Goal: Task Accomplishment & Management: Use online tool/utility

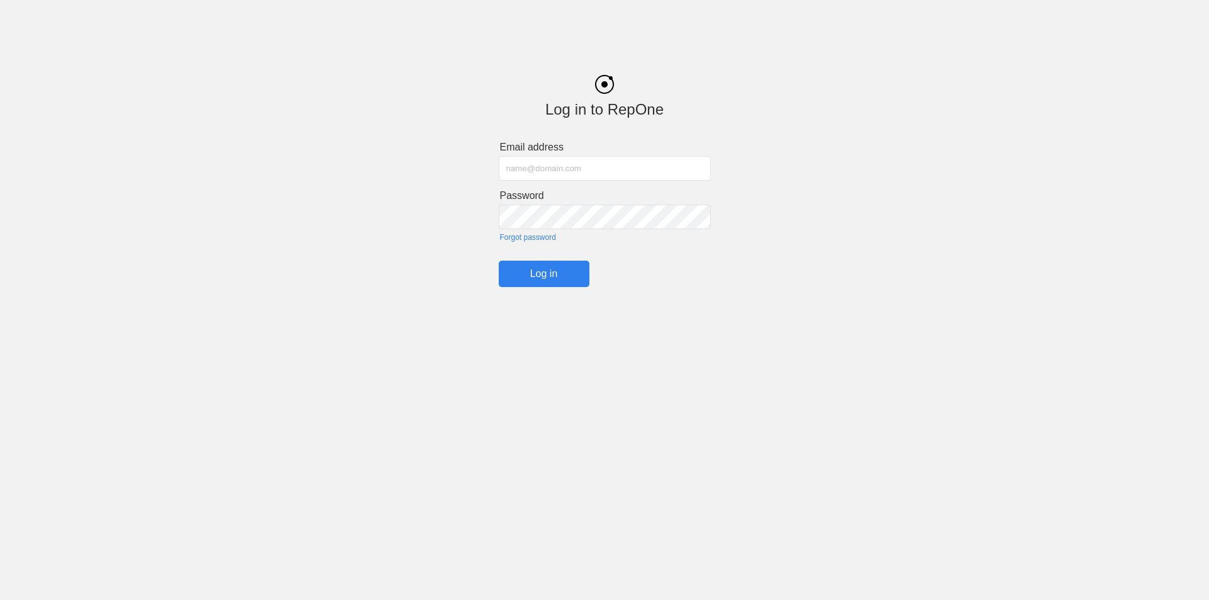
type input "[EMAIL_ADDRESS][DOMAIN_NAME]"
click at [541, 276] on input "Log in" at bounding box center [544, 274] width 91 height 26
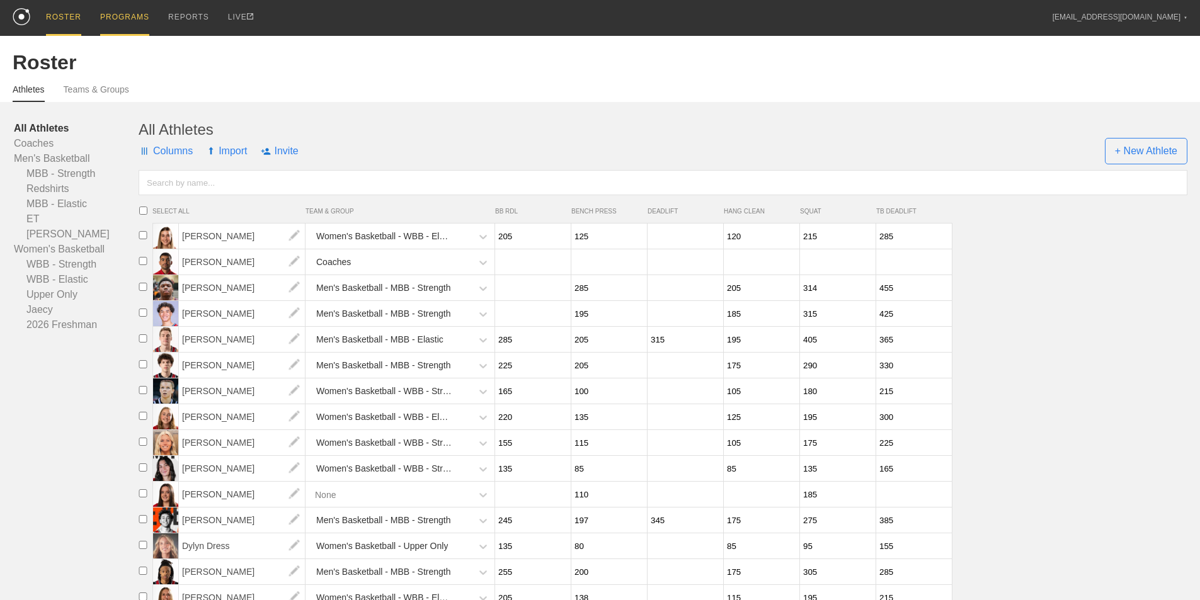
click at [120, 25] on div "PROGRAMS" at bounding box center [124, 18] width 49 height 36
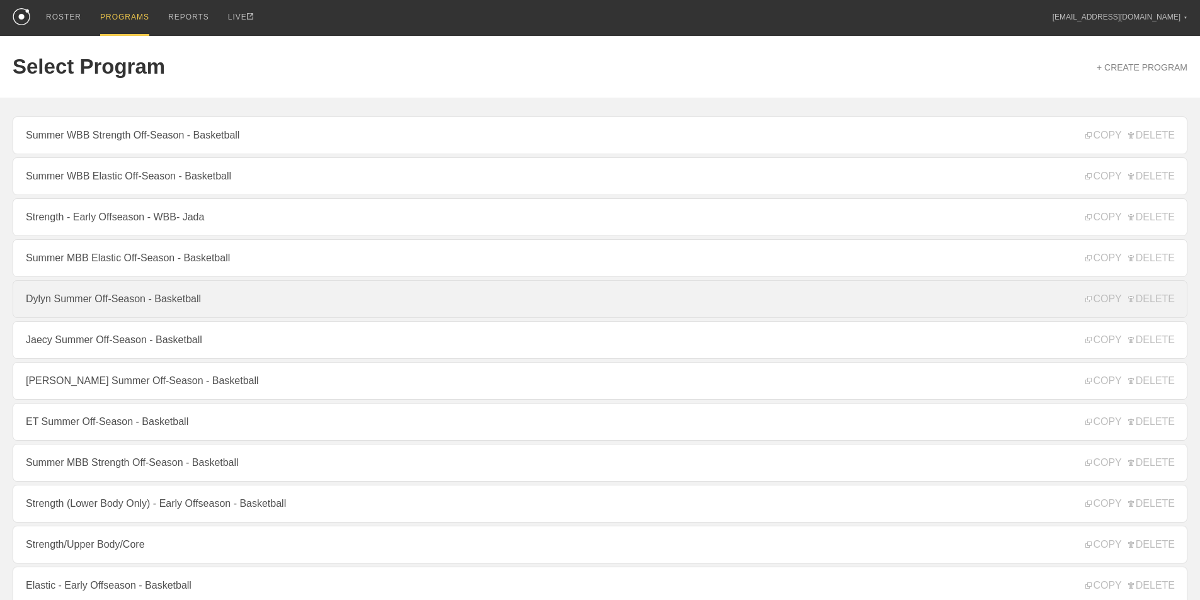
click at [134, 306] on link "Dylyn Summer Off-Season - Basketball" at bounding box center [600, 299] width 1175 height 38
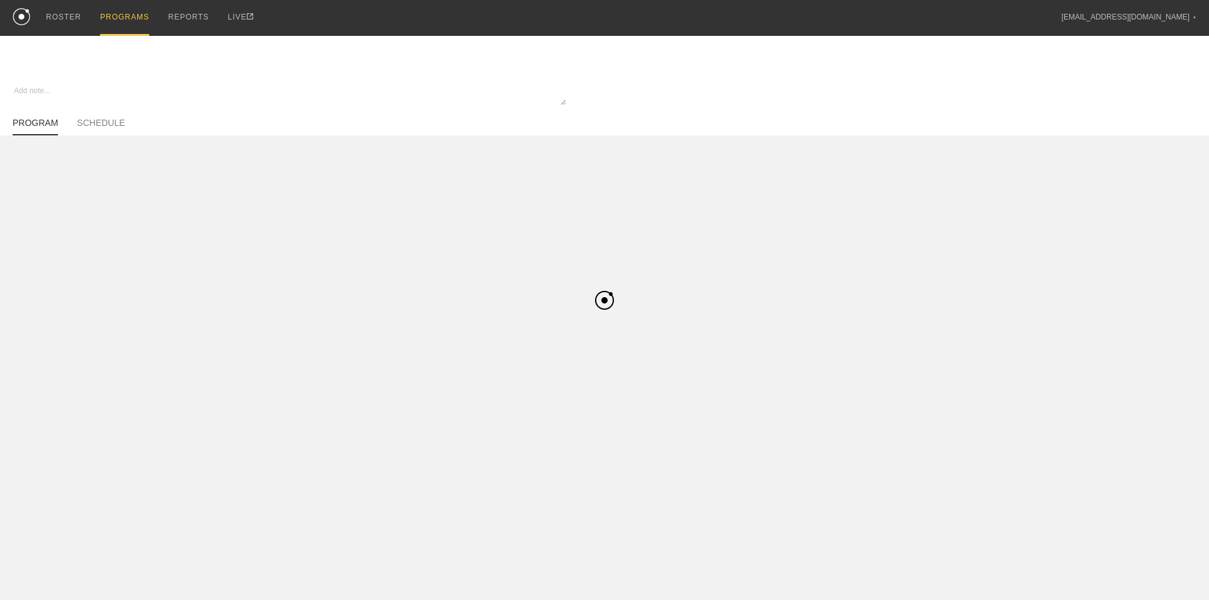
type textarea "x"
type input "Dylyn Summer Off-Season - Basketball"
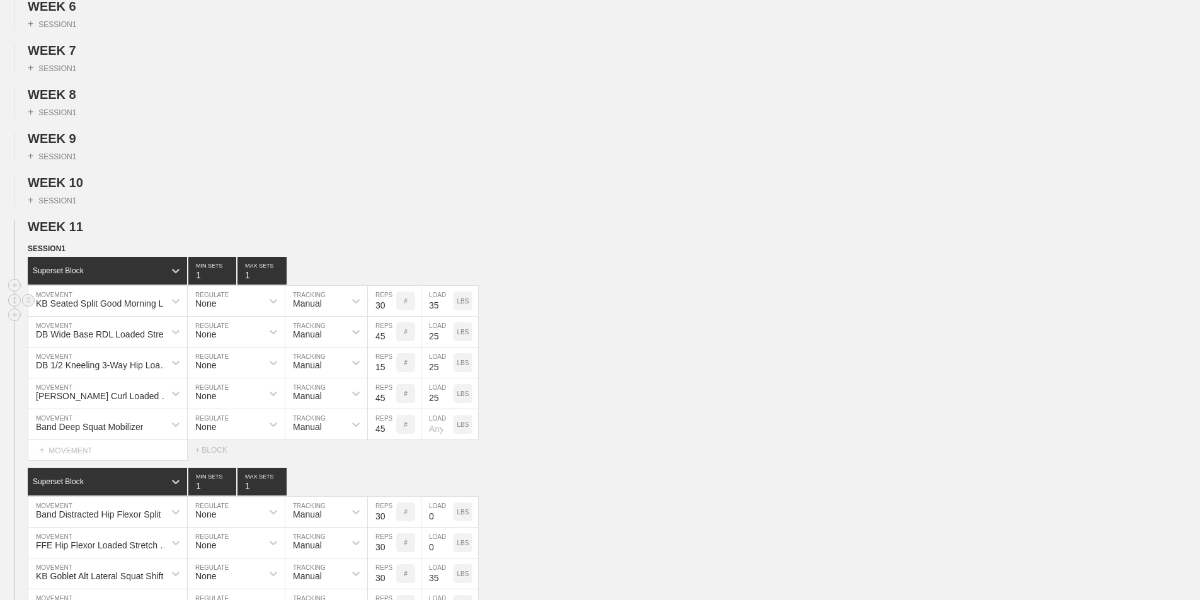
scroll to position [378, 0]
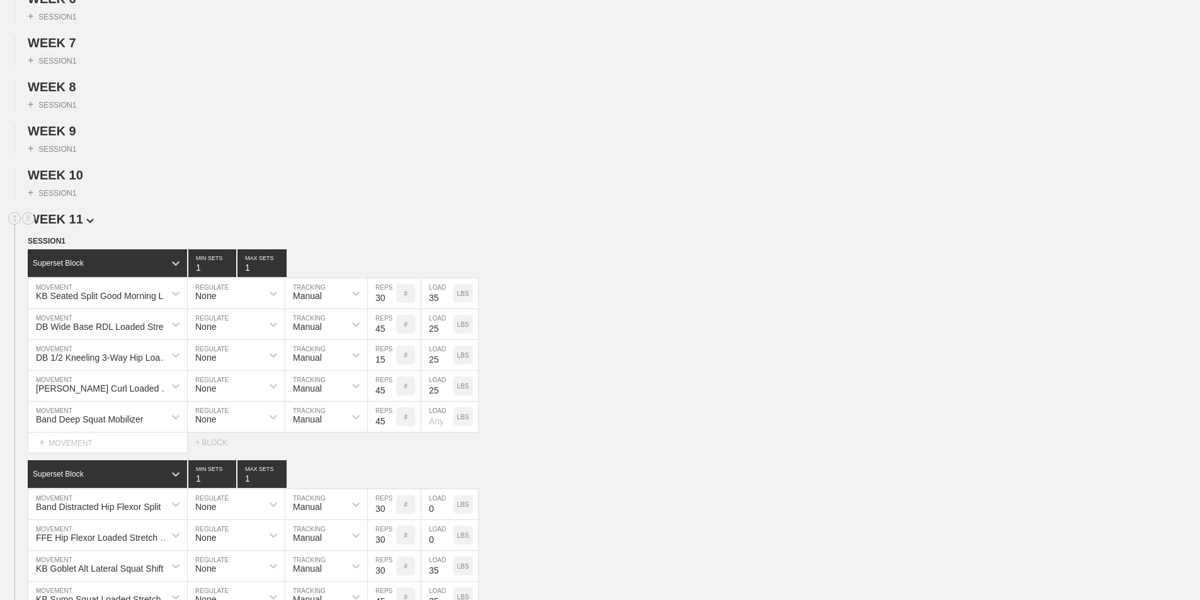
click at [82, 226] on span "WEEK 11" at bounding box center [61, 219] width 66 height 14
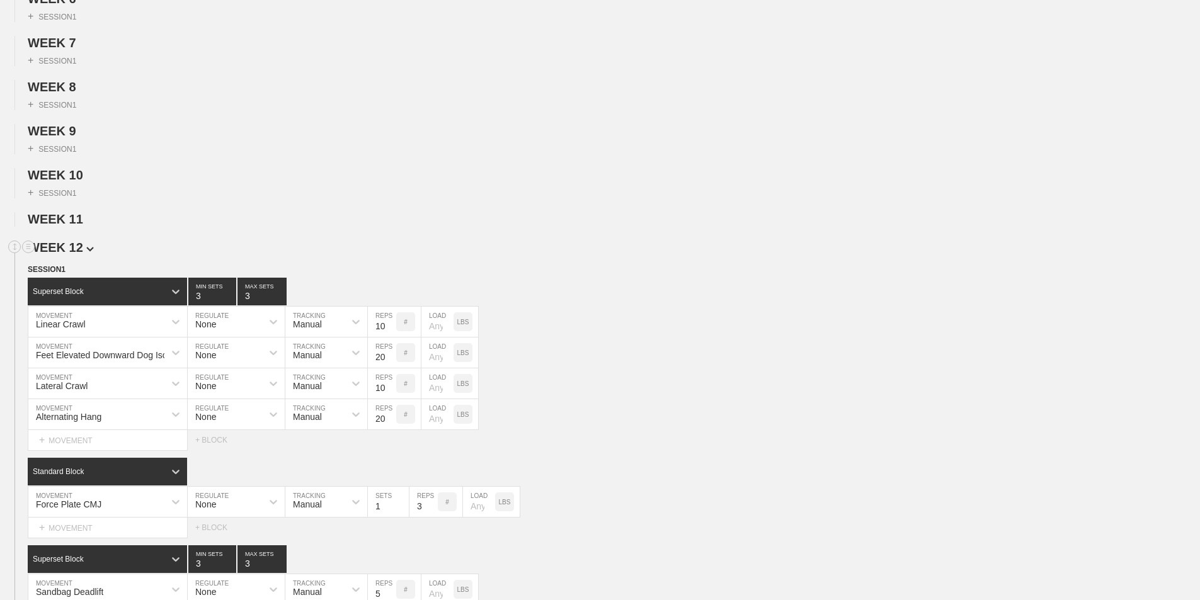
click at [82, 254] on span "WEEK 12" at bounding box center [61, 248] width 66 height 14
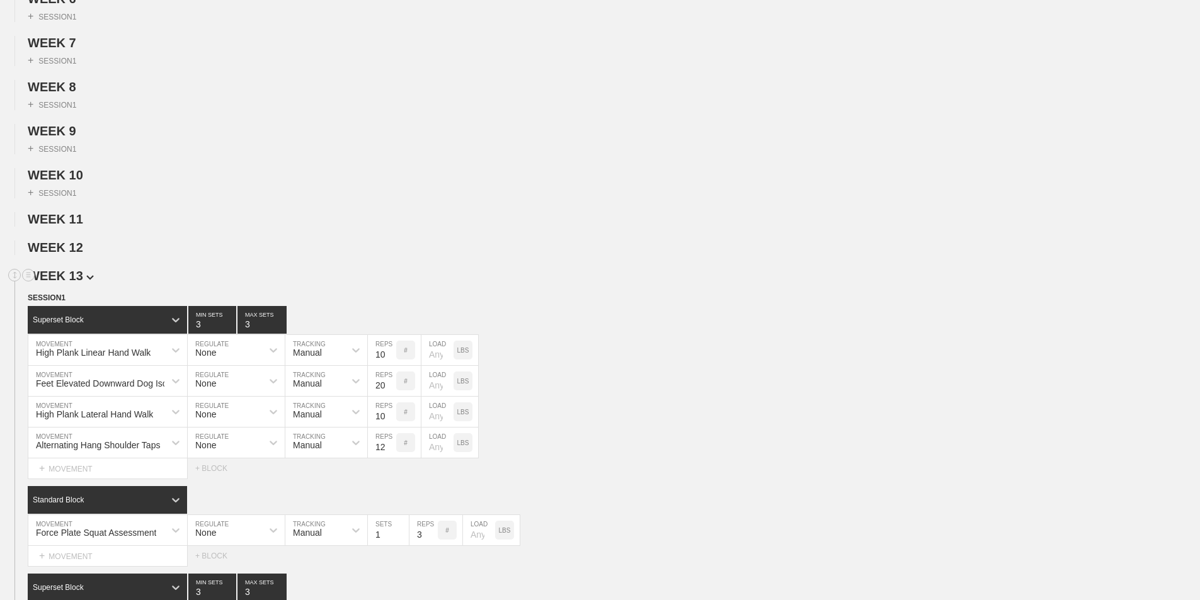
click at [82, 280] on span "WEEK 13" at bounding box center [61, 276] width 66 height 14
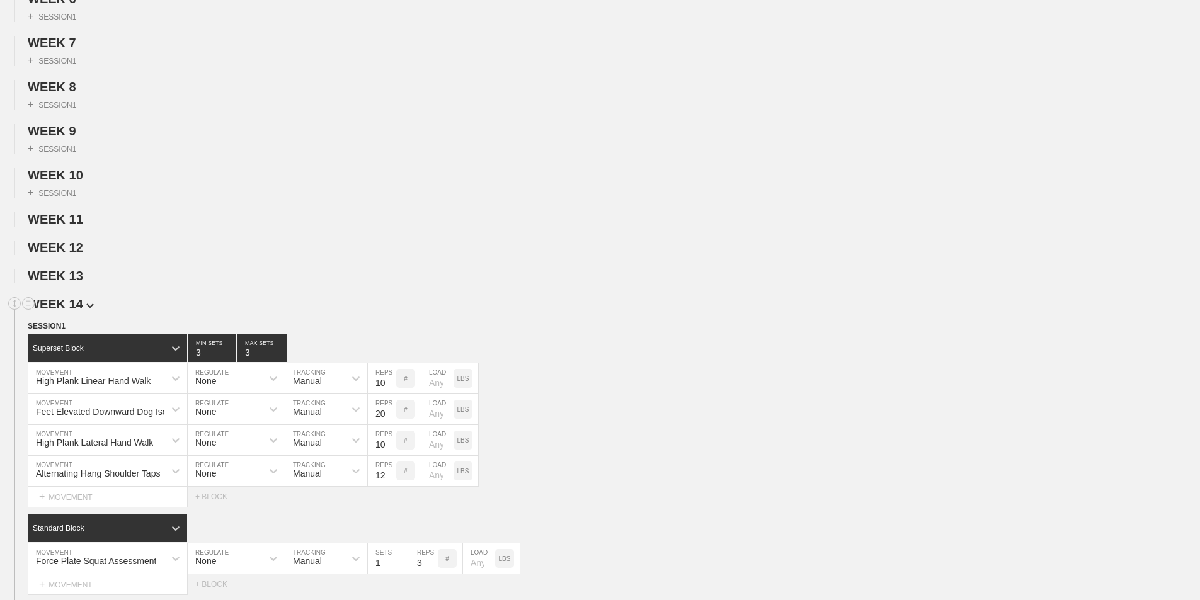
click at [84, 311] on span "WEEK 14" at bounding box center [61, 304] width 66 height 14
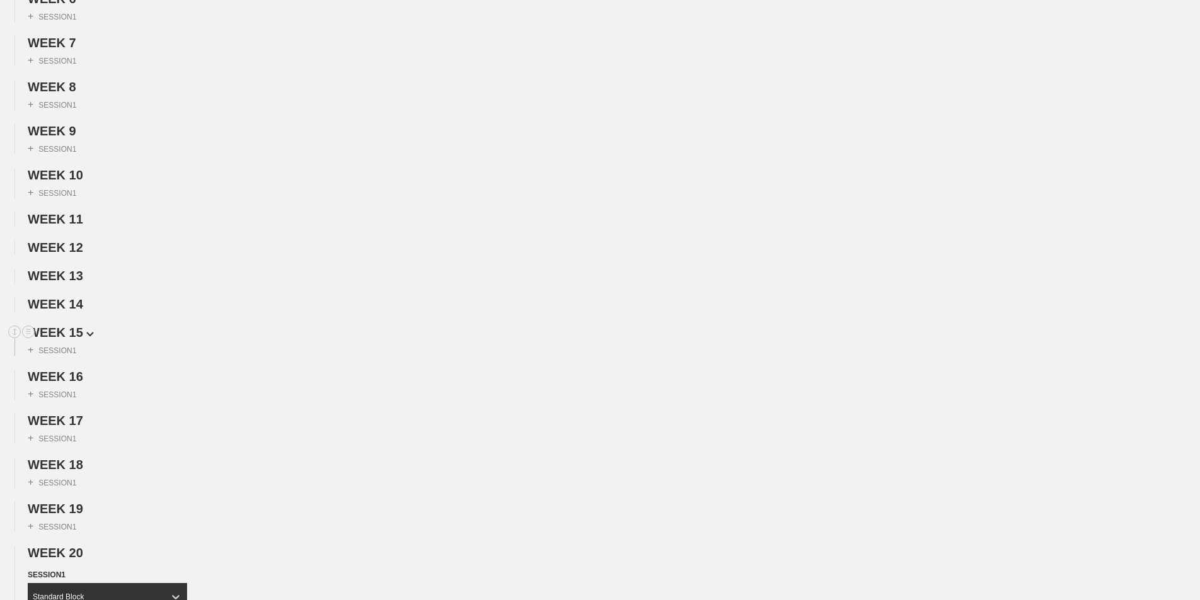
click at [83, 336] on span "WEEK 15" at bounding box center [61, 333] width 66 height 14
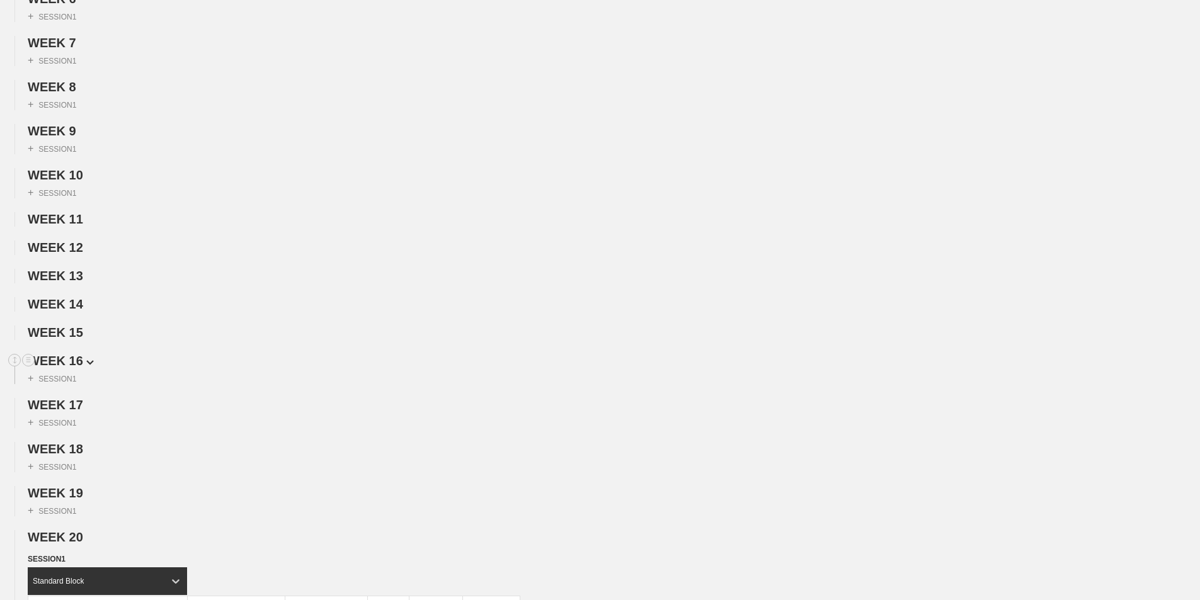
click at [80, 368] on span "WEEK 16" at bounding box center [61, 361] width 66 height 14
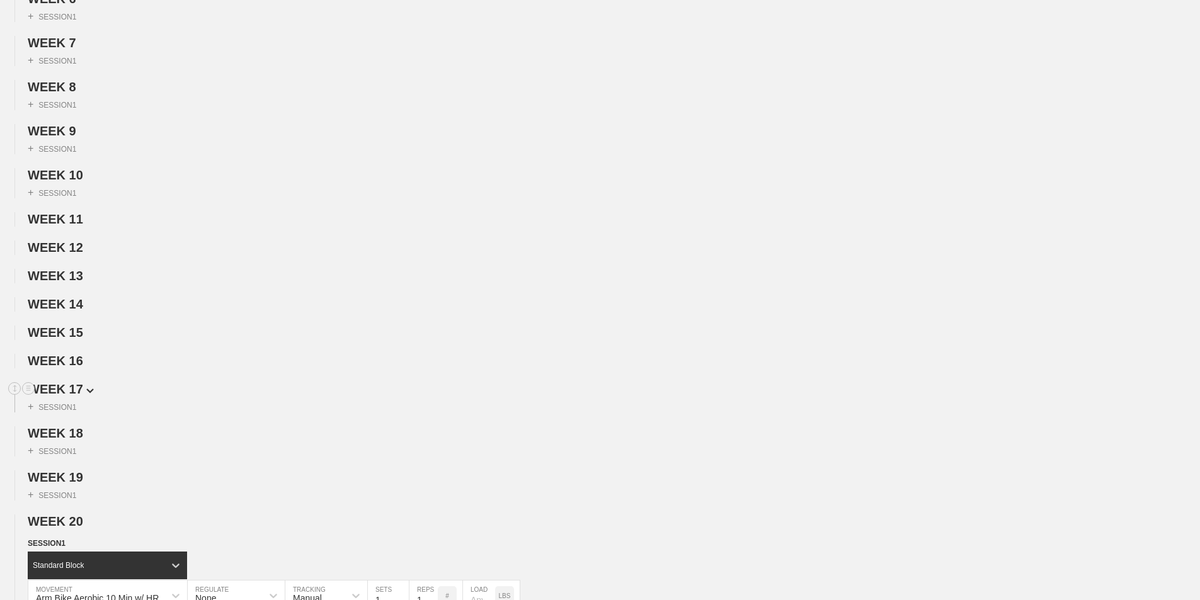
click at [79, 396] on span "WEEK 17" at bounding box center [61, 389] width 66 height 14
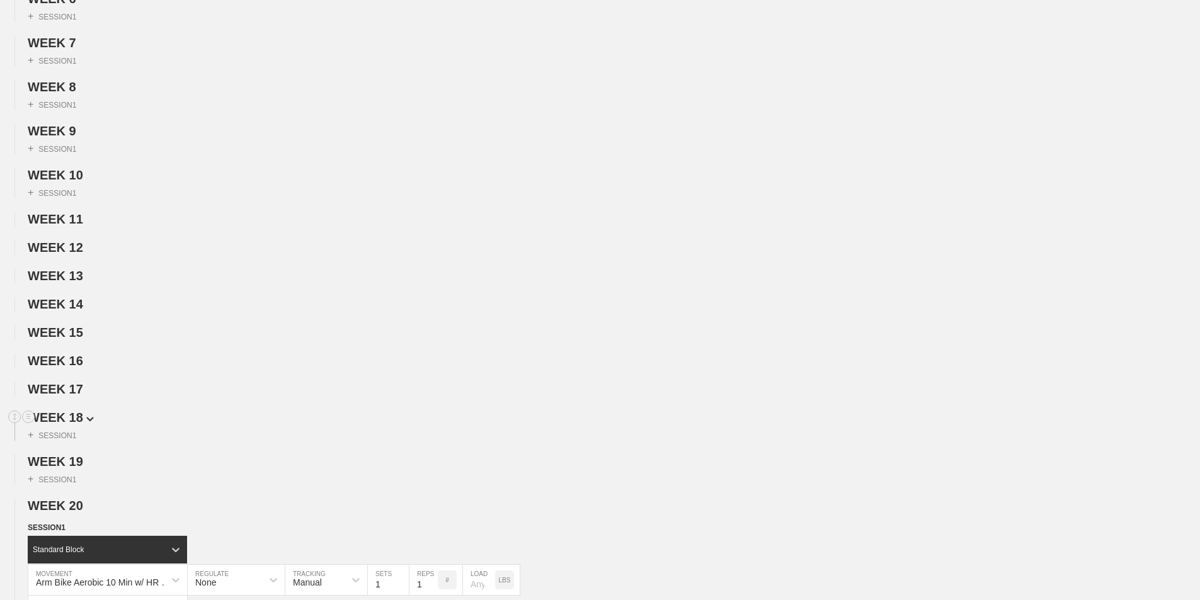
click at [75, 425] on span "WEEK 18" at bounding box center [61, 418] width 66 height 14
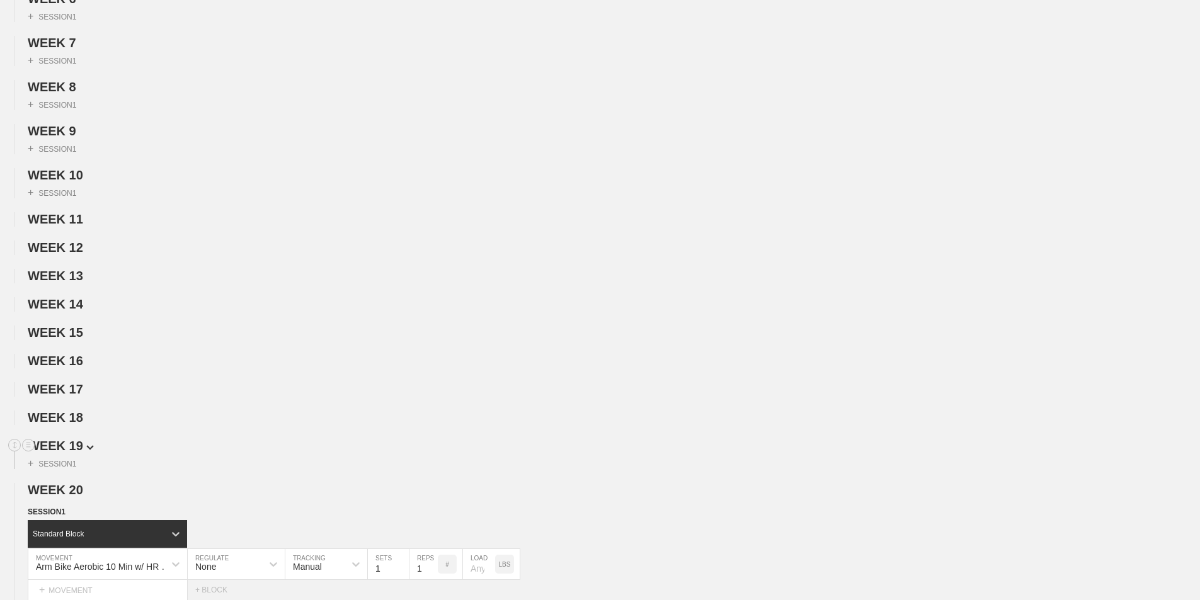
click at [73, 453] on span "WEEK 19" at bounding box center [61, 446] width 66 height 14
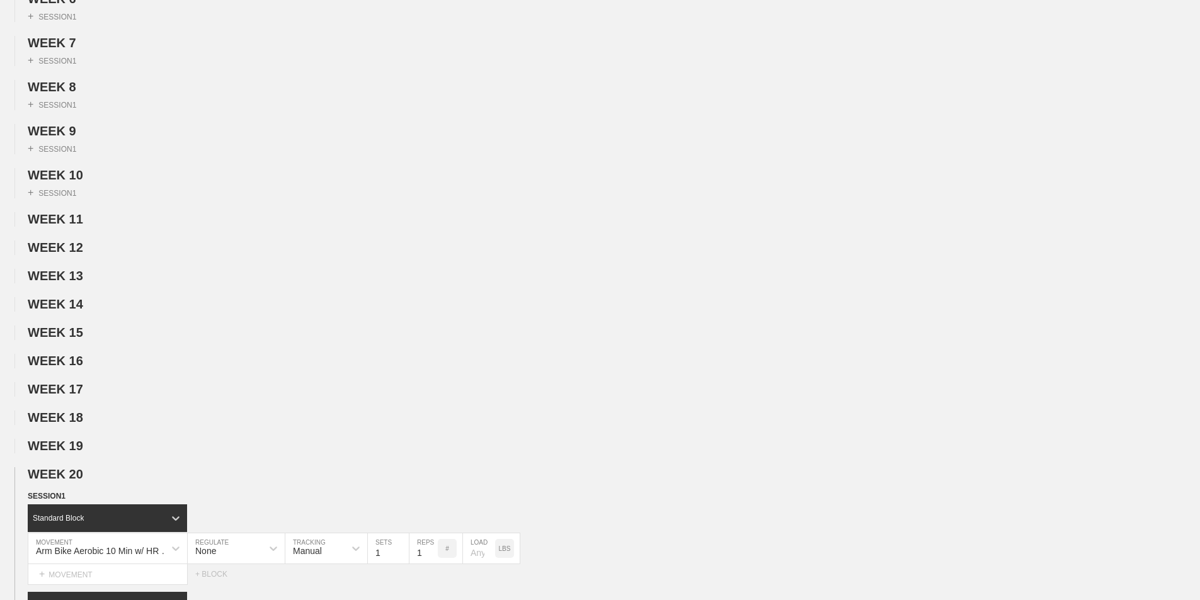
click at [72, 481] on span "WEEK 20" at bounding box center [61, 474] width 66 height 14
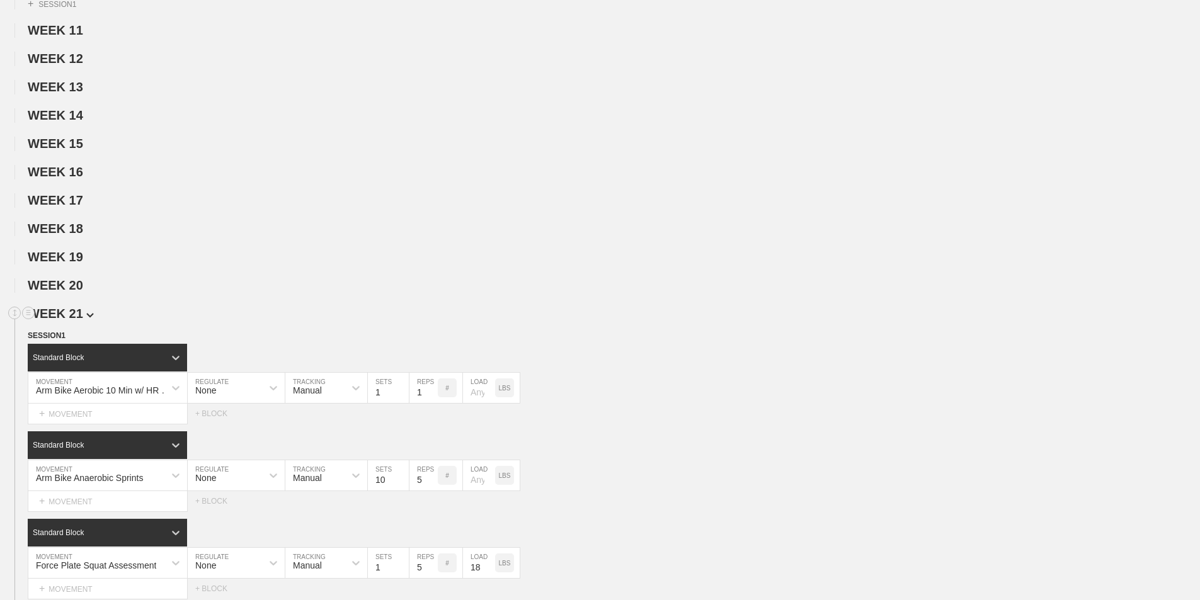
click at [72, 321] on span "WEEK 21" at bounding box center [61, 314] width 66 height 14
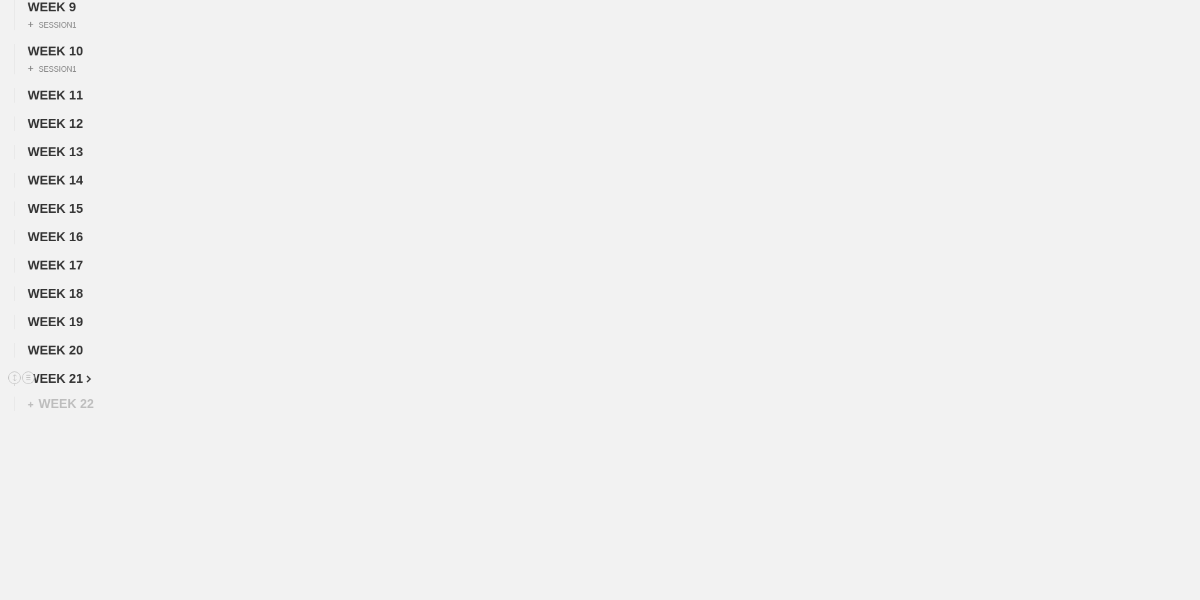
click at [74, 380] on span "WEEK 21" at bounding box center [60, 379] width 64 height 14
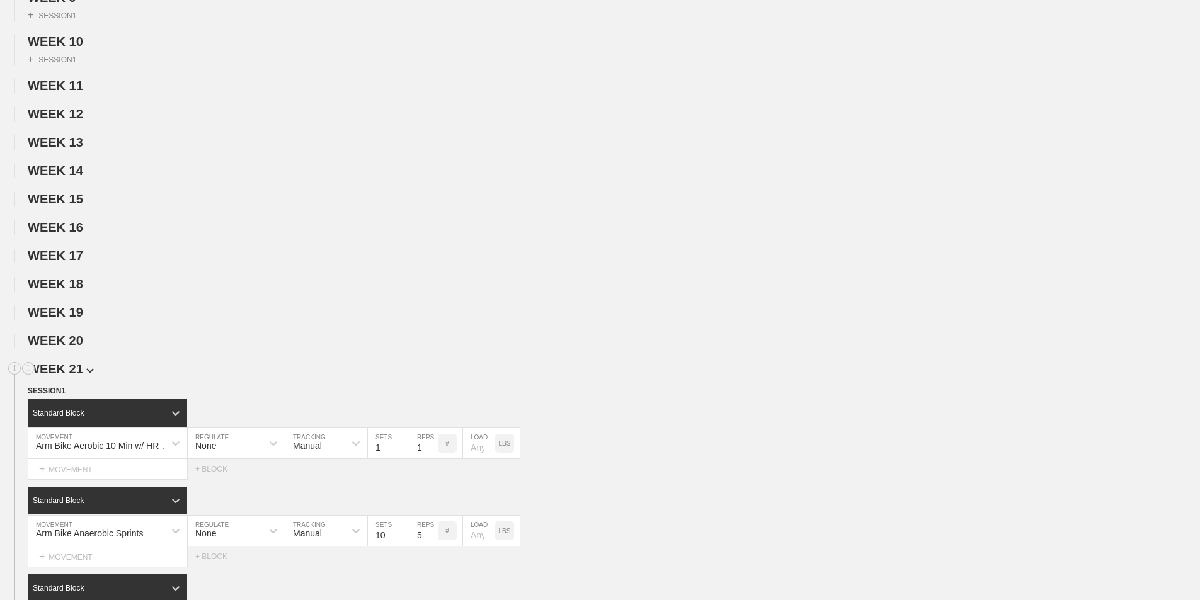
scroll to position [567, 0]
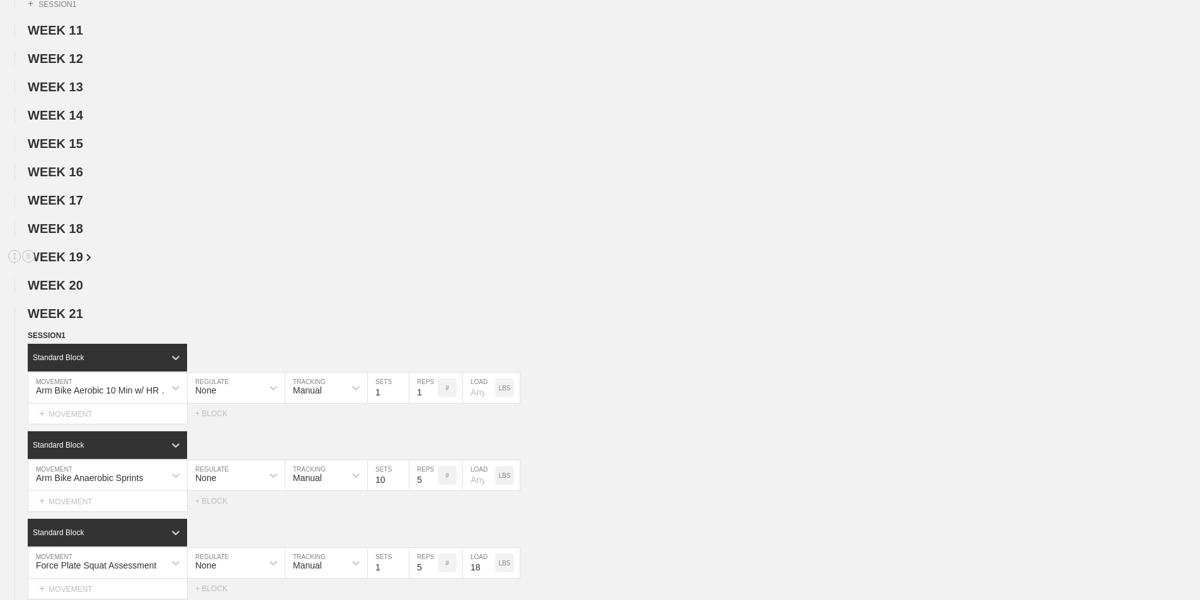
click at [212, 260] on h2 "WEEK 19" at bounding box center [614, 257] width 1172 height 14
click at [64, 340] on span "SESSION 1" at bounding box center [51, 335] width 47 height 9
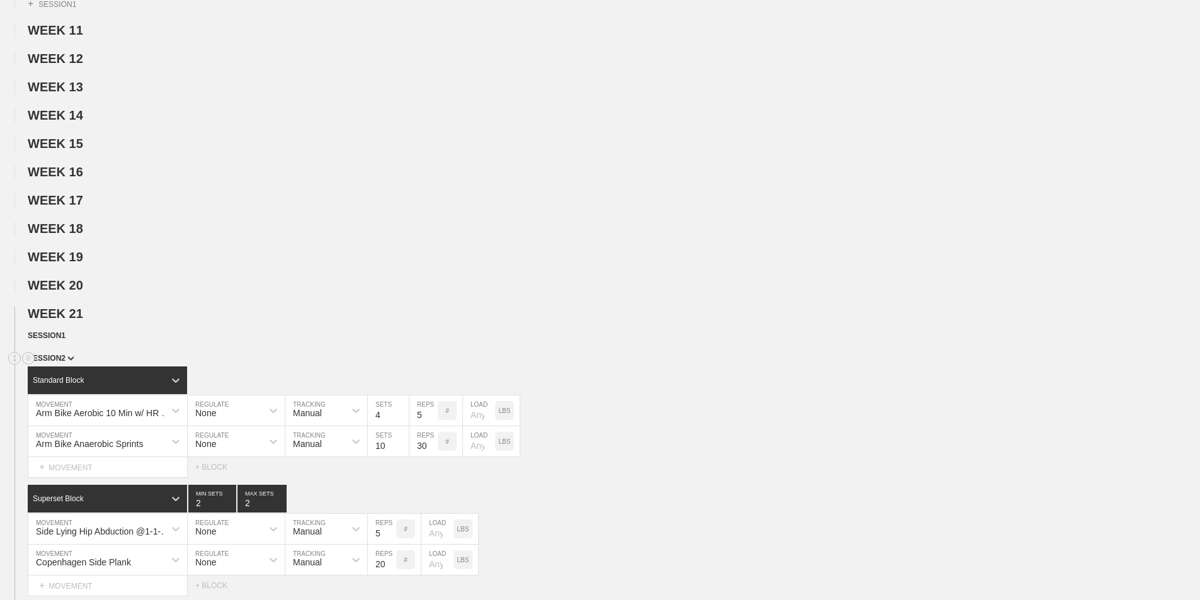
click at [62, 363] on span "SESSION 2" at bounding box center [51, 358] width 47 height 9
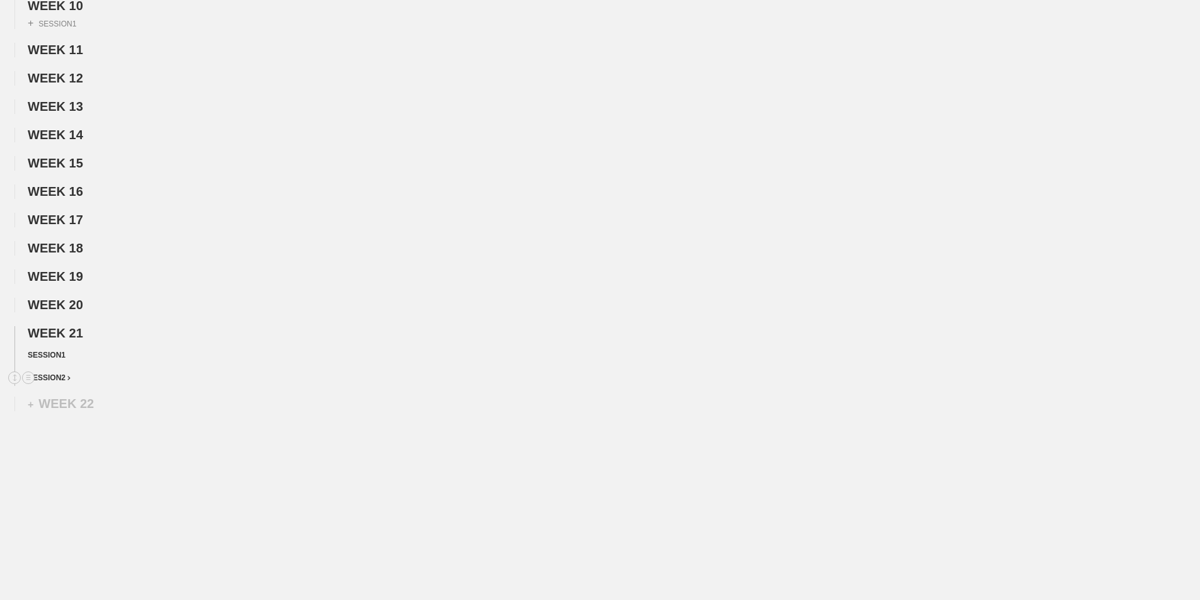
scroll to position [557, 0]
click at [81, 305] on span "WEEK 20" at bounding box center [60, 305] width 64 height 14
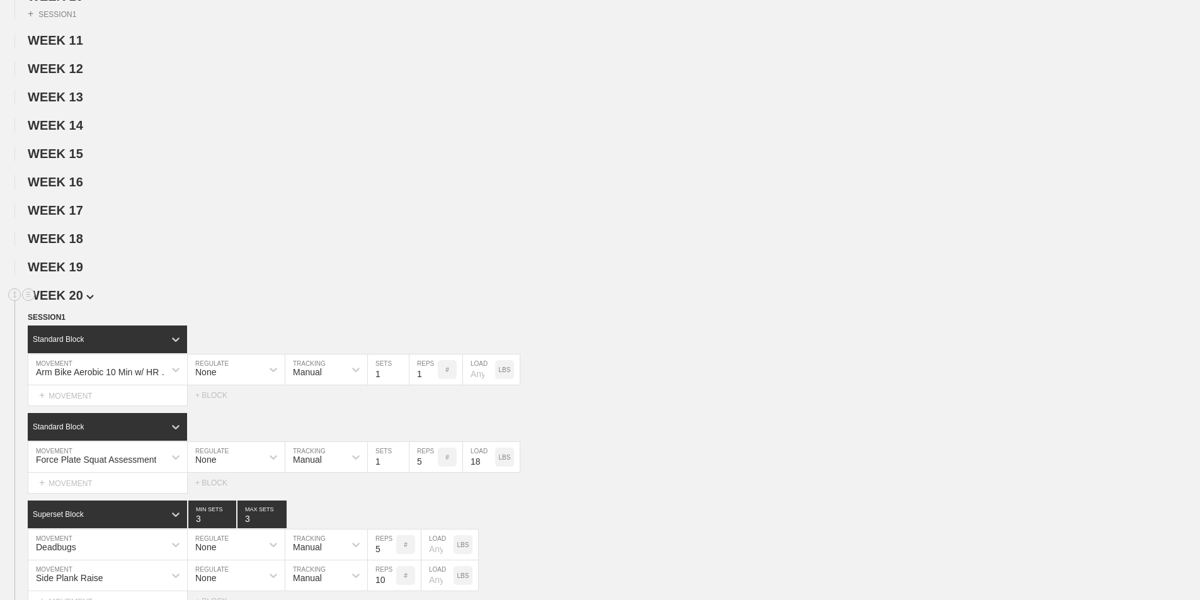
scroll to position [567, 0]
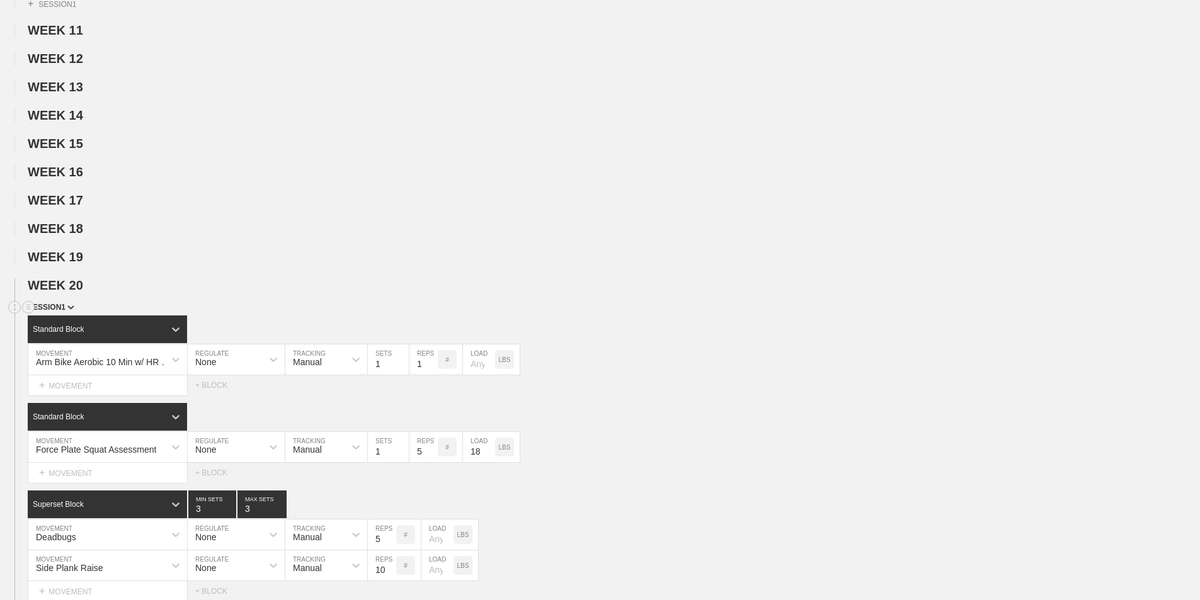
click at [57, 316] on div "SESSION 1" at bounding box center [614, 308] width 1172 height 14
click at [62, 312] on span "SESSION 1" at bounding box center [51, 307] width 47 height 9
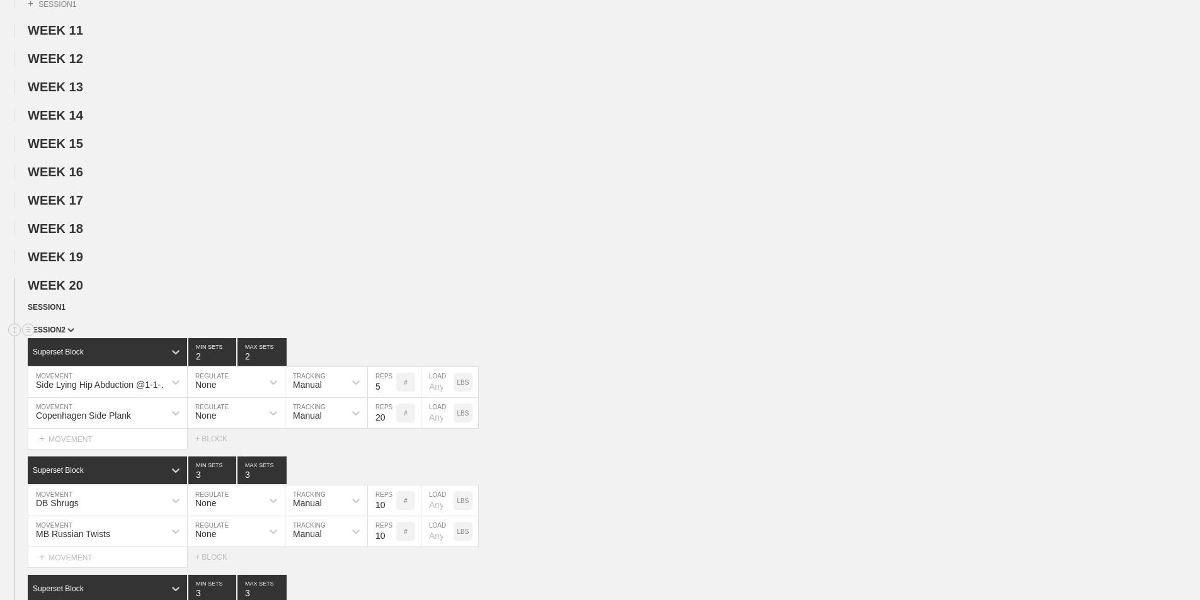
click at [61, 334] on span "SESSION 2" at bounding box center [51, 330] width 47 height 9
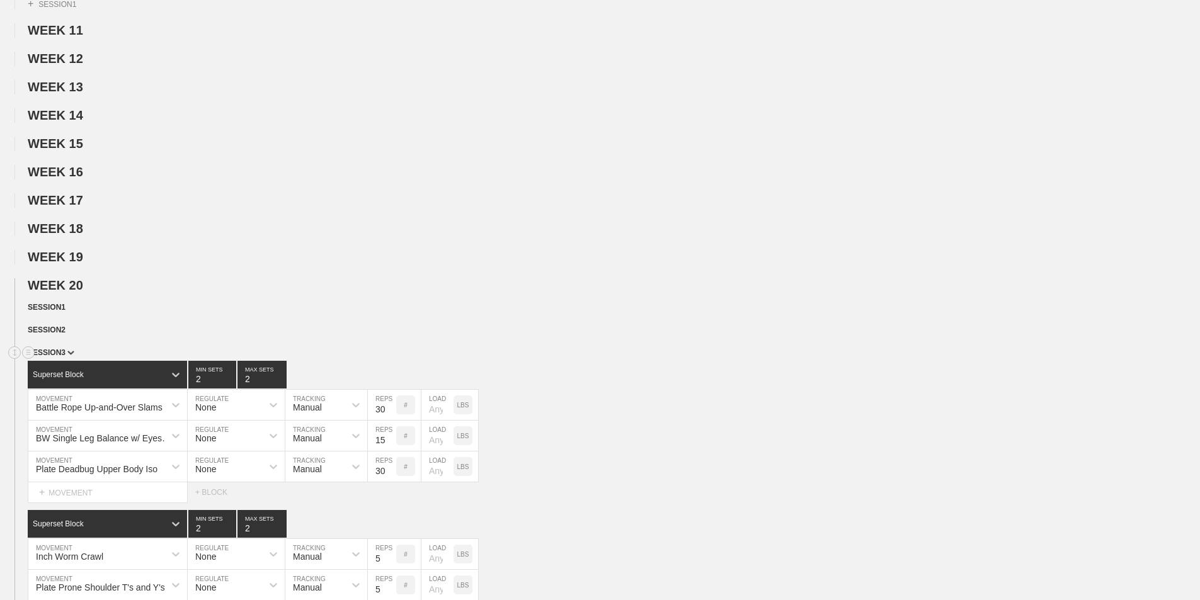
click at [48, 357] on span "SESSION 3" at bounding box center [51, 352] width 47 height 9
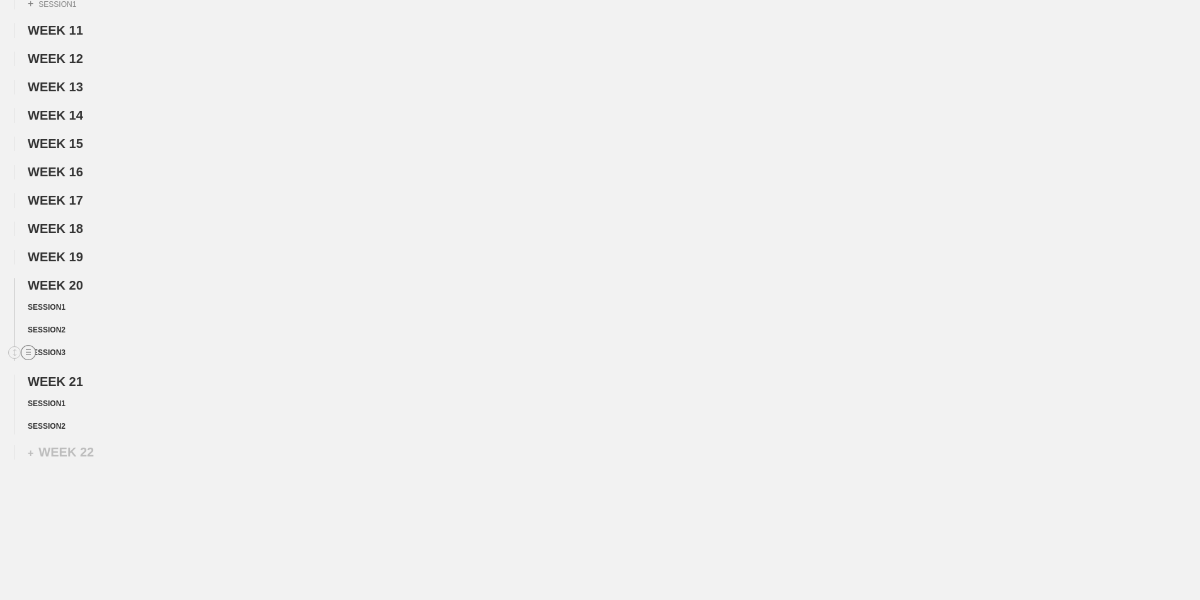
click at [26, 358] on circle at bounding box center [28, 353] width 14 height 14
click at [79, 375] on div "DUPLICATE" at bounding box center [88, 376] width 101 height 19
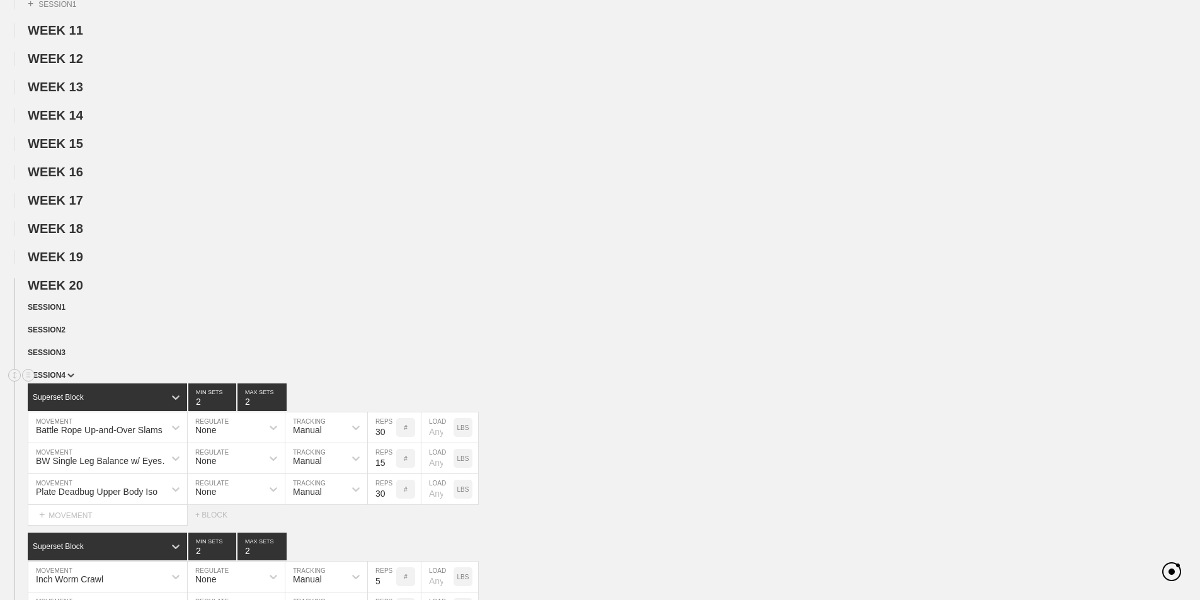
click at [63, 380] on span "SESSION 4" at bounding box center [51, 375] width 47 height 9
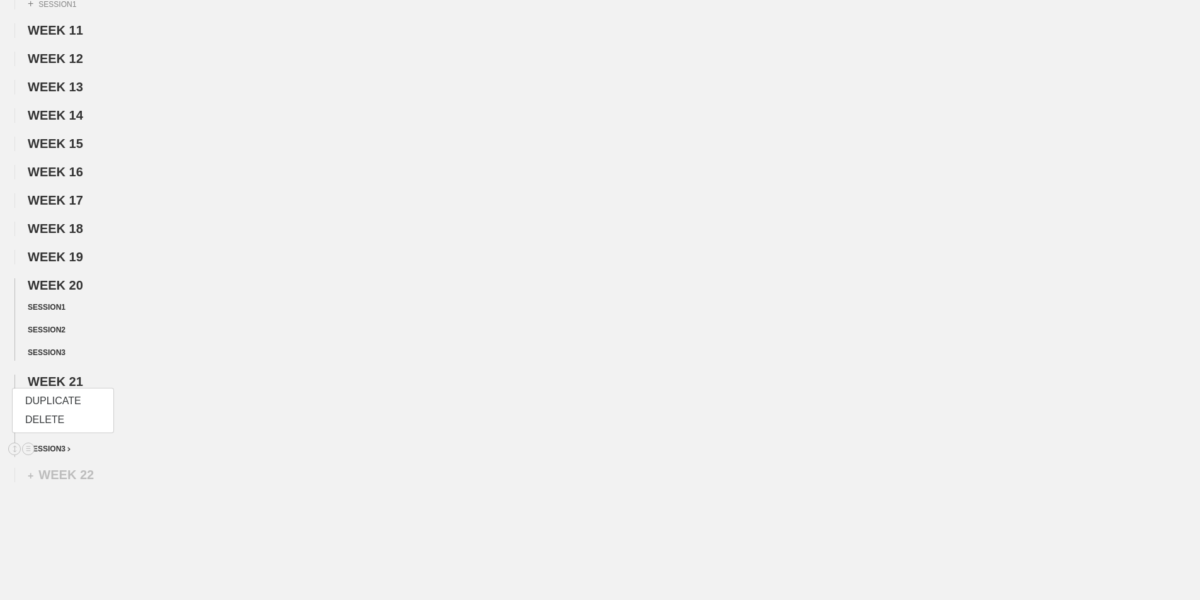
click at [61, 454] on span "SESSION 3" at bounding box center [49, 449] width 43 height 9
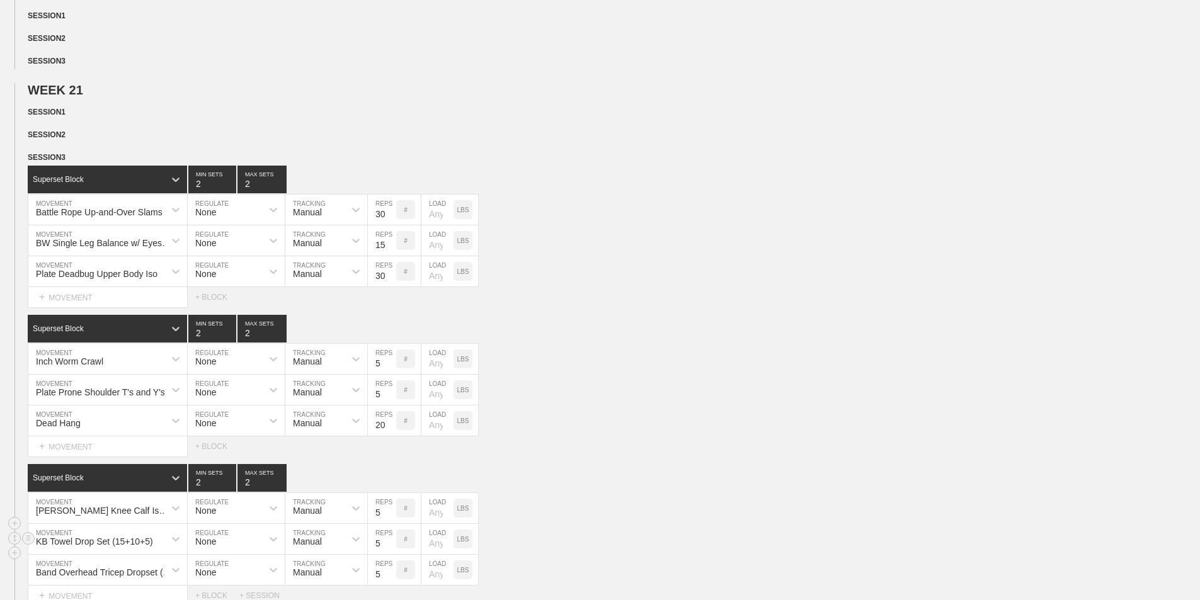
scroll to position [819, 0]
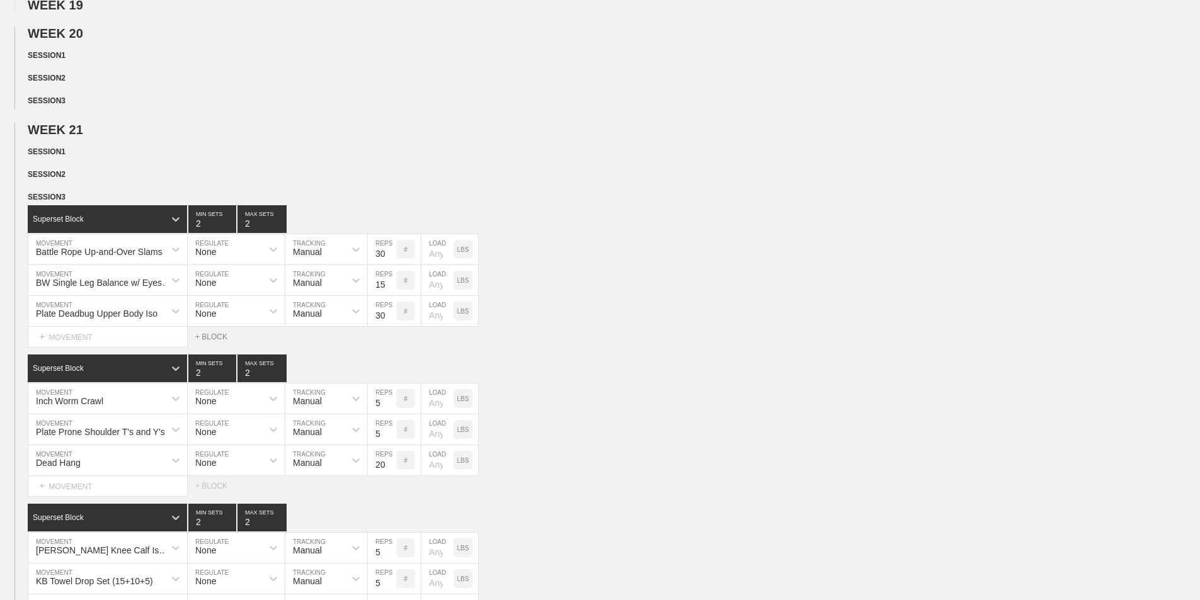
click at [205, 341] on div "+ BLOCK" at bounding box center [217, 337] width 44 height 9
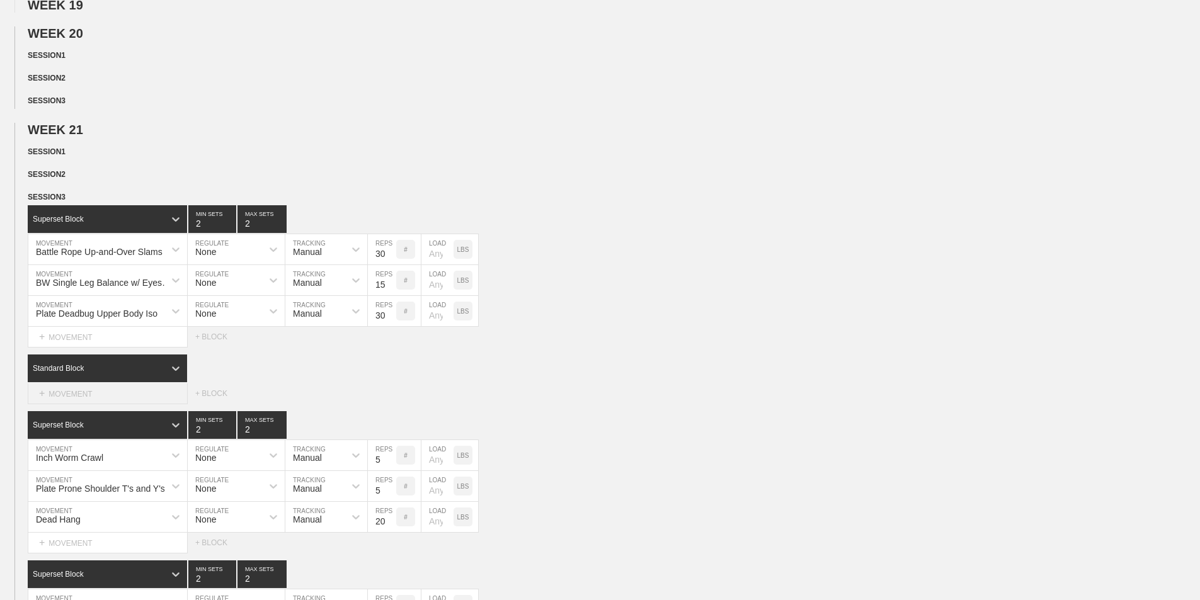
click at [77, 401] on div "+ MOVEMENT" at bounding box center [108, 394] width 160 height 21
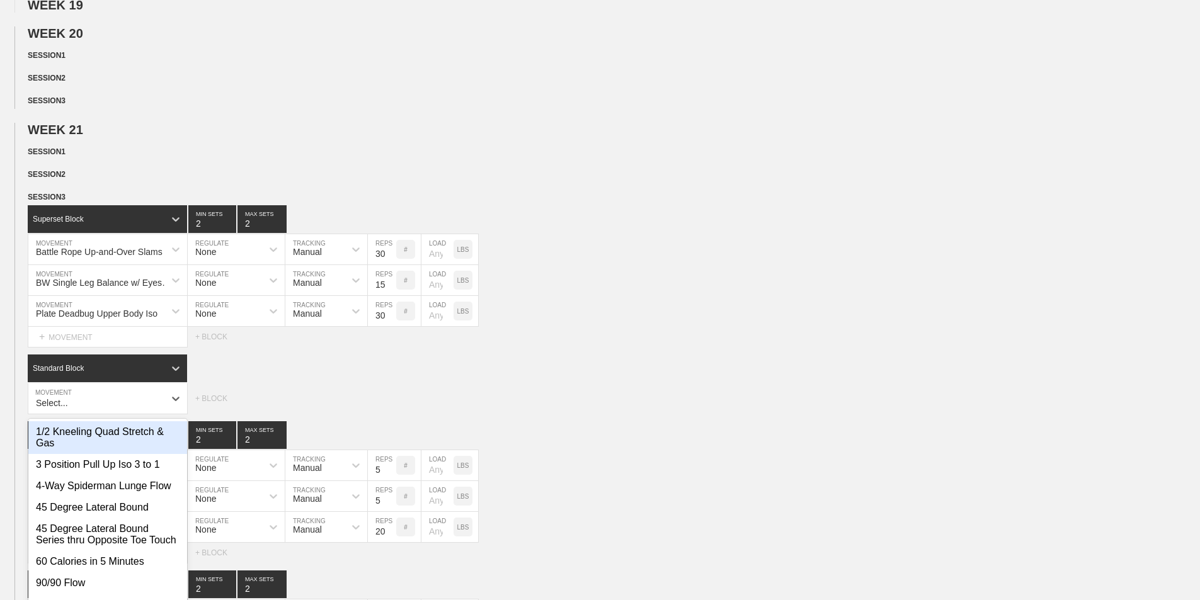
scroll to position [841, 0]
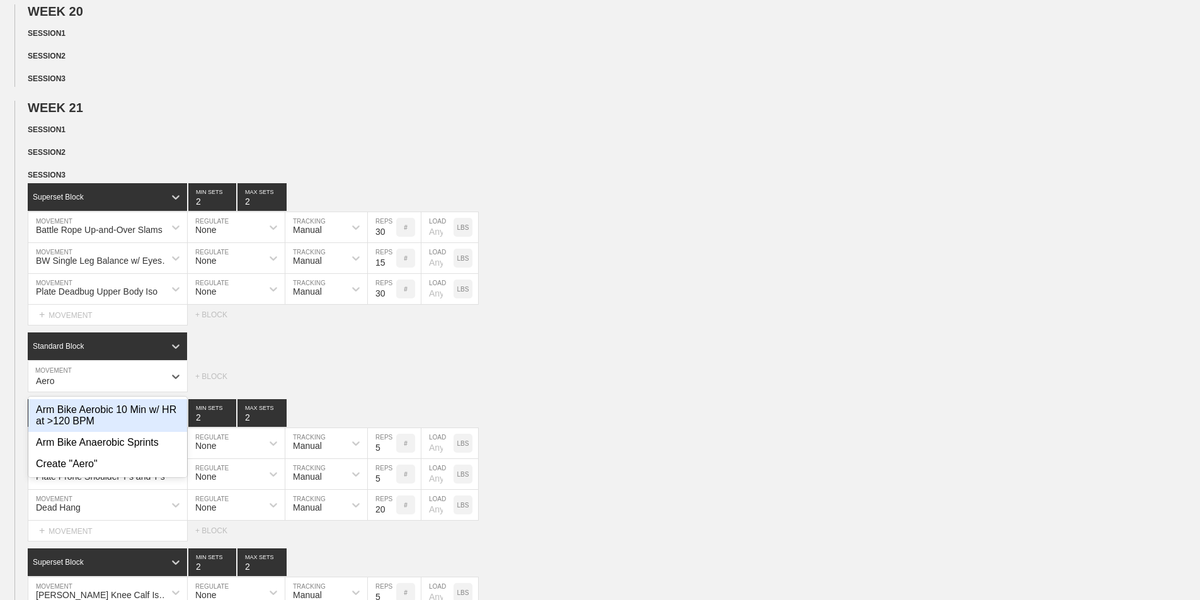
click at [81, 424] on div "Arm Bike Aerobic 10 Min w/ HR at >120 BPM" at bounding box center [107, 415] width 159 height 33
type input "Aero"
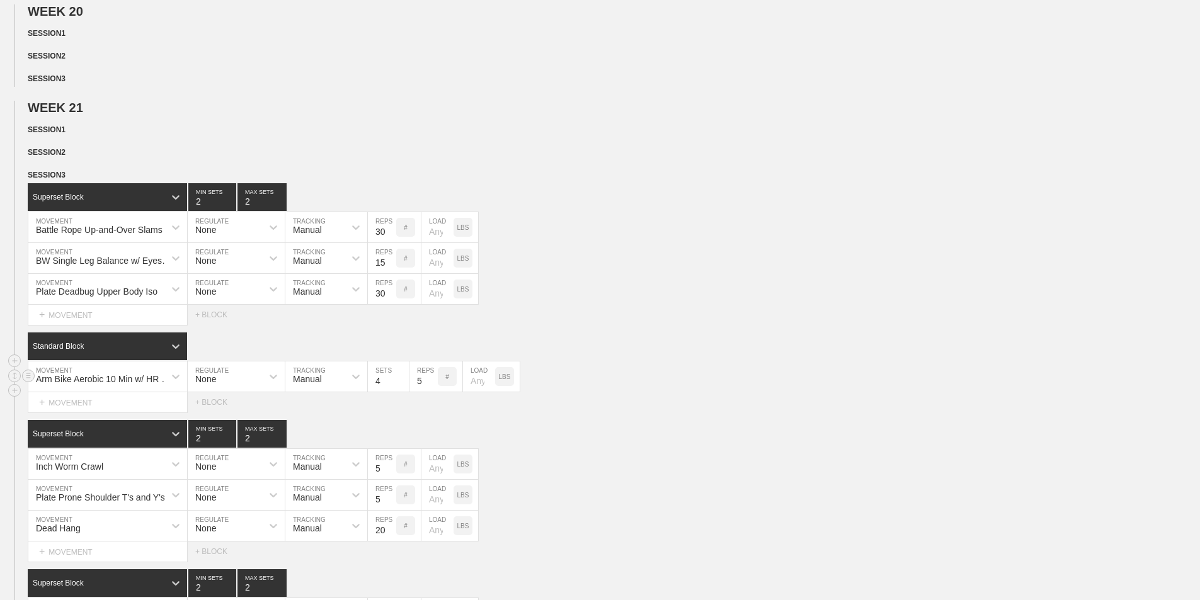
click at [378, 392] on input "4" at bounding box center [388, 377] width 41 height 30
type input "1"
click at [422, 388] on input "5" at bounding box center [423, 377] width 28 height 30
type input "1"
click at [629, 353] on div "Standard Block" at bounding box center [614, 347] width 1172 height 28
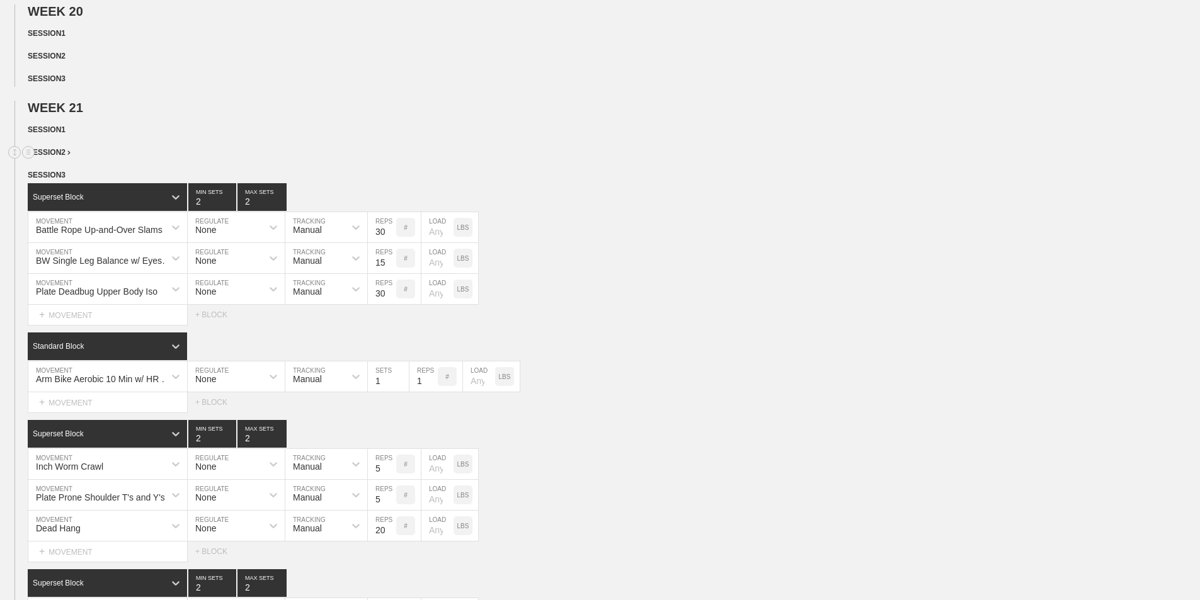
click at [67, 157] on span "SESSION 2" at bounding box center [49, 152] width 43 height 9
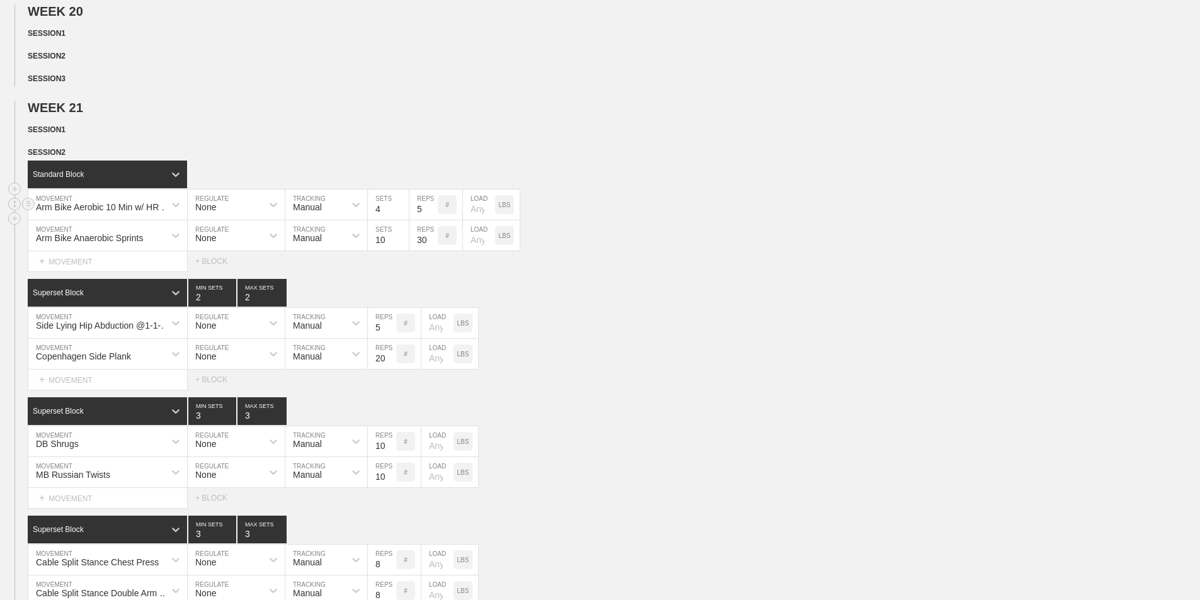
click at [379, 219] on input "4" at bounding box center [388, 205] width 41 height 30
type input "1"
click at [421, 218] on input "5" at bounding box center [423, 205] width 28 height 30
type input "1"
click at [567, 237] on div "Arm Bike Anaerobic Sprints MOVEMENT None REGULATE Manual TRACKING 10 SETS 30 RE…" at bounding box center [600, 235] width 1200 height 31
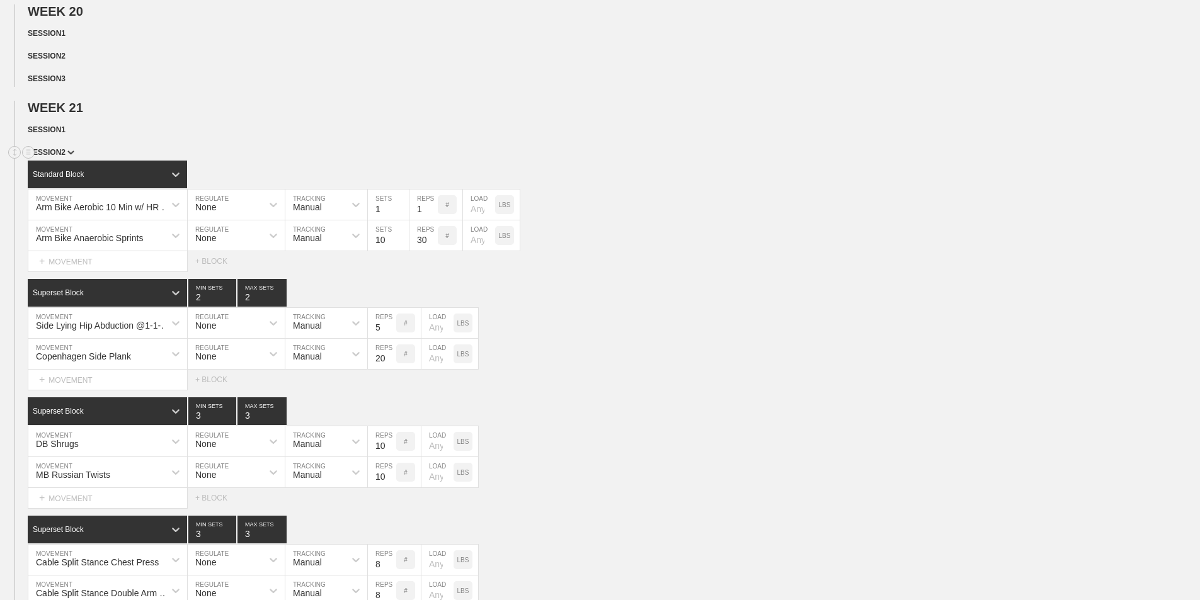
click at [71, 157] on span "SESSION 2" at bounding box center [51, 152] width 47 height 9
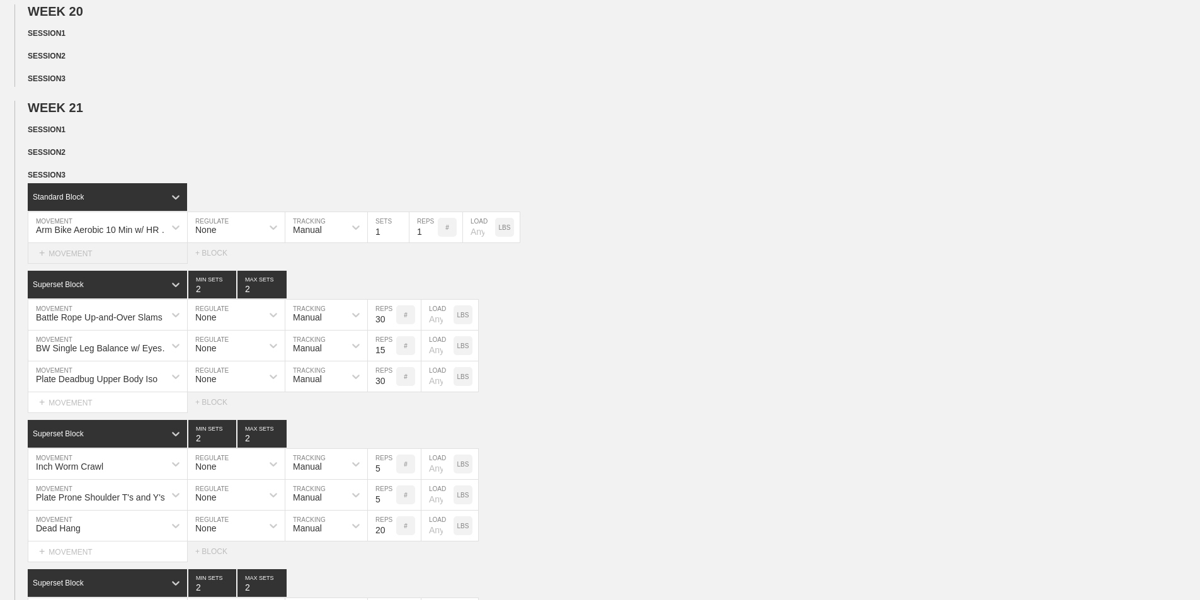
click at [67, 258] on div "+ MOVEMENT" at bounding box center [108, 253] width 160 height 21
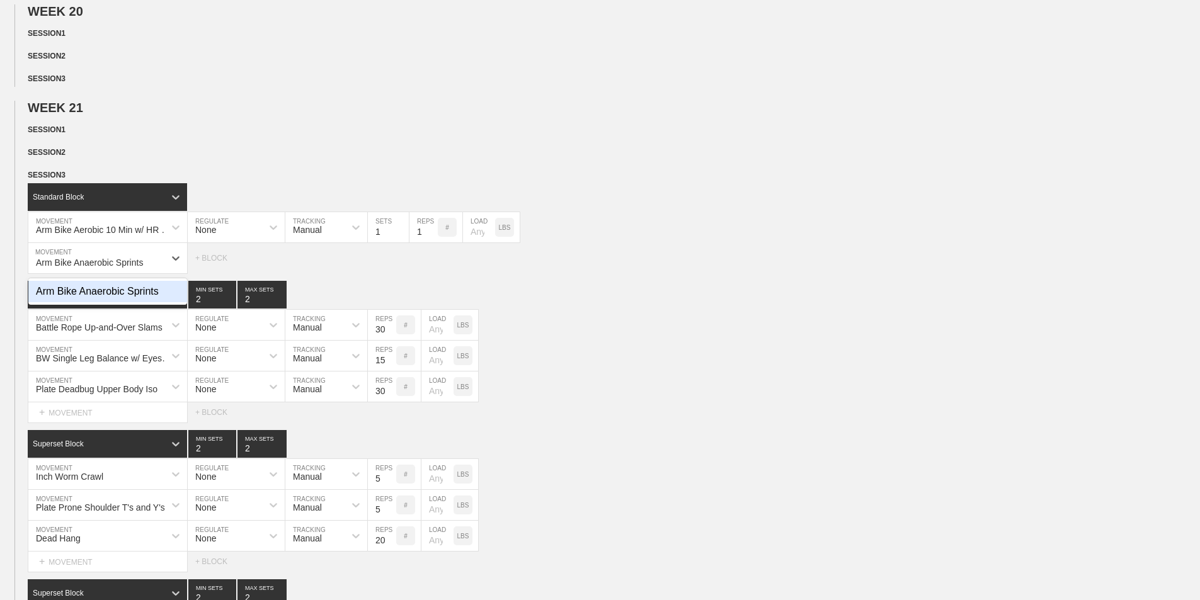
click at [132, 302] on div "Arm Bike Anaerobic Sprints" at bounding box center [107, 291] width 159 height 21
type input "Arm Bike Anaerobic Sprints"
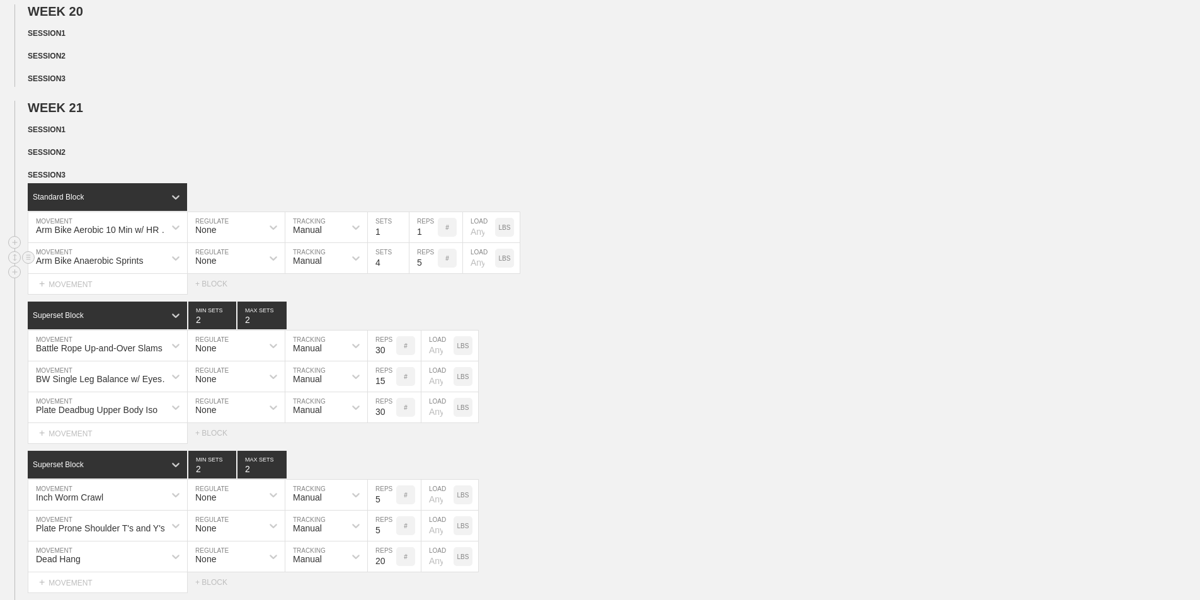
click at [380, 273] on input "4" at bounding box center [388, 258] width 41 height 30
type input "5"
click at [420, 273] on input "5" at bounding box center [423, 258] width 28 height 30
type input "60"
click at [568, 211] on div "Standard Block" at bounding box center [614, 197] width 1172 height 28
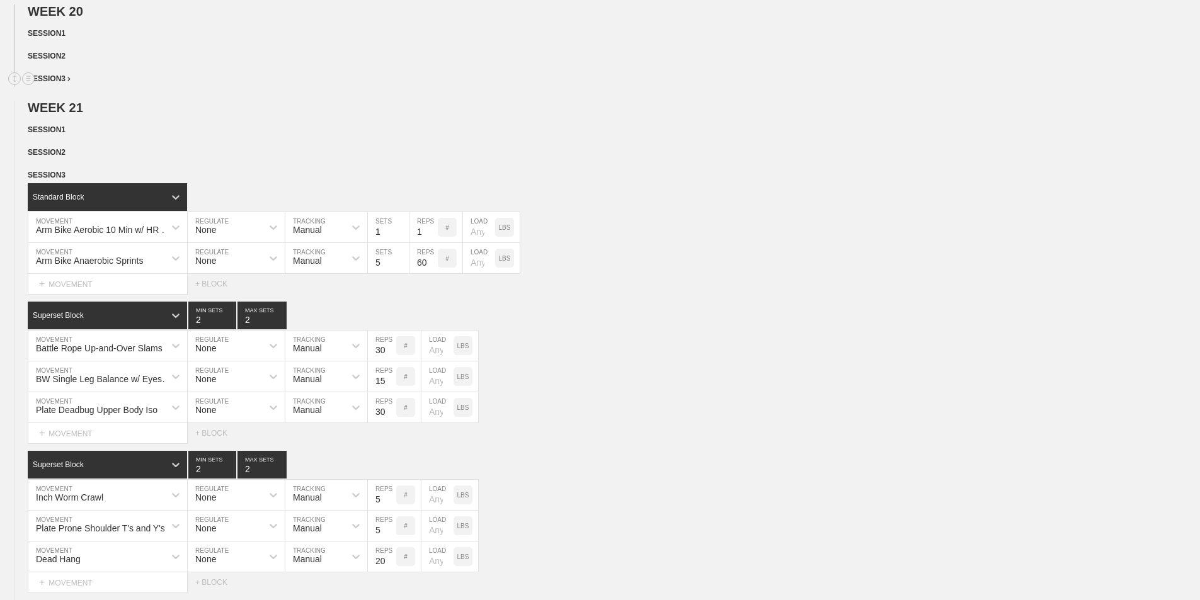
click at [452, 82] on div "SESSION 3" at bounding box center [614, 79] width 1172 height 14
click at [304, 97] on div "WEEK 1 DUPLICATE DELETE + SESSION 1 WEEK 2 DUPLICATE DELETE + SESSION 1 WEEK 3 …" at bounding box center [600, 25] width 1200 height 1434
click at [294, 98] on div "WEEK 1 DUPLICATE DELETE + SESSION 1 WEEK 2 DUPLICATE DELETE + SESSION 1 WEEK 3 …" at bounding box center [600, 25] width 1200 height 1434
click at [233, 103] on div "WEEK 1 DUPLICATE DELETE + SESSION 1 WEEK 2 DUPLICATE DELETE + SESSION 1 WEEK 3 …" at bounding box center [600, 25] width 1200 height 1434
click at [66, 180] on span "SESSION 3" at bounding box center [51, 175] width 47 height 9
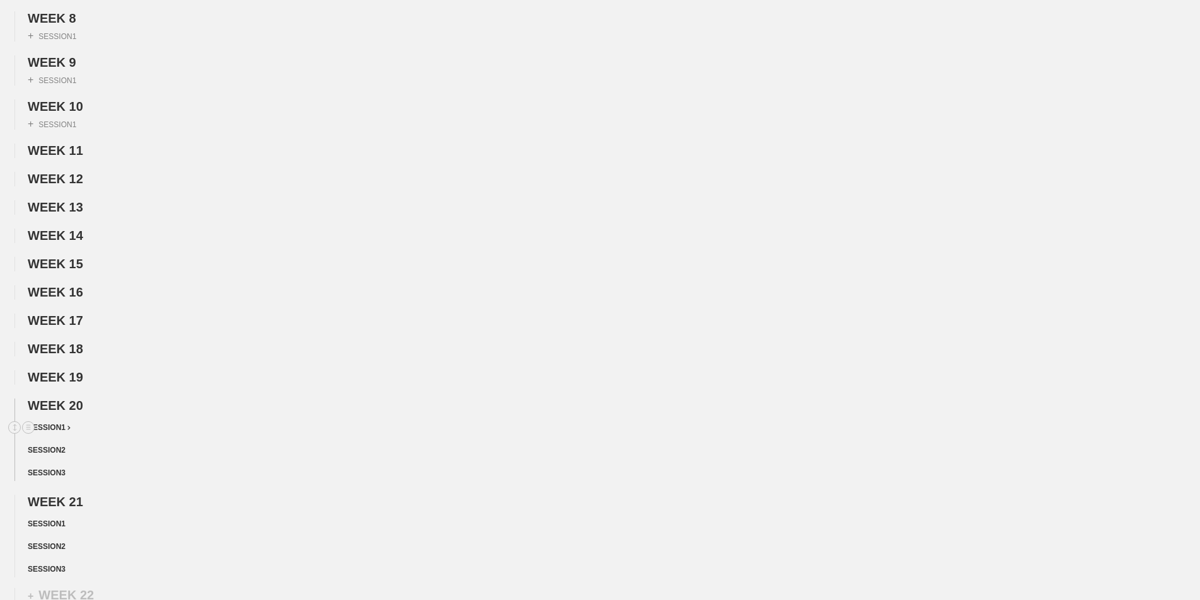
scroll to position [0, 0]
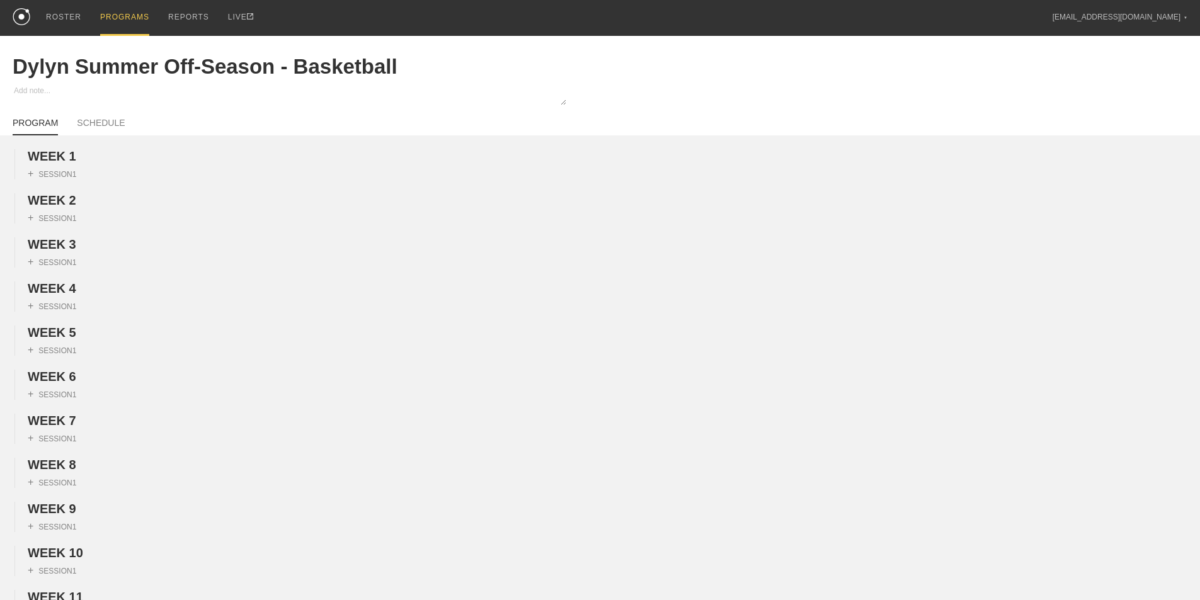
click at [118, 25] on div "PROGRAMS" at bounding box center [124, 18] width 49 height 36
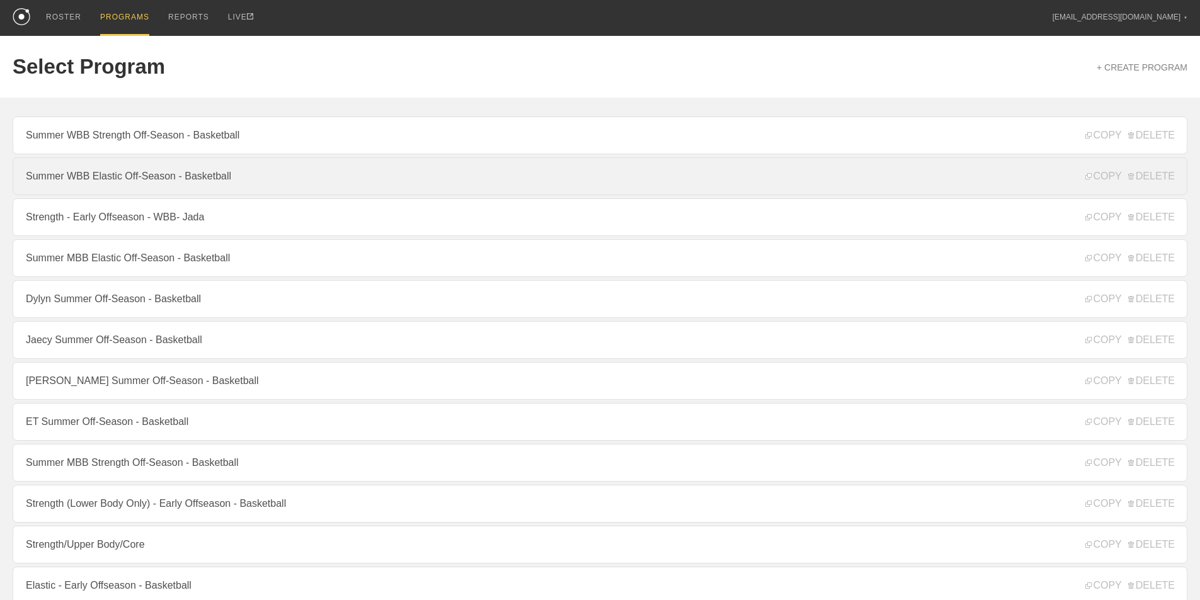
click at [121, 176] on link "Summer WBB Elastic Off-Season - Basketball" at bounding box center [600, 176] width 1175 height 38
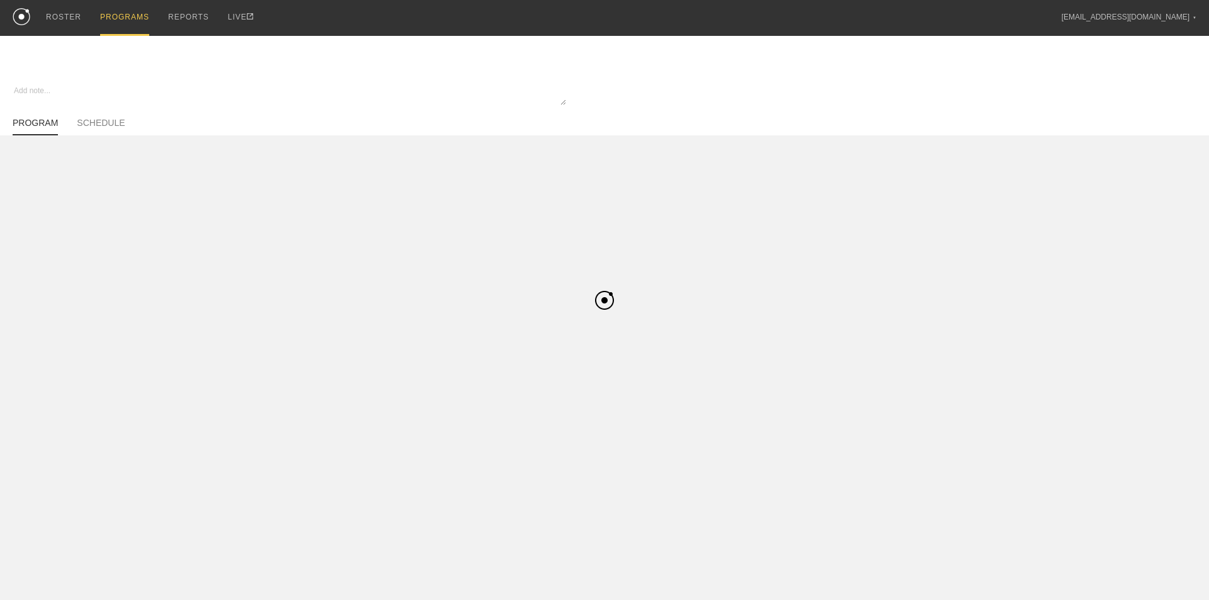
type textarea "x"
type input "Summer WBB Elastic Off-Season - Basketball"
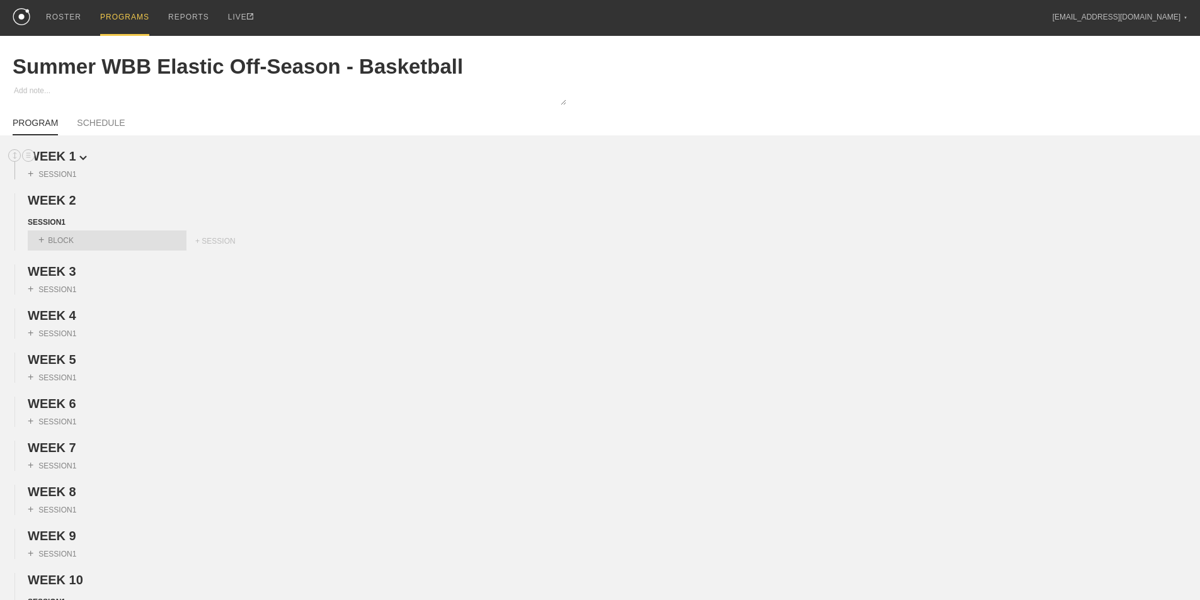
click at [79, 162] on span "WEEK 1" at bounding box center [57, 156] width 59 height 14
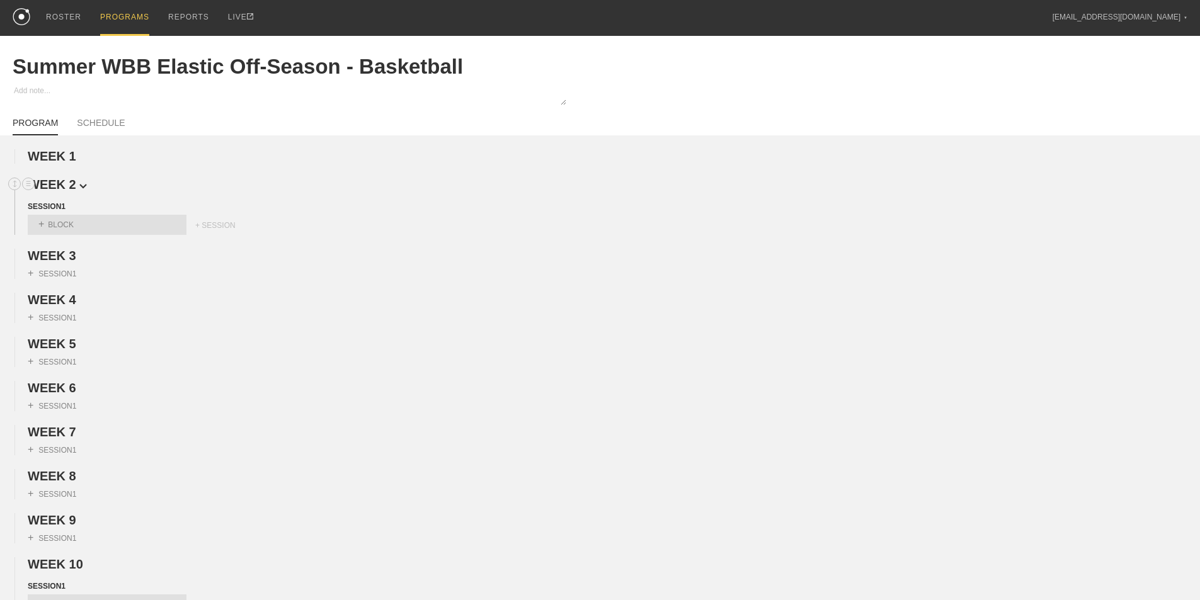
click at [79, 190] on span "WEEK 2" at bounding box center [57, 185] width 59 height 14
click at [76, 220] on span "WEEK 3" at bounding box center [57, 213] width 59 height 14
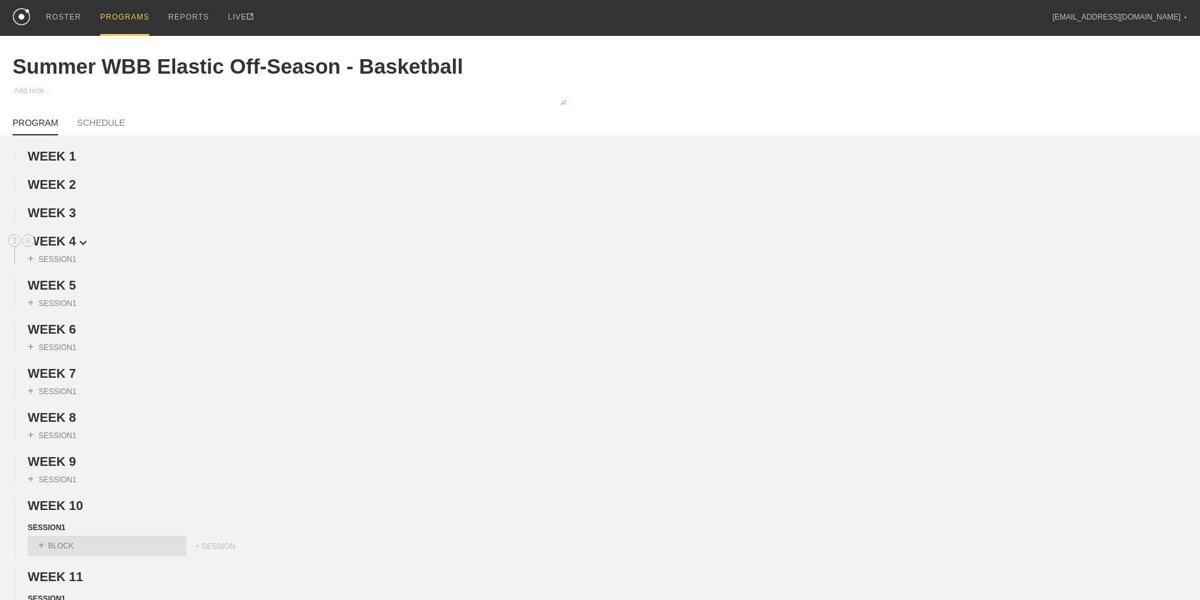
click at [76, 247] on span "WEEK 4" at bounding box center [57, 241] width 59 height 14
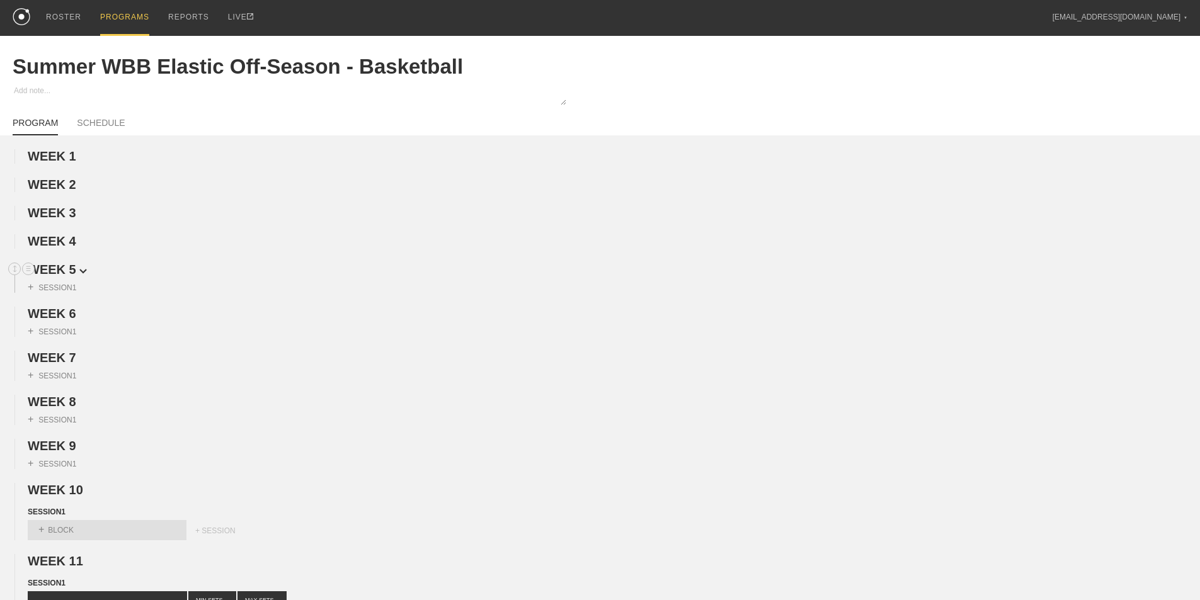
click at [72, 275] on span "WEEK 5" at bounding box center [57, 270] width 59 height 14
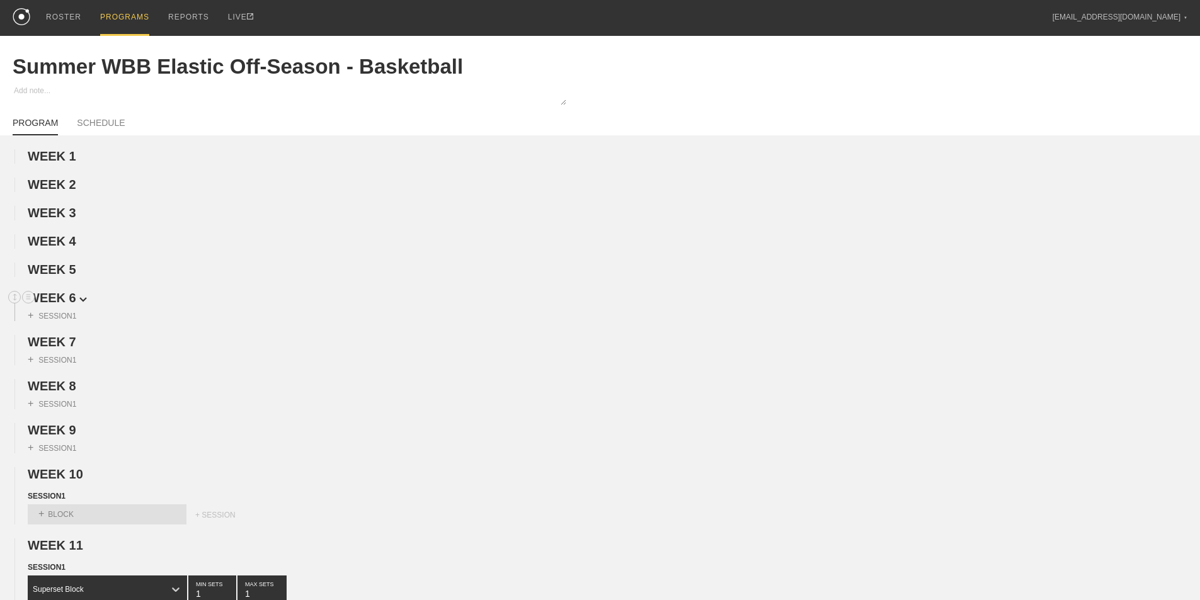
click at [73, 305] on span "WEEK 6" at bounding box center [57, 298] width 59 height 14
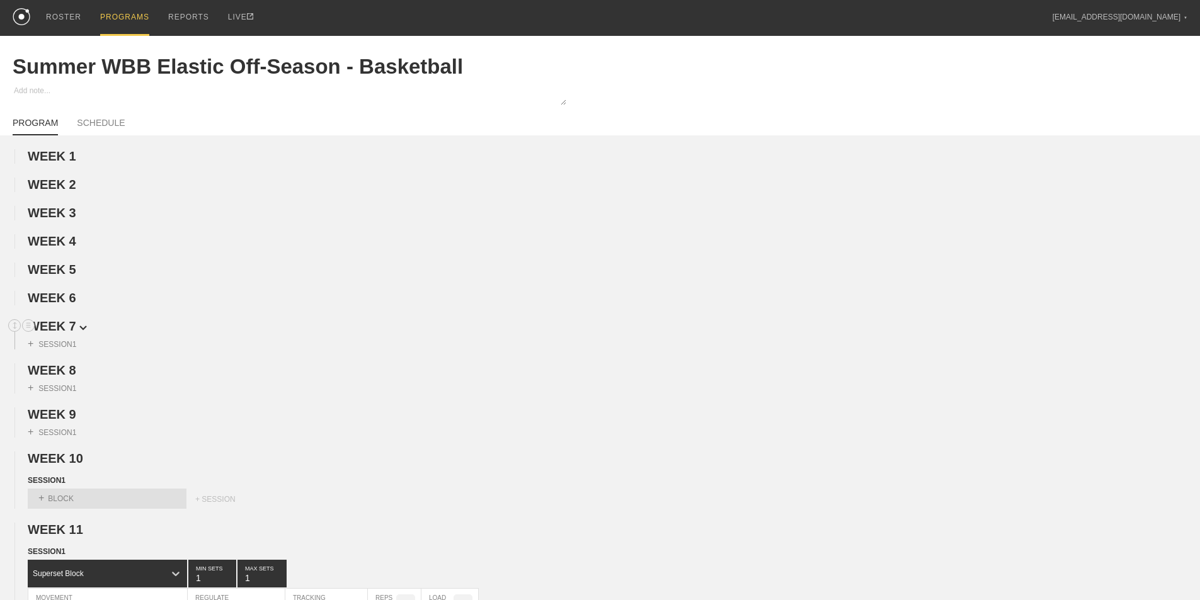
click at [69, 331] on span "WEEK 7" at bounding box center [57, 326] width 59 height 14
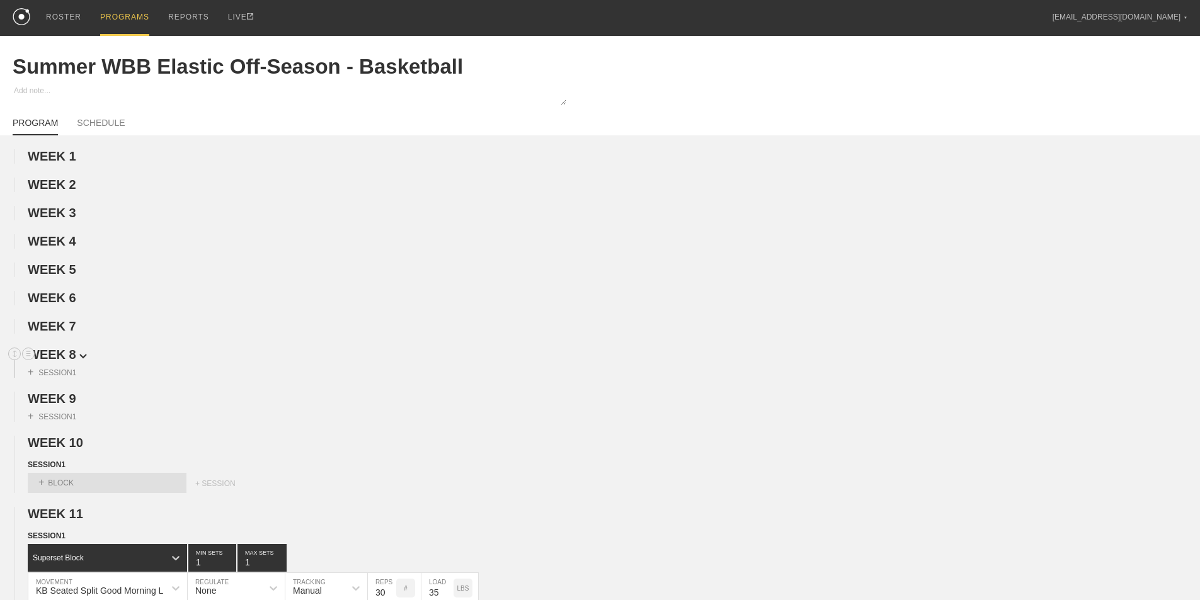
click at [67, 372] on div "+ SESSION 1" at bounding box center [600, 370] width 1200 height 16
drag, startPoint x: 79, startPoint y: 362, endPoint x: 76, endPoint y: 357, distance: 6.5
click at [76, 362] on span "WEEK 8" at bounding box center [52, 355] width 49 height 14
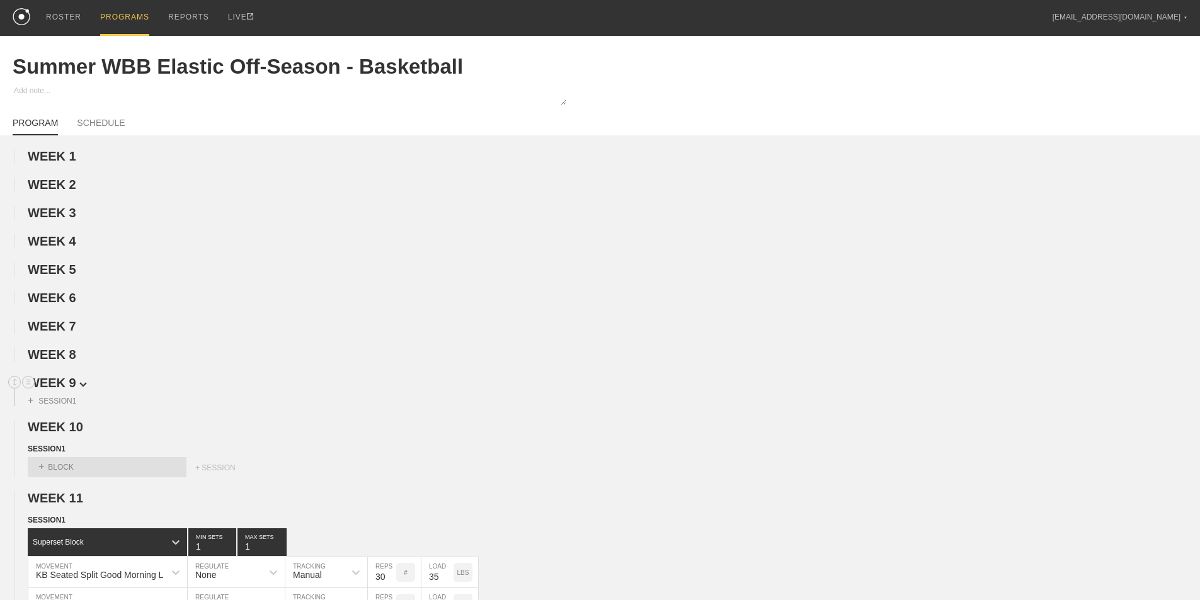
click at [72, 386] on span "WEEK 9" at bounding box center [57, 383] width 59 height 14
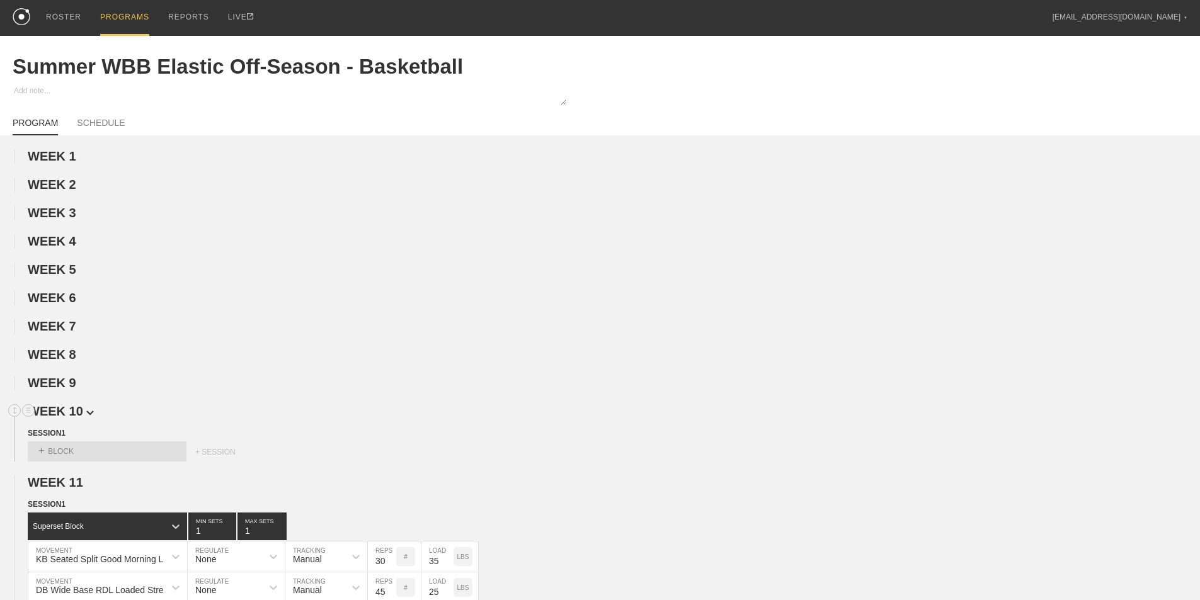
click at [76, 418] on span "WEEK 10" at bounding box center [61, 411] width 66 height 14
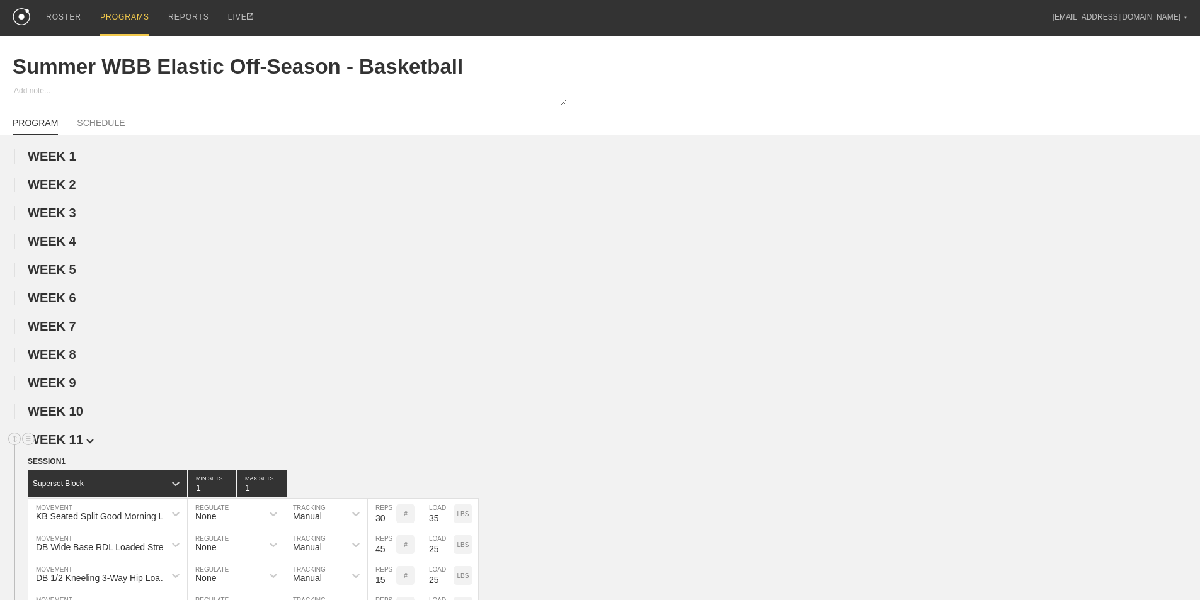
click at [77, 447] on span "WEEK 11" at bounding box center [61, 440] width 66 height 14
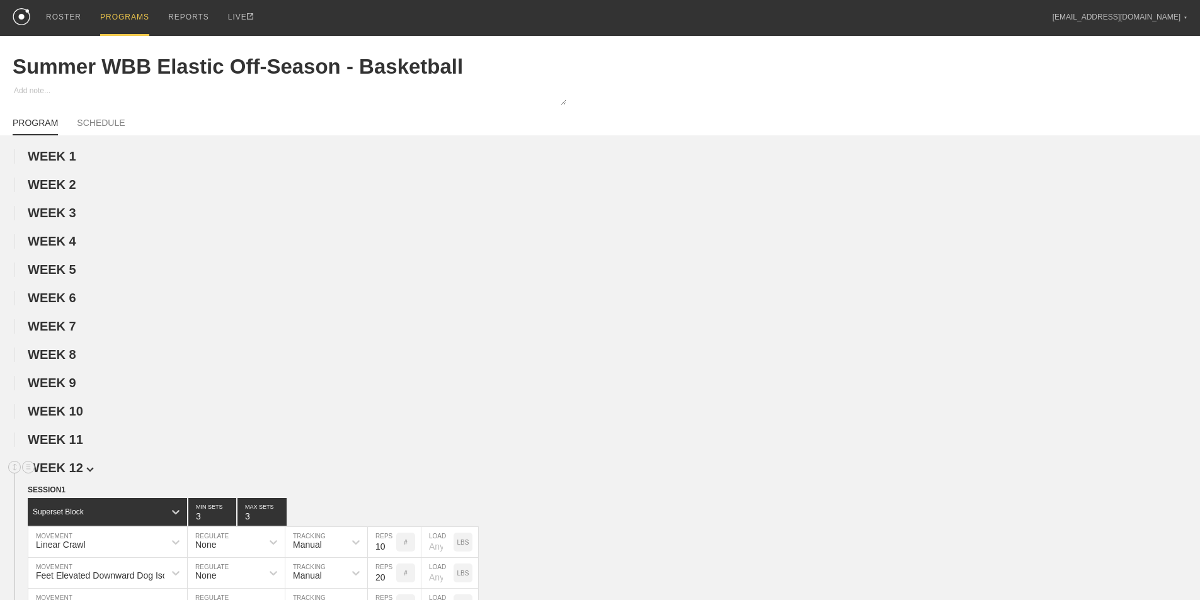
click at [79, 475] on span "WEEK 12" at bounding box center [61, 468] width 66 height 14
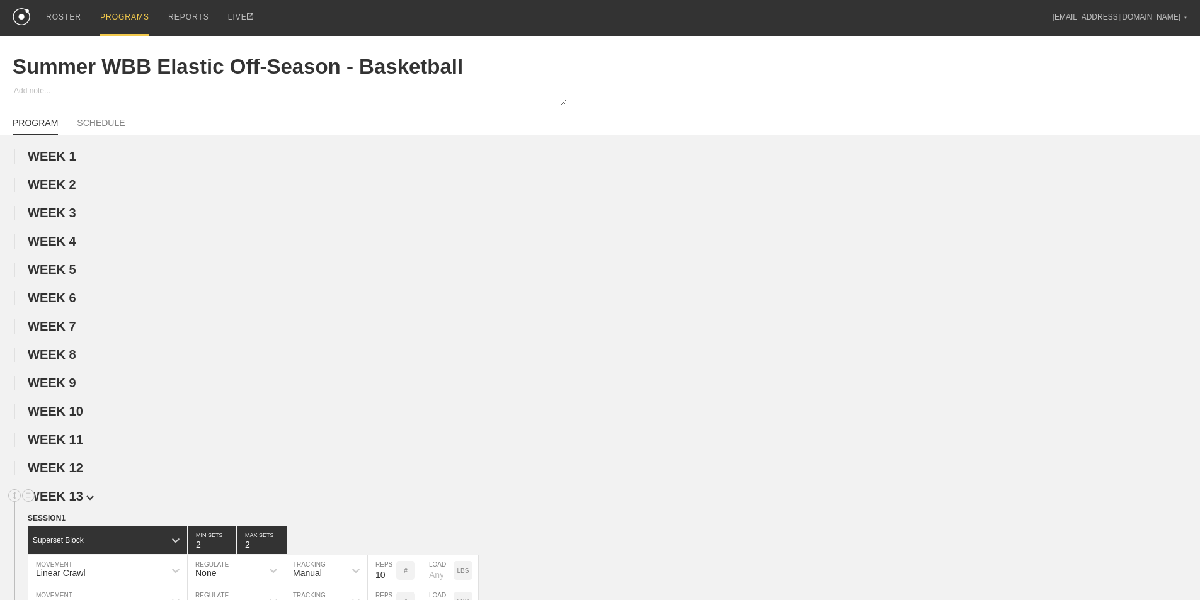
click at [72, 503] on span "WEEK 13" at bounding box center [61, 496] width 66 height 14
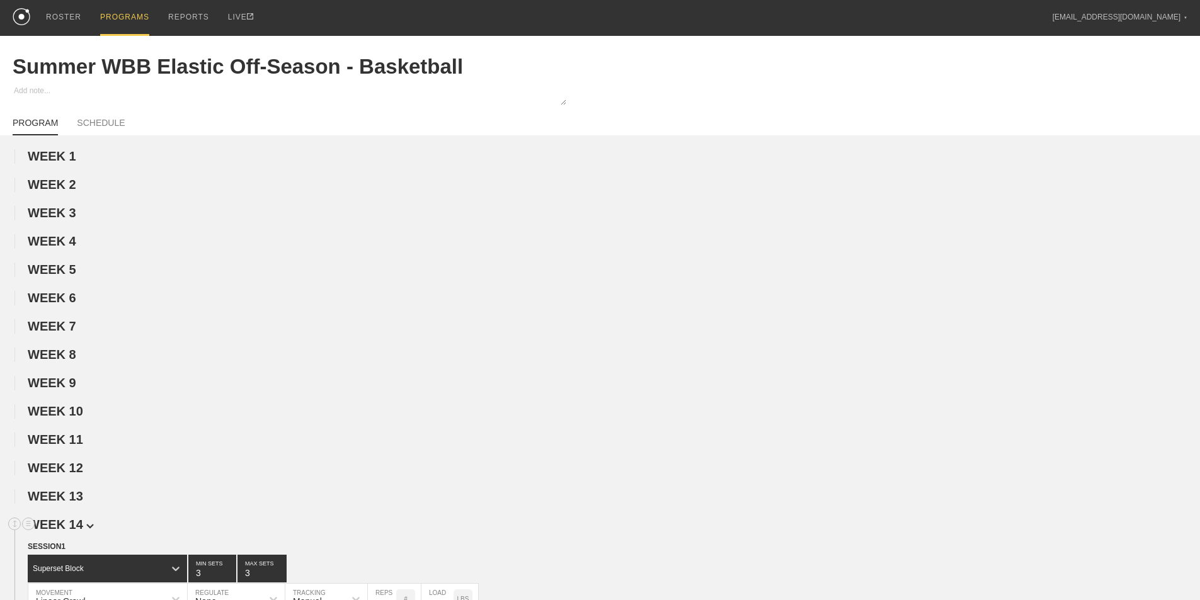
click at [71, 532] on span "WEEK 14" at bounding box center [61, 525] width 66 height 14
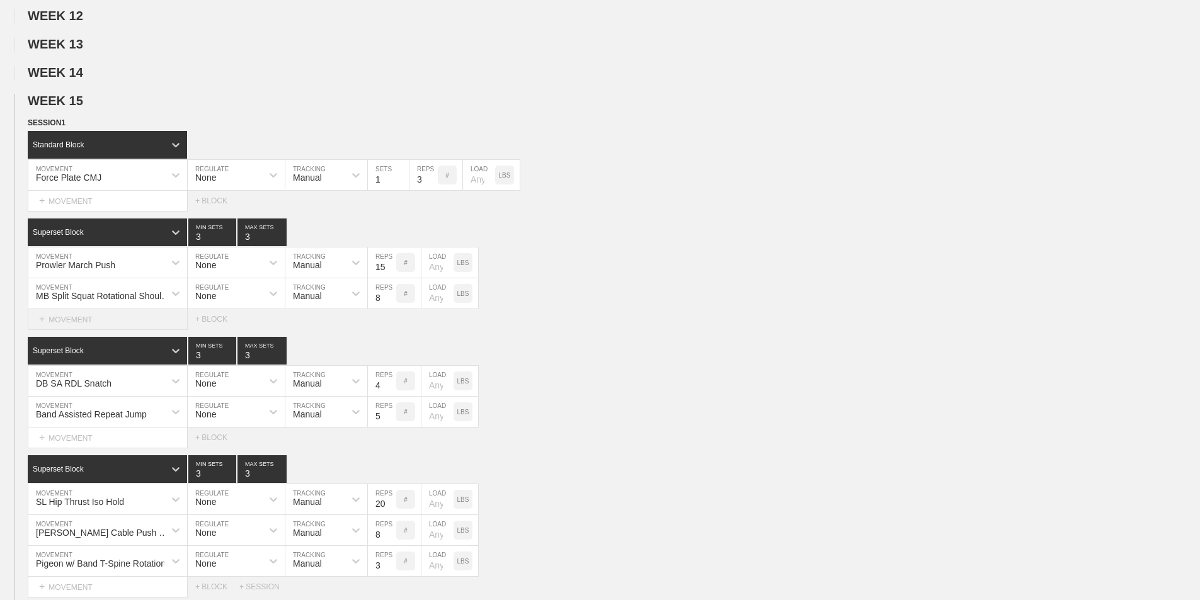
scroll to position [441, 0]
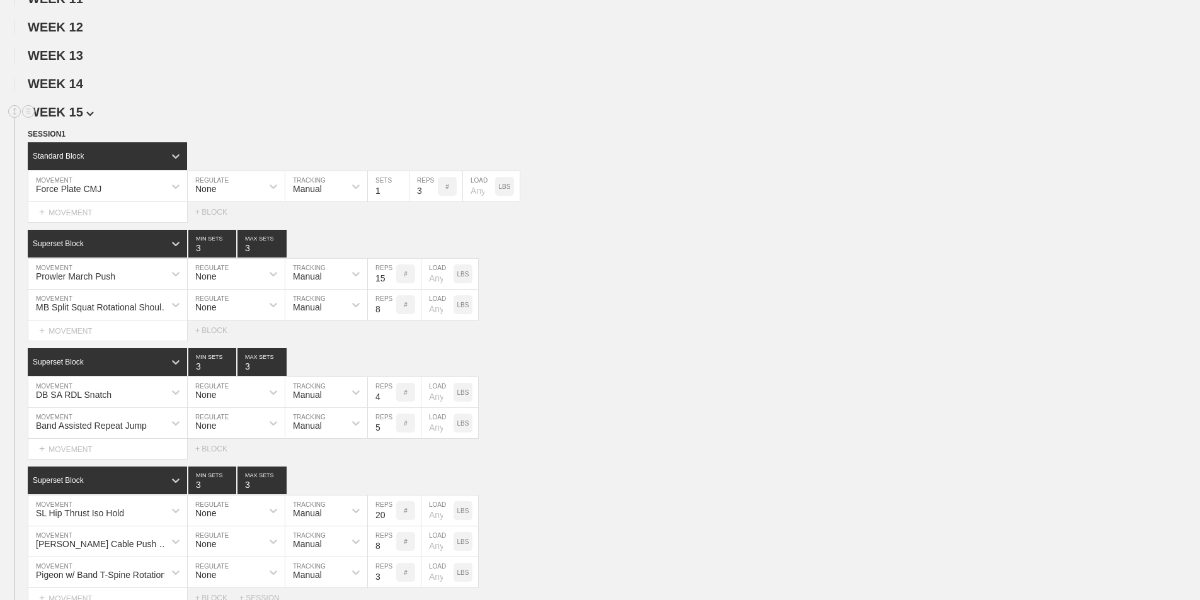
click at [81, 119] on span "WEEK 15" at bounding box center [61, 112] width 66 height 14
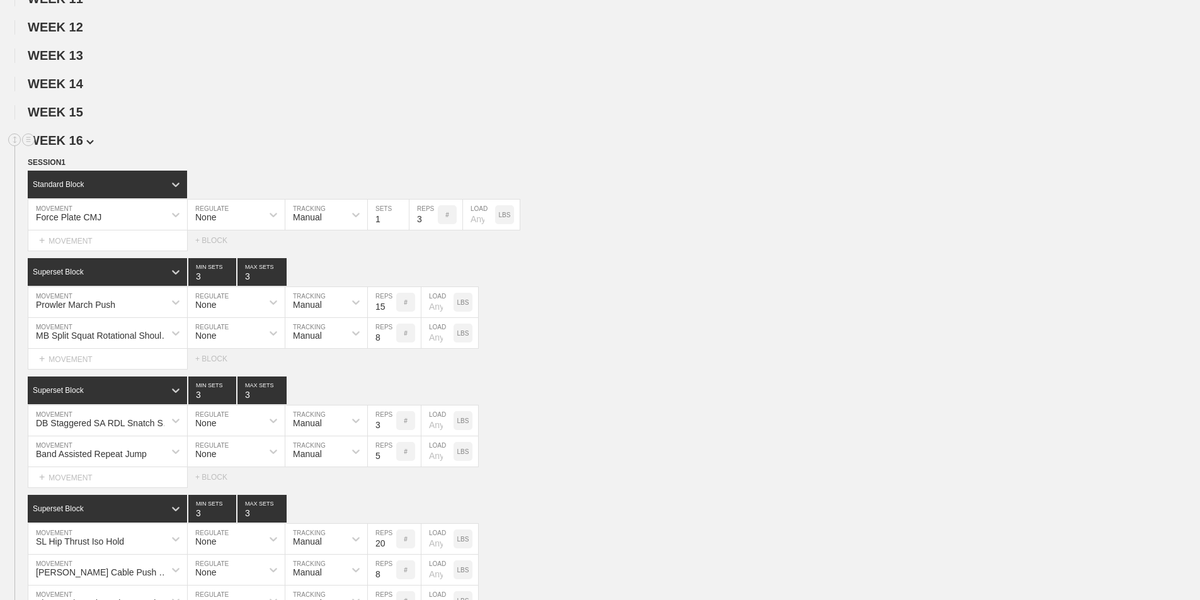
click at [81, 147] on span "WEEK 16" at bounding box center [61, 141] width 66 height 14
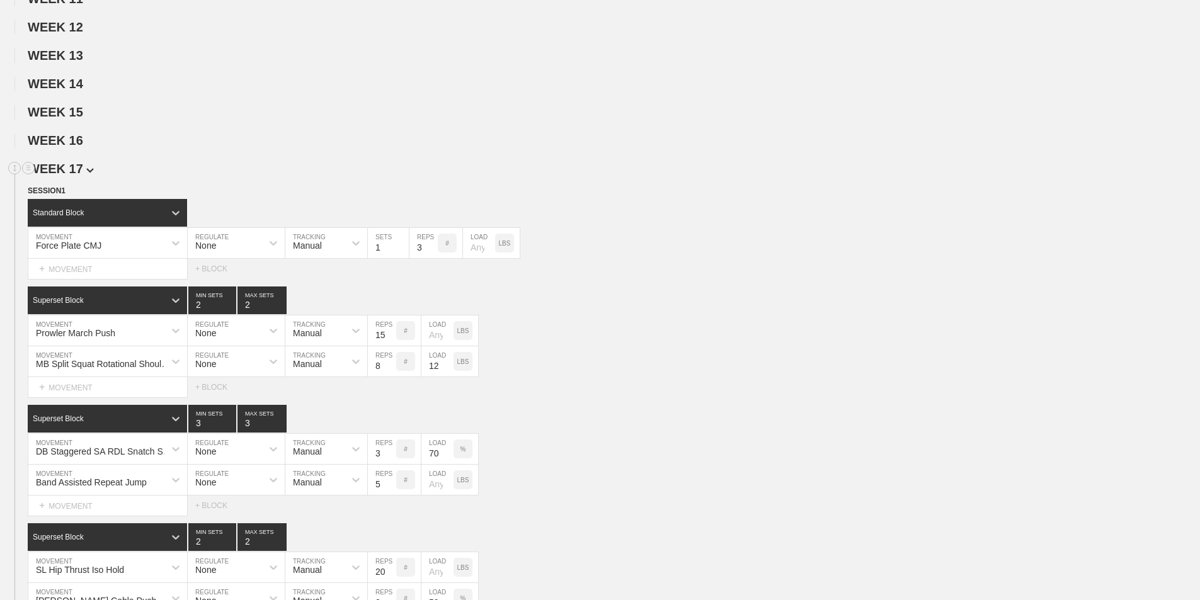
click at [76, 176] on span "WEEK 17" at bounding box center [61, 169] width 66 height 14
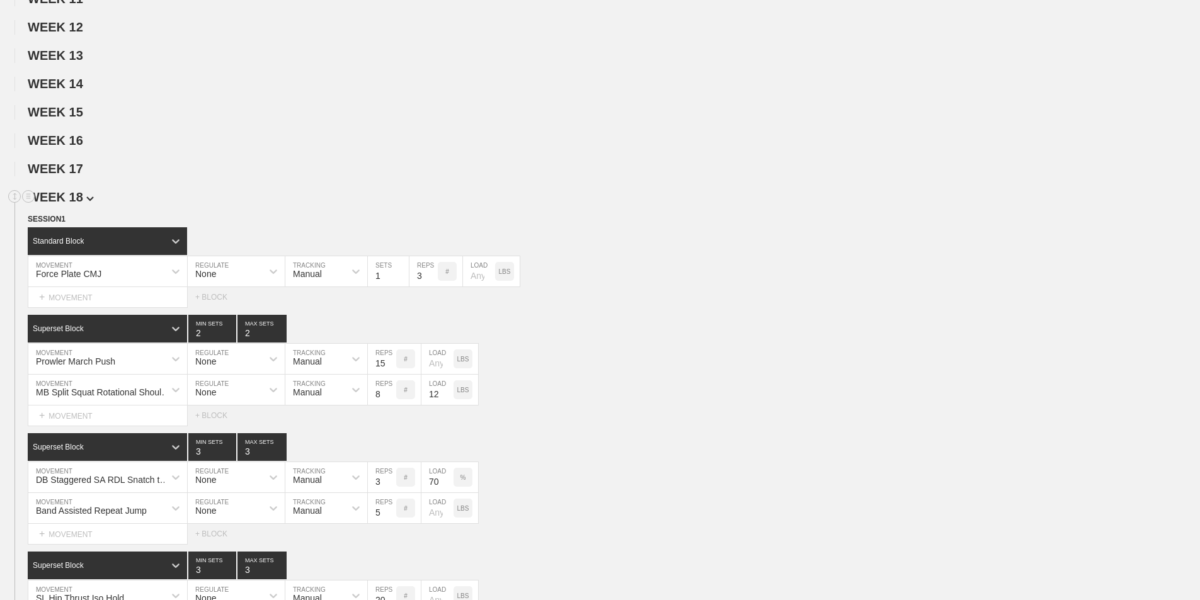
click at [74, 204] on span "WEEK 18" at bounding box center [61, 197] width 66 height 14
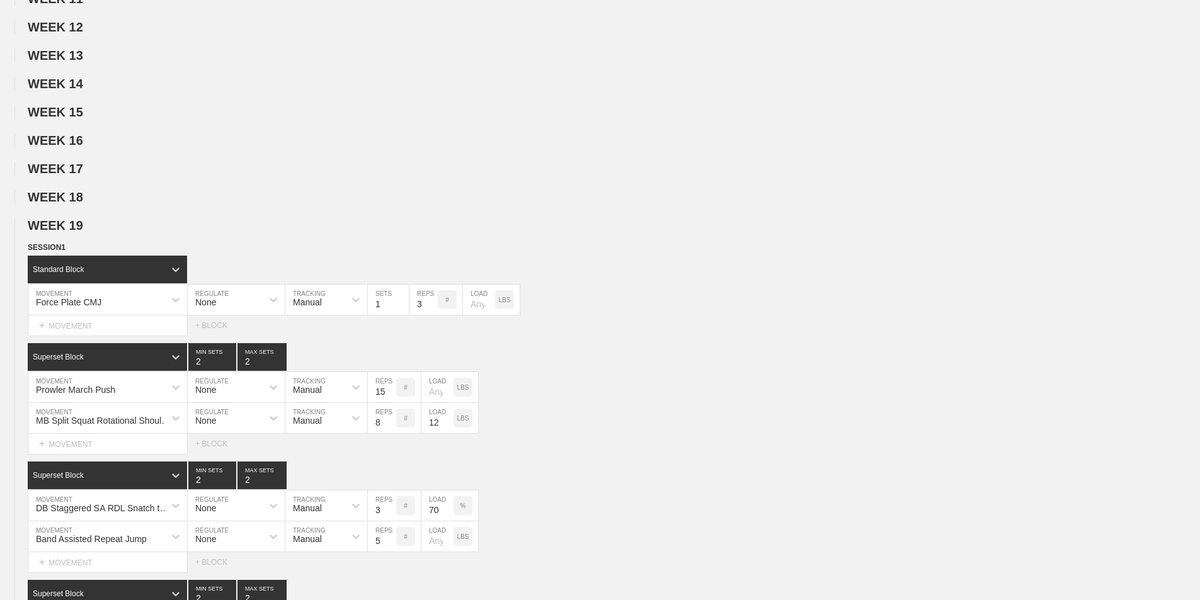
drag, startPoint x: 74, startPoint y: 235, endPoint x: 74, endPoint y: 255, distance: 20.2
click at [74, 232] on span "WEEK 19" at bounding box center [55, 226] width 55 height 14
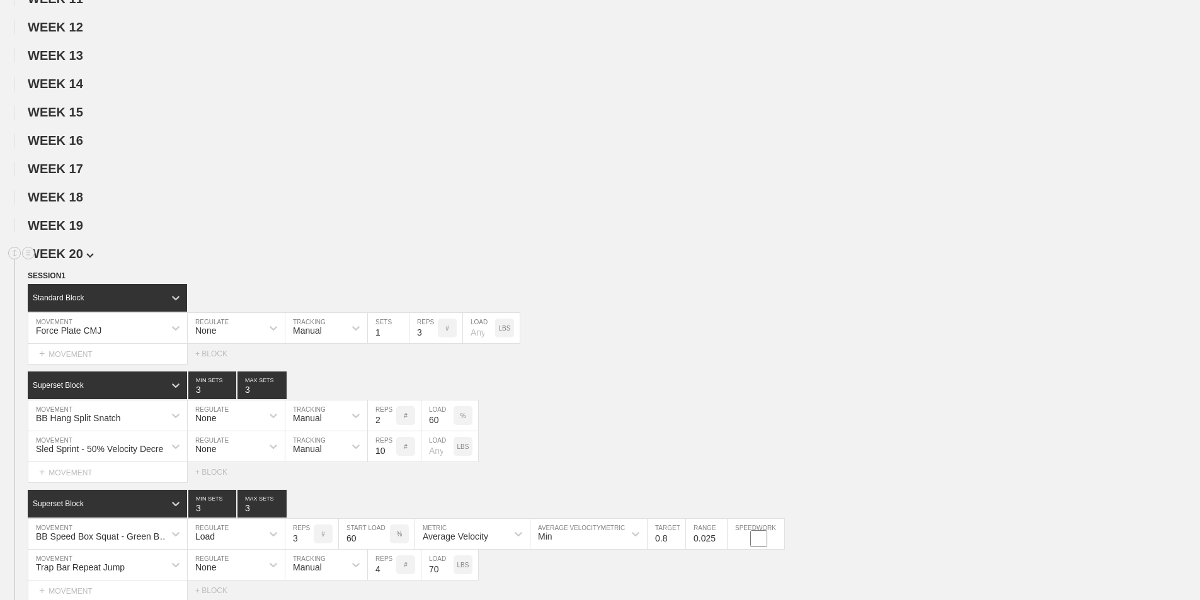
click at [75, 261] on span "WEEK 20" at bounding box center [61, 254] width 66 height 14
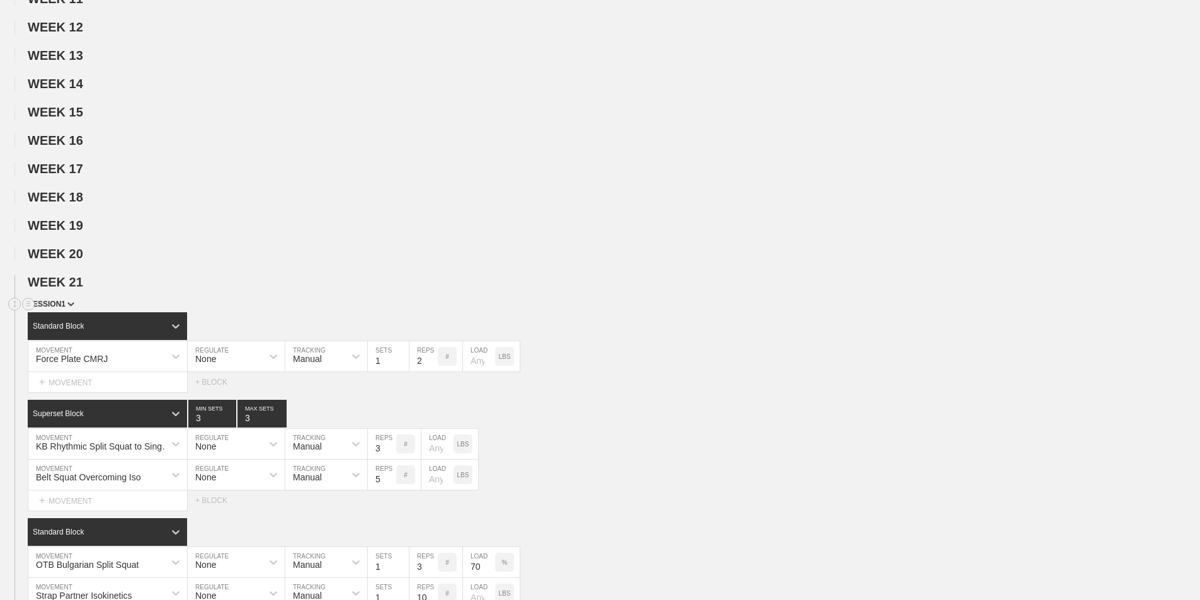
click at [69, 307] on img at bounding box center [70, 304] width 7 height 4
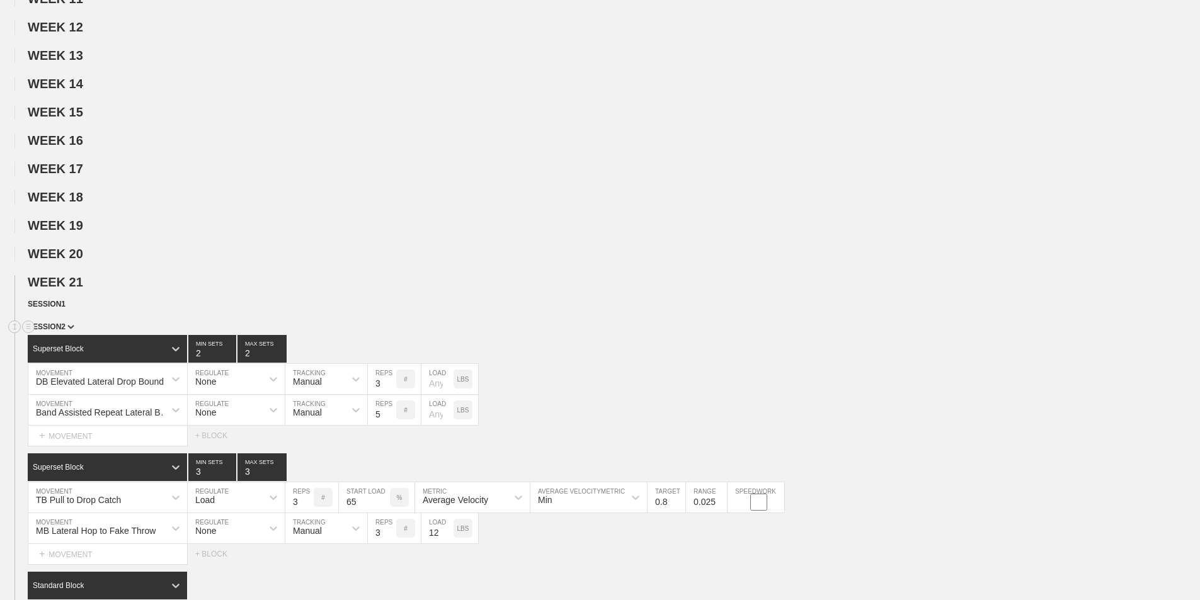
click at [66, 331] on span "SESSION 2" at bounding box center [51, 327] width 47 height 9
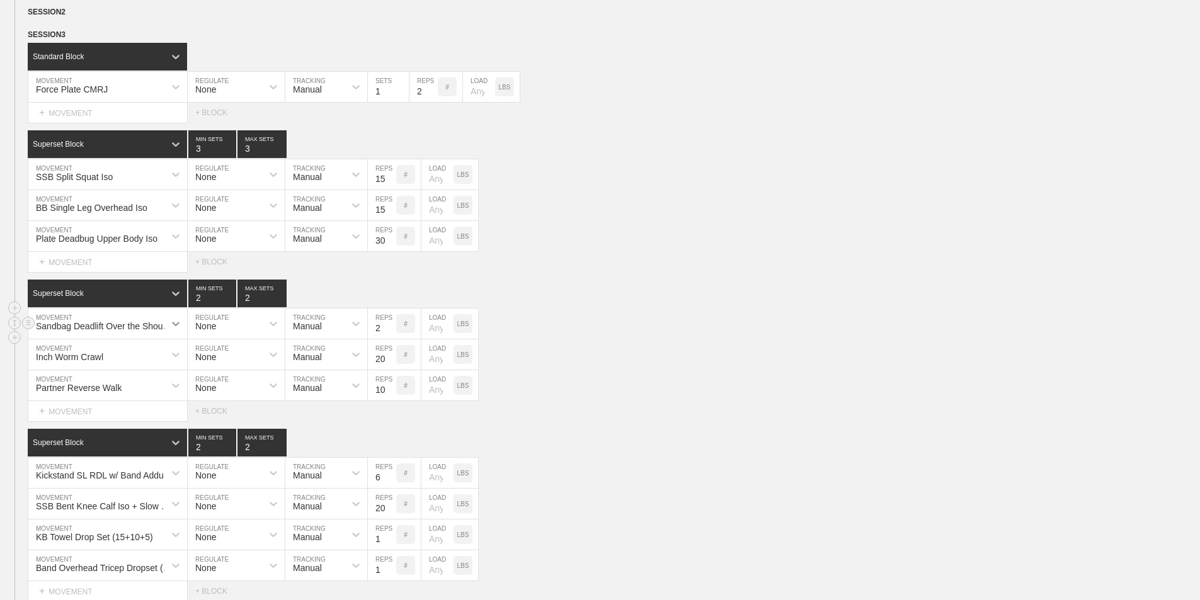
scroll to position [693, 0]
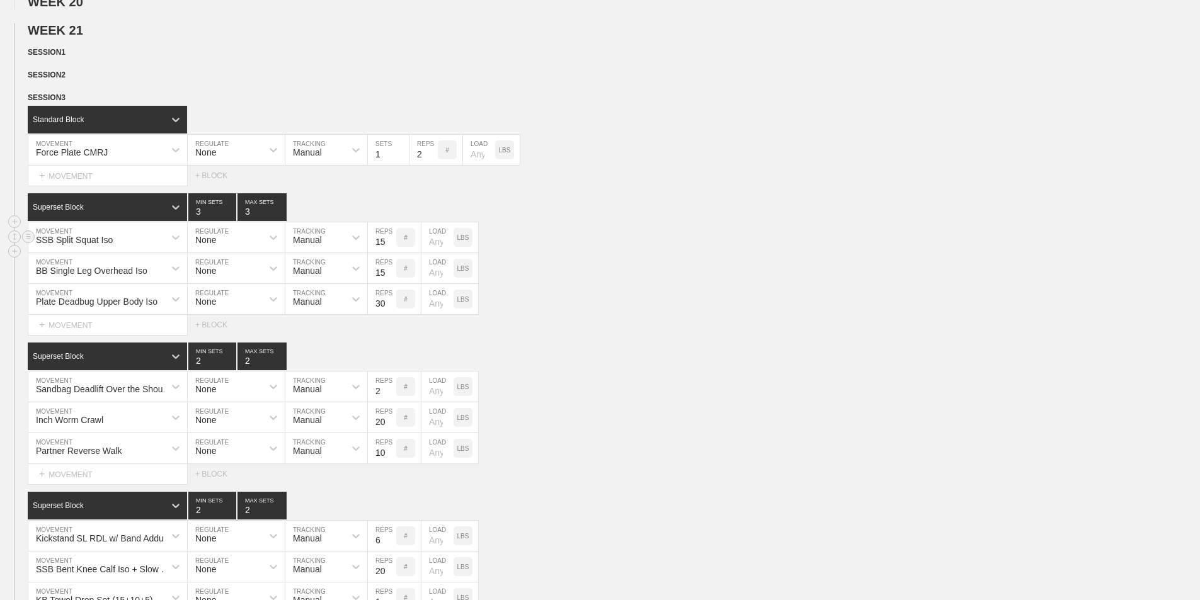
click at [375, 252] on input "15" at bounding box center [382, 237] width 28 height 30
click at [374, 252] on input "15" at bounding box center [382, 237] width 28 height 30
click at [380, 250] on input "15" at bounding box center [382, 237] width 28 height 30
type input "10"
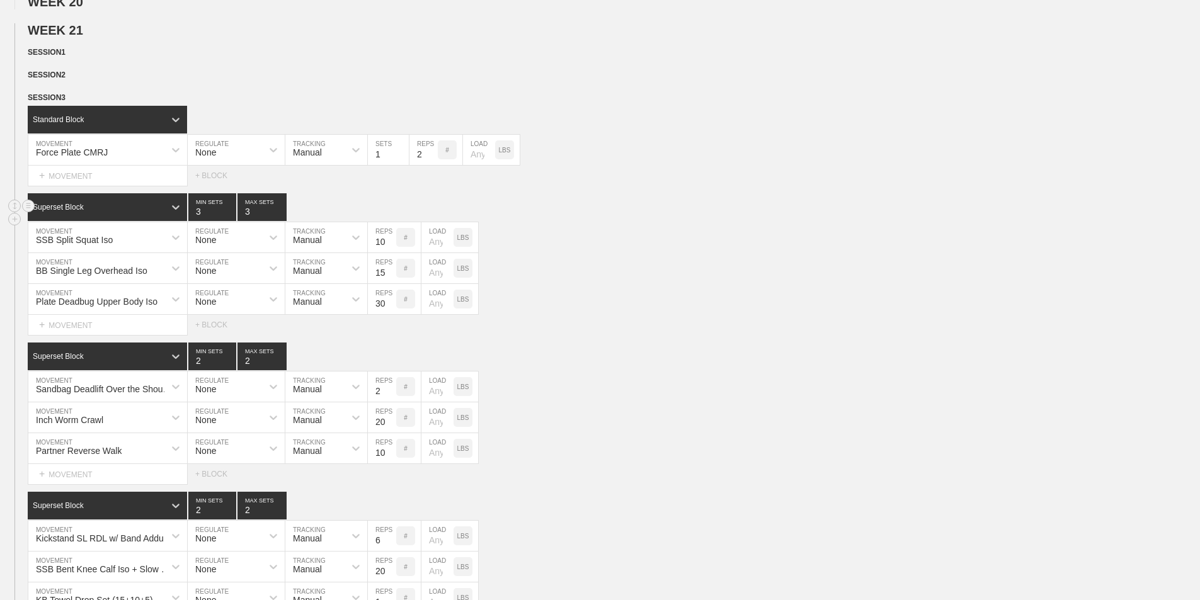
click at [615, 221] on div "Superset Block 3 MIN SETS 3 MAX SETS" at bounding box center [614, 207] width 1172 height 28
click at [588, 314] on div "Plate Deadbug Upper Body Iso MOVEMENT None REGULATE Manual TRACKING 30 REPS # L…" at bounding box center [600, 299] width 1200 height 31
click at [700, 250] on div "SSB Split Squat Iso MOVEMENT None REGULATE Manual TRACKING 10 REPS # LOAD LBS" at bounding box center [600, 237] width 1200 height 31
click at [149, 245] on div "SSB Split Squat Iso" at bounding box center [96, 237] width 136 height 21
type input "SSB SPlit Squat Iso @5-10-0-0"
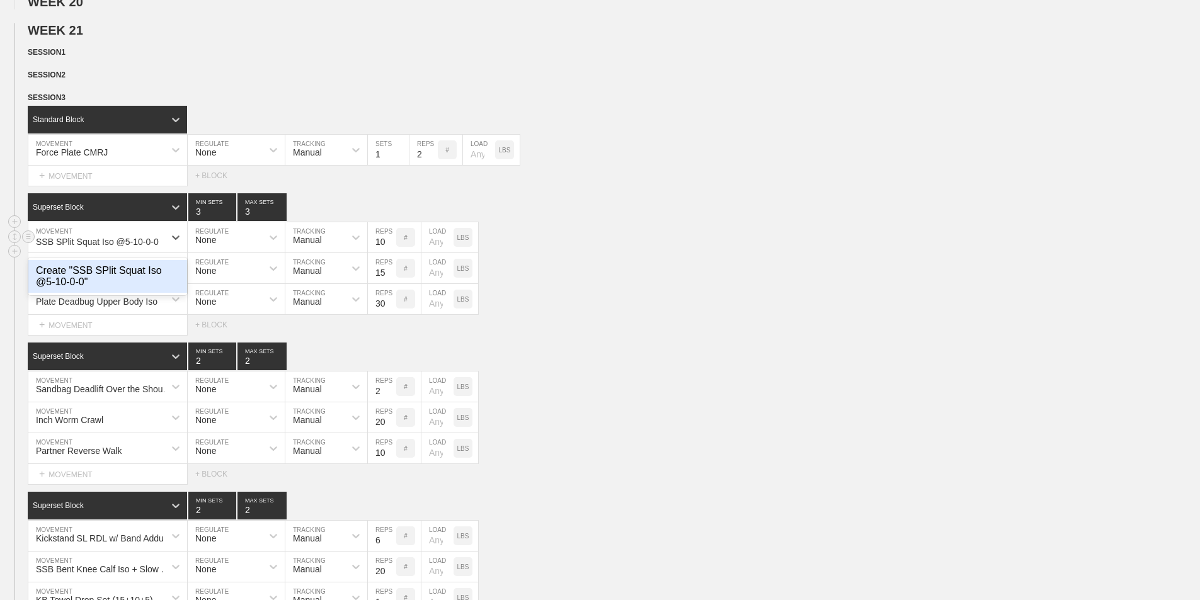
click at [91, 288] on div "Create "SSB SPlit Squat Iso @5-10-0-0"" at bounding box center [107, 276] width 159 height 33
click at [380, 253] on input "10" at bounding box center [382, 237] width 28 height 30
type input "1"
click at [528, 250] on div "SSB SPlit Squat Iso @5-10-0-0 MOVEMENT None REGULATE Manual TRACKING 1 REPS # L…" at bounding box center [600, 237] width 1200 height 31
click at [436, 253] on input "number" at bounding box center [437, 237] width 32 height 30
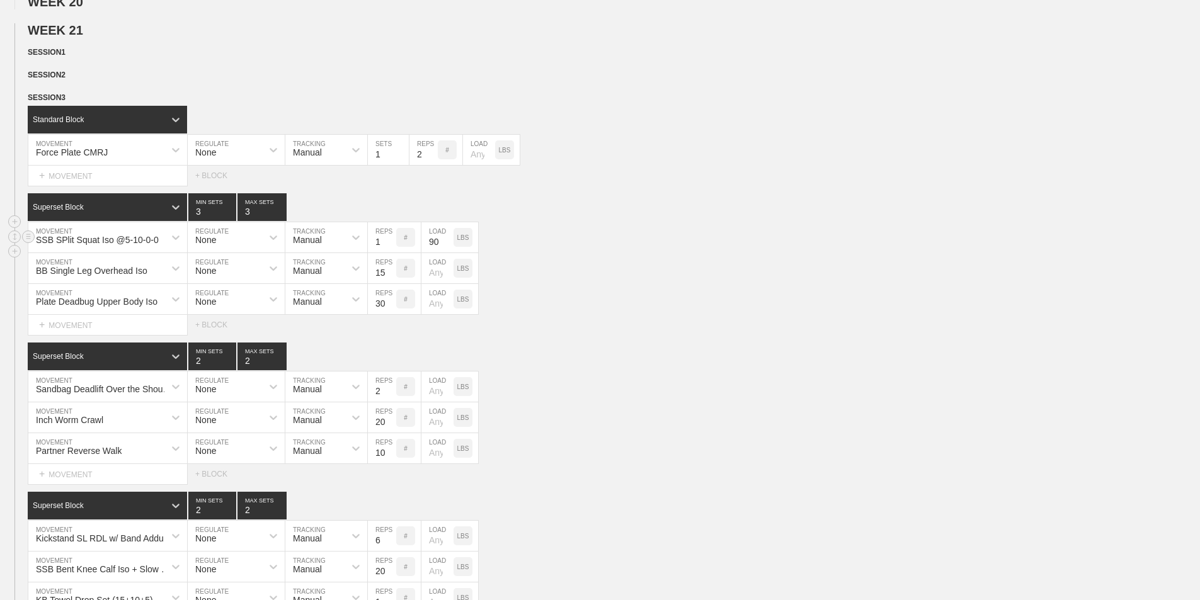
type input "9"
type input "85"
click at [516, 253] on div "SSB SPlit Squat Iso @5-10-0-0 MOVEMENT None REGULATE Manual TRACKING 1 REPS # 8…" at bounding box center [600, 237] width 1200 height 31
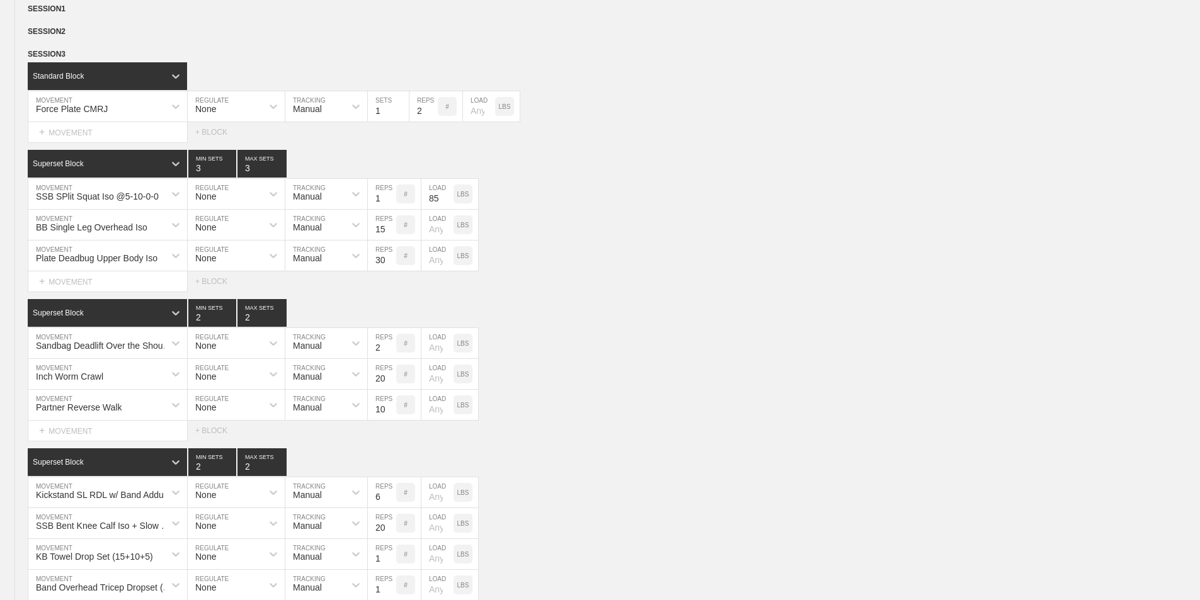
scroll to position [756, 0]
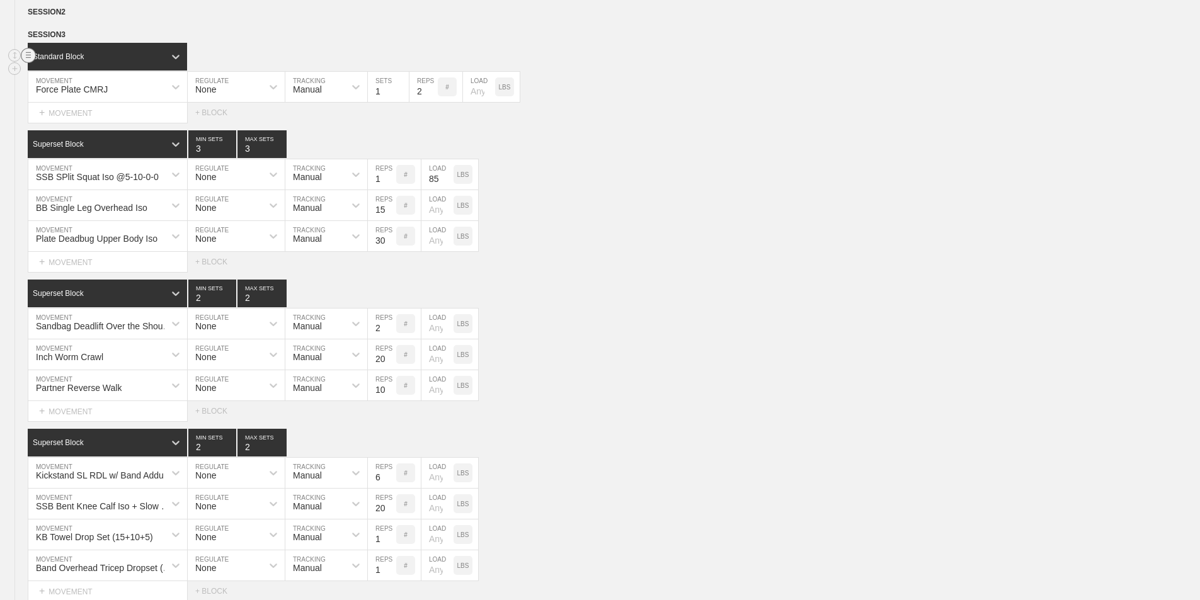
click at [28, 55] on line at bounding box center [28, 55] width 5 height 0
click at [78, 96] on div "DELETE" at bounding box center [88, 92] width 101 height 19
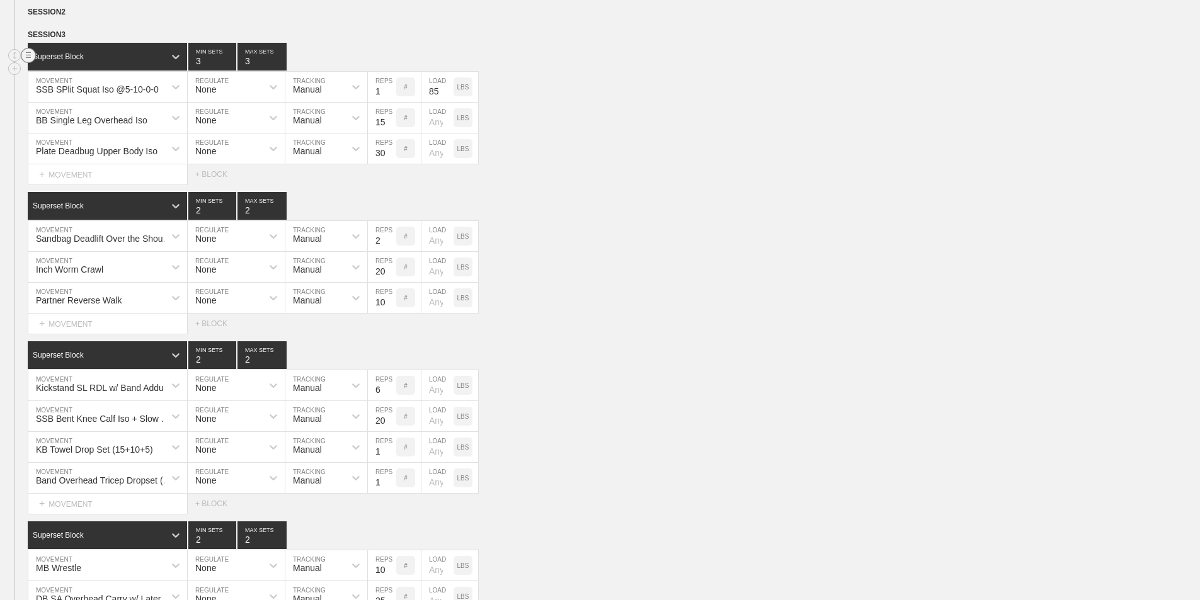
click at [29, 63] on circle at bounding box center [28, 56] width 14 height 14
drag, startPoint x: 77, startPoint y: 91, endPoint x: 660, endPoint y: 64, distance: 582.7
click at [77, 91] on div "DELETE" at bounding box center [88, 92] width 101 height 19
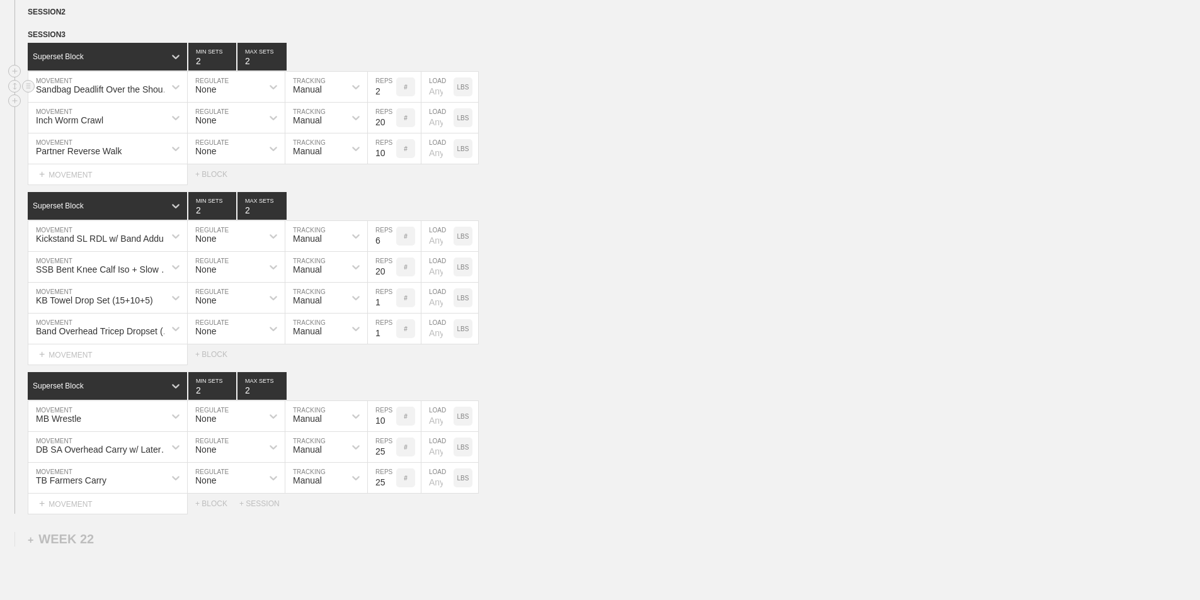
click at [113, 94] on div "Sandbag Deadlift Over the Shoulder" at bounding box center [104, 89] width 137 height 10
type input "Sandbag Partner Split Squat Rotational Handoff"
click at [114, 139] on div "Create "Sandbag Partner Split Squat Rotational Handoff"" at bounding box center [107, 126] width 159 height 33
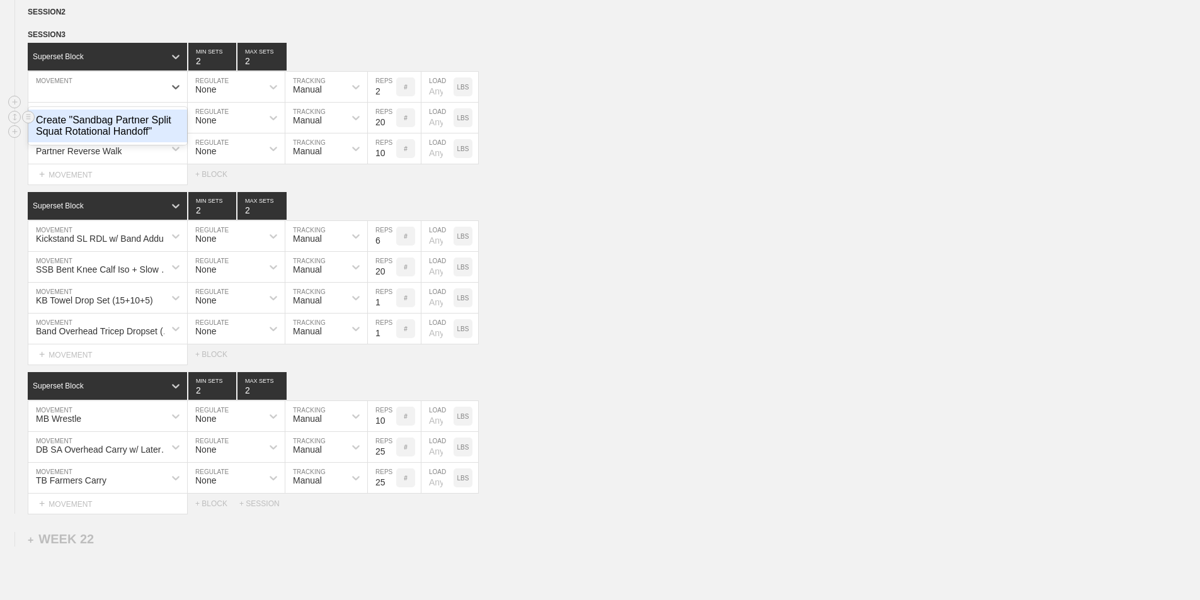
scroll to position [0, 8]
click at [380, 101] on input "2" at bounding box center [382, 87] width 28 height 30
type input "2"
type input "15"
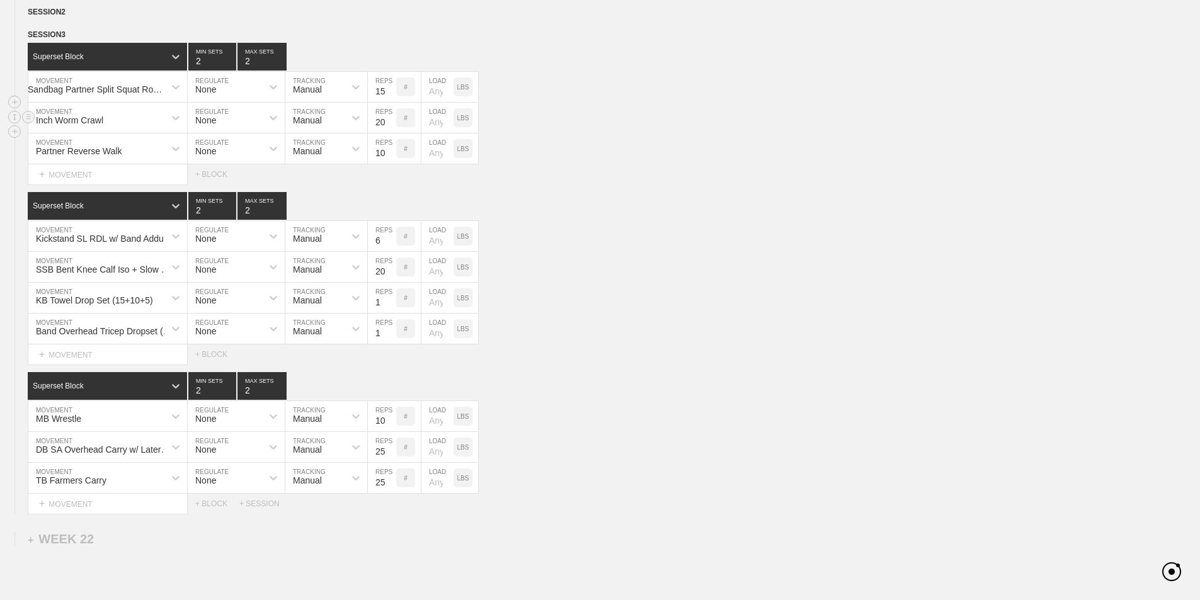
click at [534, 134] on div "Inch Worm Crawl MOVEMENT None REGULATE Manual TRACKING 20 REPS # LOAD LBS" at bounding box center [600, 118] width 1200 height 31
click at [697, 164] on div "Partner Reverse Walk MOVEMENT None REGULATE Manual TRACKING 10 REPS # LOAD LBS" at bounding box center [600, 149] width 1200 height 31
type input "3"
click at [231, 67] on input "3" at bounding box center [212, 57] width 48 height 28
type input "3"
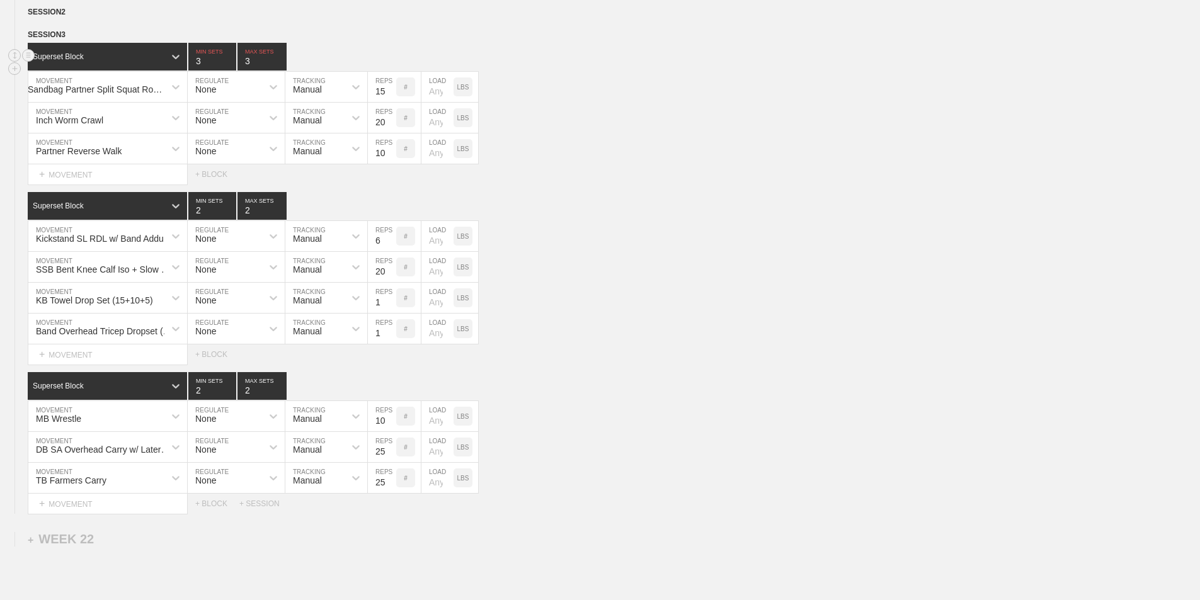
click at [279, 66] on input "3" at bounding box center [261, 57] width 49 height 28
click at [532, 198] on div "SESSION 3 Superset Block 3 MIN SETS 3 MAX SETS DUPLICATE INSERT MOVEMENT AFTER …" at bounding box center [600, 271] width 1200 height 486
type input "3"
click at [229, 395] on input "3" at bounding box center [212, 386] width 48 height 28
type input "3"
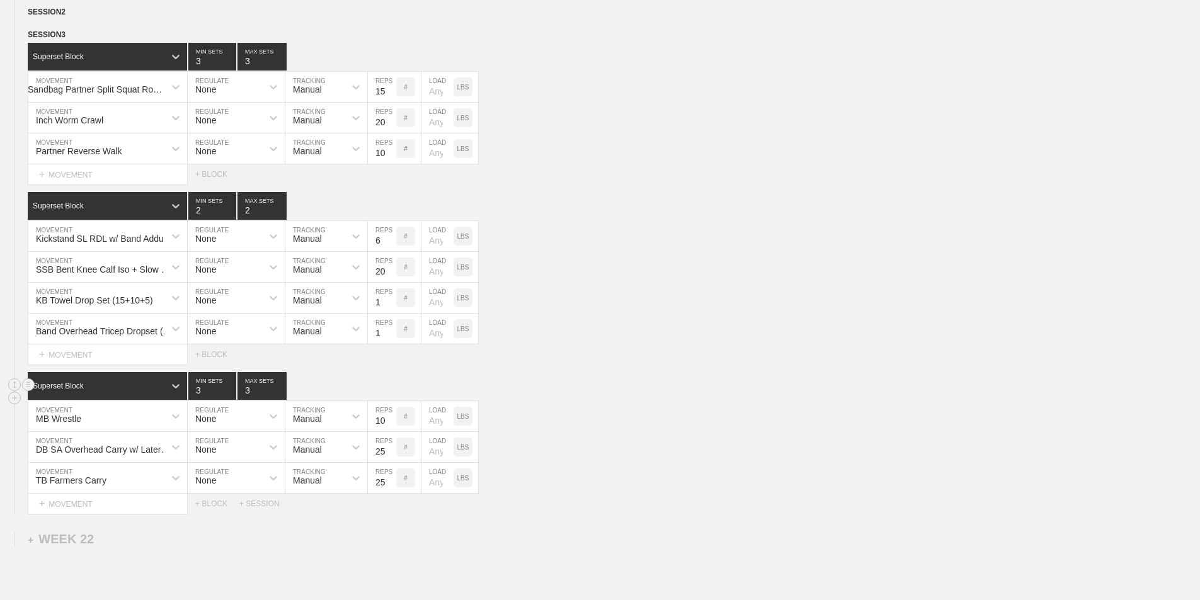
click at [282, 396] on input "3" at bounding box center [261, 386] width 49 height 28
click at [355, 536] on div "WEEK 1 DUPLICATE DELETE WEEK 2 DUPLICATE DELETE WEEK 3 DUPLICATE DELETE WEEK 4 …" at bounding box center [600, 58] width 1200 height 1356
click at [567, 463] on div "DB SA Overhead Carry w/ Lateral Shoulder Iso MOVEMENT None REGULATE Manual TRAC…" at bounding box center [600, 447] width 1200 height 31
click at [338, 530] on div "WEEK 1 DUPLICATE DELETE WEEK 2 DUPLICATE DELETE WEEK 3 DUPLICATE DELETE WEEK 4 …" at bounding box center [600, 58] width 1200 height 1356
click at [624, 394] on div "Superset Block 3 MIN SETS 3 MAX SETS" at bounding box center [614, 386] width 1172 height 28
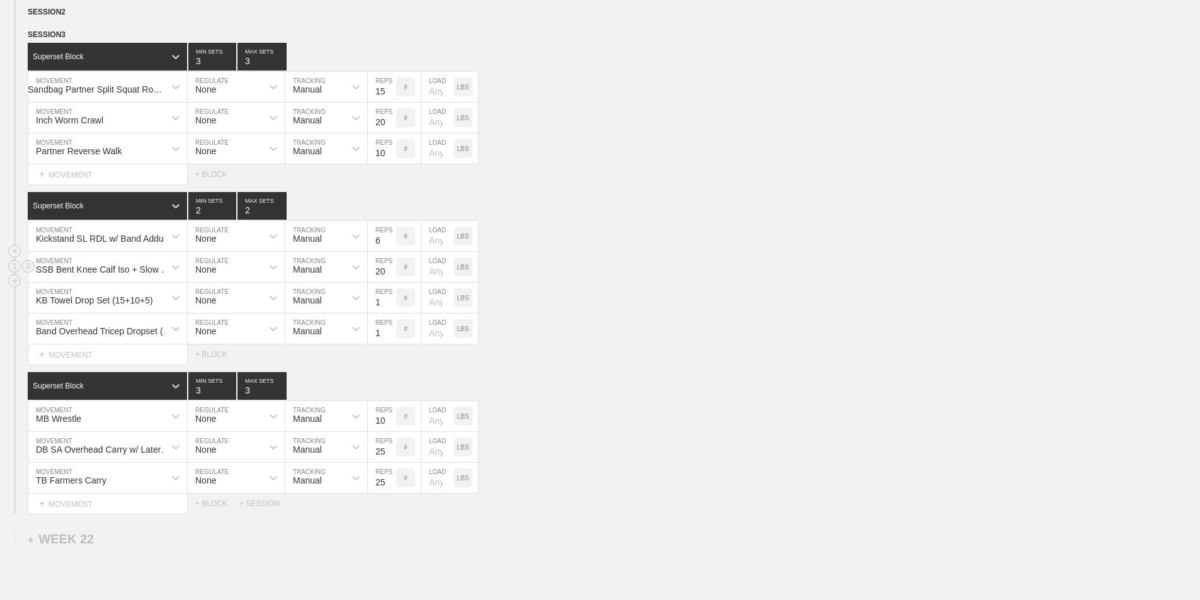
click at [588, 280] on div "SSB Bent Knee Calf Iso + Slow Full Range Reps MOVEMENT None REGULATE Manual TRA…" at bounding box center [600, 267] width 1200 height 31
click at [65, 39] on span "SESSION 3" at bounding box center [51, 34] width 47 height 9
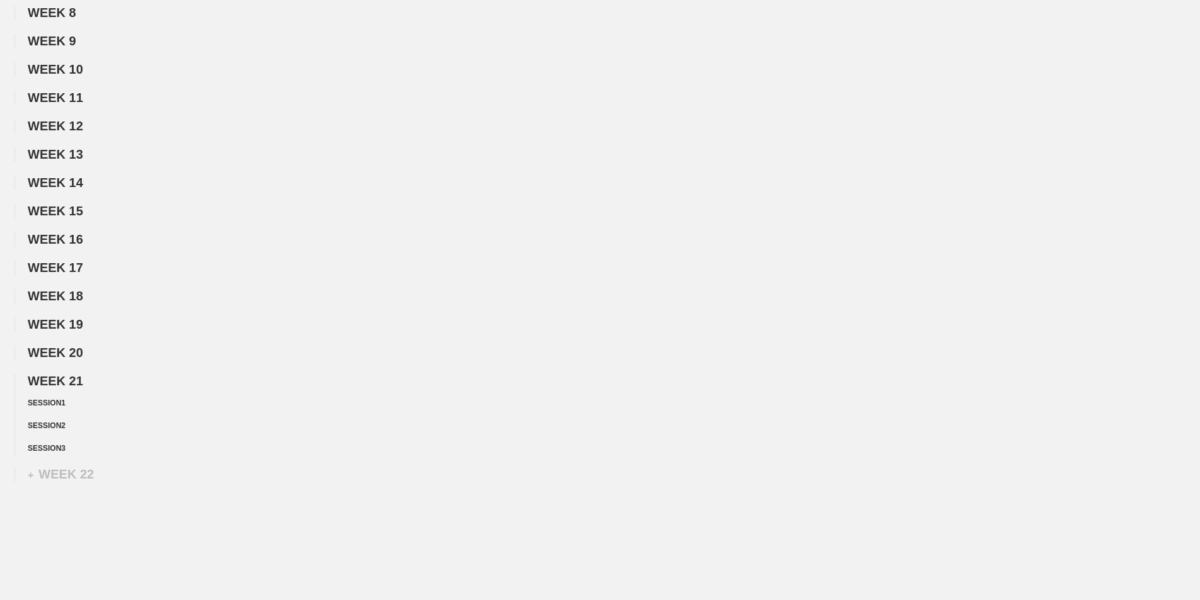
scroll to position [0, 0]
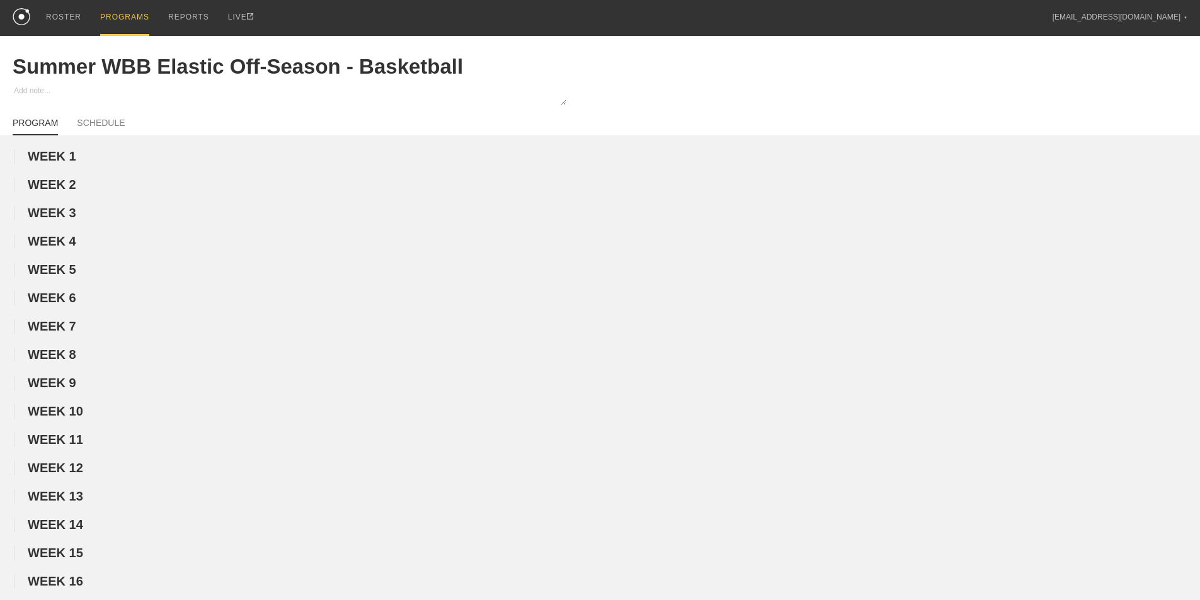
click at [128, 16] on div "PROGRAMS" at bounding box center [124, 18] width 49 height 36
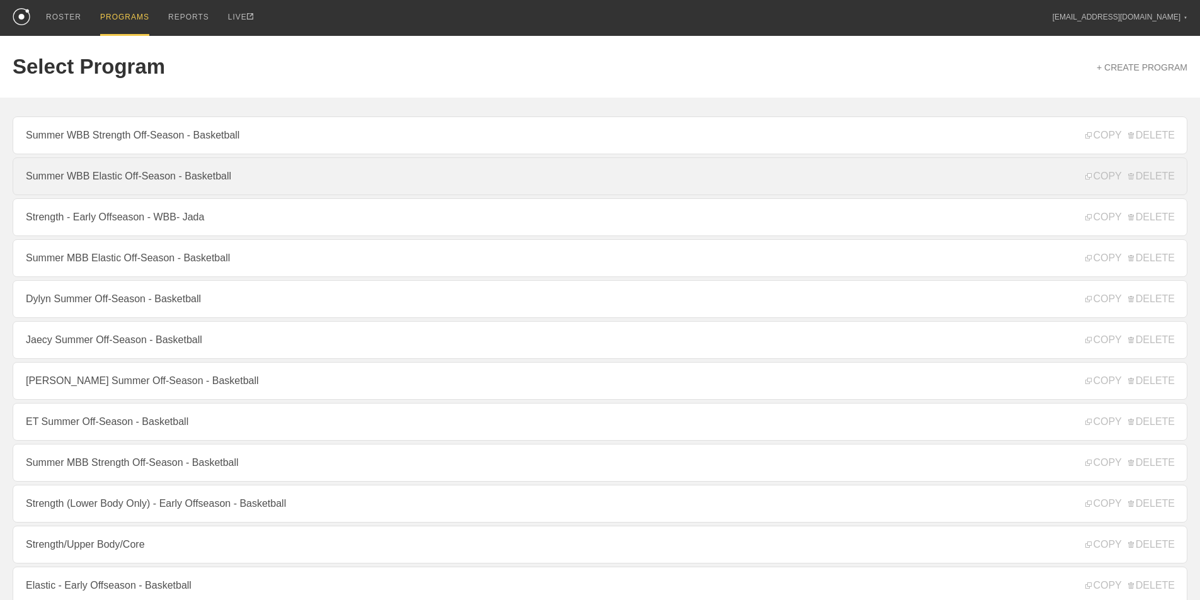
click at [124, 180] on link "Summer WBB Elastic Off-Season - Basketball" at bounding box center [600, 176] width 1175 height 38
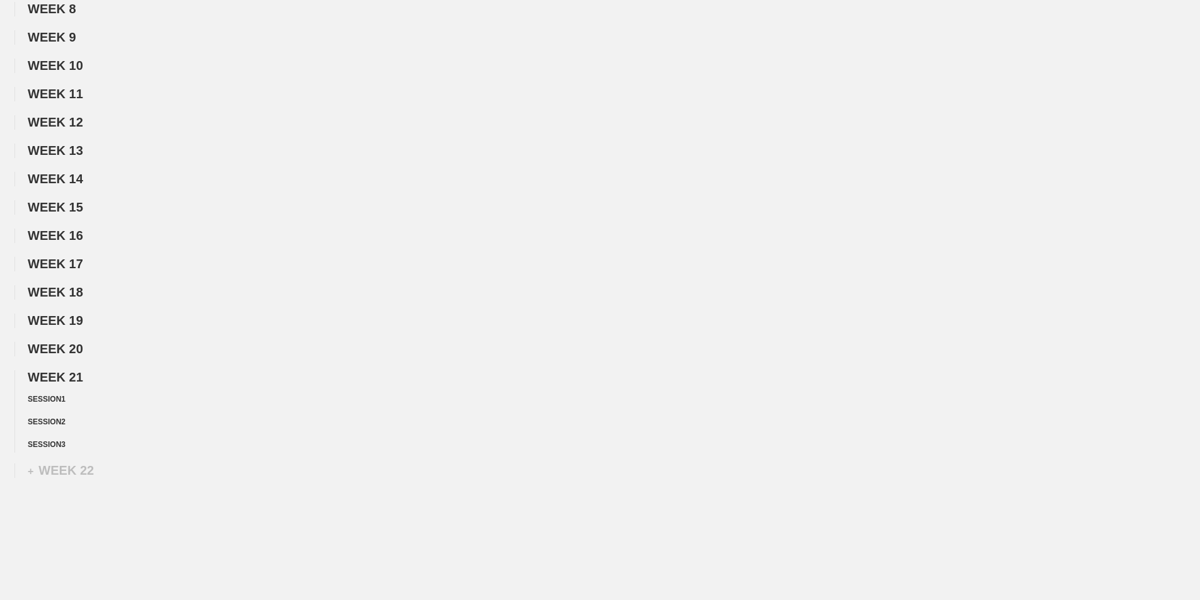
scroll to position [422, 0]
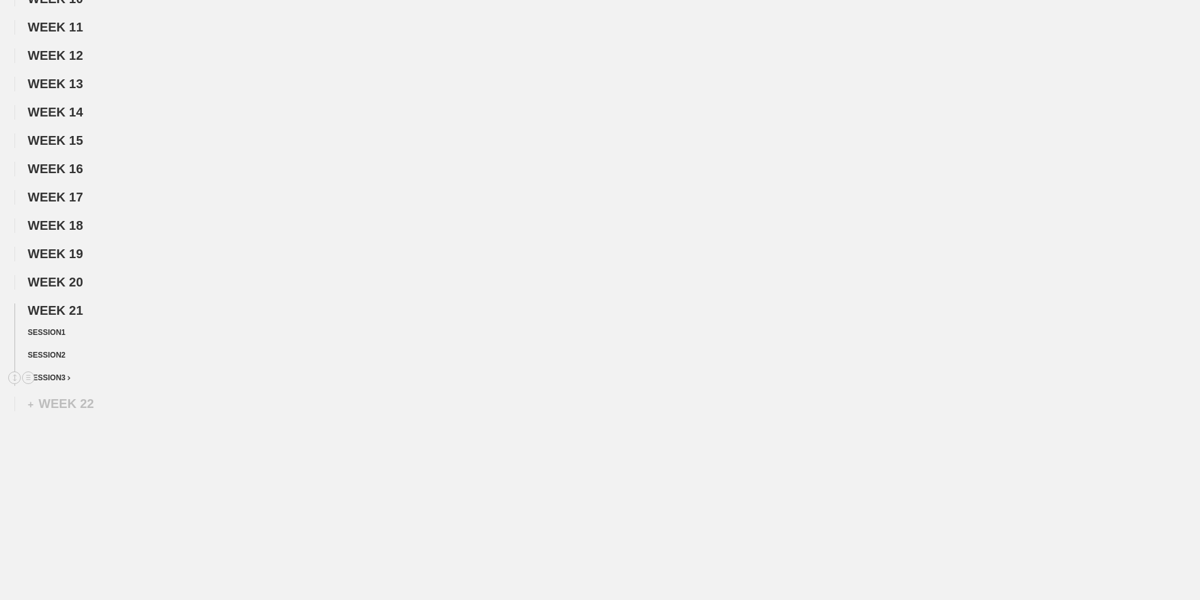
click at [67, 374] on span "SESSION 3" at bounding box center [49, 378] width 43 height 9
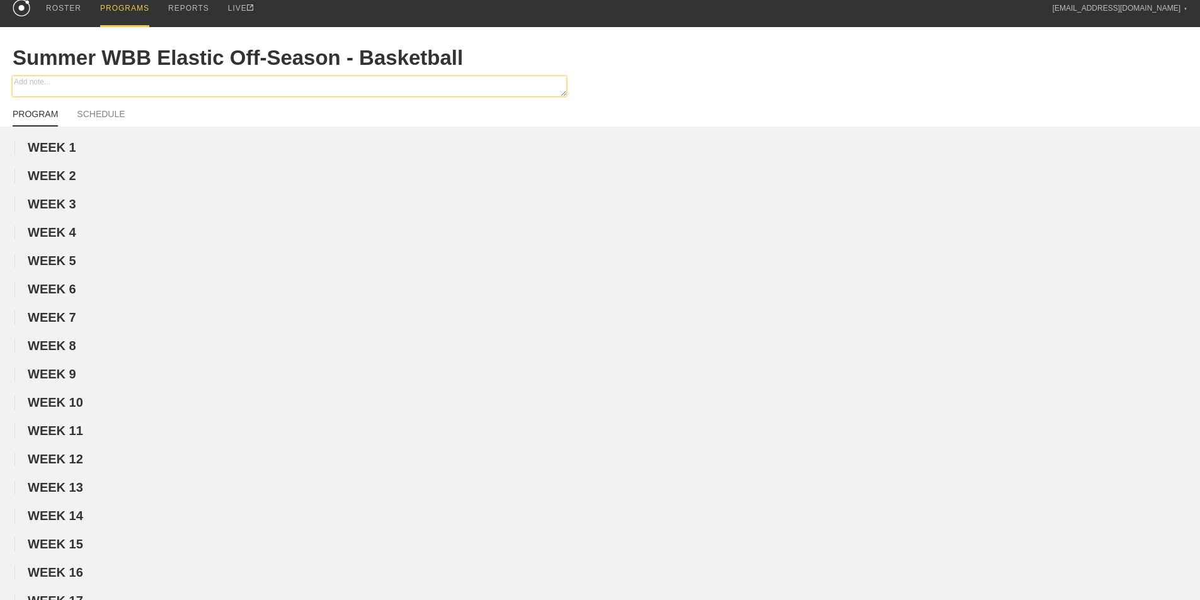
scroll to position [0, 0]
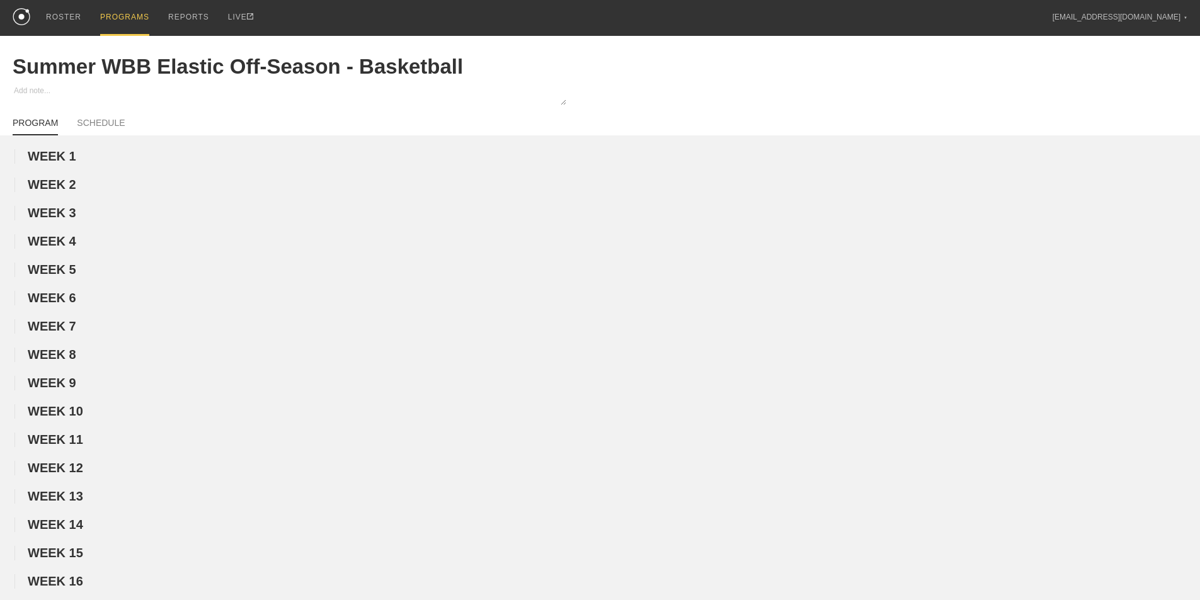
click at [120, 18] on div "PROGRAMS" at bounding box center [124, 18] width 49 height 36
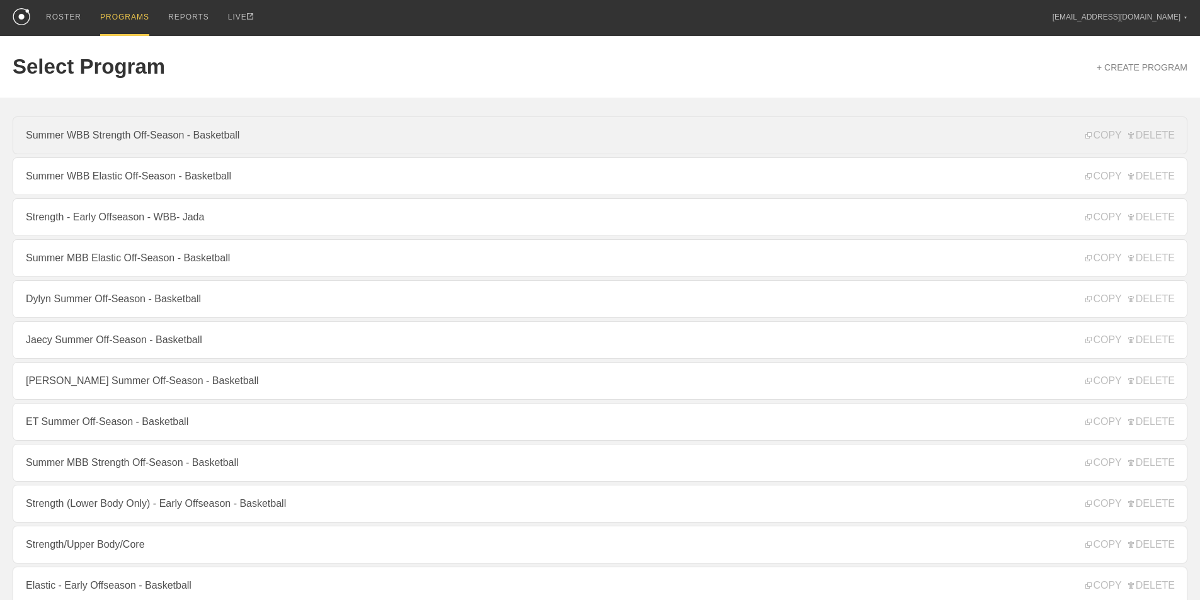
click at [129, 152] on link "Summer WBB Strength Off-Season - Basketball" at bounding box center [600, 136] width 1175 height 38
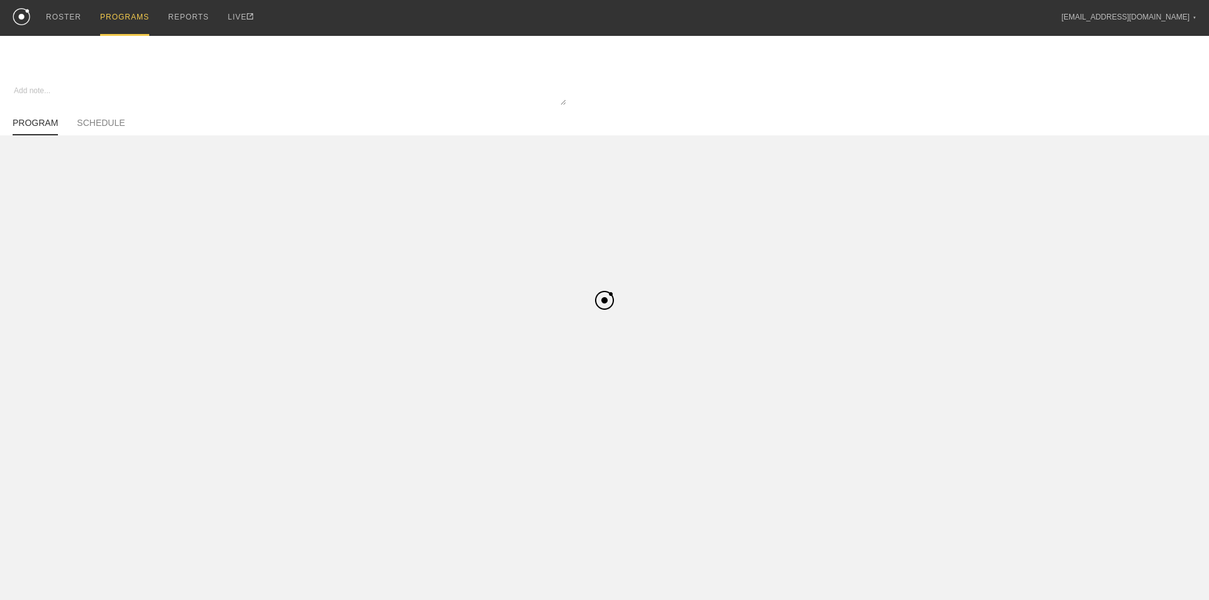
type textarea "x"
type input "Summer WBB Strength Off-Season - Basketball"
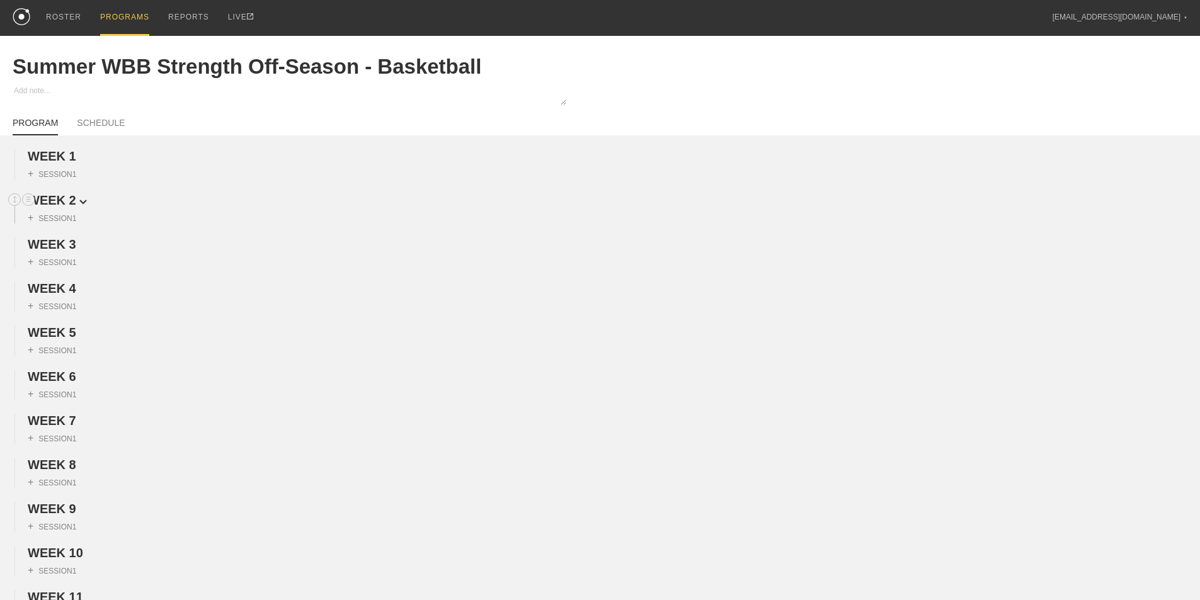
click at [73, 163] on span "WEEK 1" at bounding box center [52, 156] width 49 height 14
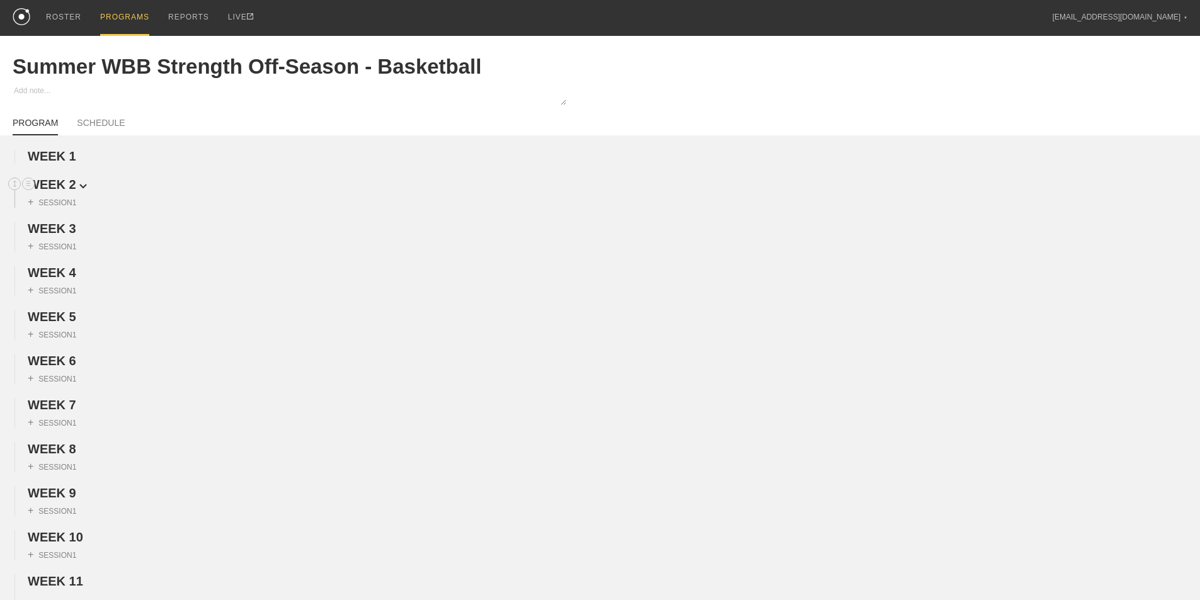
click at [72, 192] on span "WEEK 2" at bounding box center [57, 185] width 59 height 14
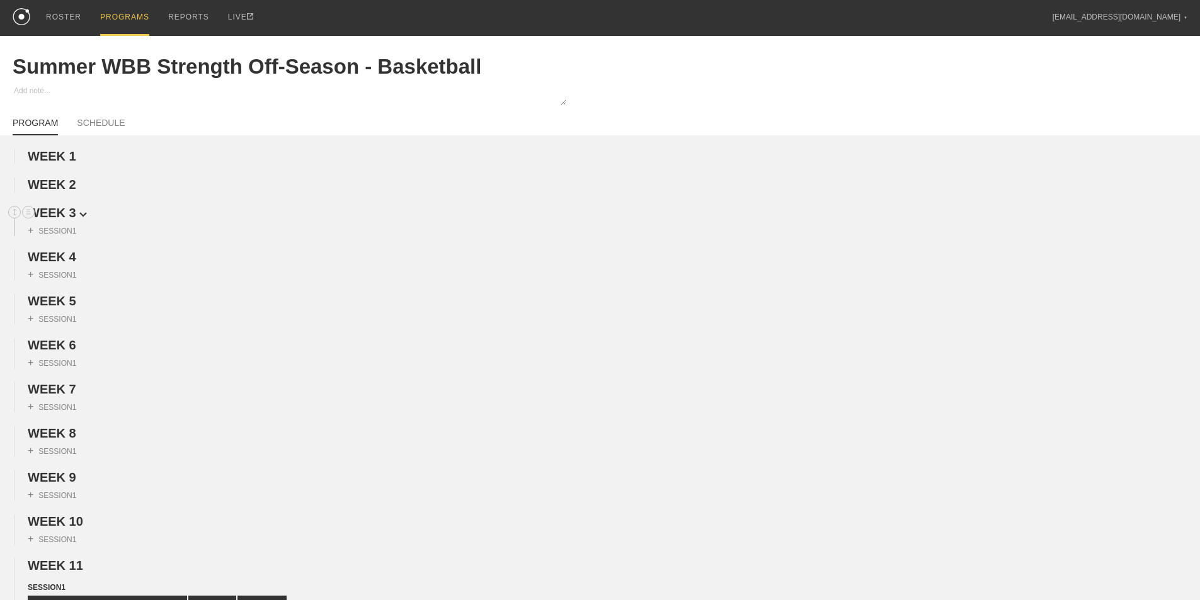
click at [71, 220] on span "WEEK 3" at bounding box center [57, 213] width 59 height 14
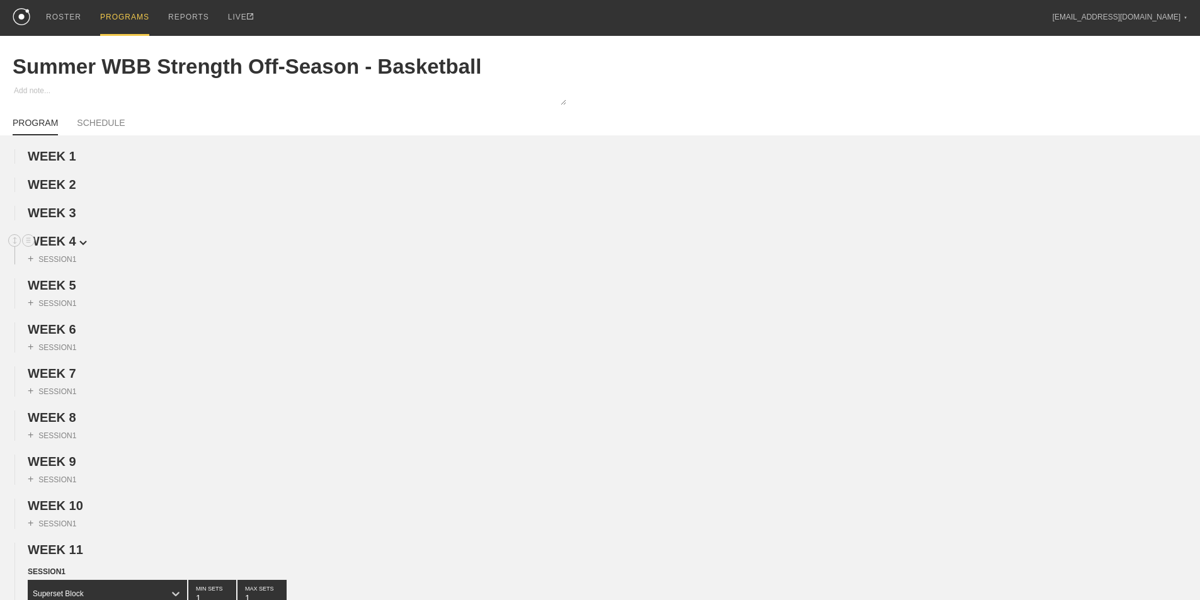
click at [70, 247] on span "WEEK 4" at bounding box center [57, 241] width 59 height 14
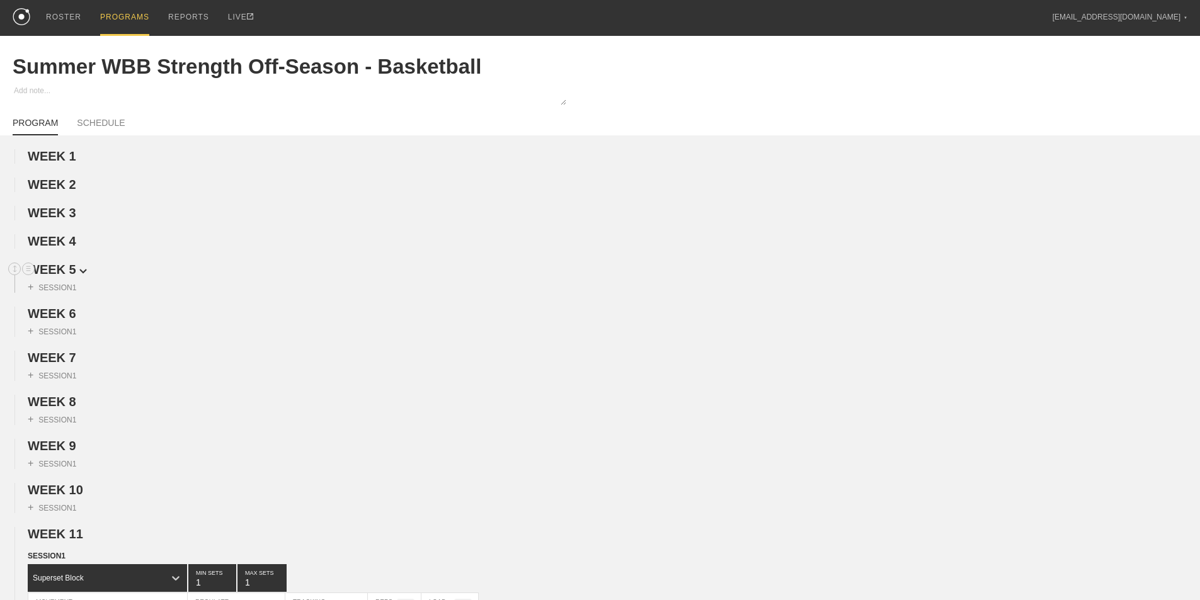
click at [68, 277] on span "WEEK 5" at bounding box center [57, 270] width 59 height 14
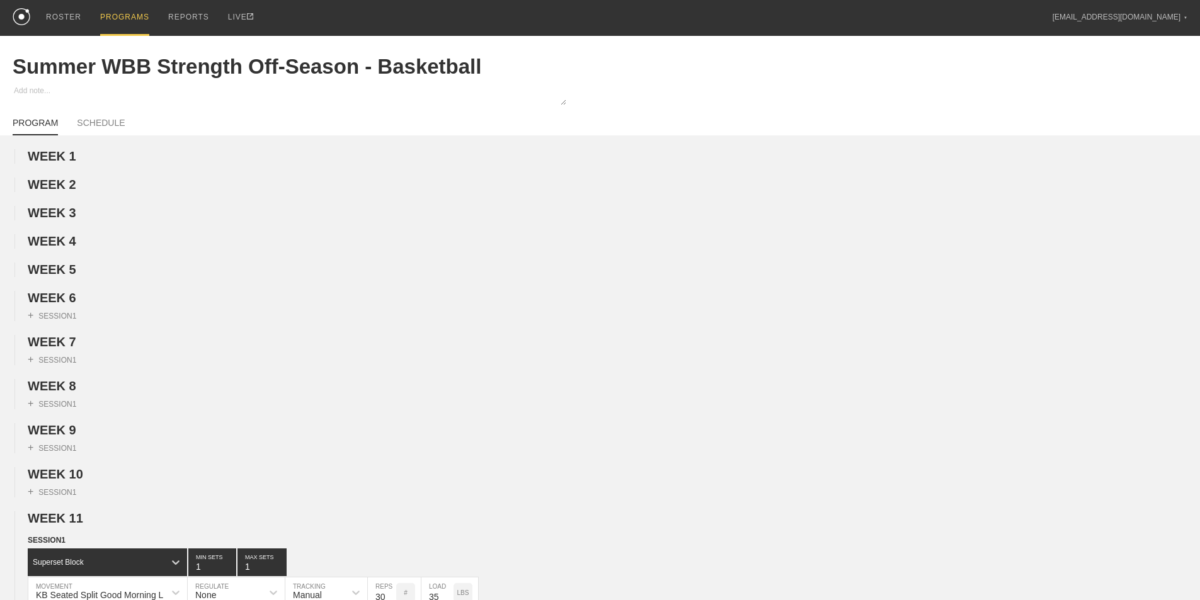
drag, startPoint x: 66, startPoint y: 302, endPoint x: 66, endPoint y: 317, distance: 15.1
click at [66, 303] on span "WEEK 6" at bounding box center [52, 298] width 49 height 14
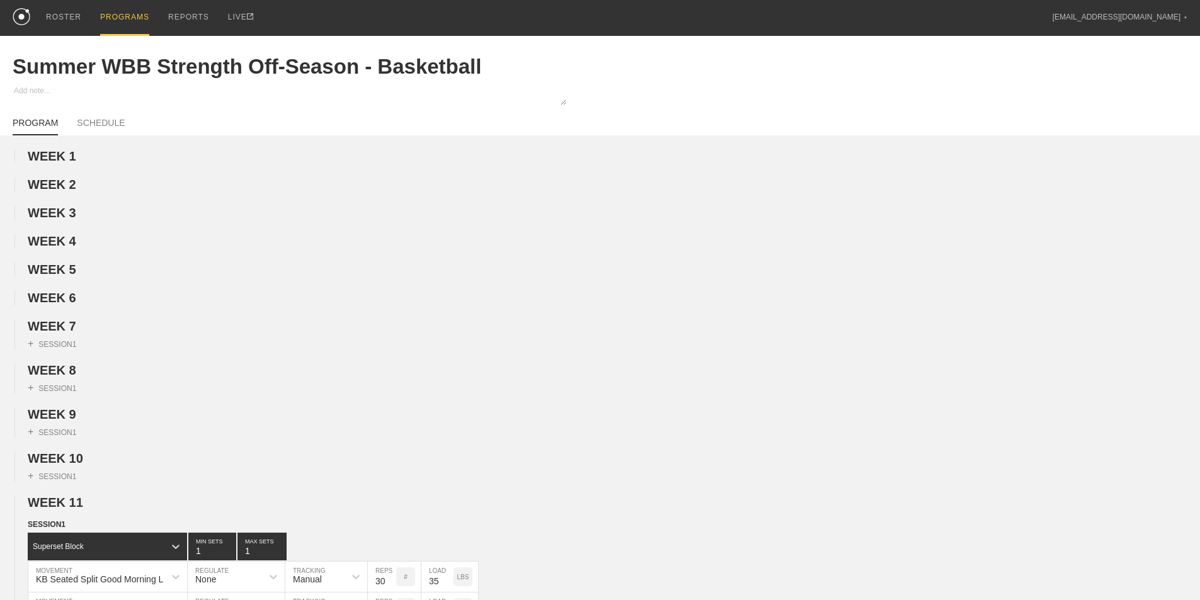
click at [62, 333] on span "WEEK 7" at bounding box center [52, 326] width 49 height 14
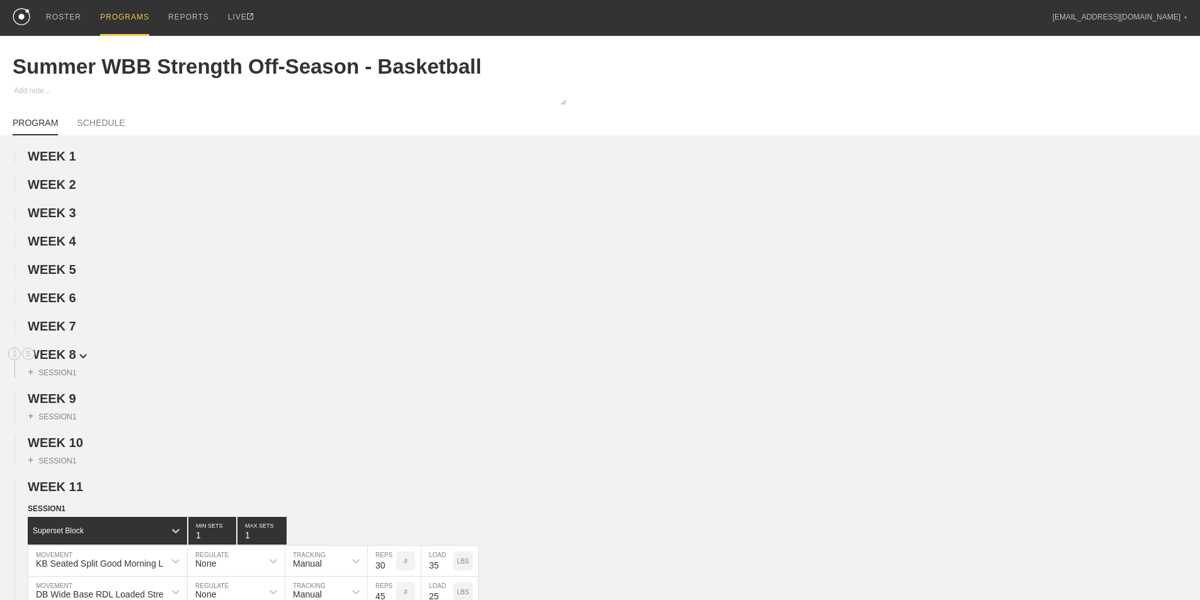
click at [59, 362] on span "WEEK 8" at bounding box center [57, 355] width 59 height 14
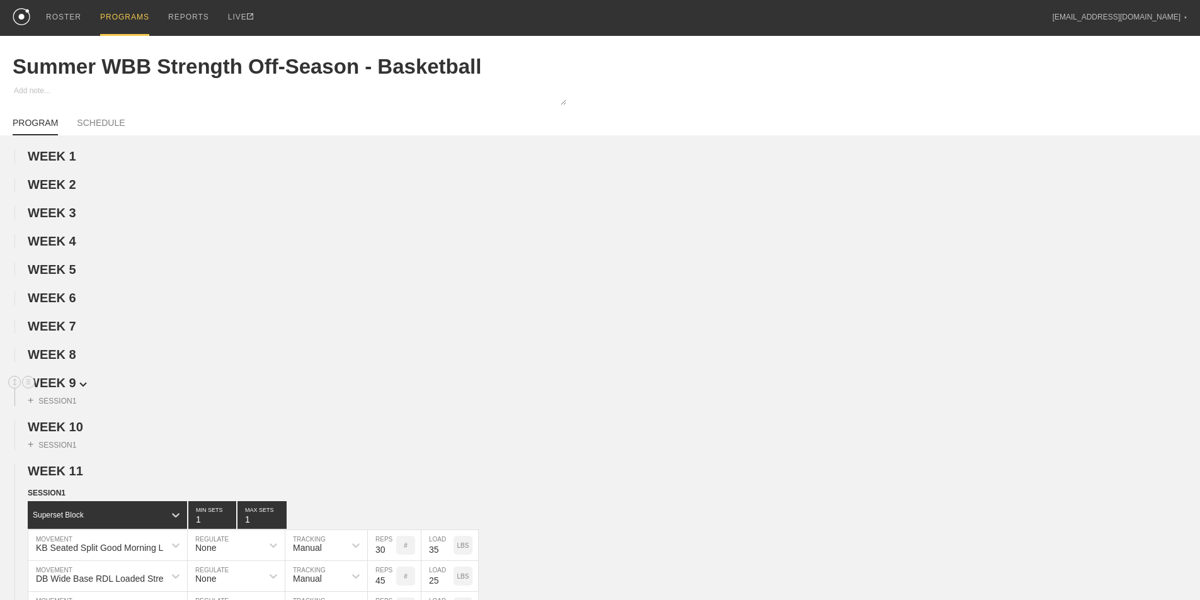
click at [56, 390] on span "WEEK 9" at bounding box center [57, 383] width 59 height 14
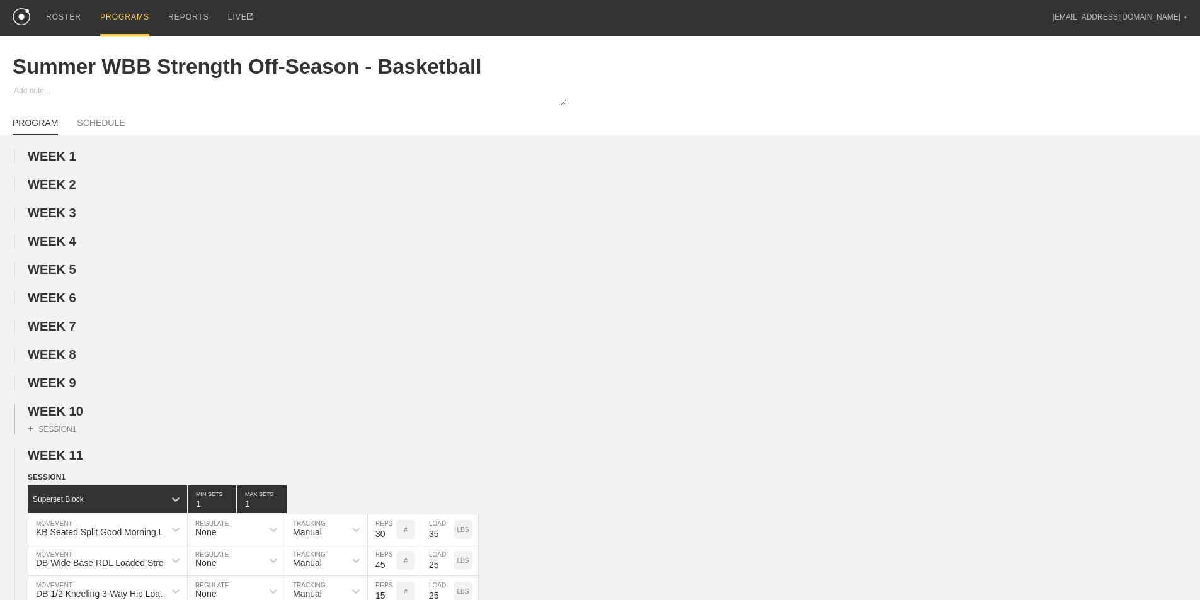
click at [50, 432] on div "+ SESSION 1" at bounding box center [600, 427] width 1200 height 16
drag, startPoint x: 55, startPoint y: 426, endPoint x: 48, endPoint y: 424, distance: 7.2
click at [49, 418] on span "WEEK 10" at bounding box center [61, 411] width 66 height 14
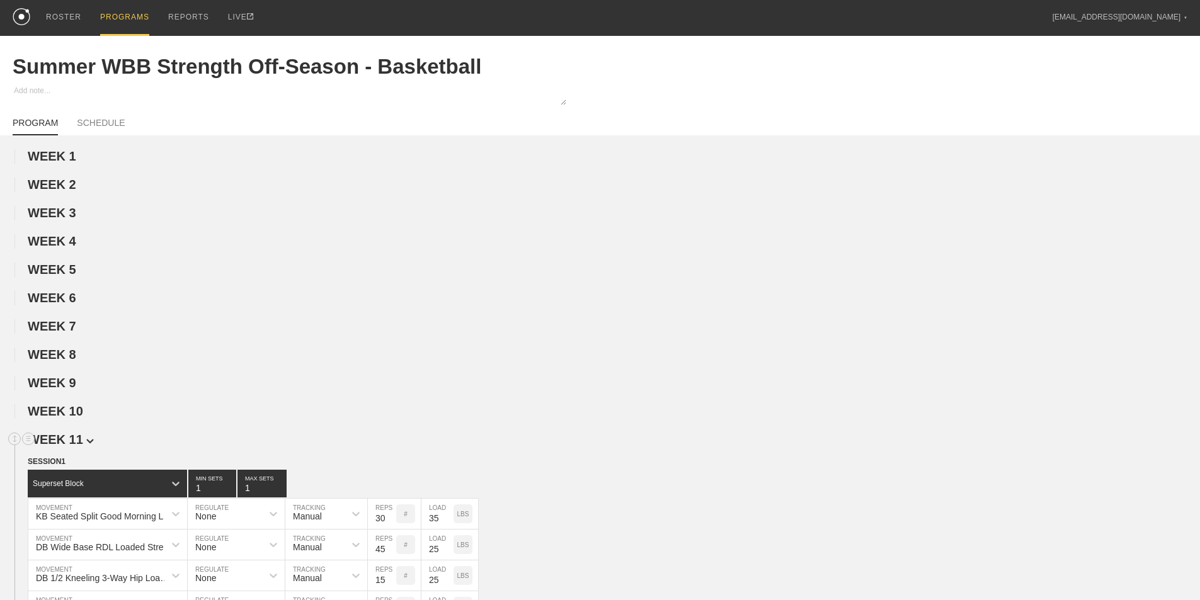
click at [57, 446] on span "WEEK 11" at bounding box center [61, 440] width 66 height 14
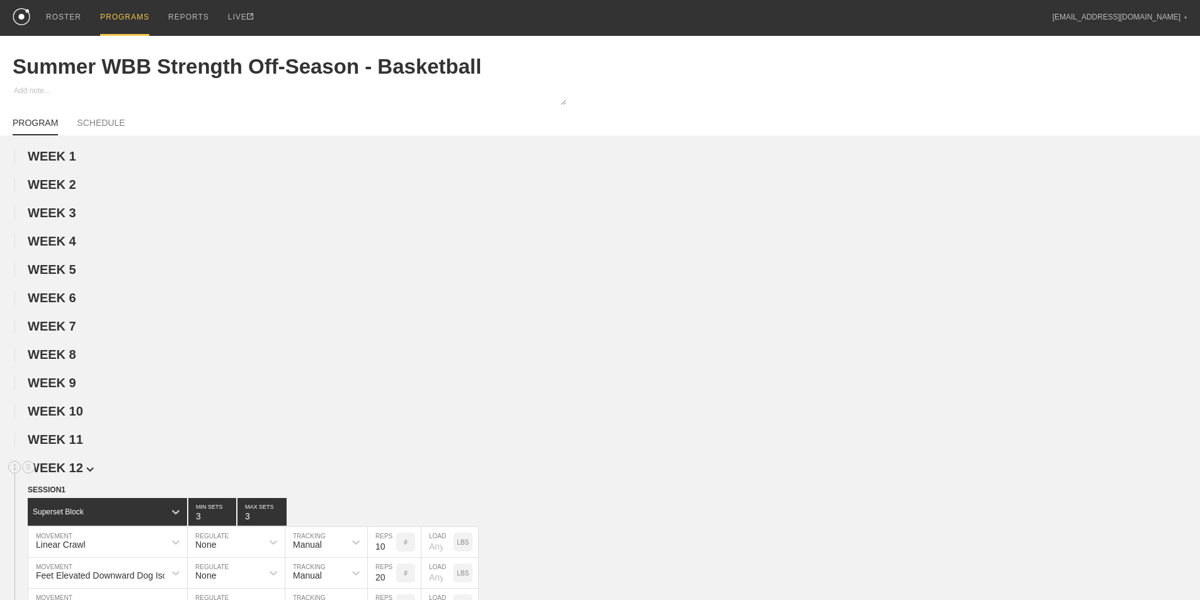
click at [69, 474] on span "WEEK 12" at bounding box center [61, 468] width 66 height 14
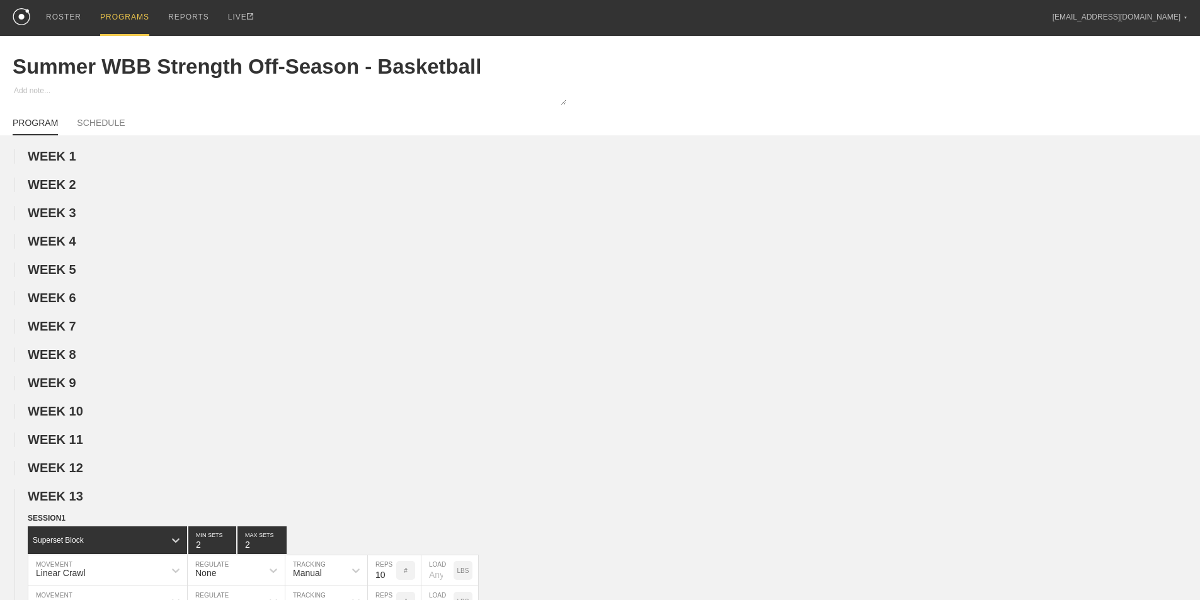
drag, startPoint x: 75, startPoint y: 503, endPoint x: 76, endPoint y: 515, distance: 11.4
click at [75, 503] on span "WEEK 13" at bounding box center [55, 496] width 55 height 14
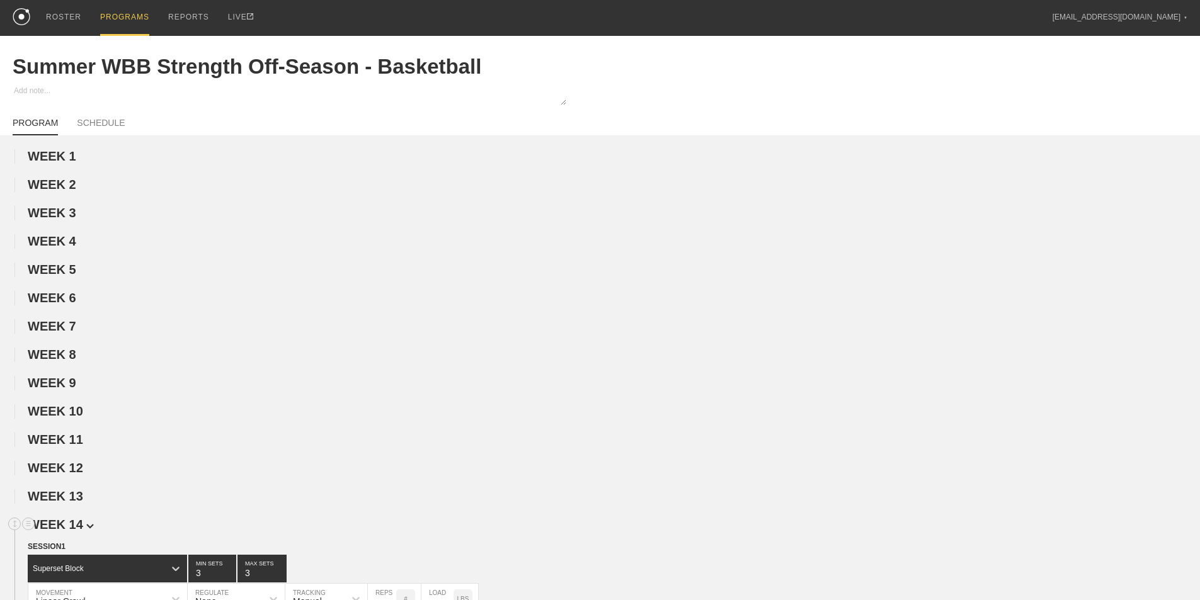
click at [75, 532] on span "WEEK 14" at bounding box center [61, 525] width 66 height 14
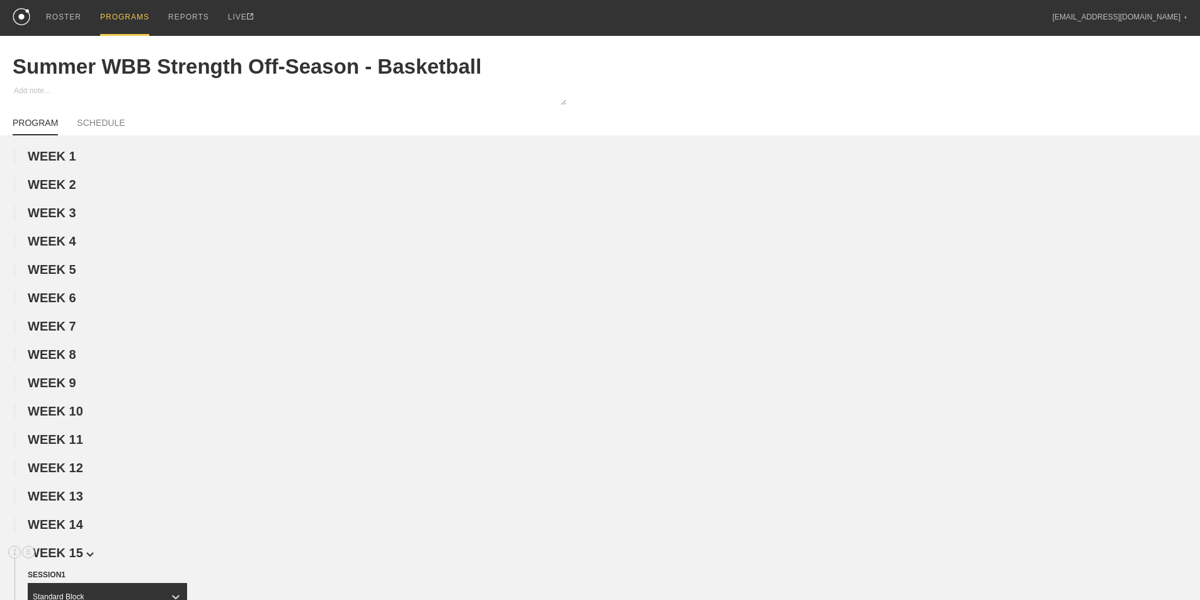
click at [74, 560] on span "WEEK 15" at bounding box center [61, 553] width 66 height 14
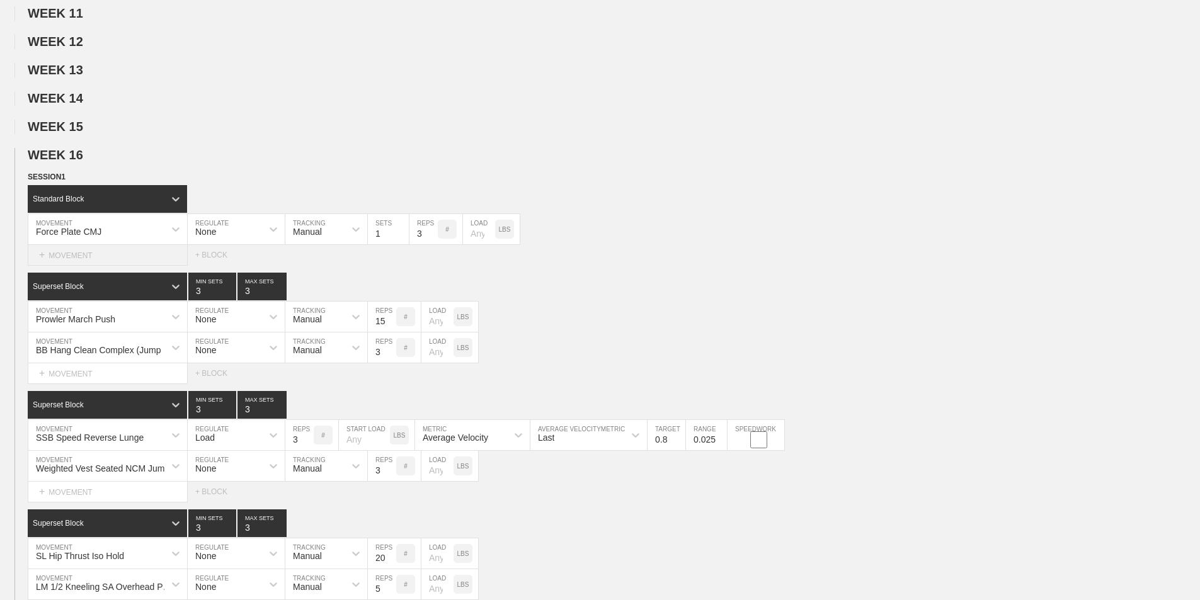
scroll to position [441, 0]
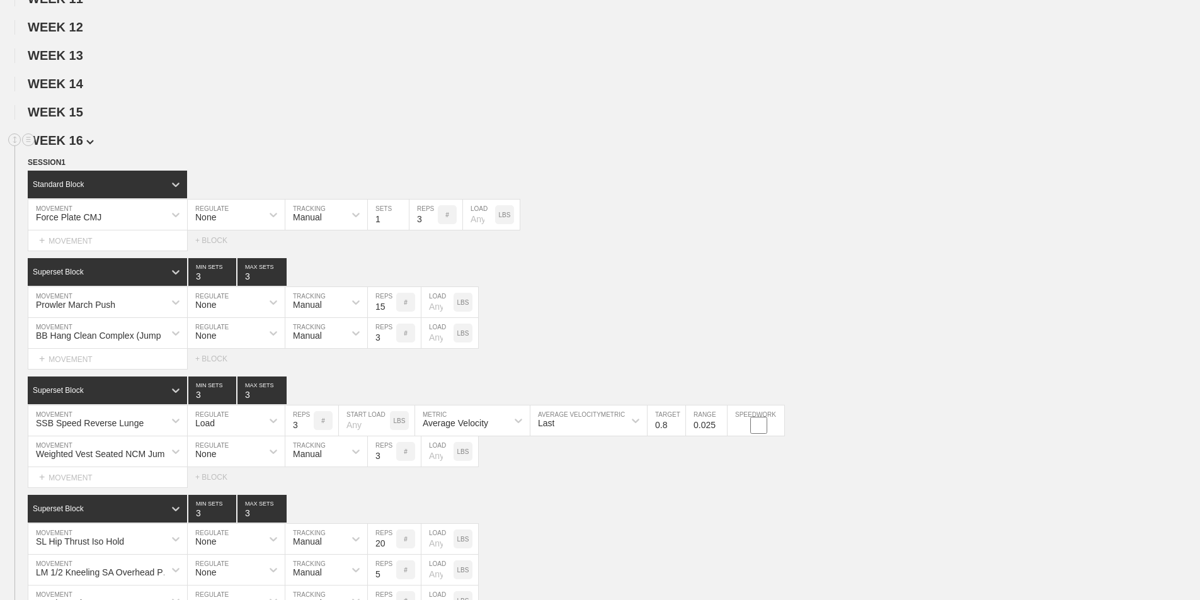
click at [86, 147] on span "WEEK 16" at bounding box center [61, 141] width 66 height 14
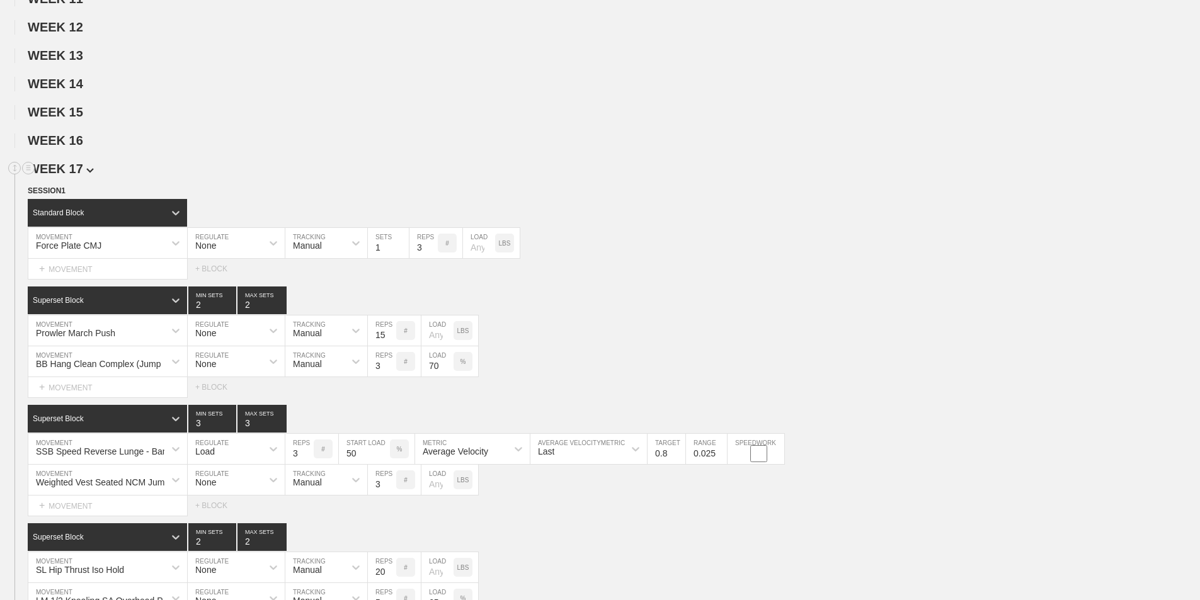
click at [79, 176] on span "WEEK 17" at bounding box center [61, 169] width 66 height 14
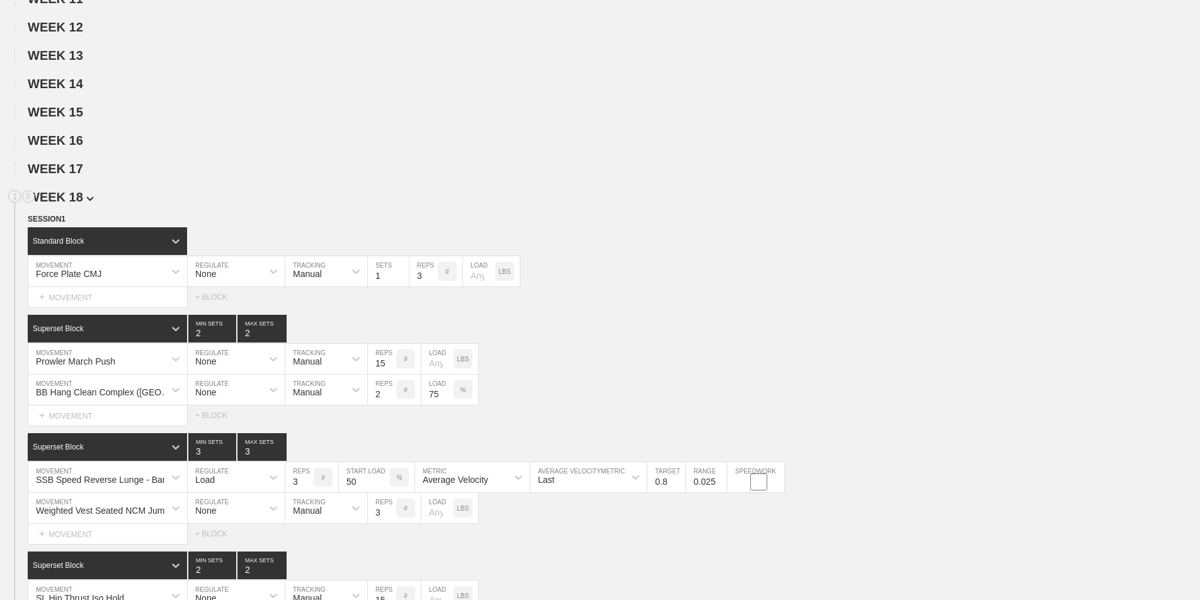
click at [80, 204] on span "WEEK 18" at bounding box center [61, 197] width 66 height 14
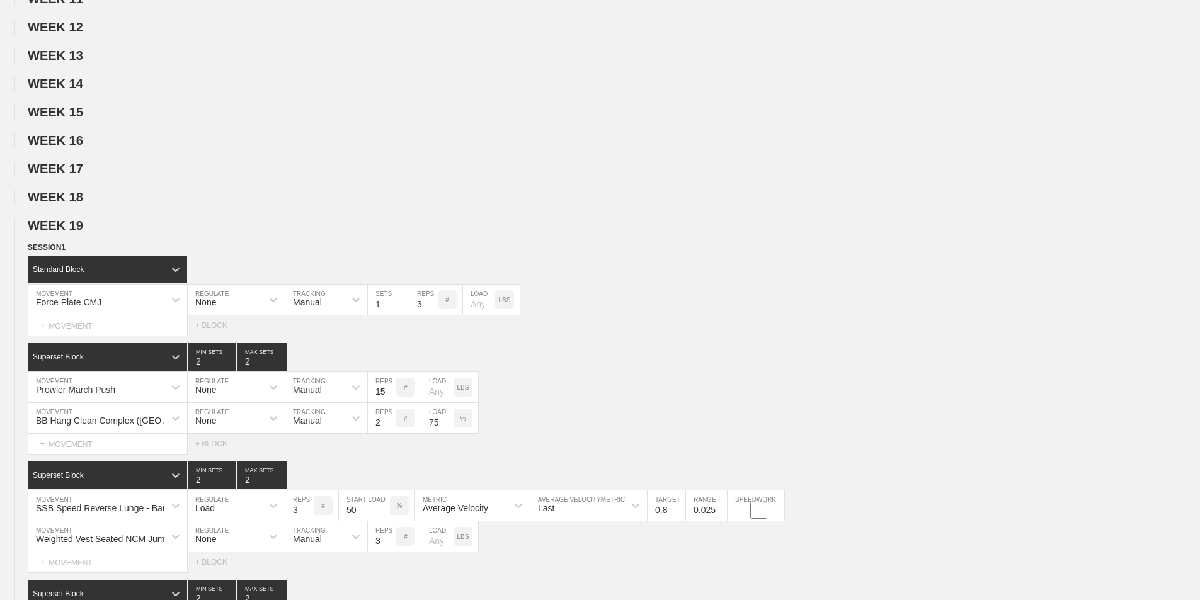
click at [81, 232] on span "WEEK 19" at bounding box center [61, 226] width 66 height 14
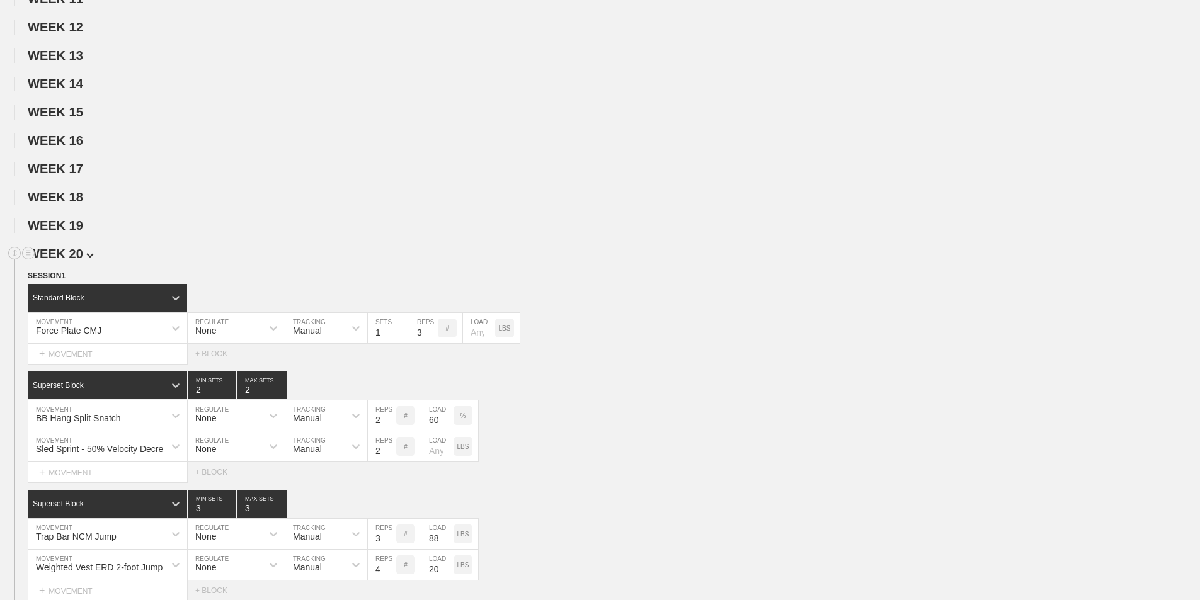
click at [76, 261] on span "WEEK 20" at bounding box center [61, 254] width 66 height 14
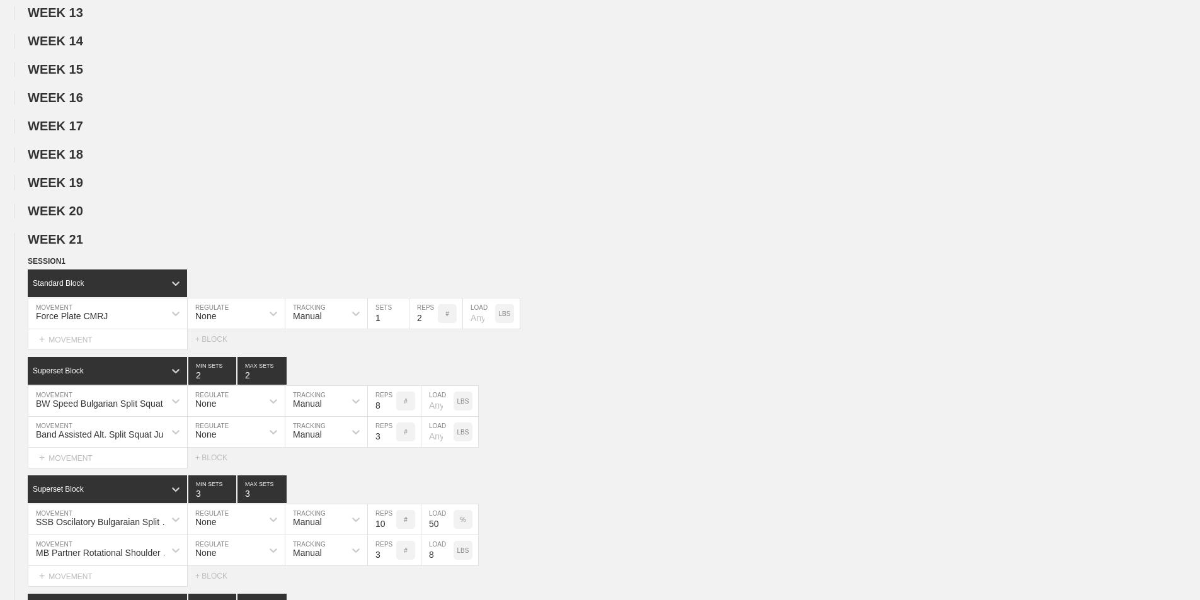
scroll to position [504, 0]
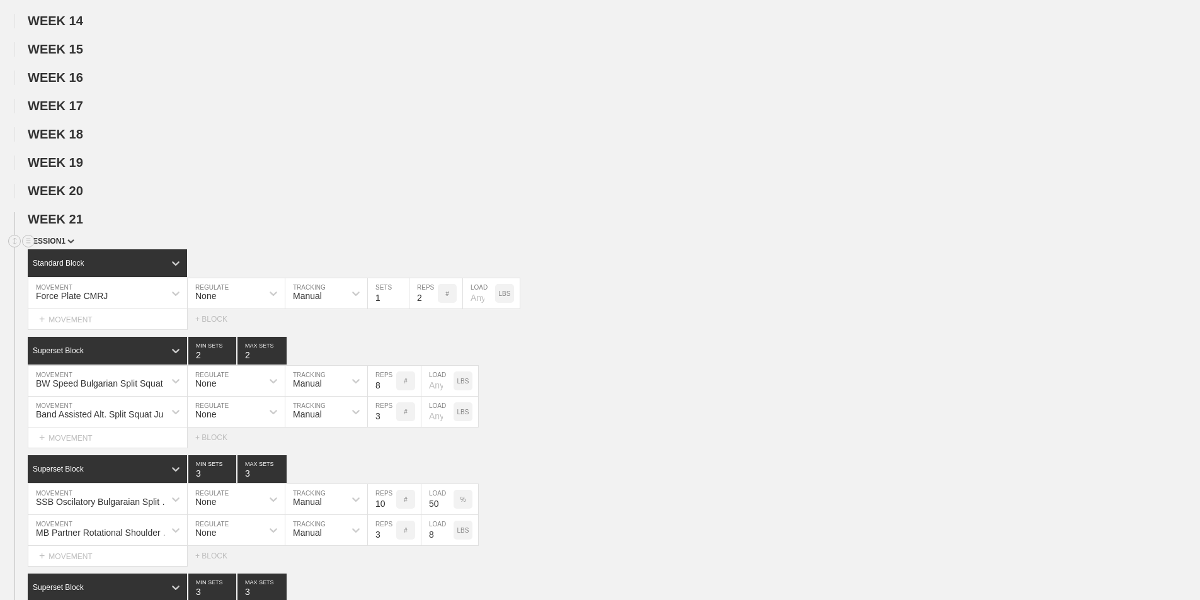
click at [72, 246] on span "SESSION 1" at bounding box center [51, 241] width 47 height 9
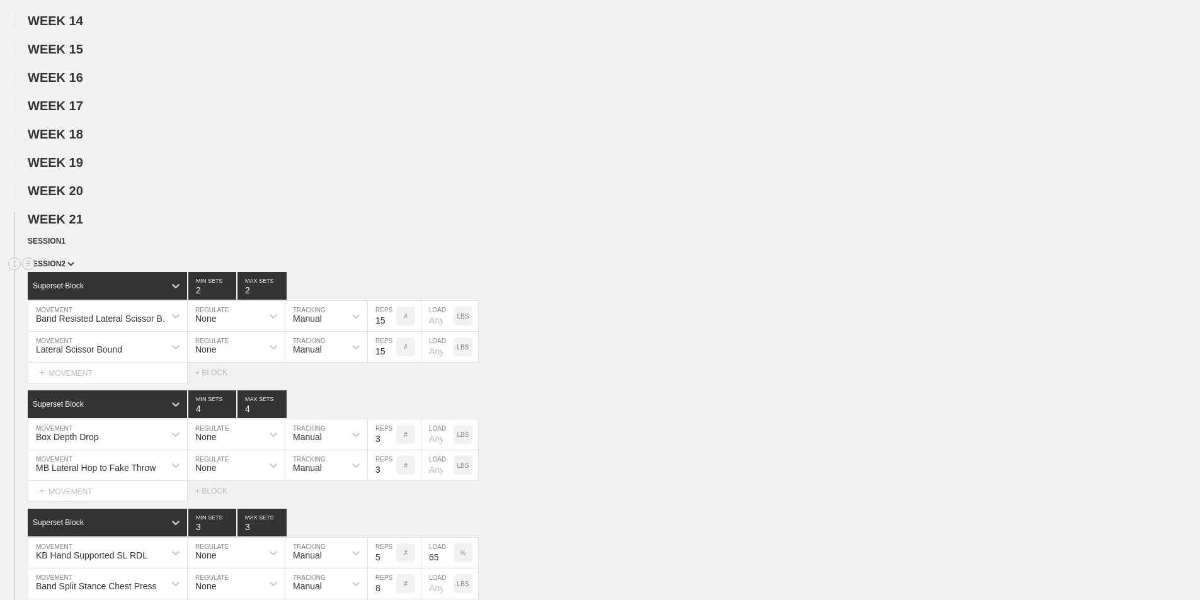
click at [63, 268] on span "SESSION 2" at bounding box center [51, 264] width 47 height 9
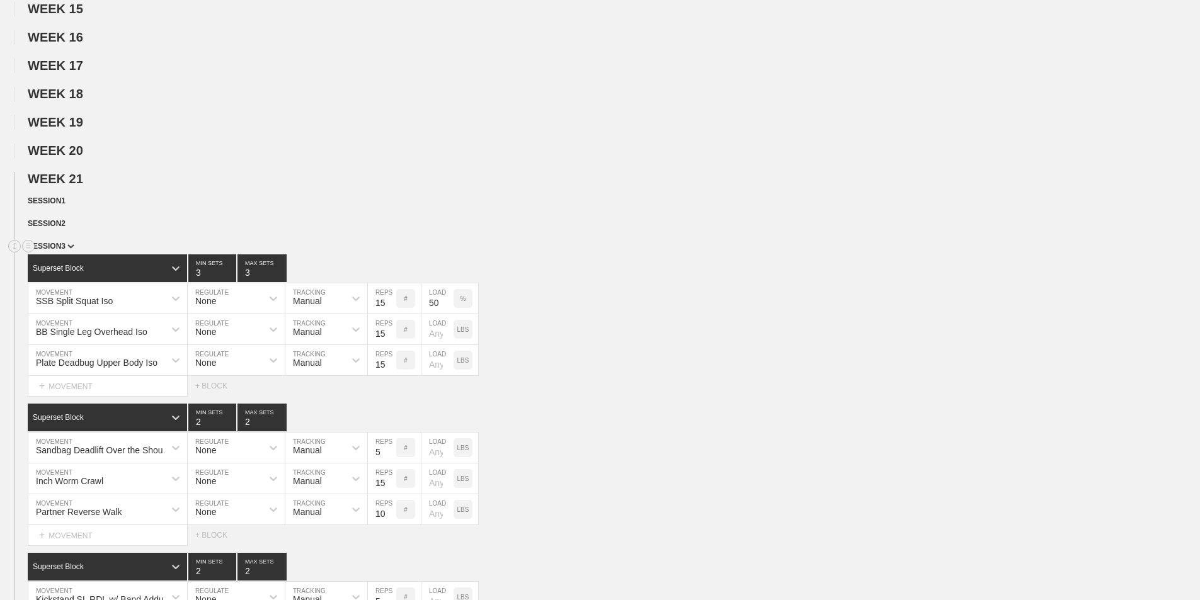
scroll to position [567, 0]
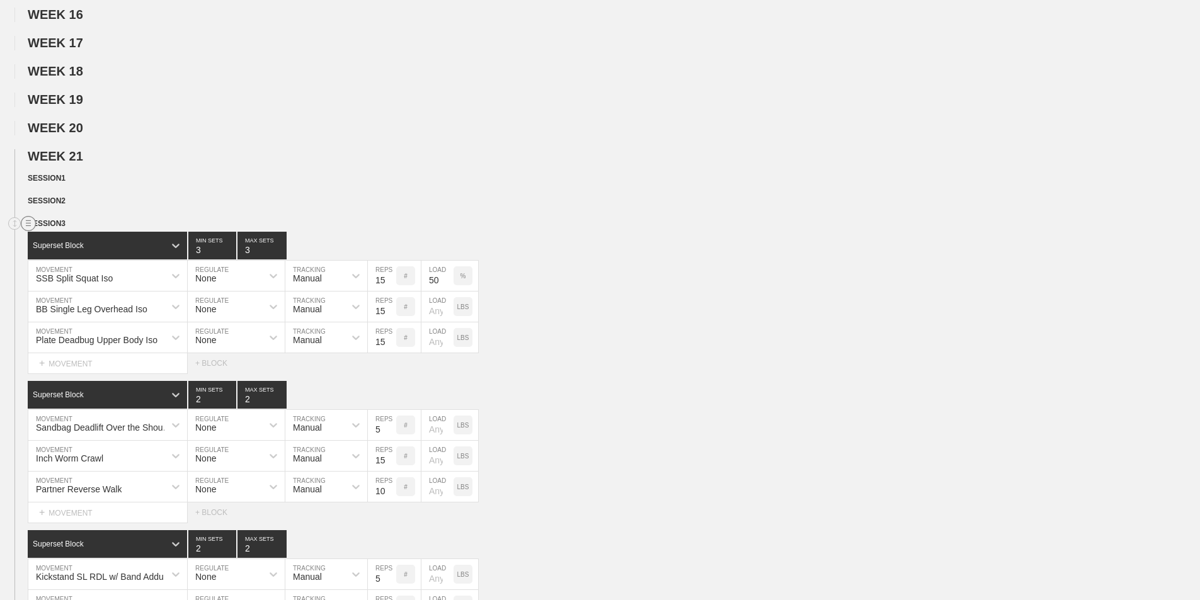
click at [29, 223] on line at bounding box center [28, 223] width 5 height 0
click at [76, 267] on div "DELETE" at bounding box center [88, 266] width 101 height 19
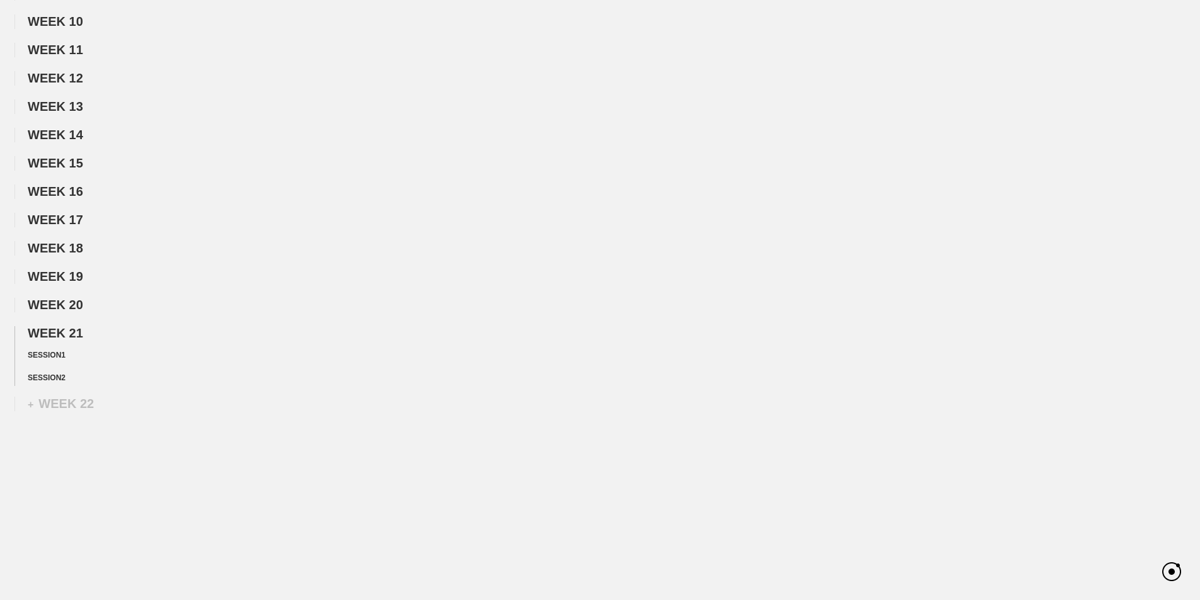
scroll to position [399, 0]
click at [85, 305] on span "WEEK 20" at bounding box center [60, 305] width 64 height 14
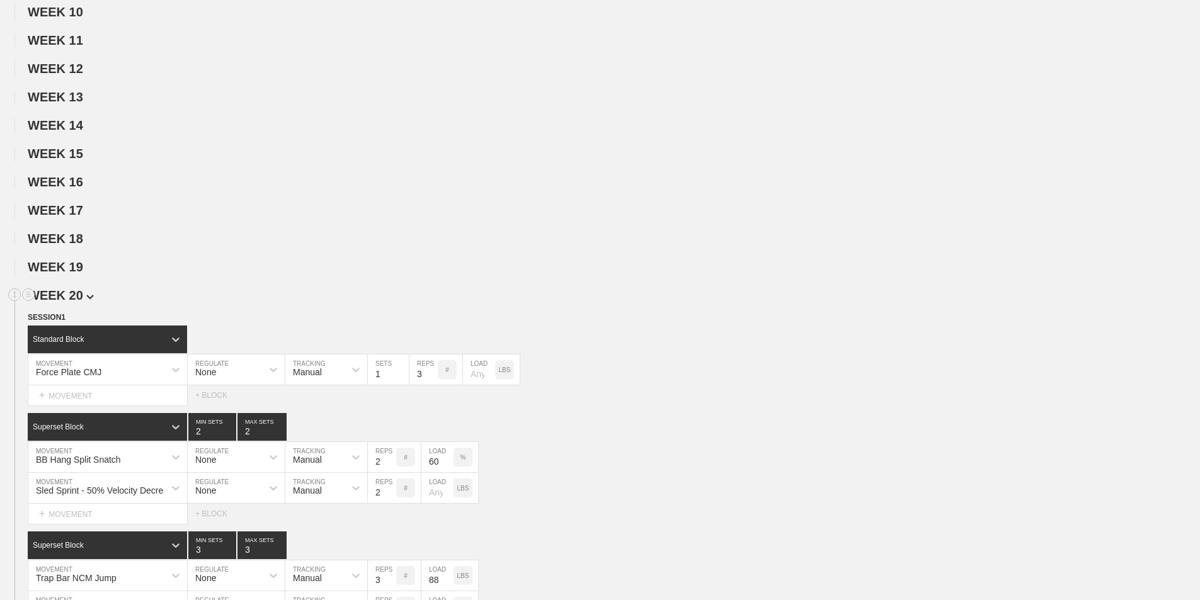
scroll to position [567, 0]
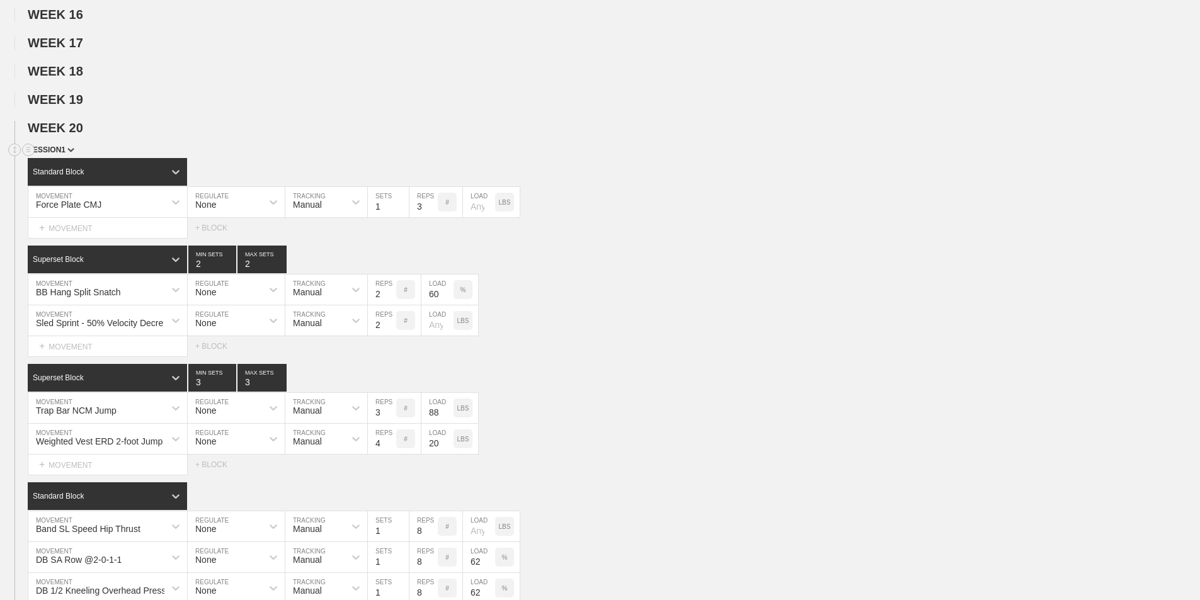
click at [62, 154] on span "SESSION 1" at bounding box center [51, 150] width 47 height 9
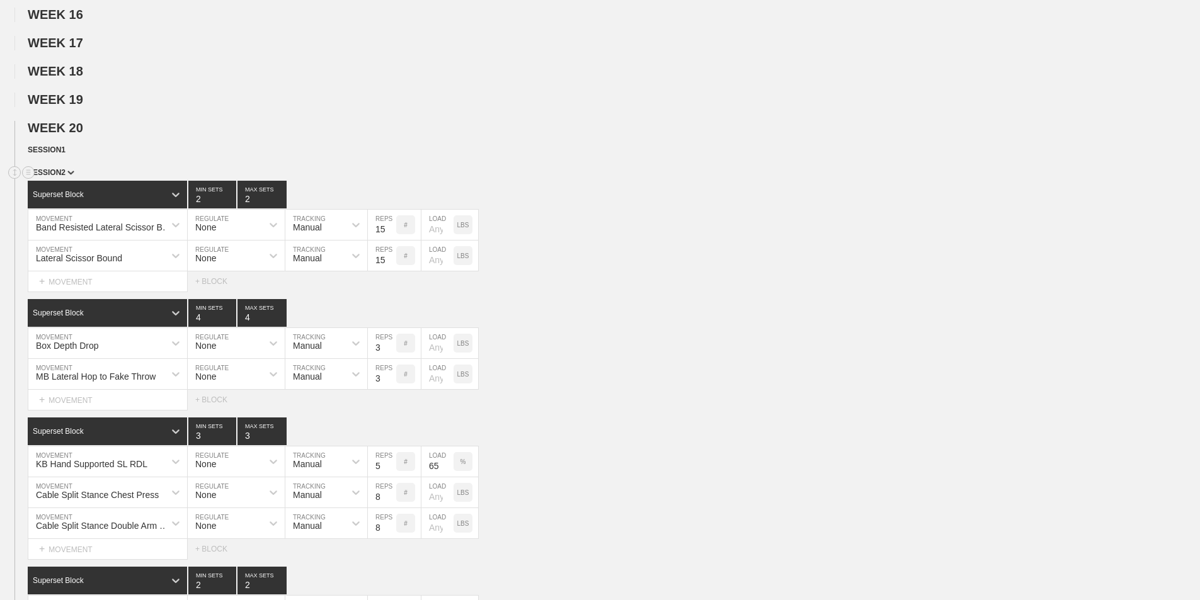
click at [56, 177] on span "SESSION 2" at bounding box center [51, 172] width 47 height 9
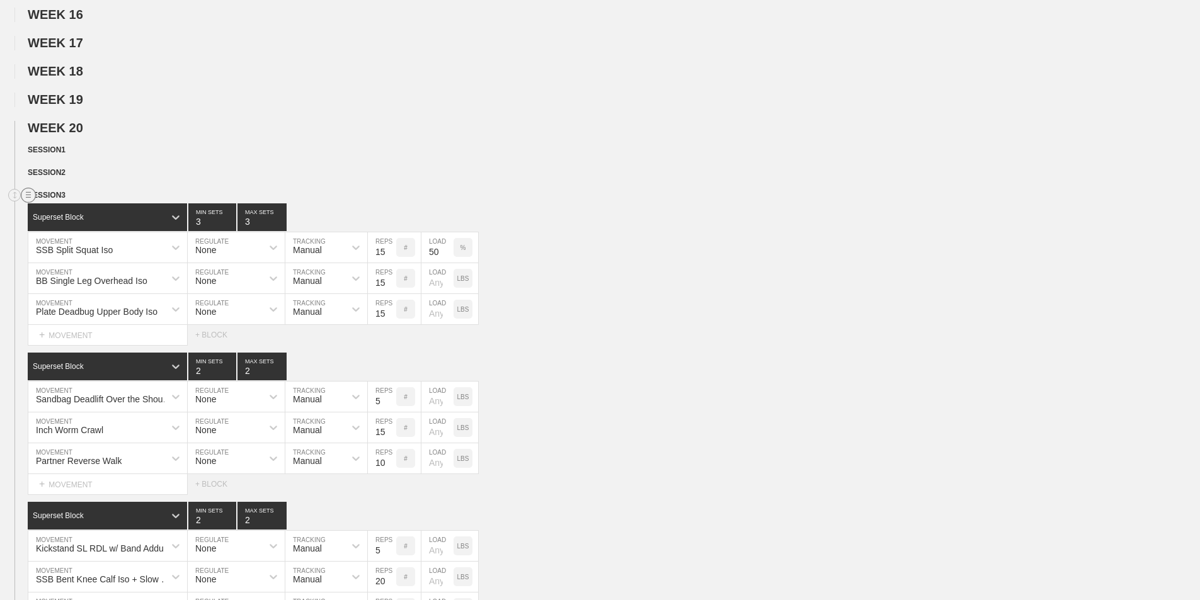
click at [28, 203] on circle at bounding box center [28, 195] width 14 height 14
click at [83, 216] on div "DUPLICATE" at bounding box center [88, 219] width 101 height 19
click at [76, 198] on div "SESSION 3" at bounding box center [614, 196] width 1172 height 14
click at [64, 200] on span "SESSION 3" at bounding box center [51, 195] width 47 height 9
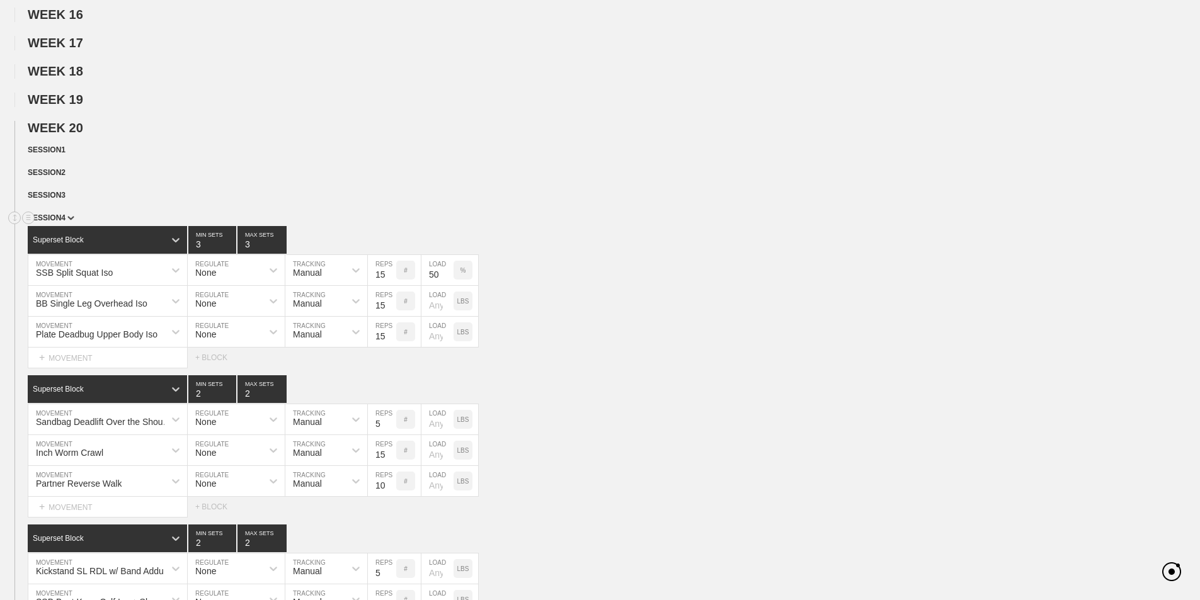
click at [64, 222] on span "SESSION 4" at bounding box center [51, 218] width 47 height 9
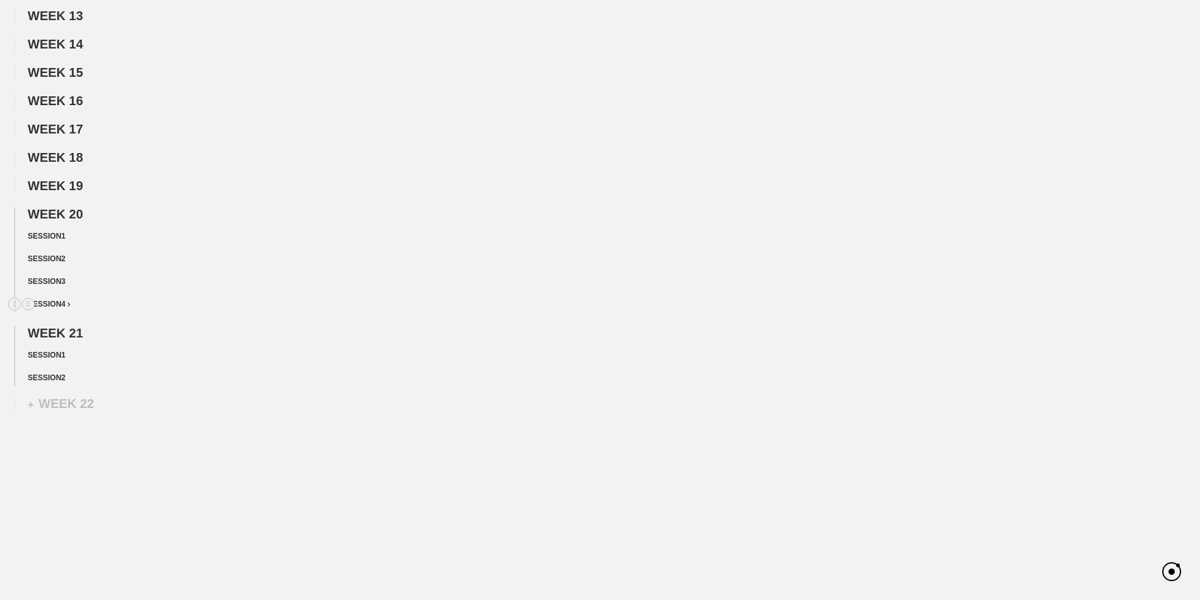
scroll to position [490, 0]
click at [66, 375] on span "SESSION 3" at bounding box center [49, 378] width 43 height 9
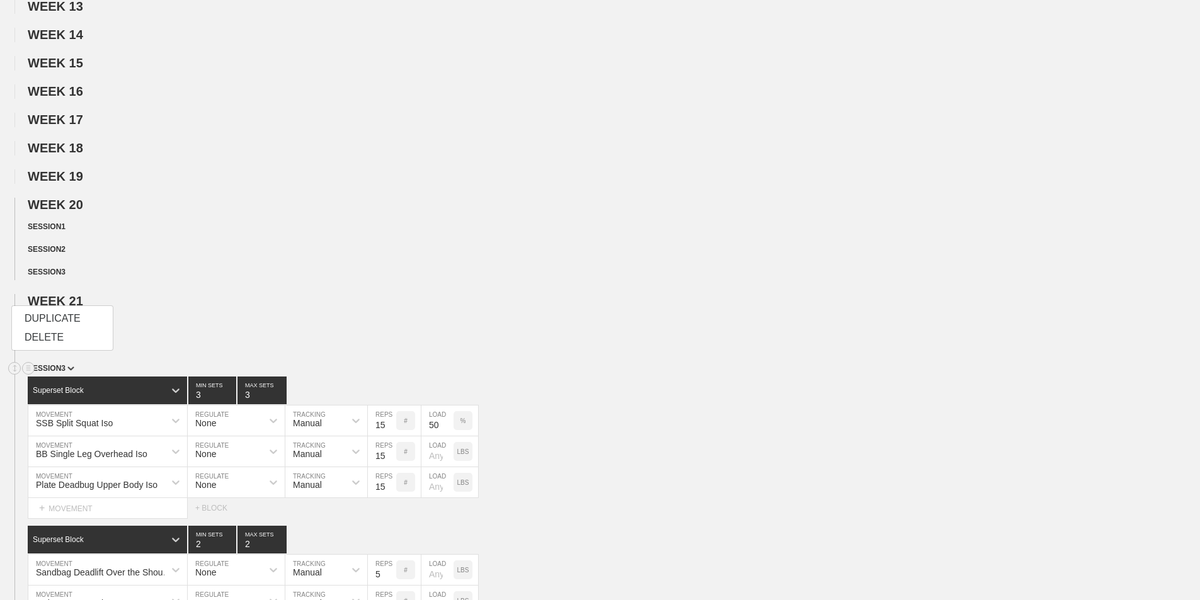
scroll to position [567, 0]
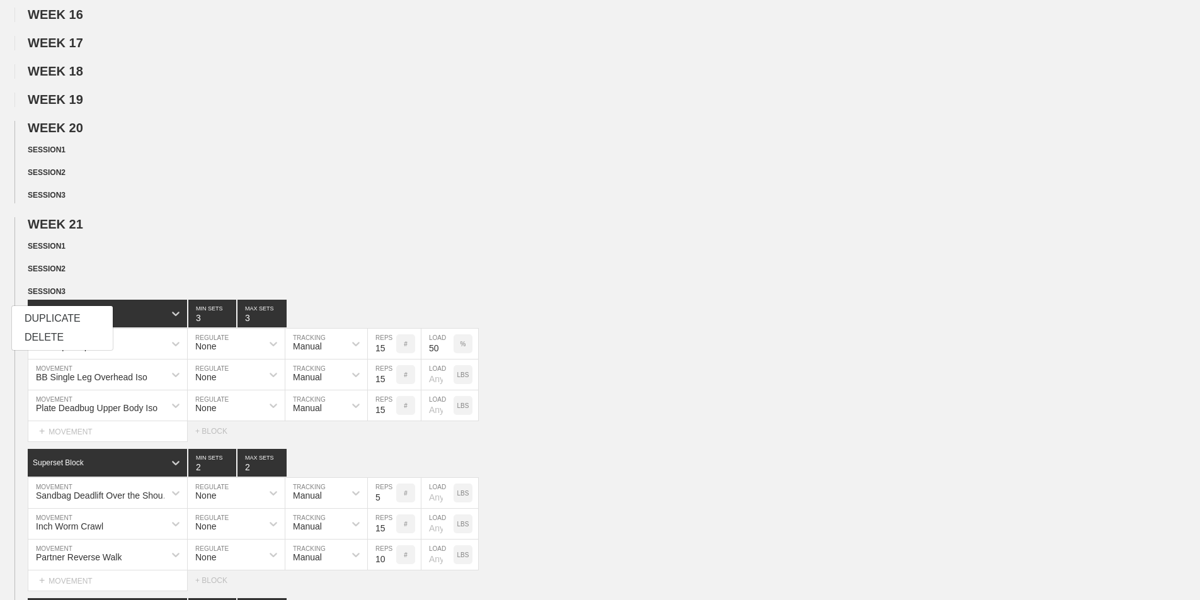
click at [203, 248] on div "WEEK 21 DUPLICATE DELETE SESSION 1 DUPLICATE DELETE SESSION 2 DUPLICATE DELETE …" at bounding box center [600, 494] width 1200 height 554
click at [80, 503] on div "Sandbag Deadlift Over the Shoulder" at bounding box center [107, 493] width 159 height 30
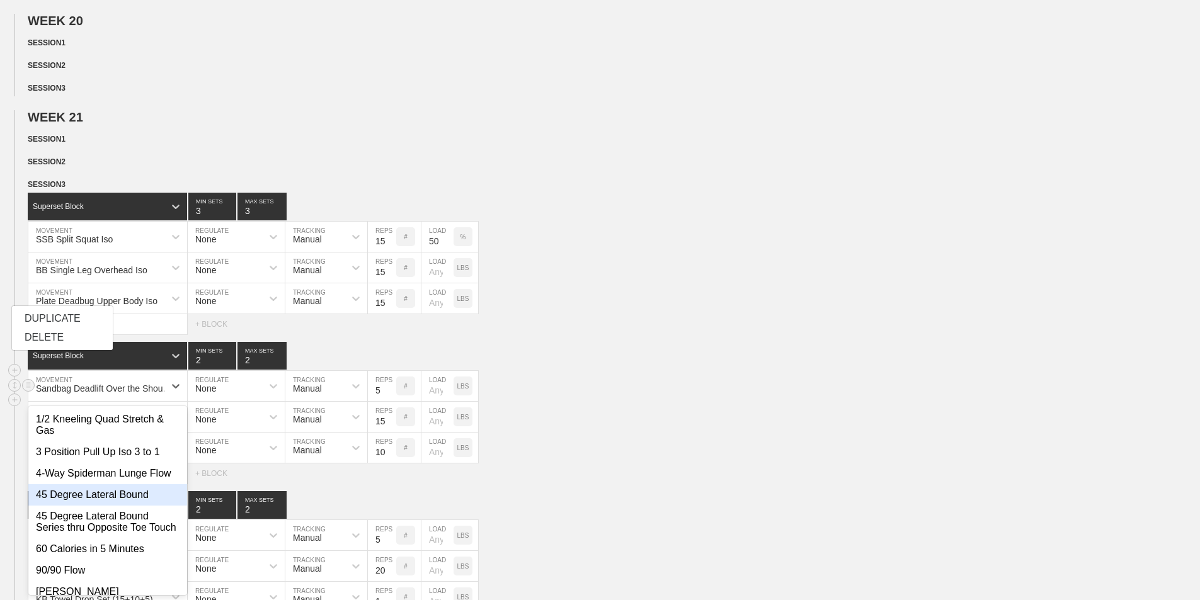
scroll to position [683, 0]
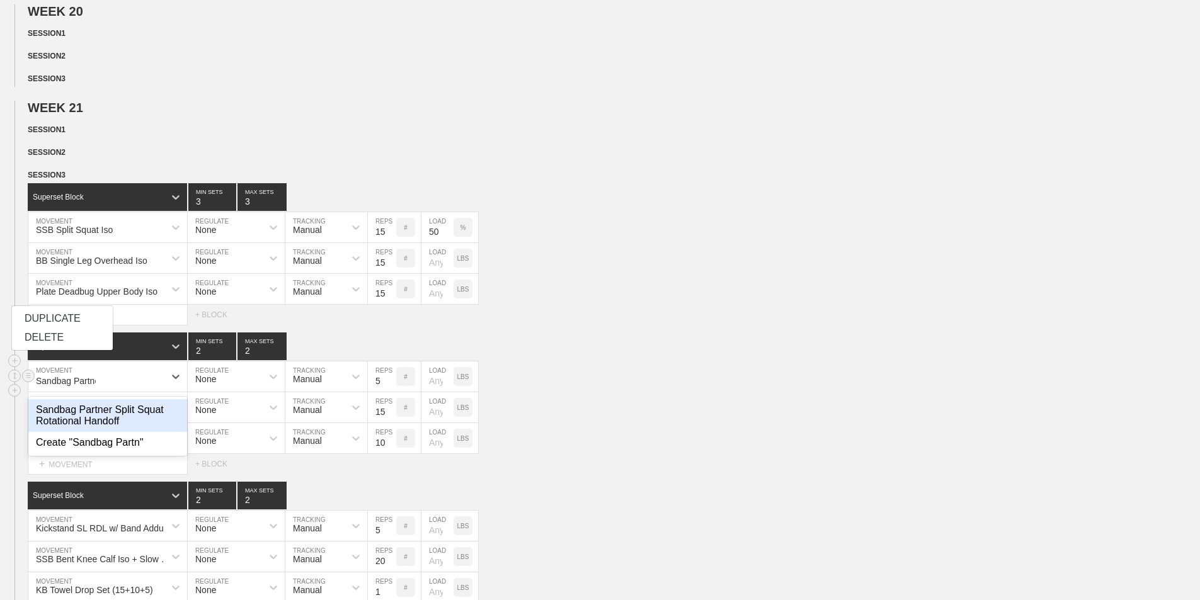
type input "Sandbag Partner"
click at [86, 424] on div "Sandbag Partner Split Squat Rotational Handoff" at bounding box center [107, 415] width 159 height 33
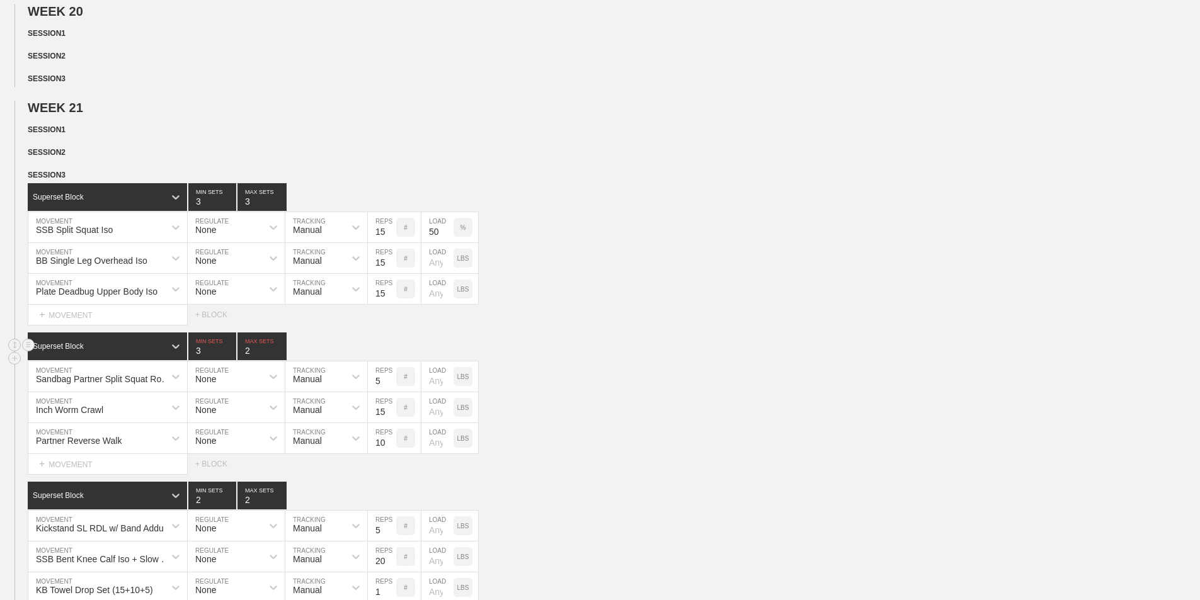
type input "3"
click at [229, 355] on input "3" at bounding box center [212, 347] width 48 height 28
type input "3"
click at [282, 357] on input "3" at bounding box center [261, 347] width 49 height 28
click at [384, 386] on input "5" at bounding box center [382, 377] width 28 height 30
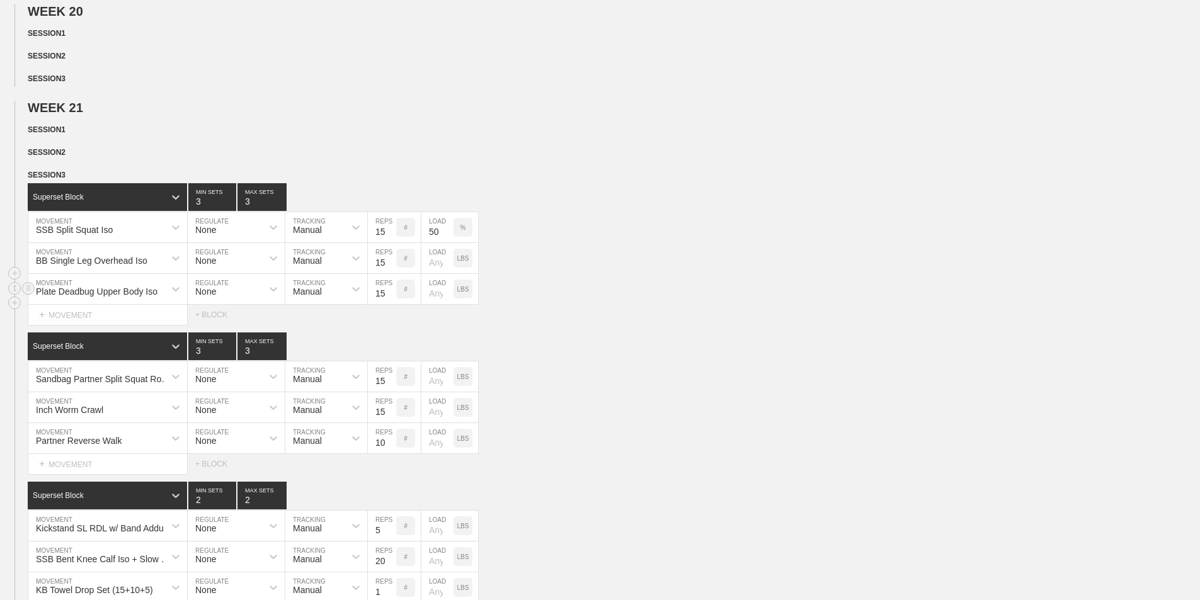
type input "15"
click at [653, 298] on div "Plate Deadbug Upper Body Iso MOVEMENT None REGULATE Manual TRACKING 15 REPS # L…" at bounding box center [600, 289] width 1200 height 31
click at [30, 203] on circle at bounding box center [28, 196] width 14 height 14
click at [74, 231] on div "DELETE" at bounding box center [88, 232] width 101 height 19
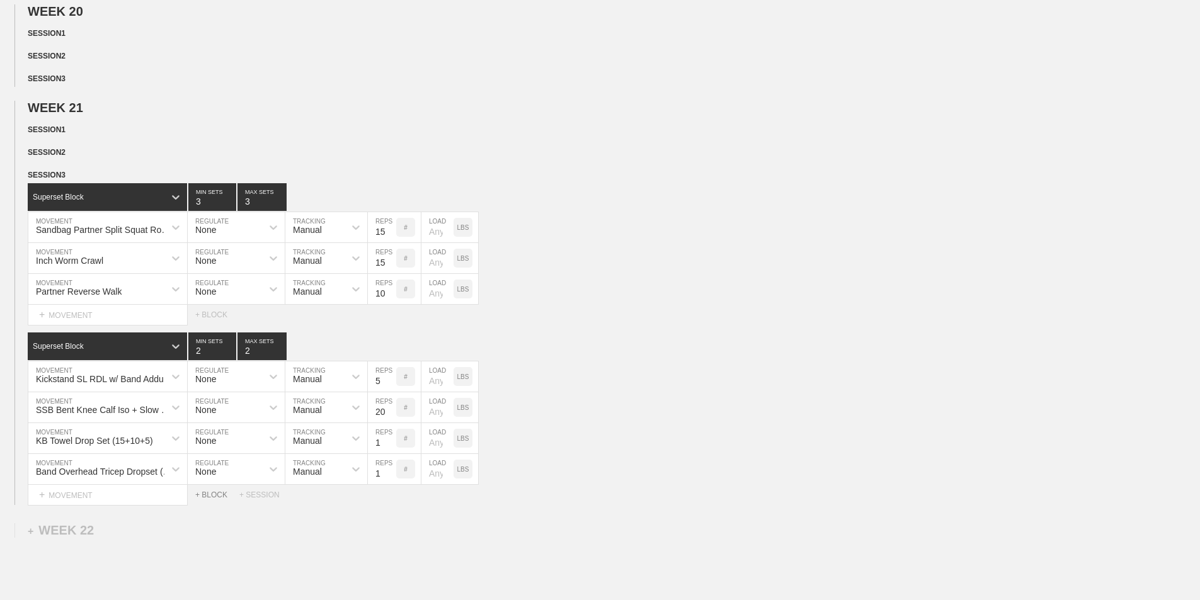
click at [210, 500] on div "+ BLOCK" at bounding box center [217, 495] width 44 height 9
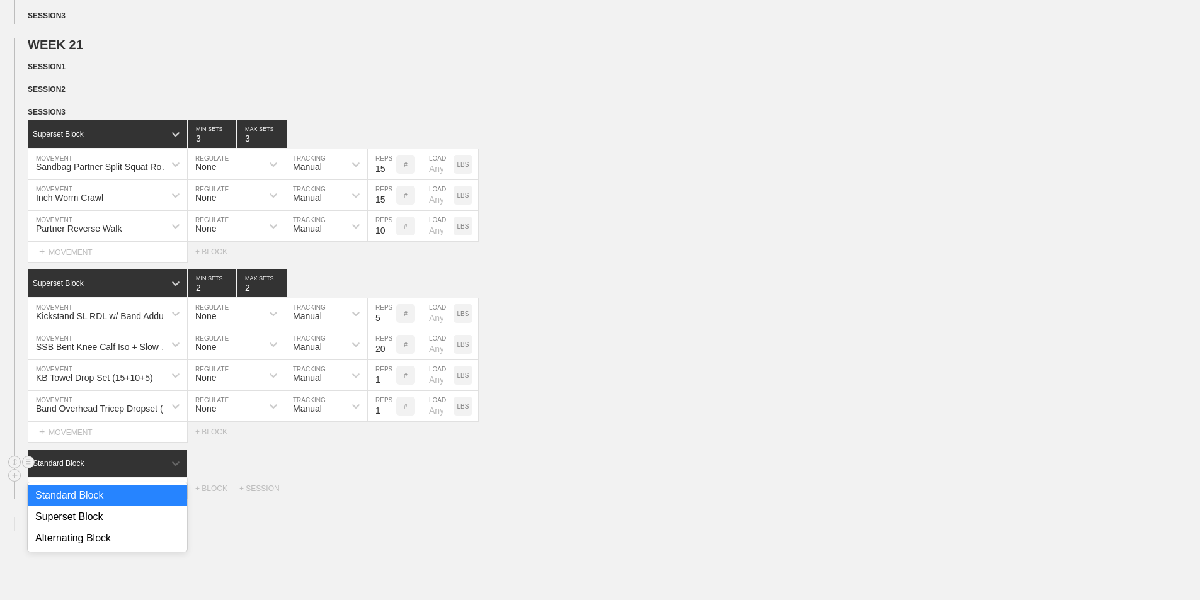
click at [105, 469] on div "Standard Block" at bounding box center [96, 463] width 137 height 11
click at [94, 525] on div "Superset Block" at bounding box center [107, 516] width 159 height 21
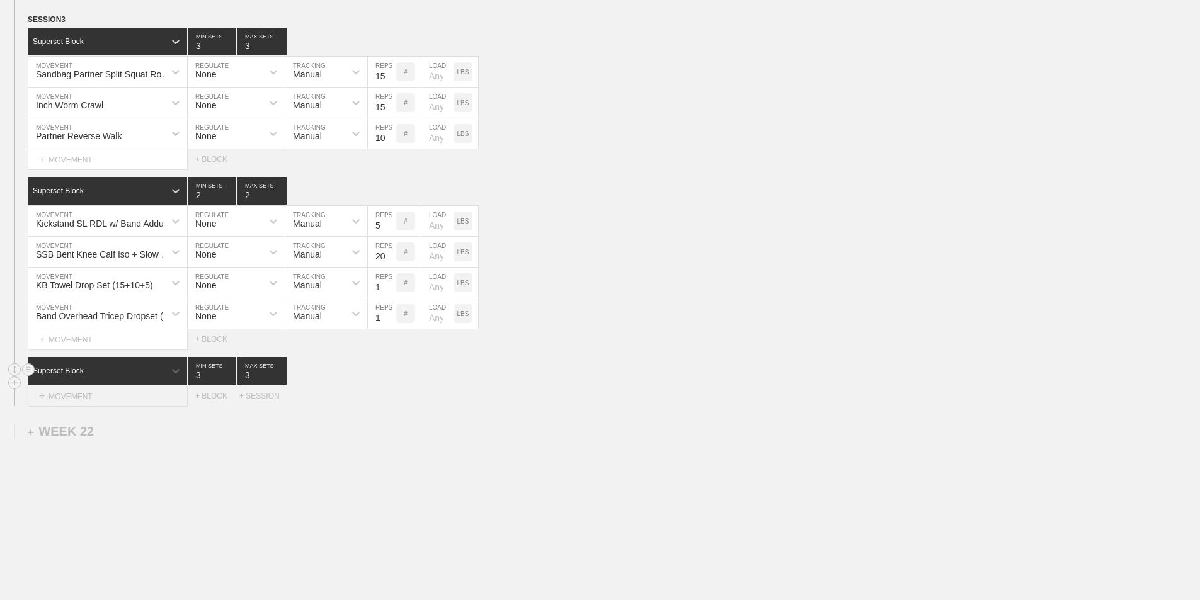
scroll to position [872, 0]
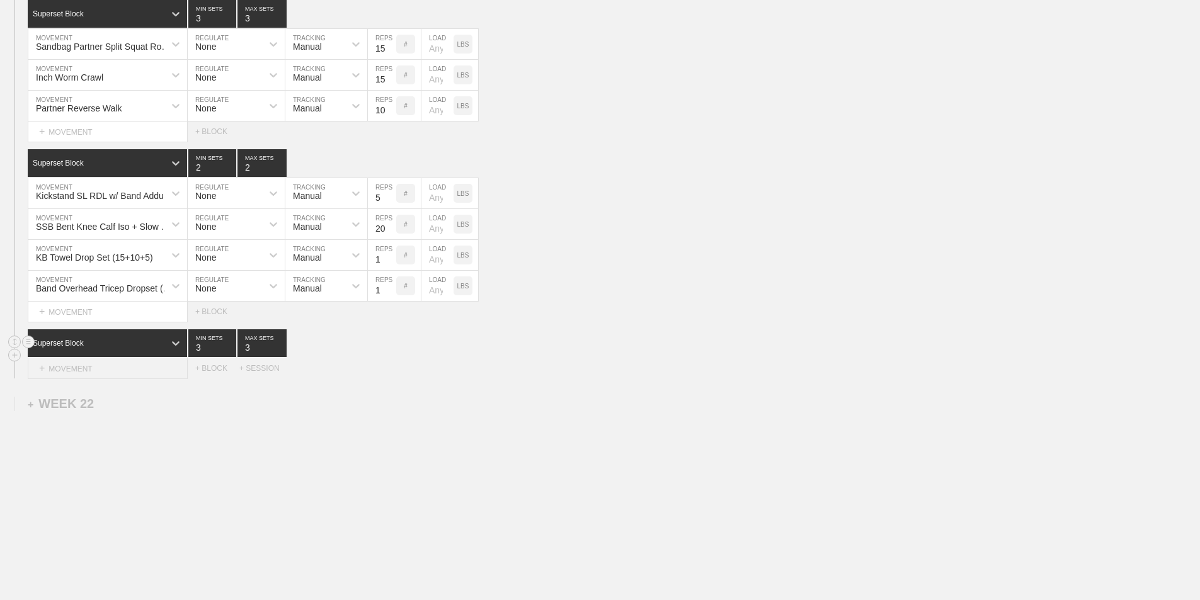
click at [98, 373] on div "+ MOVEMENT" at bounding box center [108, 368] width 160 height 21
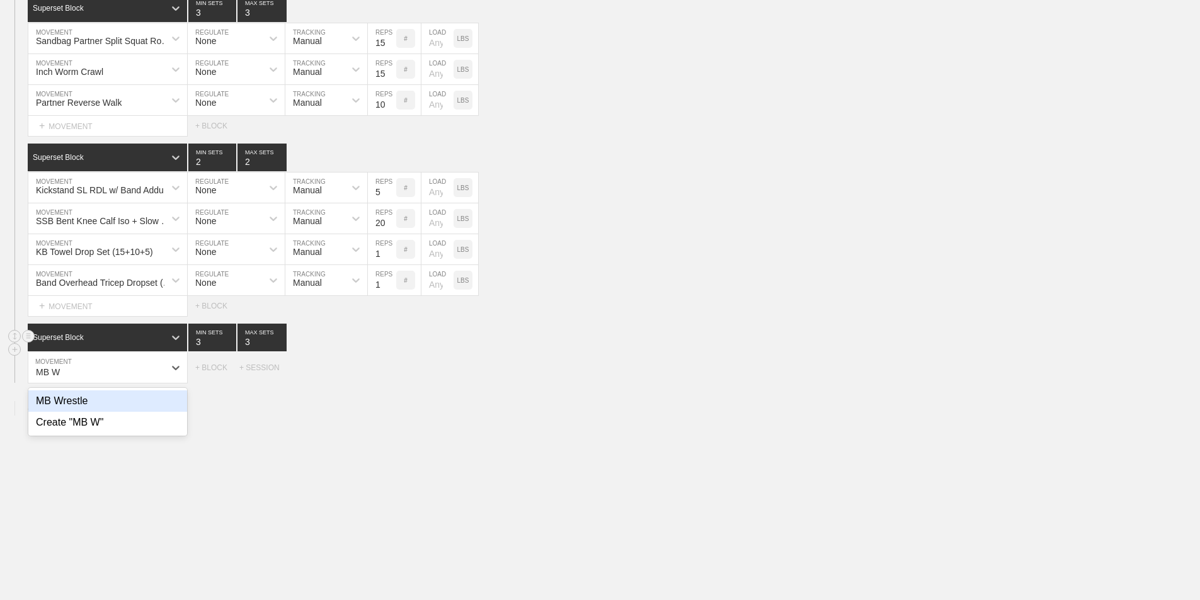
click at [74, 409] on div "MB Wrestle" at bounding box center [107, 401] width 159 height 21
type input "MB W"
click at [379, 383] on input "5" at bounding box center [382, 368] width 28 height 30
type input "10"
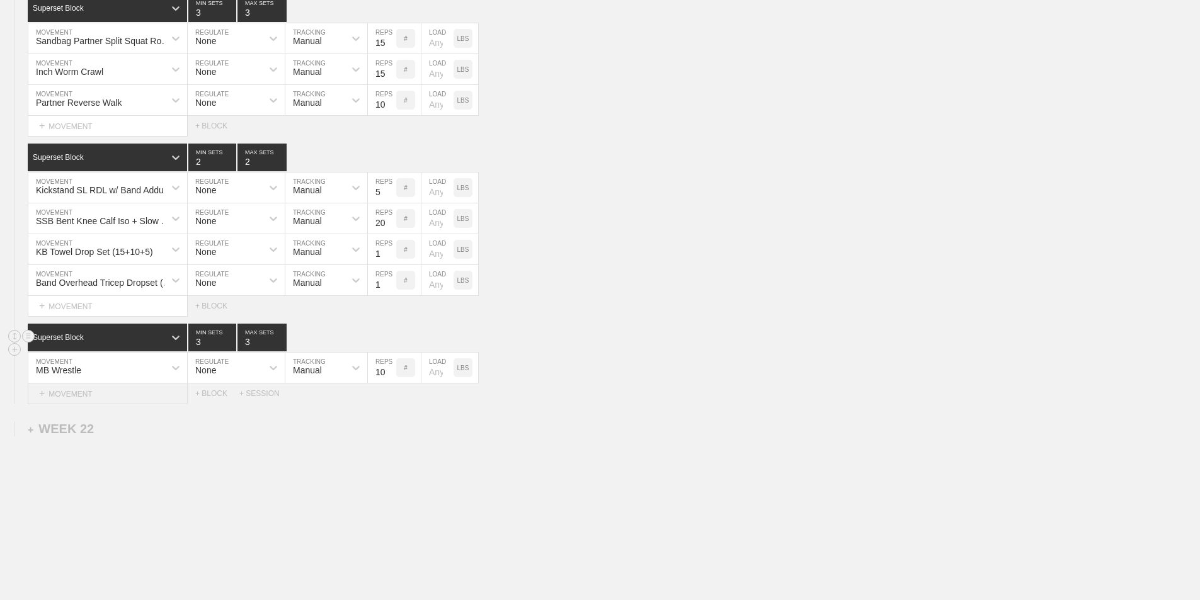
click at [83, 399] on div "+ MOVEMENT" at bounding box center [108, 394] width 160 height 21
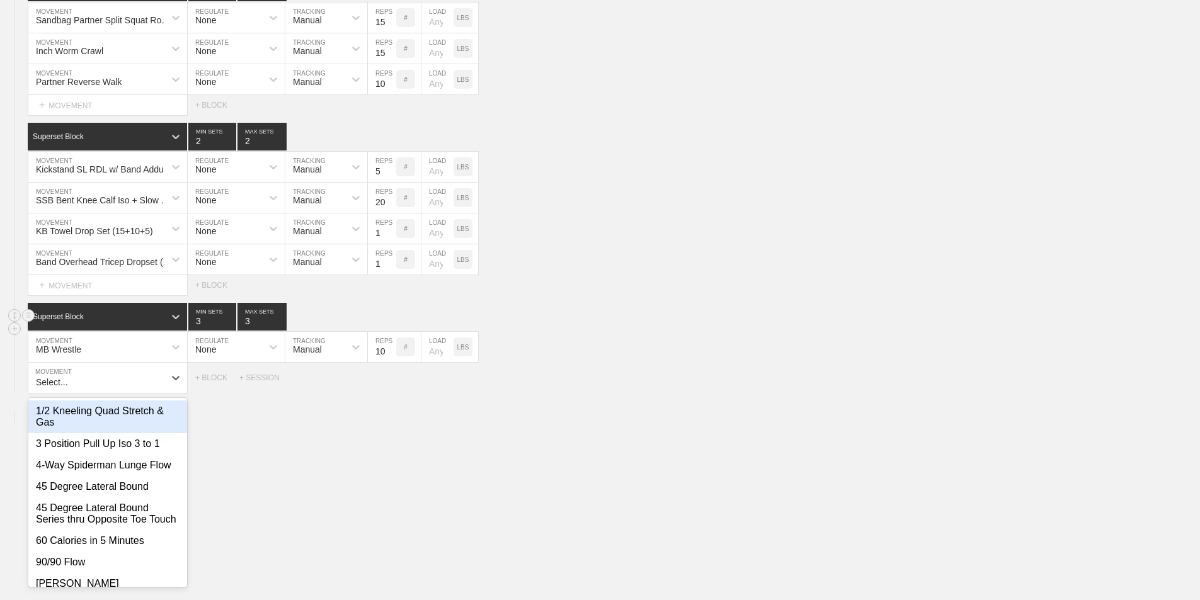
scroll to position [895, 0]
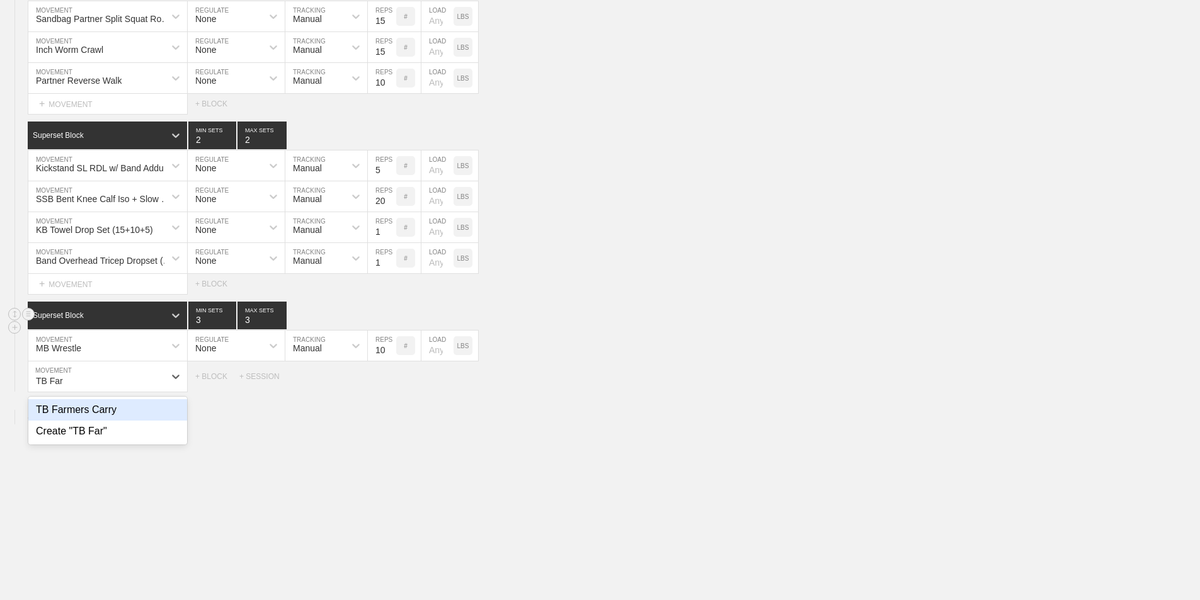
click at [89, 419] on div "TB Farmers Carry" at bounding box center [107, 409] width 159 height 21
type input "TB Far"
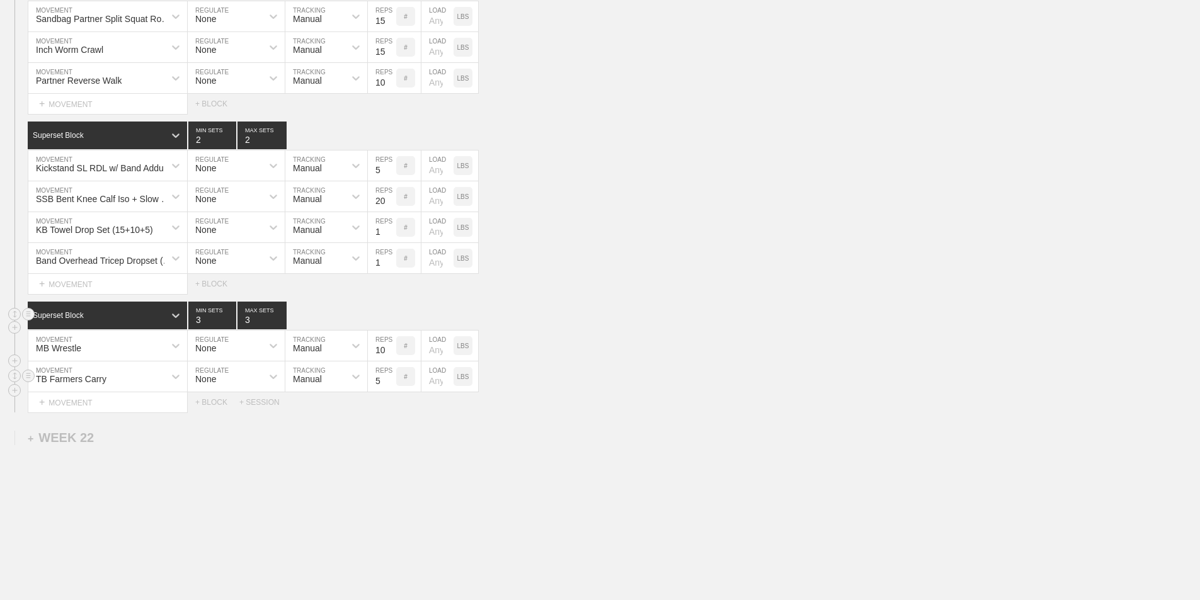
click at [377, 392] on input "5" at bounding box center [382, 377] width 28 height 30
type input "25"
click at [72, 413] on div "+ MOVEMENT" at bounding box center [108, 402] width 160 height 21
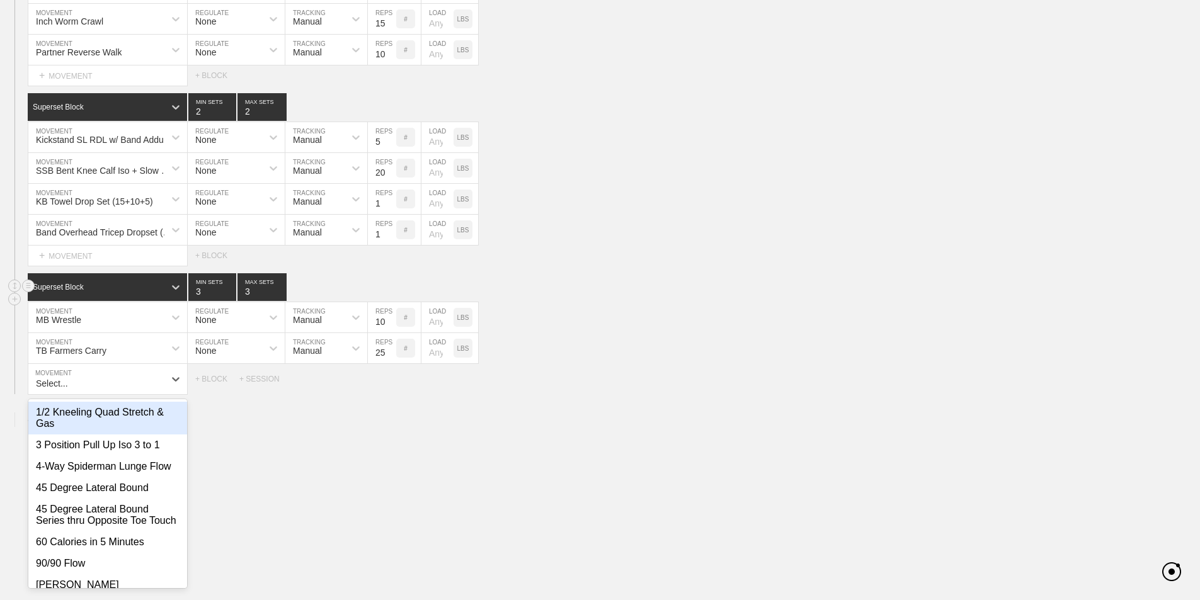
scroll to position [925, 0]
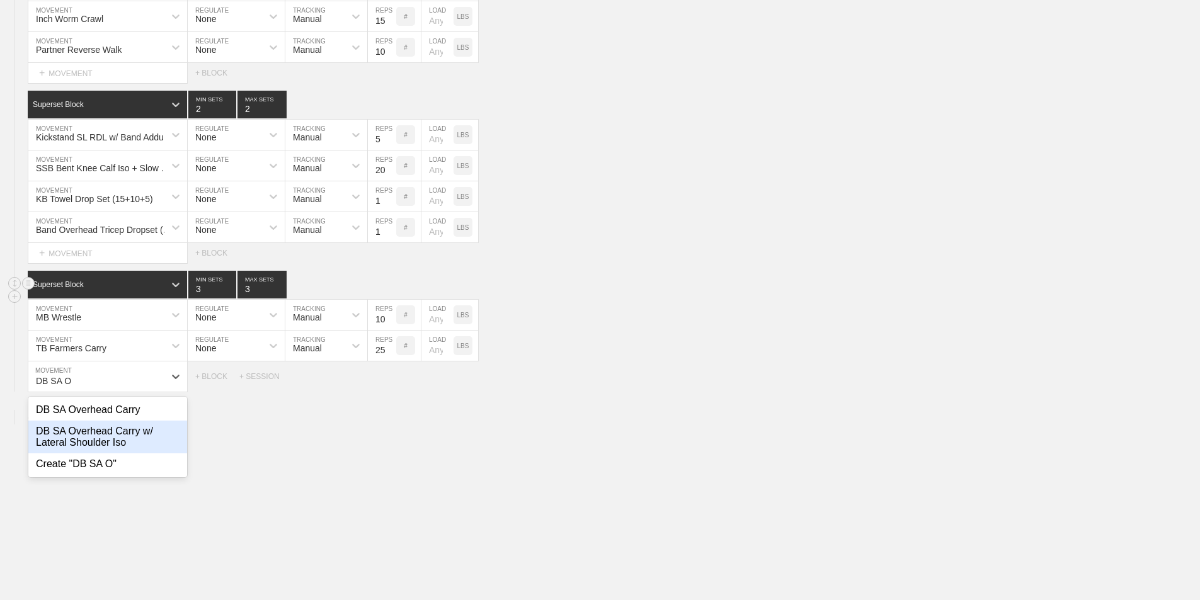
drag, startPoint x: 49, startPoint y: 446, endPoint x: 42, endPoint y: 440, distance: 9.4
click at [47, 445] on div "DB SA Overhead Carry w/ Lateral Shoulder Iso" at bounding box center [107, 437] width 159 height 33
type input "DB SA O"
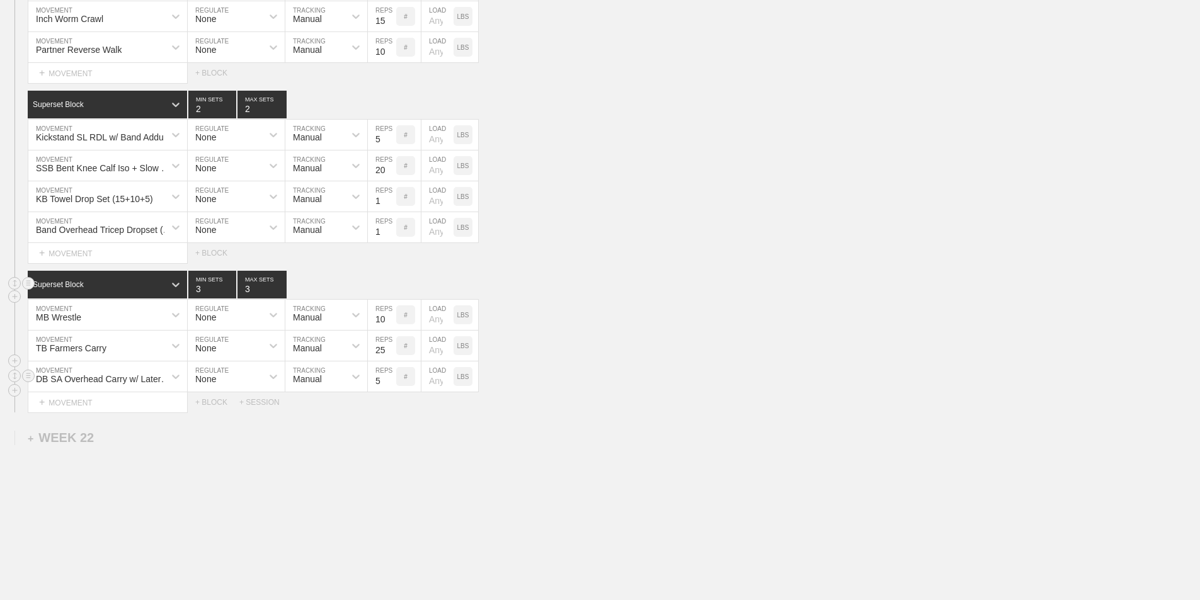
click at [383, 392] on input "5" at bounding box center [382, 377] width 28 height 30
type input "25"
click at [642, 298] on div "Superset Block 3 MIN SETS 3 MAX SETS" at bounding box center [614, 285] width 1172 height 28
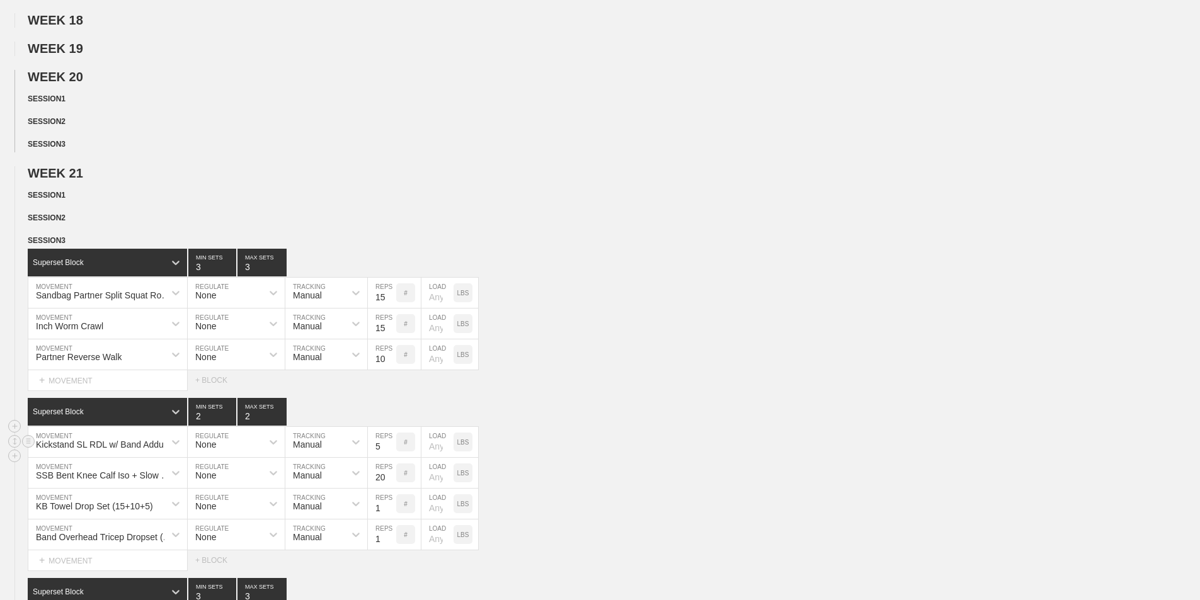
scroll to position [610, 0]
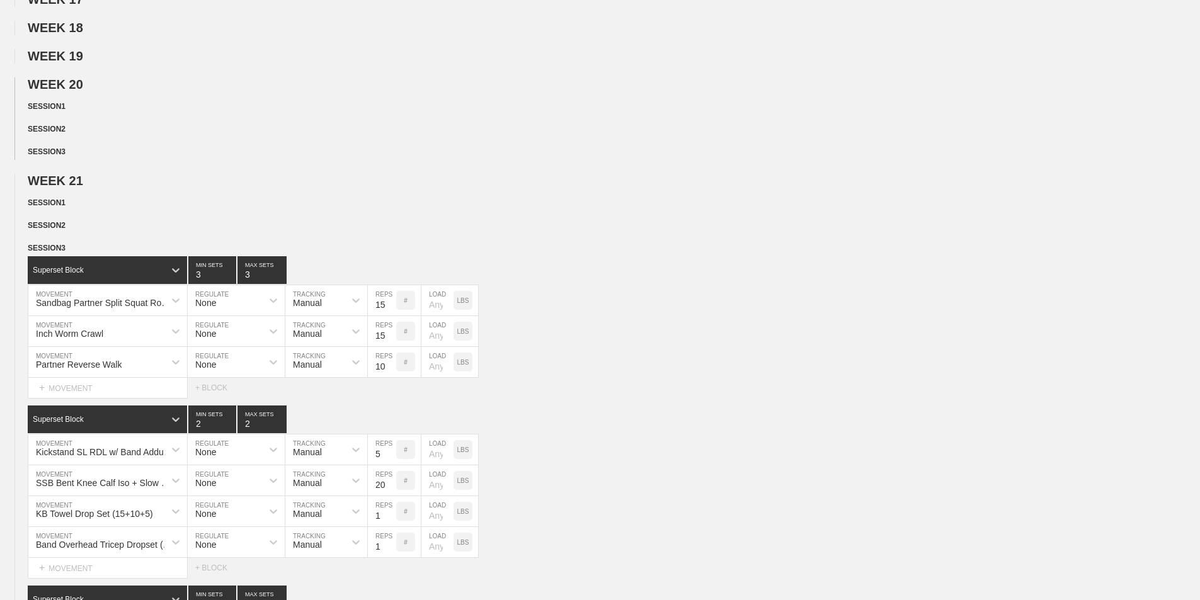
click at [558, 225] on div "WEEK 21 DUPLICATE DELETE SESSION 1 DUPLICATE DELETE SESSION 2 DUPLICATE DELETE …" at bounding box center [600, 451] width 1200 height 554
click at [198, 221] on div "WEEK 21 DUPLICATE DELETE SESSION 1 DUPLICATE DELETE SESSION 2 DUPLICATE DELETE …" at bounding box center [600, 451] width 1200 height 554
click at [695, 222] on div "WEEK 21 DUPLICATE DELETE SESSION 1 DUPLICATE DELETE SESSION 2 DUPLICATE DELETE …" at bounding box center [600, 451] width 1200 height 554
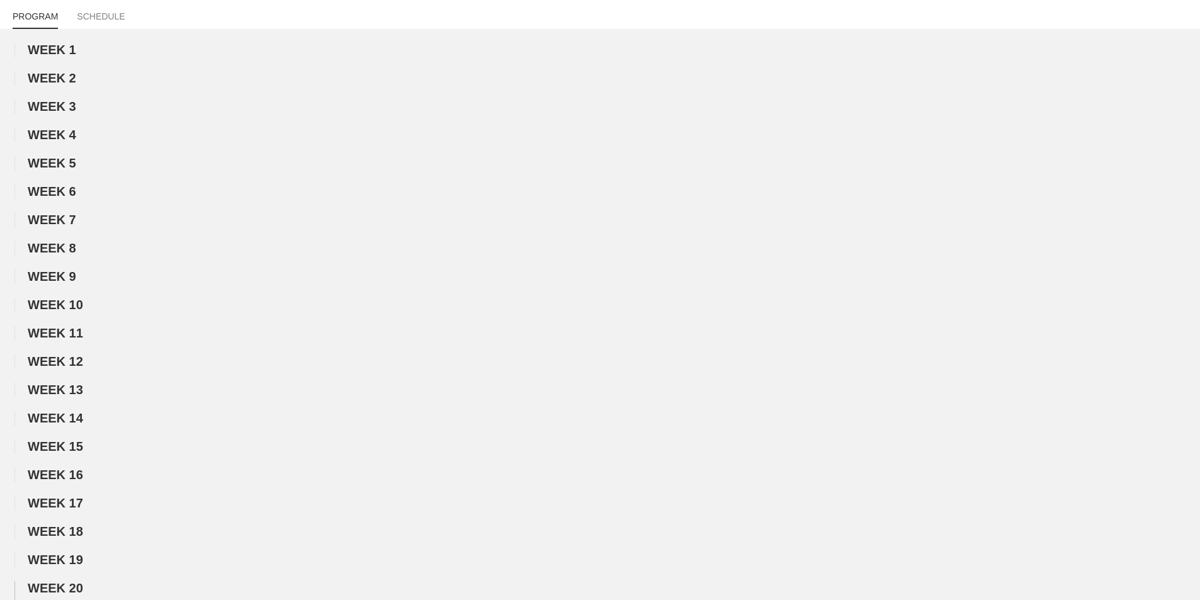
scroll to position [0, 0]
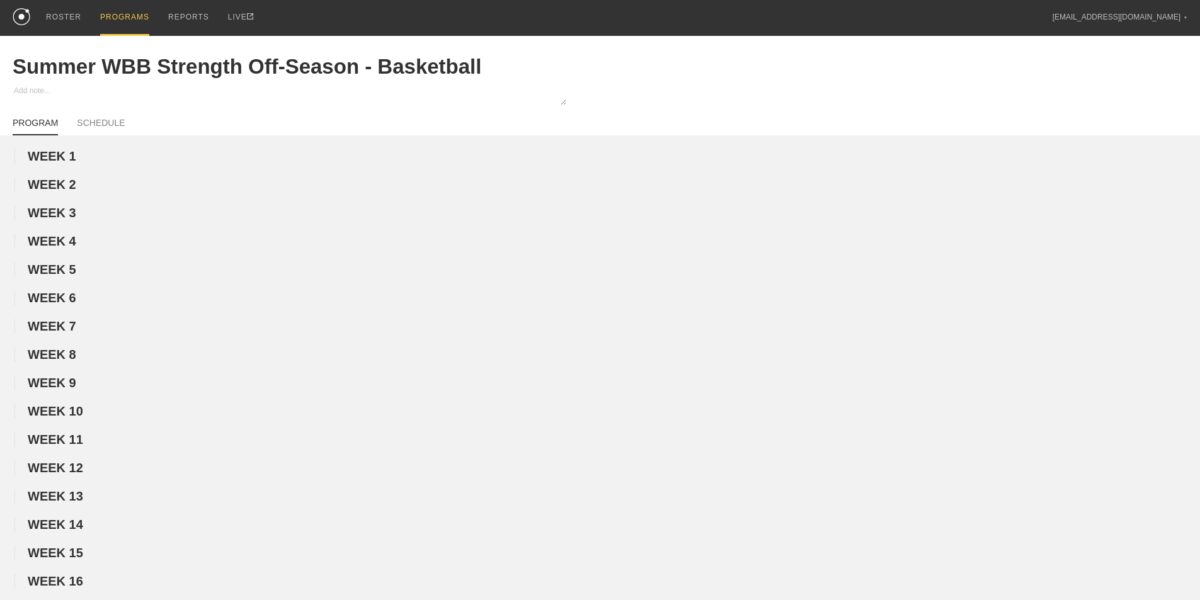
click at [117, 18] on div "PROGRAMS" at bounding box center [124, 18] width 49 height 36
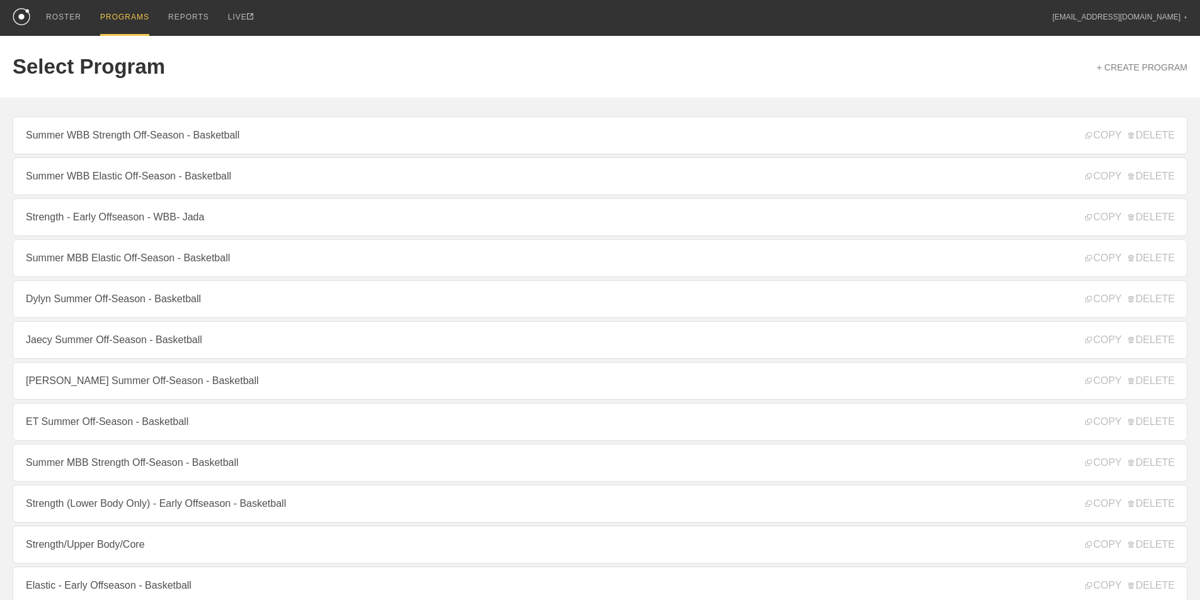
click at [103, 337] on link "Jaecy Summer Off-Season - Basketball" at bounding box center [600, 340] width 1175 height 38
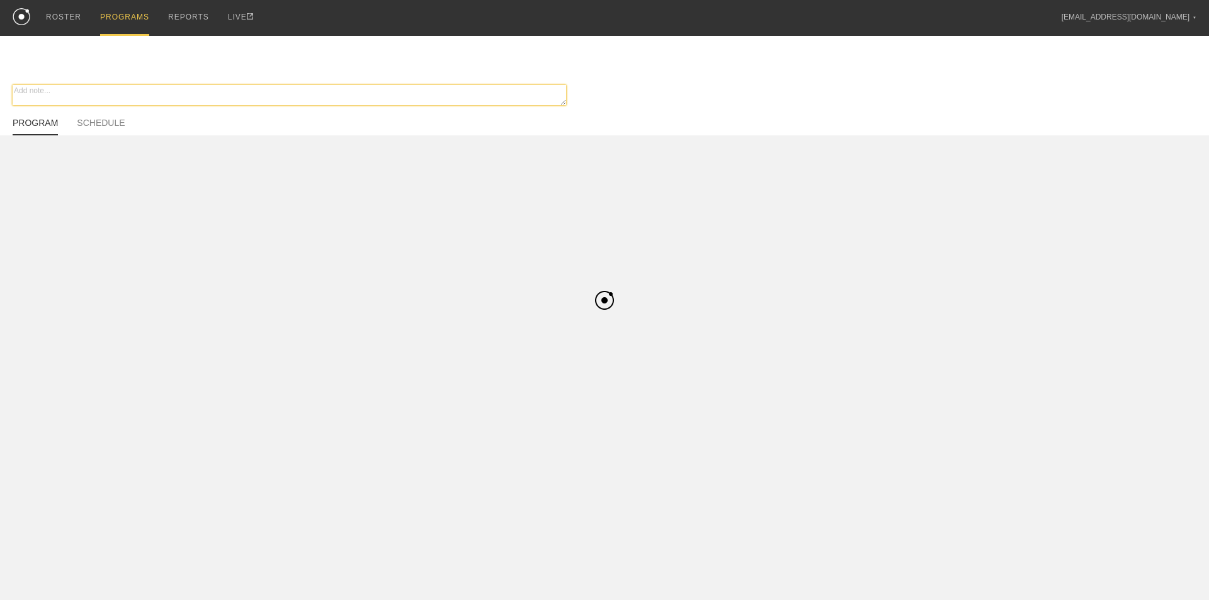
type textarea "x"
type input "Jaecy Summer Off-Season - Basketball"
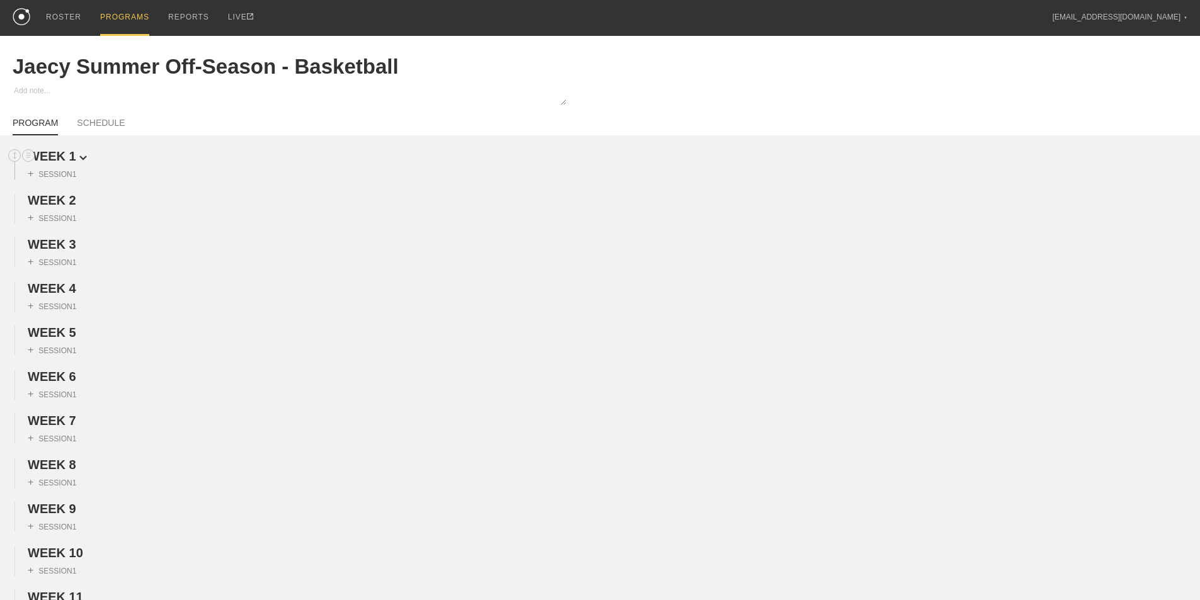
click at [79, 161] on img at bounding box center [83, 158] width 8 height 5
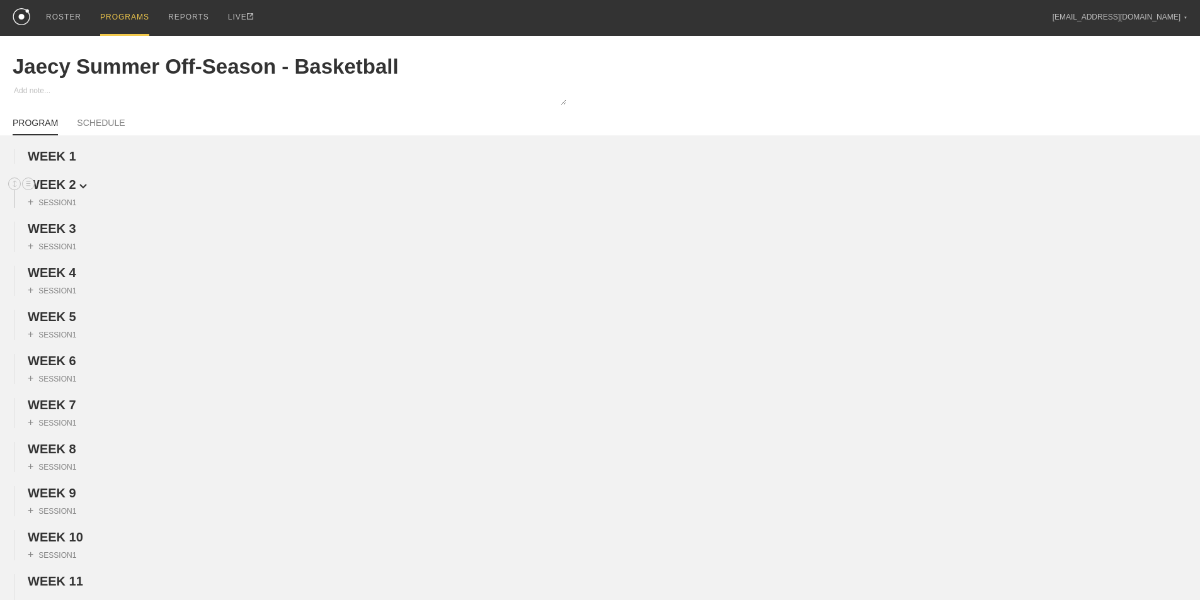
click at [73, 189] on span "WEEK 2" at bounding box center [57, 185] width 59 height 14
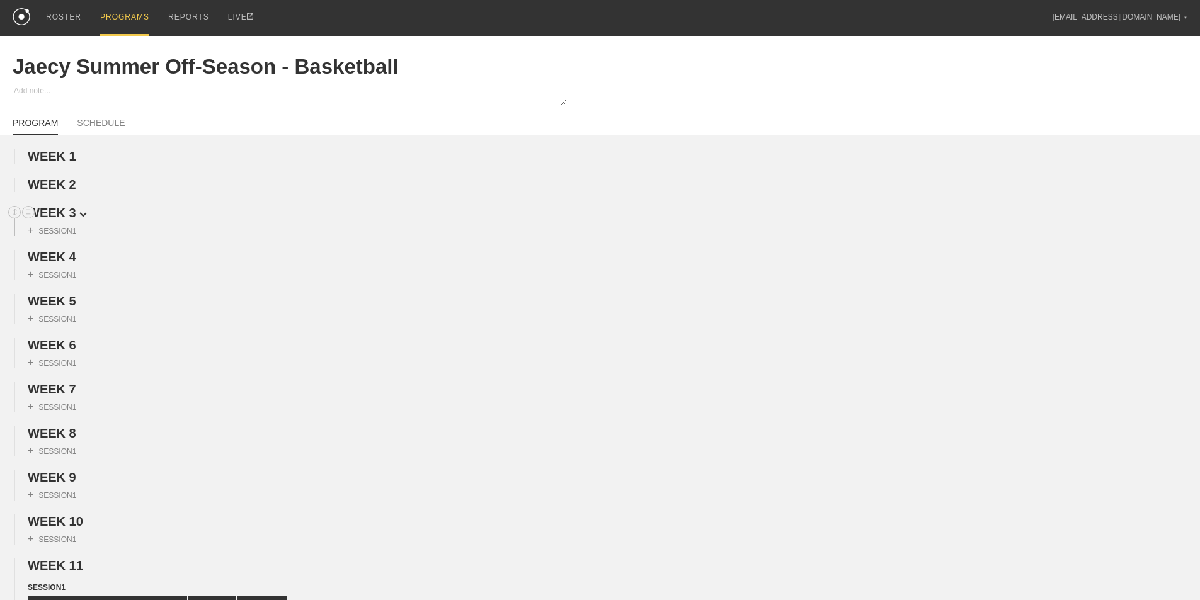
click at [77, 220] on span "WEEK 3" at bounding box center [57, 213] width 59 height 14
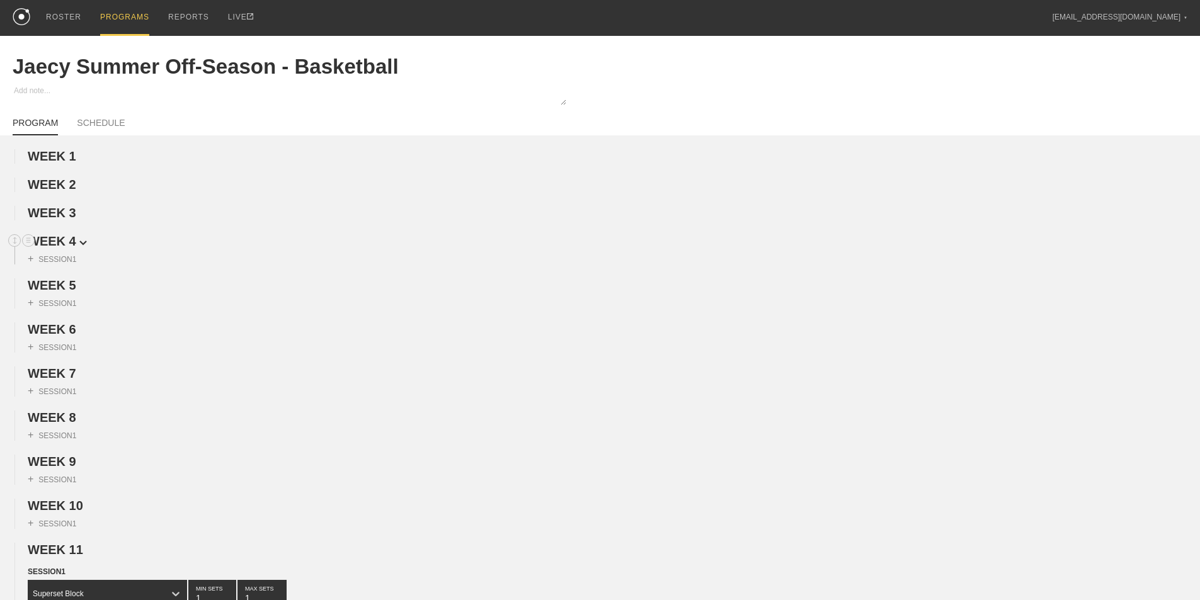
click at [77, 248] on span "WEEK 4" at bounding box center [57, 241] width 59 height 14
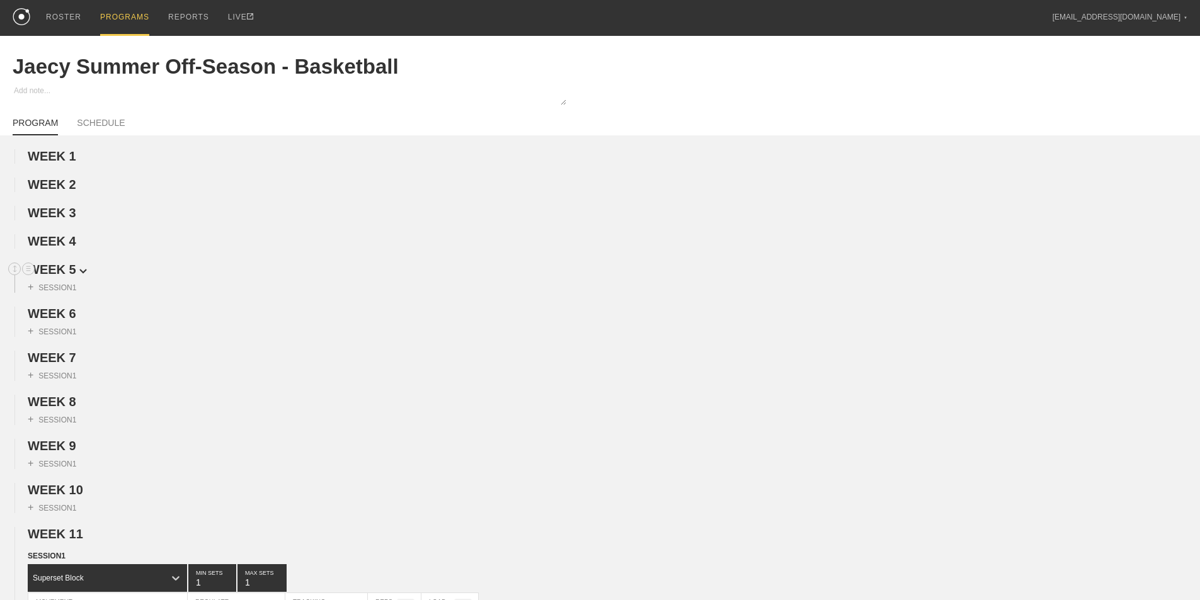
click at [77, 276] on span "WEEK 5" at bounding box center [57, 270] width 59 height 14
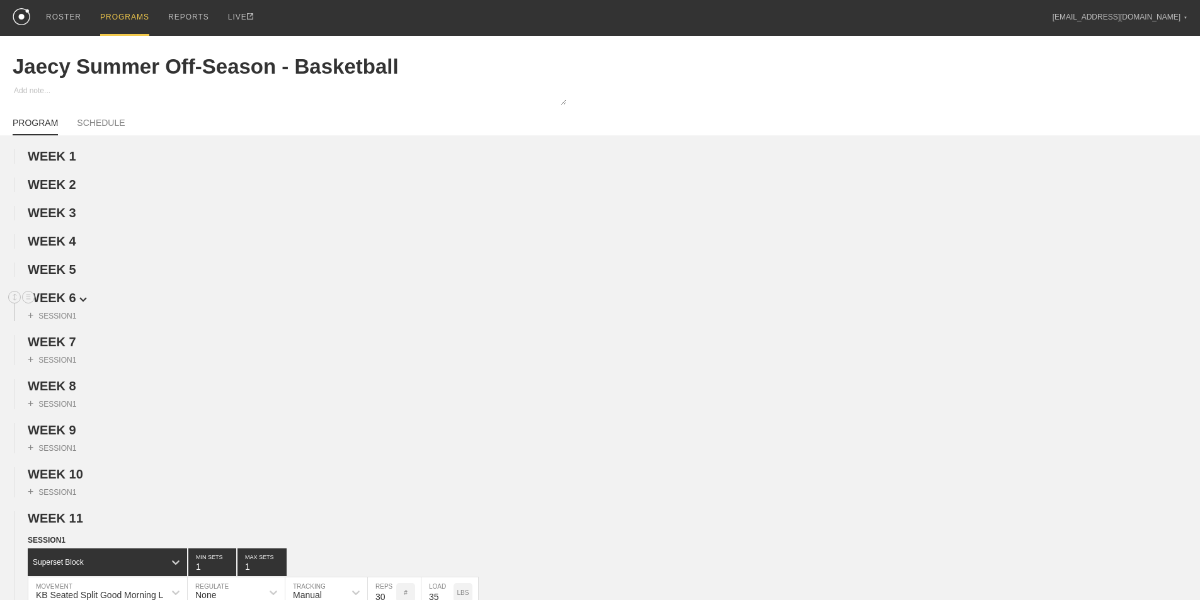
click at [72, 305] on span "WEEK 6" at bounding box center [57, 298] width 59 height 14
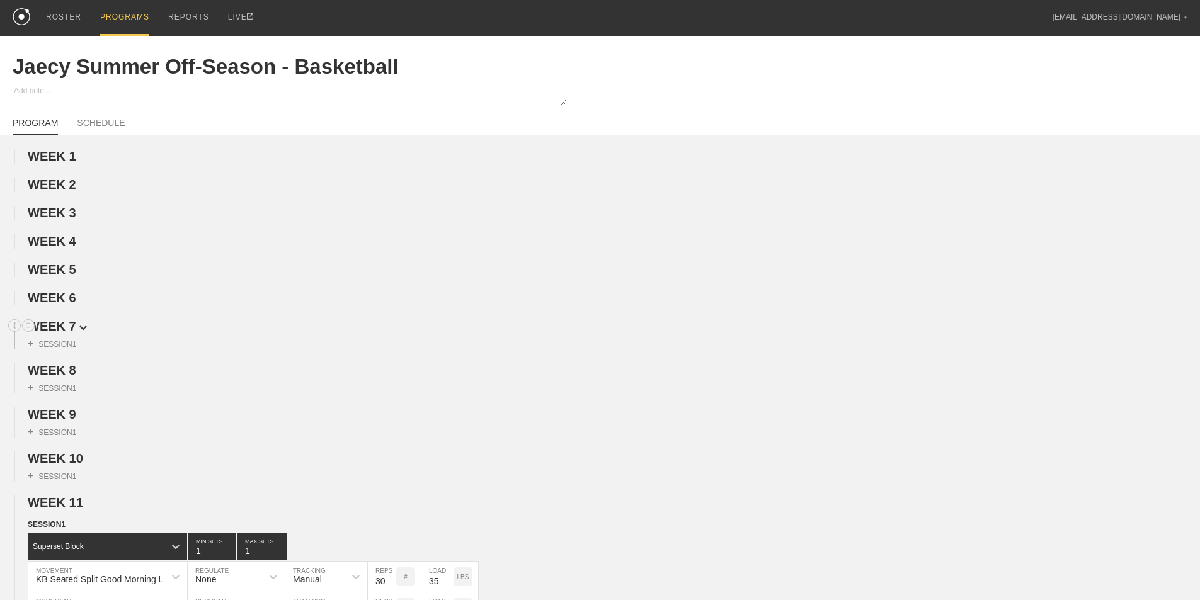
click at [71, 332] on span "WEEK 7" at bounding box center [57, 326] width 59 height 14
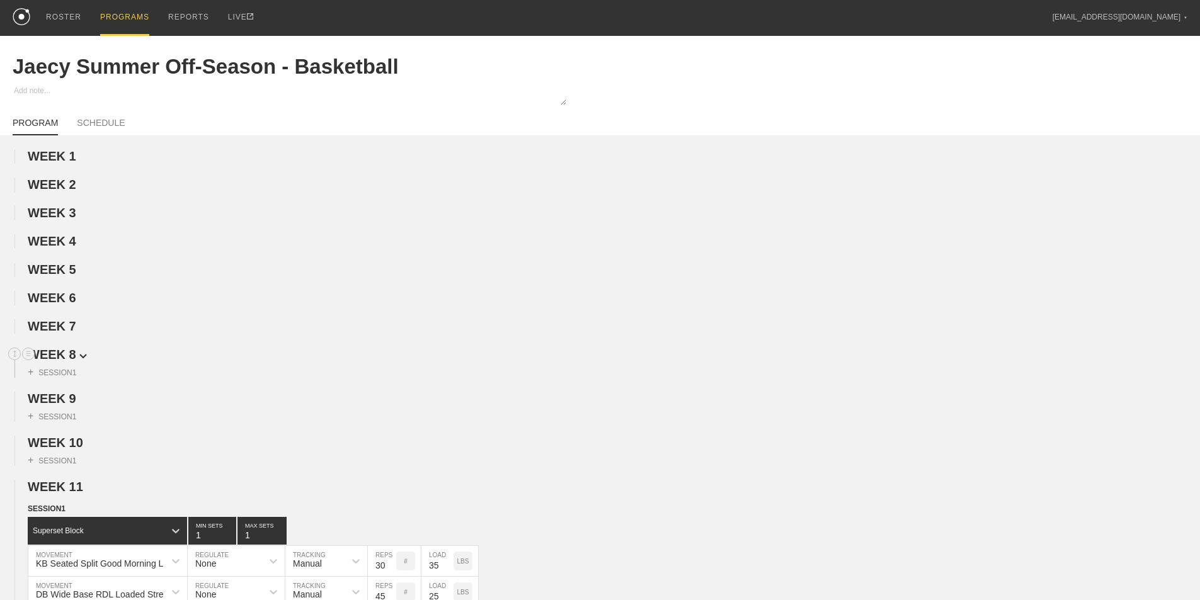
click at [71, 358] on span "WEEK 8" at bounding box center [57, 355] width 59 height 14
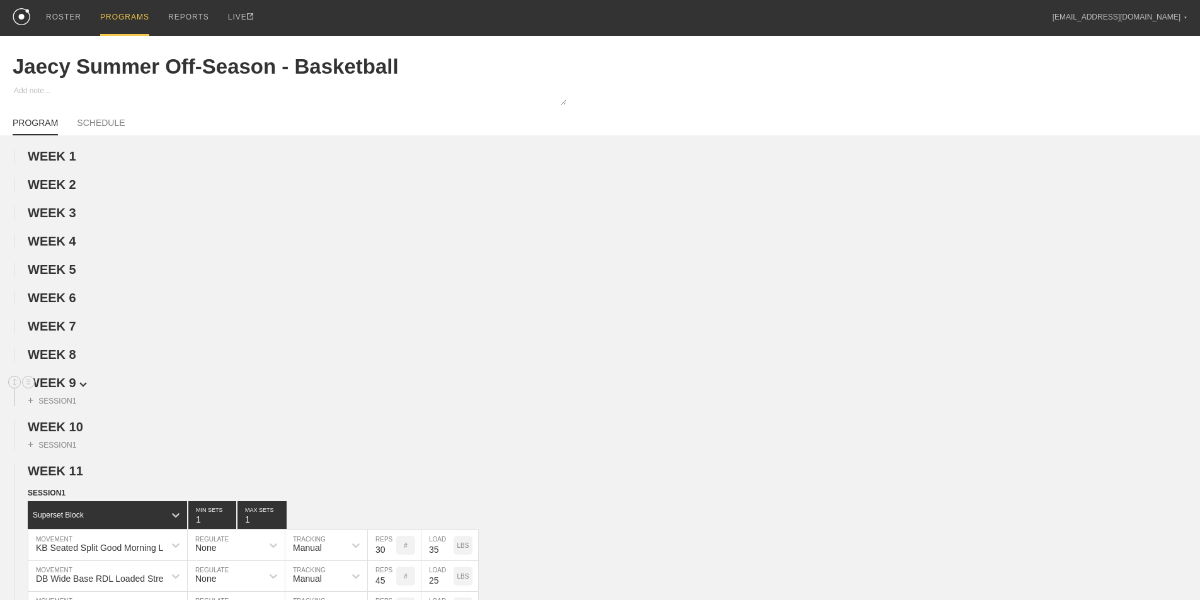
click at [69, 389] on span "WEEK 9" at bounding box center [57, 383] width 59 height 14
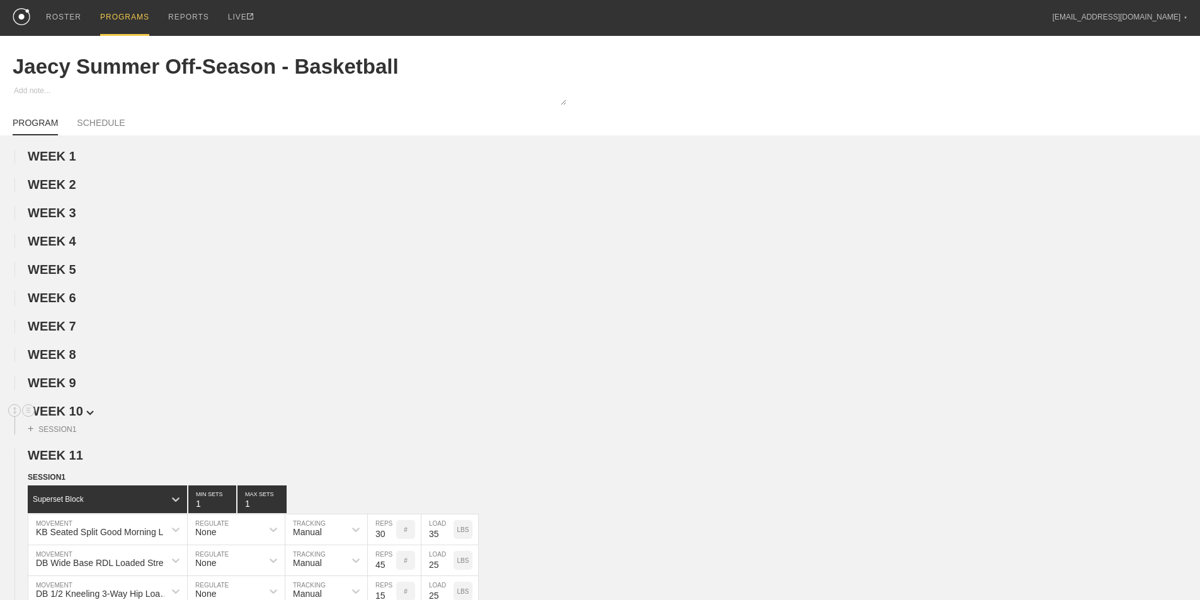
click at [67, 418] on span "WEEK 10" at bounding box center [61, 411] width 66 height 14
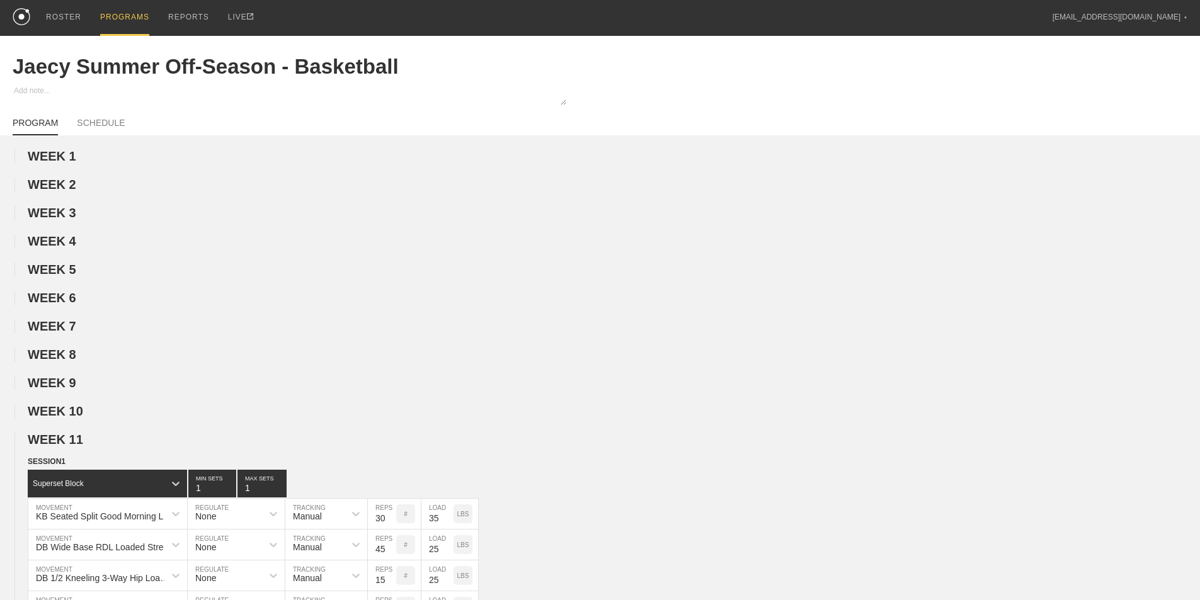
click at [68, 447] on span "WEEK 11" at bounding box center [61, 440] width 66 height 14
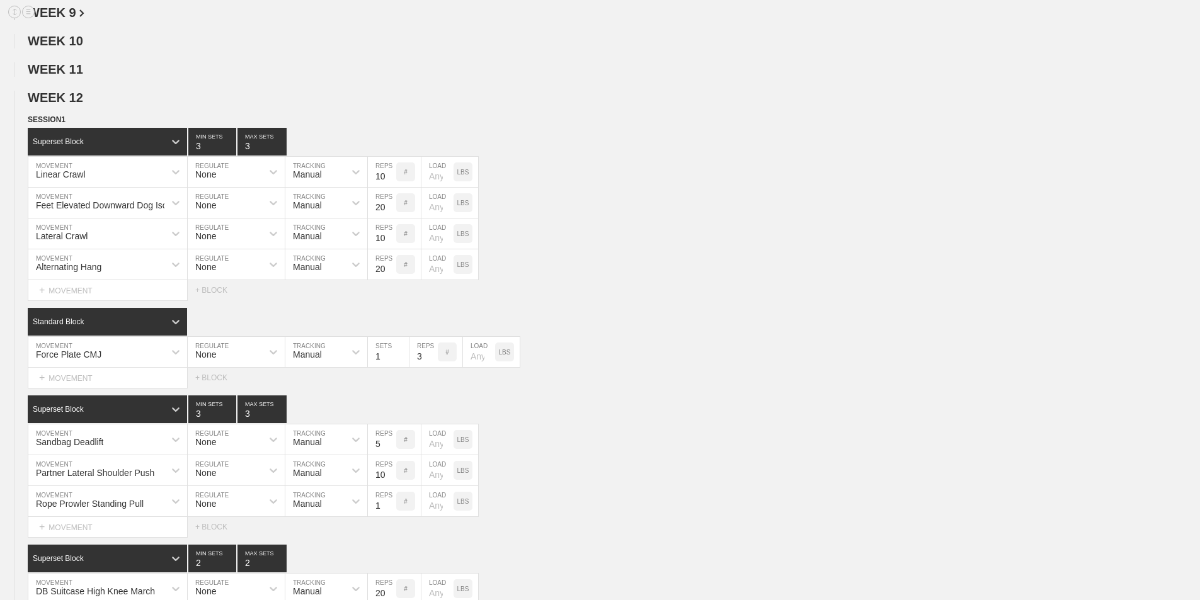
scroll to position [441, 0]
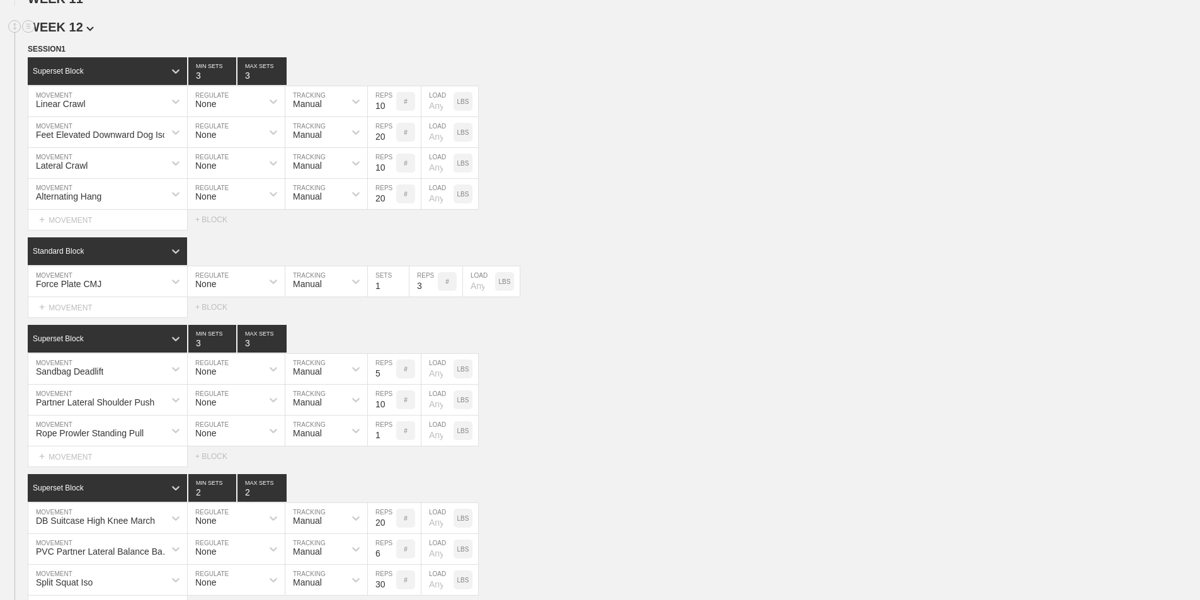
click at [78, 34] on span "WEEK 12" at bounding box center [61, 27] width 66 height 14
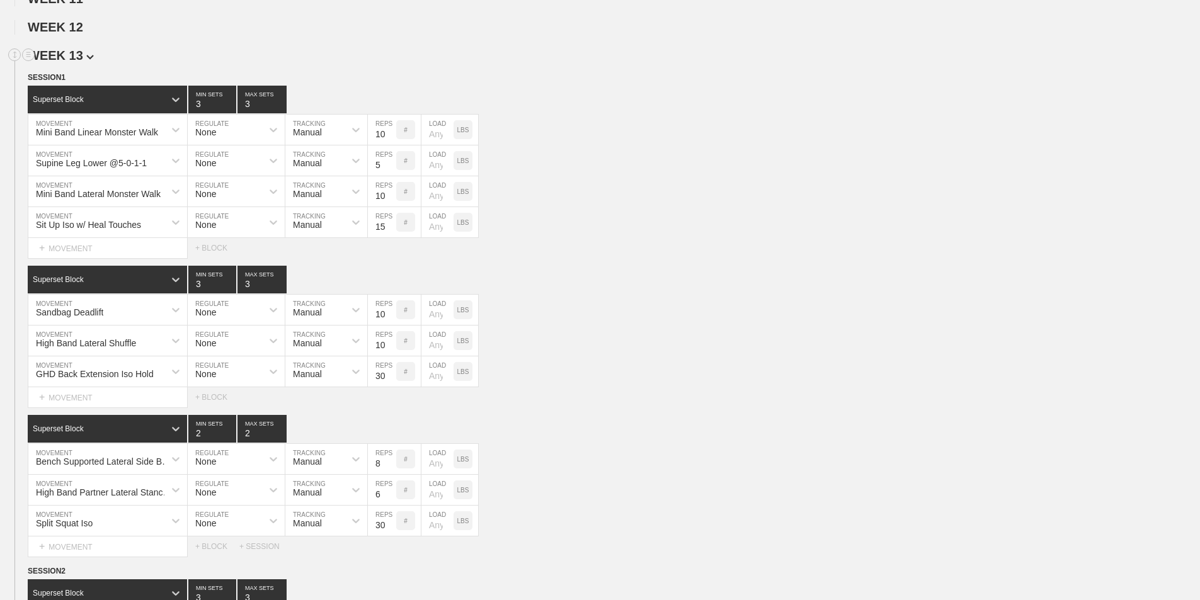
click at [84, 62] on span "WEEK 13" at bounding box center [61, 56] width 66 height 14
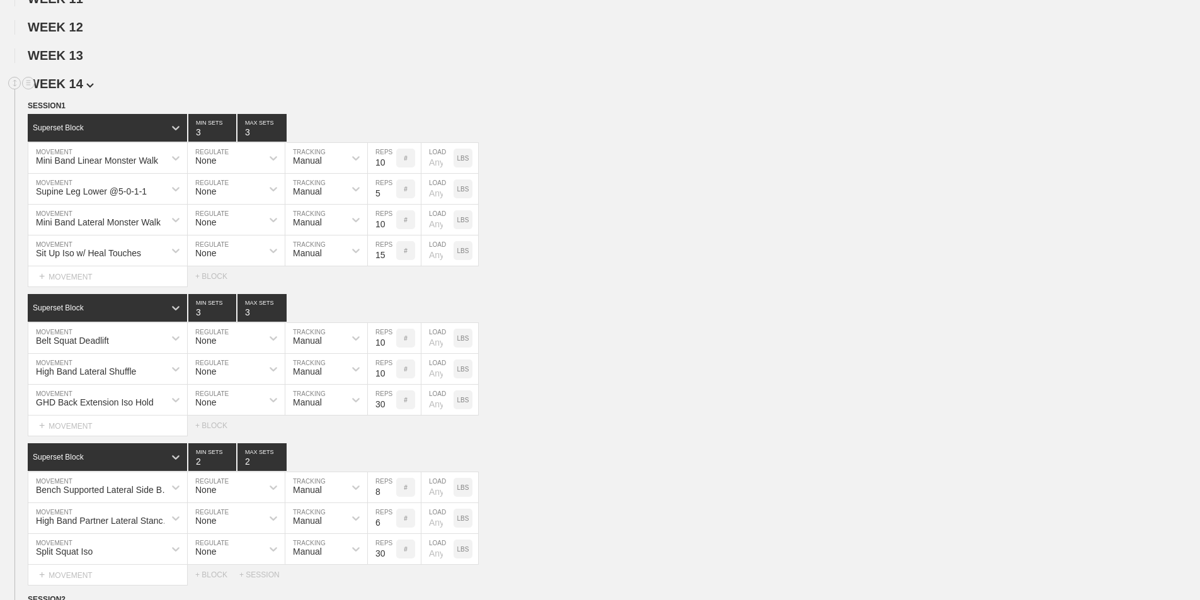
click at [82, 91] on span "WEEK 14" at bounding box center [61, 84] width 66 height 14
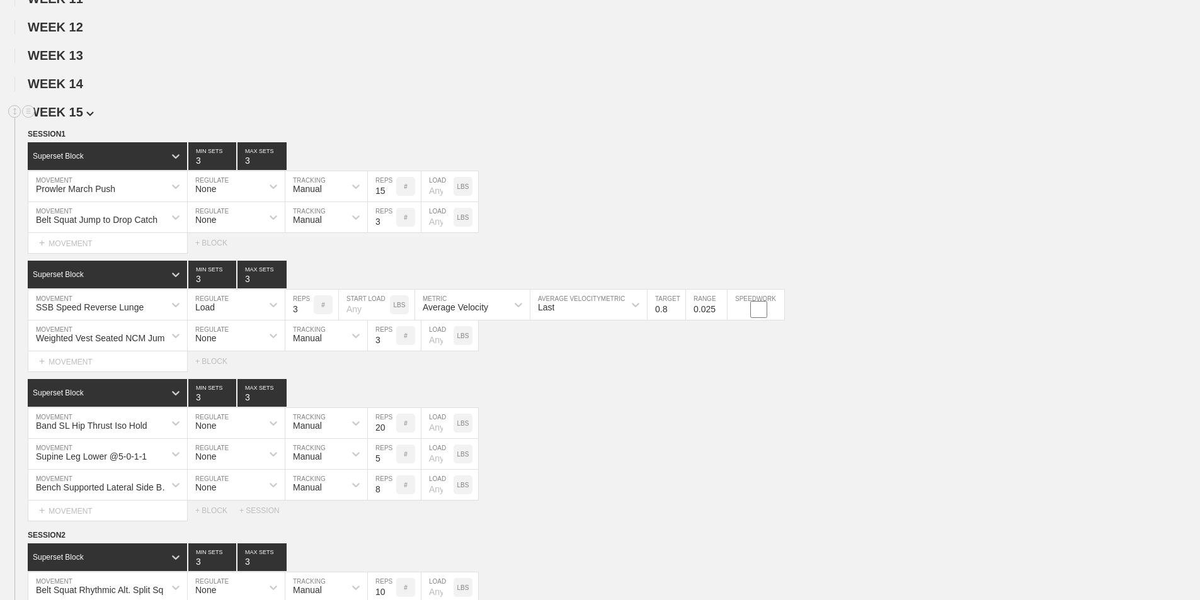
click at [80, 119] on span "WEEK 15" at bounding box center [61, 112] width 66 height 14
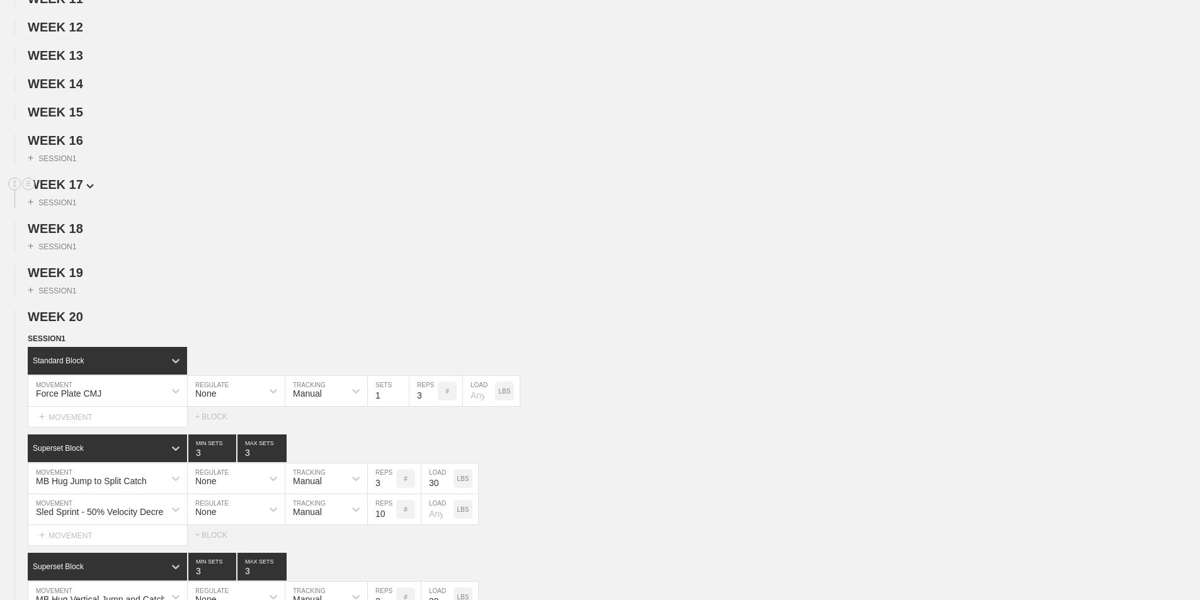
drag, startPoint x: 81, startPoint y: 150, endPoint x: 80, endPoint y: 173, distance: 23.3
click at [81, 147] on span "WEEK 16" at bounding box center [55, 141] width 55 height 14
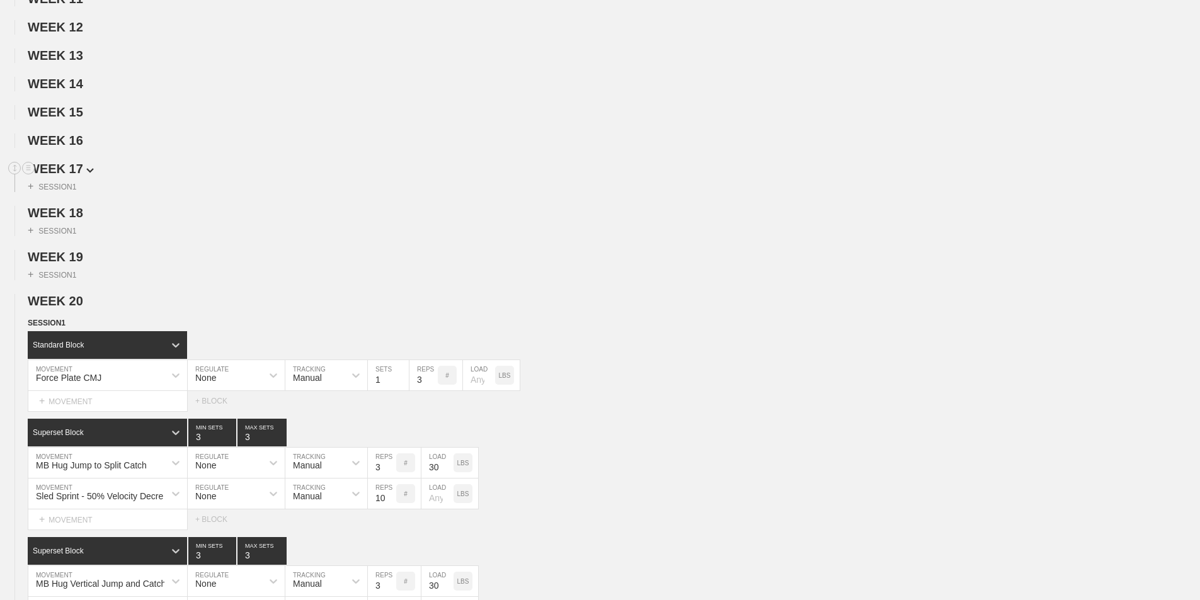
click at [74, 174] on span "WEEK 17" at bounding box center [61, 169] width 66 height 14
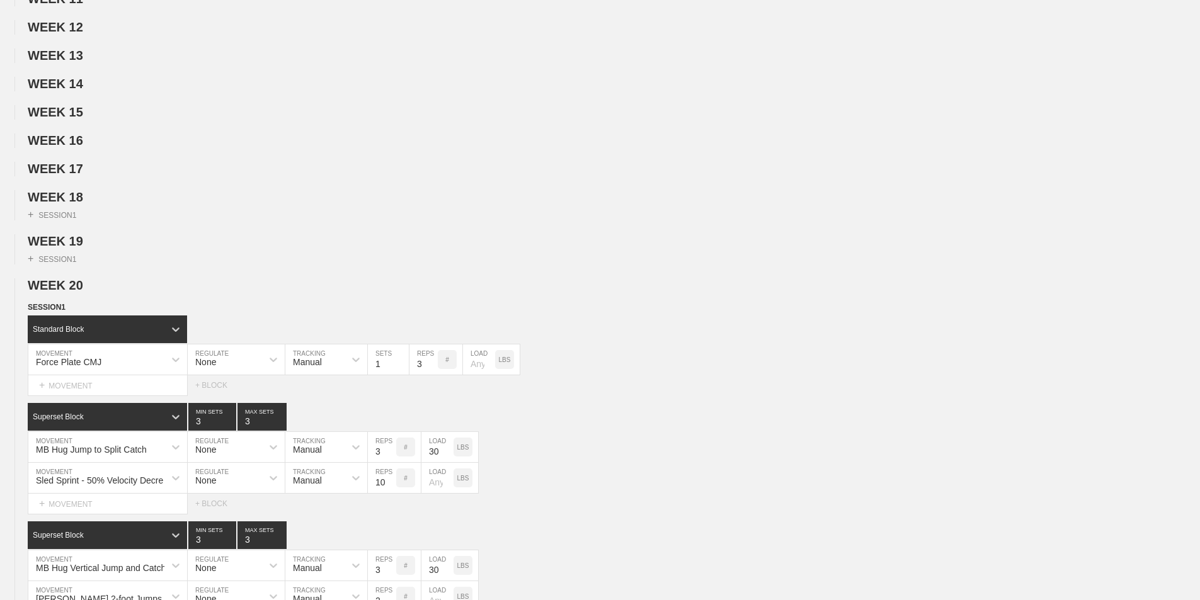
drag, startPoint x: 74, startPoint y: 207, endPoint x: 74, endPoint y: 220, distance: 13.9
click at [74, 204] on span "WEEK 18" at bounding box center [55, 197] width 55 height 14
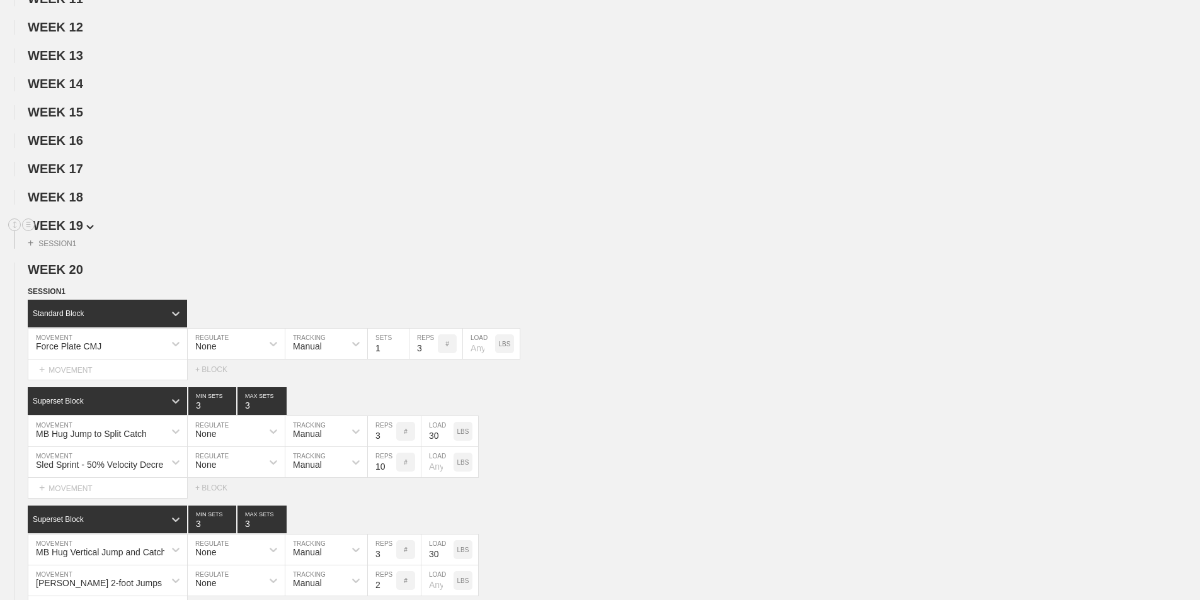
click at [74, 232] on span "WEEK 19" at bounding box center [61, 226] width 66 height 14
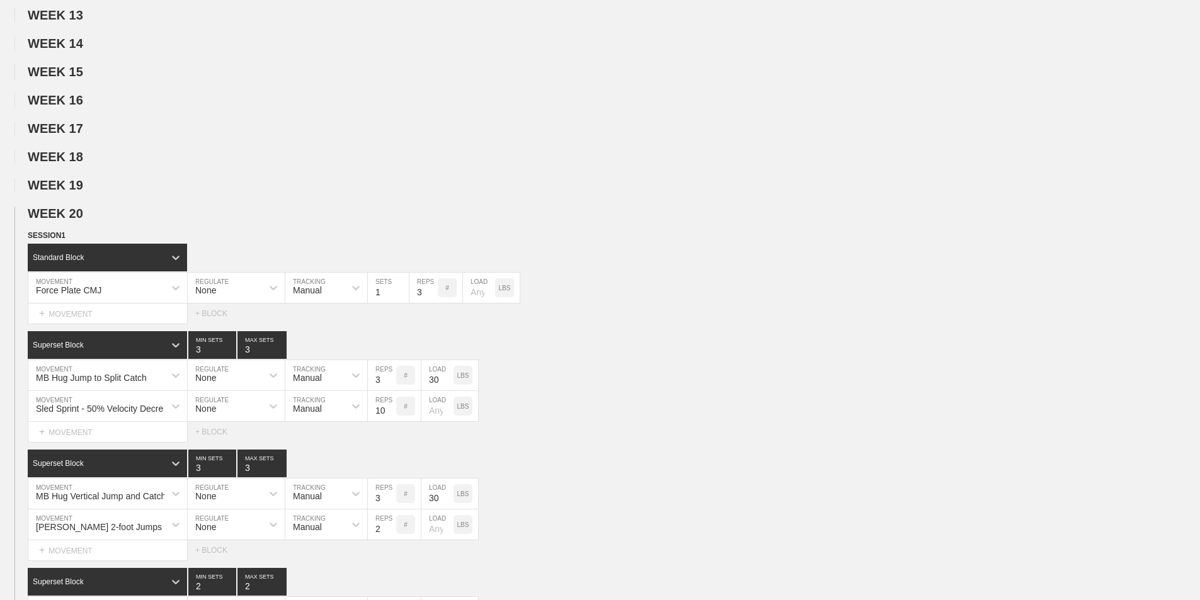
scroll to position [504, 0]
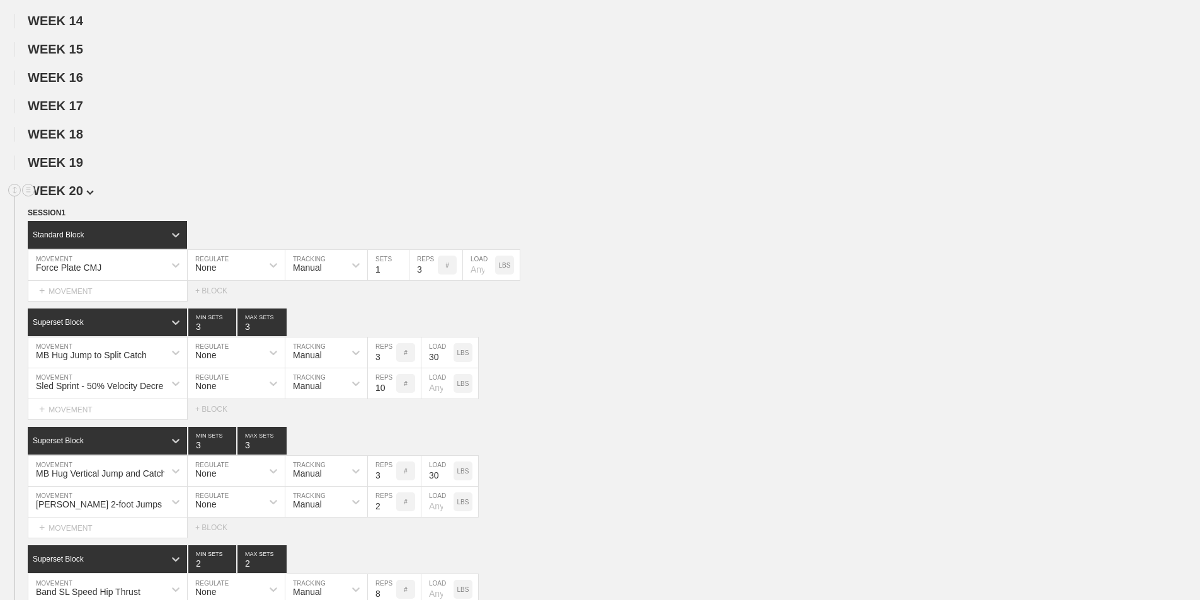
click at [74, 198] on span "WEEK 20" at bounding box center [61, 191] width 66 height 14
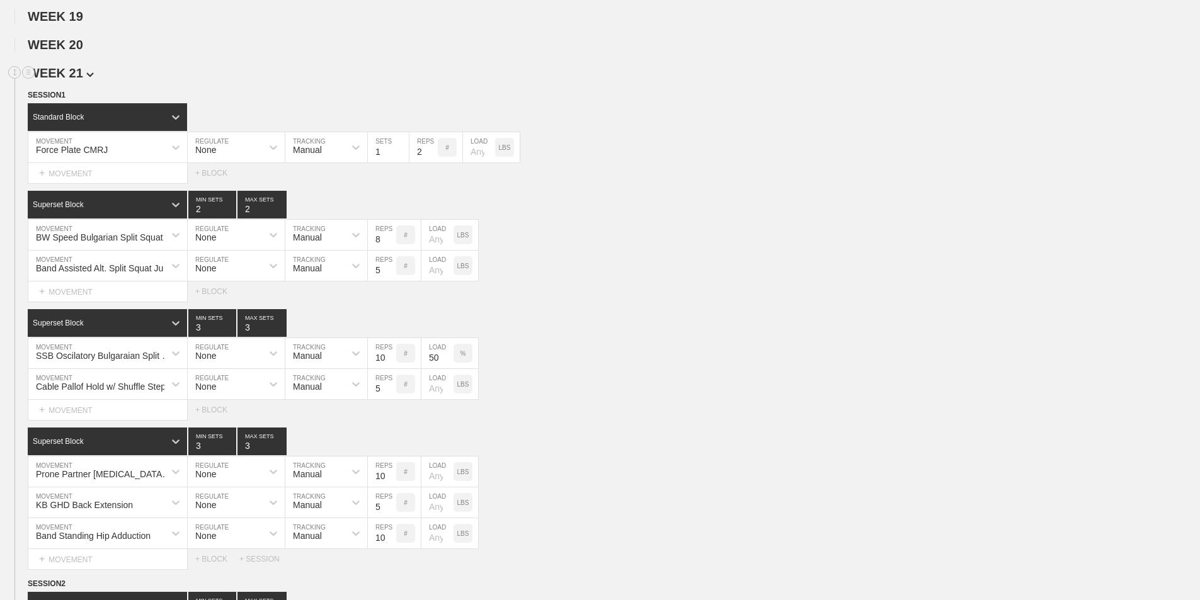
scroll to position [567, 0]
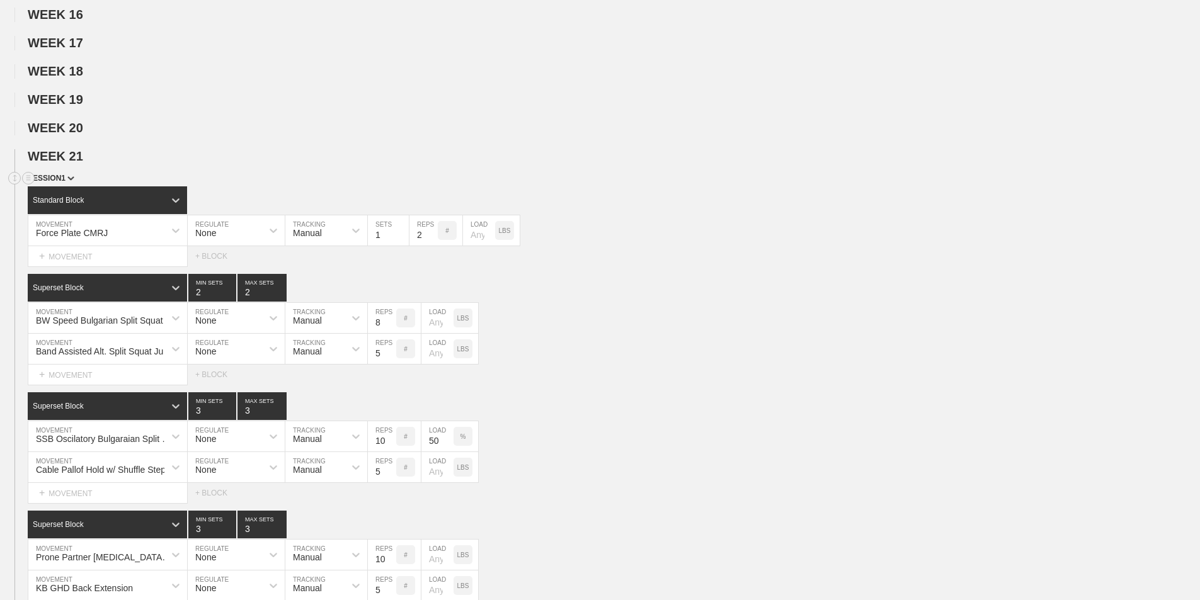
click at [68, 182] on div "SESSION 1" at bounding box center [614, 179] width 1172 height 14
click at [68, 183] on span "SESSION 1" at bounding box center [51, 178] width 47 height 9
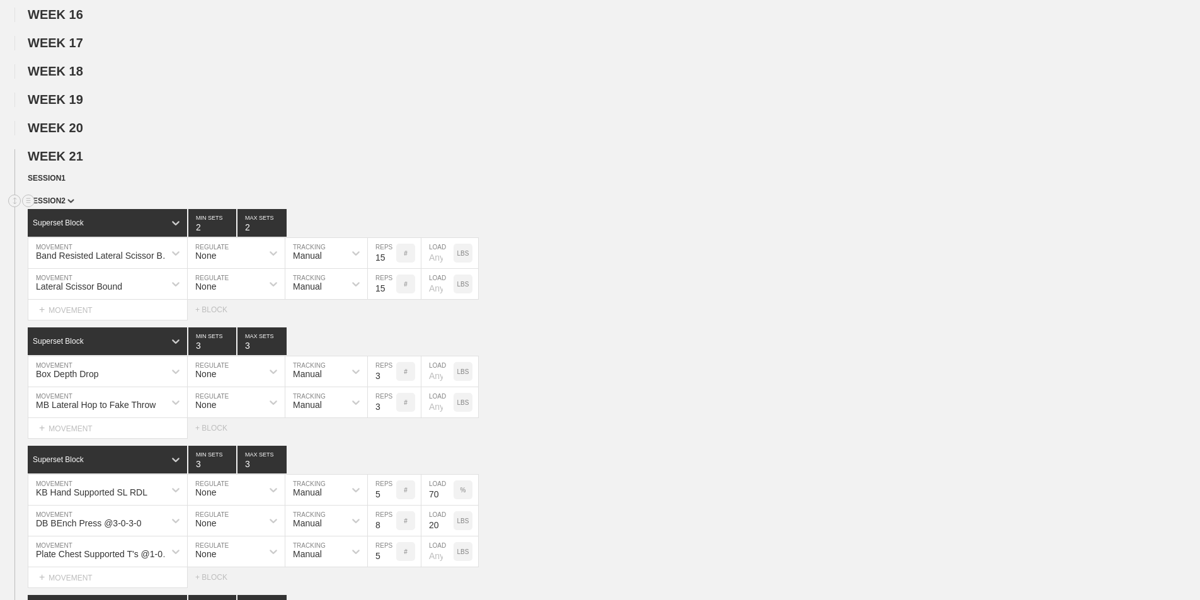
click at [69, 205] on span "SESSION 2" at bounding box center [51, 201] width 47 height 9
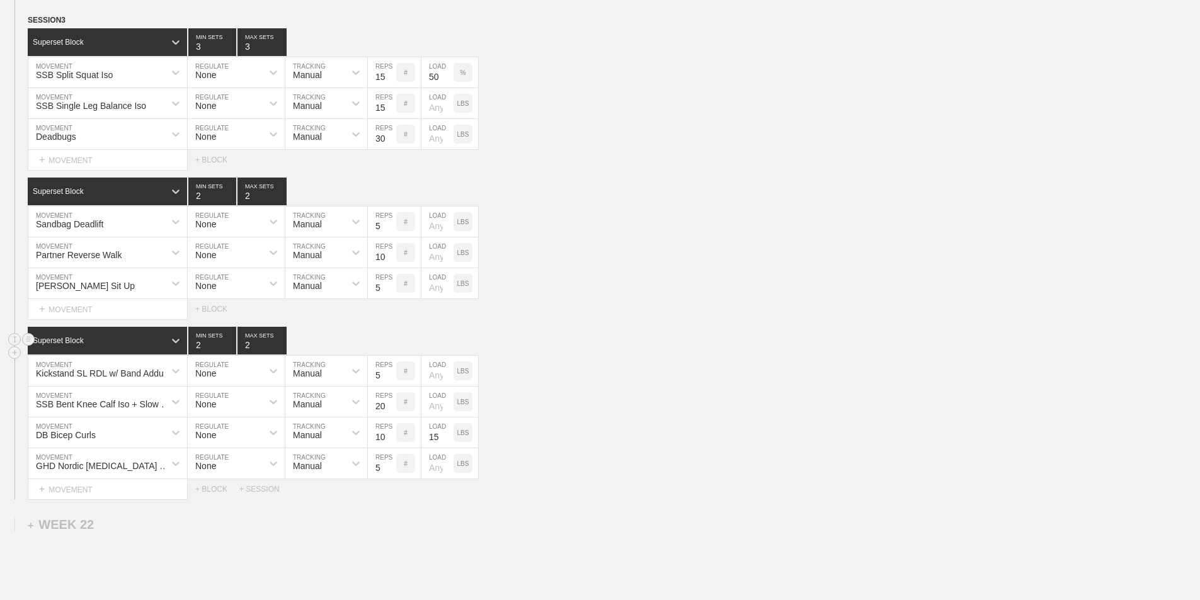
scroll to position [756, 0]
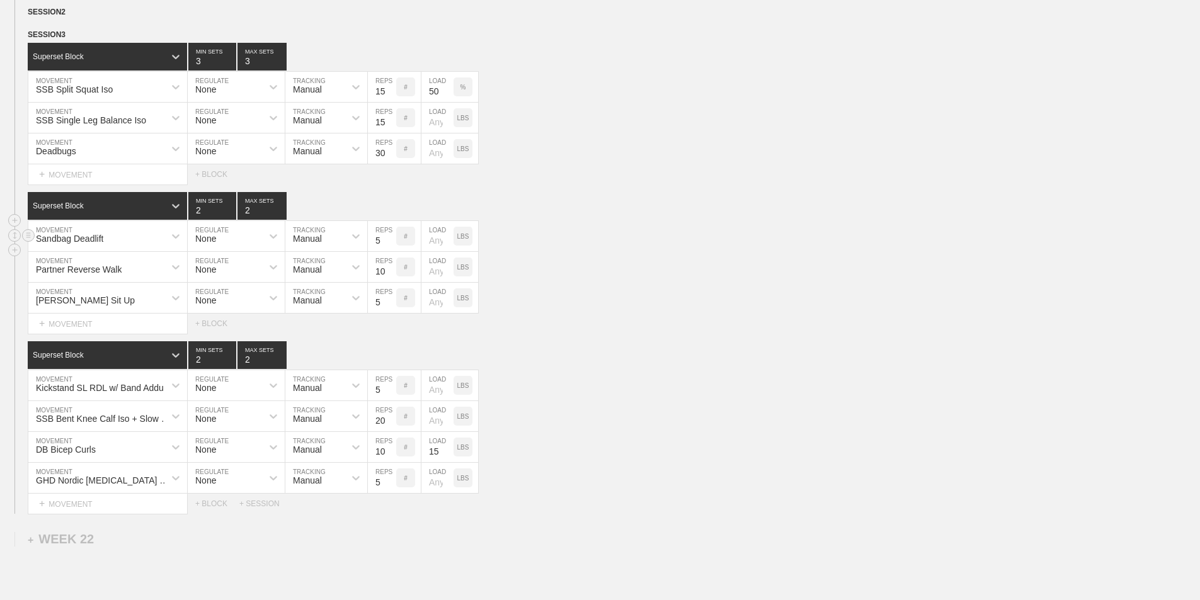
click at [96, 244] on div "Sandbag Deadlift" at bounding box center [69, 239] width 67 height 10
type input "SSB Spli"
click at [103, 301] on div "SSB Split Squat Iso" at bounding box center [107, 290] width 159 height 21
click at [377, 251] on input "5" at bounding box center [382, 236] width 28 height 30
type input "15"
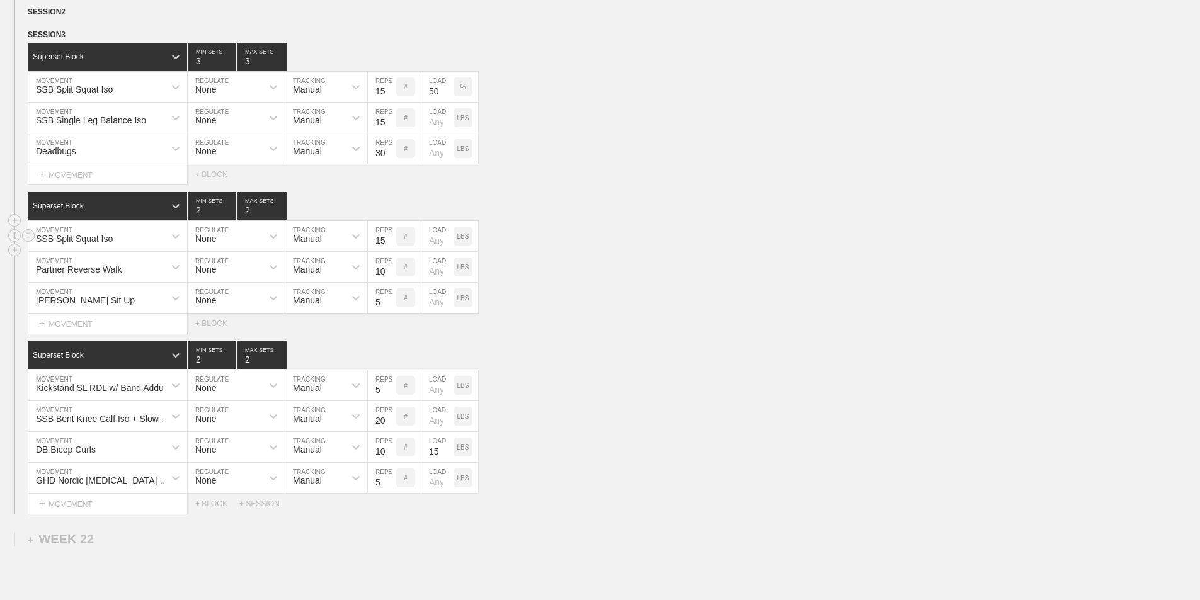
click at [675, 252] on div "SSB Split Squat Iso MOVEMENT None REGULATE Manual TRACKING 15 REPS # LOAD LBS" at bounding box center [600, 236] width 1200 height 31
click at [26, 63] on circle at bounding box center [28, 56] width 14 height 14
click at [72, 88] on div "DELETE" at bounding box center [88, 92] width 101 height 19
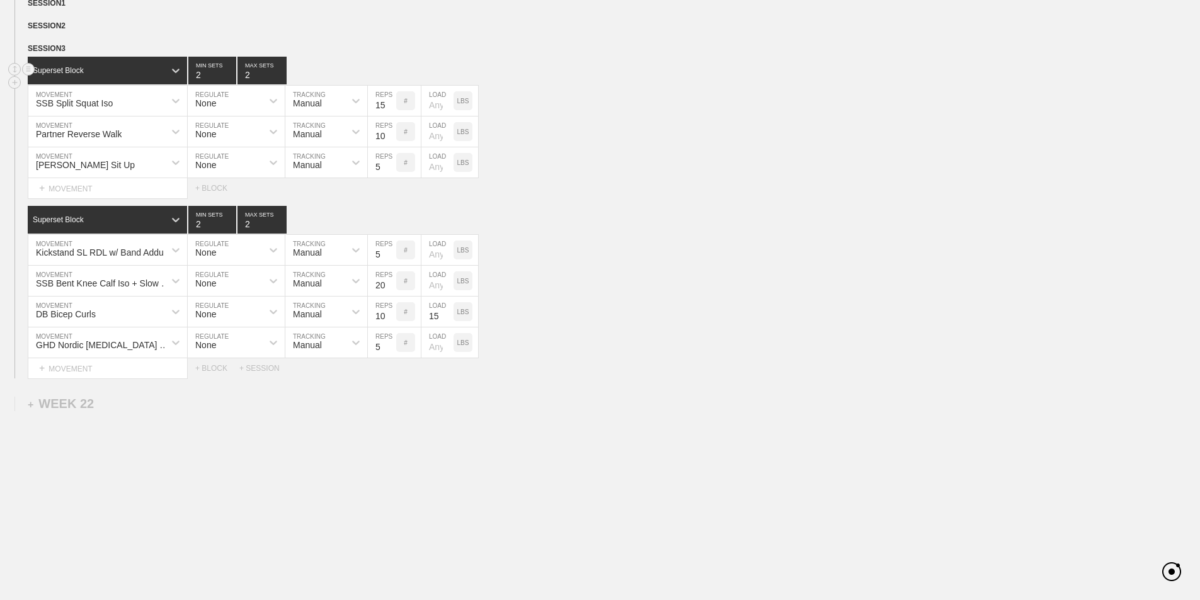
scroll to position [752, 0]
click at [214, 369] on div "+ BLOCK" at bounding box center [217, 368] width 44 height 9
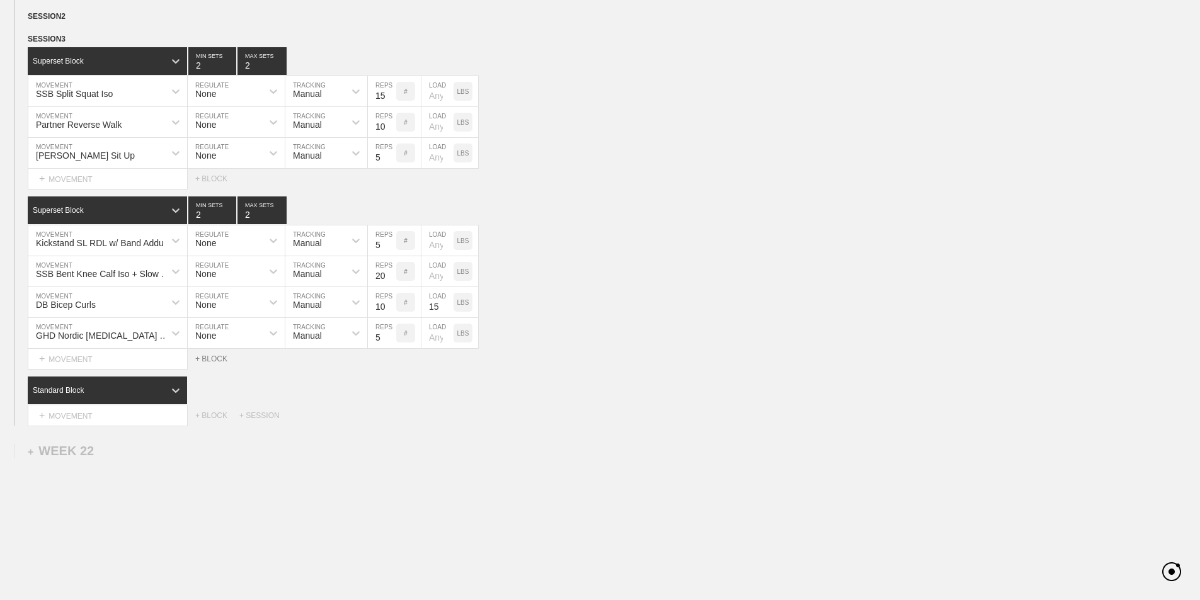
scroll to position [756, 0]
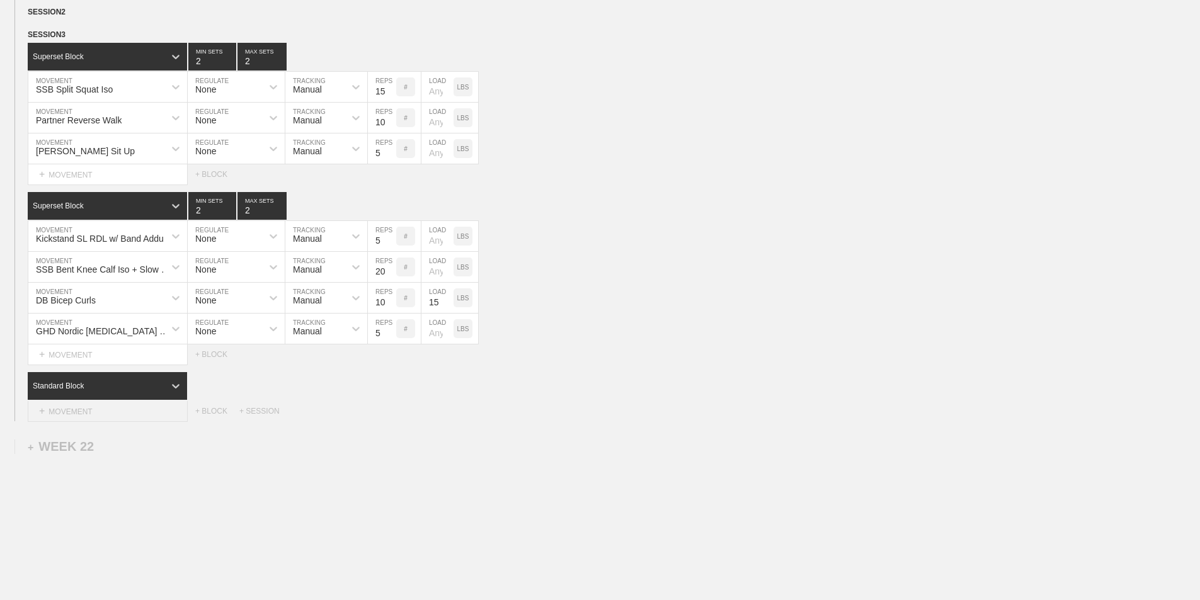
click at [68, 420] on div "+ MOVEMENT" at bounding box center [108, 411] width 160 height 21
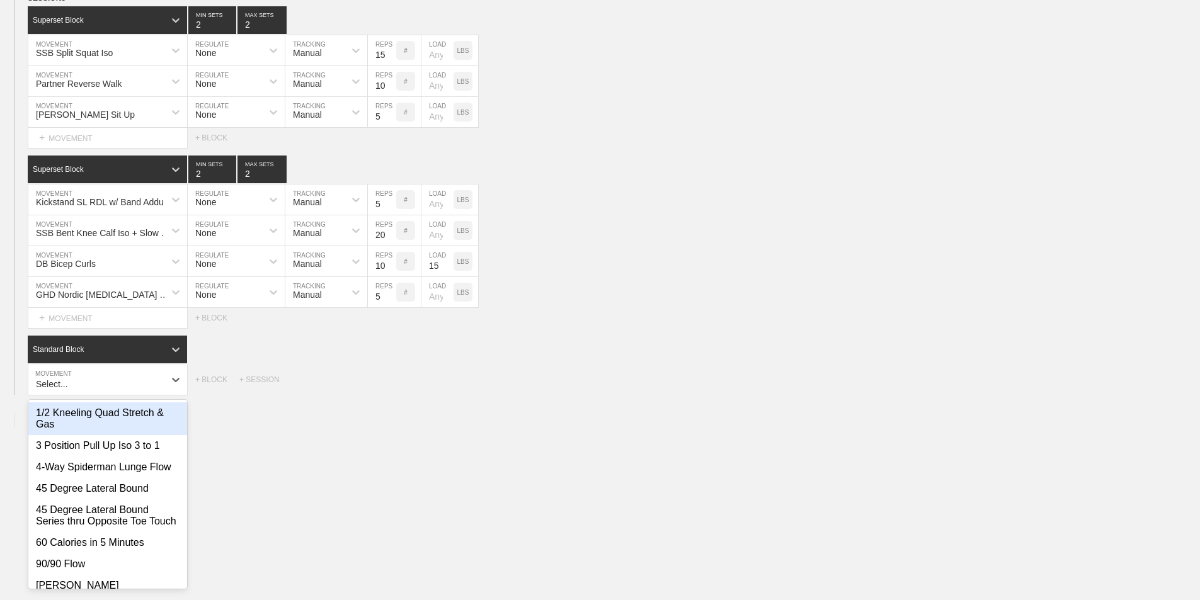
scroll to position [796, 0]
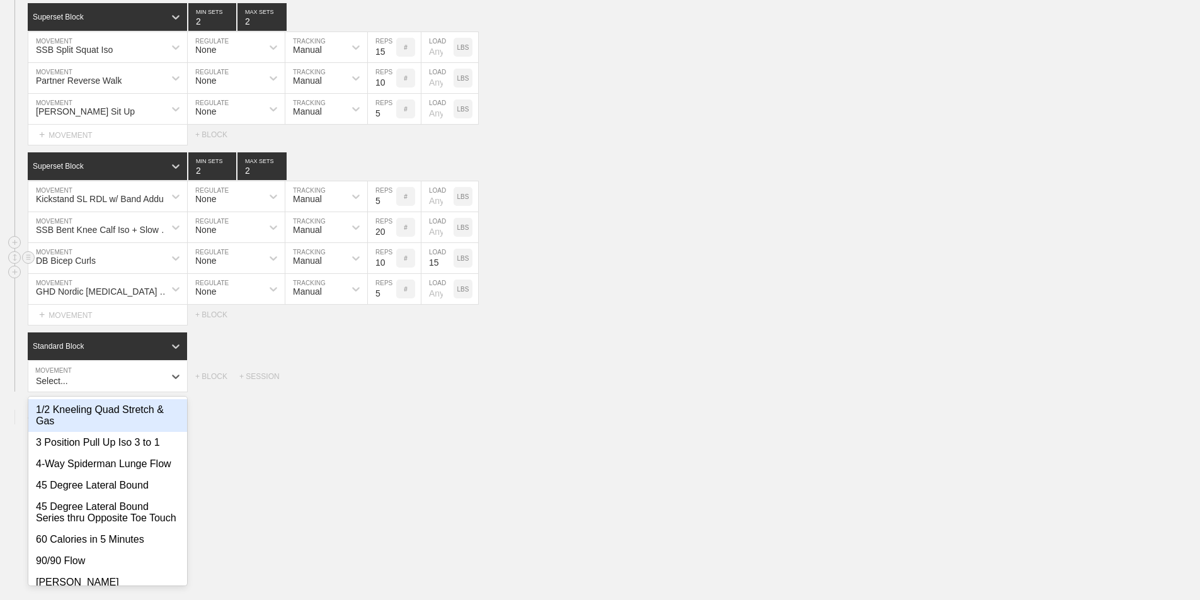
click at [432, 273] on input "15" at bounding box center [437, 258] width 32 height 30
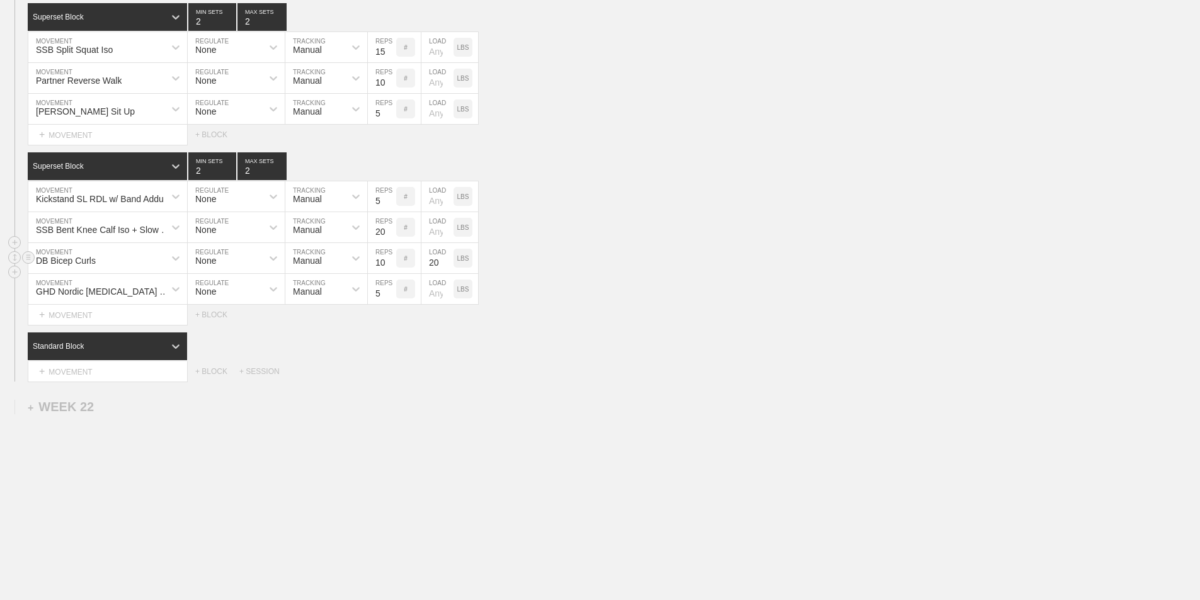
type input "20"
click at [79, 380] on div "+ MOVEMENT" at bounding box center [108, 372] width 160 height 21
click at [83, 417] on div "[PERSON_NAME] Carry" at bounding box center [107, 409] width 159 height 21
type input "DB Farm"
click at [379, 392] on input "4" at bounding box center [388, 377] width 41 height 30
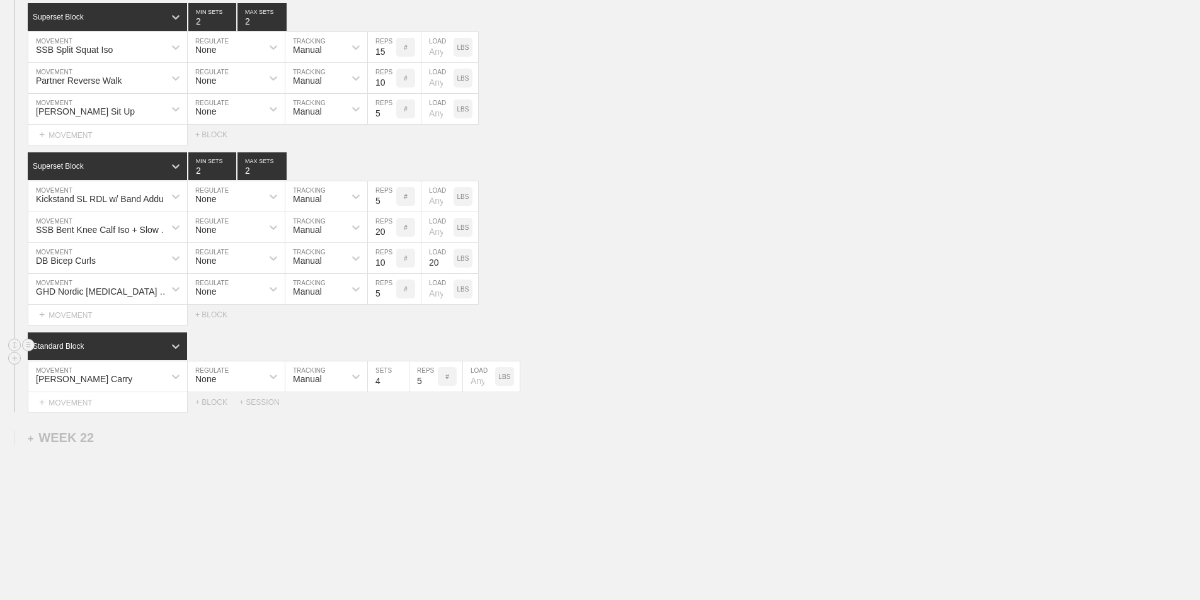
click at [149, 352] on div "Standard Block" at bounding box center [96, 346] width 137 height 11
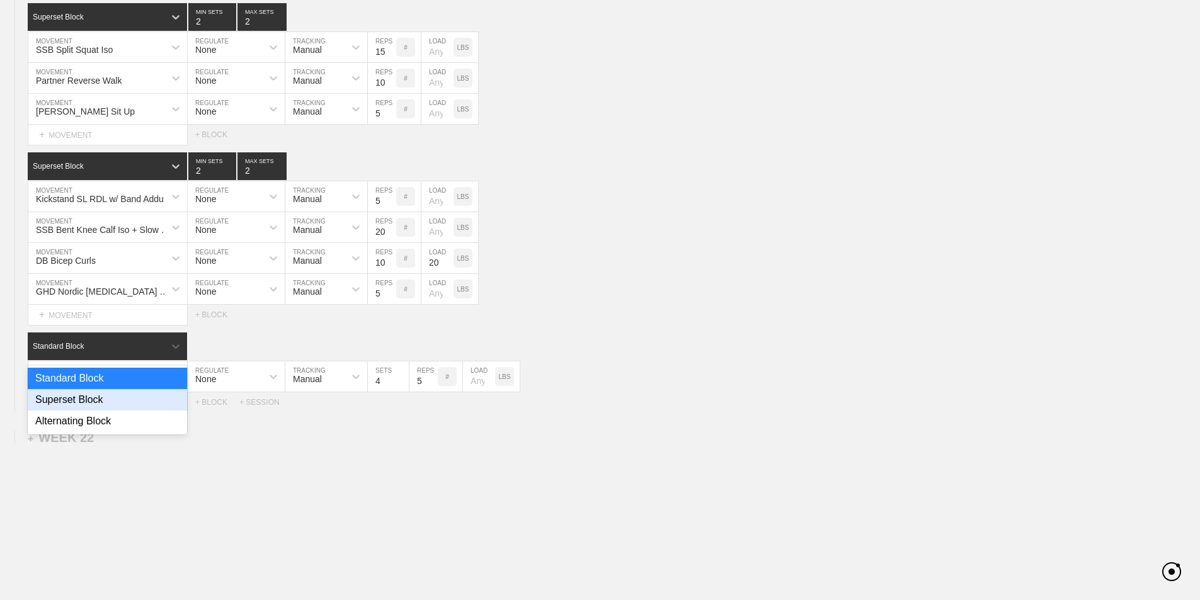
click at [67, 409] on div "Superset Block" at bounding box center [107, 399] width 159 height 21
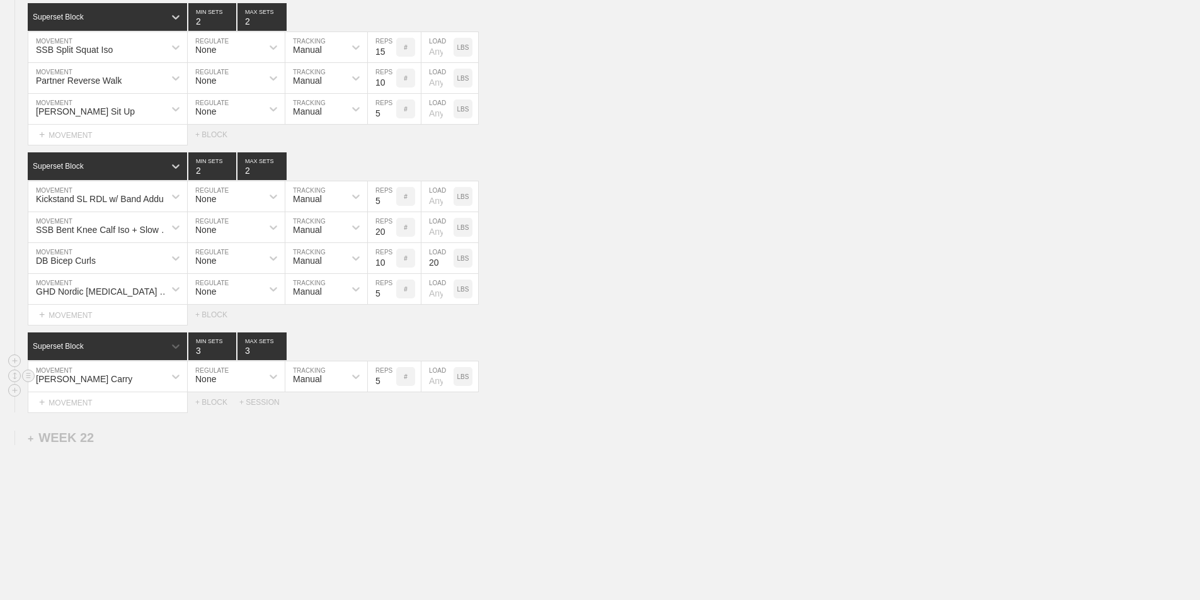
click at [378, 390] on input "5" at bounding box center [382, 377] width 28 height 30
type input "25"
click at [431, 392] on input "number" at bounding box center [437, 377] width 32 height 30
type input "20"
click at [575, 375] on div "[PERSON_NAME] Carry MOVEMENT None REGULATE Manual TRACKING 25 REPS # 20 LOAD LBS" at bounding box center [600, 377] width 1200 height 31
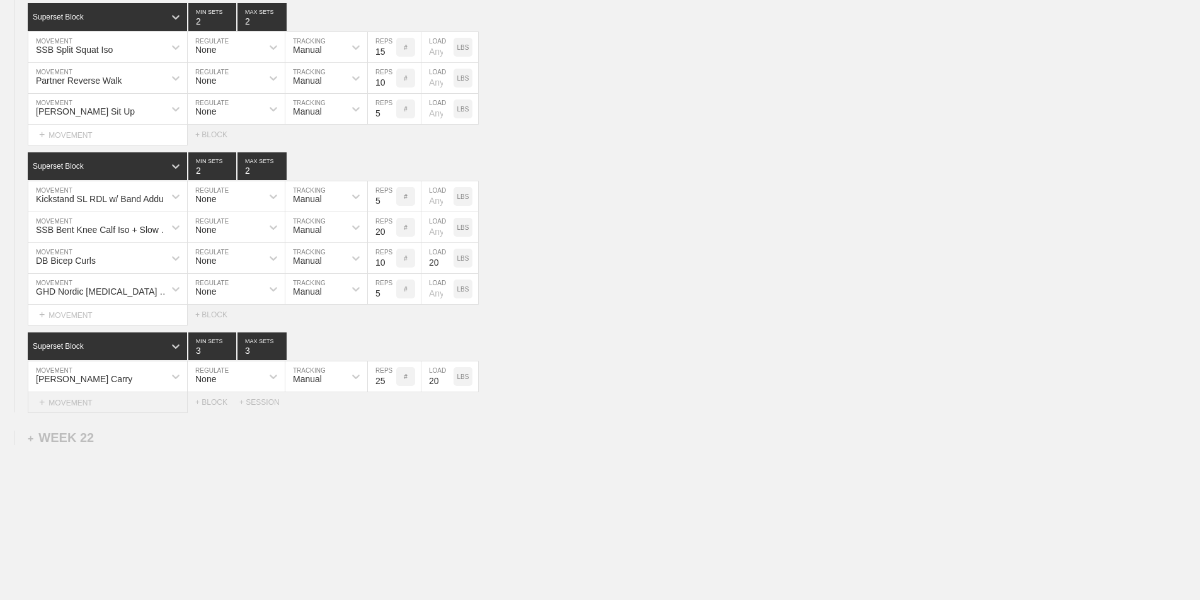
click at [60, 406] on div "+ MOVEMENT" at bounding box center [108, 402] width 160 height 21
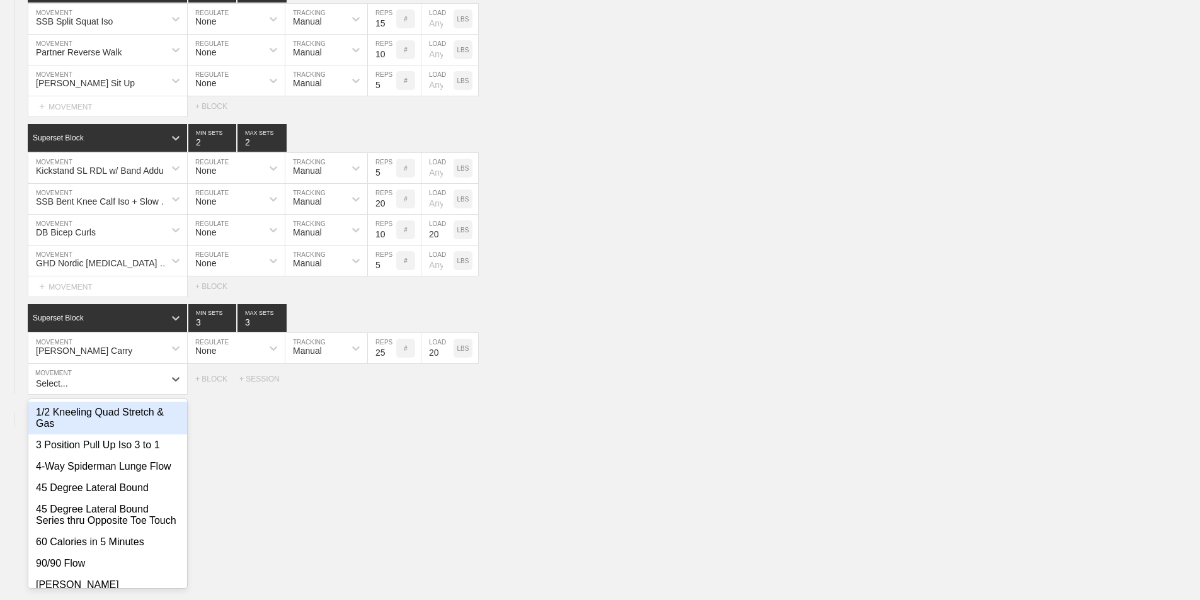
scroll to position [826, 0]
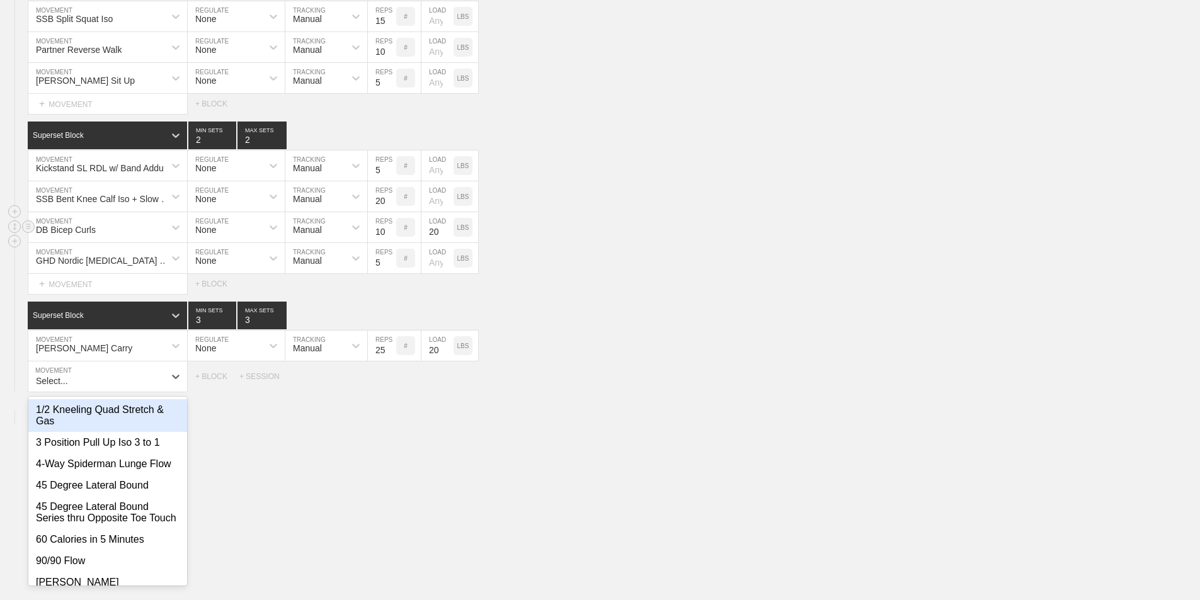
click at [903, 241] on div "DB Bicep Curls MOVEMENT None REGULATE Manual TRACKING 10 REPS # 20 LOAD LBS" at bounding box center [600, 227] width 1200 height 31
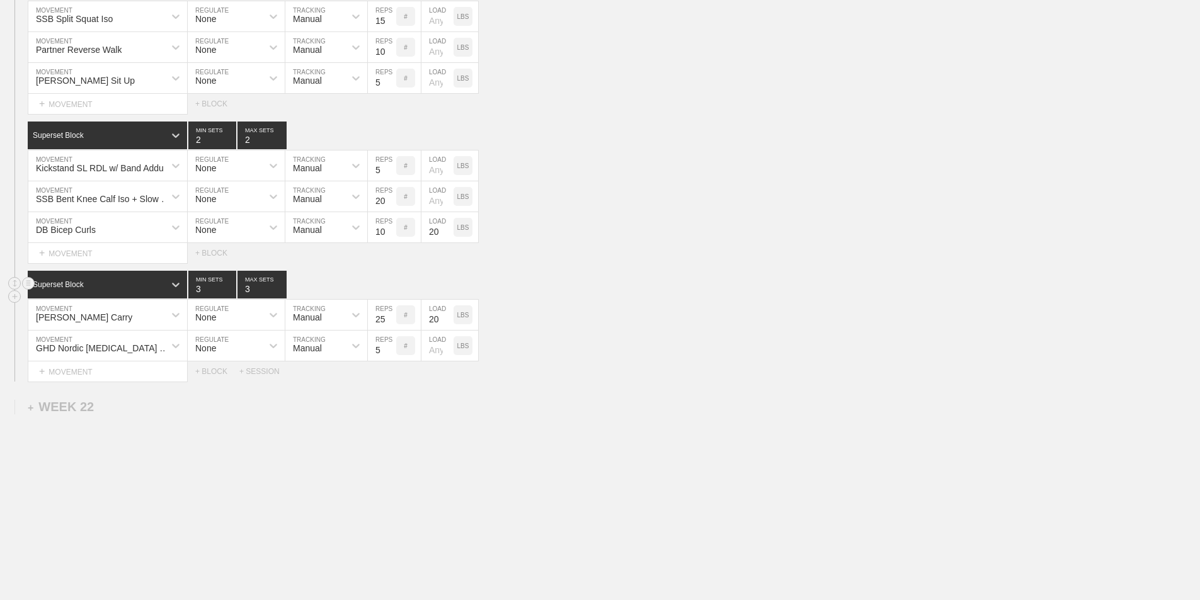
click at [649, 285] on div "Superset Block 3 MIN SETS 3 MAX SETS" at bounding box center [614, 285] width 1172 height 28
click at [83, 263] on div "+ MOVEMENT" at bounding box center [108, 253] width 160 height 21
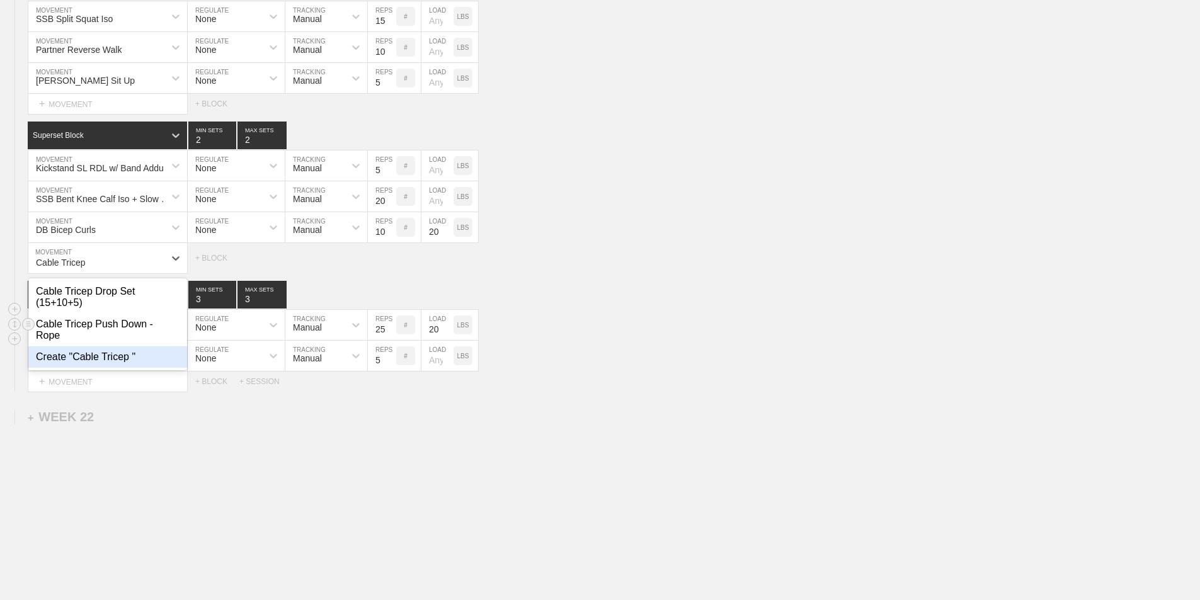
click at [131, 346] on div "Cable Tricep Push Down - Rope" at bounding box center [107, 330] width 159 height 33
type input "Cable Tricep"
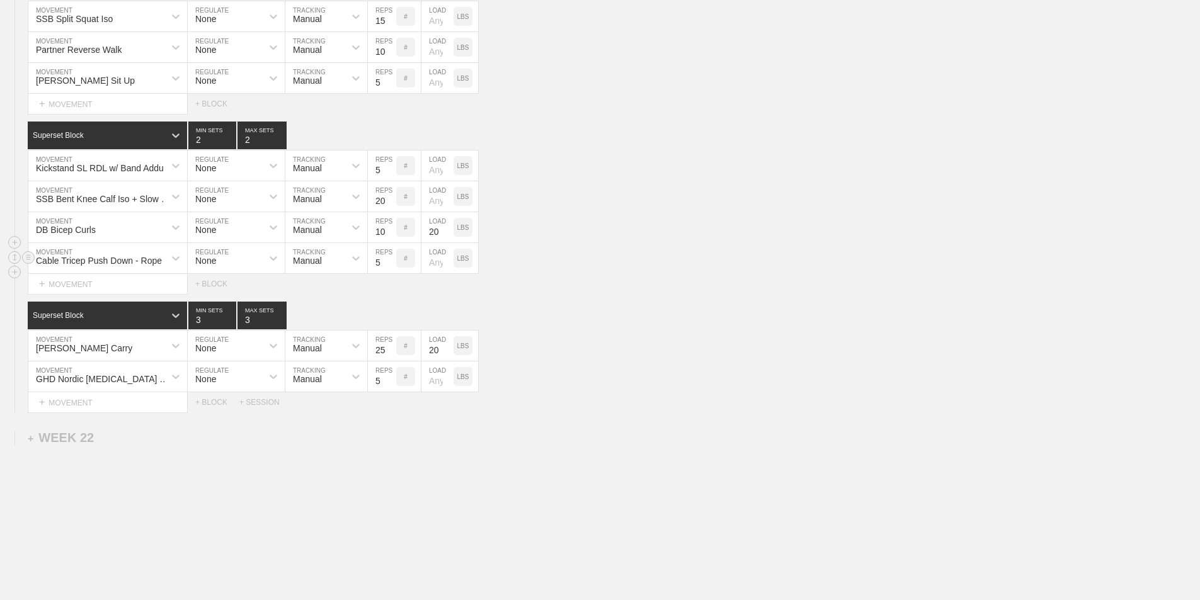
click at [378, 273] on input "5" at bounding box center [382, 258] width 28 height 30
type input "10"
click at [435, 272] on input "number" at bounding box center [437, 258] width 32 height 30
type input "20"
click at [580, 225] on div "DB Bicep Curls MOVEMENT None REGULATE Manual TRACKING 10 REPS # 20 LOAD LBS" at bounding box center [600, 227] width 1200 height 31
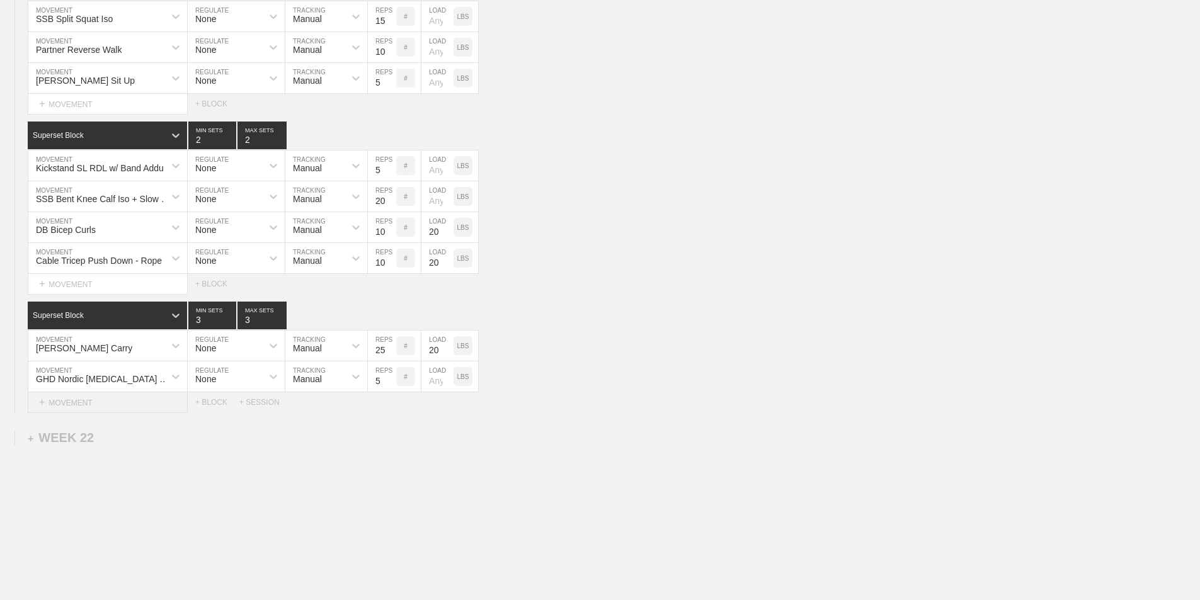
click at [75, 413] on div "+ MOVEMENT" at bounding box center [108, 402] width 160 height 21
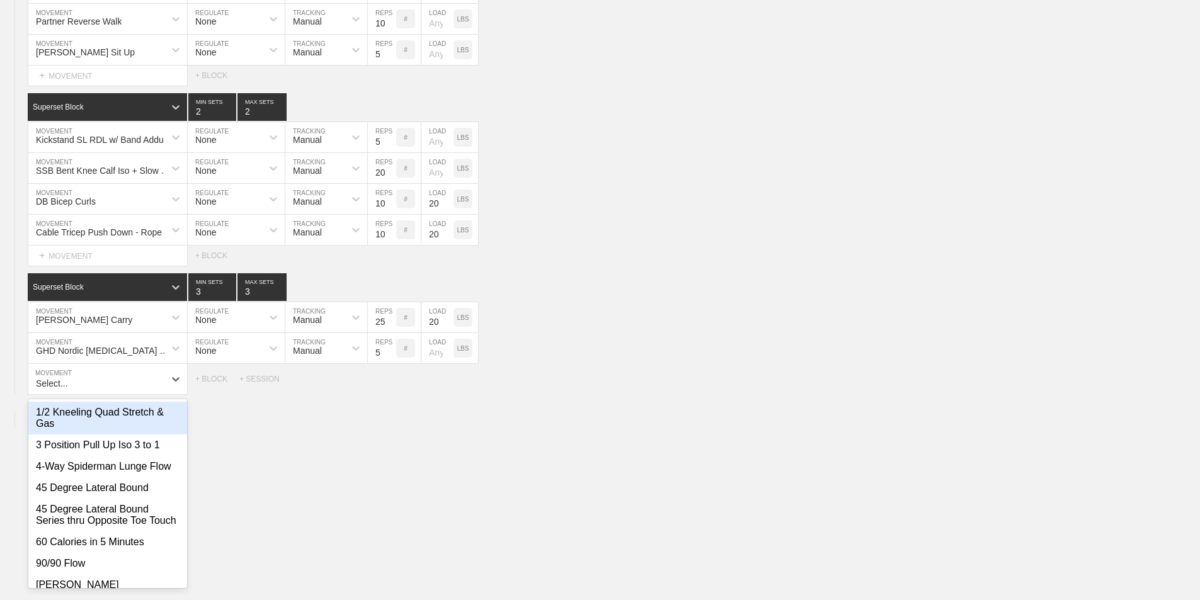
scroll to position [857, 0]
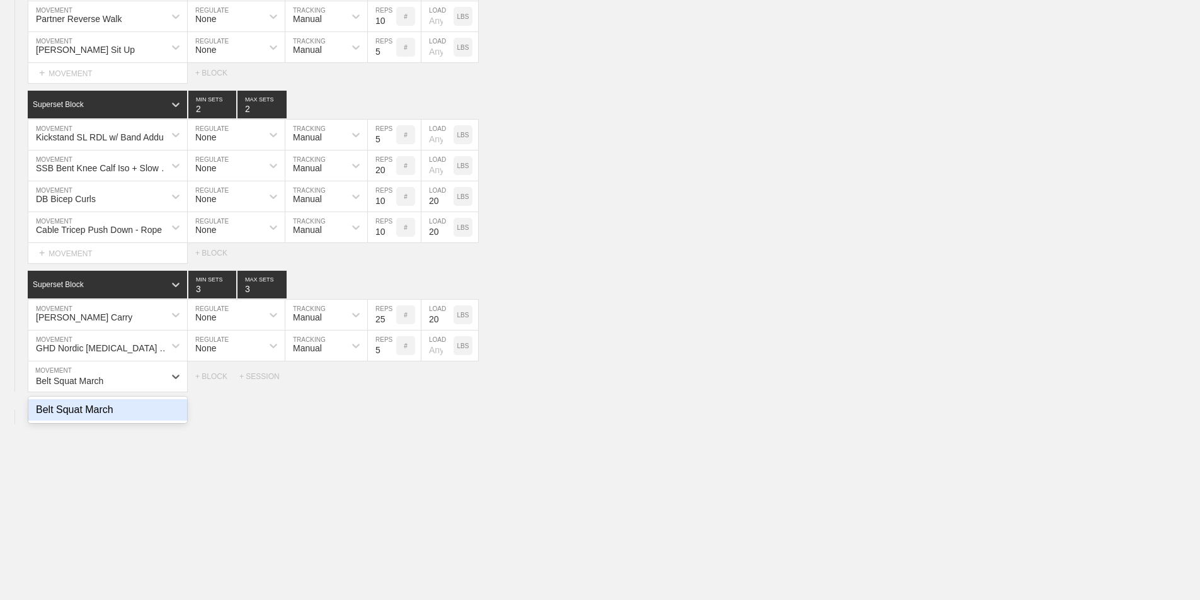
click at [58, 421] on div "Belt Squat March" at bounding box center [107, 409] width 159 height 21
type input "Belt Squat March"
click at [375, 386] on input "5" at bounding box center [382, 377] width 28 height 30
type input "2"
type input "30"
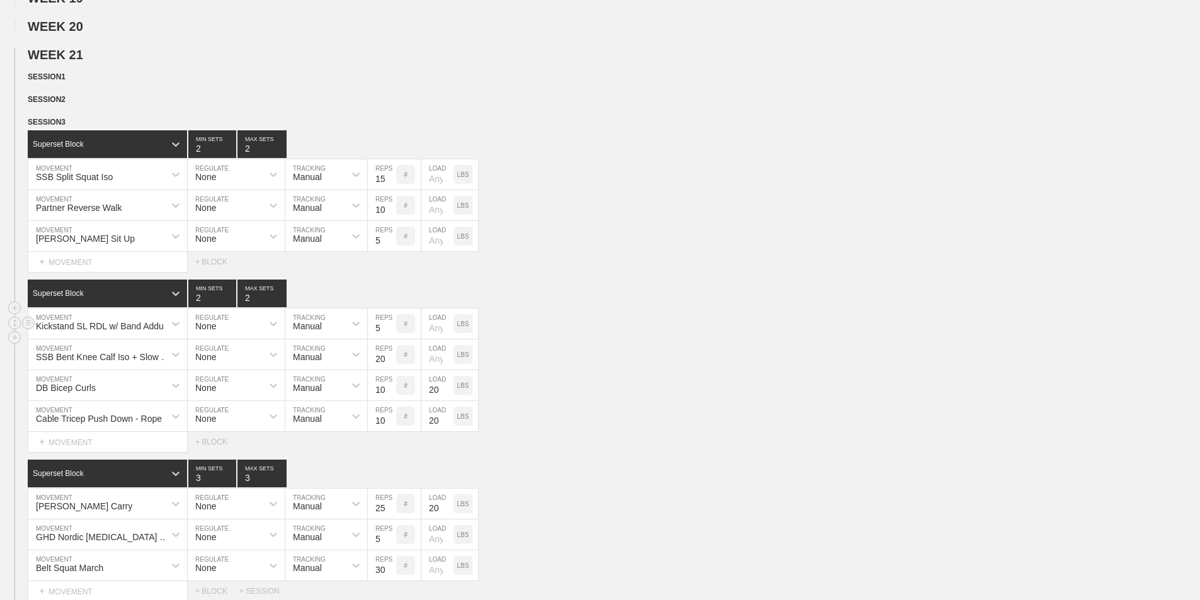
scroll to position [605, 0]
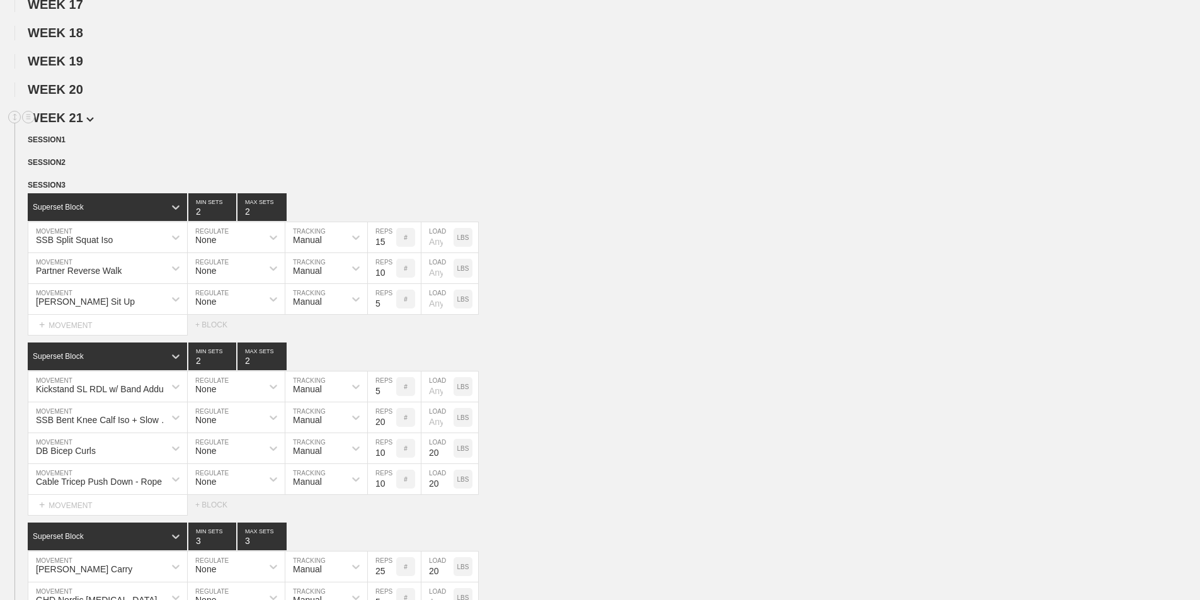
click at [243, 122] on h2 "WEEK 21" at bounding box center [614, 118] width 1172 height 14
click at [697, 139] on div "WEEK 21 DUPLICATE DELETE SESSION 1 DUPLICATE DELETE SESSION 2 DUPLICATE DELETE …" at bounding box center [600, 388] width 1200 height 554
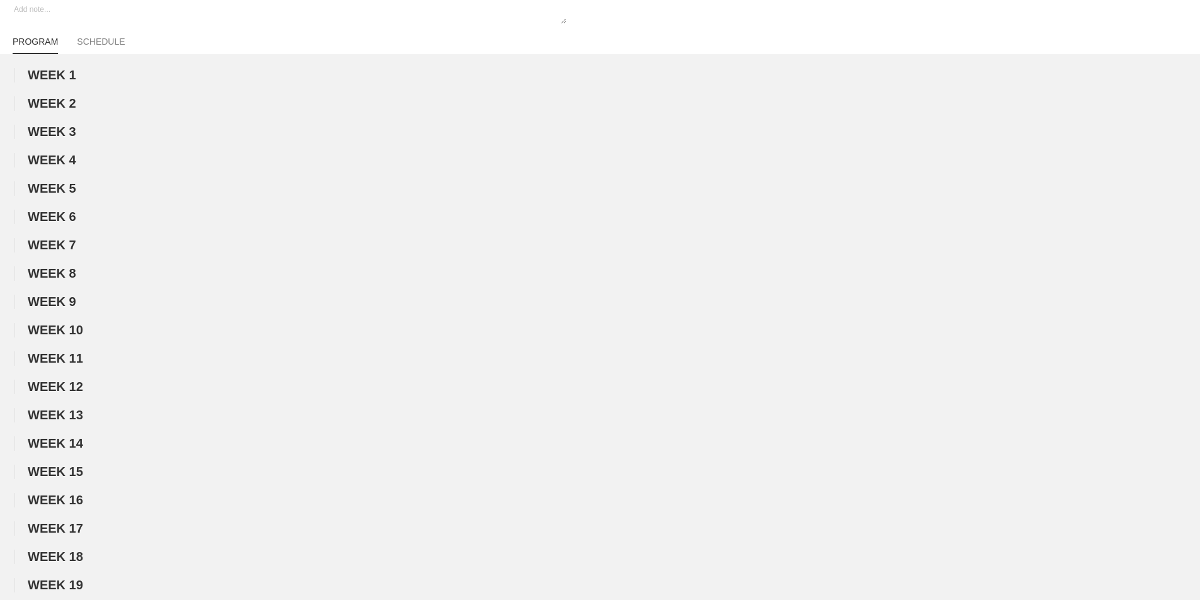
scroll to position [0, 0]
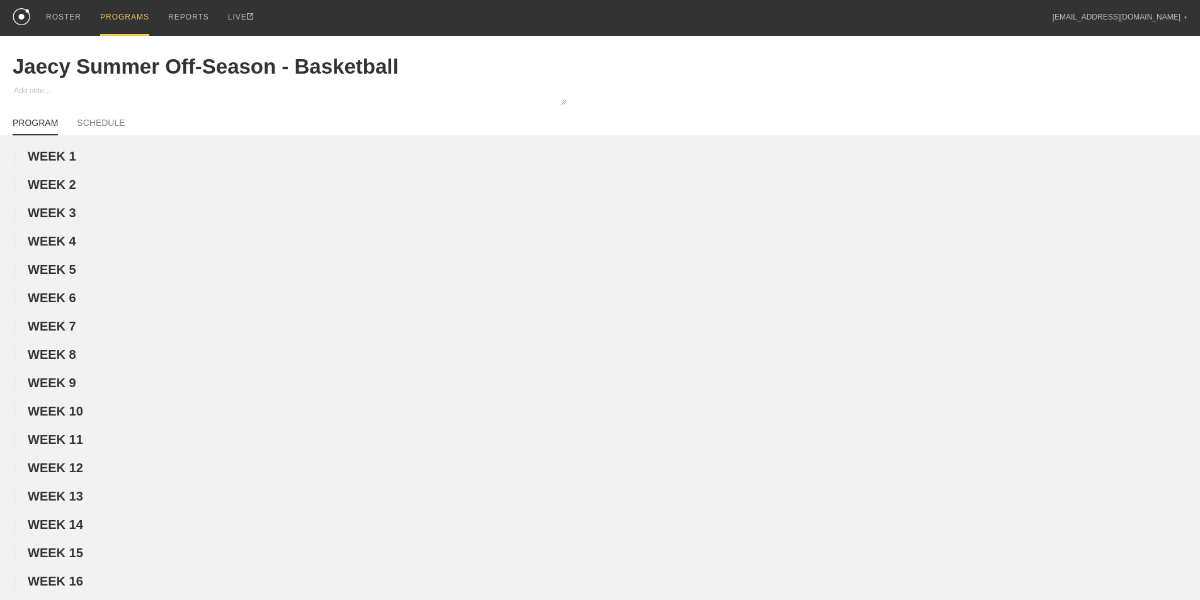
click at [123, 15] on div "PROGRAMS" at bounding box center [124, 18] width 49 height 36
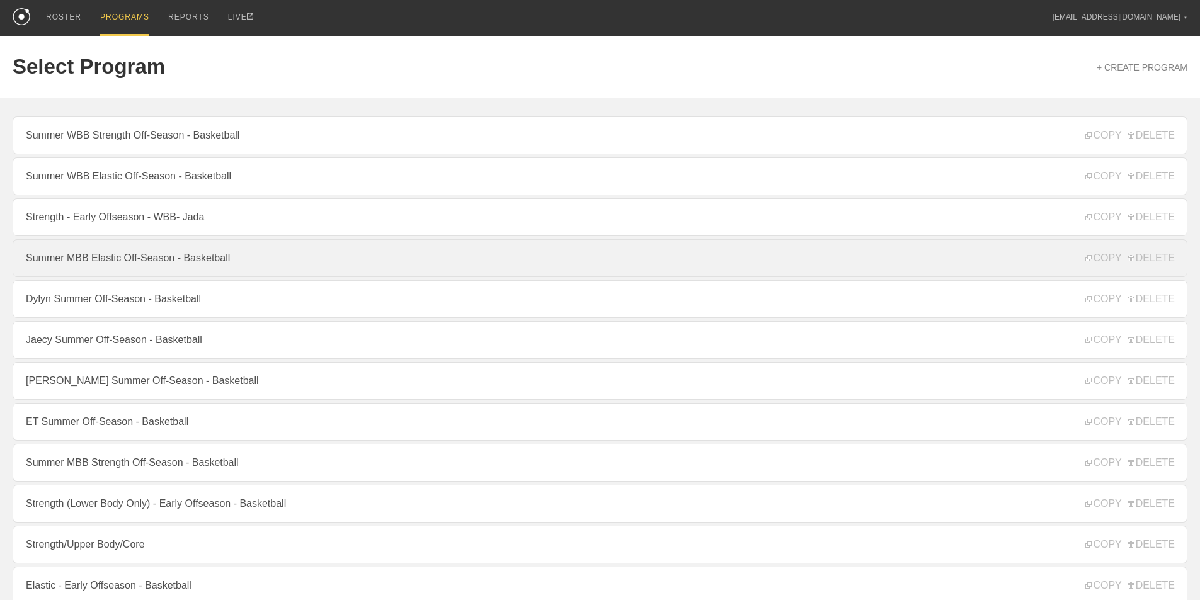
click at [111, 260] on link "Summer MBB Elastic Off-Season - Basketball" at bounding box center [600, 258] width 1175 height 38
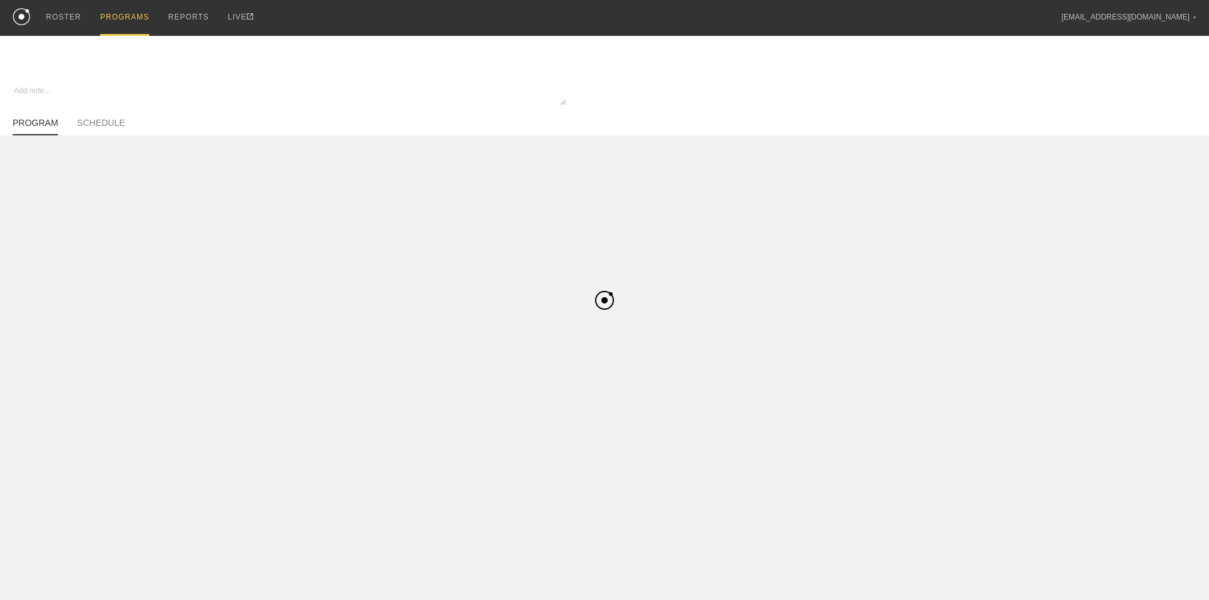
type textarea "x"
type input "Summer MBB Elastic Off-Season - Basketball"
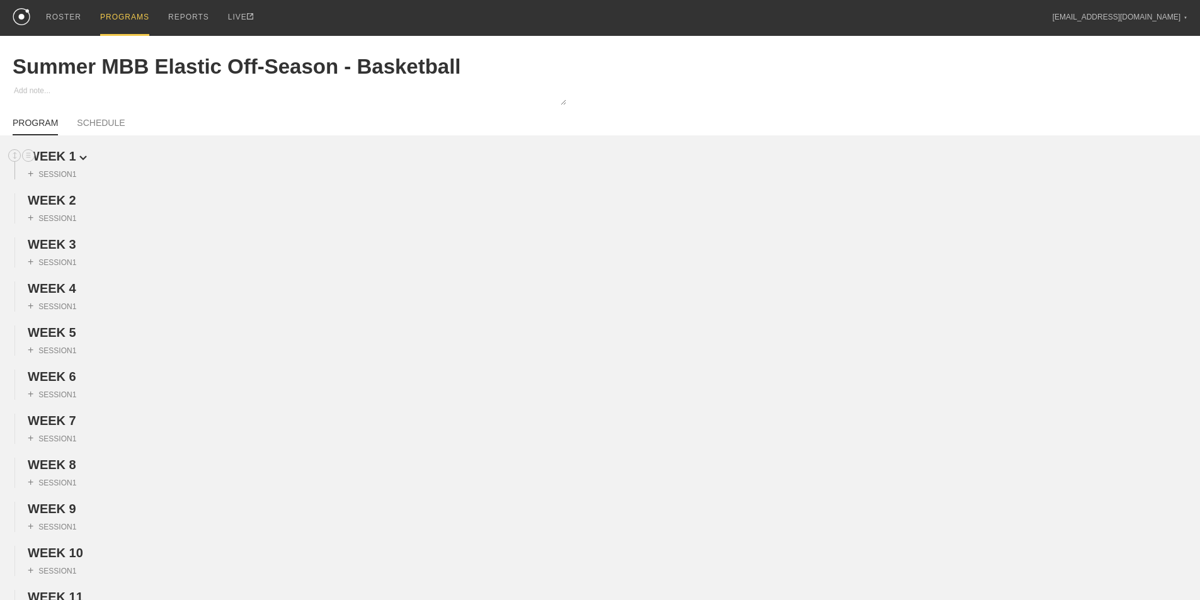
click at [79, 161] on span "WEEK 1" at bounding box center [57, 156] width 59 height 14
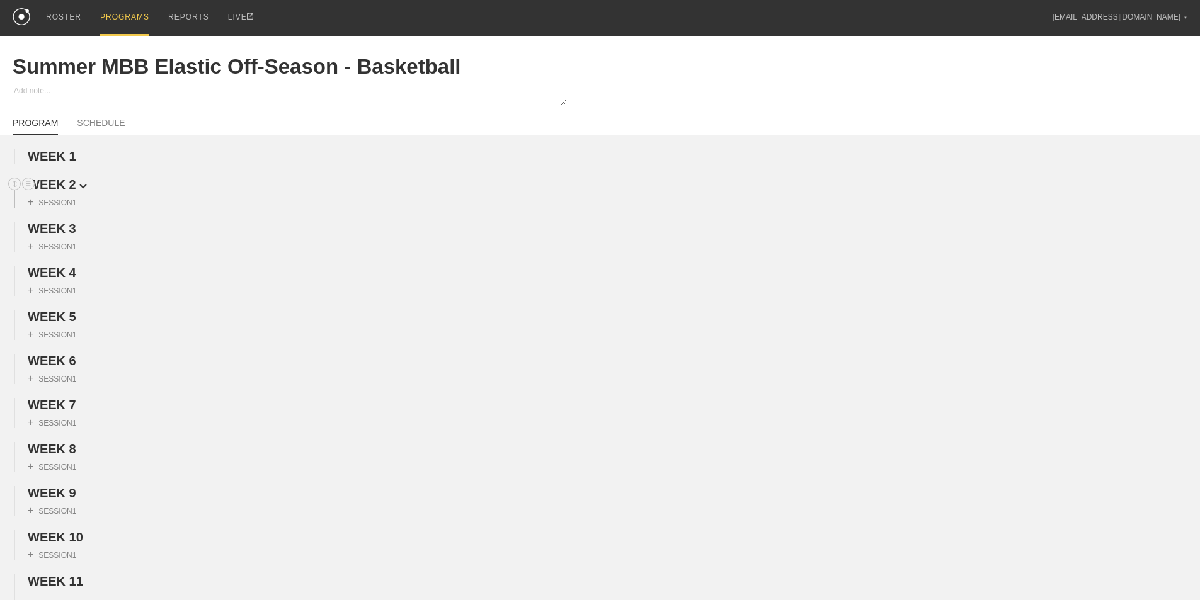
click at [77, 192] on span "WEEK 2" at bounding box center [57, 185] width 59 height 14
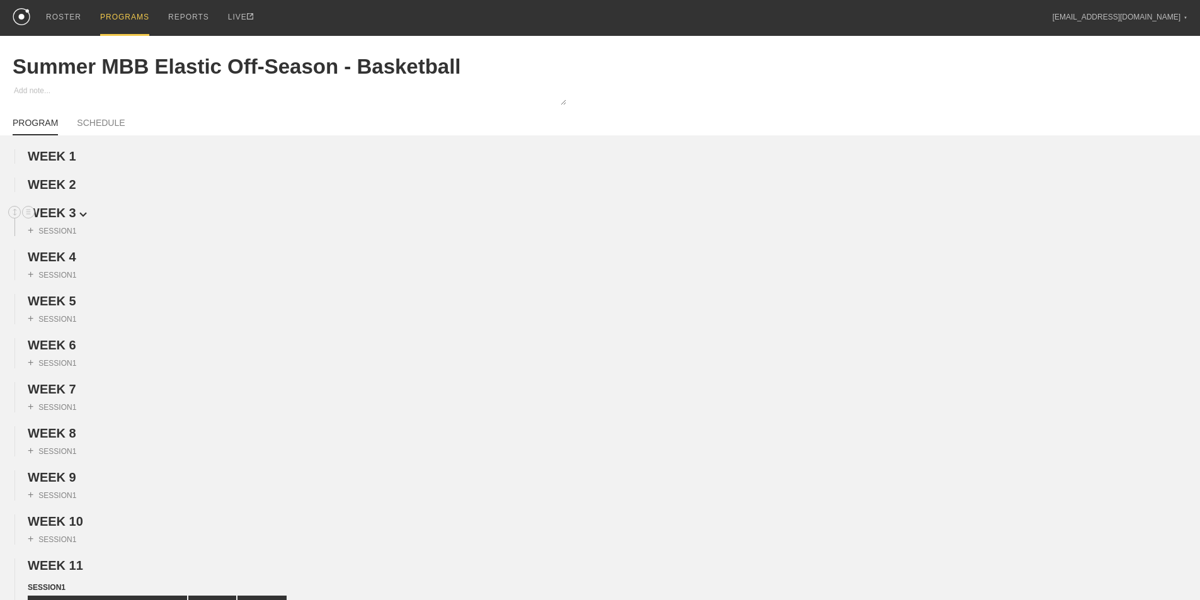
click at [75, 220] on span "WEEK 3" at bounding box center [57, 213] width 59 height 14
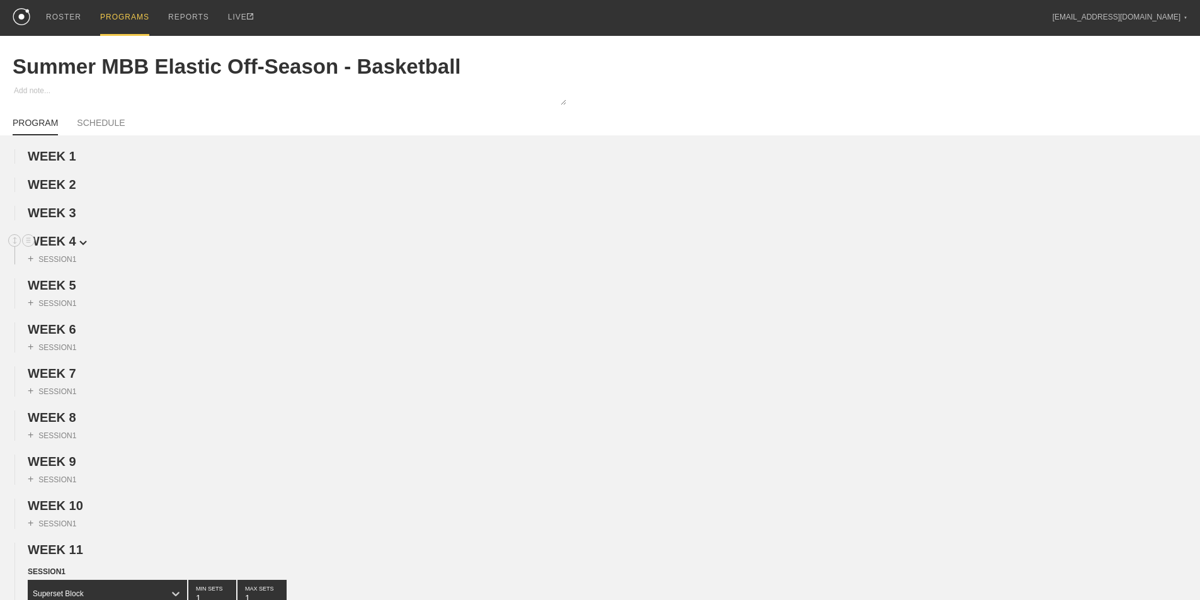
click at [74, 248] on span "WEEK 4" at bounding box center [57, 241] width 59 height 14
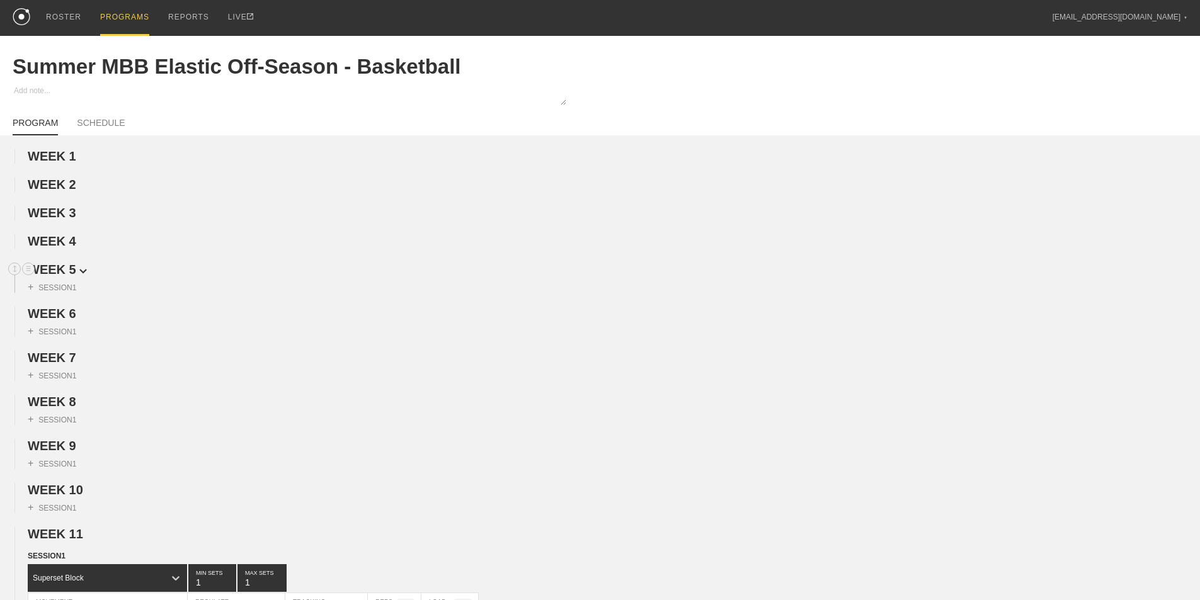
click at [71, 277] on span "WEEK 5" at bounding box center [57, 270] width 59 height 14
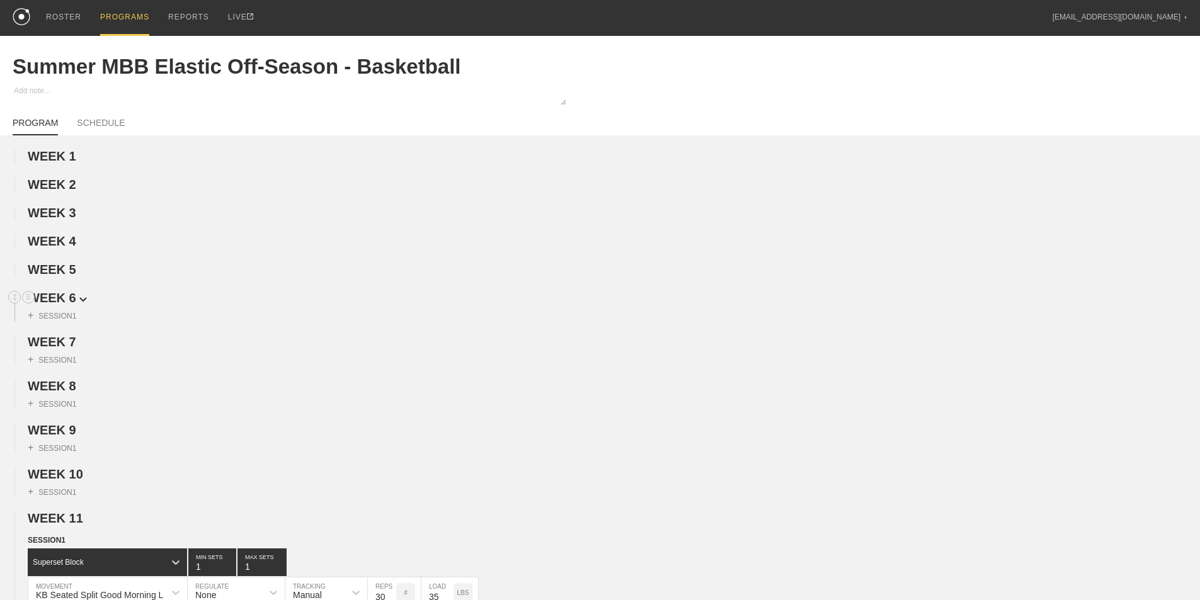
click at [69, 305] on span "WEEK 6" at bounding box center [57, 298] width 59 height 14
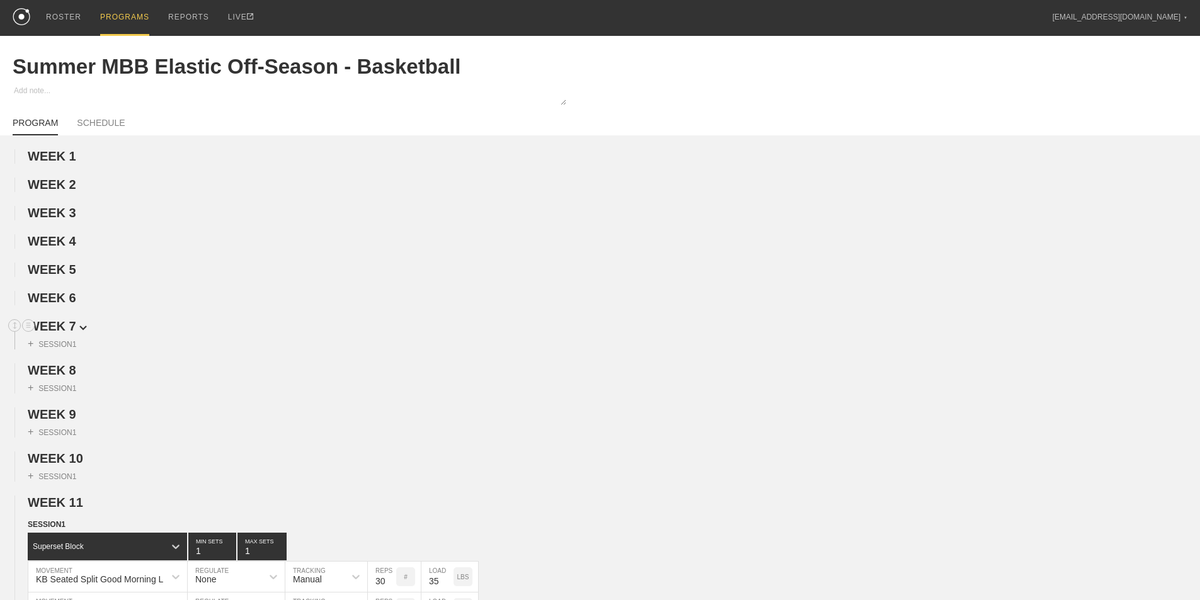
click at [69, 333] on span "WEEK 7" at bounding box center [57, 326] width 59 height 14
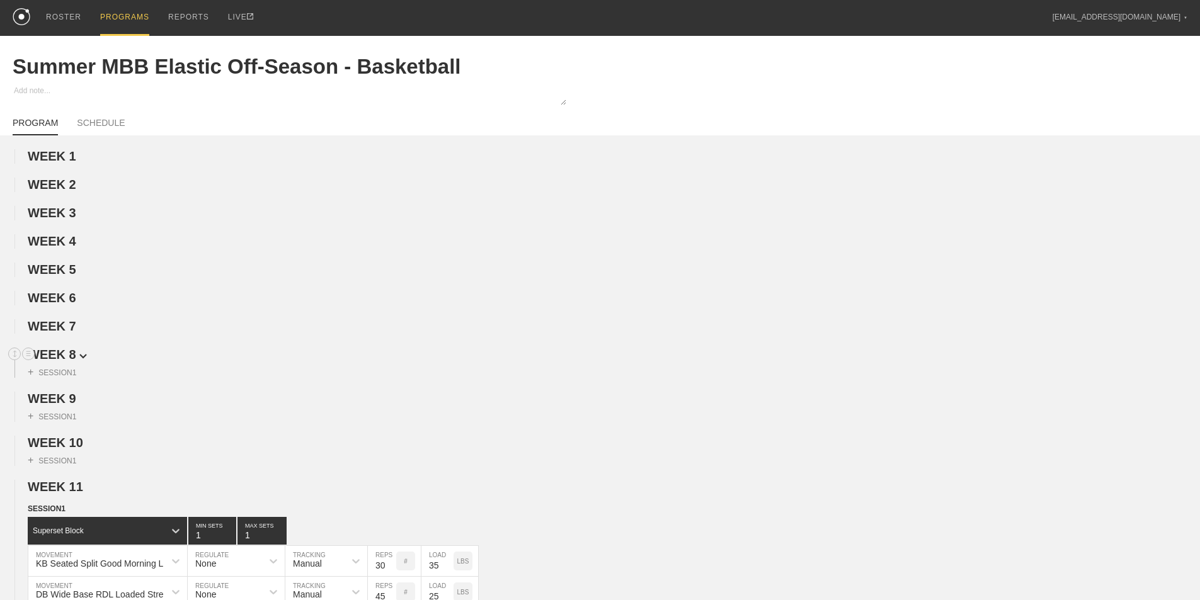
click at [67, 362] on span "WEEK 8" at bounding box center [57, 355] width 59 height 14
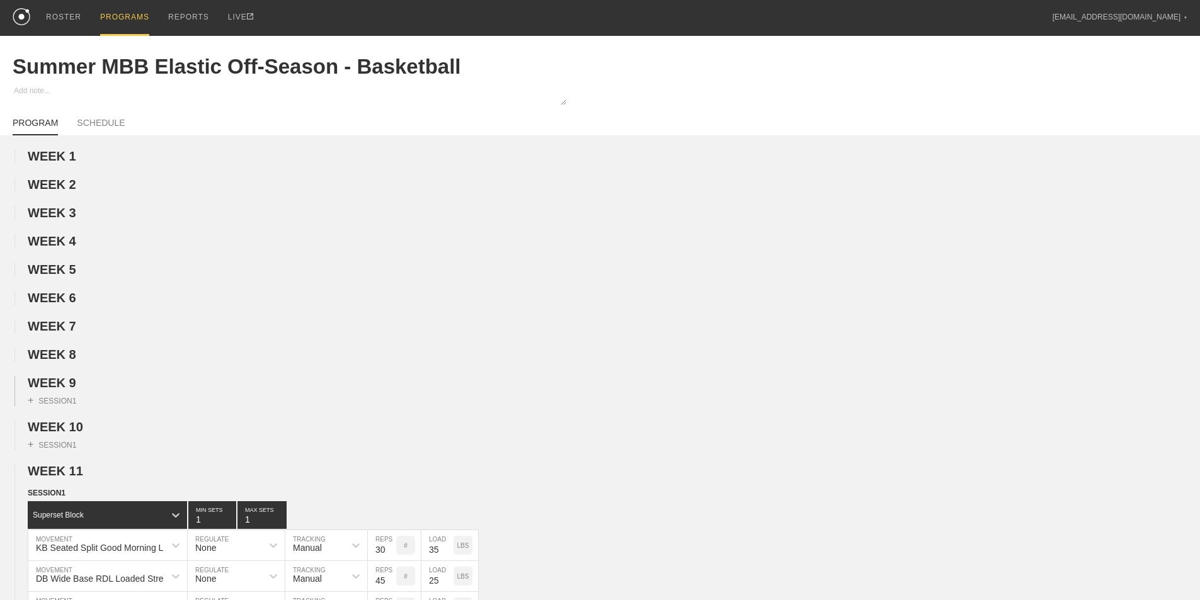
click at [67, 401] on div "+ SESSION 1" at bounding box center [600, 399] width 1200 height 16
click at [71, 389] on span "WEEK 9" at bounding box center [57, 383] width 59 height 14
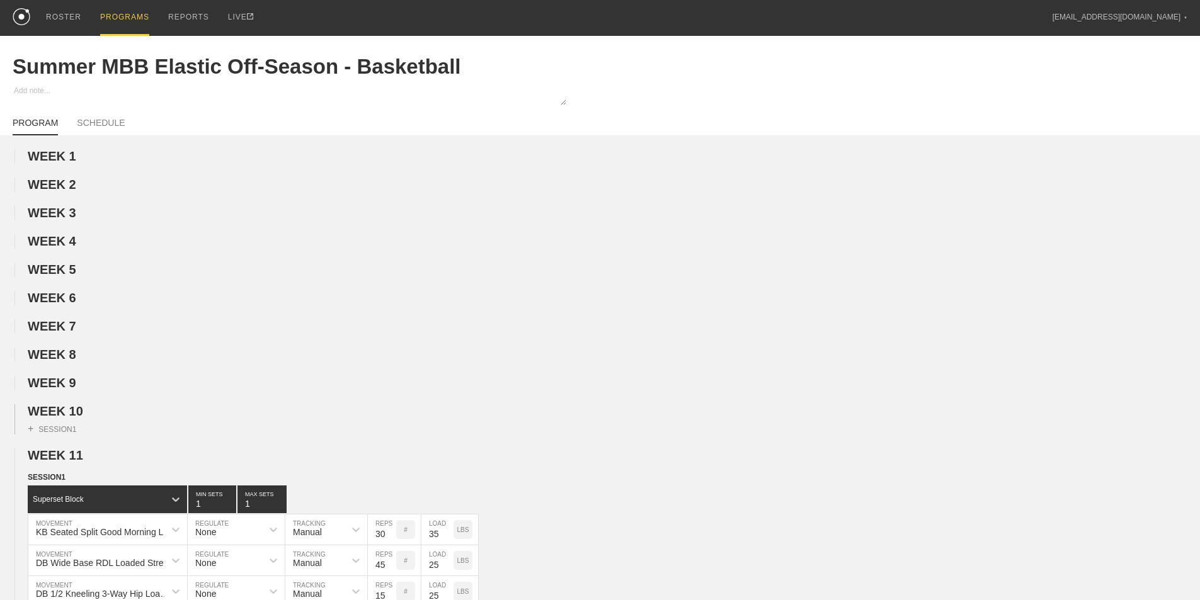
click at [79, 432] on div "+ SESSION 1" at bounding box center [600, 427] width 1200 height 16
click at [77, 418] on span "WEEK 10" at bounding box center [61, 411] width 66 height 14
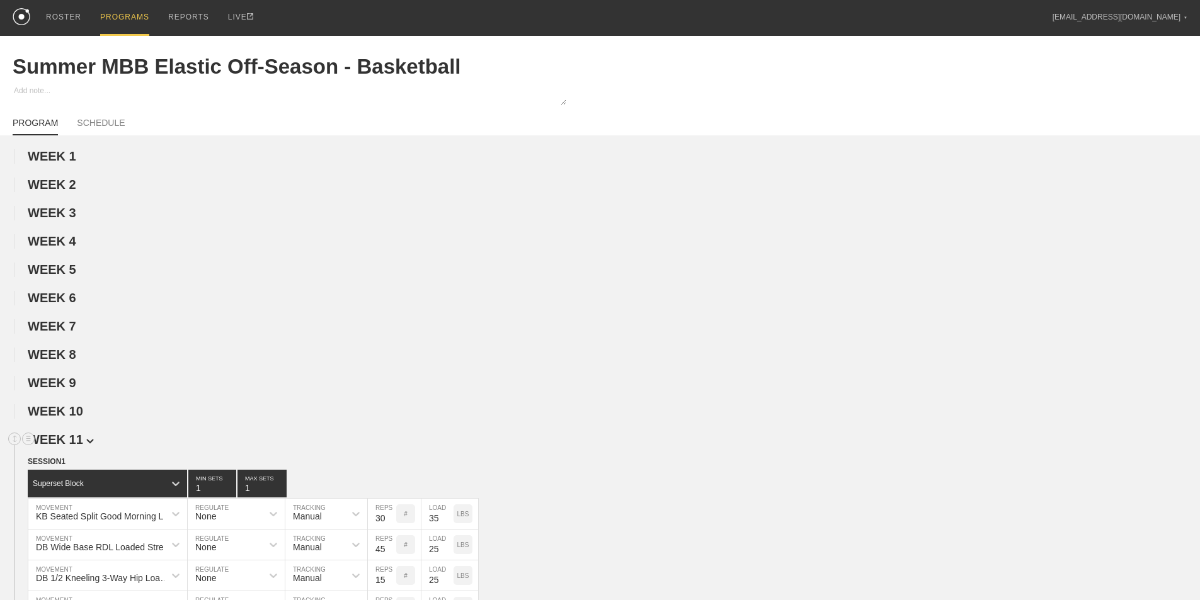
click at [76, 445] on span "WEEK 11" at bounding box center [61, 440] width 66 height 14
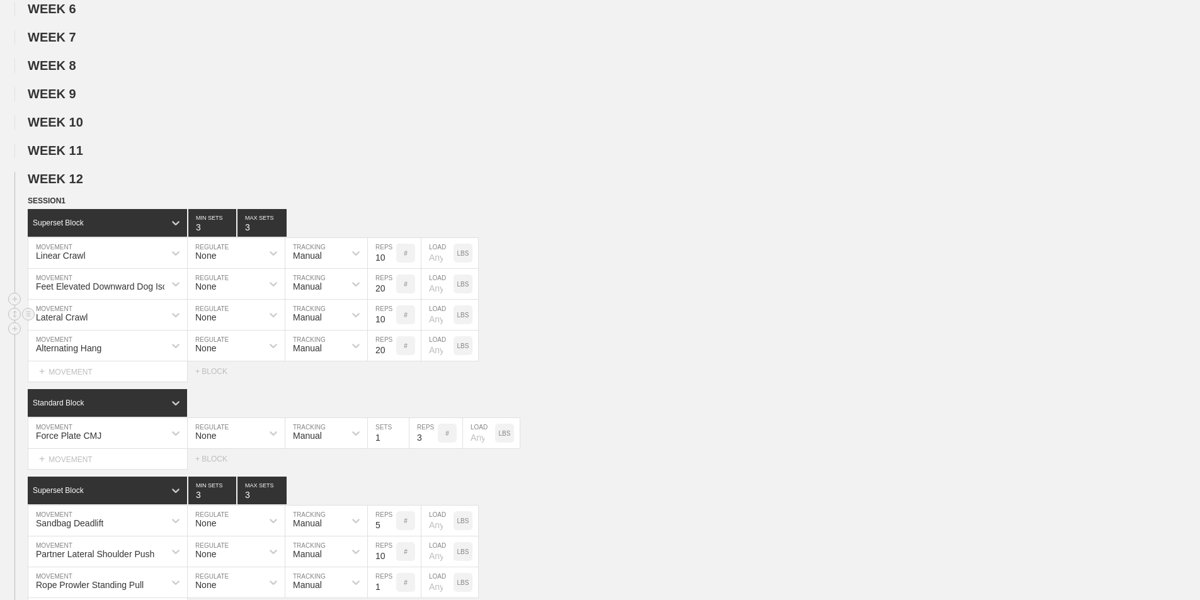
scroll to position [378, 0]
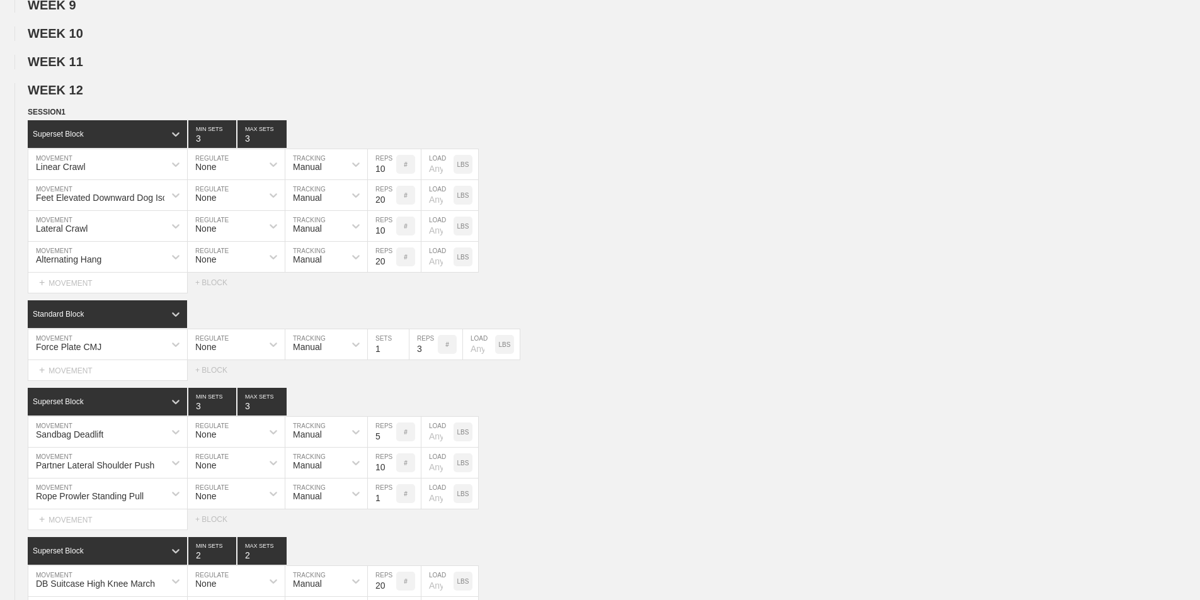
drag, startPoint x: 84, startPoint y: 96, endPoint x: 83, endPoint y: 112, distance: 16.4
click at [83, 96] on span "WEEK 12" at bounding box center [55, 90] width 55 height 14
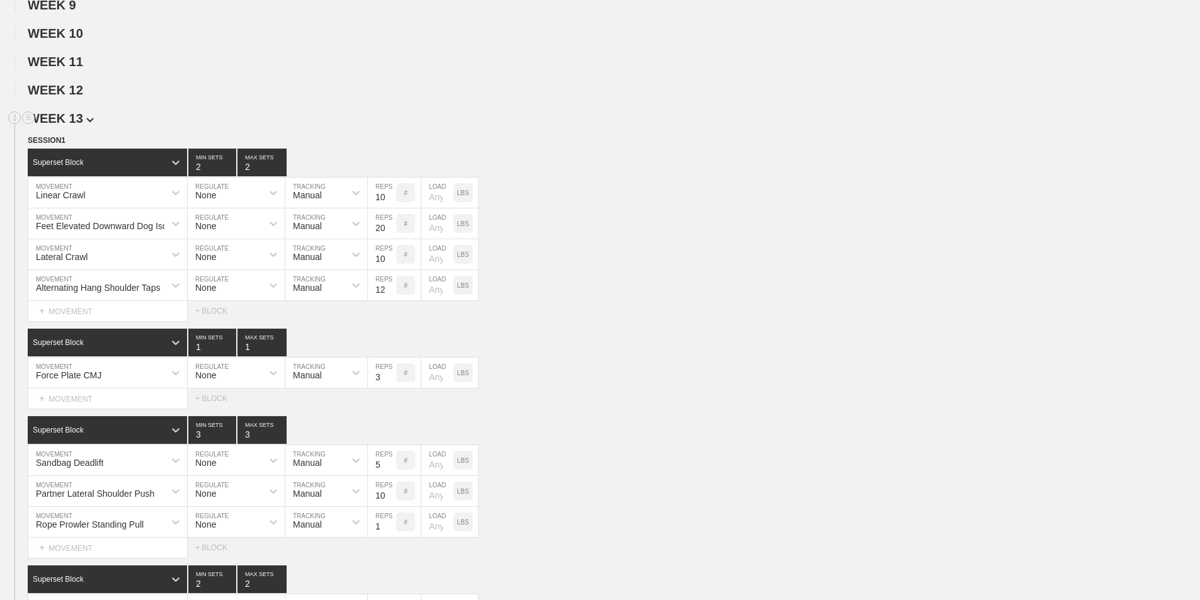
click at [81, 125] on span "WEEK 13" at bounding box center [61, 118] width 66 height 14
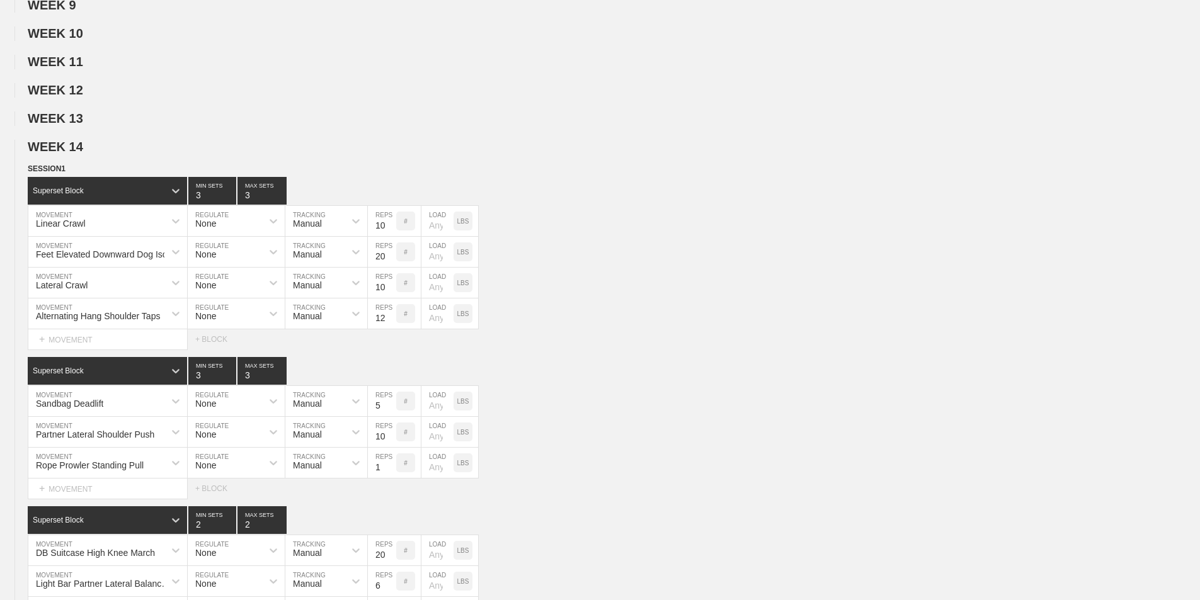
click at [79, 154] on span "WEEK 14" at bounding box center [55, 147] width 55 height 14
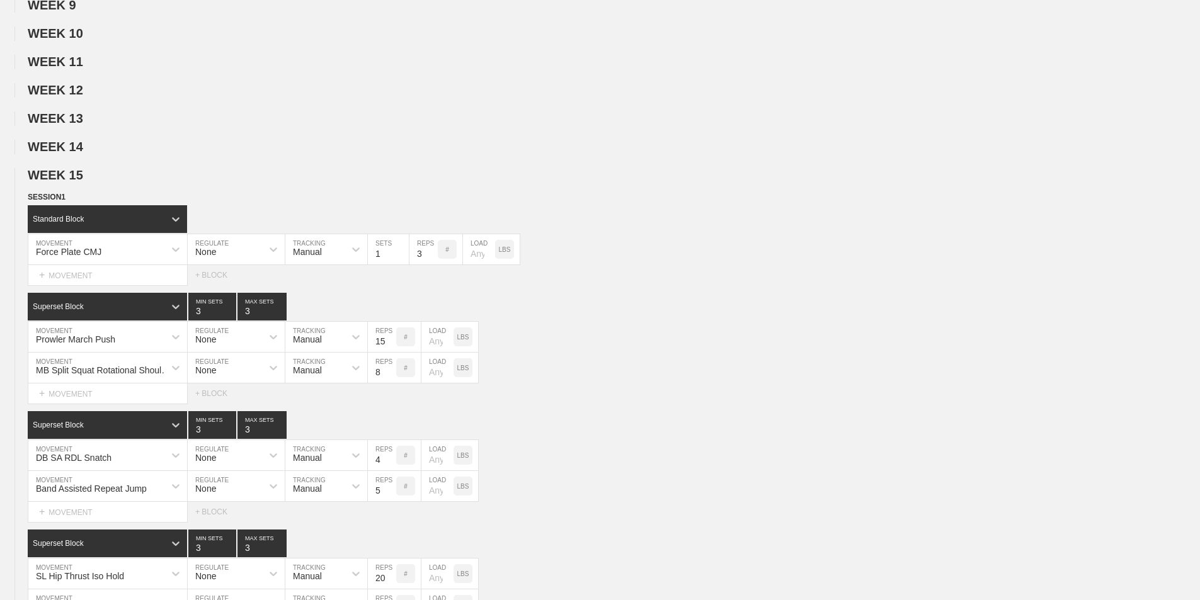
drag, startPoint x: 80, startPoint y: 188, endPoint x: 79, endPoint y: 201, distance: 12.6
click at [80, 182] on span "WEEK 15" at bounding box center [55, 175] width 55 height 14
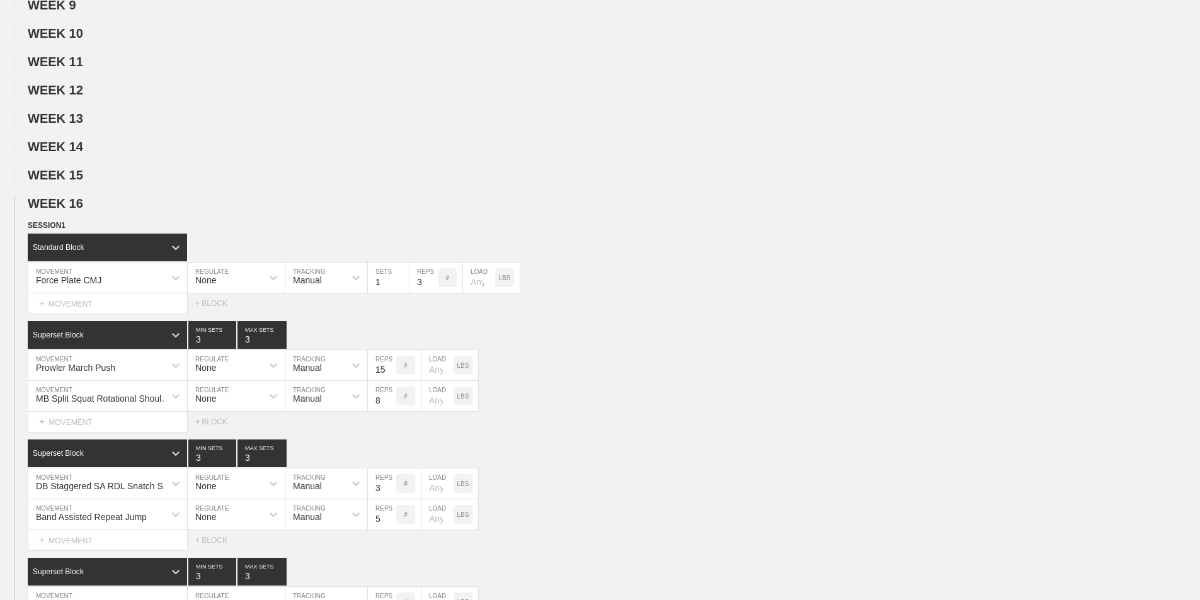
click at [81, 211] on h2 "WEEK 16" at bounding box center [614, 204] width 1172 height 14
click at [79, 207] on span "WEEK 16" at bounding box center [61, 204] width 66 height 14
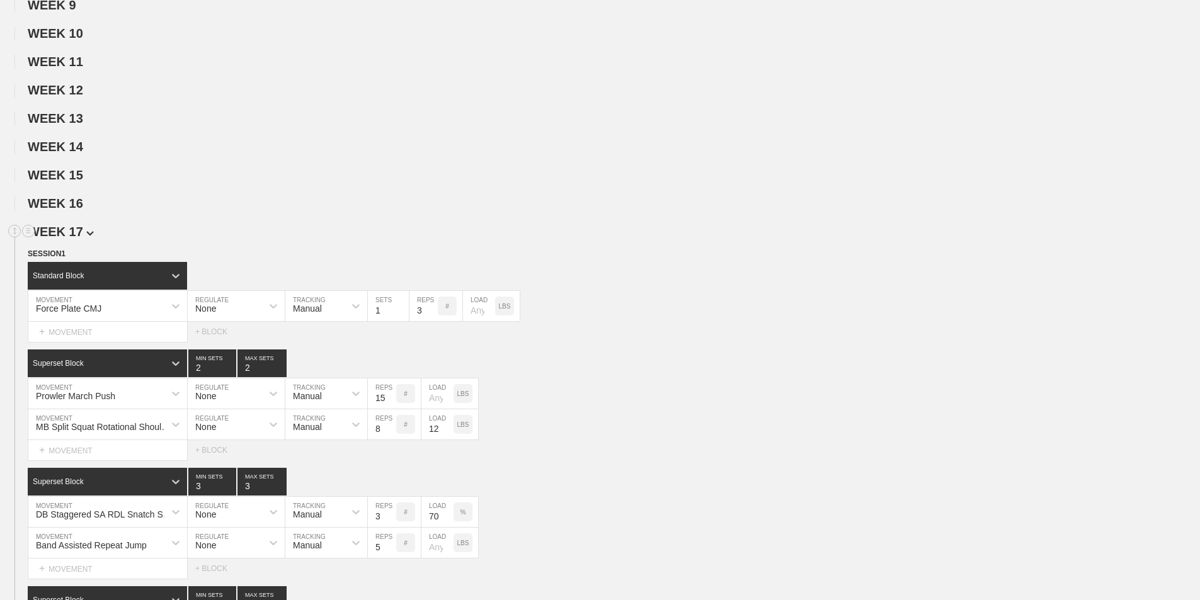
click at [81, 239] on span "WEEK 17" at bounding box center [61, 232] width 66 height 14
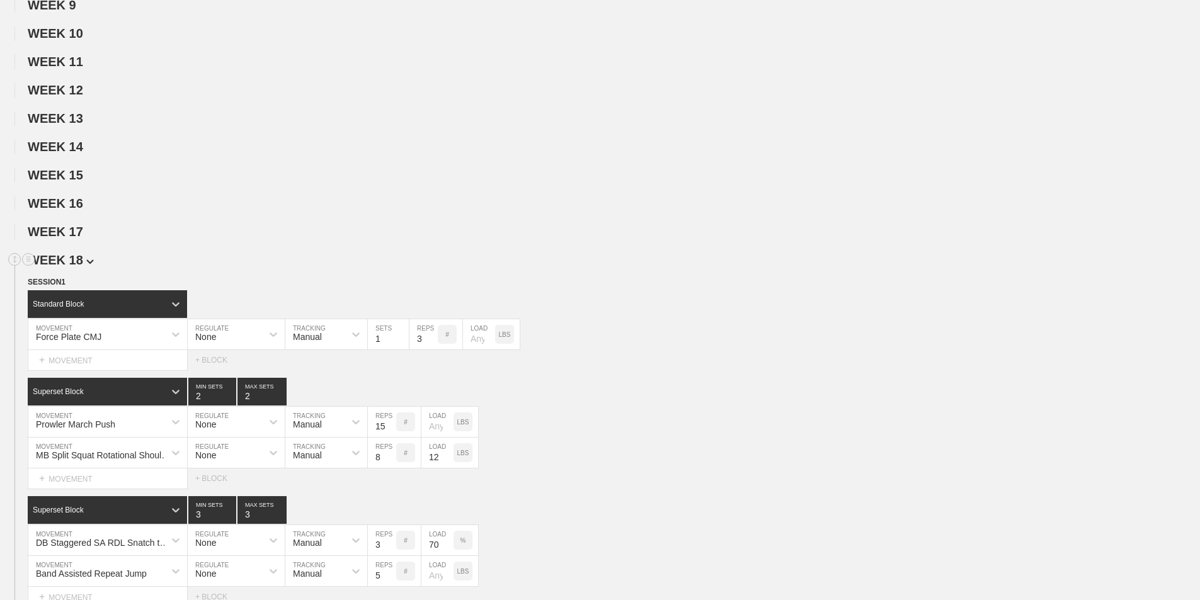
click at [83, 267] on span "WEEK 18" at bounding box center [61, 260] width 66 height 14
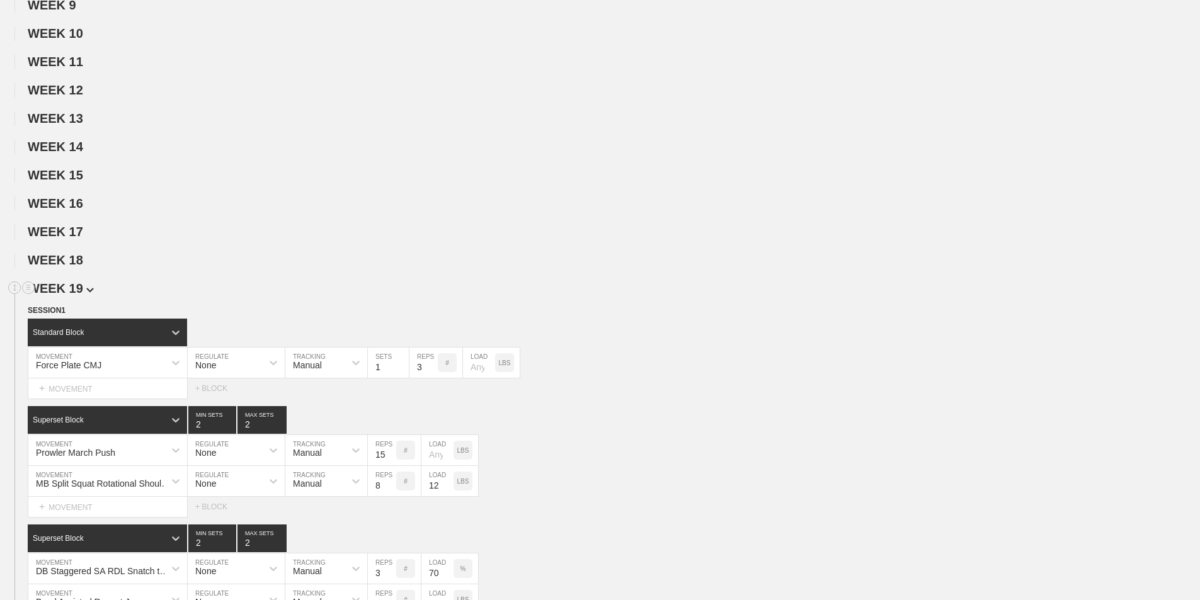
click at [84, 295] on span "WEEK 19" at bounding box center [61, 289] width 66 height 14
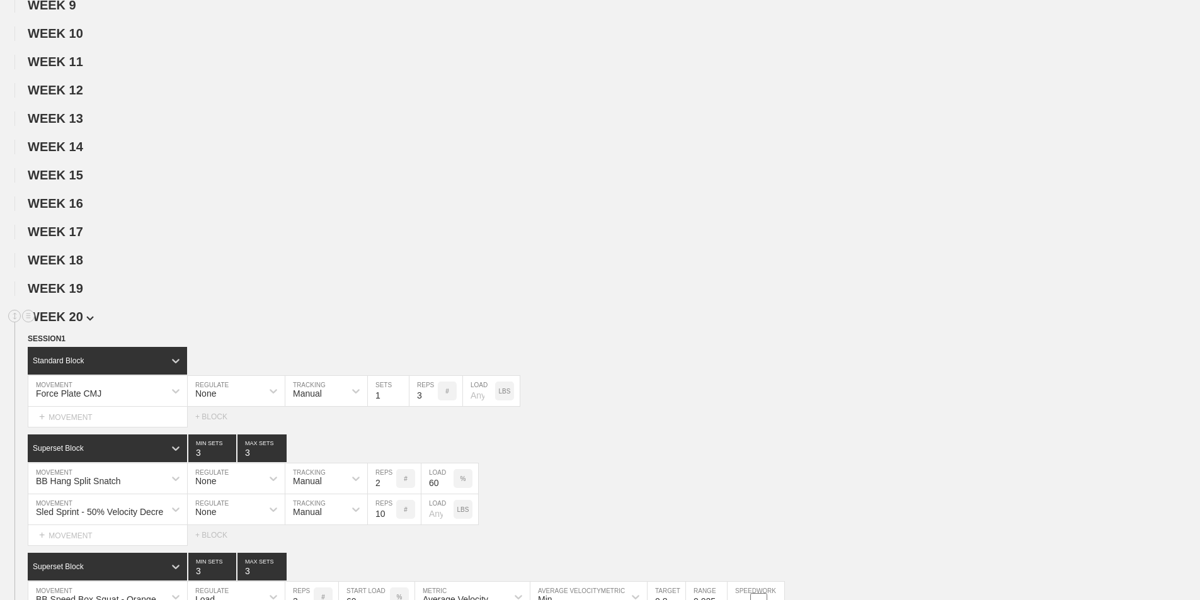
click at [83, 323] on span "WEEK 20" at bounding box center [61, 317] width 66 height 14
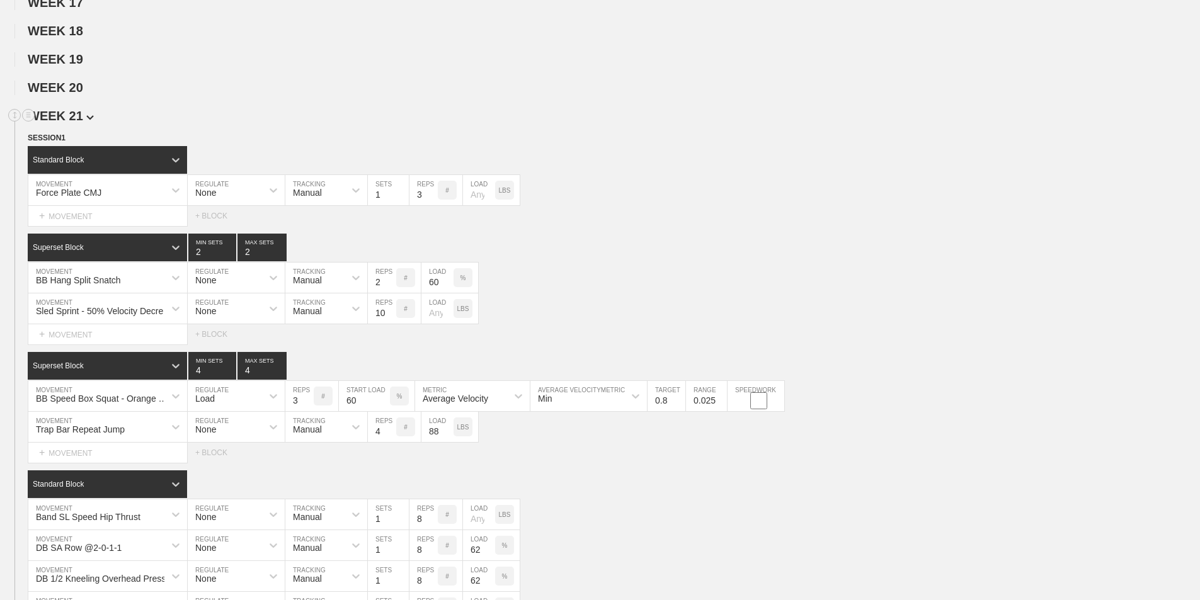
scroll to position [630, 0]
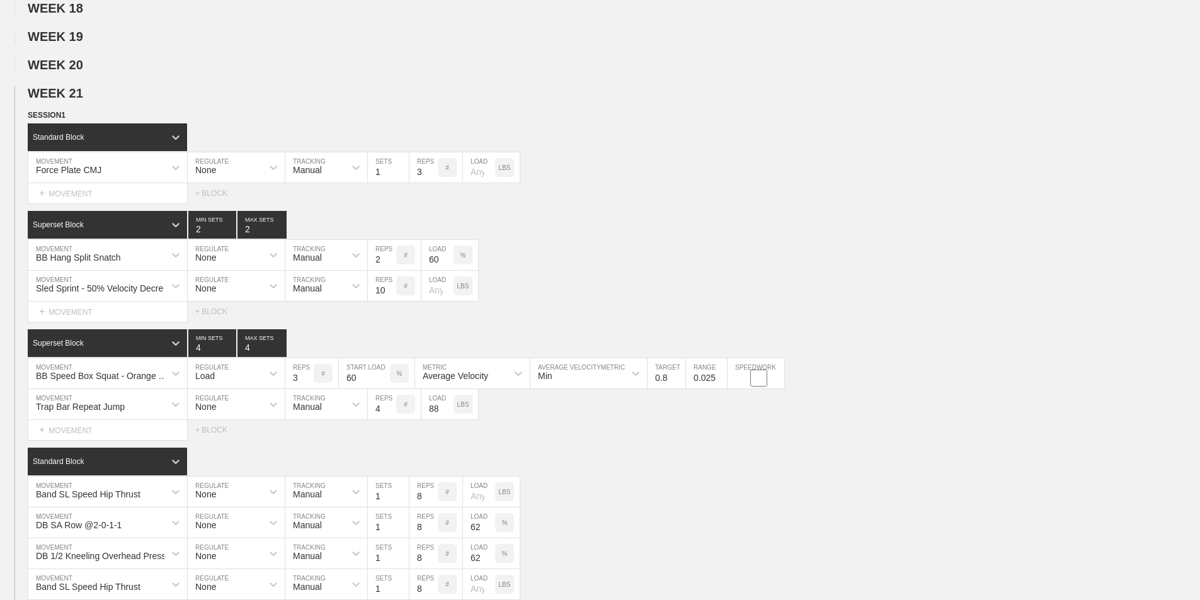
click at [64, 120] on span "SESSION 1" at bounding box center [51, 115] width 47 height 9
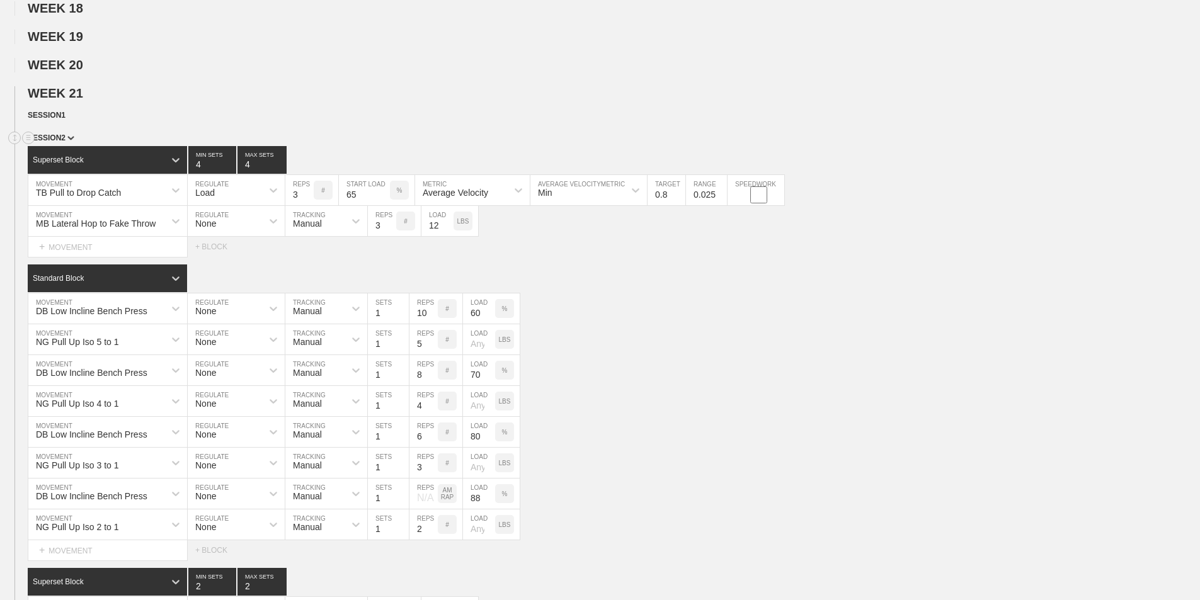
click at [67, 142] on span "SESSION 2" at bounding box center [51, 138] width 47 height 9
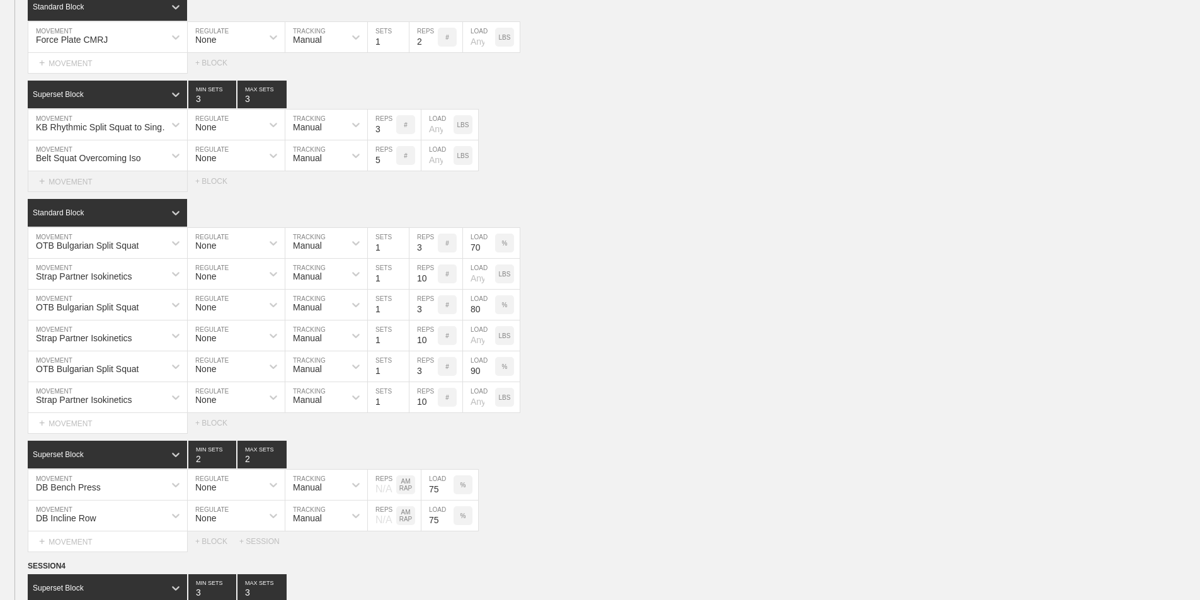
scroll to position [882, 0]
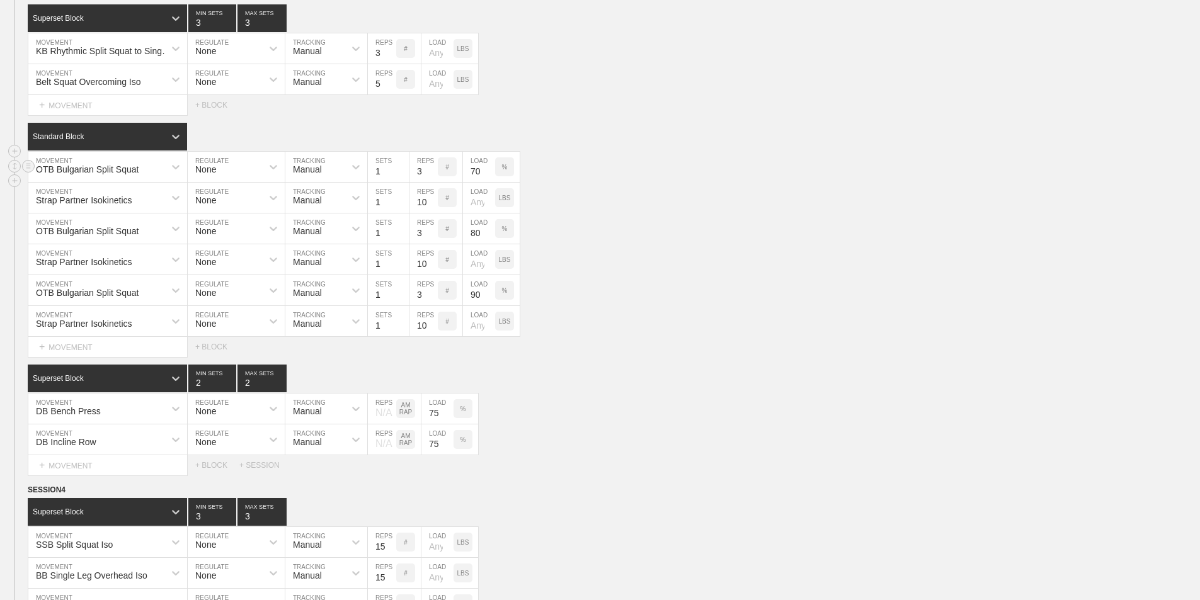
click at [420, 182] on input "3" at bounding box center [423, 167] width 28 height 30
type input "5"
click at [418, 306] on input "3" at bounding box center [423, 290] width 28 height 30
type input "1"
drag, startPoint x: 624, startPoint y: 285, endPoint x: 620, endPoint y: 275, distance: 10.2
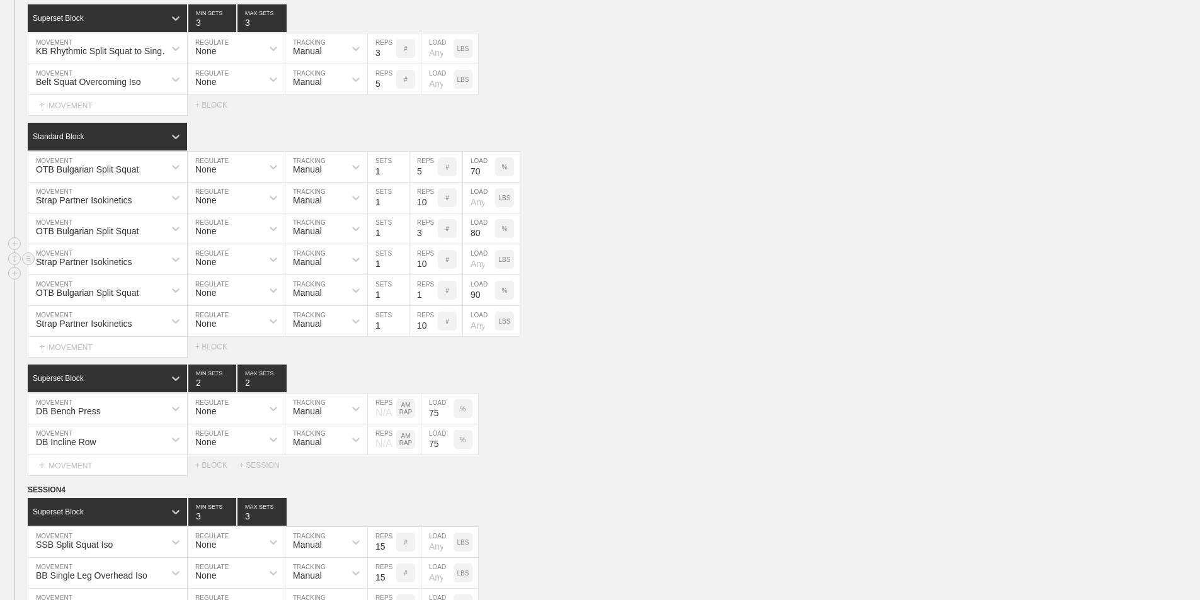
click at [624, 284] on div "Standard Block DUPLICATE INSERT MOVEMENT AFTER DELETE OTB Bulgarian Split Squat…" at bounding box center [600, 240] width 1200 height 234
click at [649, 183] on div "OTB Bulgarian Split Squat MOVEMENT None REGULATE Manual TRACKING 1 SETS 5 REPS …" at bounding box center [600, 167] width 1200 height 31
click at [477, 181] on input "70" at bounding box center [479, 167] width 32 height 30
type input "75"
click at [476, 239] on input "80" at bounding box center [479, 229] width 32 height 30
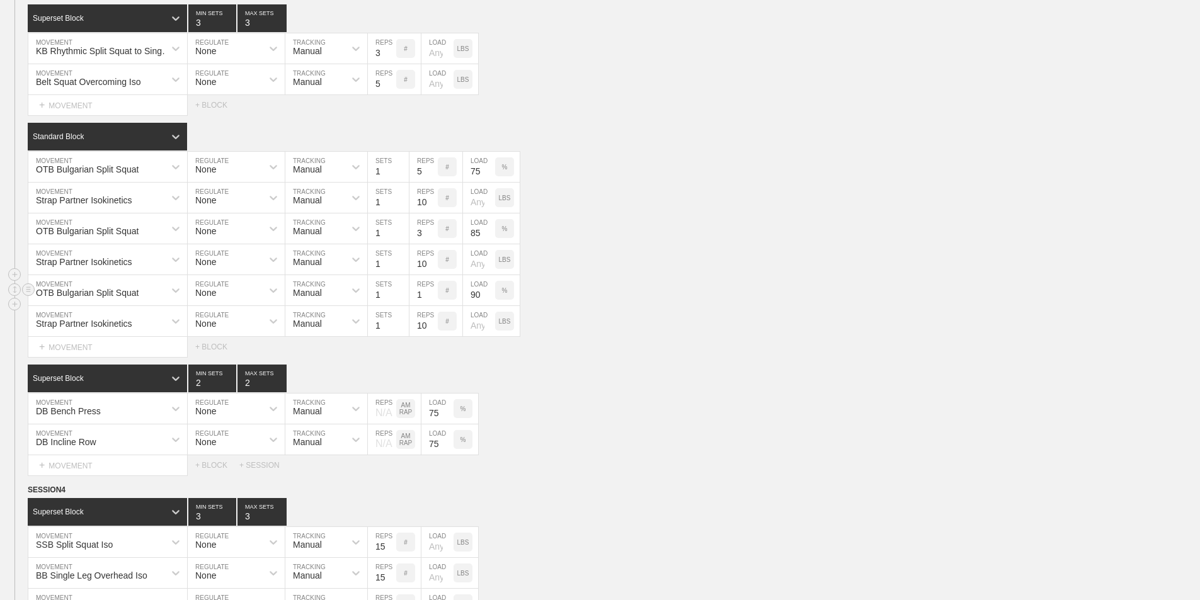
type input "85"
click at [474, 306] on input "90" at bounding box center [479, 290] width 32 height 30
type input "95"
click at [651, 266] on div "Strap Partner Isokinetics MOVEMENT None REGULATE Manual TRACKING 1 SETS 10 REPS…" at bounding box center [600, 259] width 1200 height 31
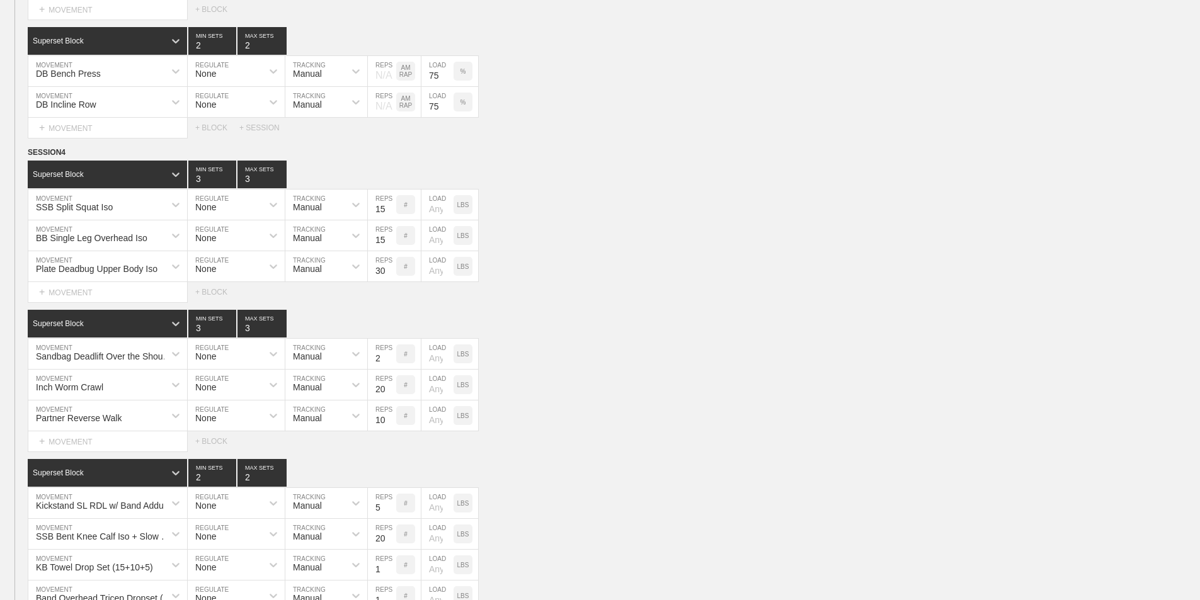
scroll to position [1260, 0]
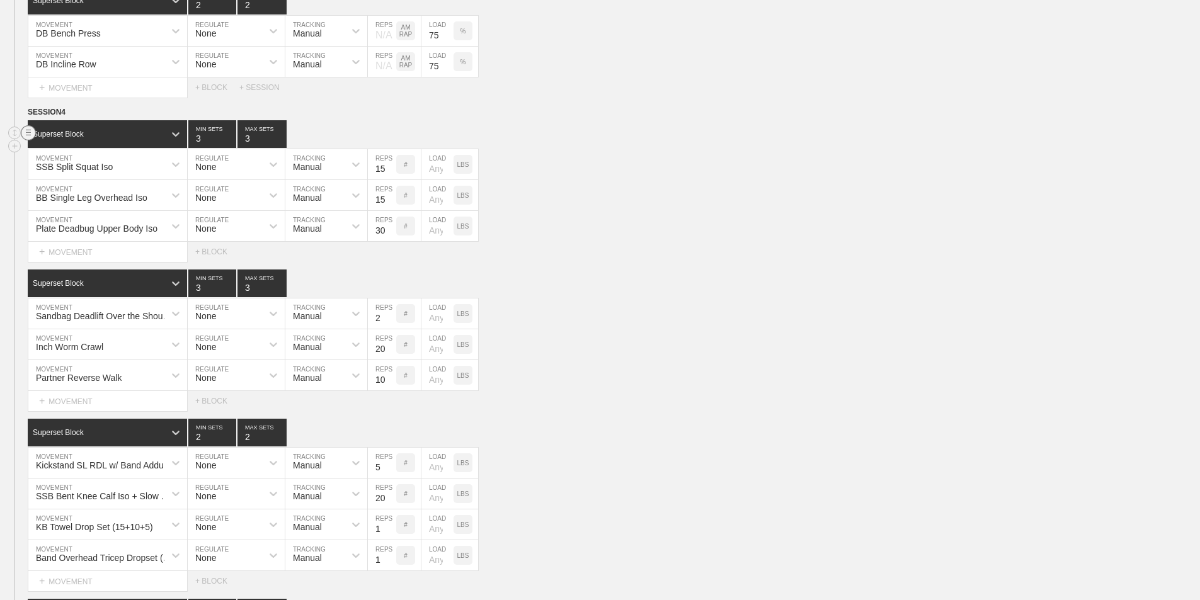
click at [29, 140] on circle at bounding box center [28, 133] width 14 height 14
click at [72, 172] on div "DELETE" at bounding box center [88, 169] width 101 height 19
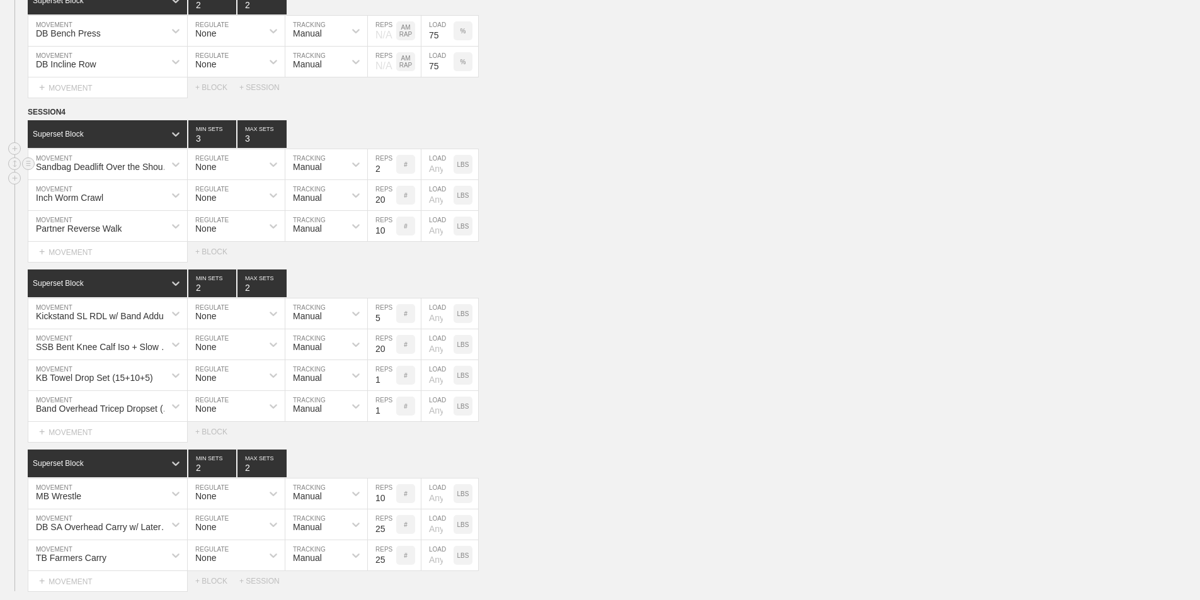
click at [106, 172] on div "Sandbag Deadlift Over the Shoulder" at bounding box center [104, 167] width 137 height 10
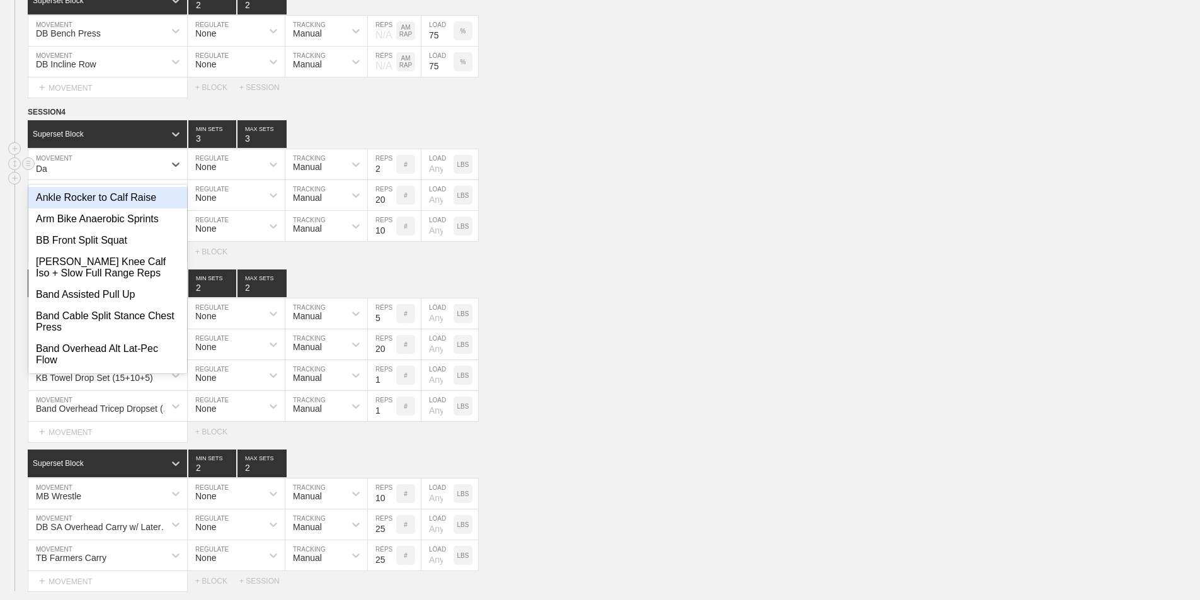
type input "D"
type input "San"
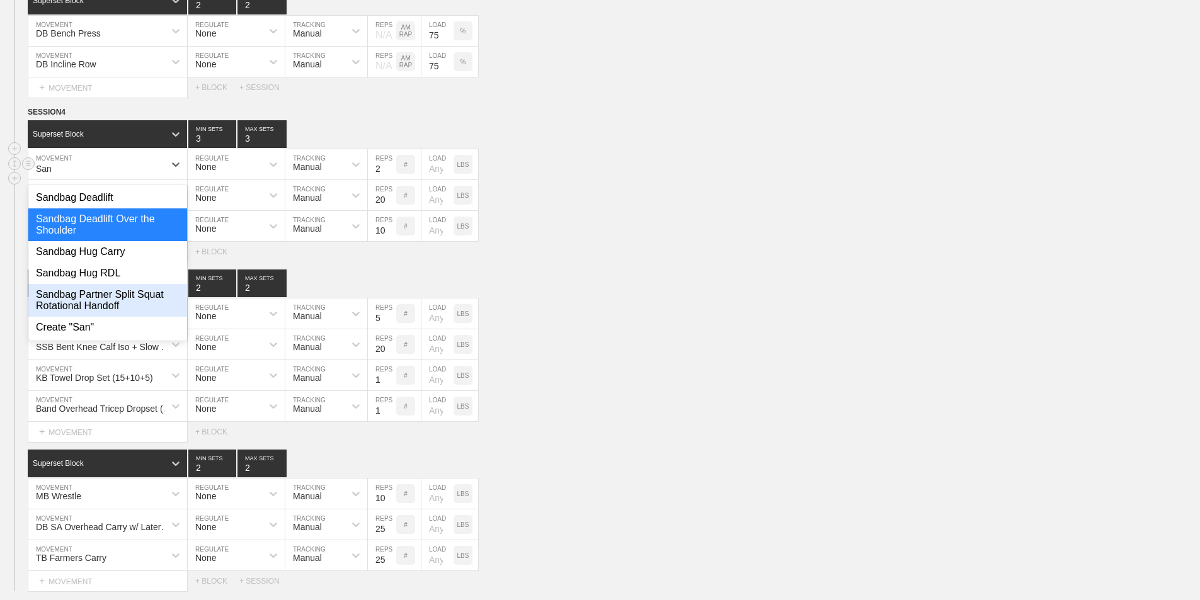
click at [101, 309] on div "Sandbag Partner Split Squat Rotational Handoff" at bounding box center [107, 300] width 159 height 33
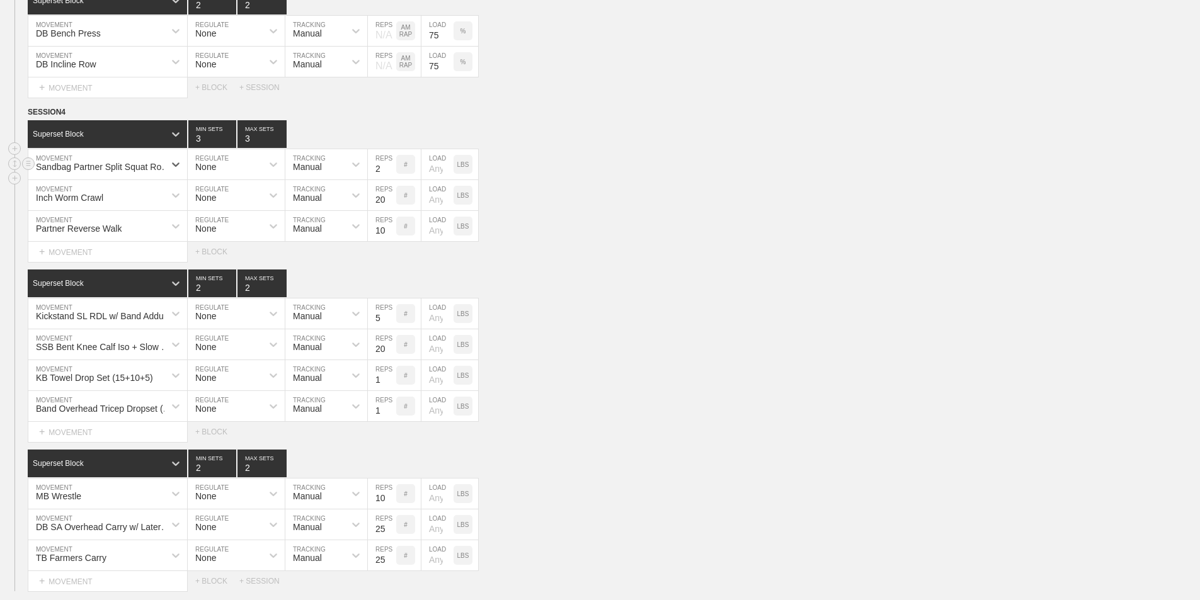
click at [379, 177] on input "2" at bounding box center [382, 164] width 28 height 30
type input "15"
click at [573, 166] on div "Sandbag Partner Split Squat Rotational Handoff MOVEMENT None REGULATE Manual TR…" at bounding box center [600, 164] width 1200 height 31
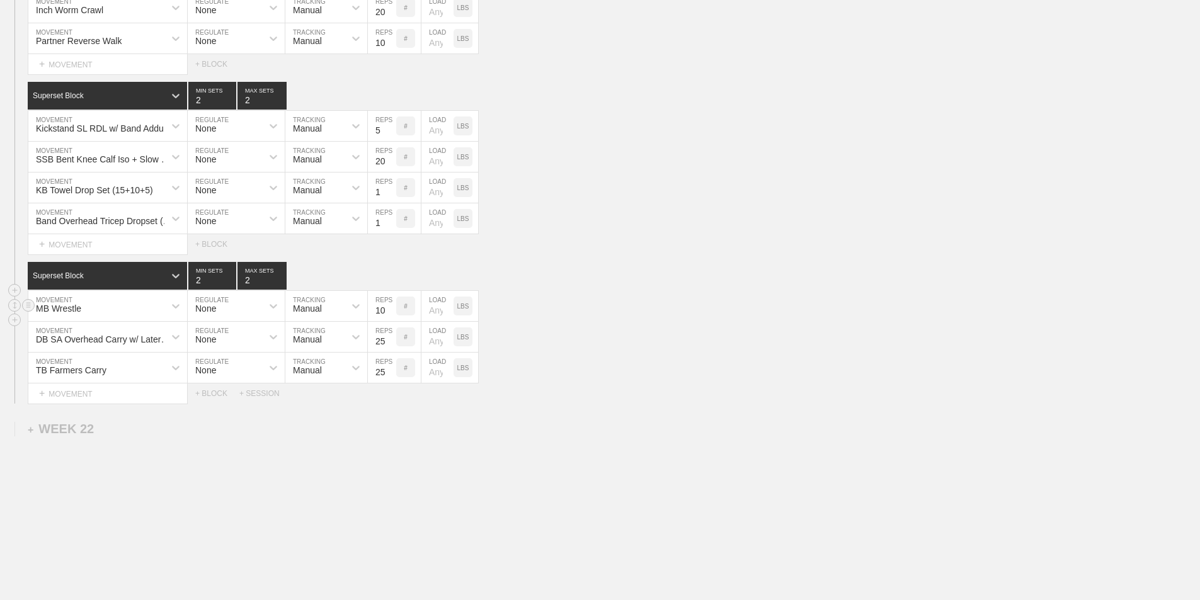
scroll to position [1449, 0]
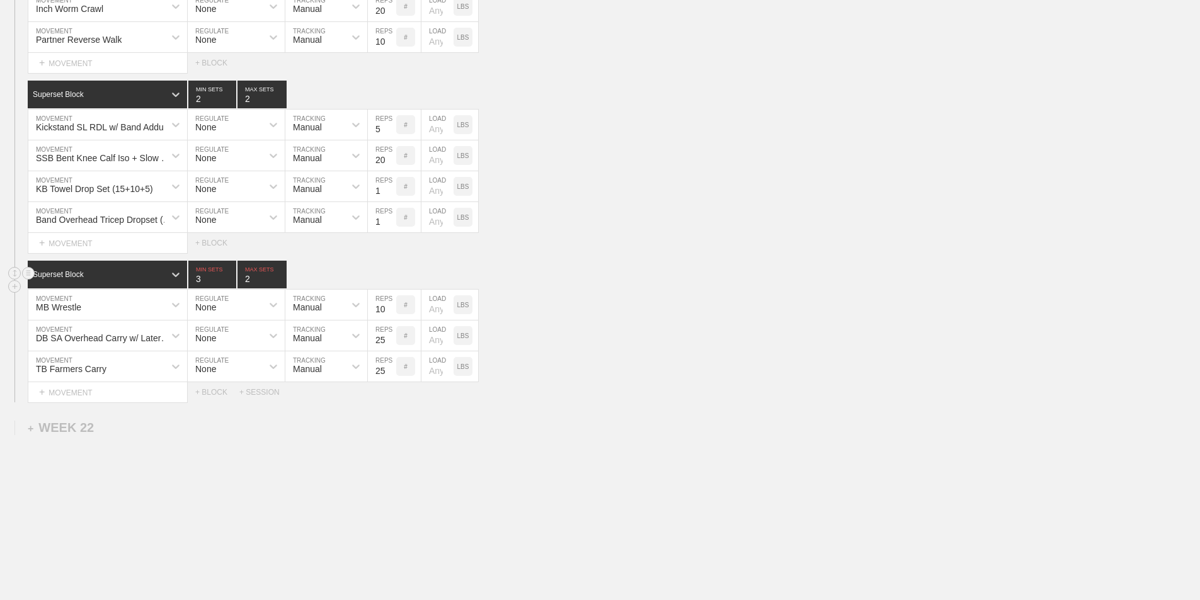
type input "3"
click at [230, 285] on input "3" at bounding box center [212, 275] width 48 height 28
type input "3"
click at [283, 287] on input "3" at bounding box center [261, 275] width 49 height 28
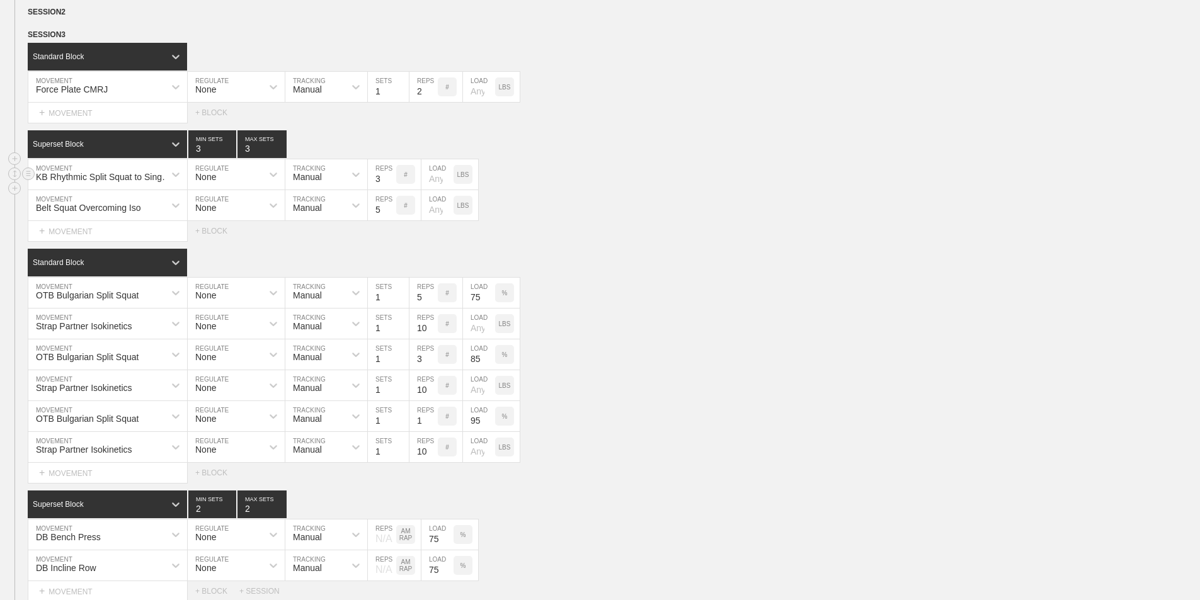
scroll to position [819, 0]
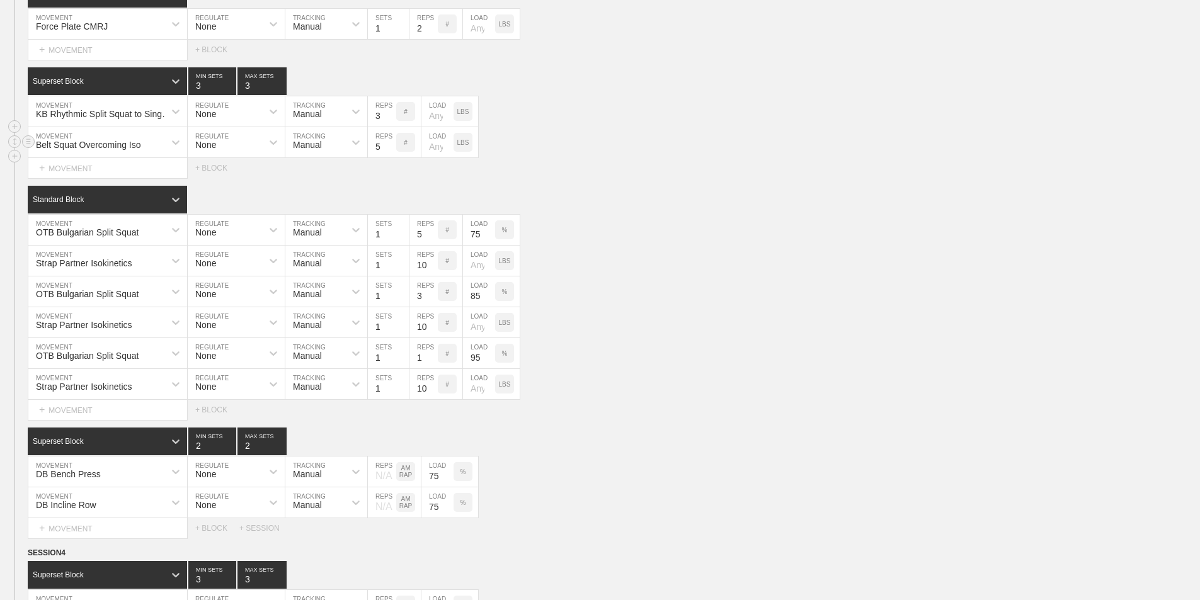
click at [117, 150] on div "Belt Squat Overcoming Iso" at bounding box center [88, 145] width 105 height 10
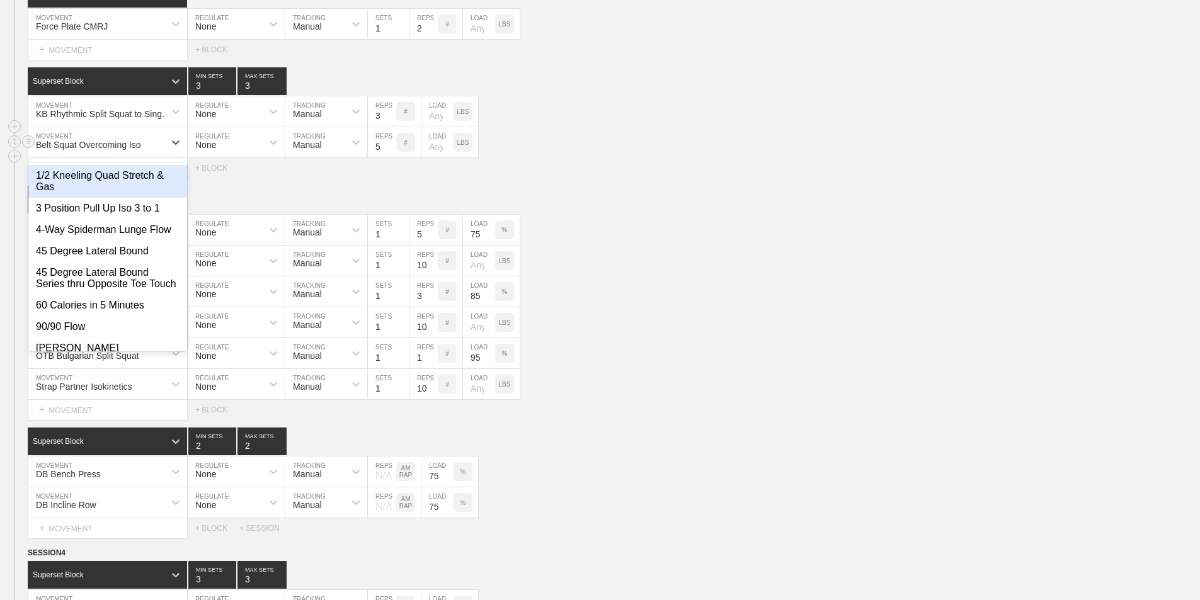
click at [669, 158] on div "option 1/2 Kneeling Quad Stretch & Gas focused, 1 of 659. 659 results available…" at bounding box center [600, 142] width 1200 height 31
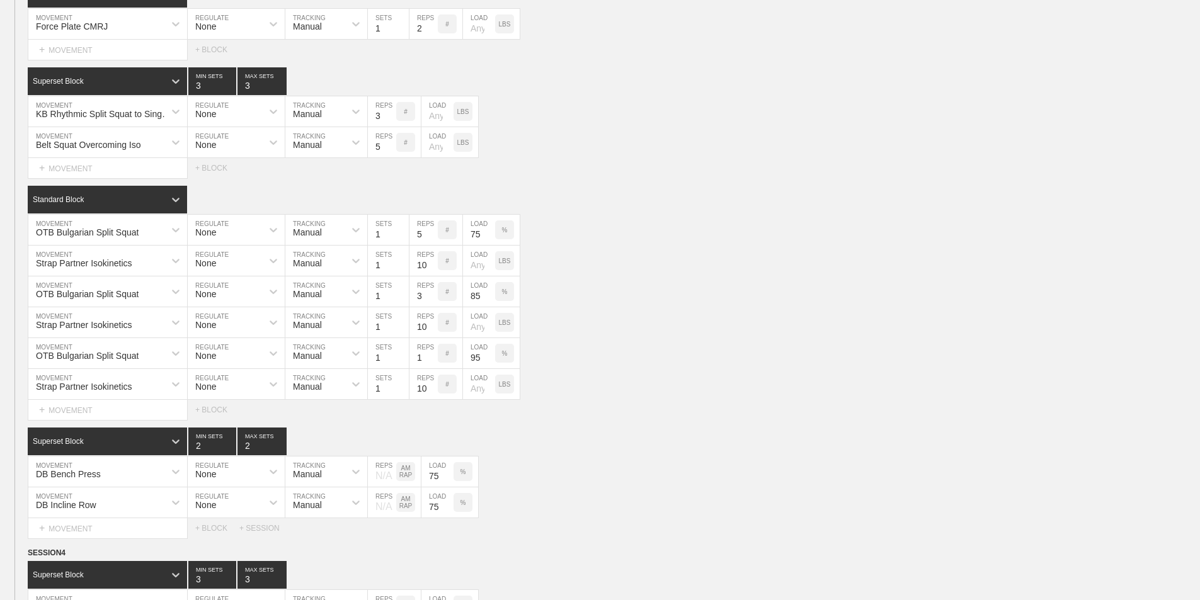
click at [622, 178] on div "Select... MOVEMENT + MOVEMENT + BLOCK" at bounding box center [600, 168] width 1200 height 20
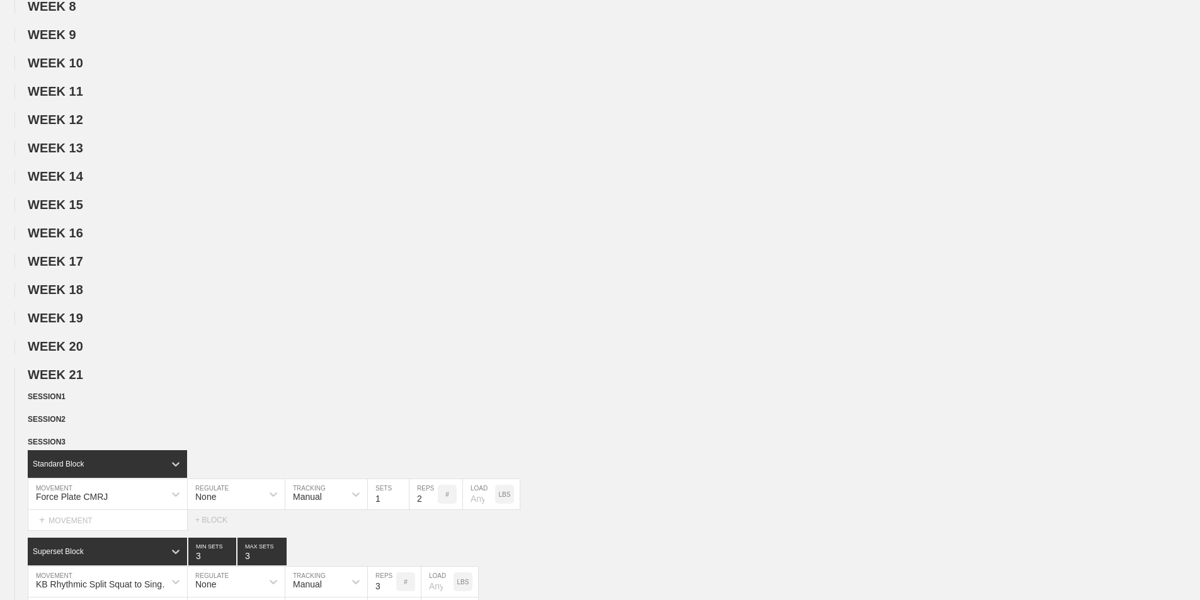
scroll to position [0, 0]
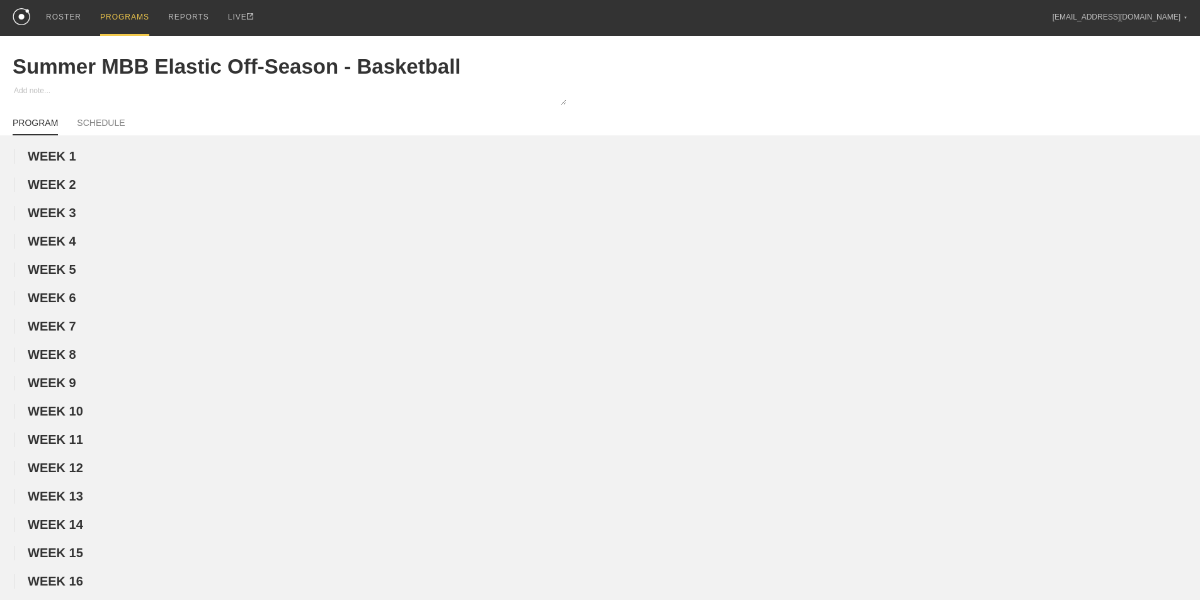
click at [126, 13] on div "PROGRAMS" at bounding box center [124, 18] width 49 height 36
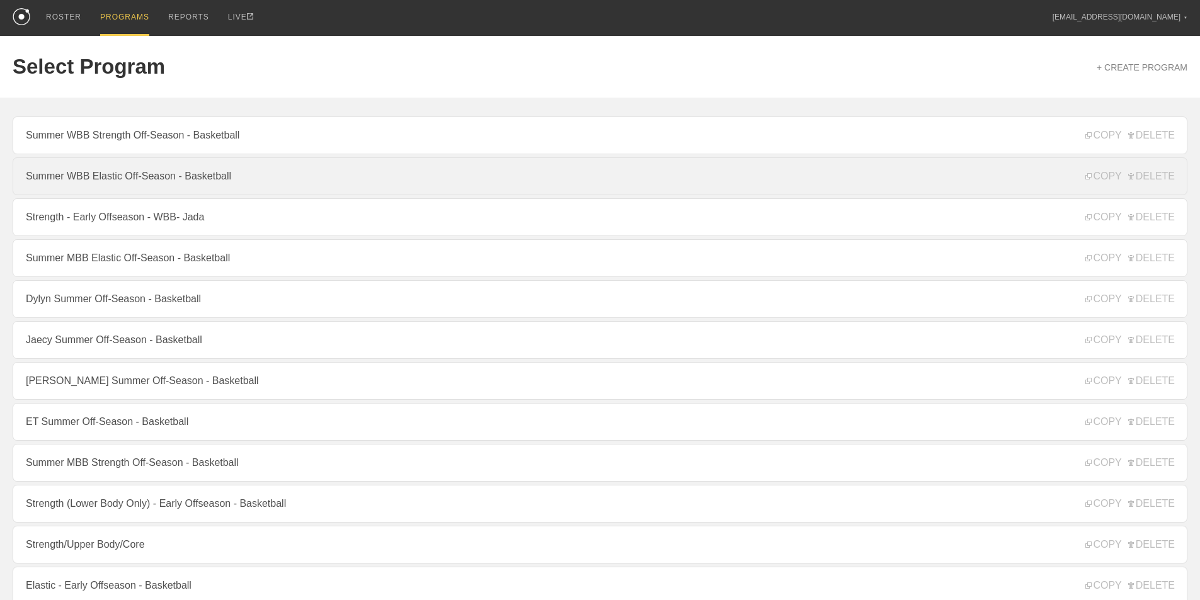
click at [127, 179] on link "Summer WBB Elastic Off-Season - Basketball" at bounding box center [600, 176] width 1175 height 38
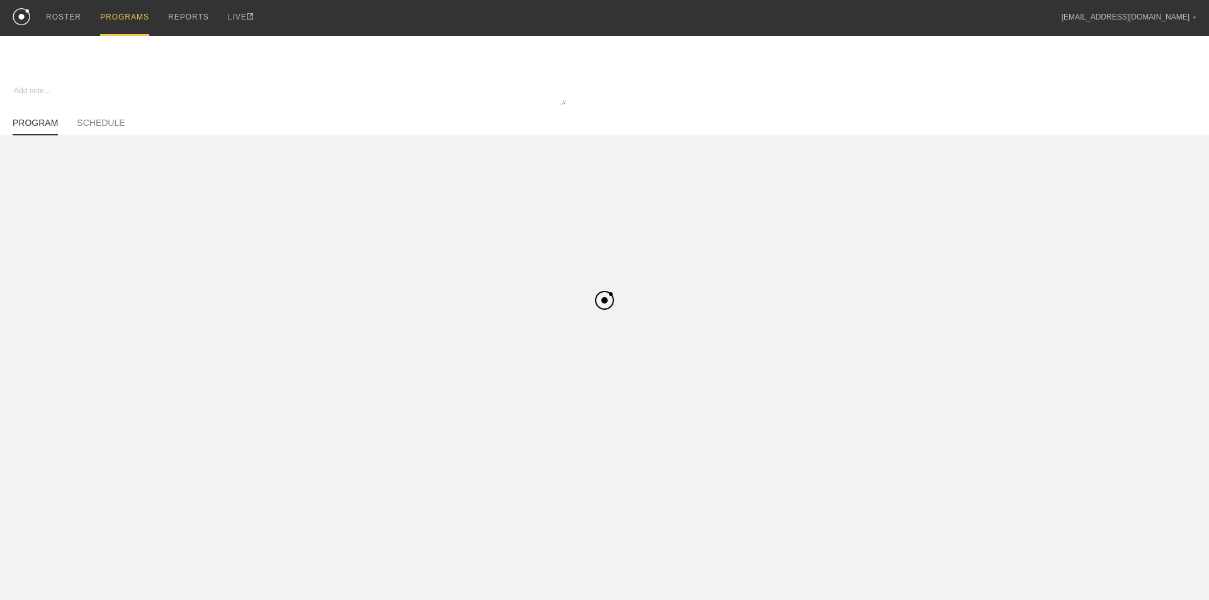
type textarea "x"
type input "Summer WBB Elastic Off-Season - Basketball"
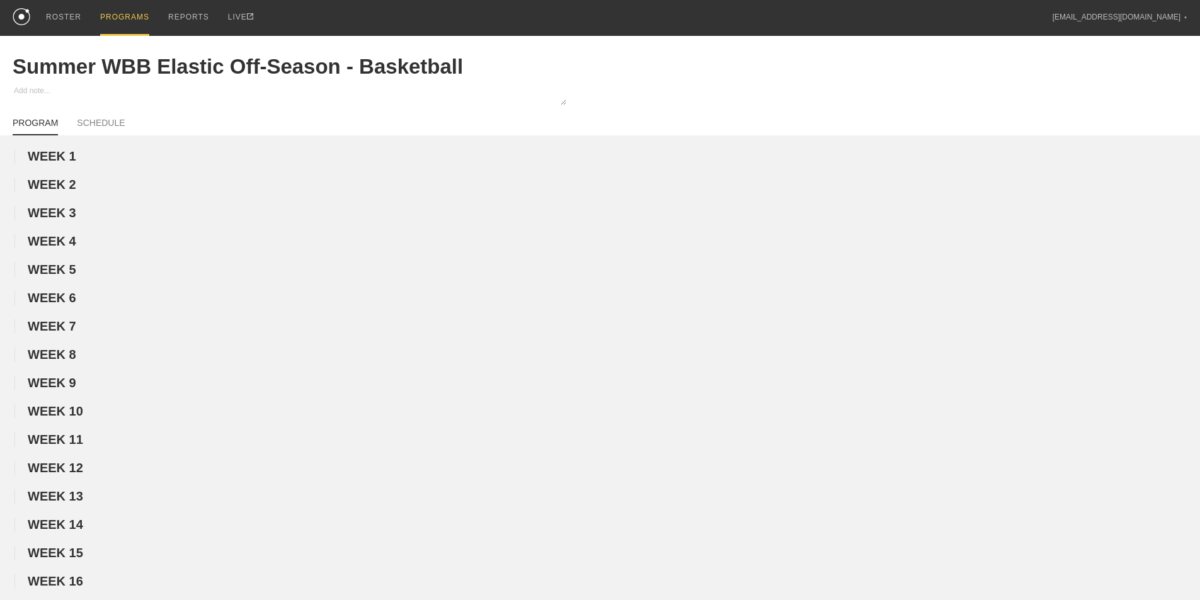
click at [127, 23] on div "PROGRAMS" at bounding box center [124, 18] width 49 height 36
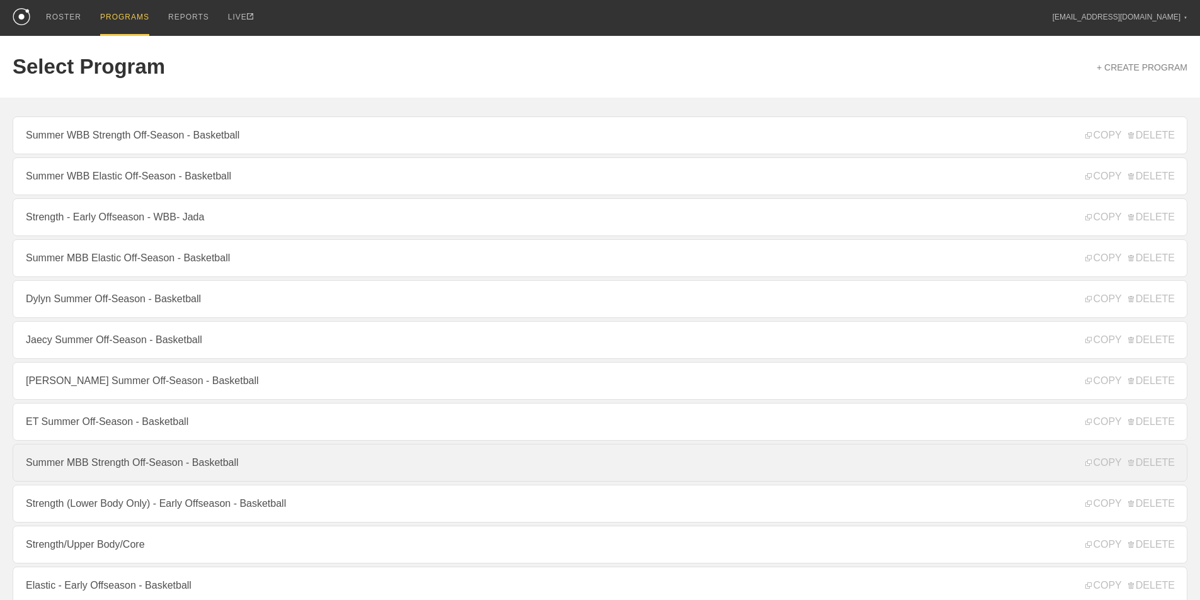
click at [131, 478] on link "Summer MBB Strength Off-Season - Basketball" at bounding box center [600, 463] width 1175 height 38
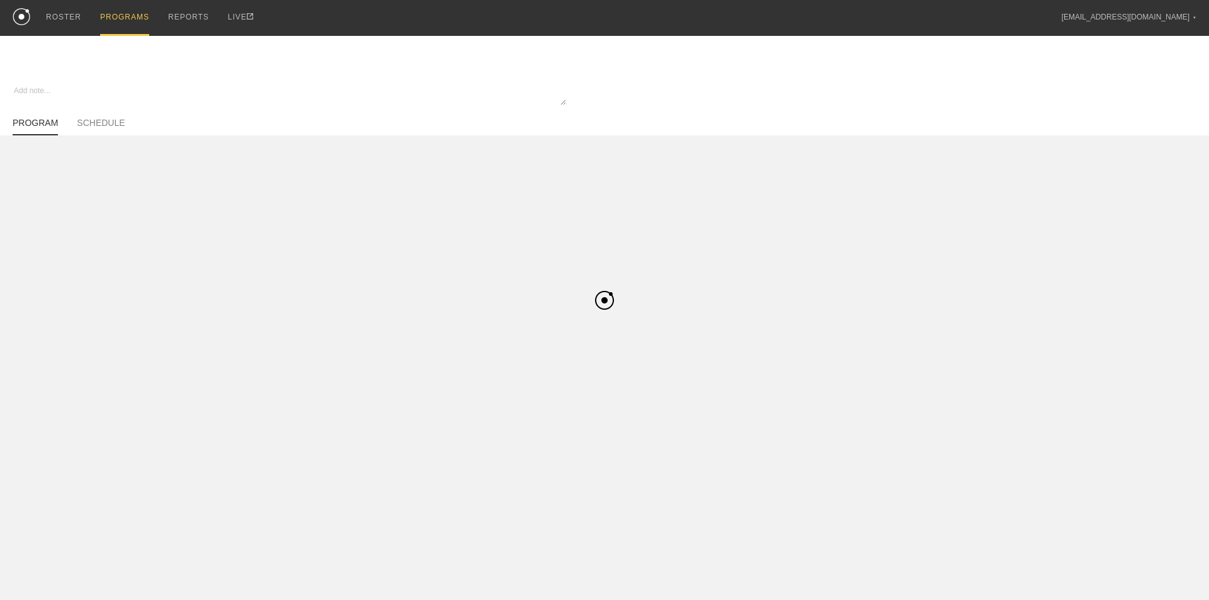
type textarea "x"
type input "Summer MBB Strength Off-Season - Basketball"
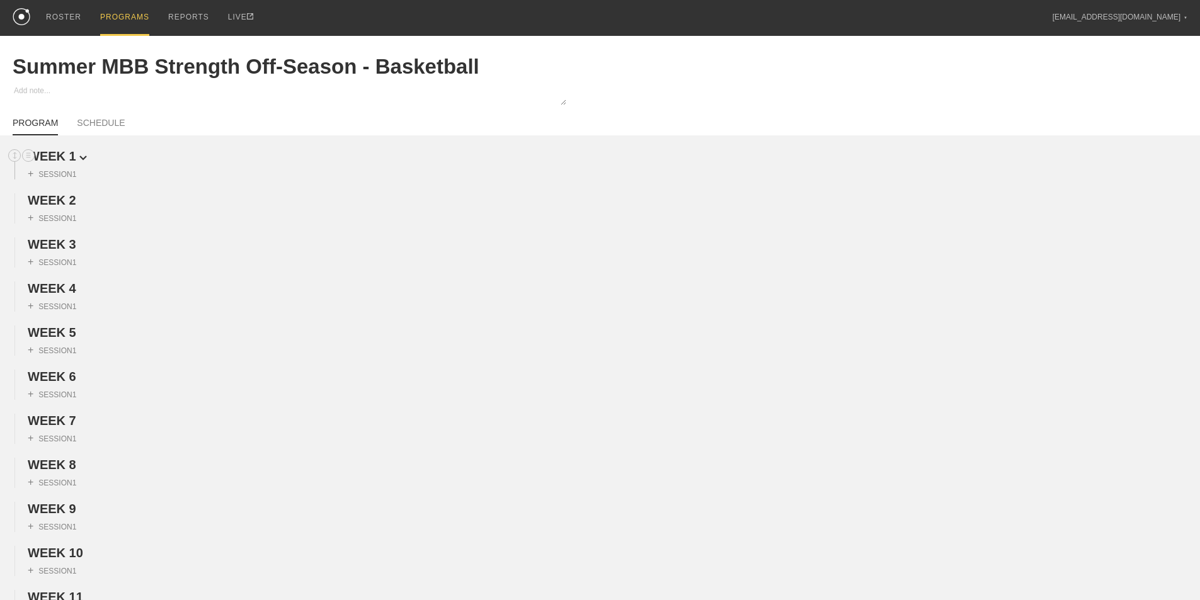
click at [60, 161] on span "WEEK 1" at bounding box center [57, 156] width 59 height 14
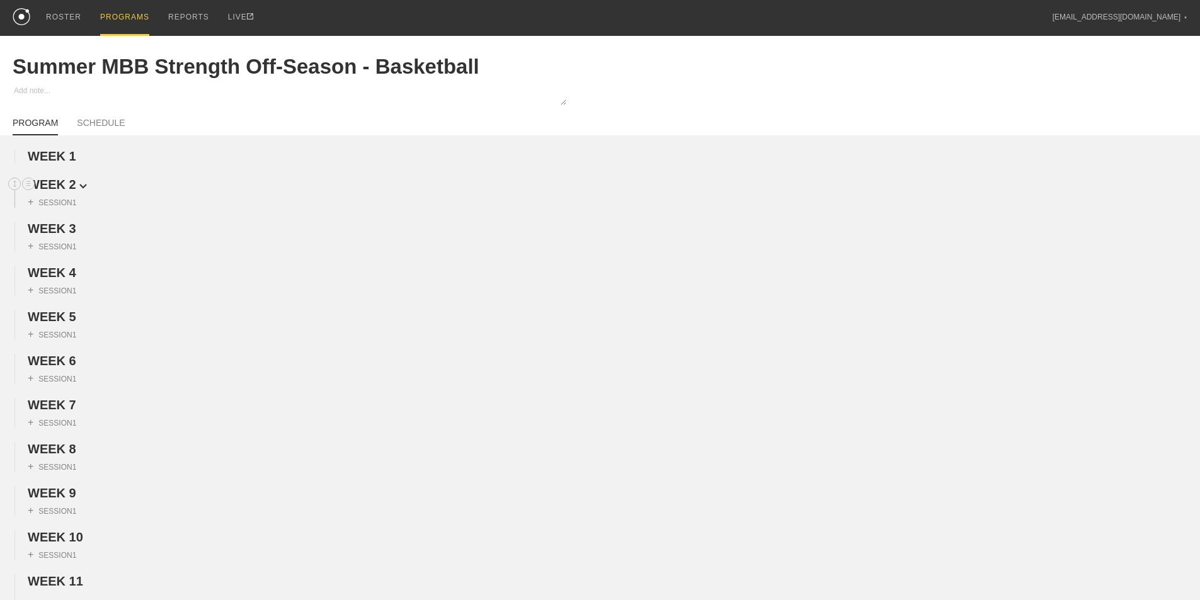
drag, startPoint x: 59, startPoint y: 183, endPoint x: 60, endPoint y: 190, distance: 6.4
drag, startPoint x: 63, startPoint y: 191, endPoint x: 64, endPoint y: 217, distance: 25.9
click at [63, 192] on span "WEEK 2" at bounding box center [52, 185] width 49 height 14
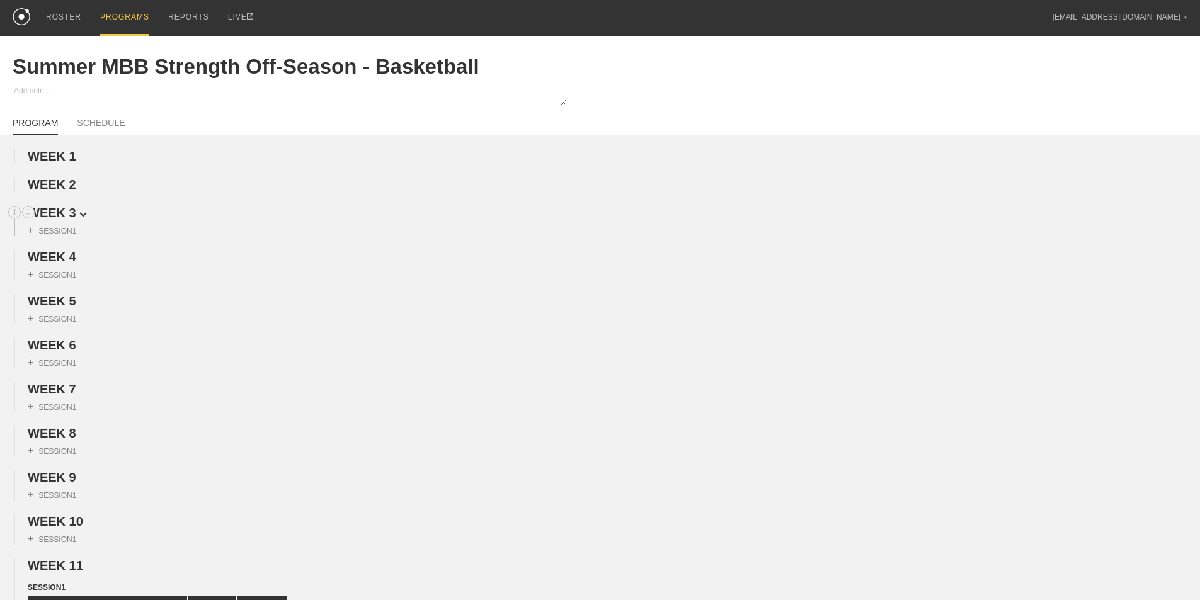
click at [64, 220] on span "WEEK 3" at bounding box center [57, 213] width 59 height 14
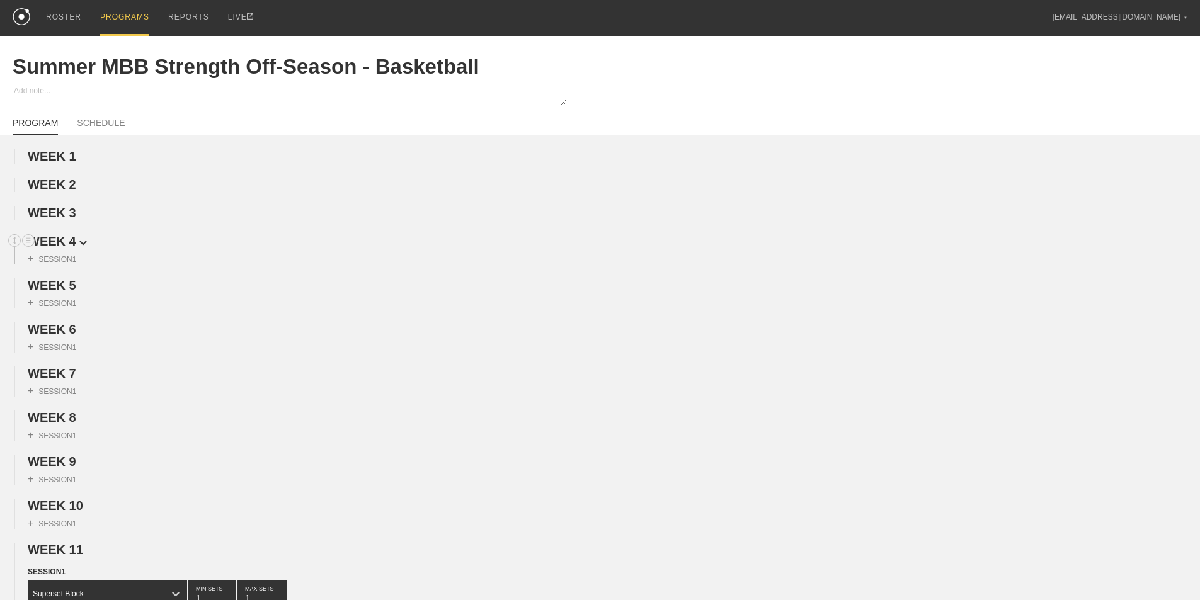
click at [60, 248] on span "WEEK 4" at bounding box center [57, 241] width 59 height 14
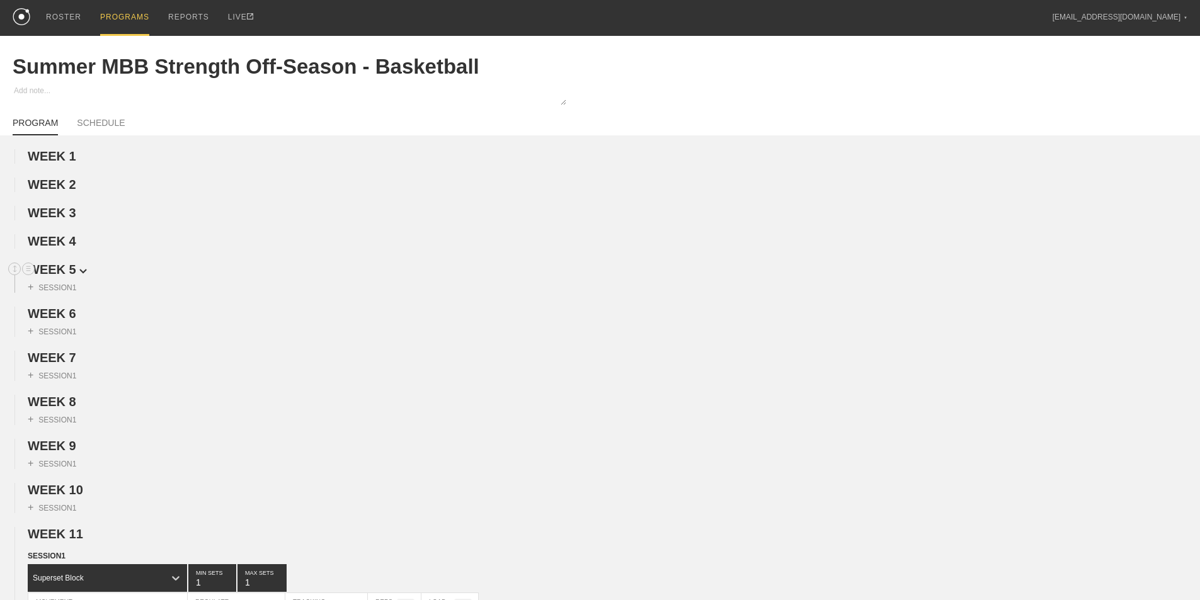
click at [60, 277] on span "WEEK 5" at bounding box center [57, 270] width 59 height 14
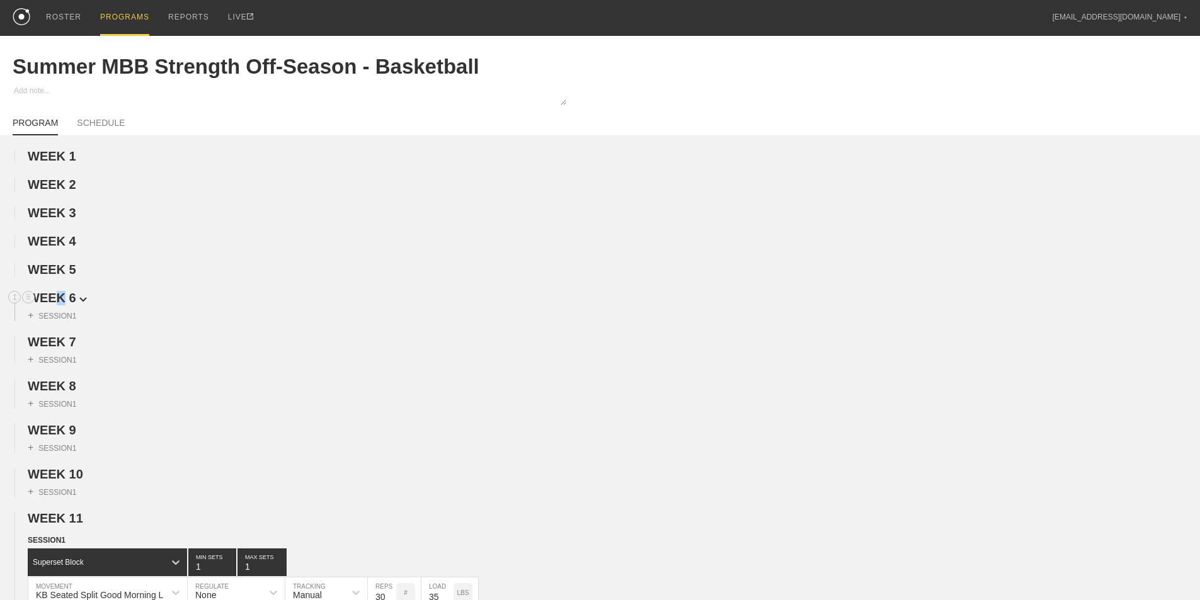
click at [61, 305] on span "WEEK 6" at bounding box center [57, 298] width 59 height 14
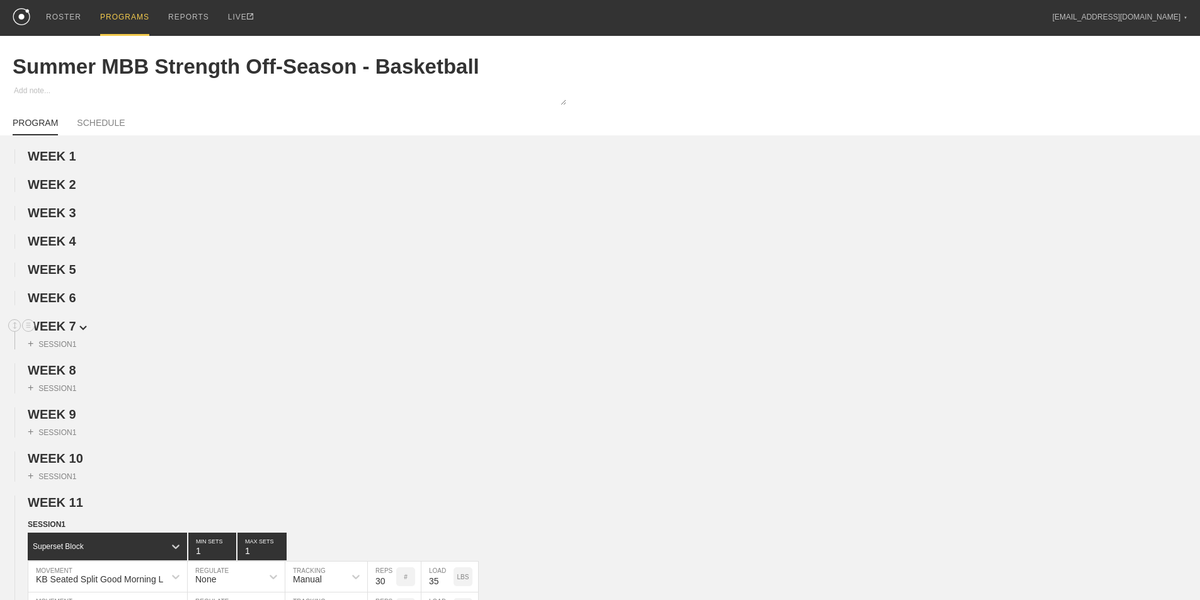
drag, startPoint x: 60, startPoint y: 335, endPoint x: 55, endPoint y: 329, distance: 8.5
click at [59, 333] on span "WEEK 7" at bounding box center [57, 326] width 59 height 14
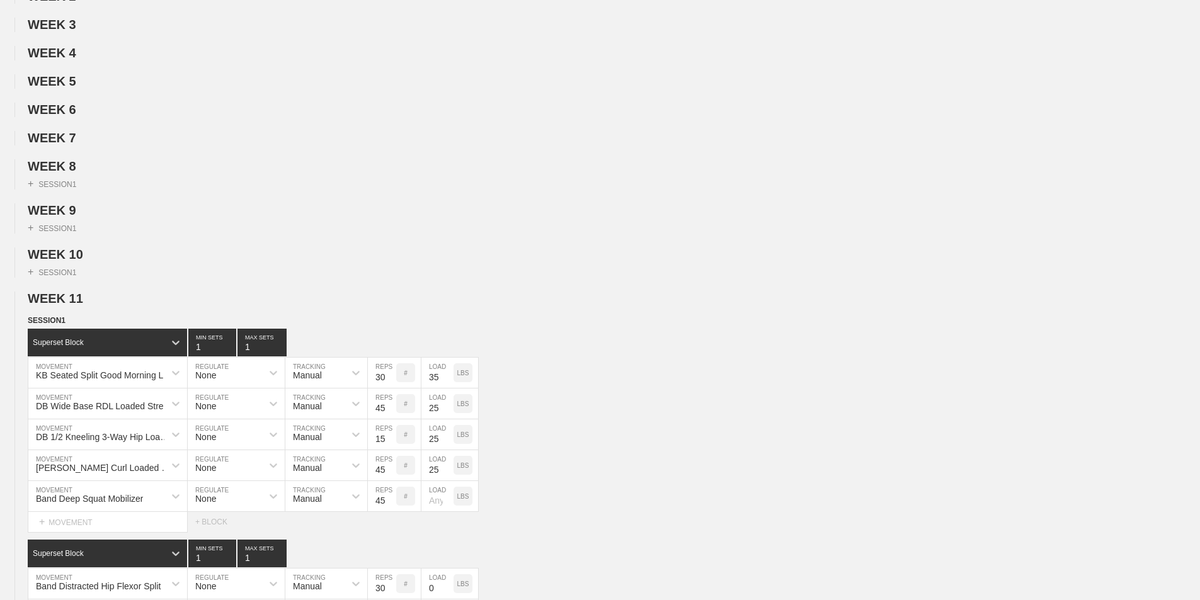
scroll to position [189, 0]
click at [69, 173] on span "WEEK 8" at bounding box center [57, 166] width 59 height 14
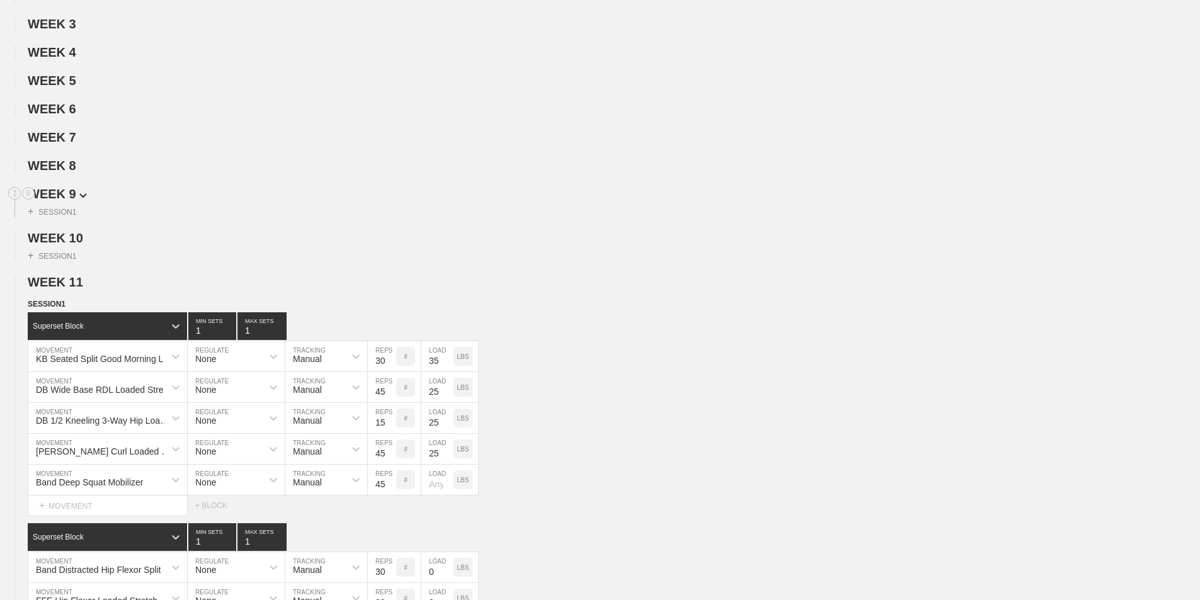
click at [67, 198] on span "WEEK 9" at bounding box center [57, 194] width 59 height 14
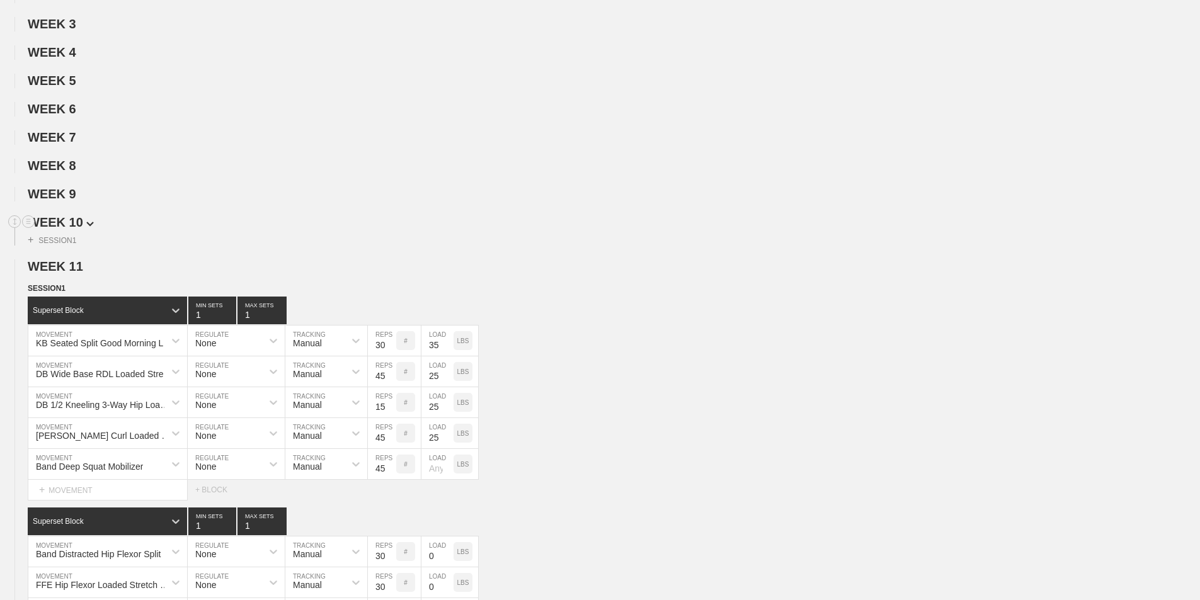
click at [67, 229] on span "WEEK 10" at bounding box center [61, 222] width 66 height 14
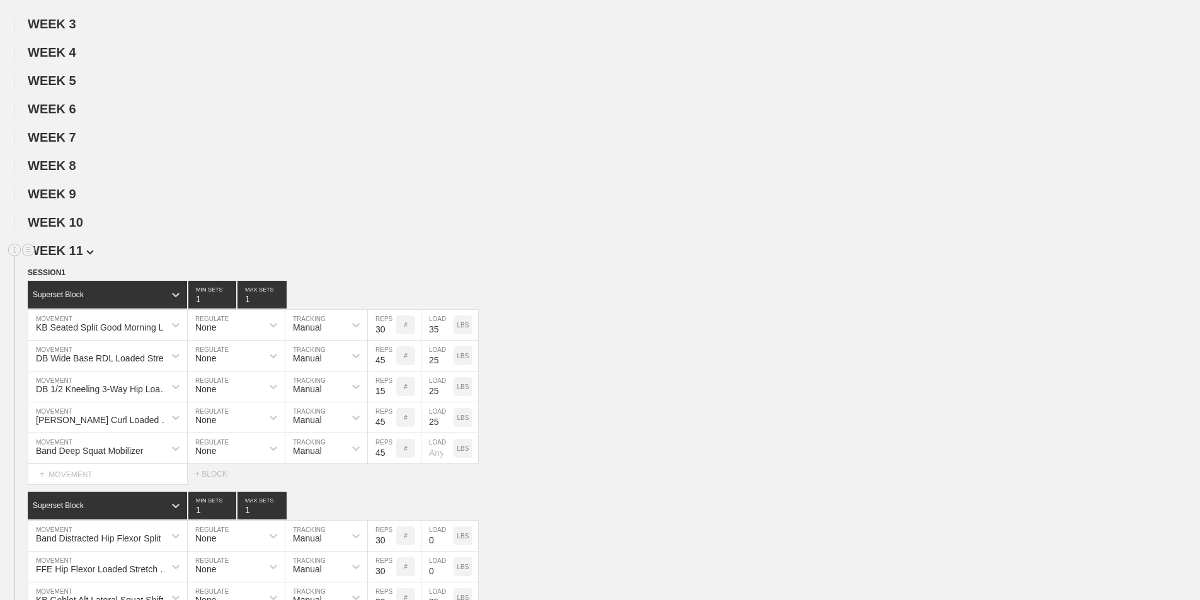
click at [66, 258] on span "WEEK 11" at bounding box center [61, 251] width 66 height 14
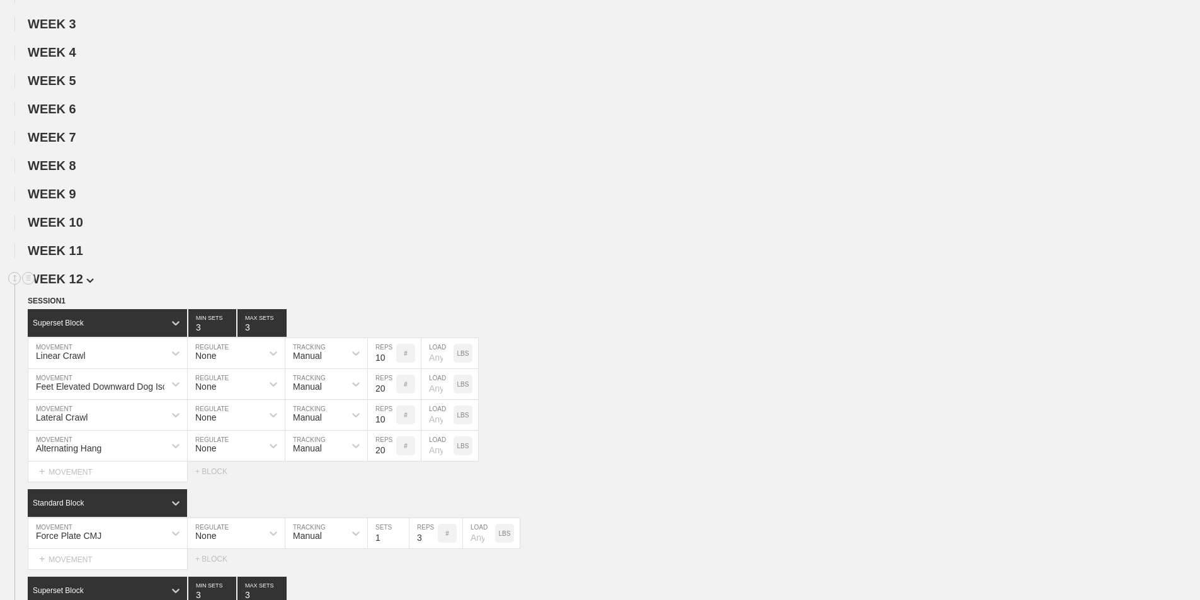
click at [67, 286] on span "WEEK 12" at bounding box center [61, 279] width 66 height 14
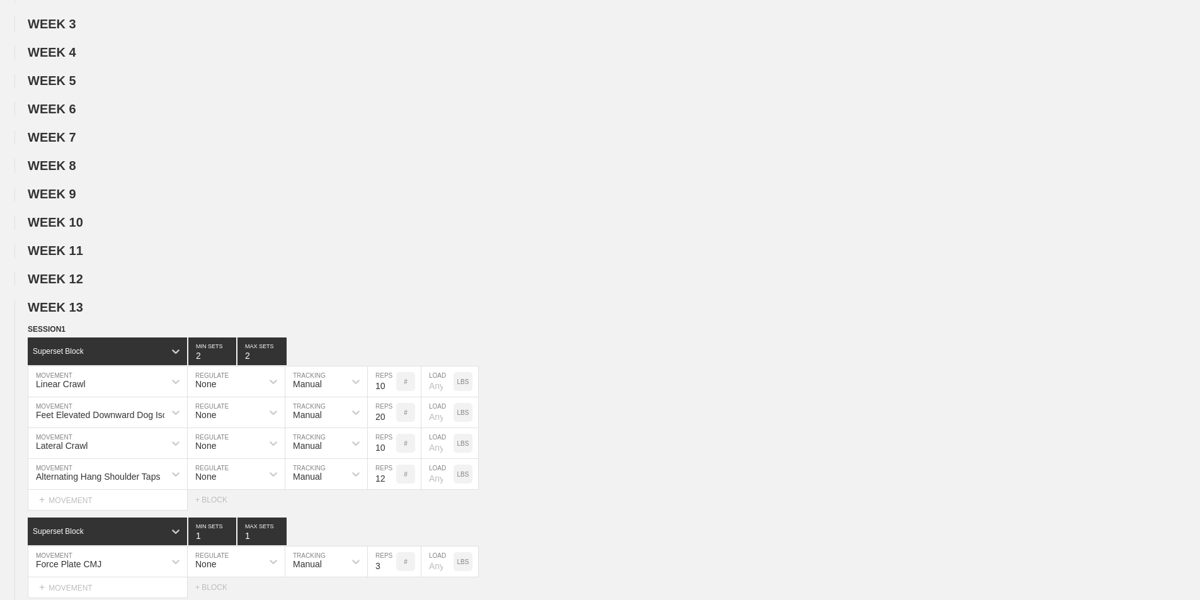
drag, startPoint x: 68, startPoint y: 317, endPoint x: 66, endPoint y: 330, distance: 13.4
click at [67, 314] on span "WEEK 13" at bounding box center [55, 307] width 55 height 14
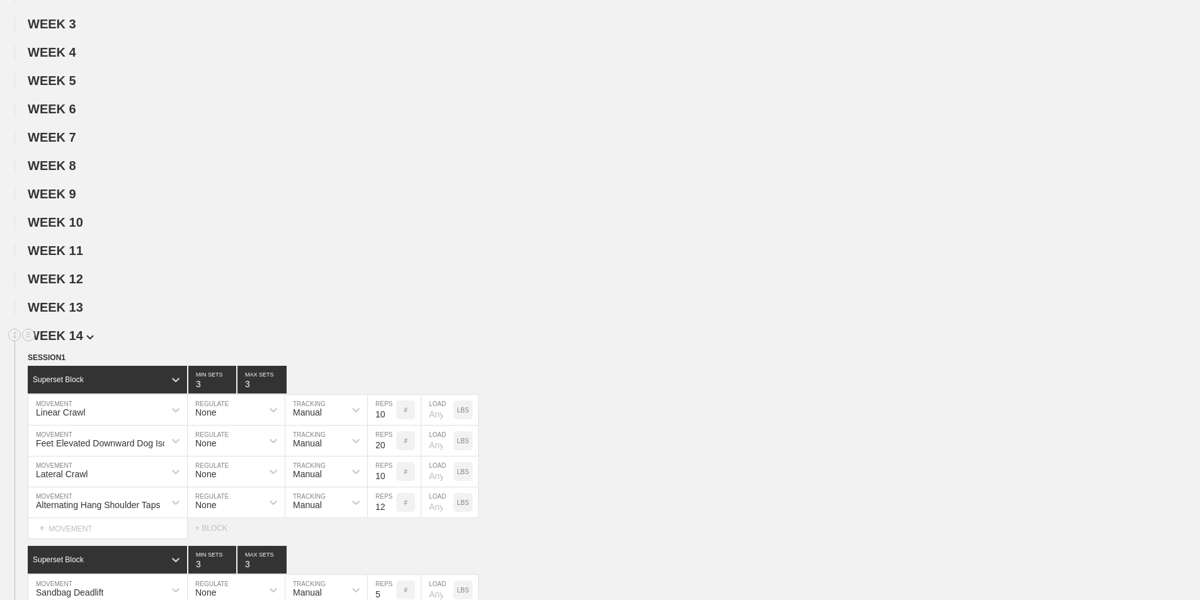
drag, startPoint x: 67, startPoint y: 343, endPoint x: 67, endPoint y: 350, distance: 7.6
click at [67, 343] on span "WEEK 14" at bounding box center [61, 336] width 66 height 14
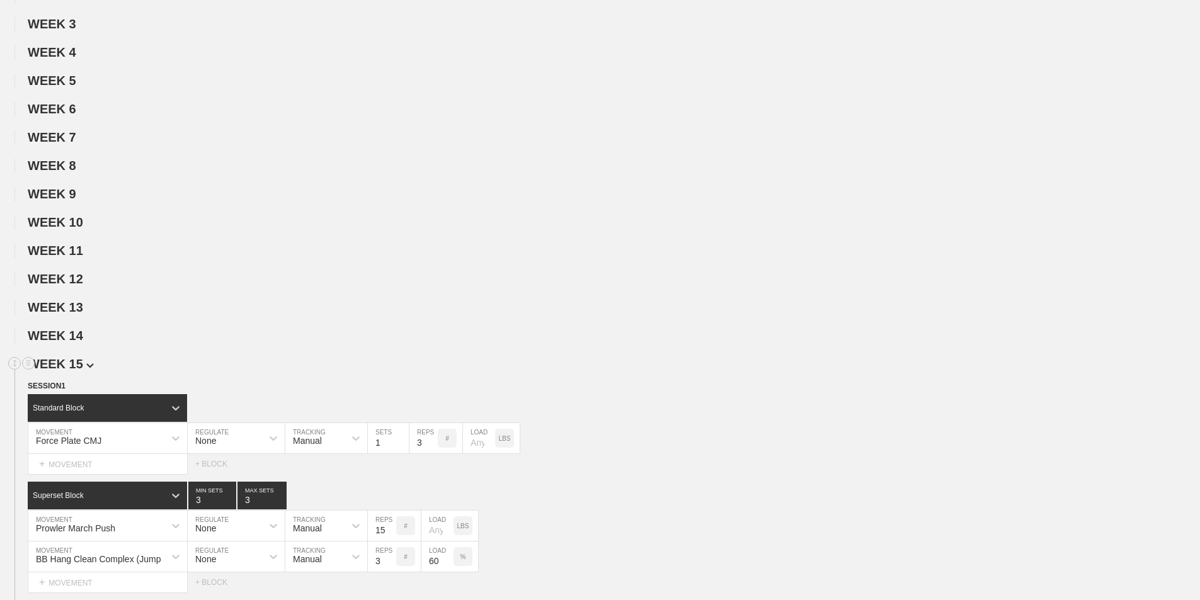
click at [64, 369] on span "WEEK 15" at bounding box center [61, 364] width 66 height 14
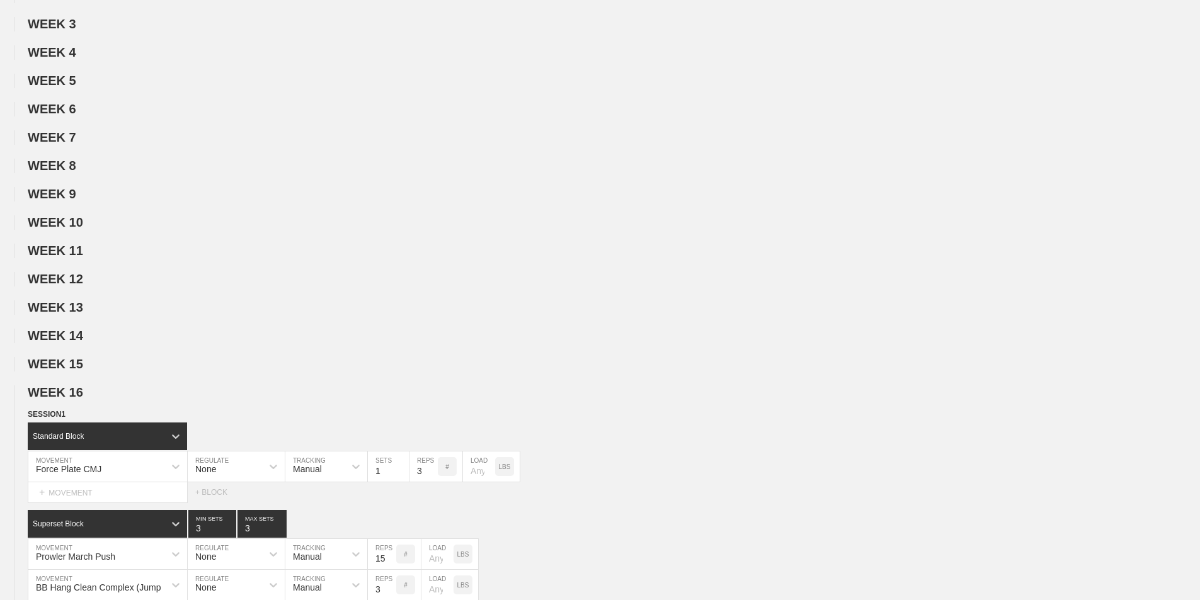
click at [61, 399] on span "WEEK 16" at bounding box center [55, 393] width 55 height 14
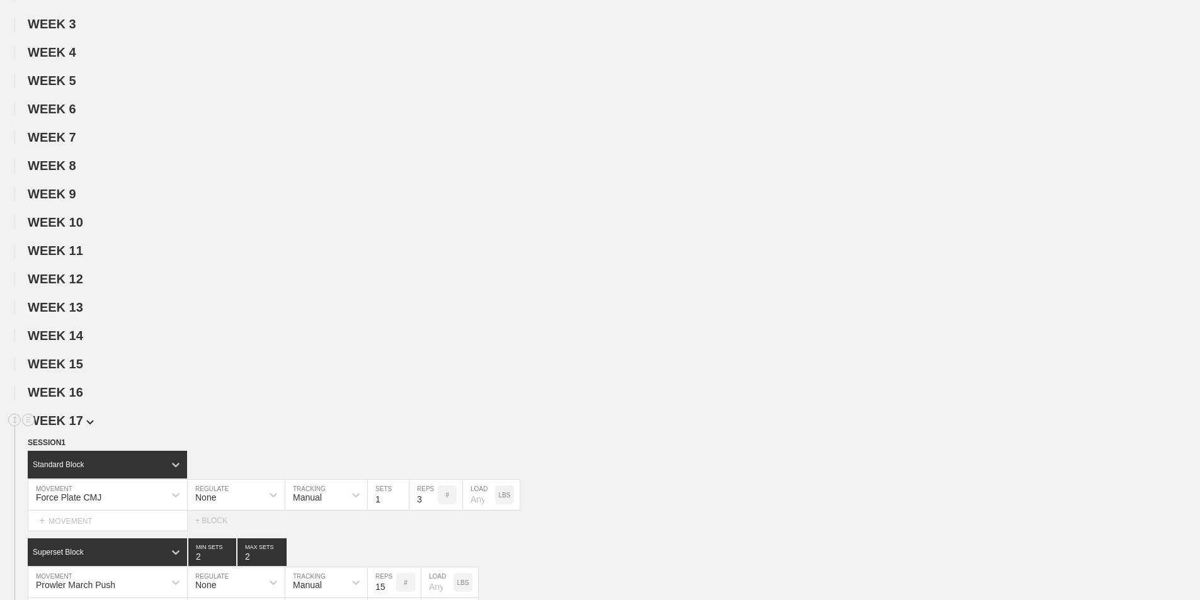
click at [61, 428] on span "WEEK 17" at bounding box center [61, 421] width 66 height 14
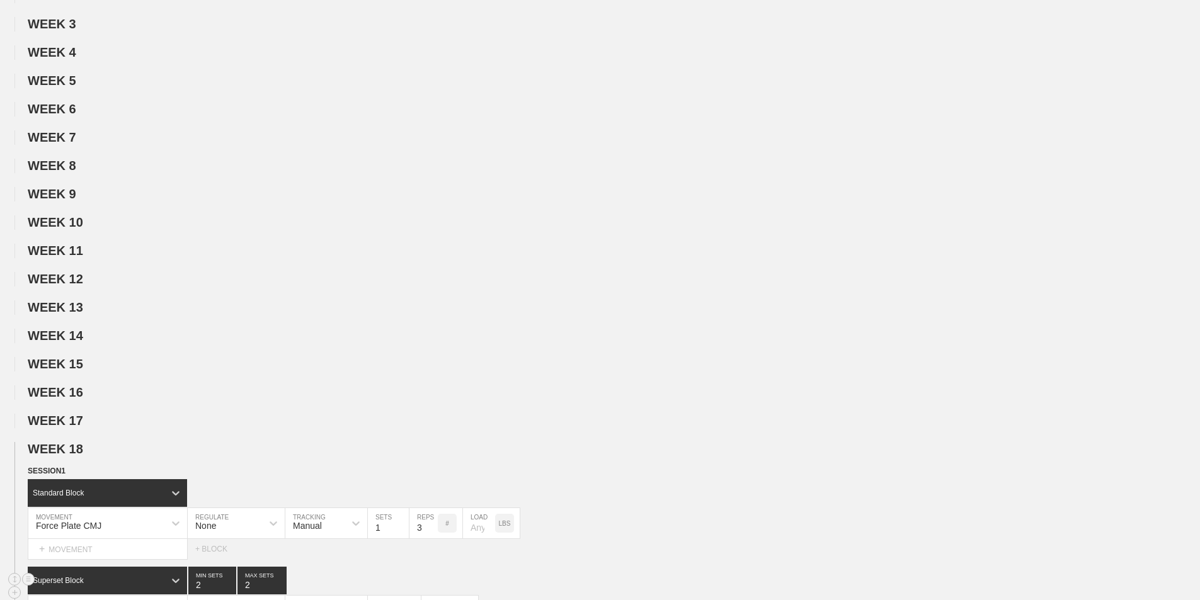
scroll to position [441, 0]
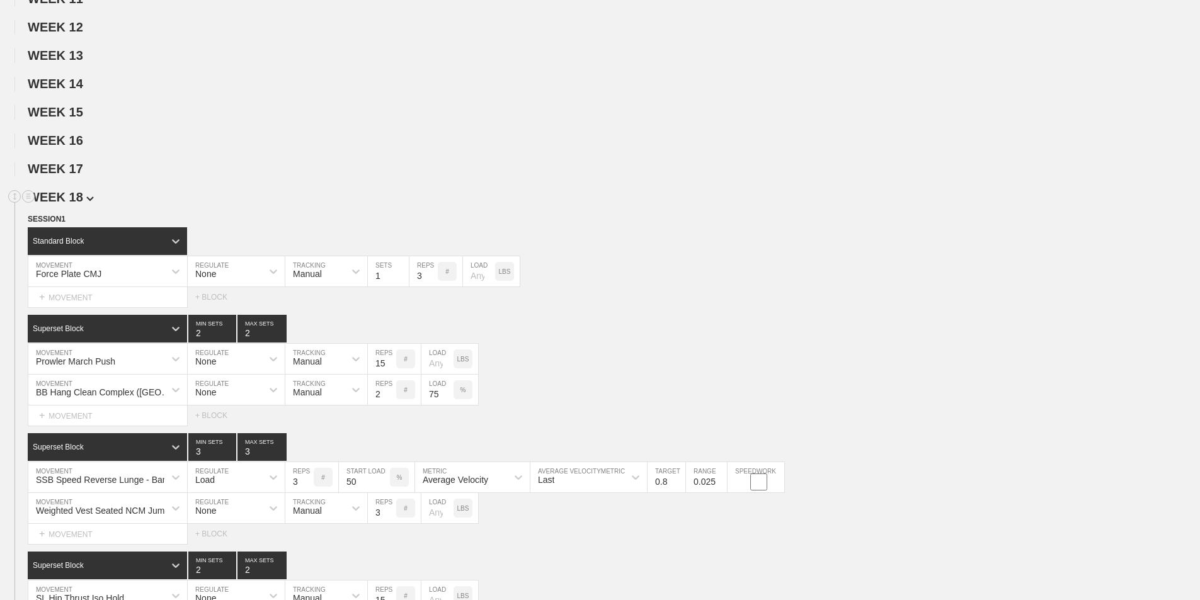
click at [77, 204] on span "WEEK 18" at bounding box center [61, 197] width 66 height 14
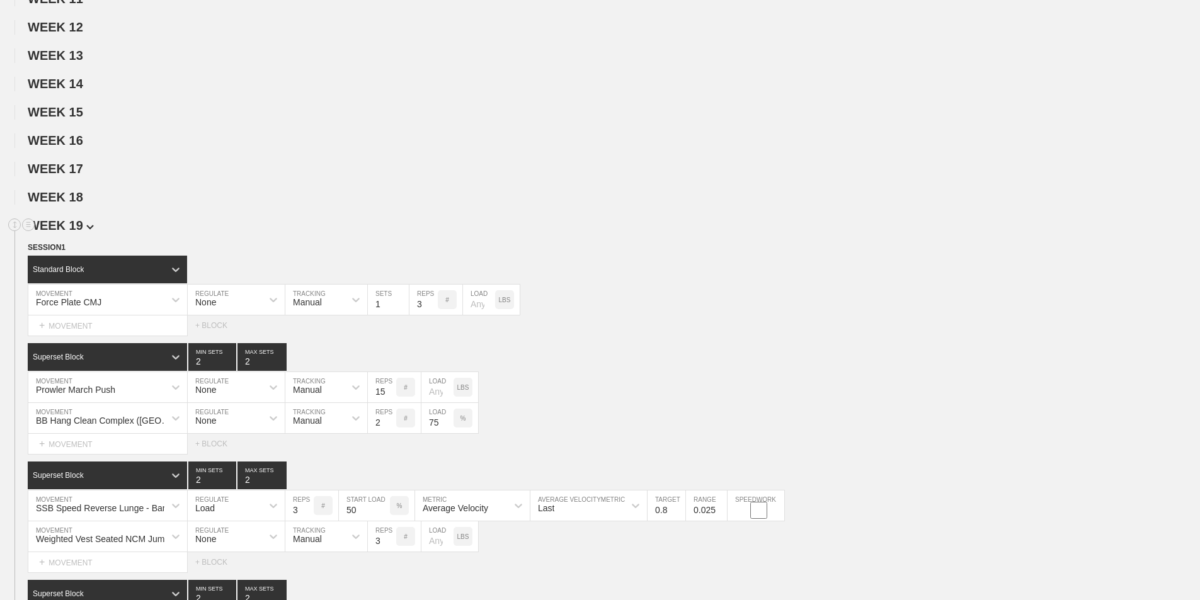
click at [74, 232] on span "WEEK 19" at bounding box center [61, 226] width 66 height 14
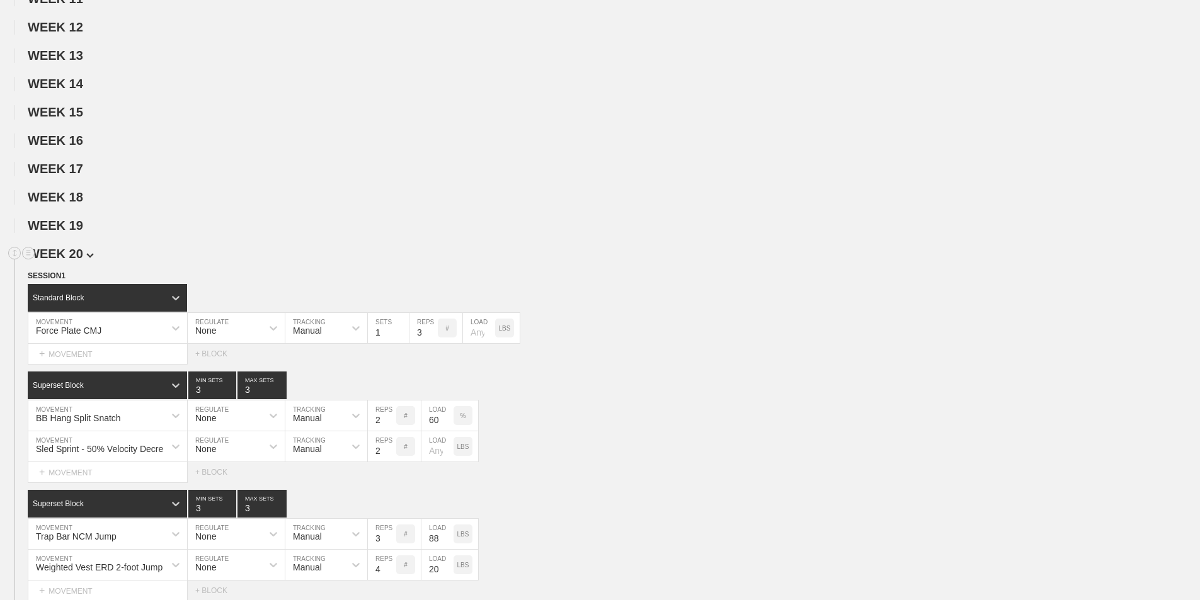
click at [74, 261] on span "WEEK 20" at bounding box center [61, 254] width 66 height 14
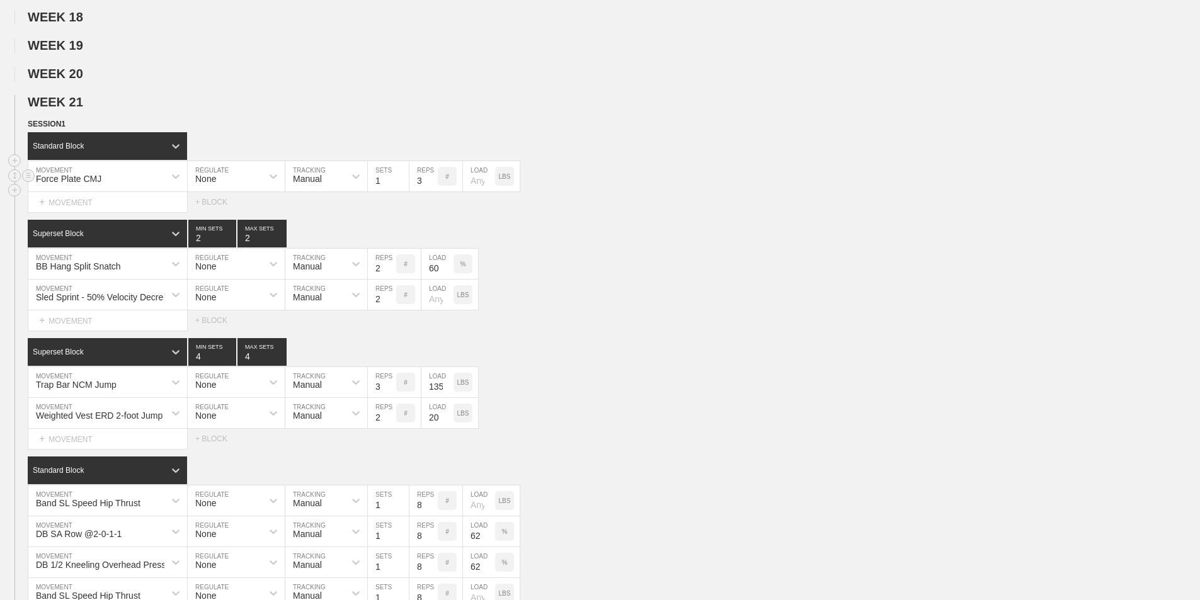
scroll to position [630, 0]
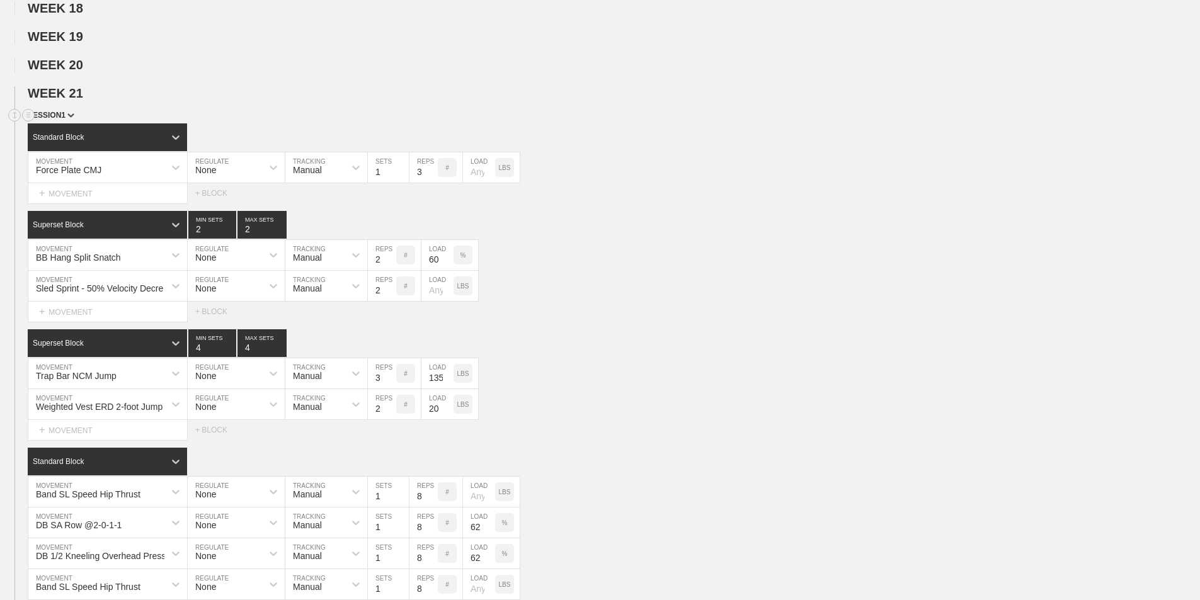
click at [70, 120] on div "SESSION 1" at bounding box center [614, 116] width 1172 height 14
click at [66, 120] on span "SESSION 1" at bounding box center [51, 115] width 47 height 9
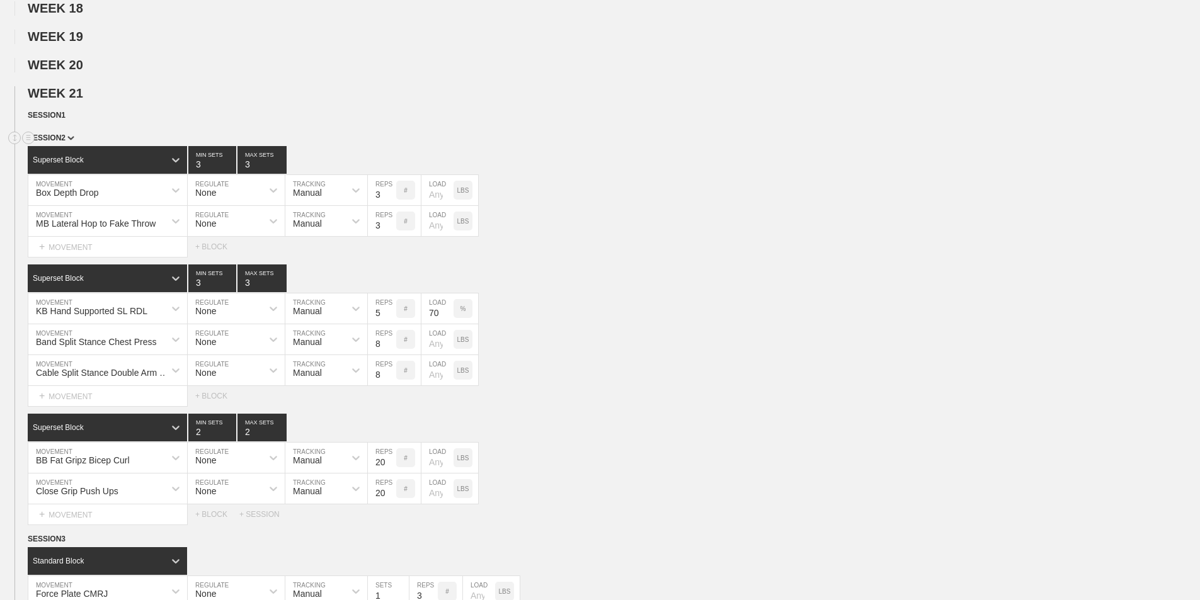
click at [66, 142] on span "SESSION 2" at bounding box center [51, 138] width 47 height 9
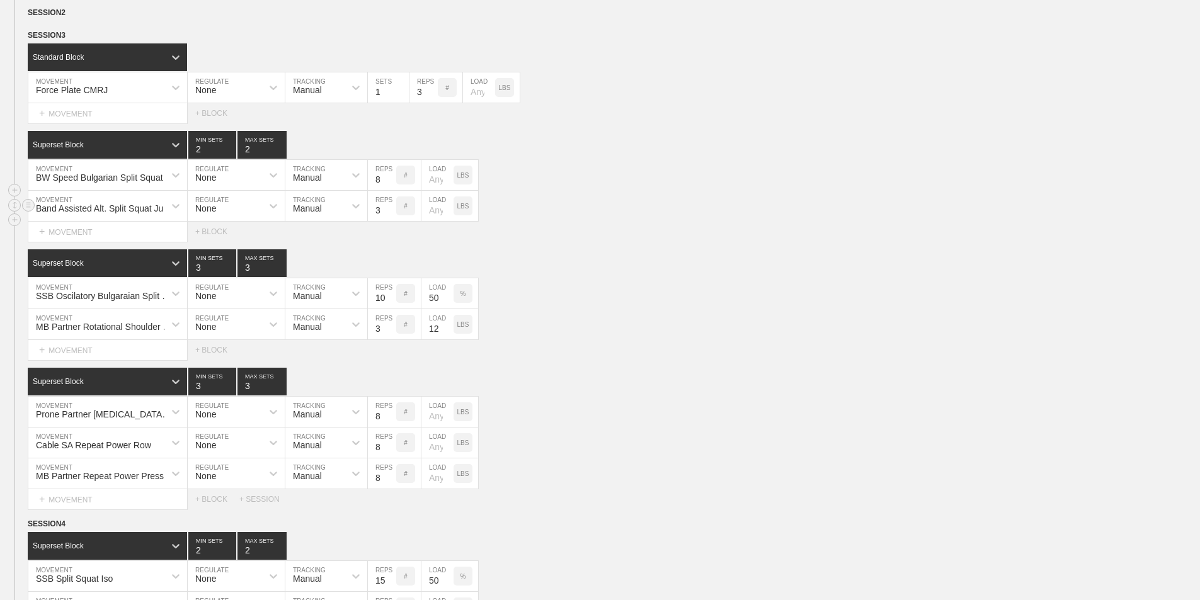
scroll to position [756, 0]
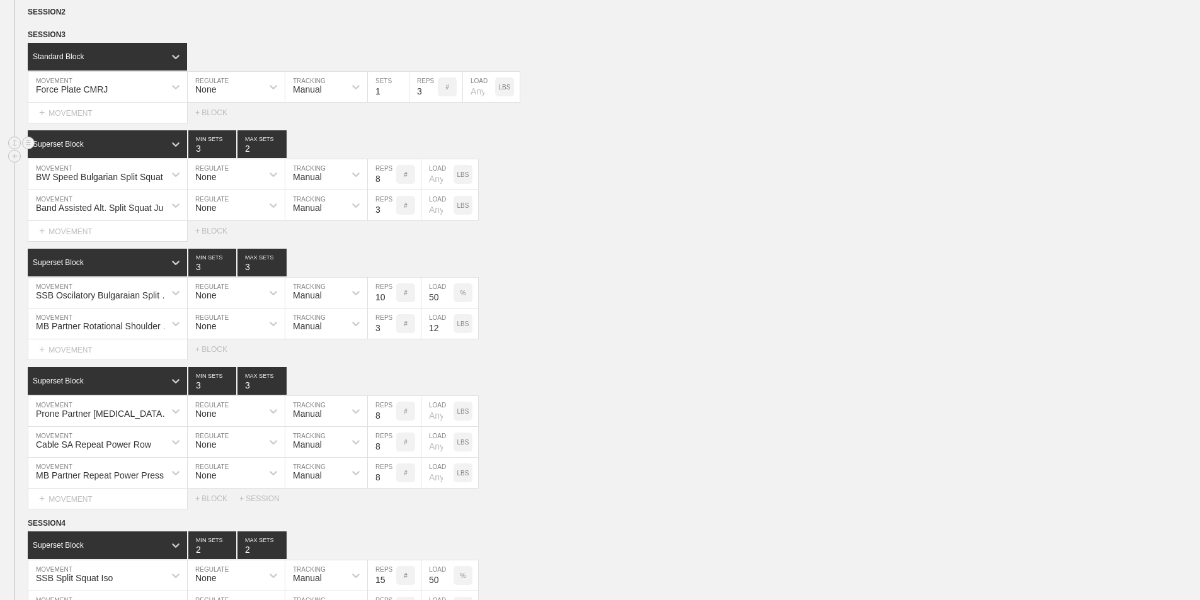
type input "3"
click at [231, 152] on input "3" at bounding box center [212, 144] width 48 height 28
type input "3"
click at [282, 156] on input "3" at bounding box center [261, 144] width 49 height 28
type input "2"
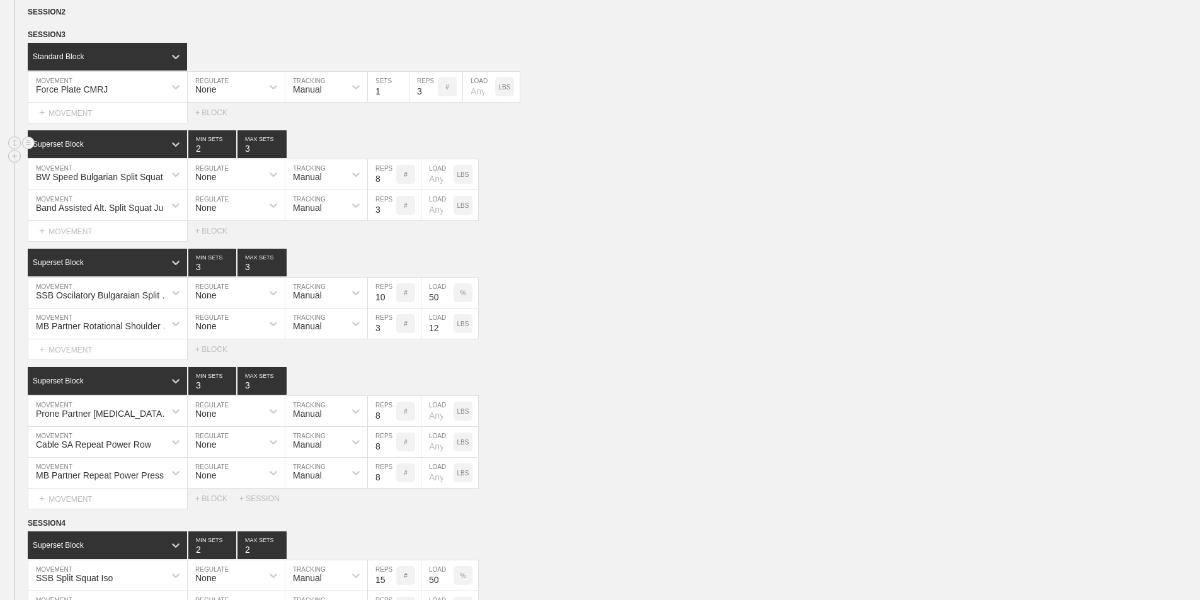
click at [229, 158] on input "2" at bounding box center [212, 144] width 48 height 28
type input "2"
click at [280, 158] on input "2" at bounding box center [261, 144] width 49 height 28
click at [666, 158] on div "Superset Block 2 MIN SETS 2 MAX SETS" at bounding box center [614, 144] width 1172 height 28
click at [438, 308] on input "50" at bounding box center [437, 293] width 32 height 30
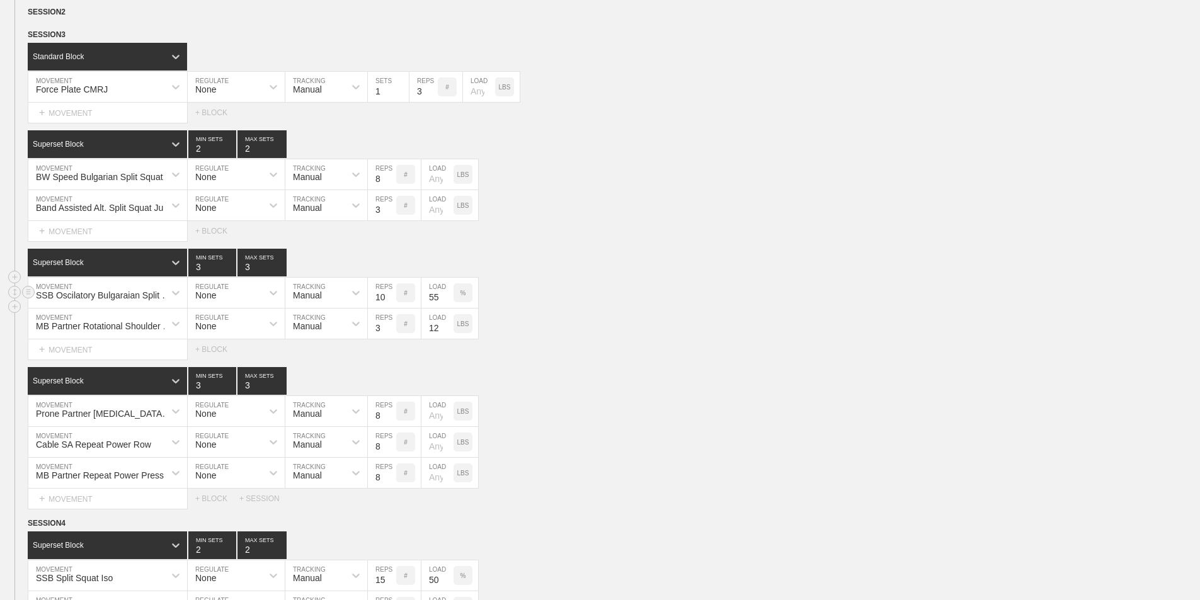
type input "55"
click at [566, 296] on div "SSB Oscilatory Bulgaraian Split Squat MOVEMENT None REGULATE Manual TRACKING 10…" at bounding box center [600, 293] width 1200 height 31
click at [540, 418] on div "Prone Partner [MEDICAL_DATA] Curl Oscilation MOVEMENT None REGULATE Manual TRAC…" at bounding box center [600, 411] width 1200 height 31
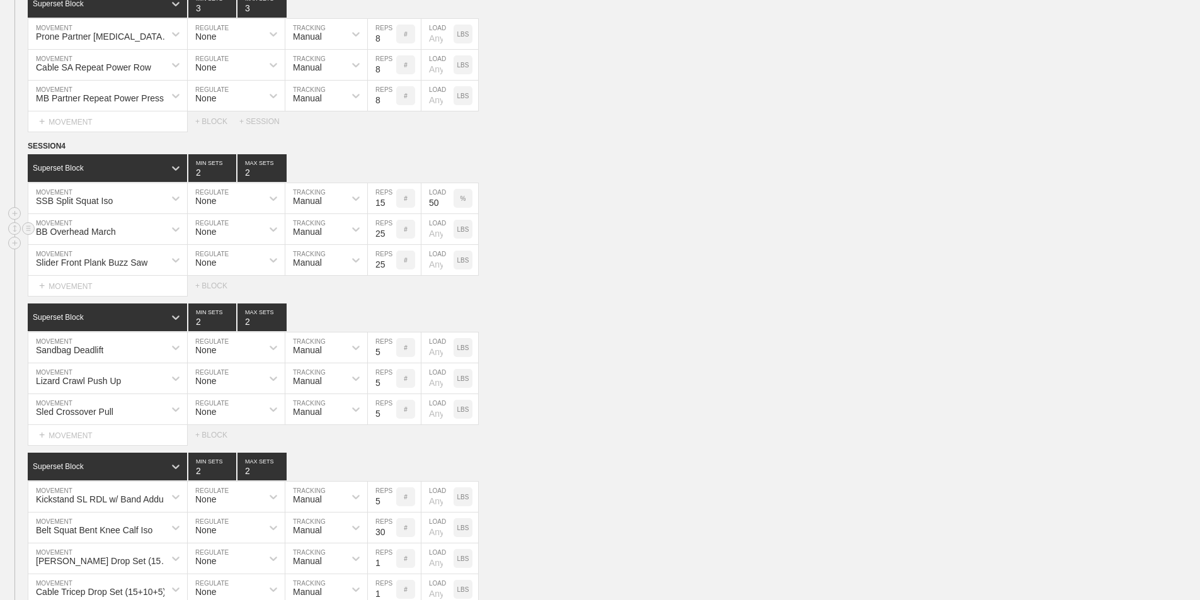
scroll to position [1134, 0]
click at [28, 174] on circle at bounding box center [28, 166] width 14 height 14
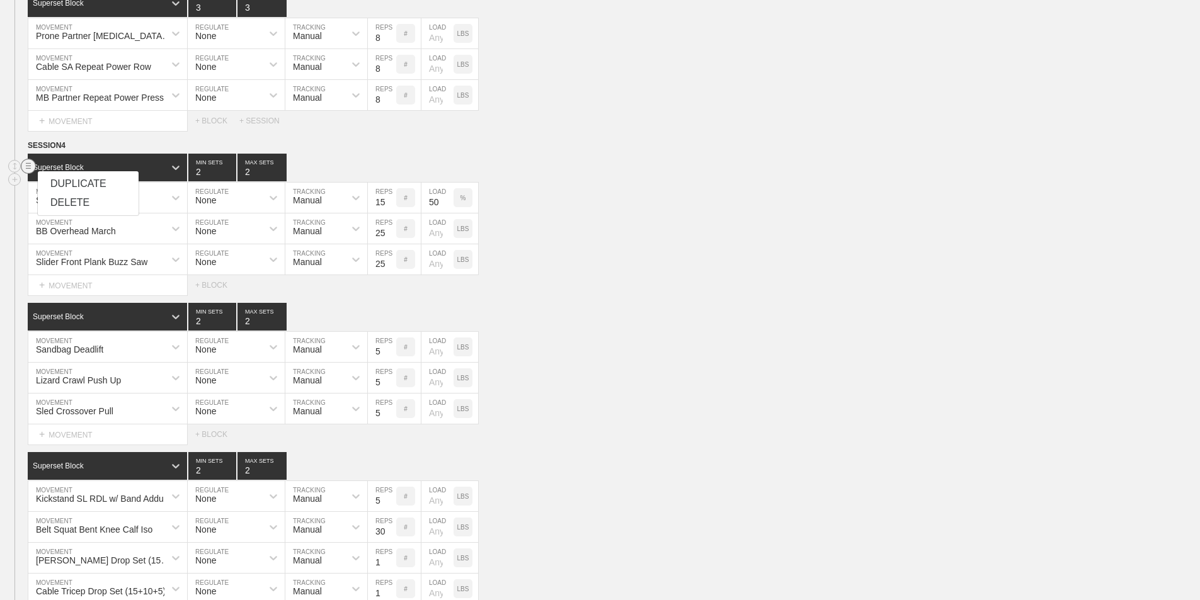
click at [76, 201] on div "DELETE" at bounding box center [88, 202] width 101 height 19
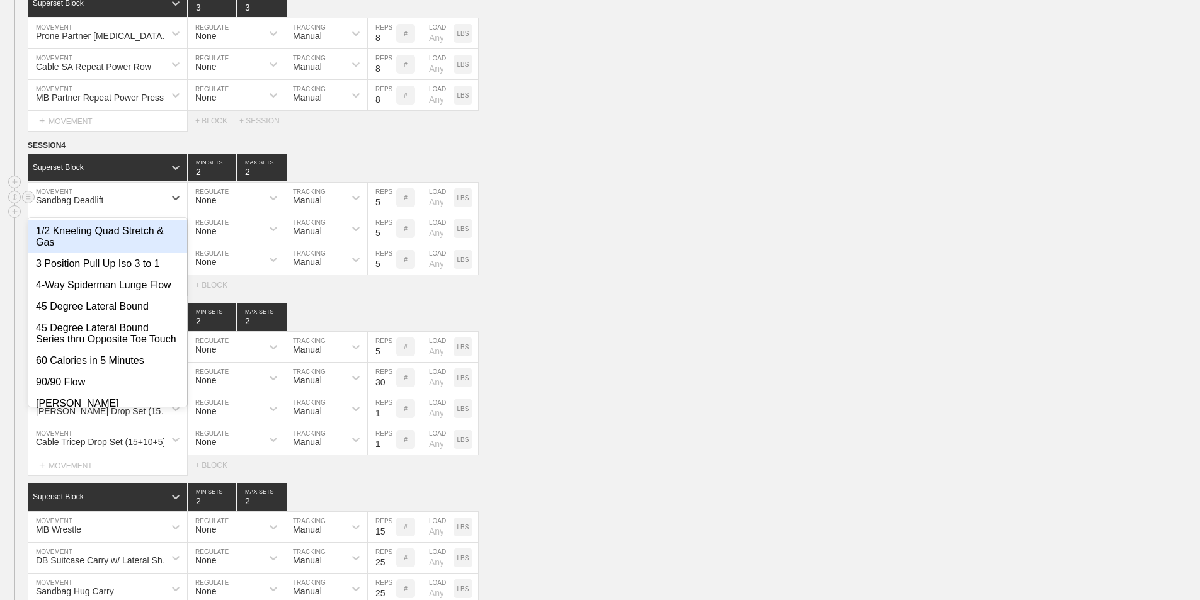
click at [74, 205] on div "Sandbag Deadlift" at bounding box center [69, 200] width 67 height 10
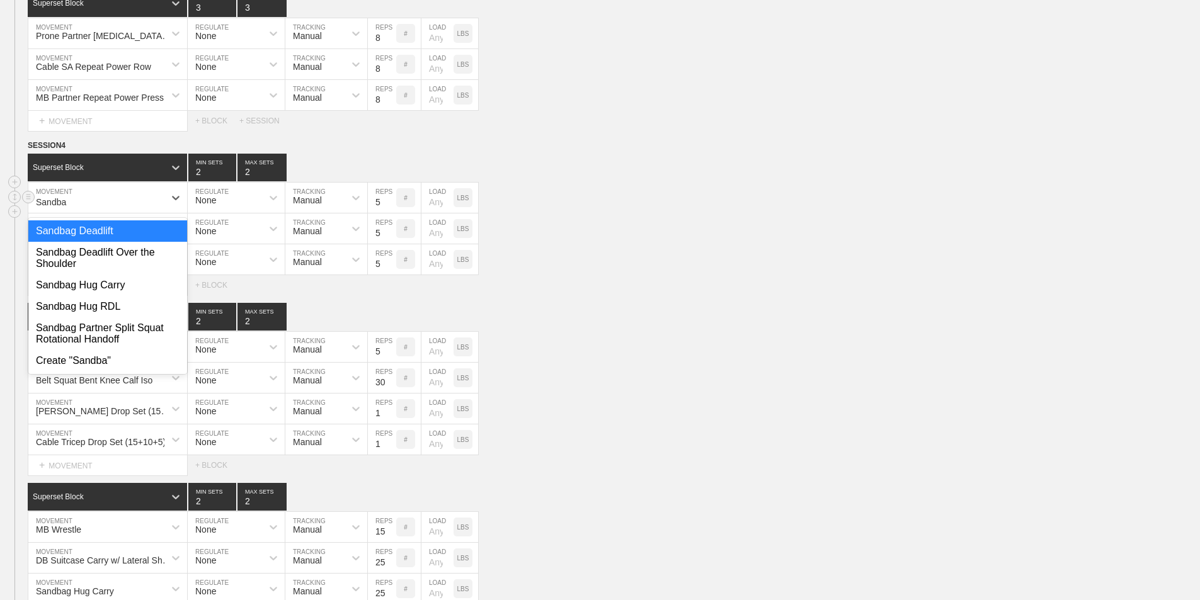
type input "Sandbag"
drag, startPoint x: 100, startPoint y: 346, endPoint x: 94, endPoint y: 340, distance: 7.6
click at [100, 346] on div "Sandbag Partner Split Squat Rotational Handoff" at bounding box center [107, 333] width 159 height 33
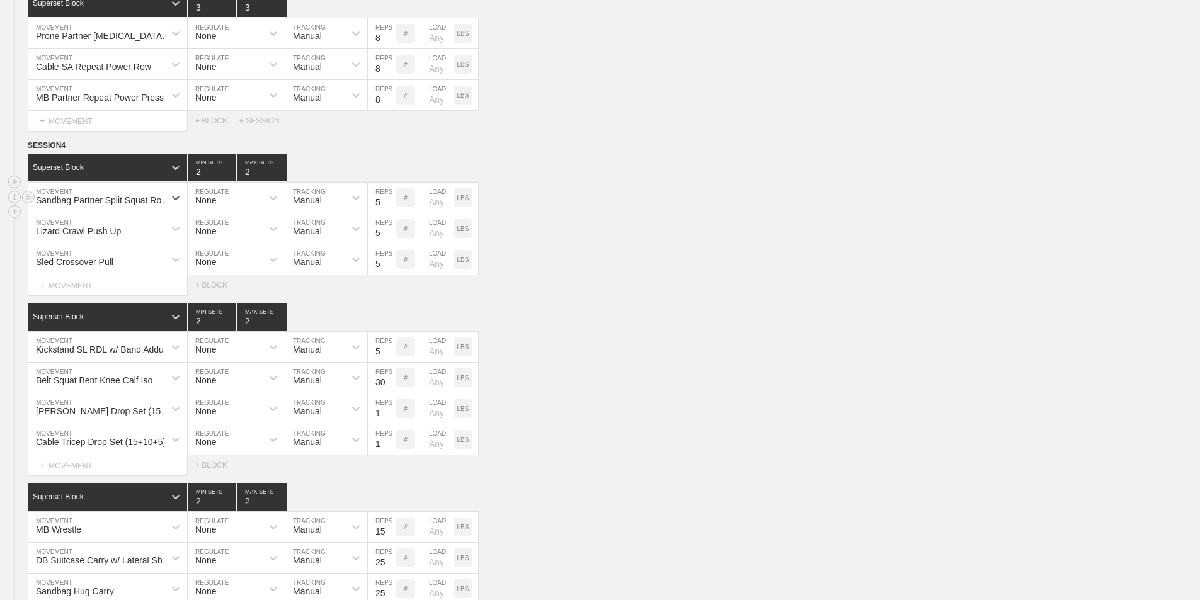
click at [383, 213] on input "5" at bounding box center [382, 198] width 28 height 30
type input "15"
type input "3"
click at [230, 178] on input "3" at bounding box center [212, 168] width 48 height 28
type input "3"
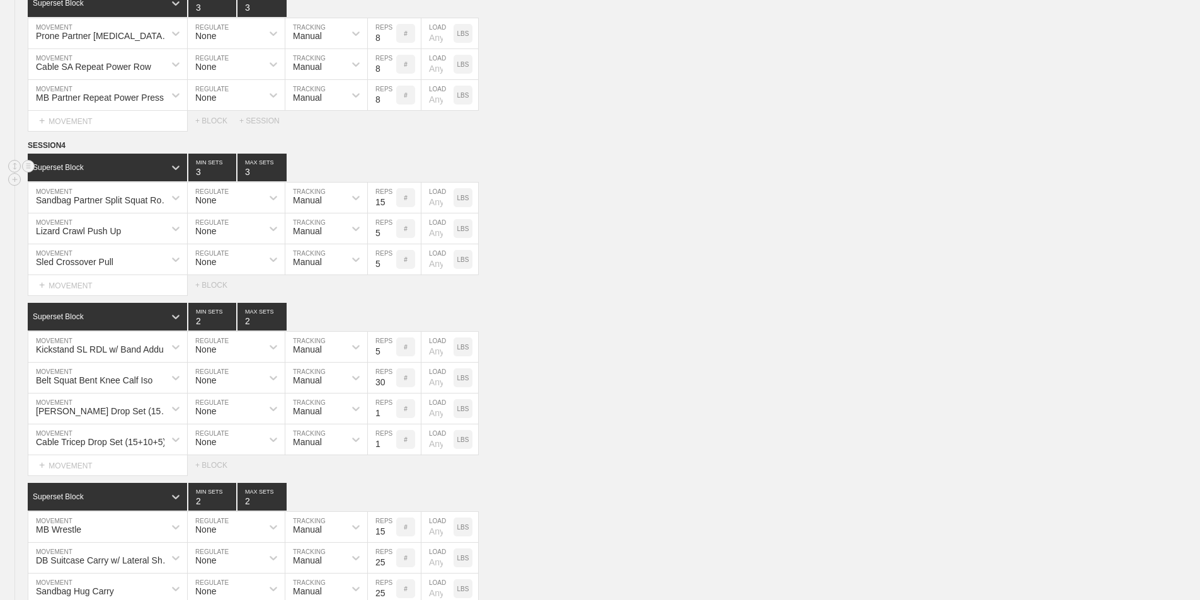
click at [282, 178] on input "3" at bounding box center [261, 168] width 49 height 28
click at [619, 295] on div "Select... MOVEMENT + MOVEMENT + BLOCK" at bounding box center [600, 285] width 1200 height 20
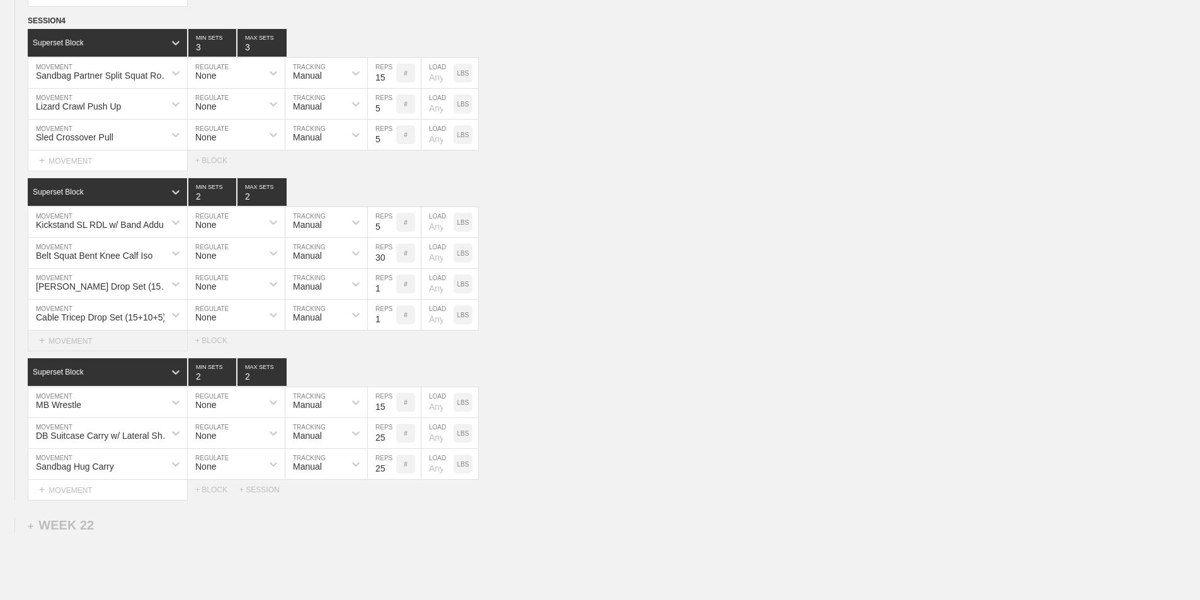
scroll to position [1260, 0]
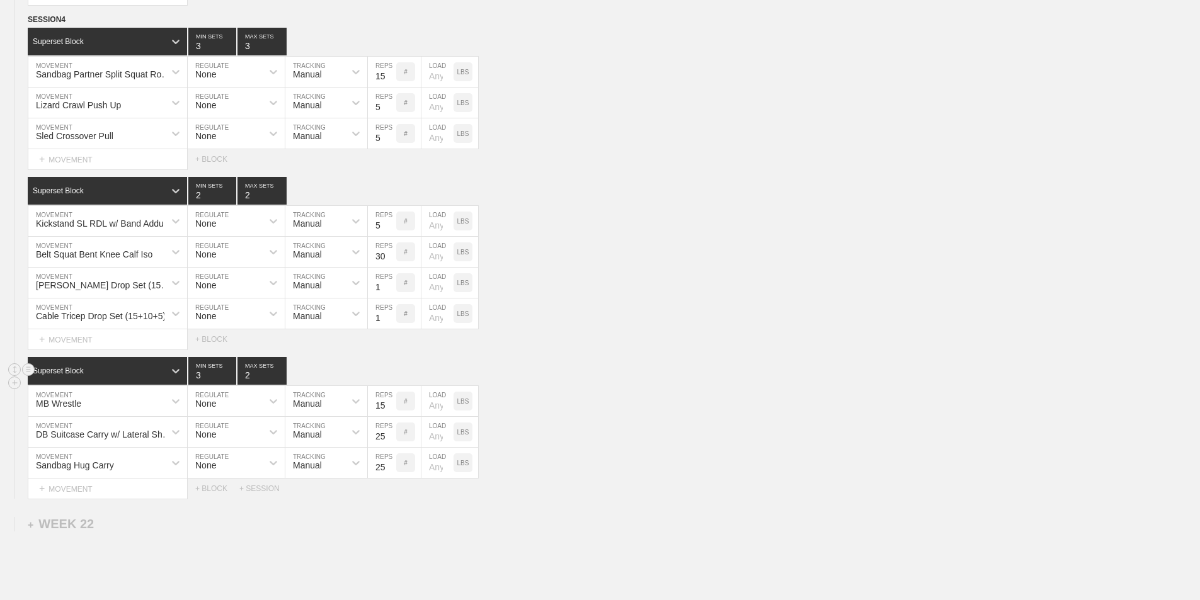
type input "3"
click at [230, 382] on input "3" at bounding box center [212, 371] width 48 height 28
type input "3"
click at [283, 382] on input "3" at bounding box center [261, 371] width 49 height 28
click at [665, 383] on div "Superset Block 3 MIN SETS 3 MAX SETS" at bounding box center [614, 371] width 1172 height 28
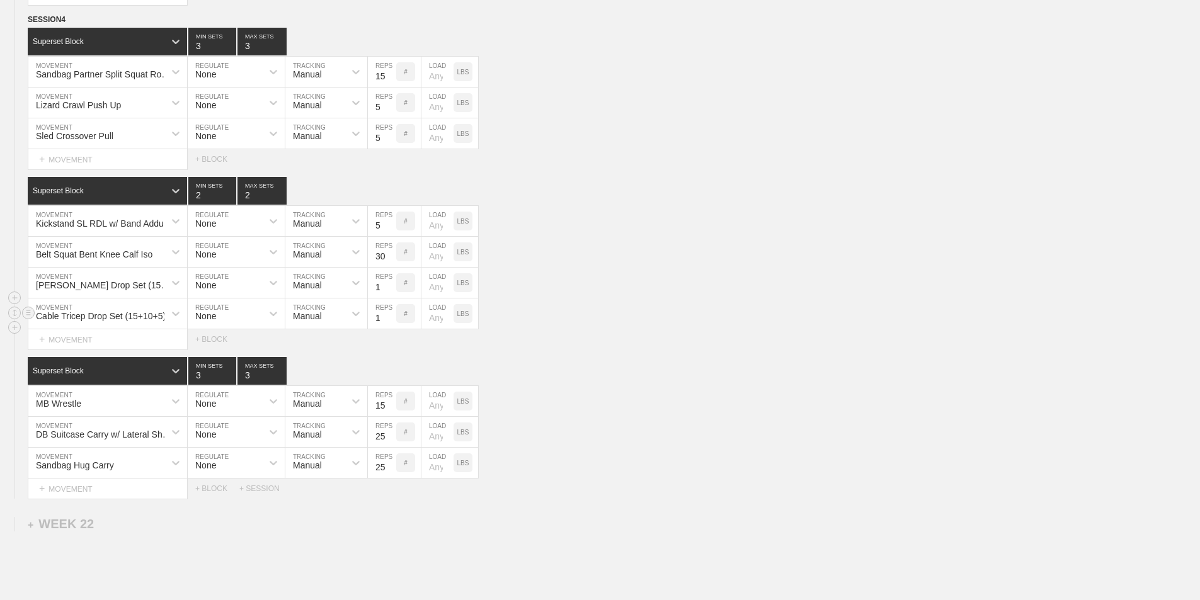
scroll to position [1197, 0]
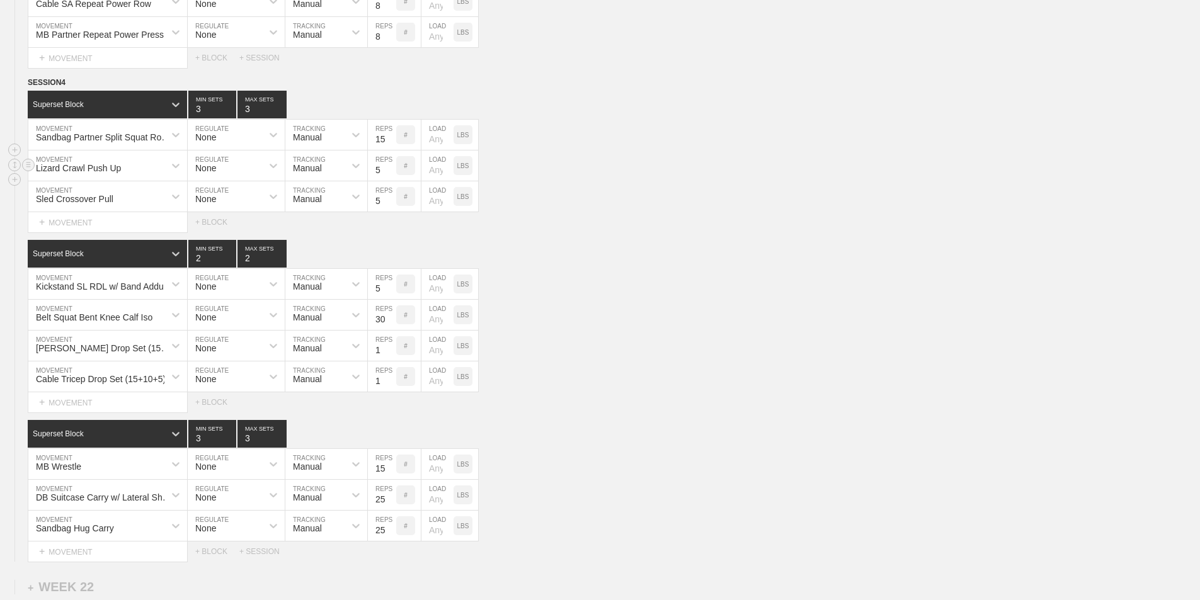
click at [143, 176] on div "Lizard Crawl Push Up" at bounding box center [96, 165] width 136 height 21
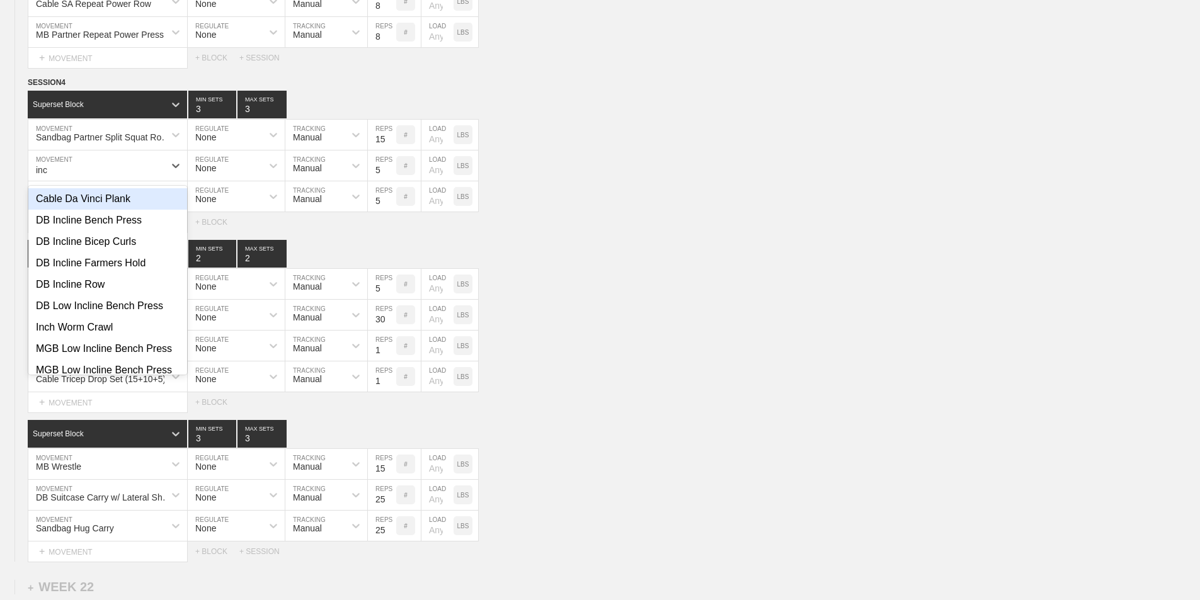
type input "inch"
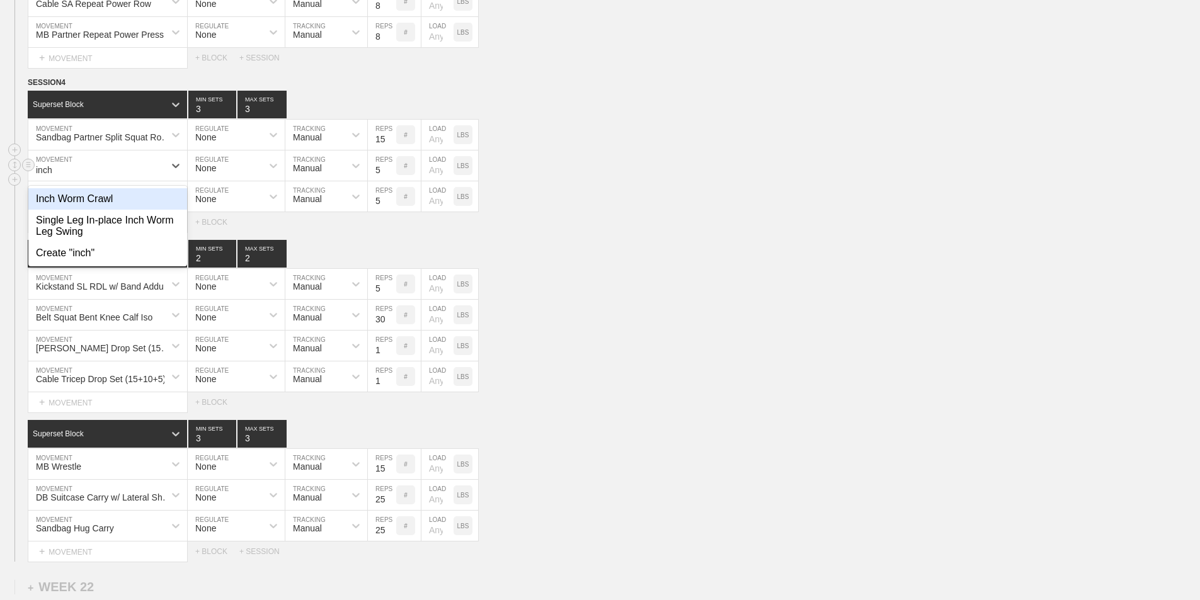
click at [96, 205] on div "Inch Worm Crawl" at bounding box center [107, 198] width 159 height 21
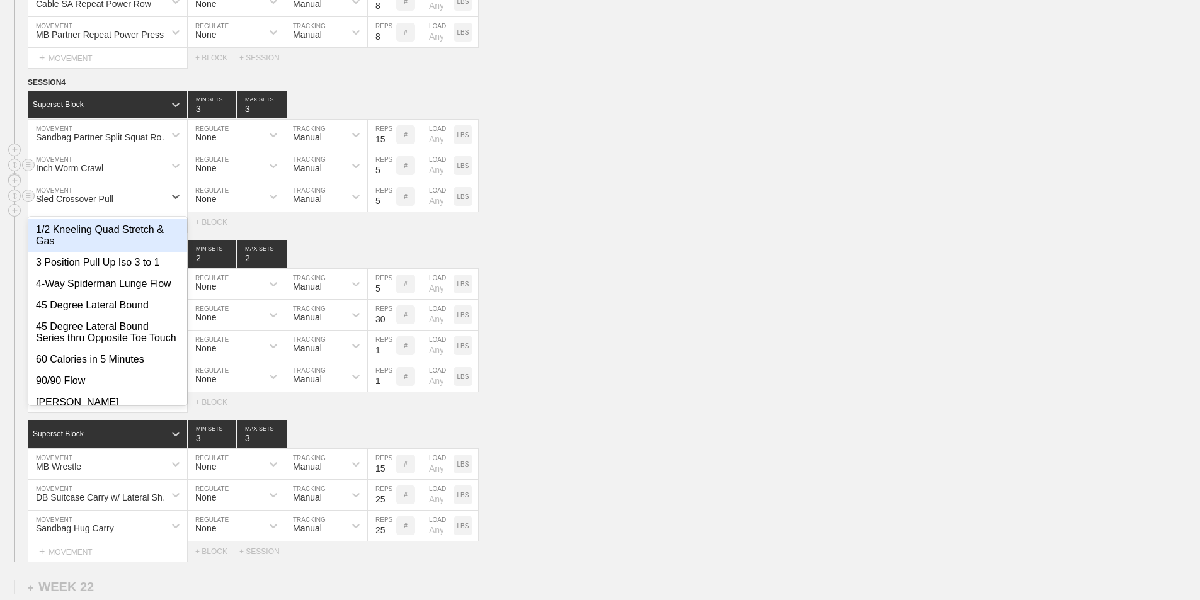
click at [83, 204] on div "Sled Crossover Pull" at bounding box center [74, 199] width 77 height 10
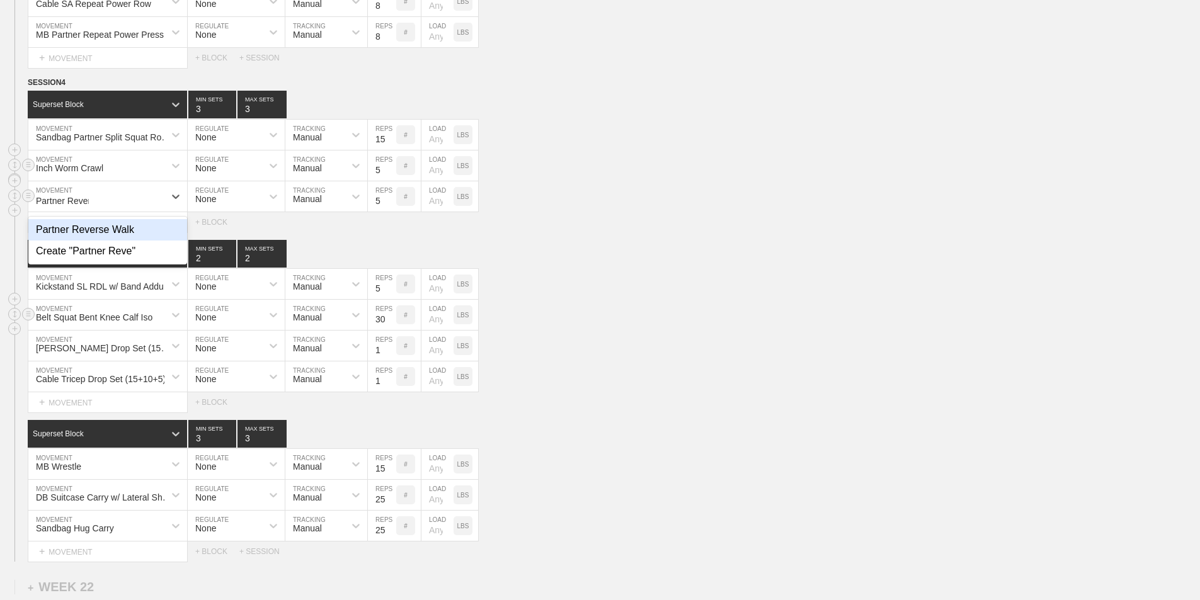
type input "Partner Reverse"
click at [84, 241] on div "Partner Reverse Walk" at bounding box center [107, 229] width 159 height 21
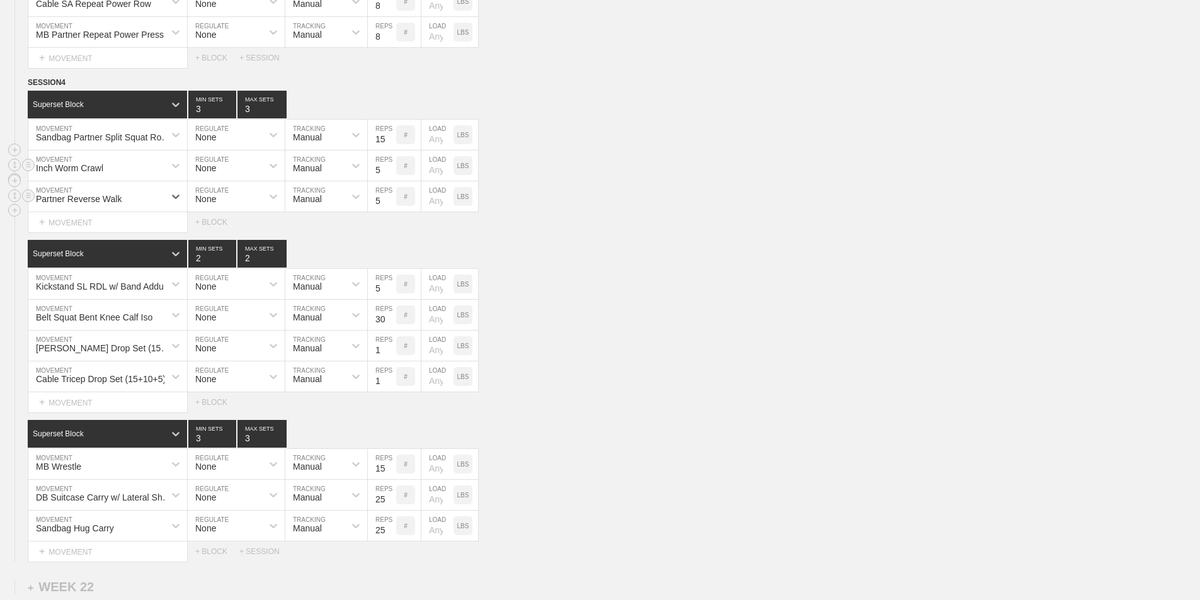
click at [377, 209] on input "5" at bounding box center [382, 196] width 28 height 30
type input "10"
click at [376, 181] on input "5" at bounding box center [382, 166] width 28 height 30
click at [551, 151] on div "Sandbag Partner Split Squat Rotational Handoff MOVEMENT None REGULATE Manual TR…" at bounding box center [600, 135] width 1200 height 31
click at [380, 180] on input "15" at bounding box center [382, 166] width 28 height 30
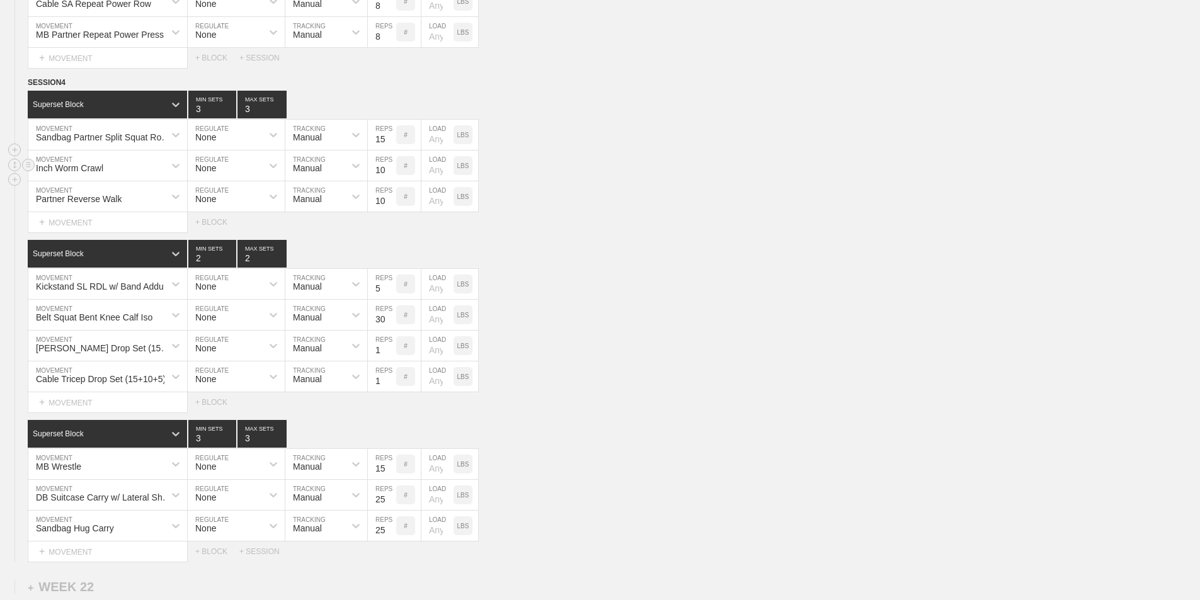
type input "10"
click at [592, 167] on div "Inch Worm Crawl MOVEMENT None REGULATE Manual TRACKING 10 REPS # LOAD LBS" at bounding box center [600, 166] width 1200 height 31
click at [709, 181] on div "Inch Worm Crawl MOVEMENT None REGULATE Manual TRACKING 10 REPS # LOAD LBS" at bounding box center [600, 166] width 1200 height 31
drag, startPoint x: 673, startPoint y: 224, endPoint x: 655, endPoint y: 223, distance: 18.3
click at [673, 224] on div "Select... MOVEMENT + MOVEMENT + BLOCK" at bounding box center [600, 222] width 1200 height 20
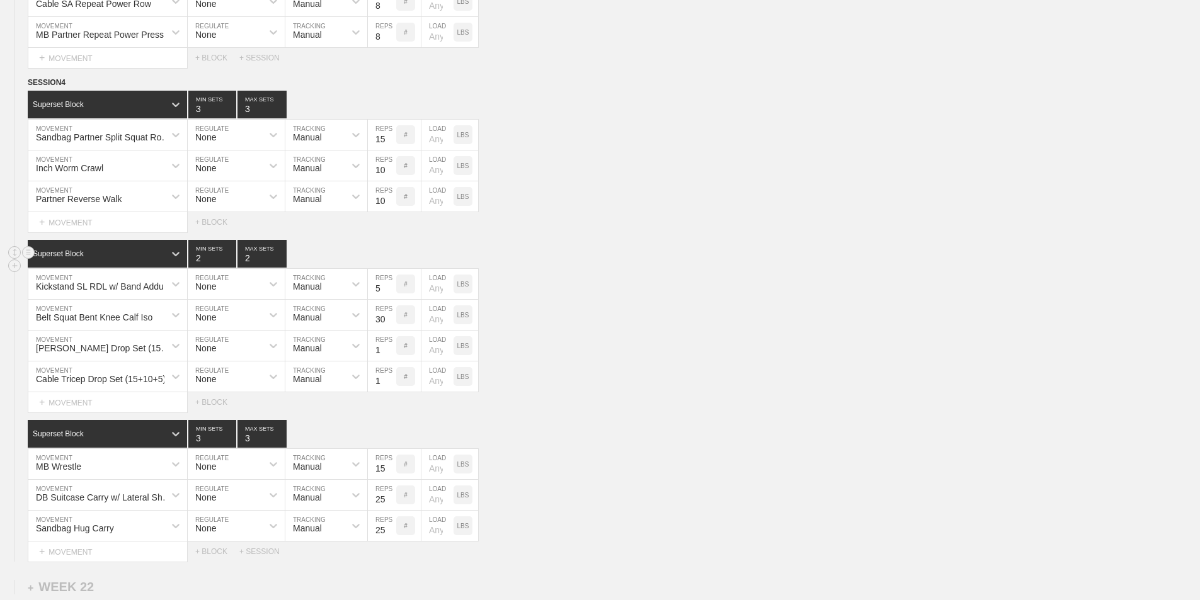
click at [613, 261] on div "Superset Block 2 MIN SETS 2 MAX SETS" at bounding box center [614, 254] width 1172 height 28
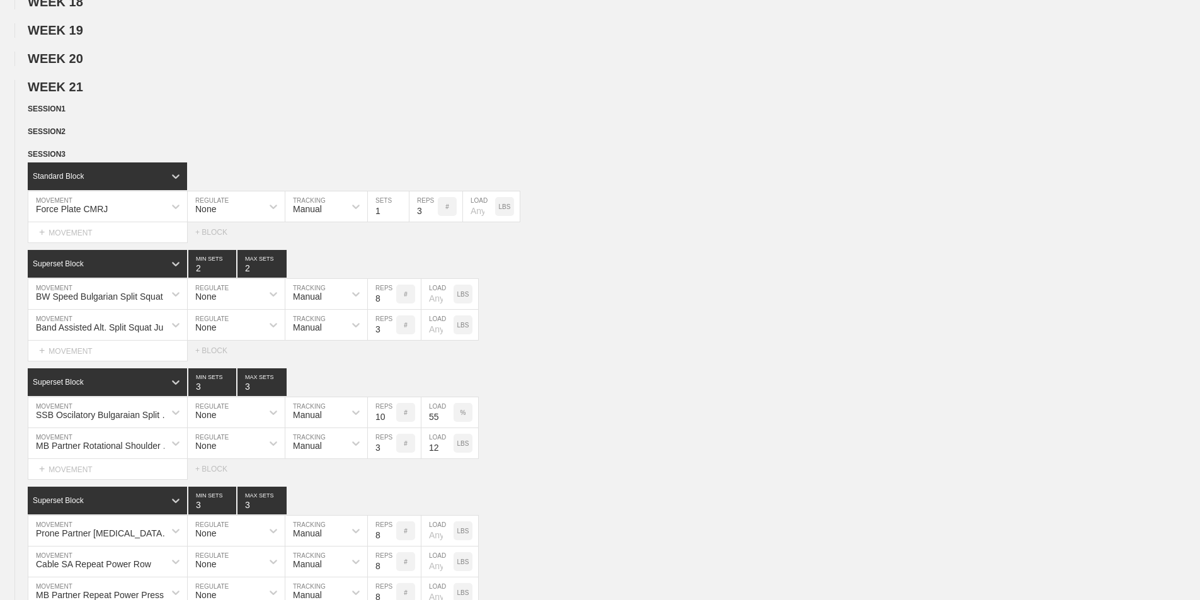
scroll to position [634, 0]
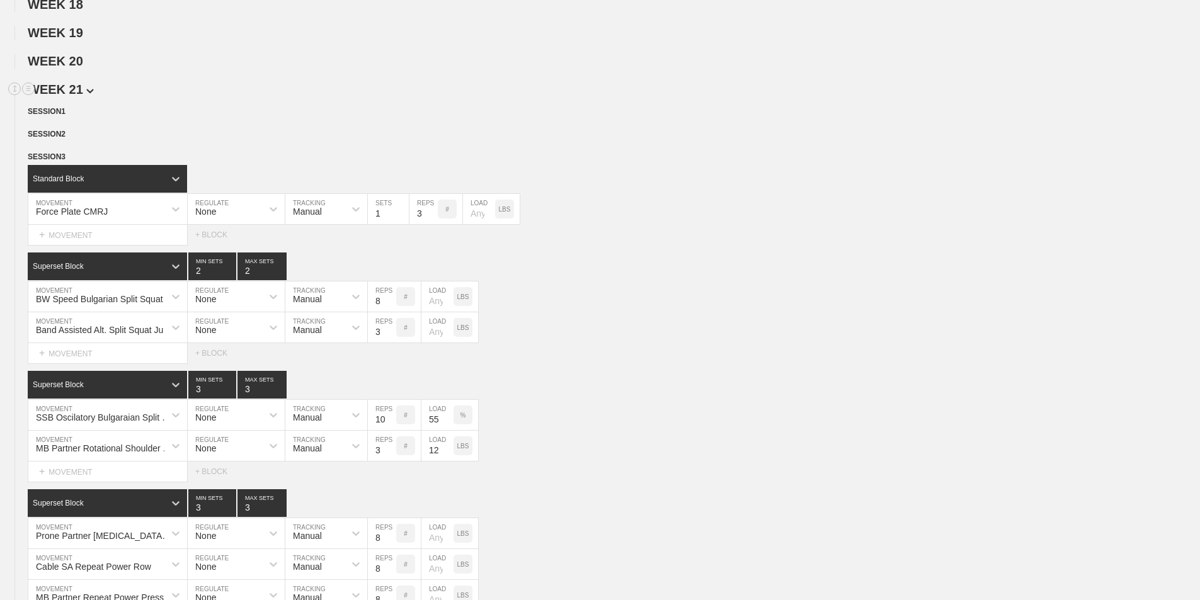
click at [89, 94] on img at bounding box center [90, 91] width 8 height 5
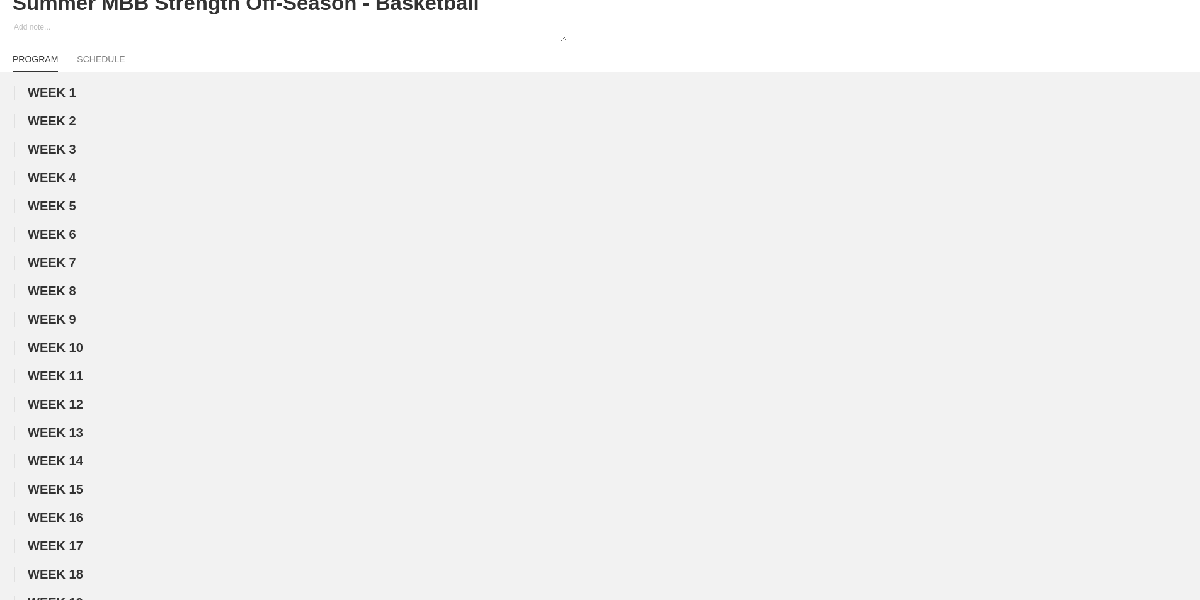
scroll to position [0, 0]
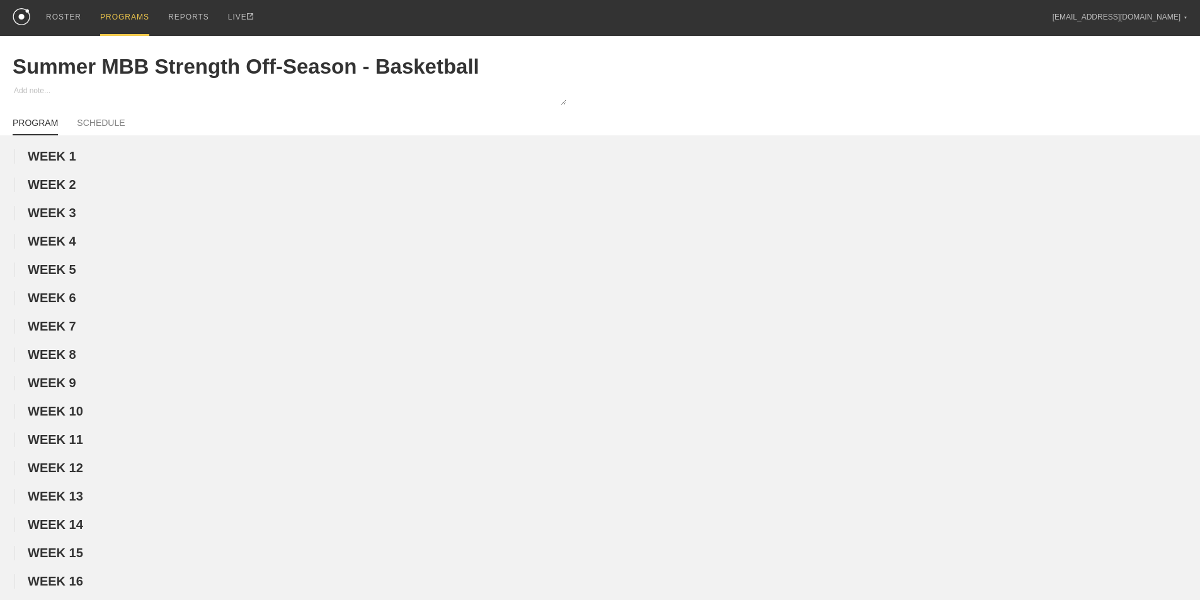
click at [127, 11] on div "PROGRAMS" at bounding box center [124, 18] width 49 height 36
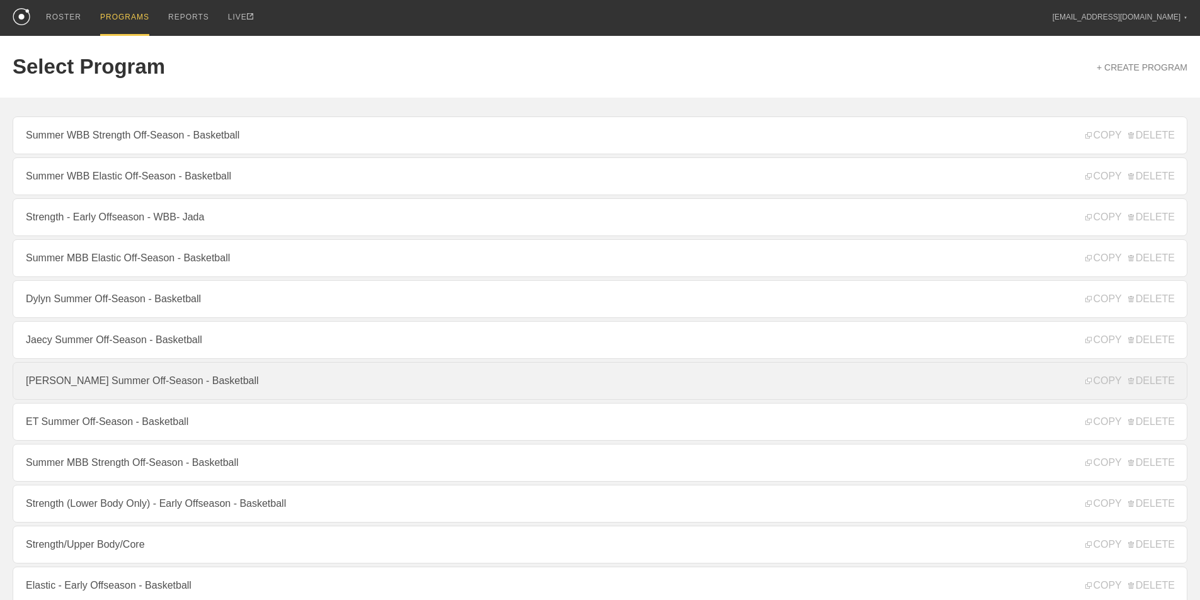
click at [87, 394] on link "[PERSON_NAME] Summer Off-Season - Basketball" at bounding box center [600, 381] width 1175 height 38
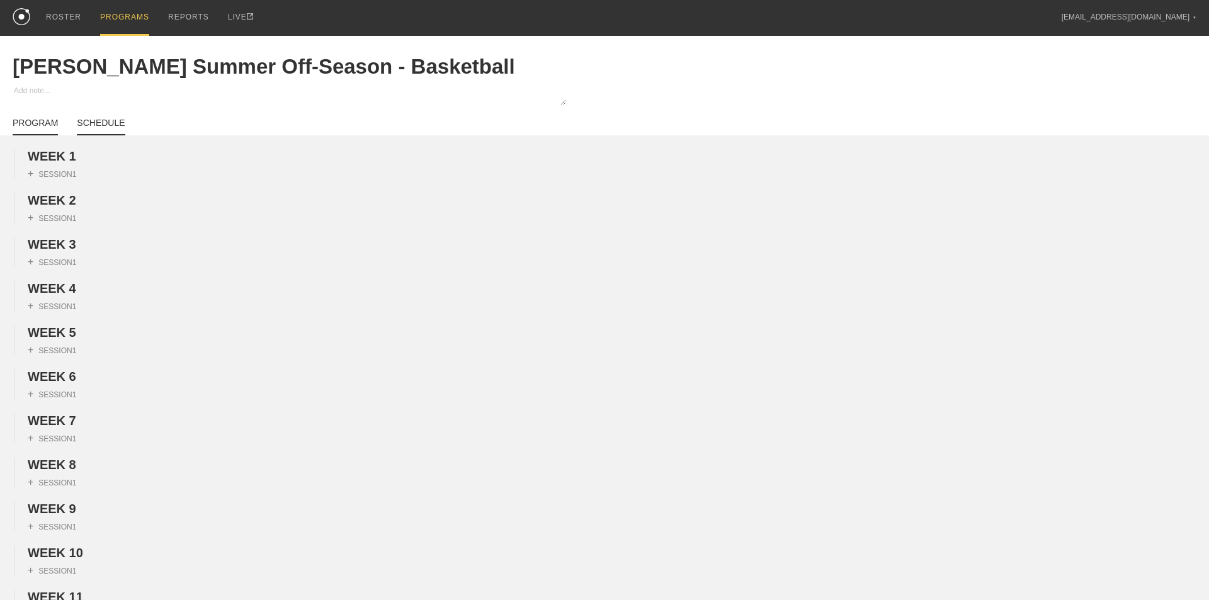
type textarea "x"
type input "[PERSON_NAME] Summer Off-Season - Basketball"
click at [77, 163] on span "WEEK 1" at bounding box center [57, 156] width 59 height 14
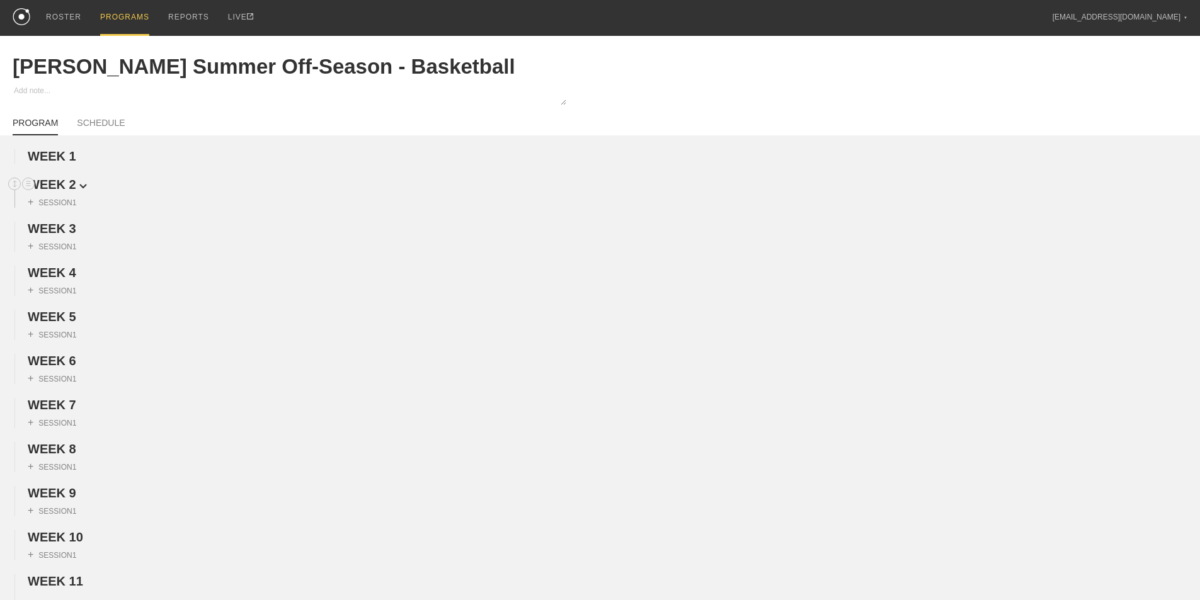
click at [73, 191] on span "WEEK 2" at bounding box center [57, 185] width 59 height 14
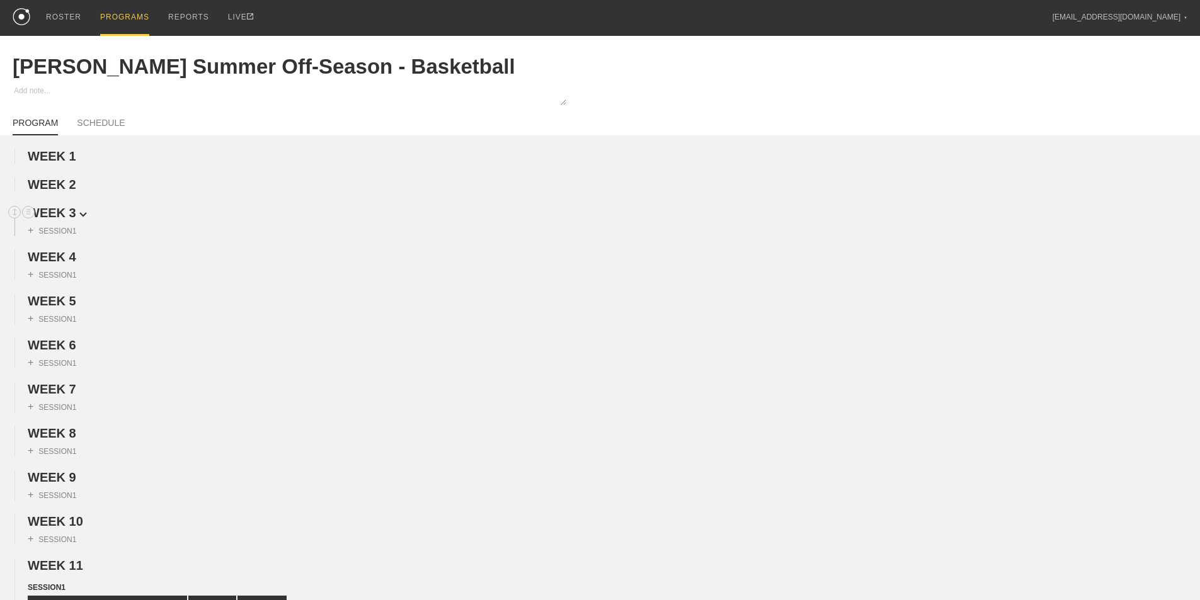
click at [74, 220] on span "WEEK 3" at bounding box center [57, 213] width 59 height 14
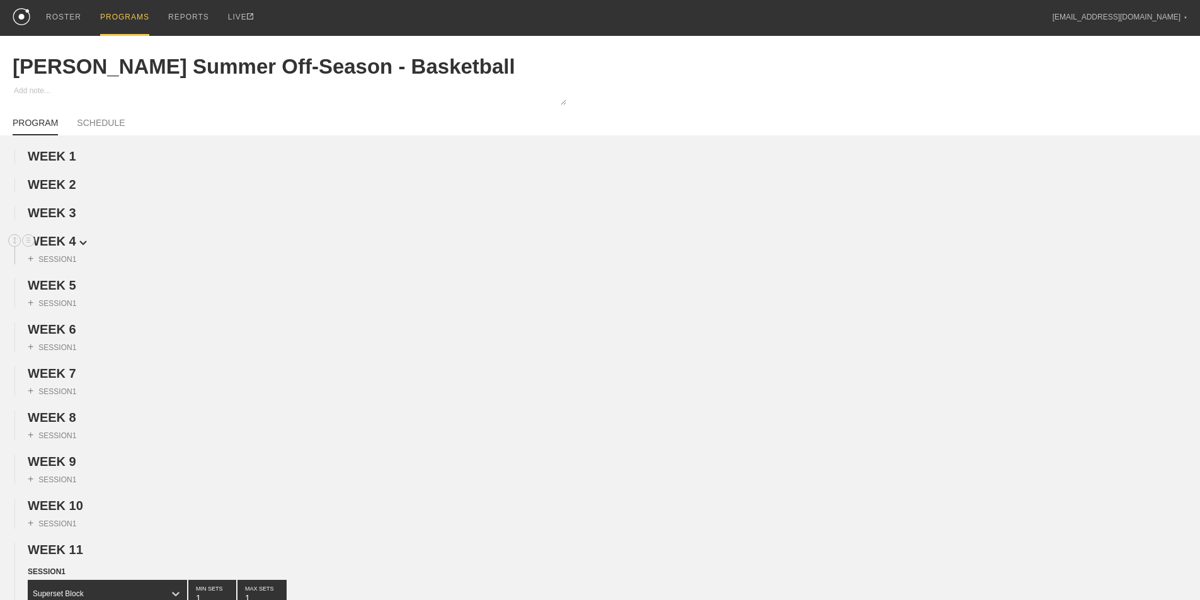
click at [72, 248] on span "WEEK 4" at bounding box center [57, 241] width 59 height 14
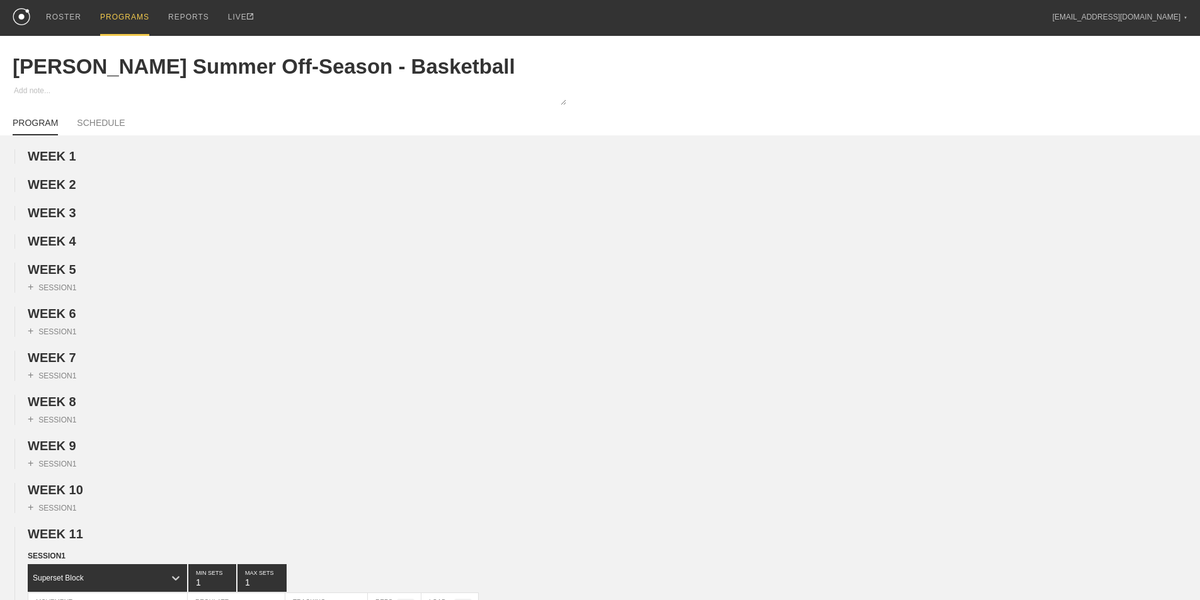
click at [72, 277] on span "WEEK 5" at bounding box center [52, 270] width 49 height 14
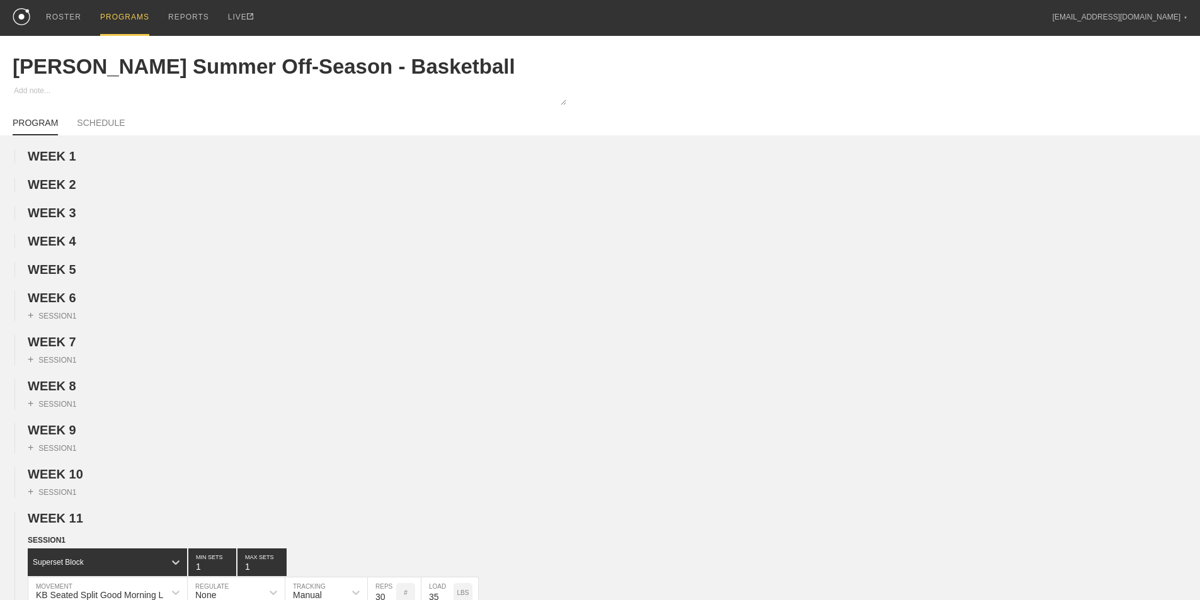
click at [72, 305] on span "WEEK 6" at bounding box center [52, 298] width 49 height 14
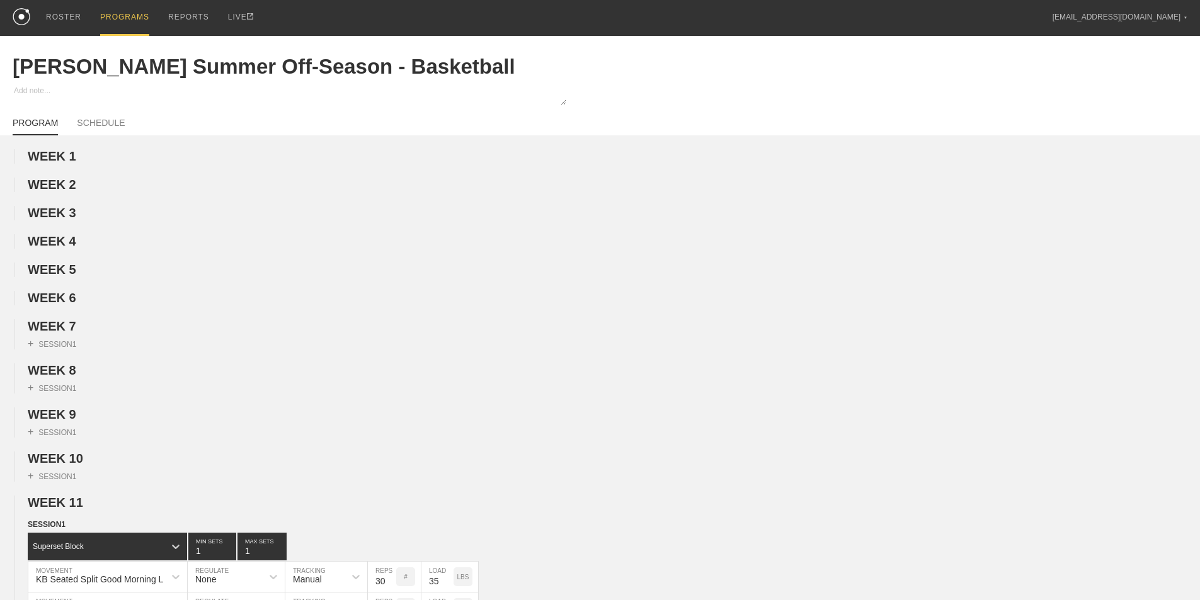
drag, startPoint x: 69, startPoint y: 338, endPoint x: 69, endPoint y: 355, distance: 16.4
click at [69, 333] on span "WEEK 7" at bounding box center [52, 326] width 49 height 14
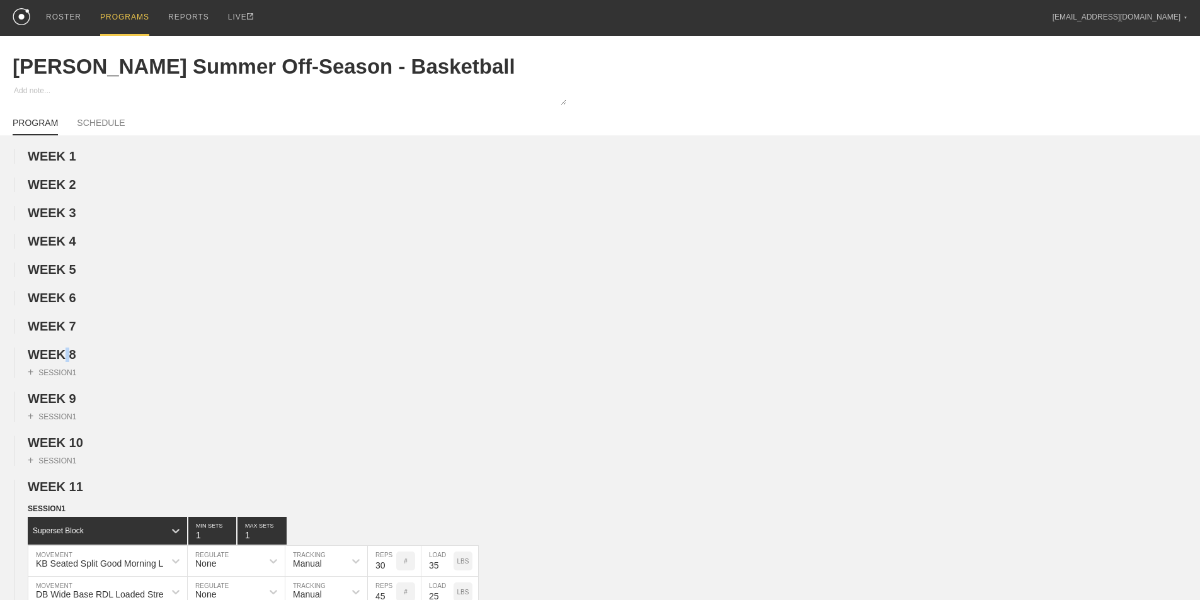
drag, startPoint x: 67, startPoint y: 368, endPoint x: 66, endPoint y: 383, distance: 15.2
click at [67, 362] on span "WEEK 8" at bounding box center [52, 355] width 49 height 14
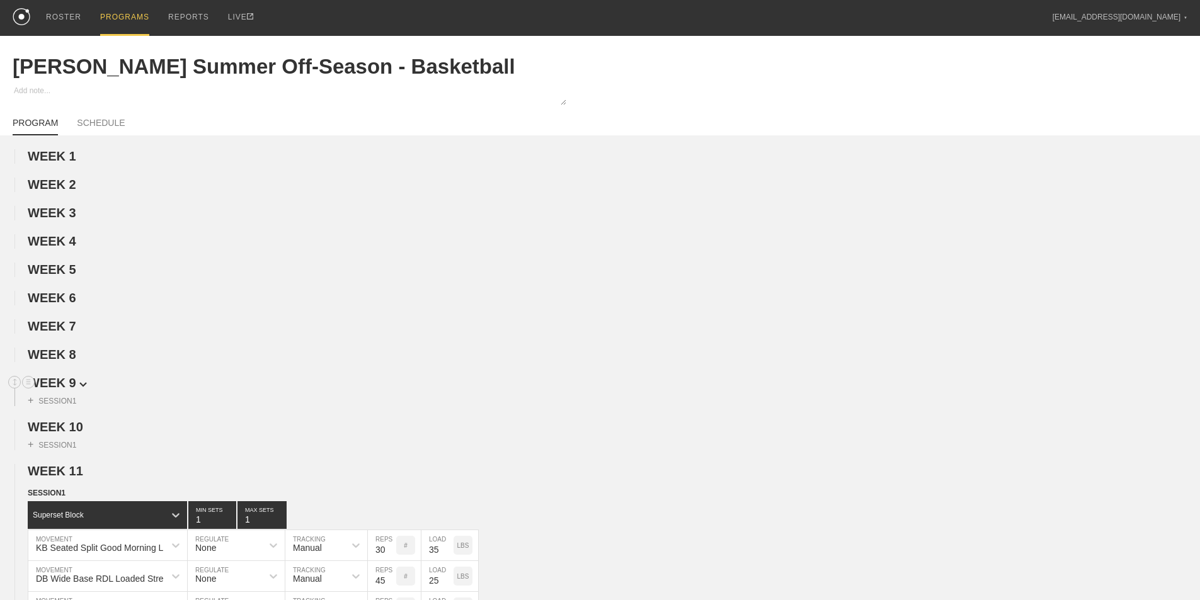
click at [64, 390] on span "WEEK 9" at bounding box center [57, 383] width 59 height 14
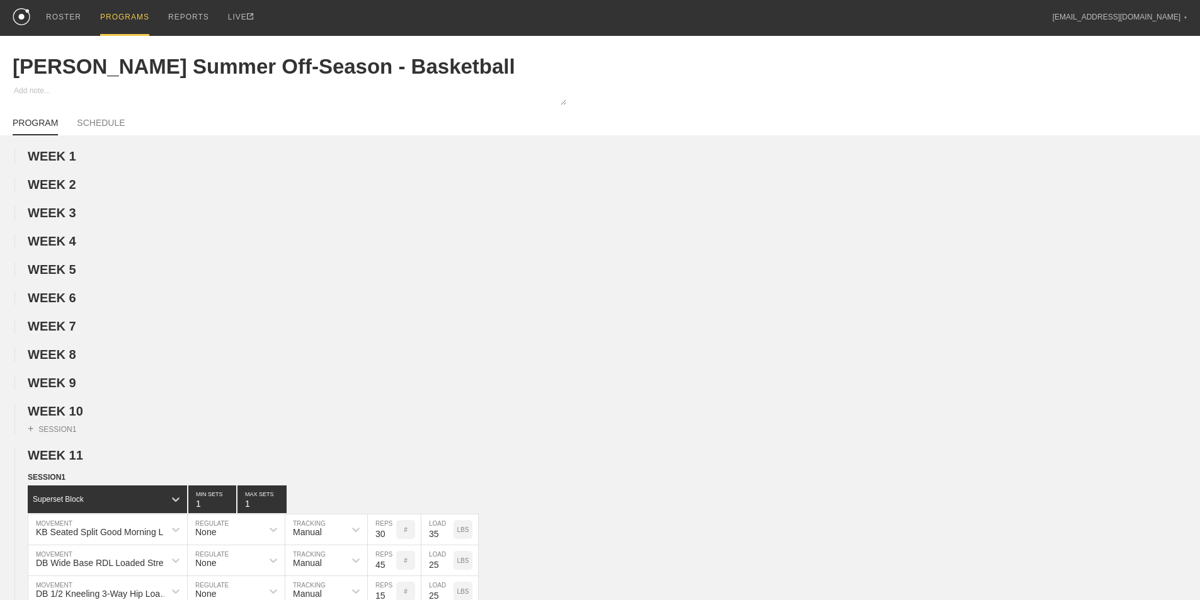
drag, startPoint x: 64, startPoint y: 422, endPoint x: 64, endPoint y: 440, distance: 18.3
click at [64, 418] on span "WEEK 10" at bounding box center [55, 411] width 55 height 14
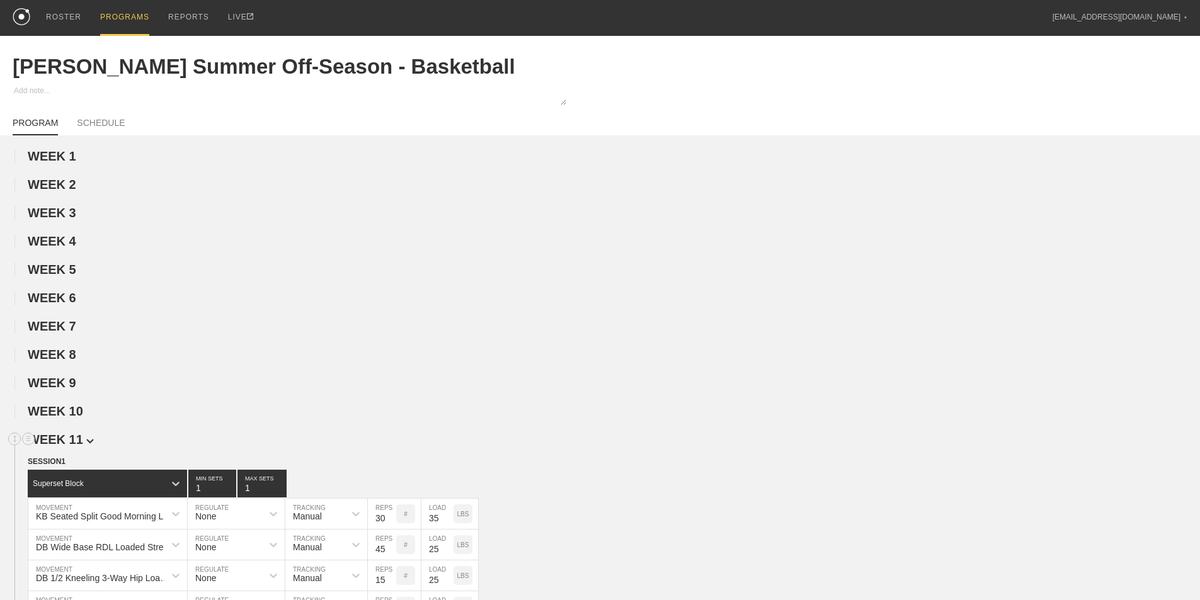
click at [64, 447] on span "WEEK 11" at bounding box center [61, 440] width 66 height 14
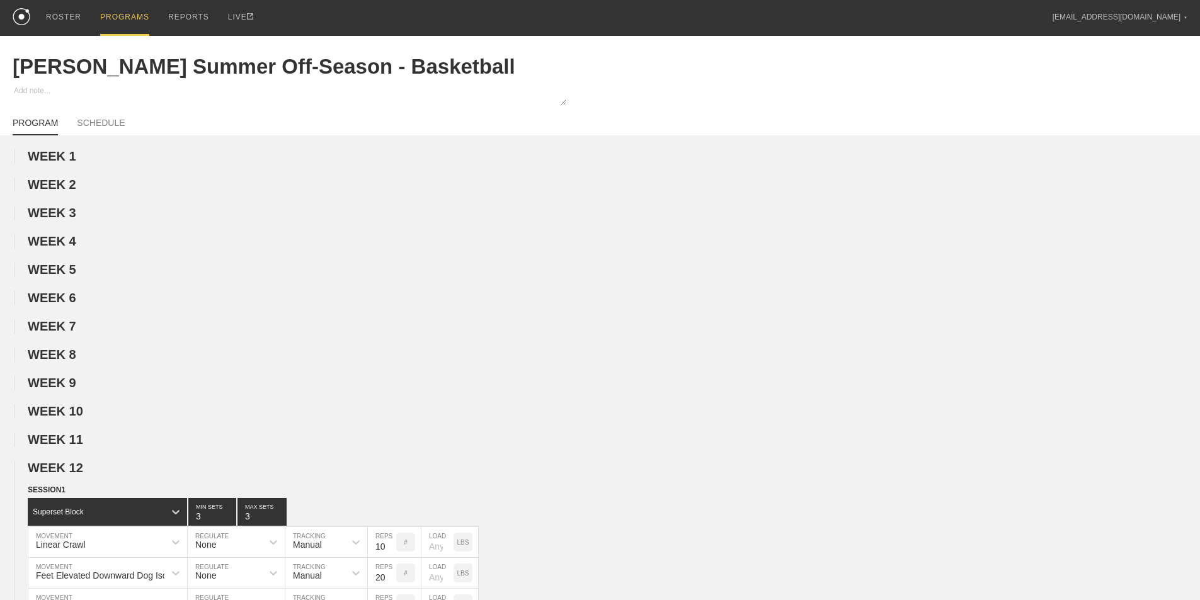
click at [60, 475] on span "WEEK 12" at bounding box center [55, 468] width 55 height 14
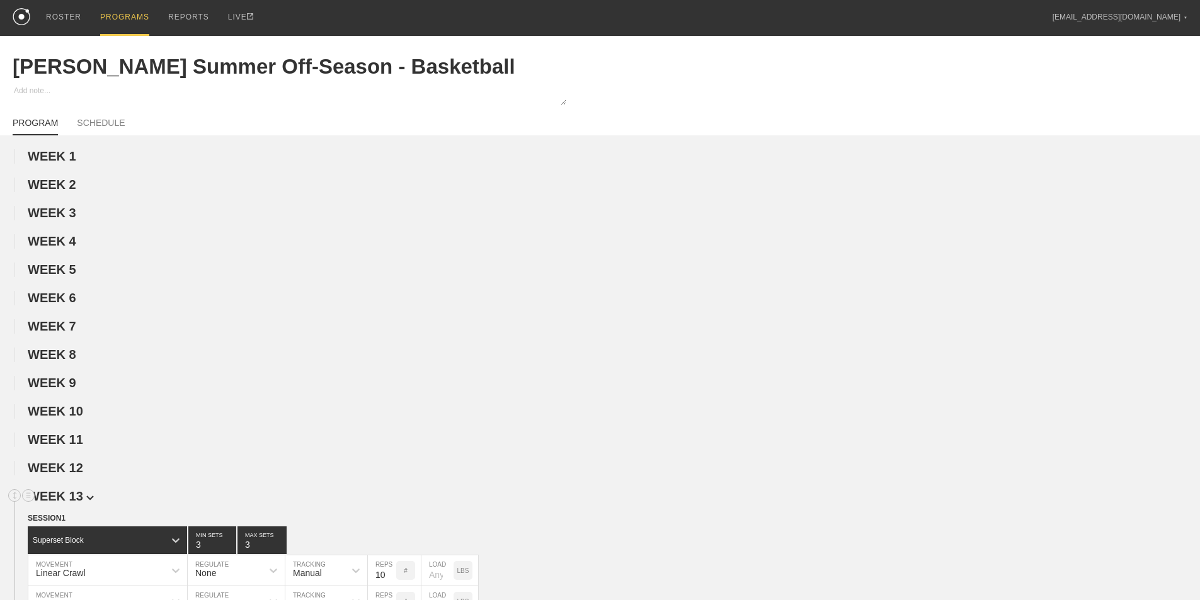
click at [63, 502] on span "WEEK 13" at bounding box center [61, 496] width 66 height 14
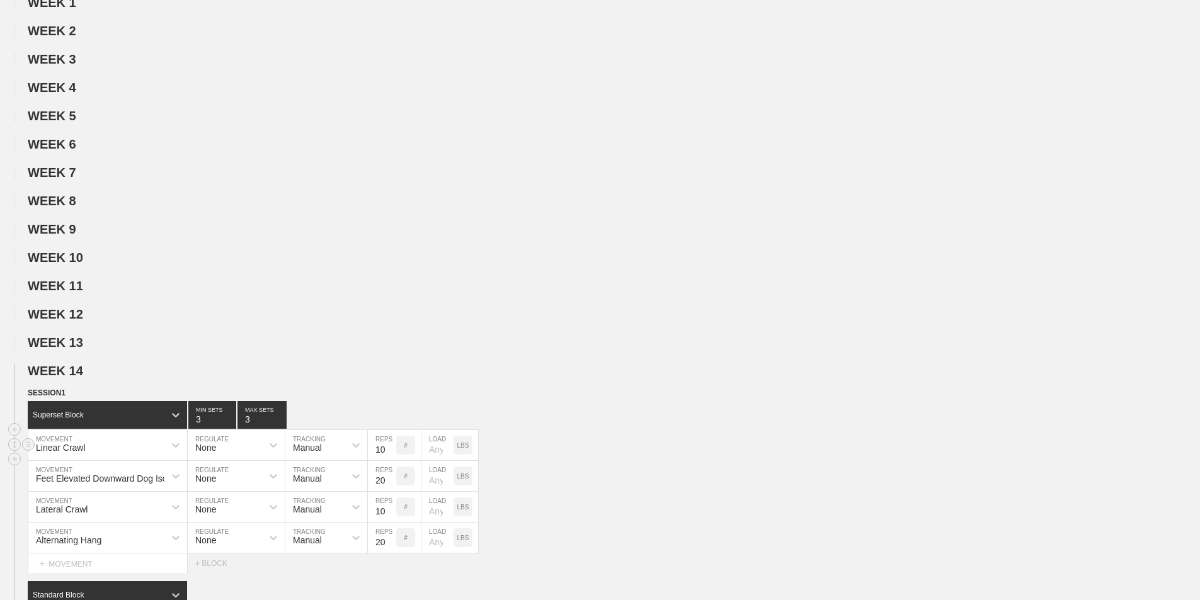
scroll to position [315, 0]
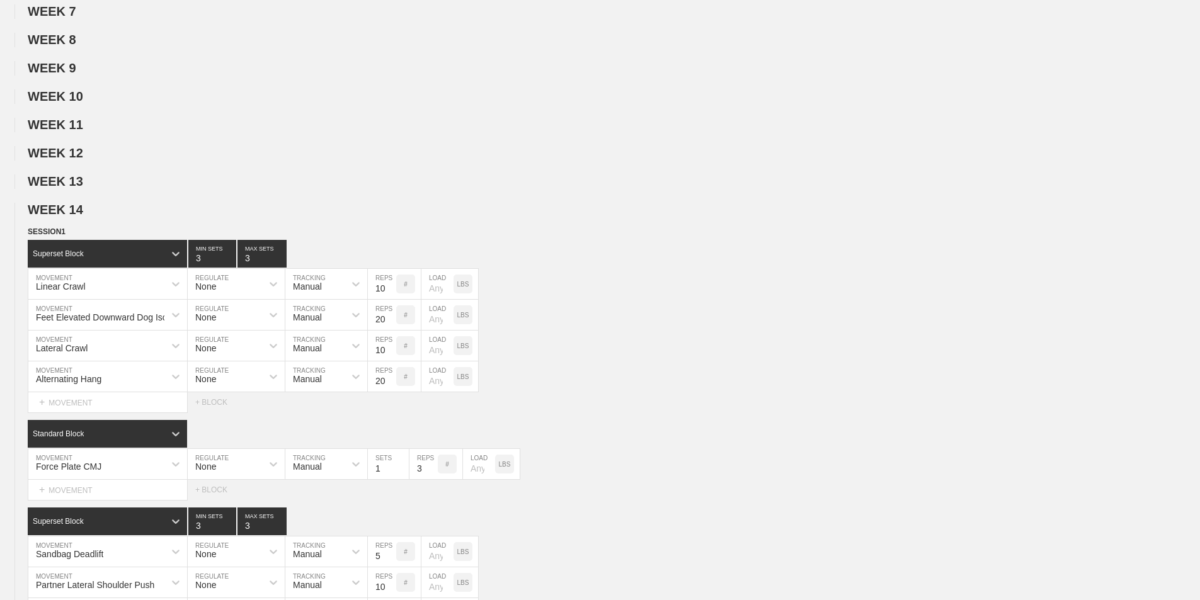
click at [66, 217] on span "WEEK 14" at bounding box center [55, 210] width 55 height 14
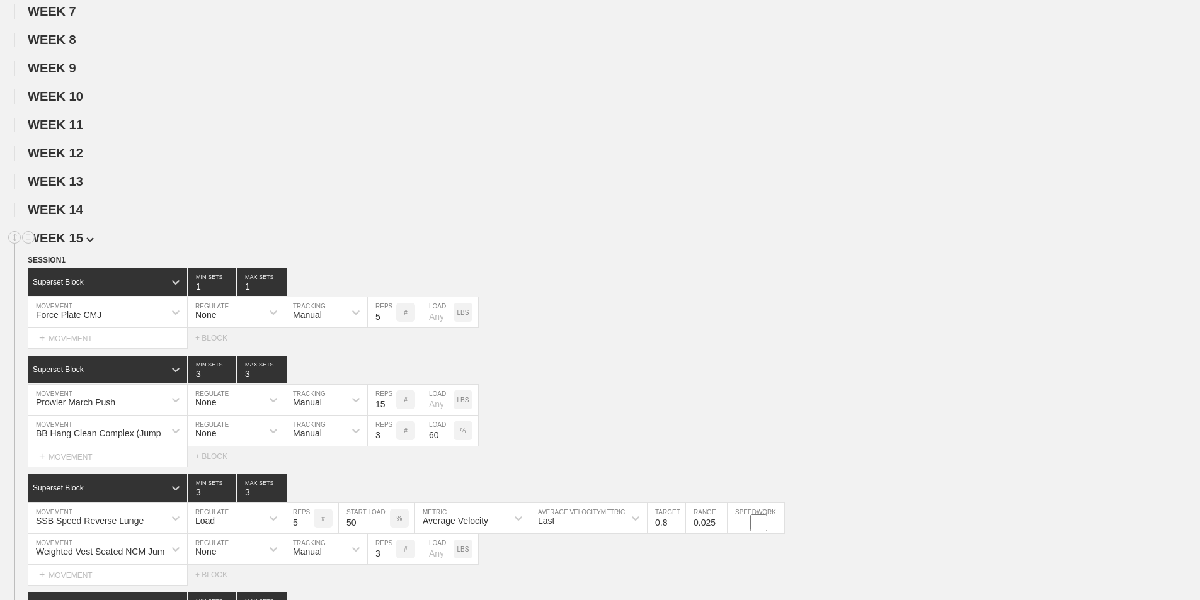
click at [71, 245] on span "WEEK 15" at bounding box center [61, 238] width 66 height 14
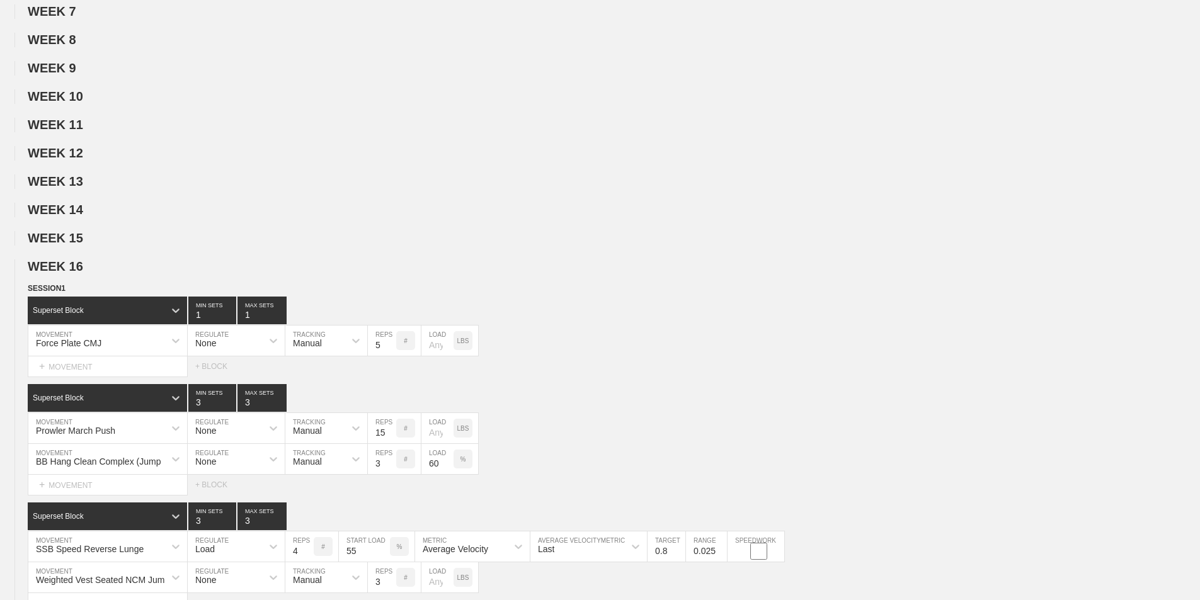
click at [76, 273] on span "WEEK 16" at bounding box center [55, 267] width 55 height 14
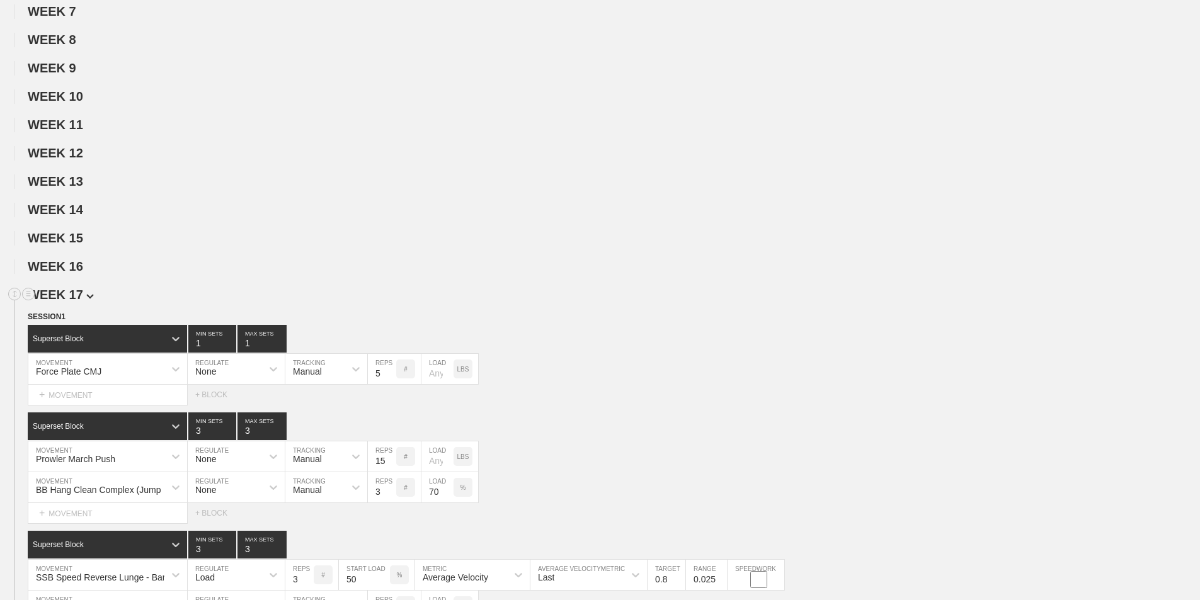
click at [72, 302] on span "WEEK 17" at bounding box center [61, 295] width 66 height 14
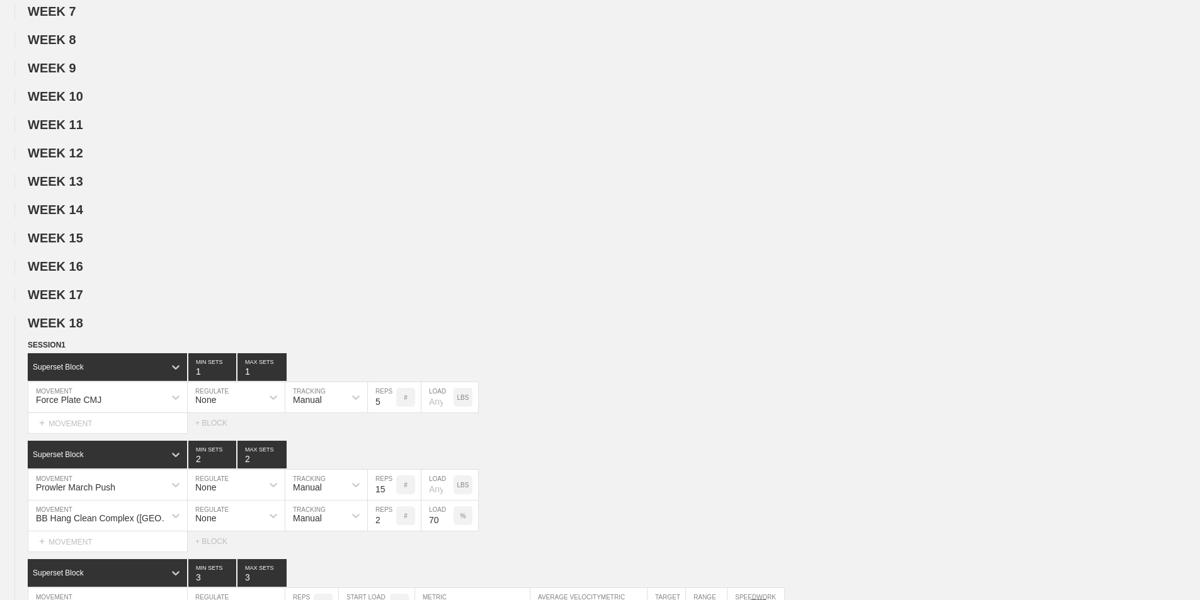
drag, startPoint x: 74, startPoint y: 331, endPoint x: 74, endPoint y: 341, distance: 10.7
click at [74, 330] on span "WEEK 18" at bounding box center [55, 323] width 55 height 14
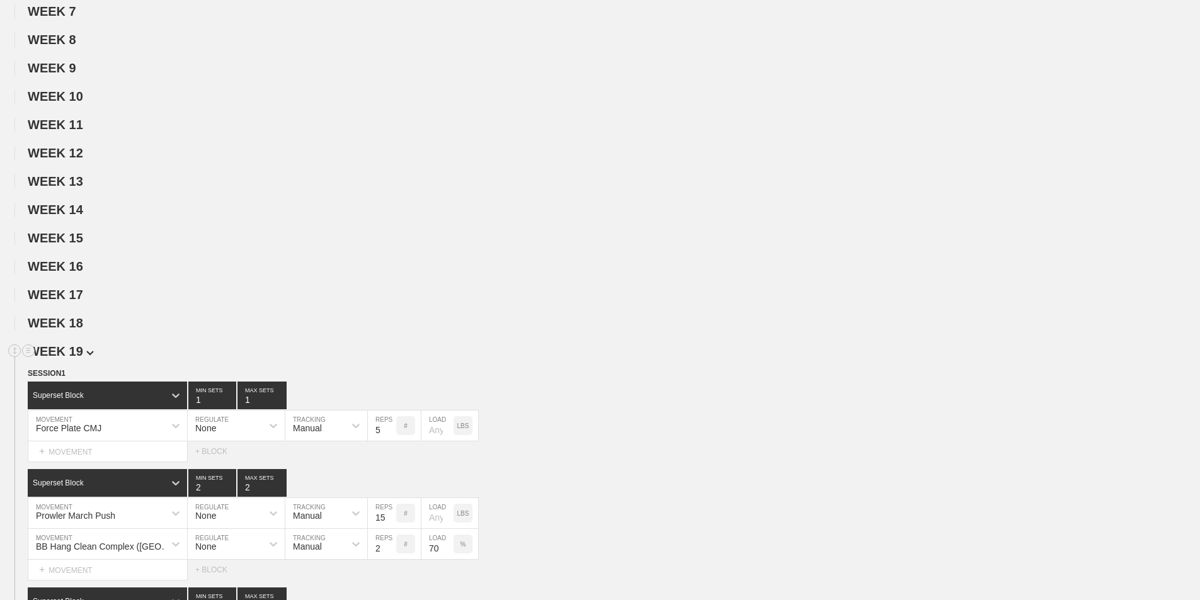
click at [75, 358] on span "WEEK 19" at bounding box center [61, 352] width 66 height 14
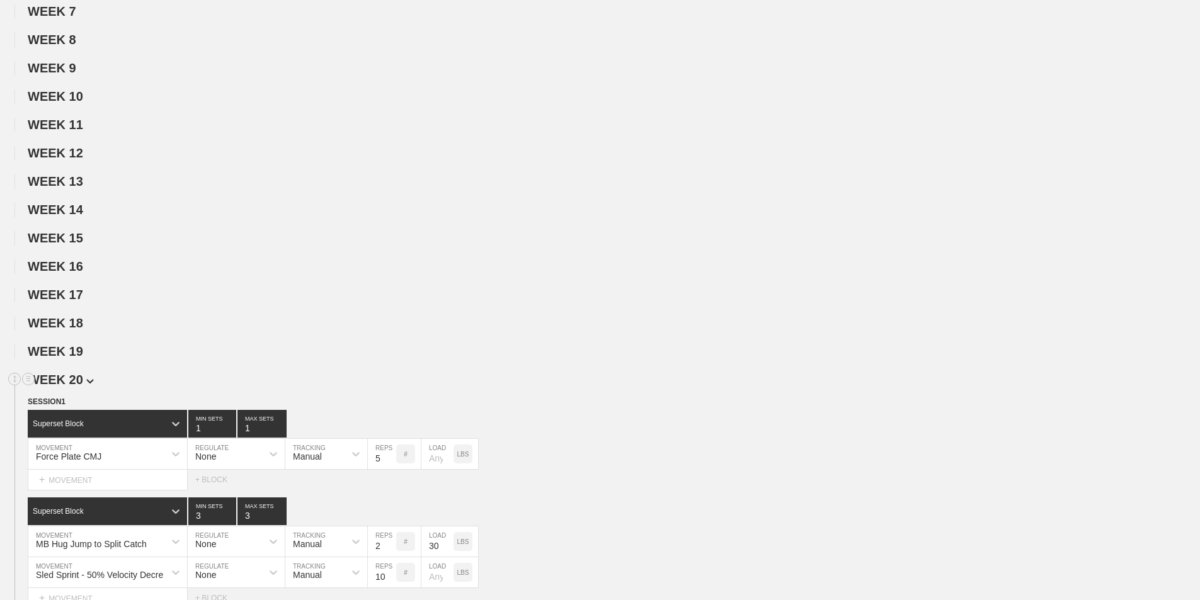
click at [79, 387] on span "WEEK 20" at bounding box center [61, 380] width 66 height 14
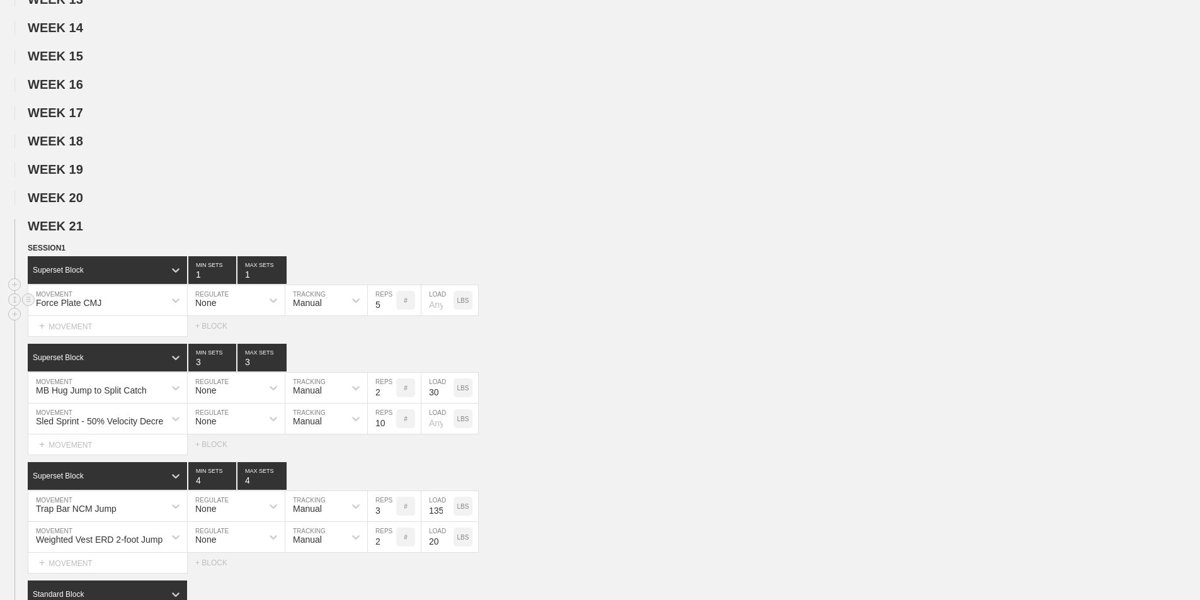
scroll to position [504, 0]
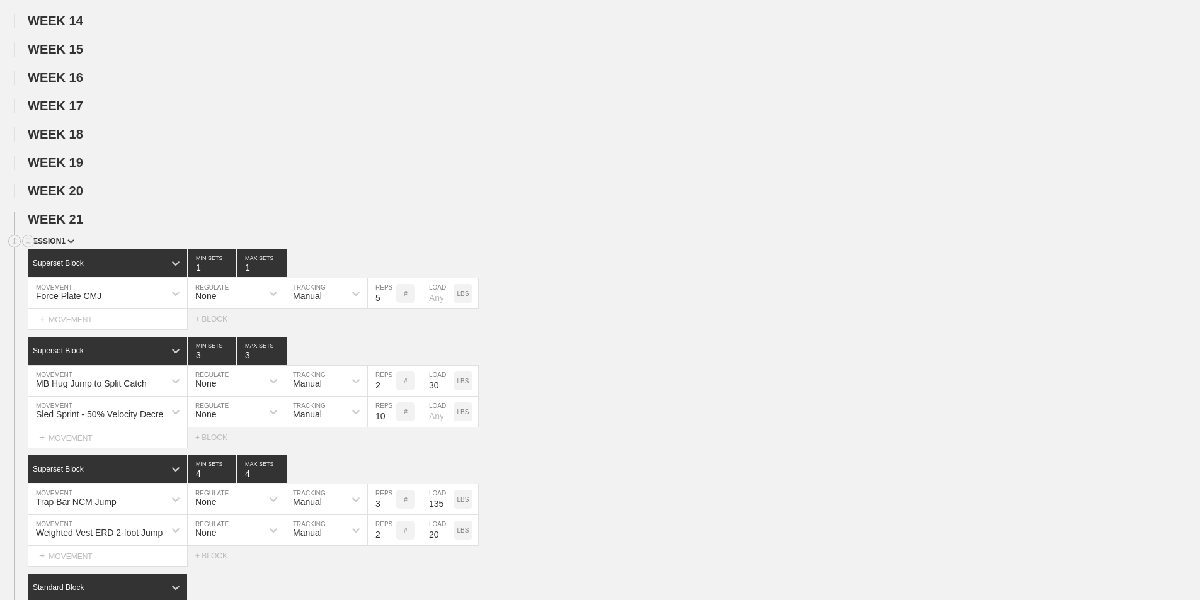
click at [72, 244] on img at bounding box center [70, 241] width 7 height 4
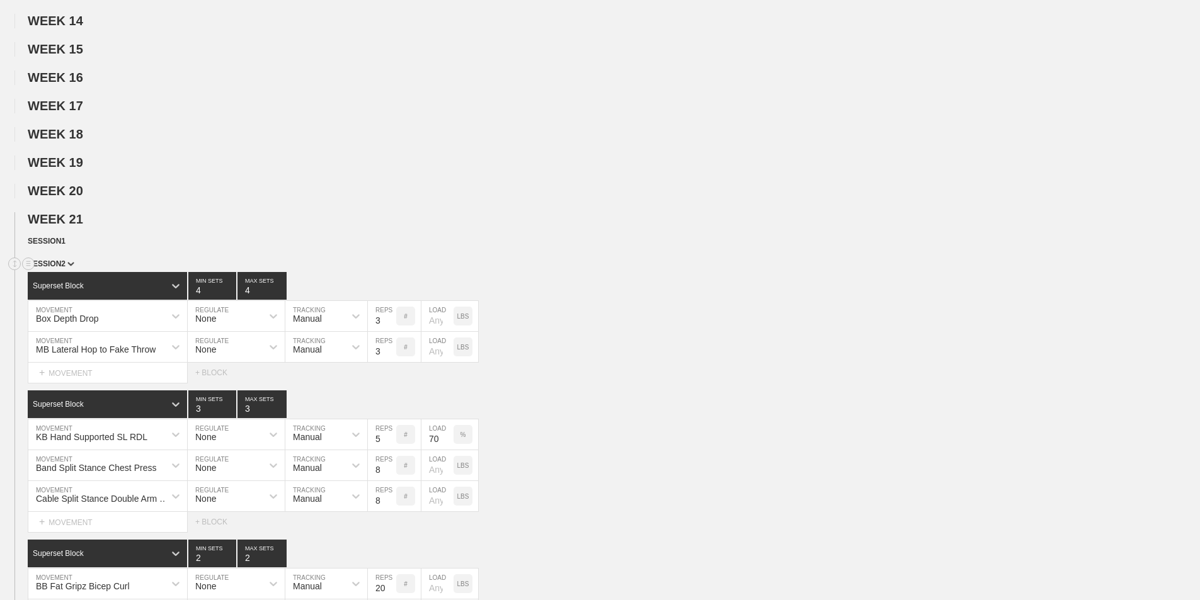
click at [69, 268] on span "SESSION 2" at bounding box center [51, 264] width 47 height 9
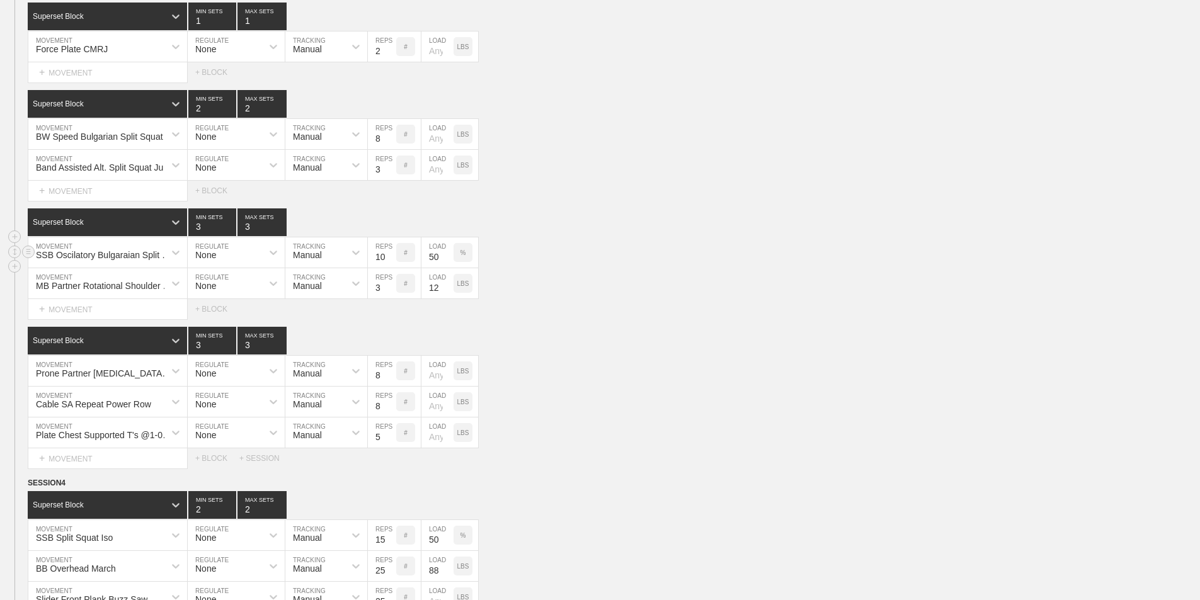
scroll to position [819, 0]
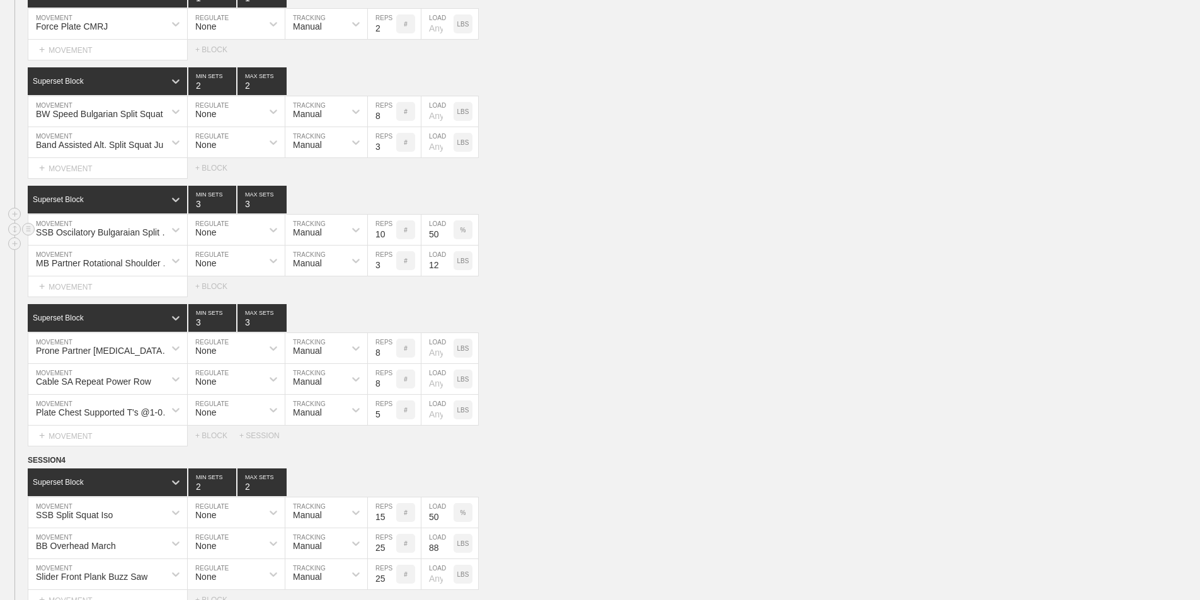
click at [433, 244] on input "50" at bounding box center [437, 230] width 32 height 30
type input "55"
click at [733, 214] on div "Superset Block 3 MIN SETS 3 MAX SETS" at bounding box center [614, 200] width 1172 height 28
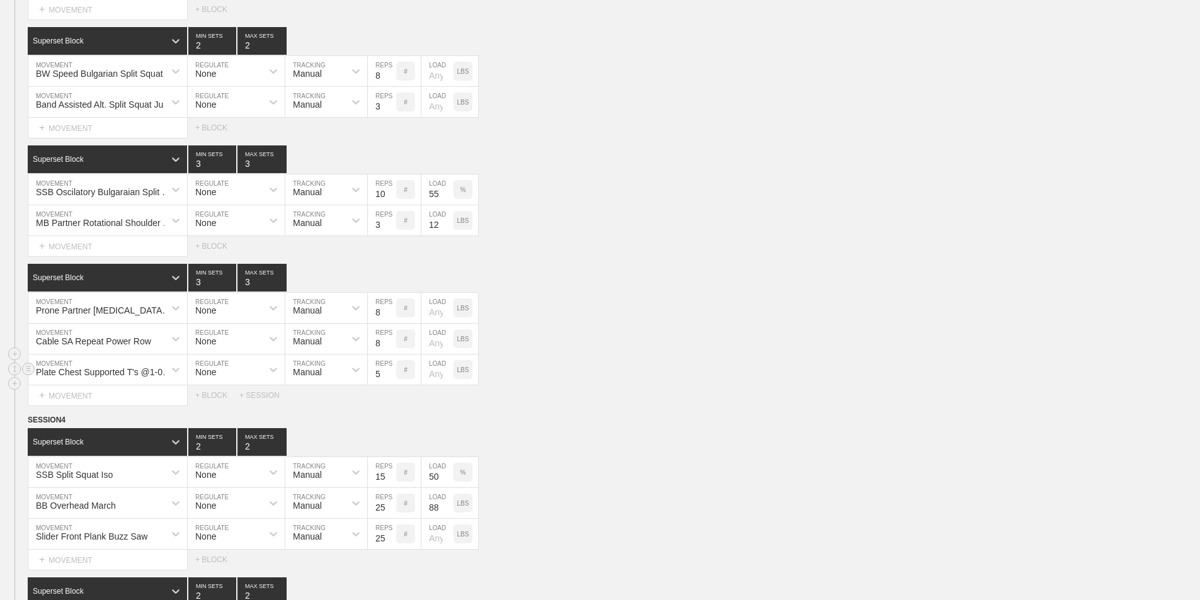
scroll to position [882, 0]
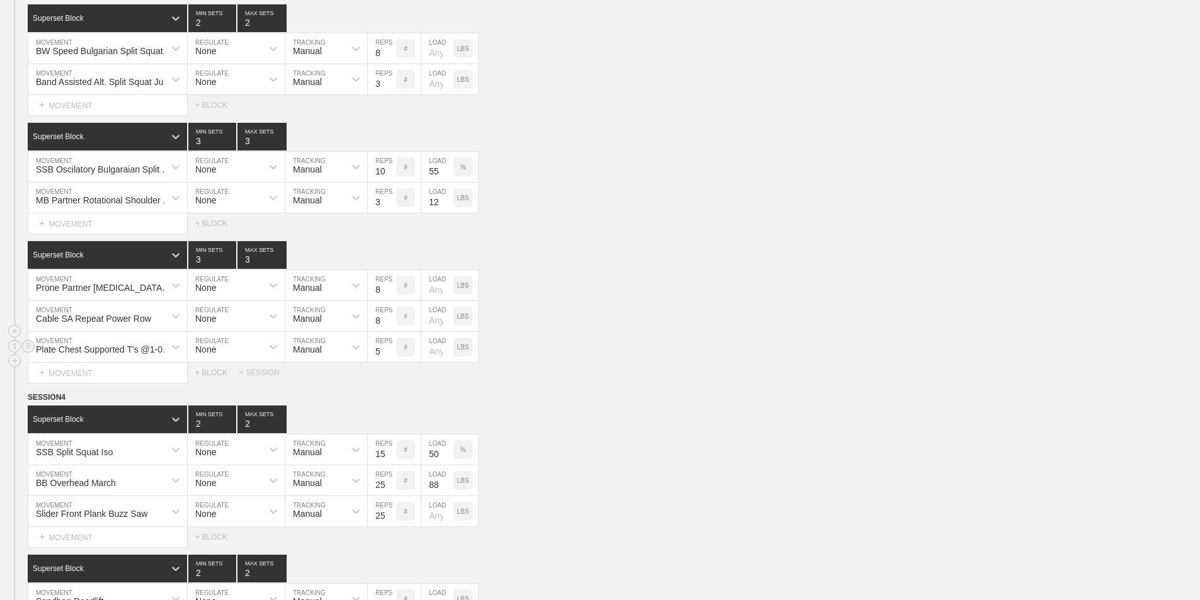
click at [602, 356] on div "Plate Chest Supported T's @1-0-1-5 MOVEMENT None REGULATE Manual TRACKING 5 REP…" at bounding box center [600, 347] width 1200 height 31
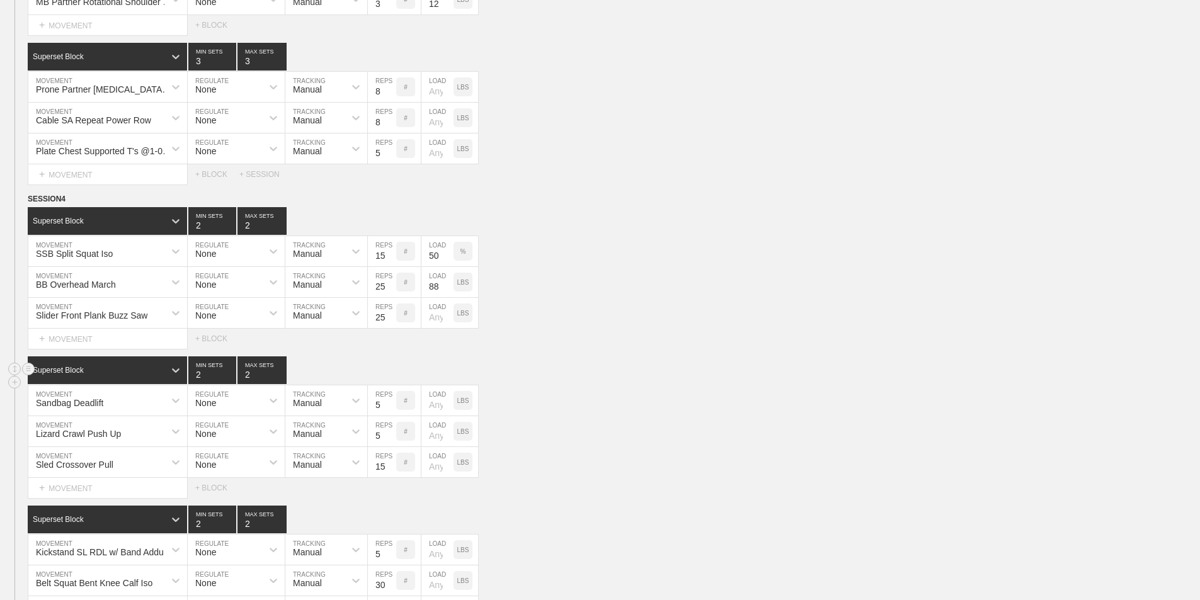
scroll to position [1134, 0]
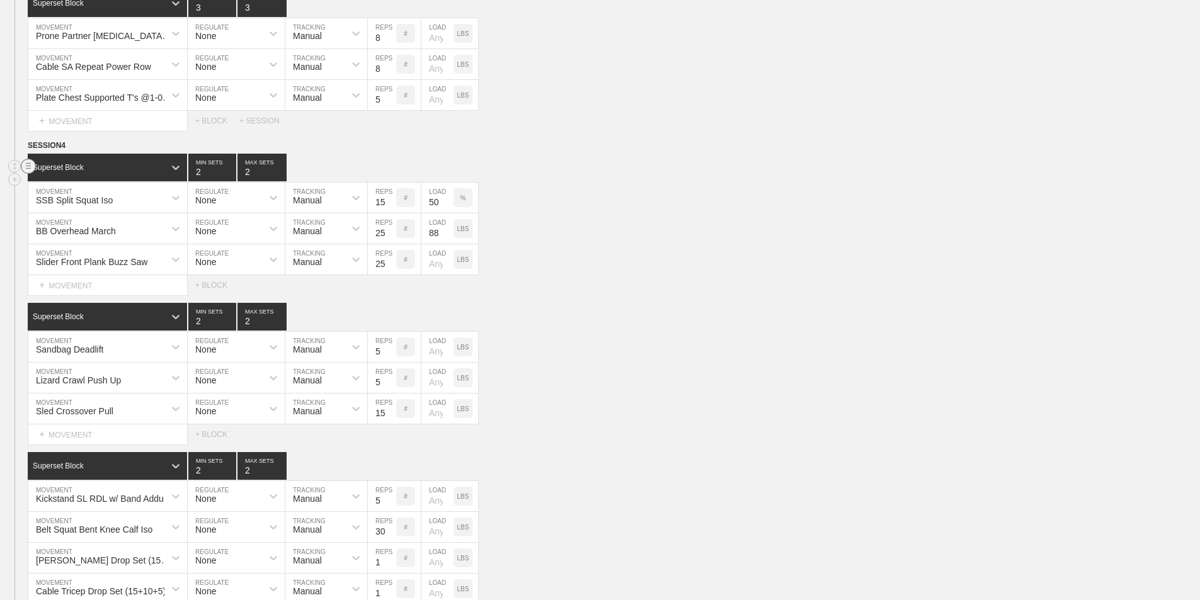
click at [28, 174] on circle at bounding box center [28, 166] width 14 height 14
click at [76, 200] on div "DELETE" at bounding box center [88, 202] width 101 height 19
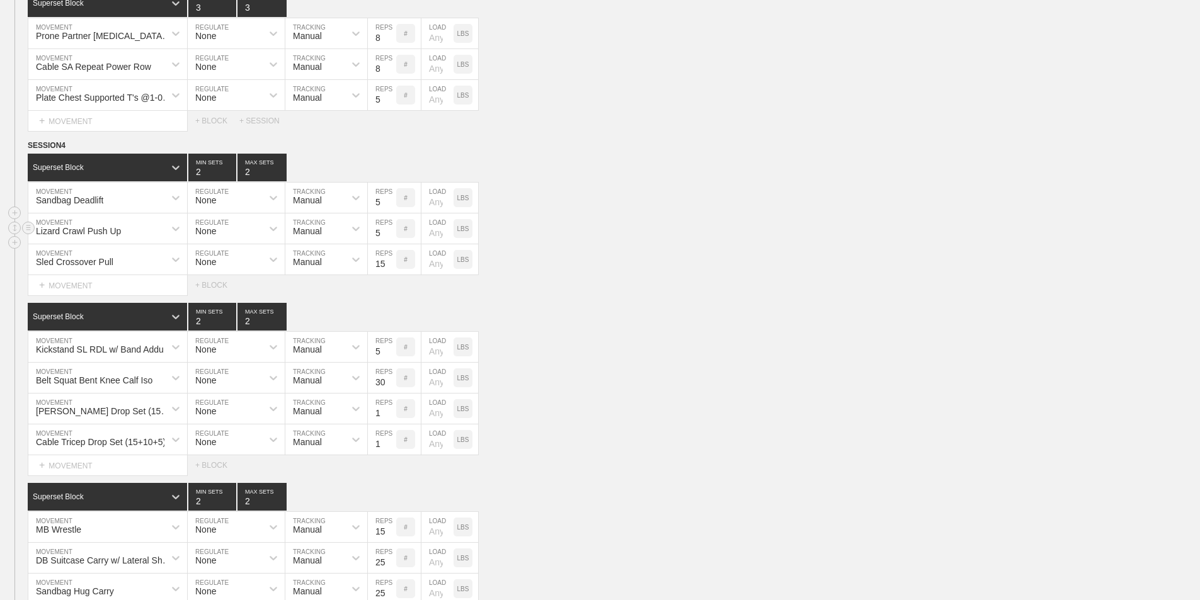
click at [75, 236] on div "Lizard Crawl Push Up" at bounding box center [78, 231] width 85 height 10
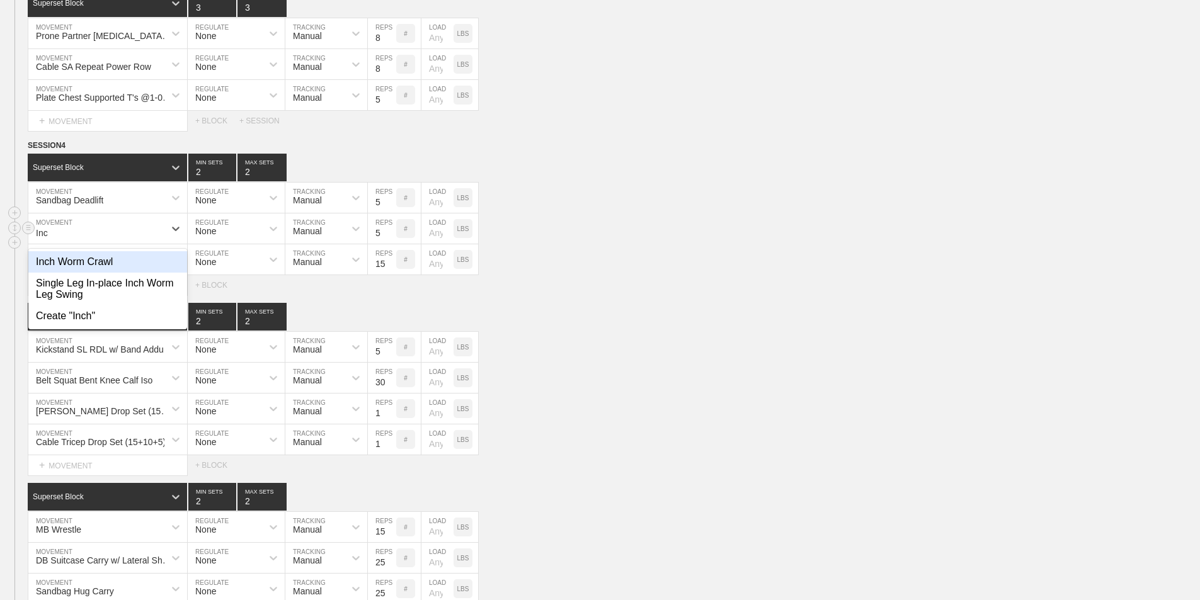
type input "Inch"
click at [88, 273] on div "Inch Worm Crawl" at bounding box center [107, 261] width 159 height 21
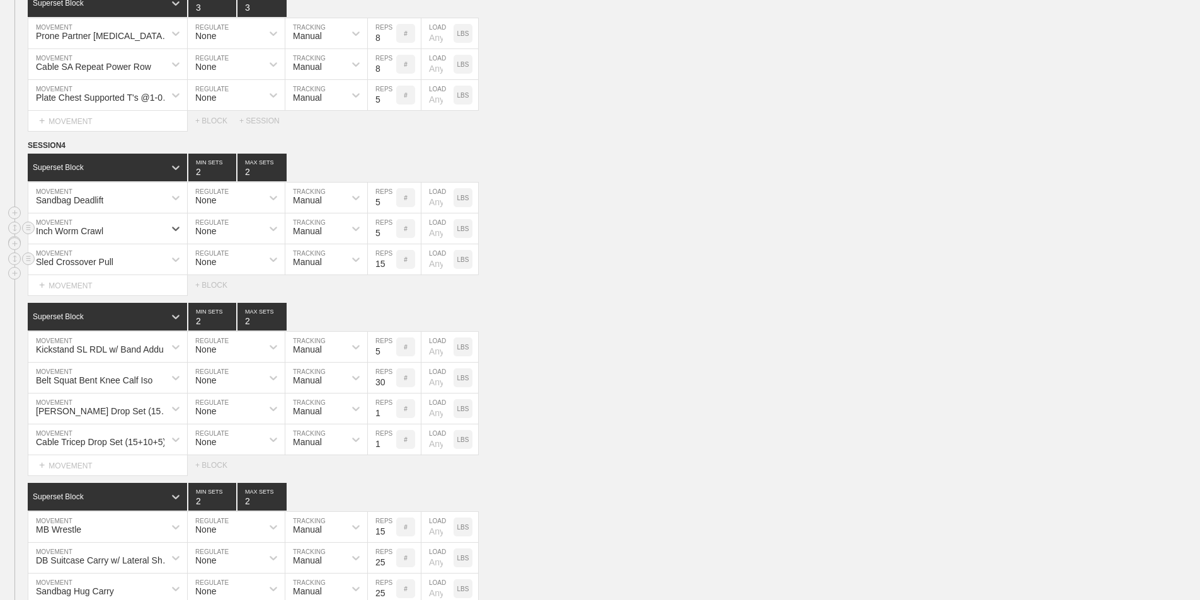
click at [73, 267] on div "Sled Crossover Pull" at bounding box center [74, 262] width 77 height 10
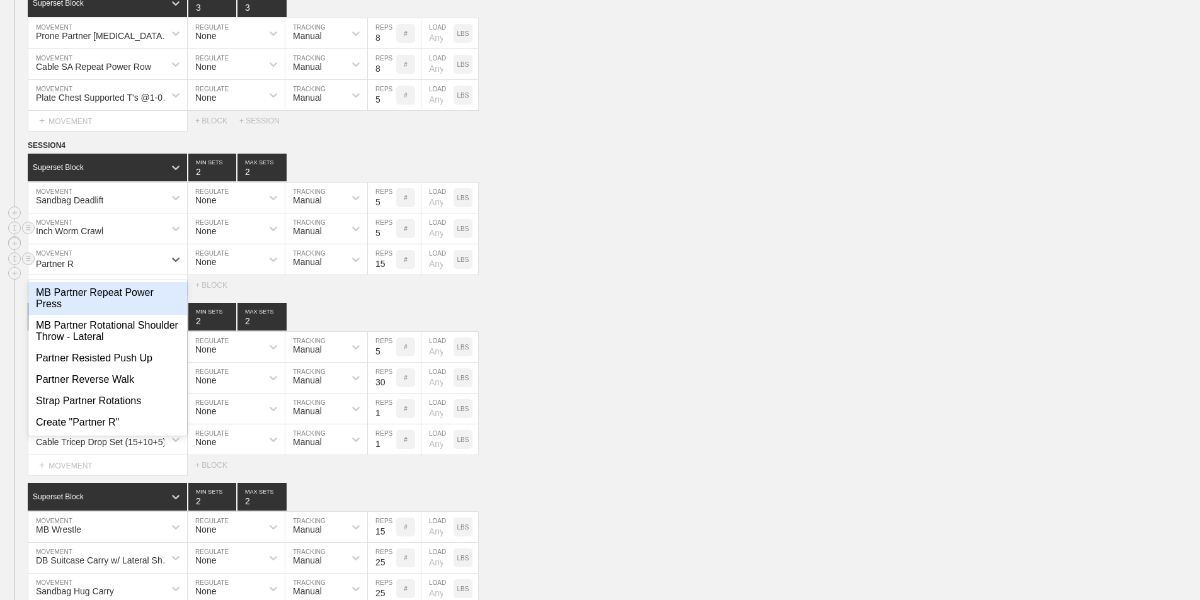
type input "Partner Re"
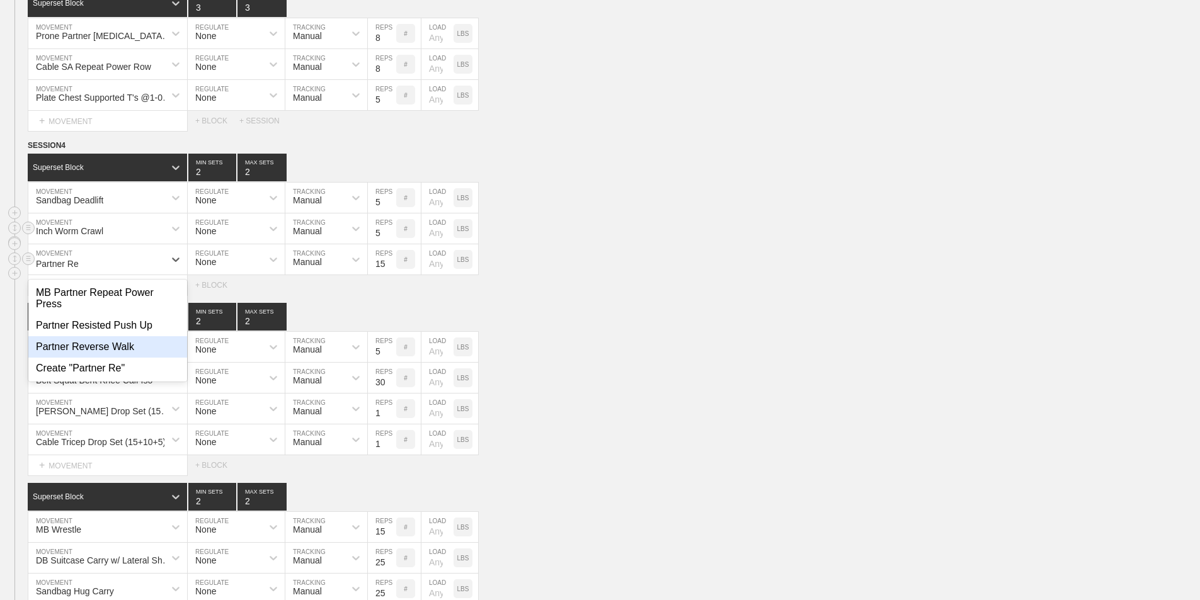
click at [98, 357] on div "Partner Reverse Walk" at bounding box center [107, 346] width 159 height 21
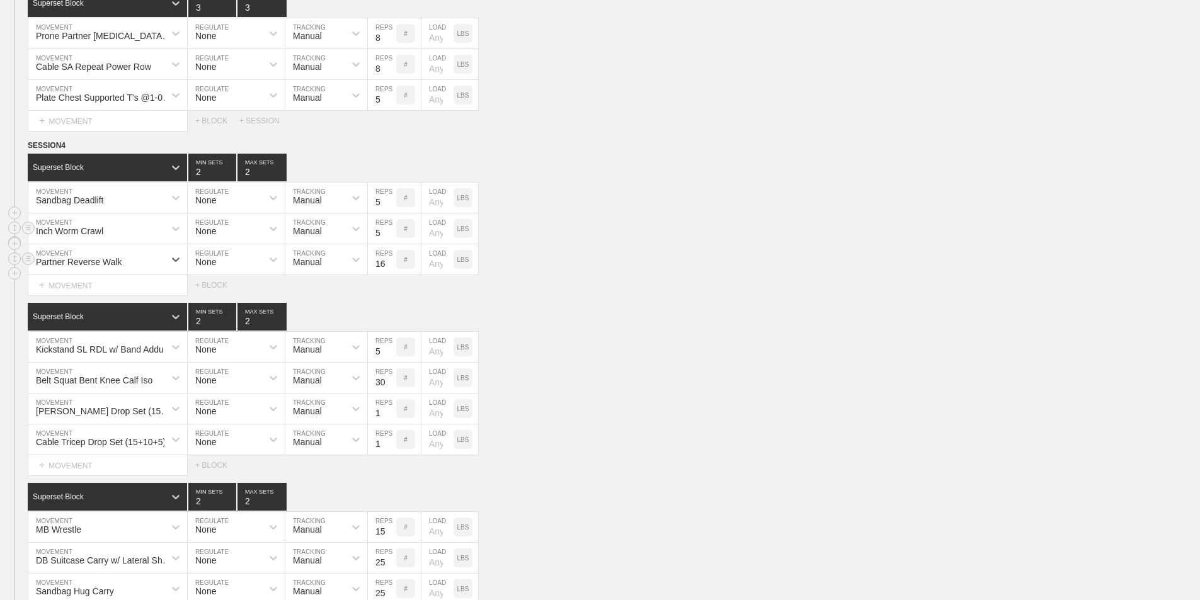
click at [386, 271] on input "16" at bounding box center [382, 259] width 28 height 30
click at [382, 274] on input "16" at bounding box center [382, 259] width 28 height 30
click at [380, 270] on input "16" at bounding box center [382, 259] width 28 height 30
type input "10"
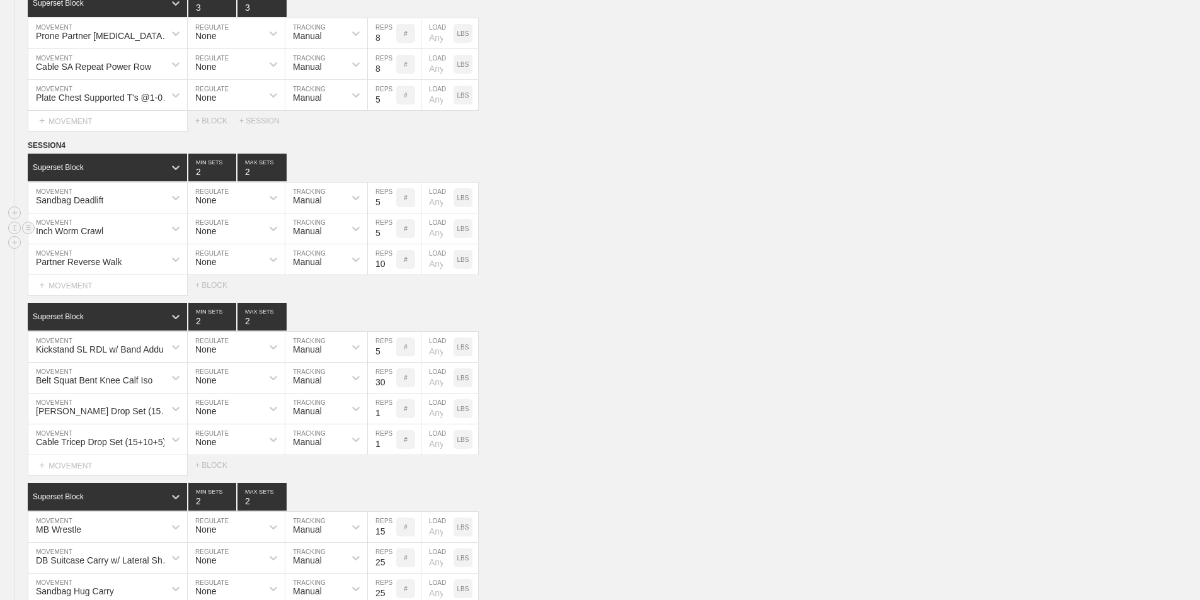
click at [376, 244] on input "5" at bounding box center [382, 229] width 28 height 30
type input "10"
click at [111, 209] on div "Sandbag Deadlift" at bounding box center [96, 197] width 136 height 21
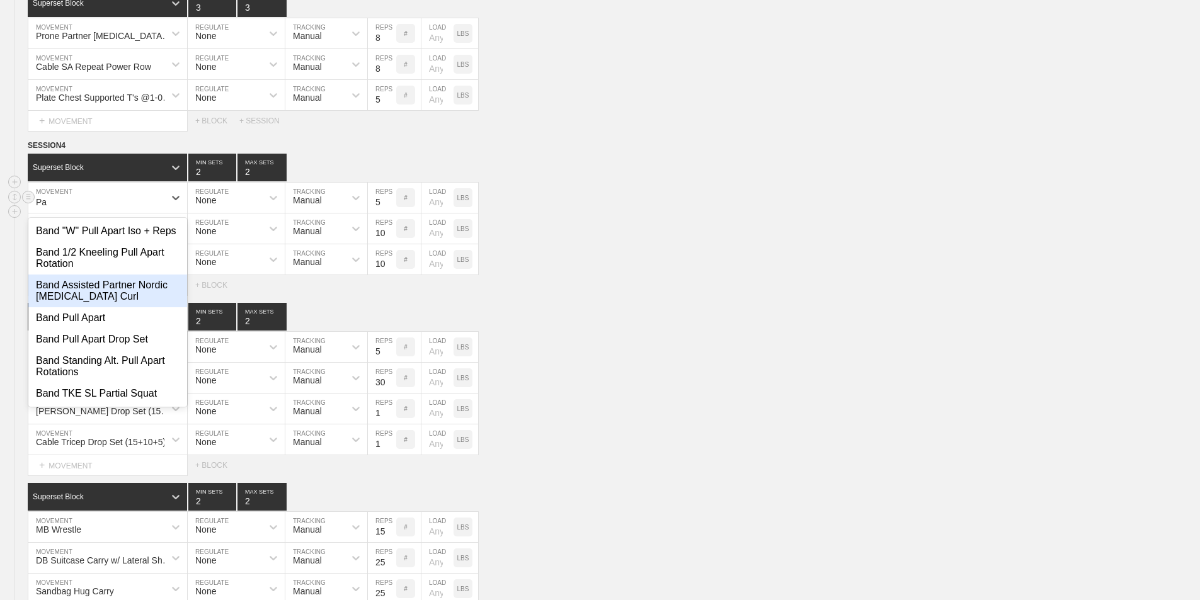
type input "P"
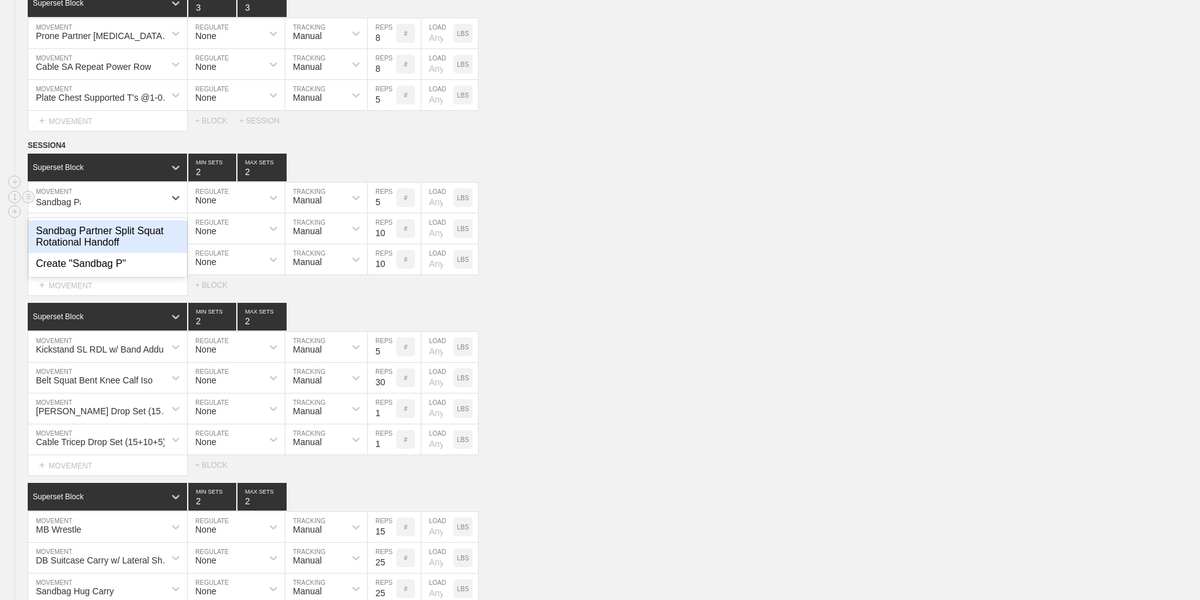
type input "Sandbag Par"
click at [99, 247] on div "Sandbag Partner Split Squat Rotational Handoff" at bounding box center [107, 236] width 159 height 33
click at [379, 209] on input "5" at bounding box center [382, 198] width 28 height 30
type input "15"
click at [557, 244] on div "Inch Worm Crawl MOVEMENT None REGULATE Manual TRACKING 10 REPS # LOAD LBS" at bounding box center [600, 229] width 1200 height 31
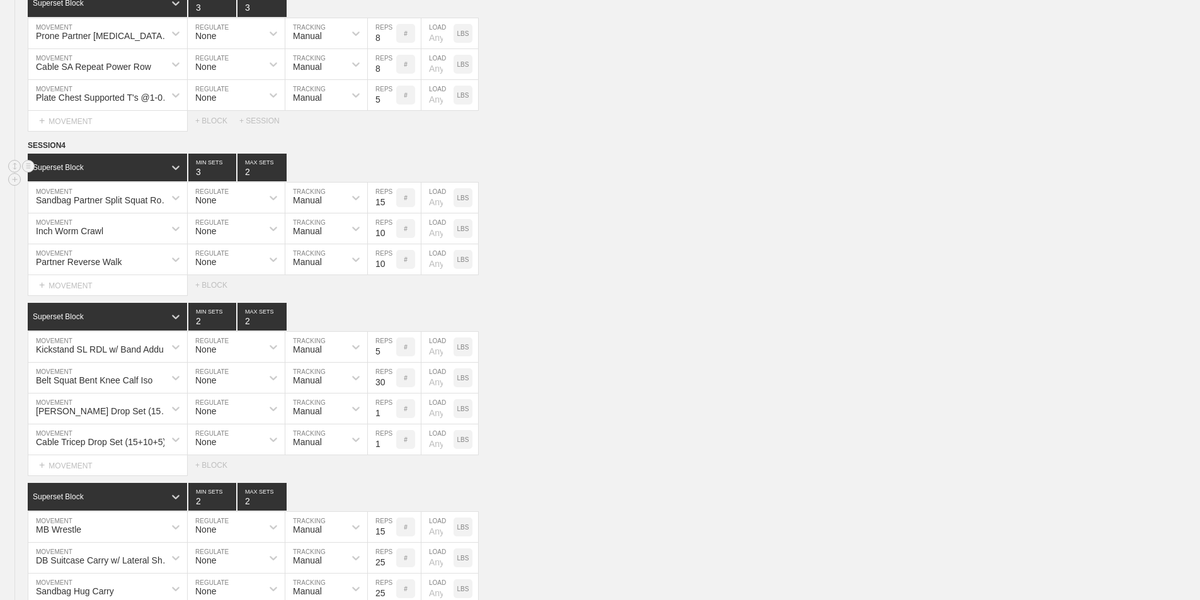
type input "3"
click at [229, 180] on input "3" at bounding box center [212, 168] width 48 height 28
type input "3"
click at [282, 179] on input "3" at bounding box center [261, 168] width 49 height 28
click at [577, 200] on div "Sandbag Partner Split Squat Rotational Handoff MOVEMENT None REGULATE Manual TR…" at bounding box center [600, 198] width 1200 height 31
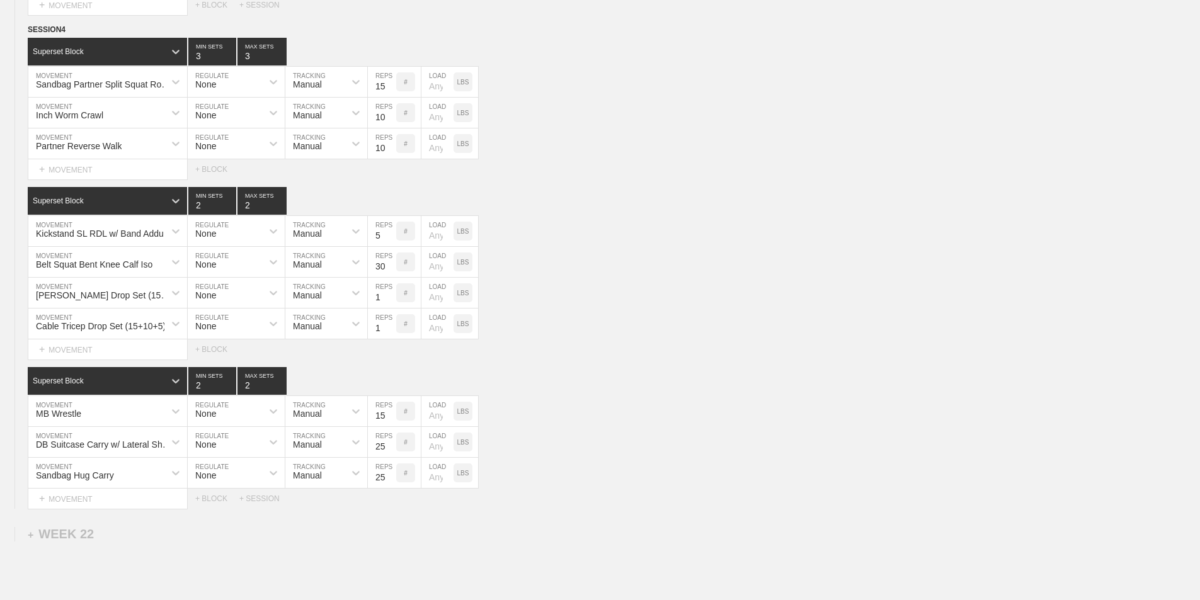
scroll to position [1323, 0]
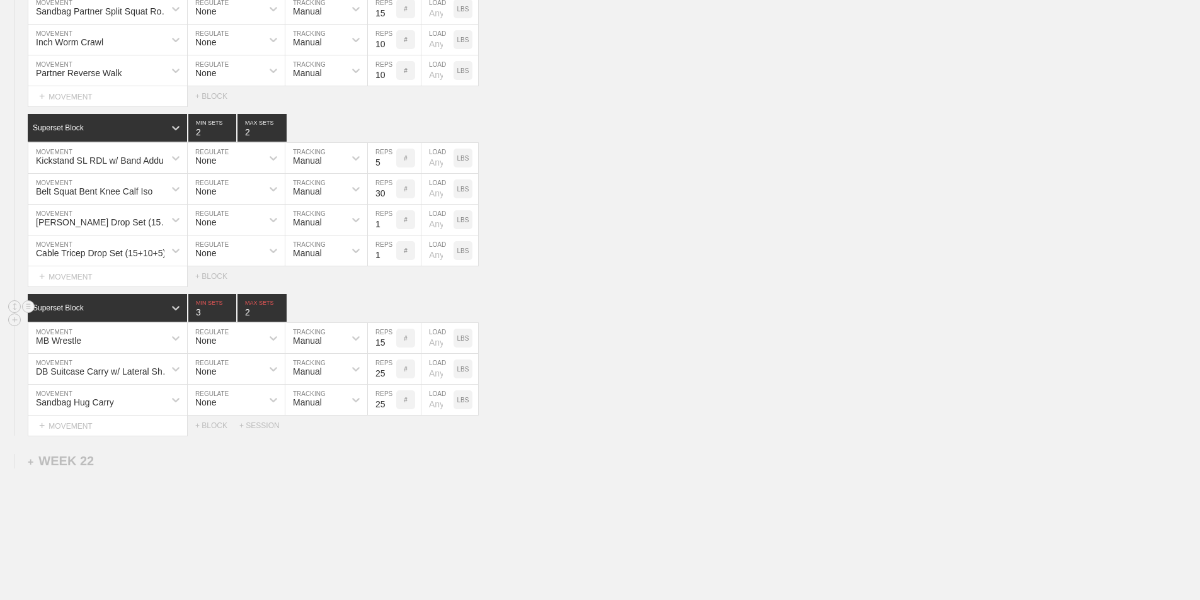
drag, startPoint x: 231, startPoint y: 319, endPoint x: 266, endPoint y: 320, distance: 35.9
type input "3"
click at [232, 319] on input "3" at bounding box center [212, 308] width 48 height 28
type input "3"
click at [283, 319] on input "3" at bounding box center [261, 308] width 49 height 28
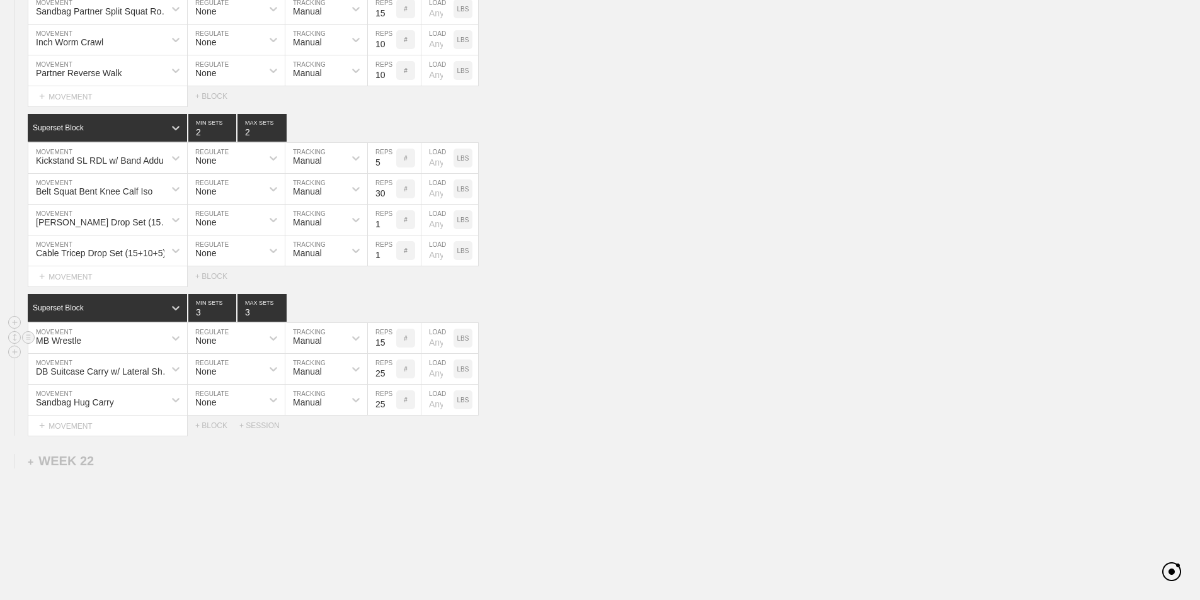
click at [549, 354] on div "MB Wrestle MOVEMENT None REGULATE Manual TRACKING 15 REPS # LOAD LBS" at bounding box center [600, 338] width 1200 height 31
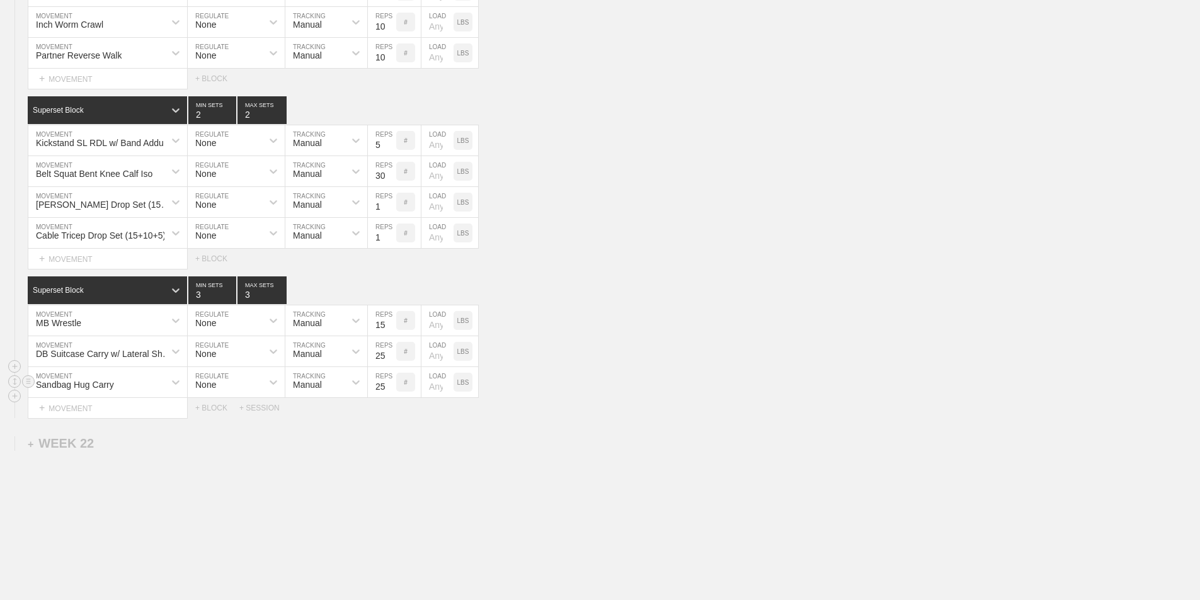
click at [105, 397] on div "Sandbag Hug Carry" at bounding box center [107, 382] width 159 height 30
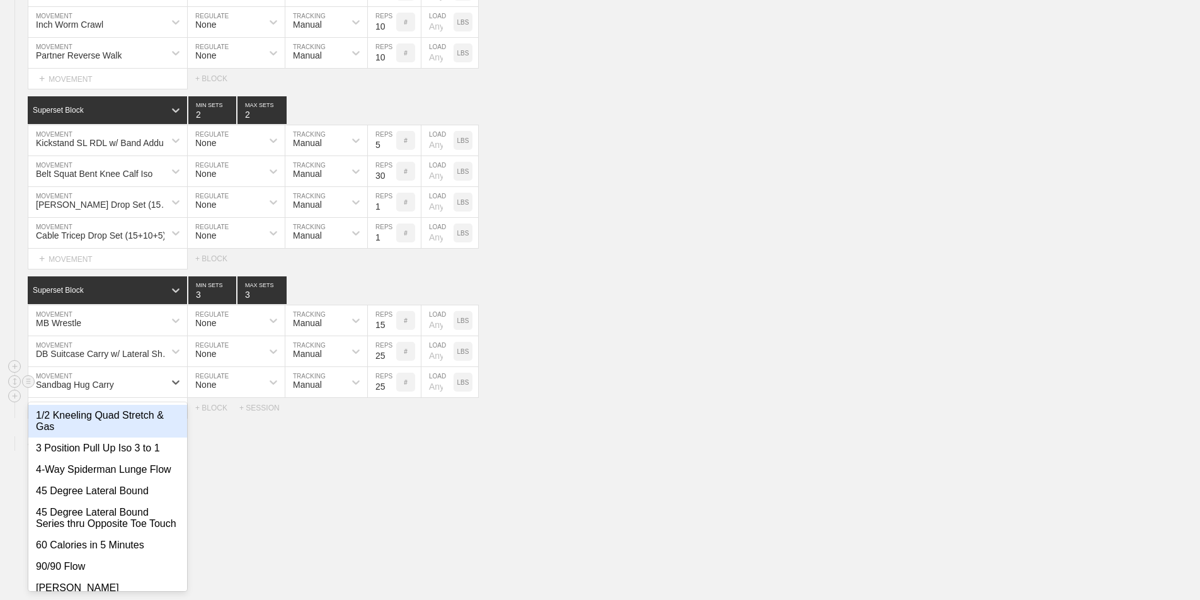
scroll to position [1346, 0]
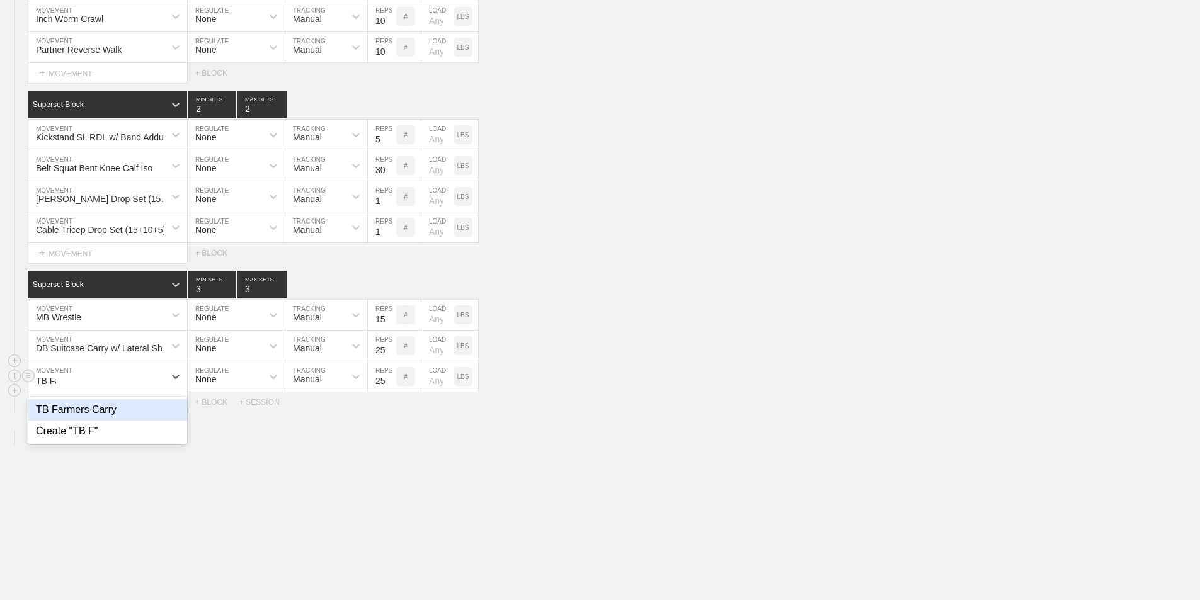
type input "TB Far"
click at [129, 421] on div "TB Farmers Carry" at bounding box center [107, 409] width 159 height 21
click at [133, 353] on div "DB Suitcase Carry w/ Lateral Shoulder Iso" at bounding box center [104, 348] width 137 height 10
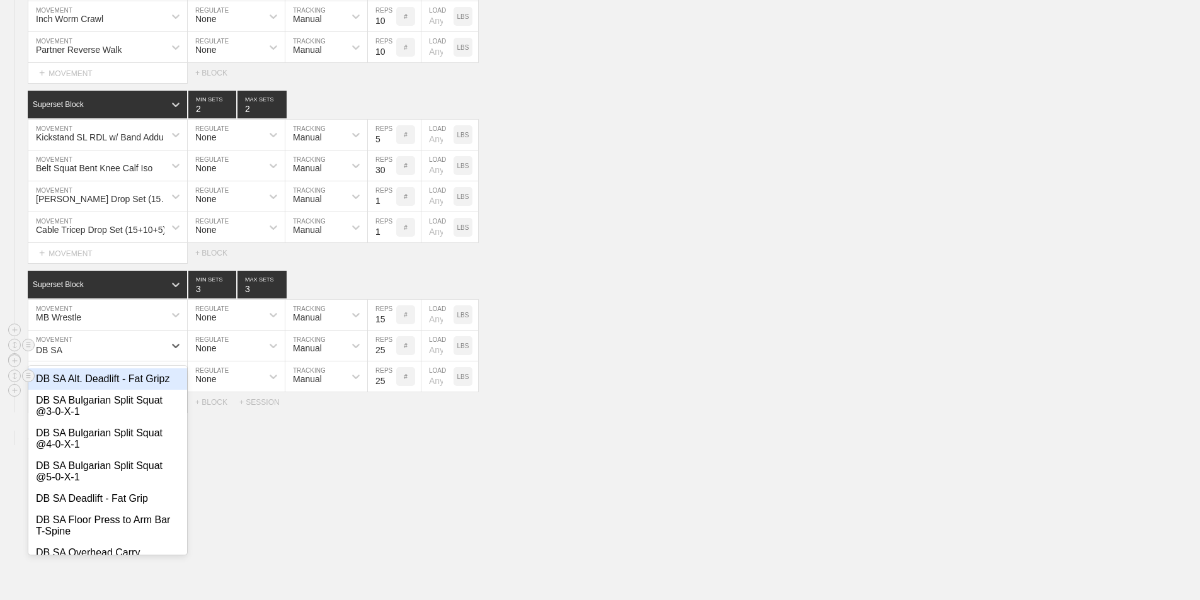
type input "DB SA O"
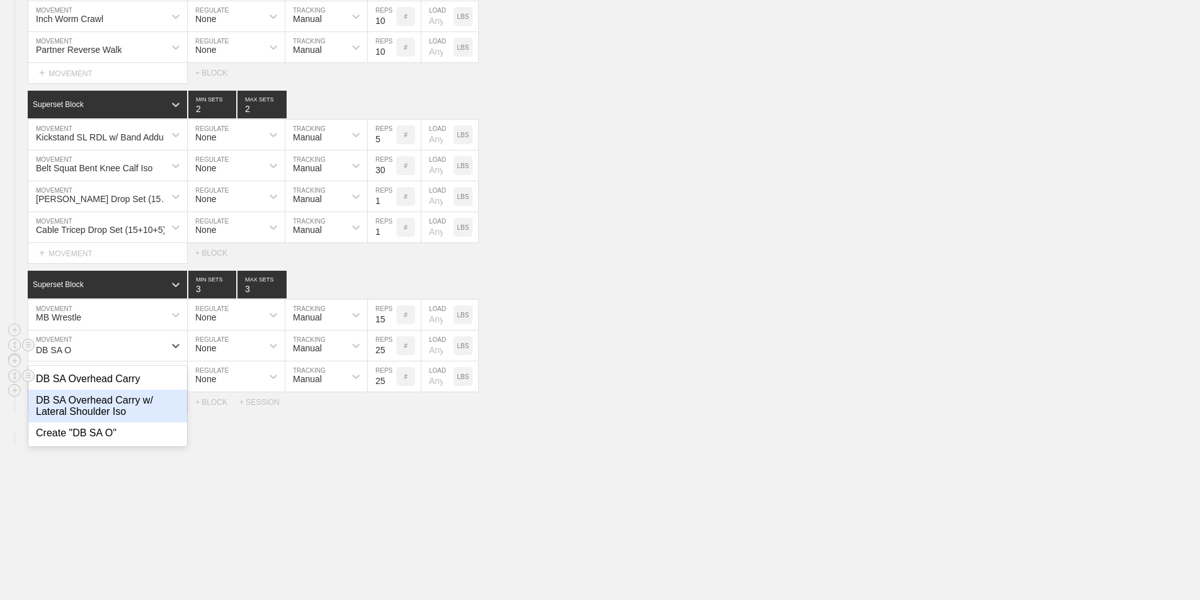
click at [109, 413] on div "DB SA Overhead Carry w/ Lateral Shoulder Iso" at bounding box center [107, 406] width 159 height 33
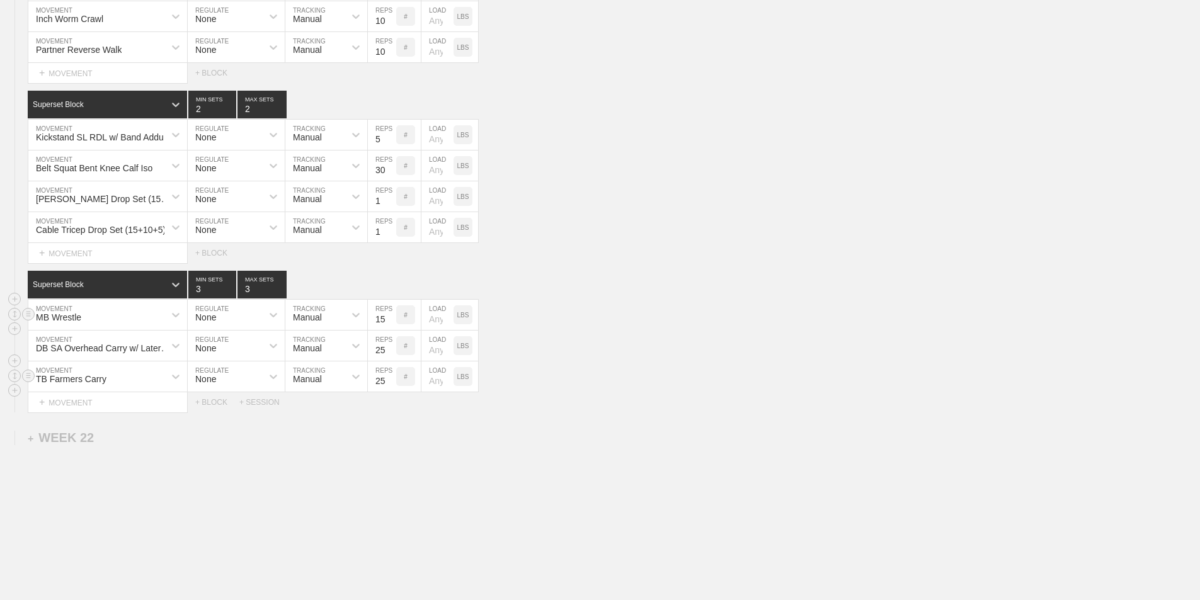
click at [382, 327] on input "15" at bounding box center [382, 315] width 28 height 30
type input "10"
click at [632, 207] on div "[PERSON_NAME] Drop Set (15+10+5) MOVEMENT None REGULATE Manual TRACKING 1 REPS …" at bounding box center [600, 196] width 1200 height 31
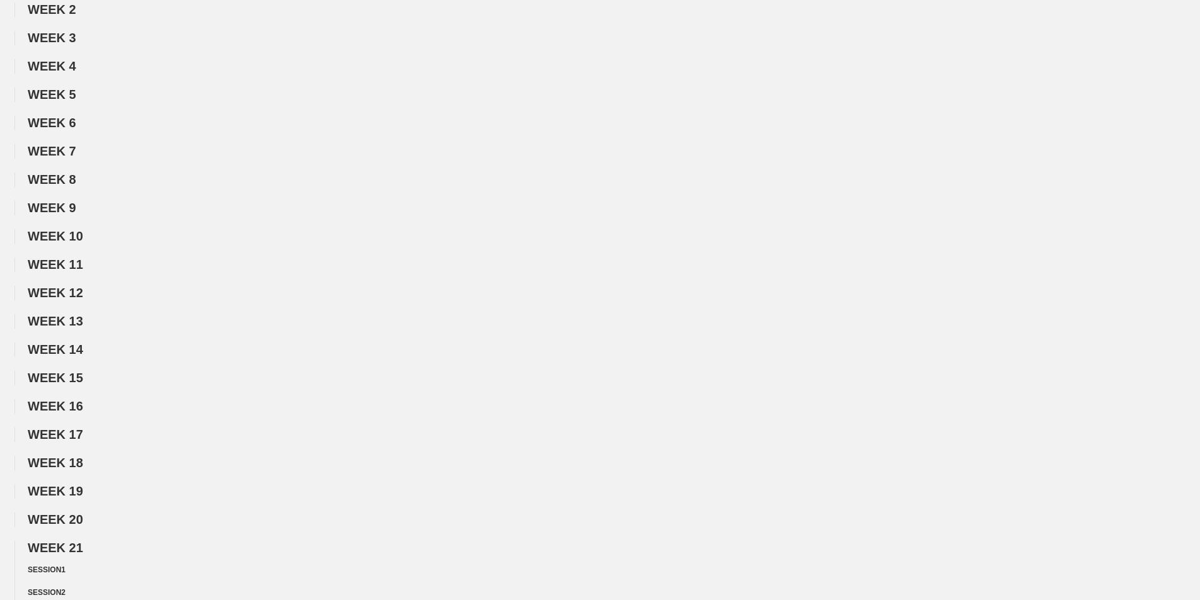
scroll to position [0, 0]
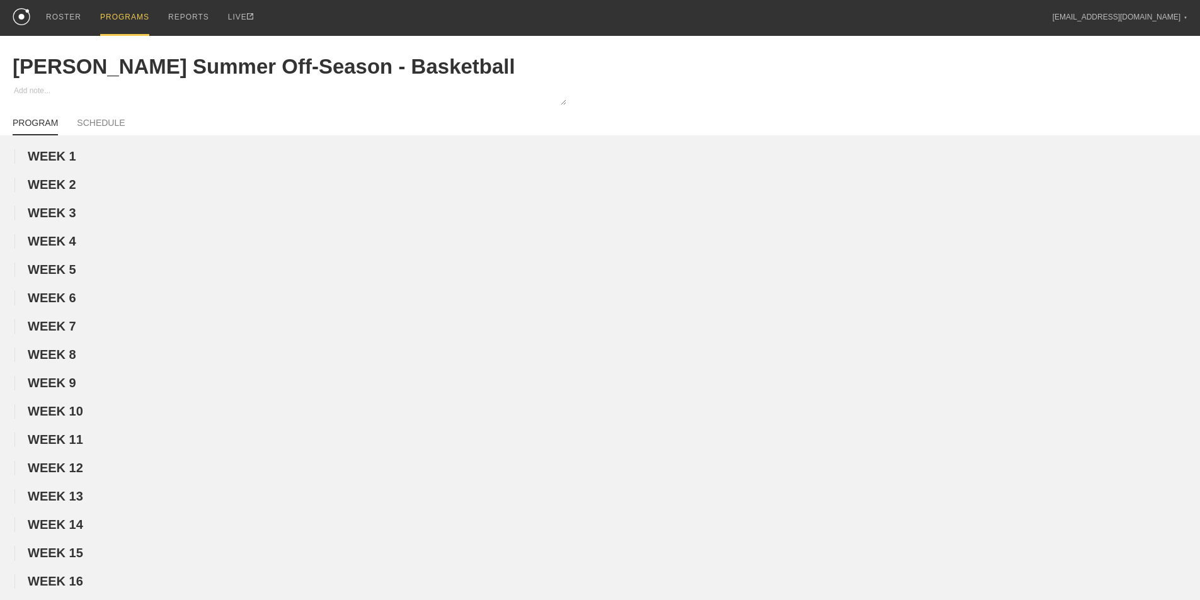
click at [126, 13] on div "PROGRAMS" at bounding box center [124, 18] width 49 height 36
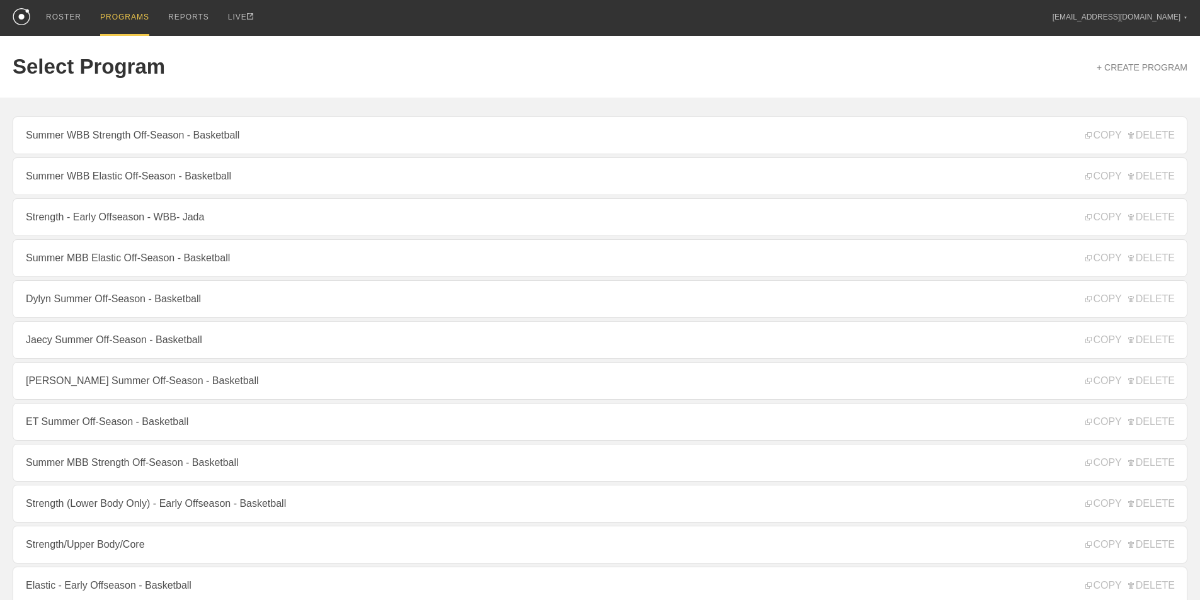
drag, startPoint x: 120, startPoint y: 469, endPoint x: 118, endPoint y: 462, distance: 8.0
click at [121, 469] on link "Summer MBB Strength Off-Season - Basketball" at bounding box center [600, 463] width 1175 height 38
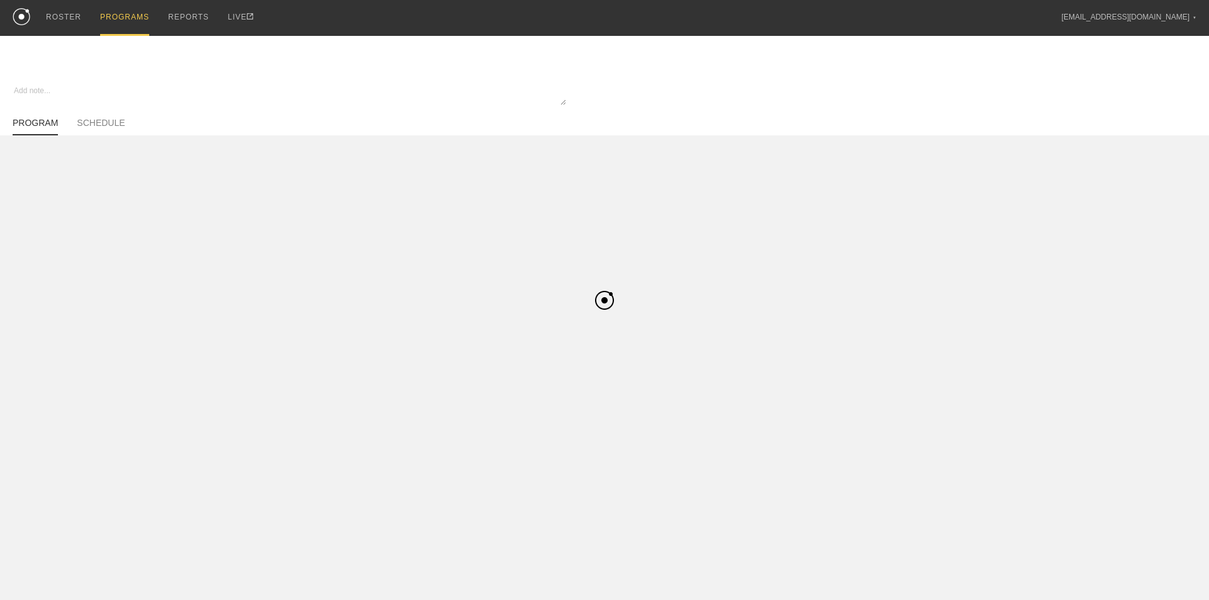
type textarea "x"
type input "Summer MBB Strength Off-Season - Basketball"
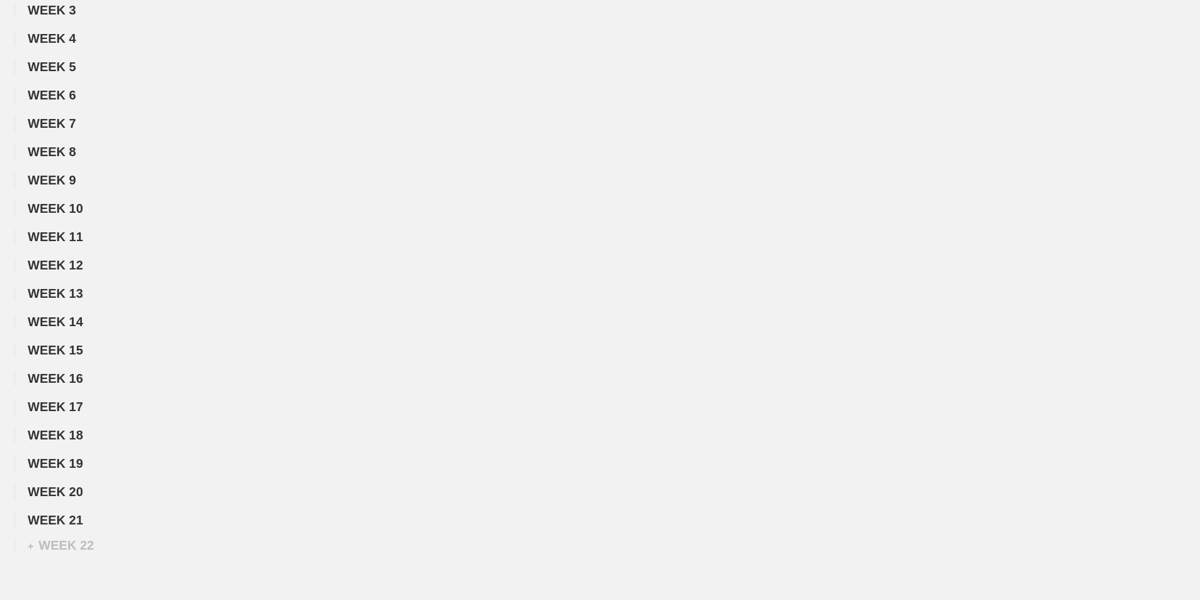
scroll to position [354, 0]
click at [78, 379] on span "WEEK 21" at bounding box center [60, 379] width 64 height 14
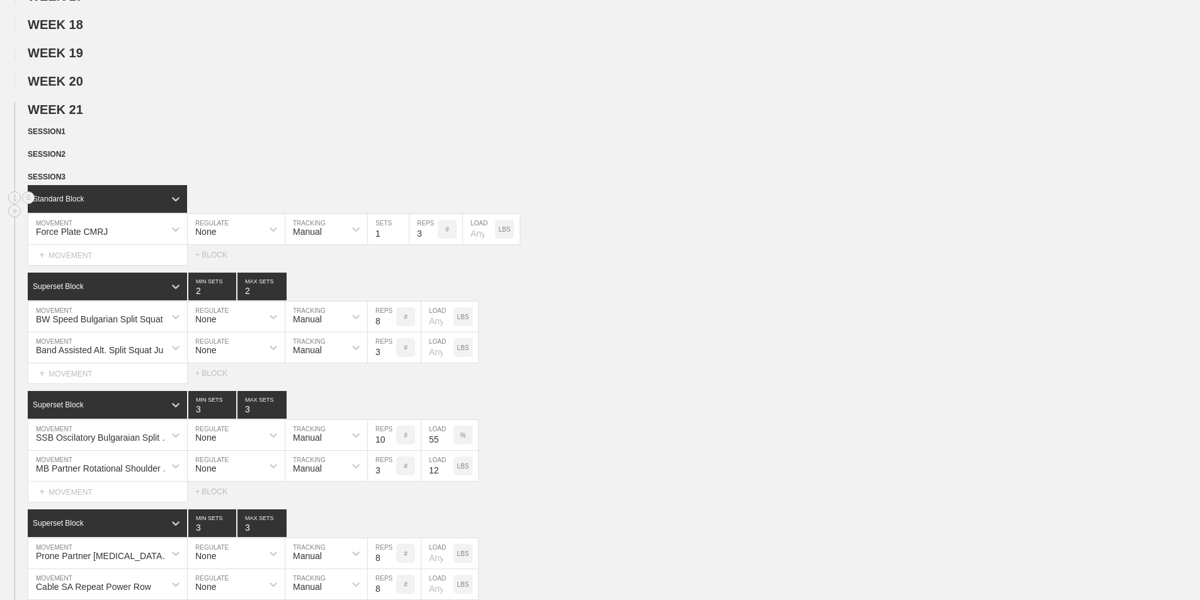
scroll to position [606, 0]
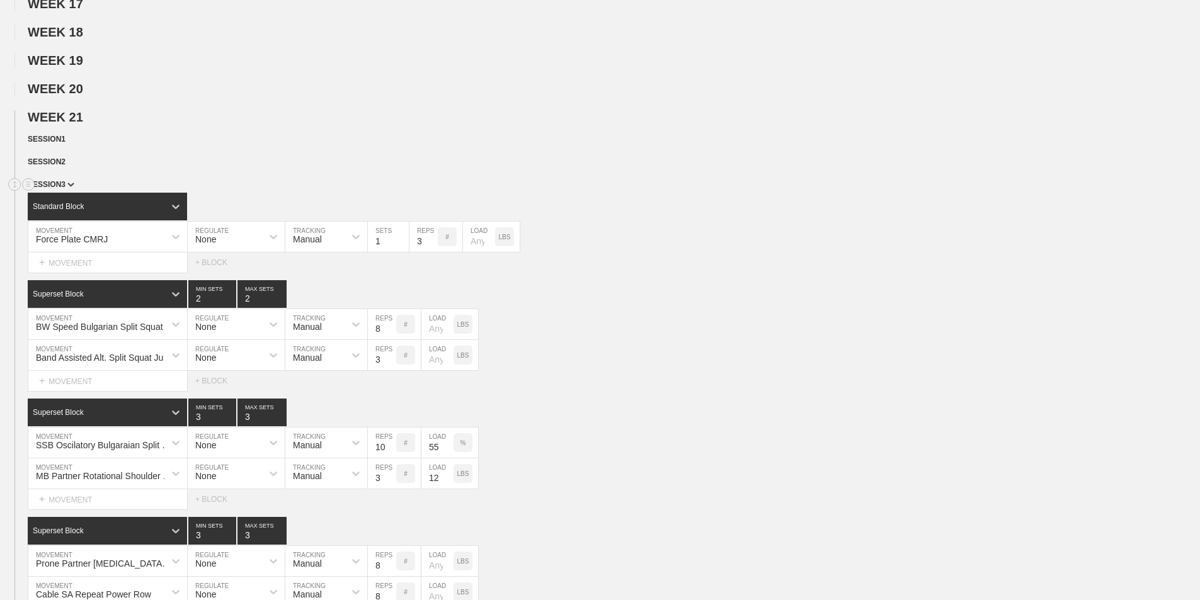
click at [69, 189] on span "SESSION 3" at bounding box center [51, 184] width 47 height 9
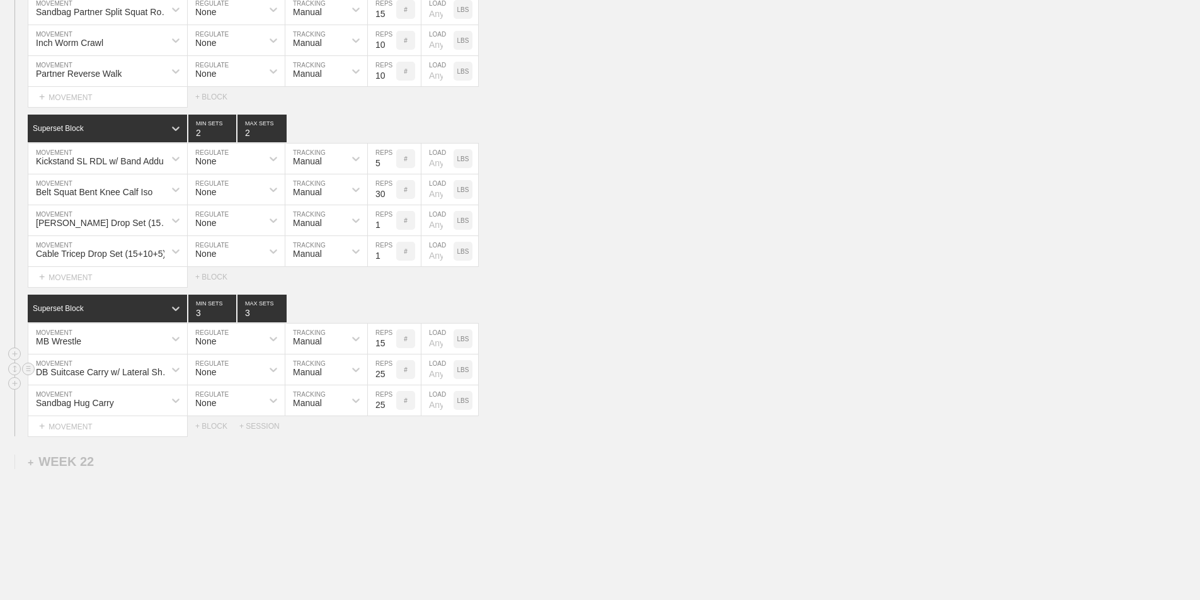
scroll to position [858, 0]
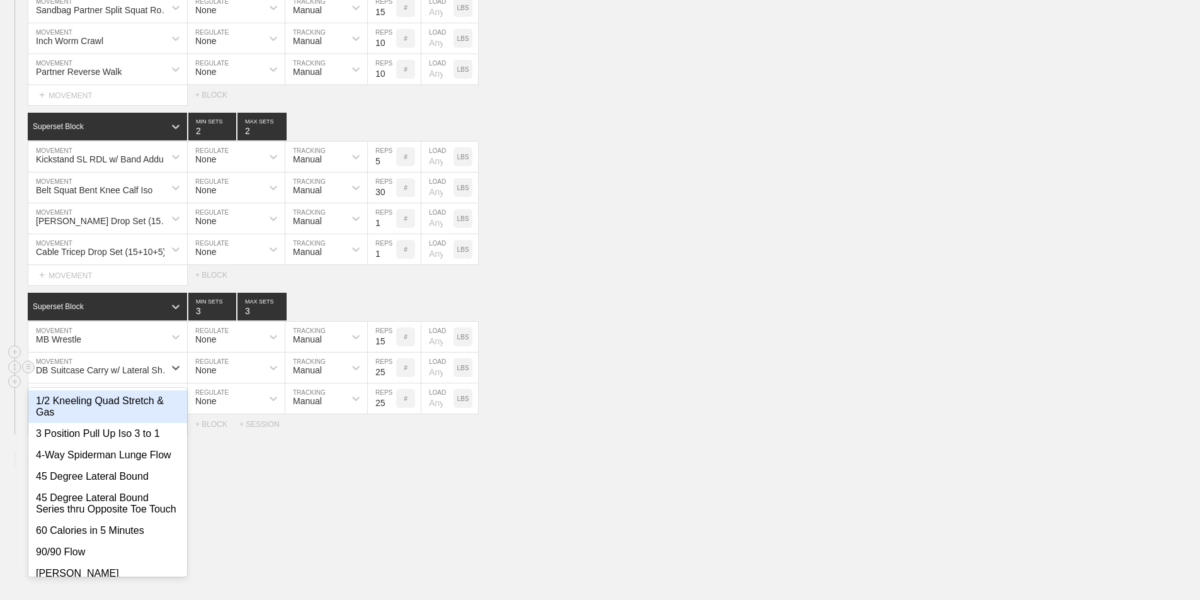
click at [96, 375] on div "DB Suitcase Carry w/ Lateral Shoulder Iso" at bounding box center [104, 370] width 137 height 10
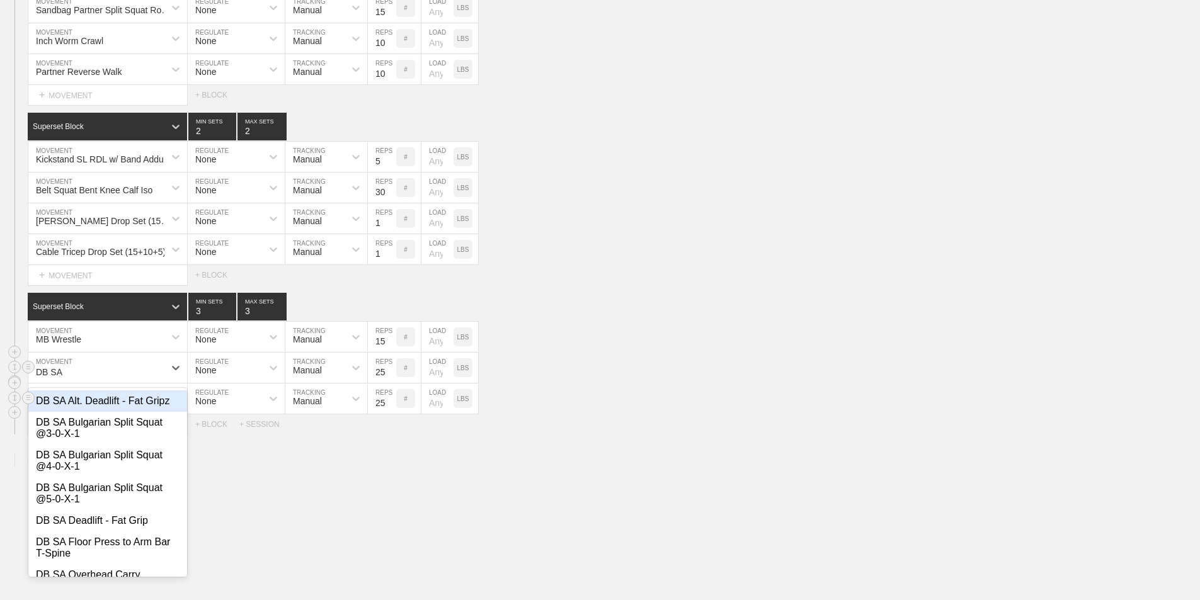
type input "DB SA O"
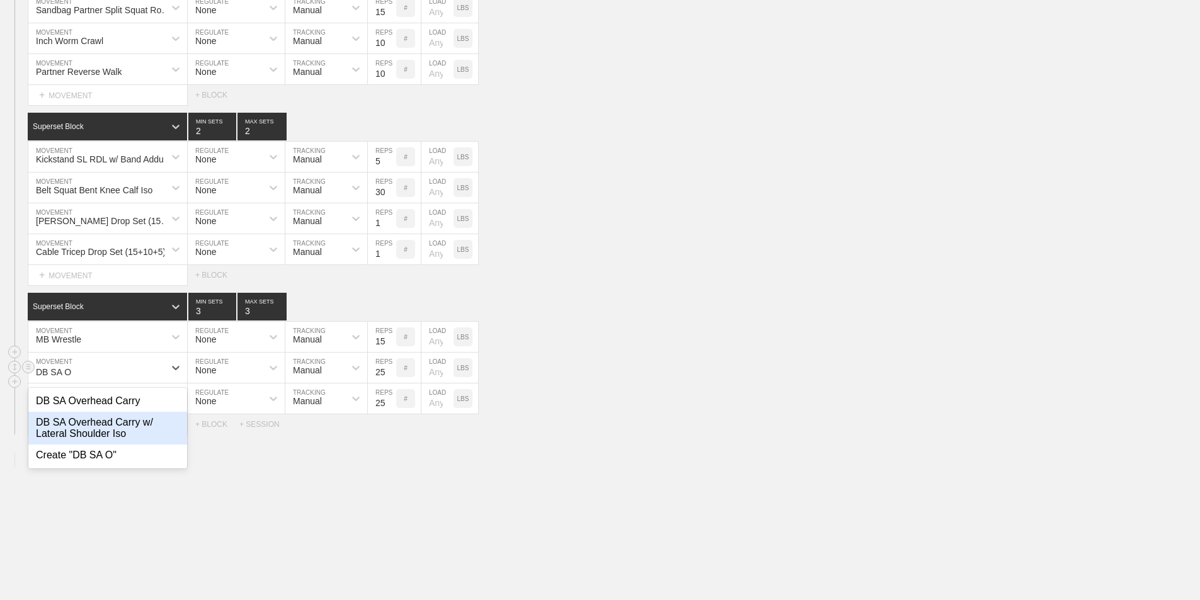
click at [96, 442] on div "DB SA Overhead Carry w/ Lateral Shoulder Iso" at bounding box center [107, 428] width 159 height 33
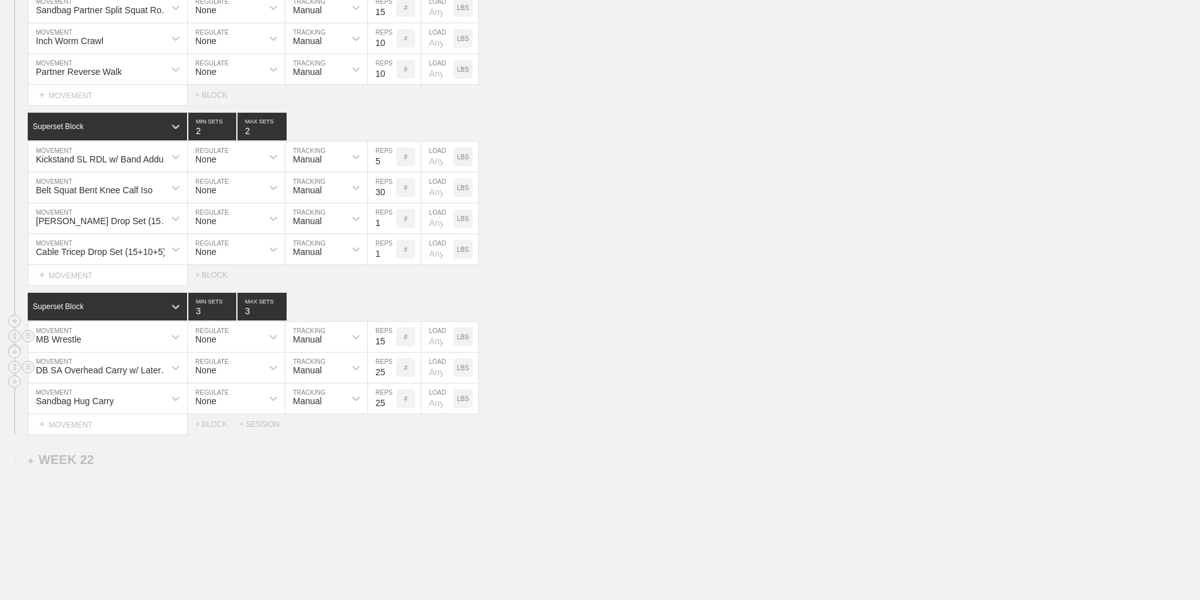
click at [380, 350] on input "15" at bounding box center [382, 337] width 28 height 30
type input "10"
click at [583, 275] on div "Select... MOVEMENT + MOVEMENT + BLOCK" at bounding box center [600, 275] width 1200 height 20
click at [101, 195] on div "Belt Squat Bent Knee Calf Iso" at bounding box center [94, 190] width 117 height 10
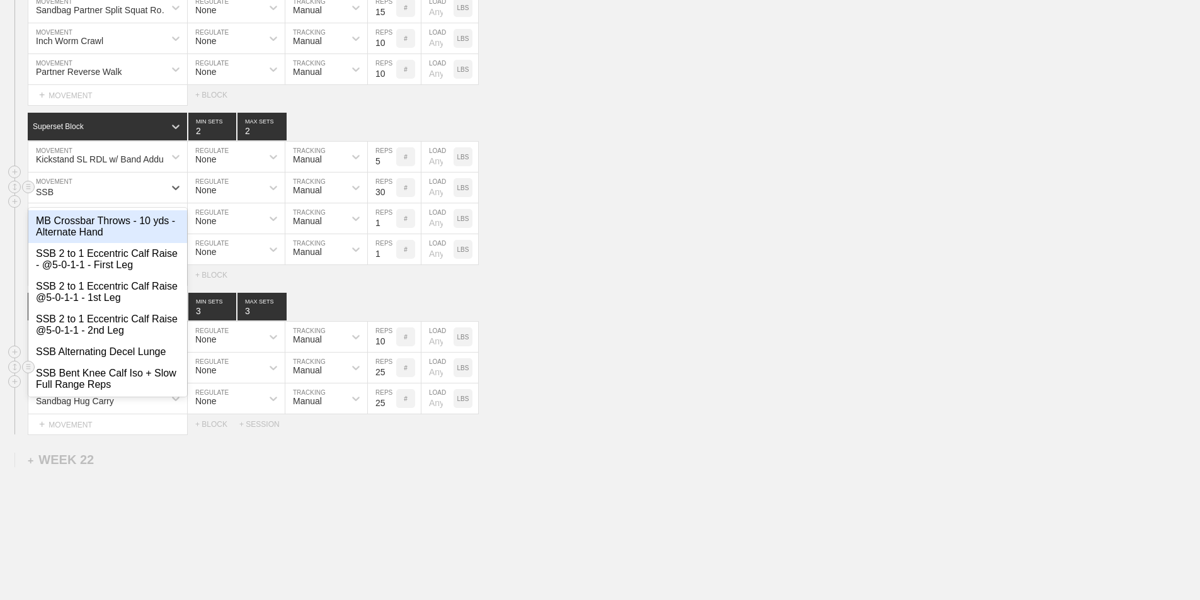
type input "SSB"
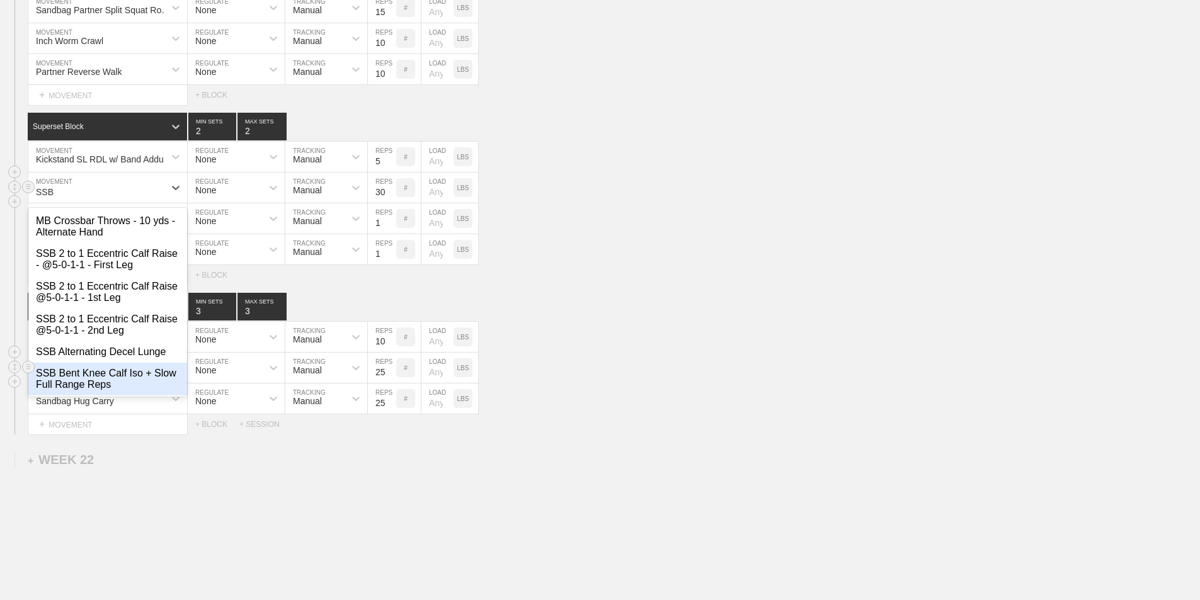
click at [99, 389] on div "SSB Bent Knee Calf Iso + Slow Full Range Reps" at bounding box center [107, 379] width 159 height 33
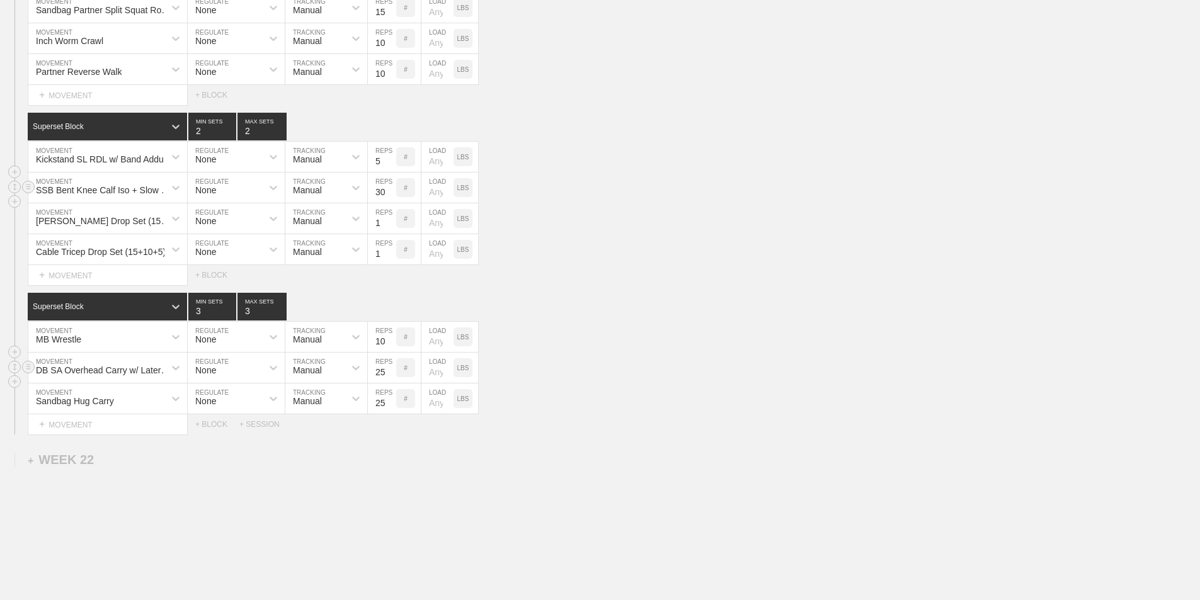
click at [380, 197] on input "30" at bounding box center [382, 188] width 28 height 30
type input "20"
click at [66, 226] on div "[PERSON_NAME] Drop Set (15+10+5)" at bounding box center [104, 221] width 137 height 10
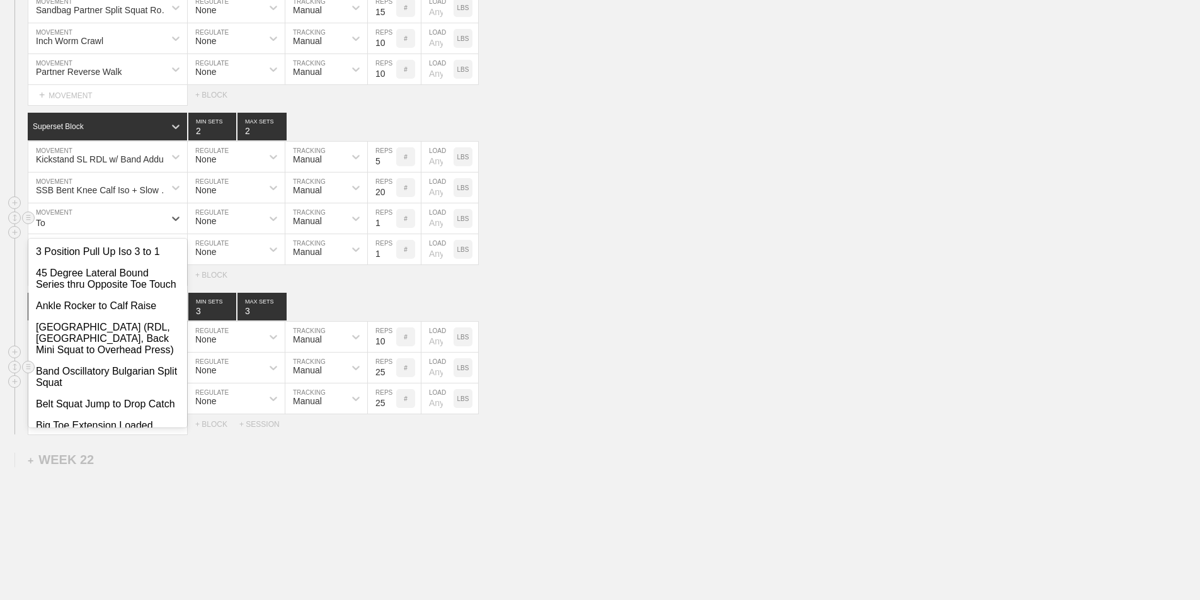
type input "T"
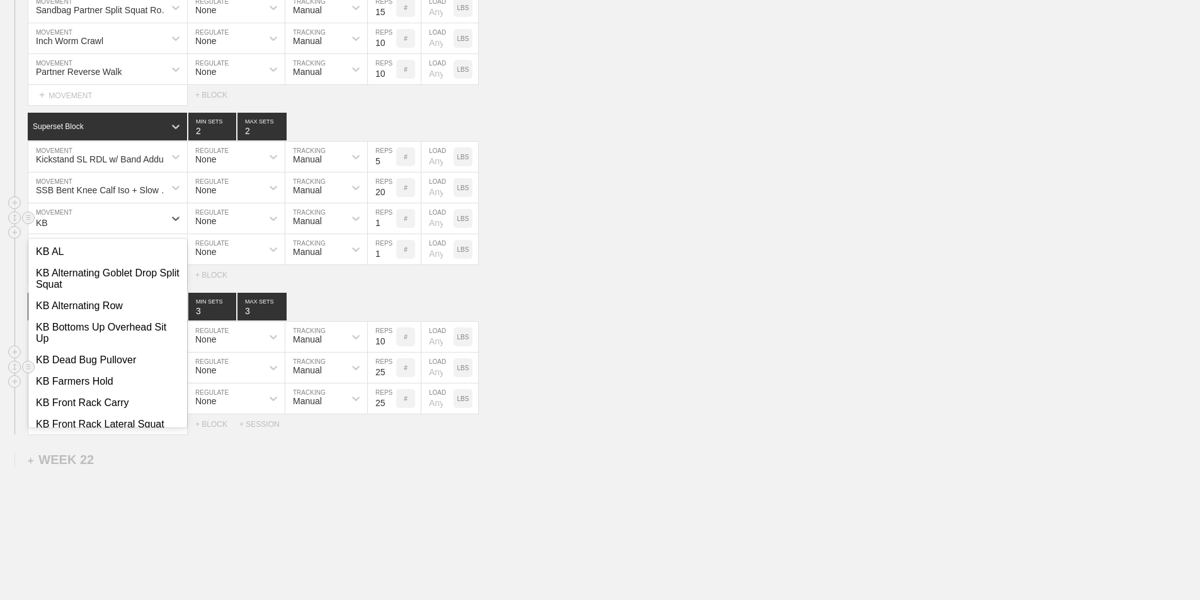
type input "KB T"
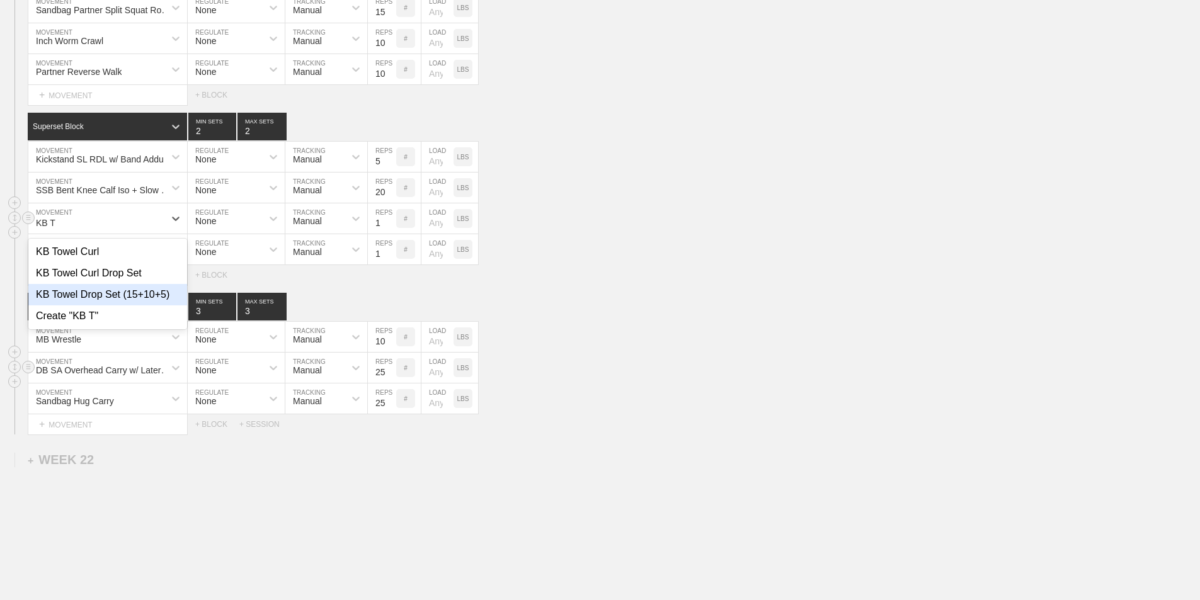
click at [110, 301] on div "KB Towel Drop Set (15+10+5)" at bounding box center [107, 294] width 159 height 21
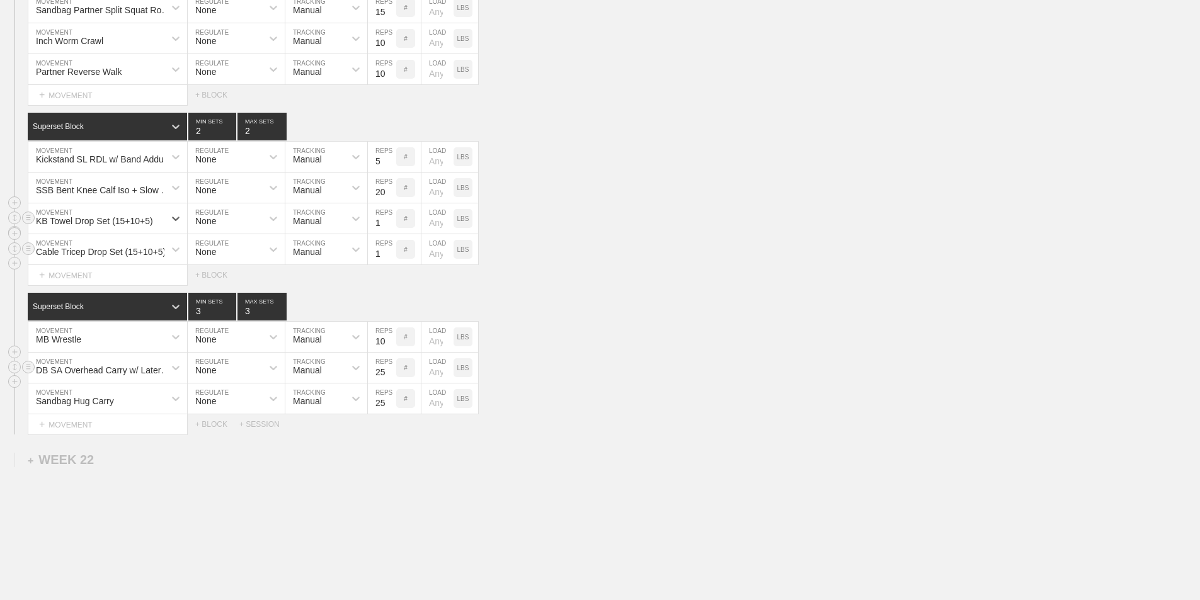
click at [104, 257] on div "Cable Tricep Drop Set (15+10+5)" at bounding box center [101, 252] width 130 height 10
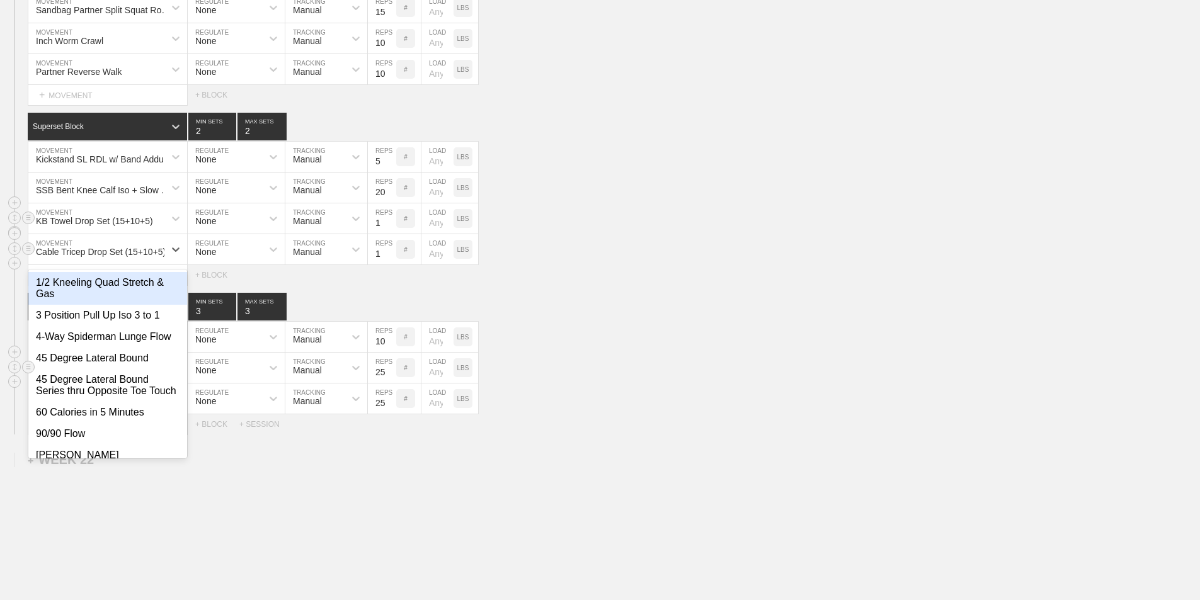
type input "T"
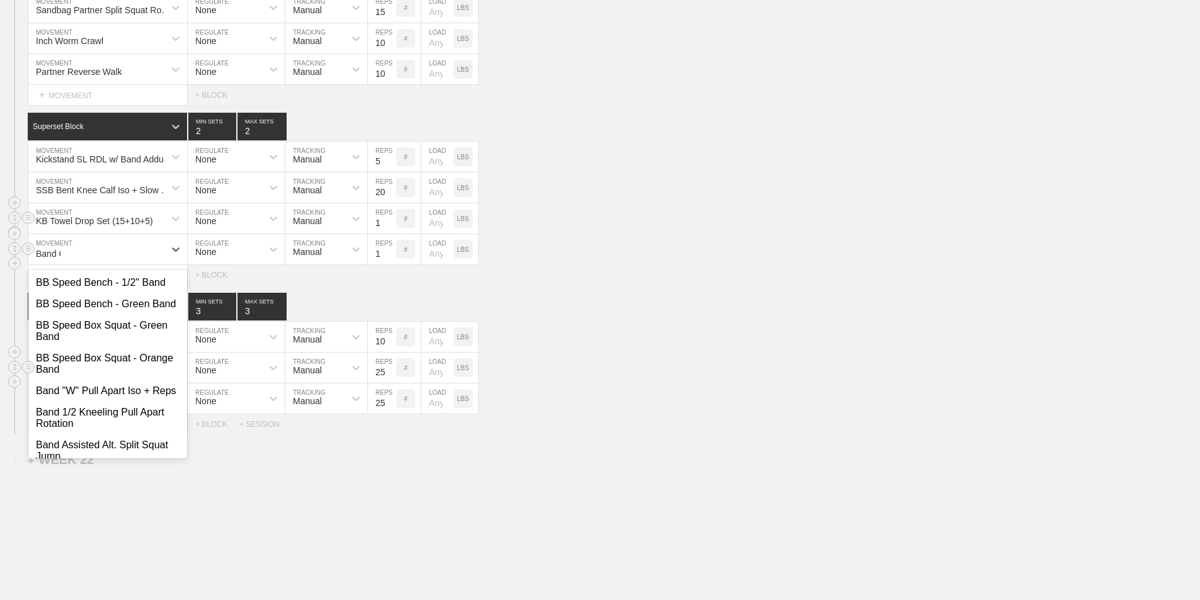
type input "Band Ov"
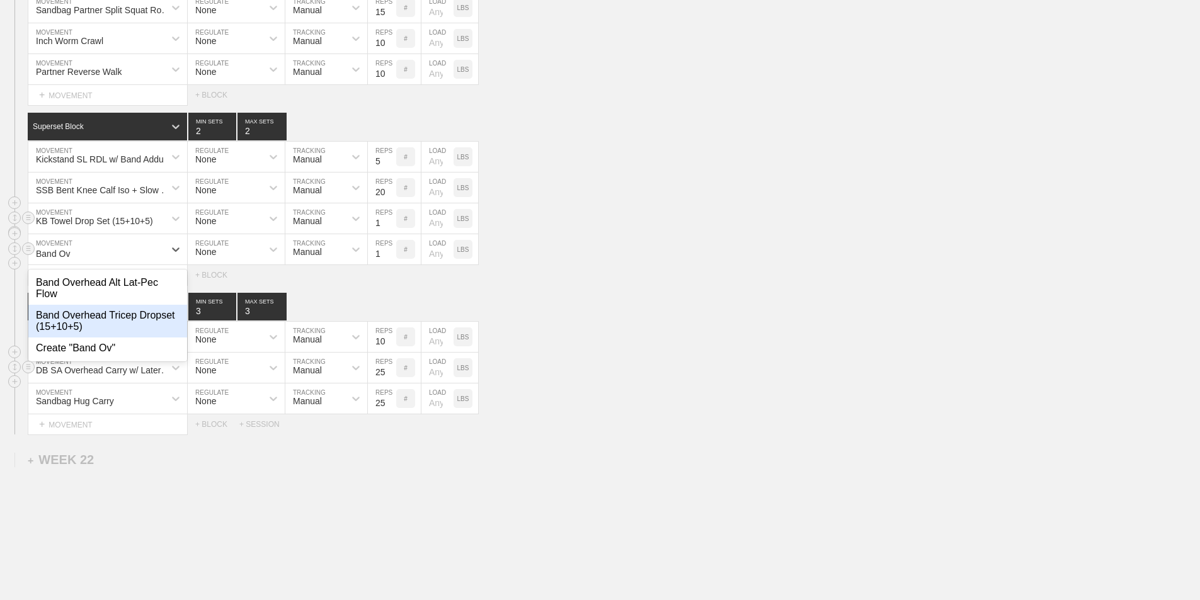
click at [88, 326] on div "Band Overhead Tricep Dropset (15+10+5)" at bounding box center [107, 321] width 159 height 33
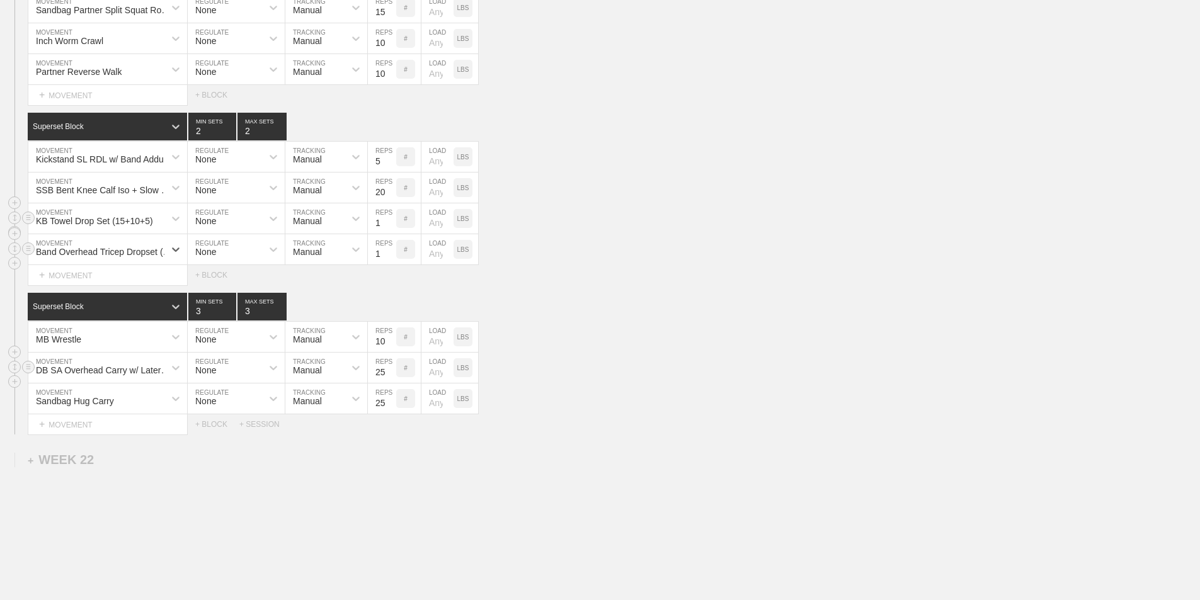
click at [525, 249] on div "option Band Overhead Tricep Dropset (15+10+5), selected. 0 results available. S…" at bounding box center [600, 249] width 1200 height 31
click at [546, 234] on div "KB Towel Drop Set (15+10+5) MOVEMENT None REGULATE Manual TRACKING 1 REPS # LOA…" at bounding box center [600, 218] width 1200 height 31
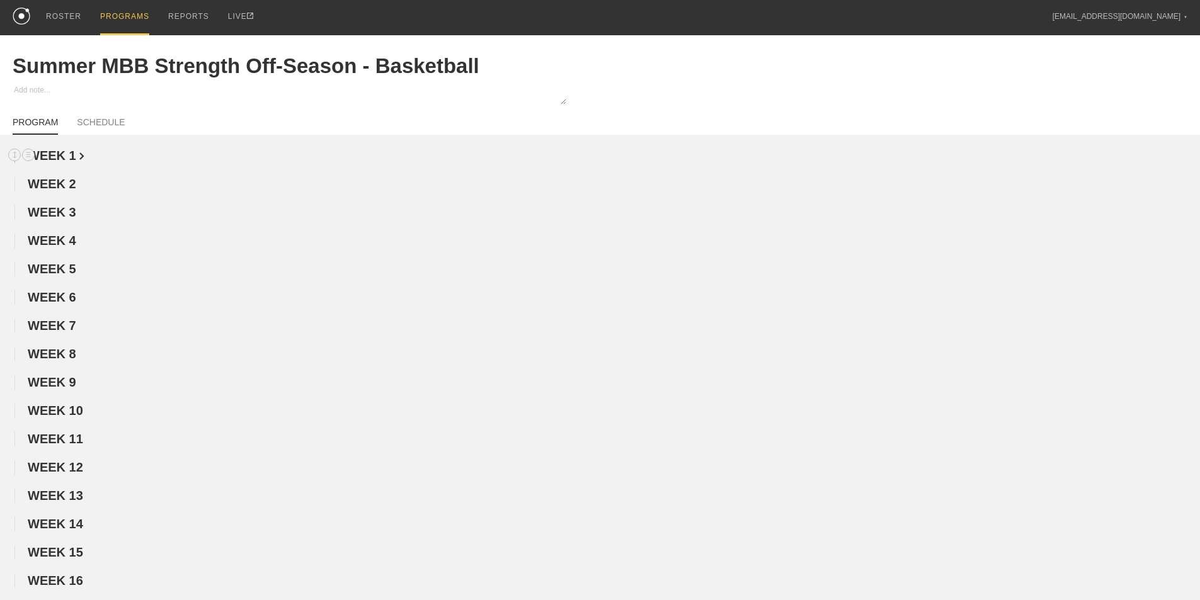
scroll to position [0, 0]
click at [122, 11] on div "PROGRAMS" at bounding box center [124, 18] width 49 height 36
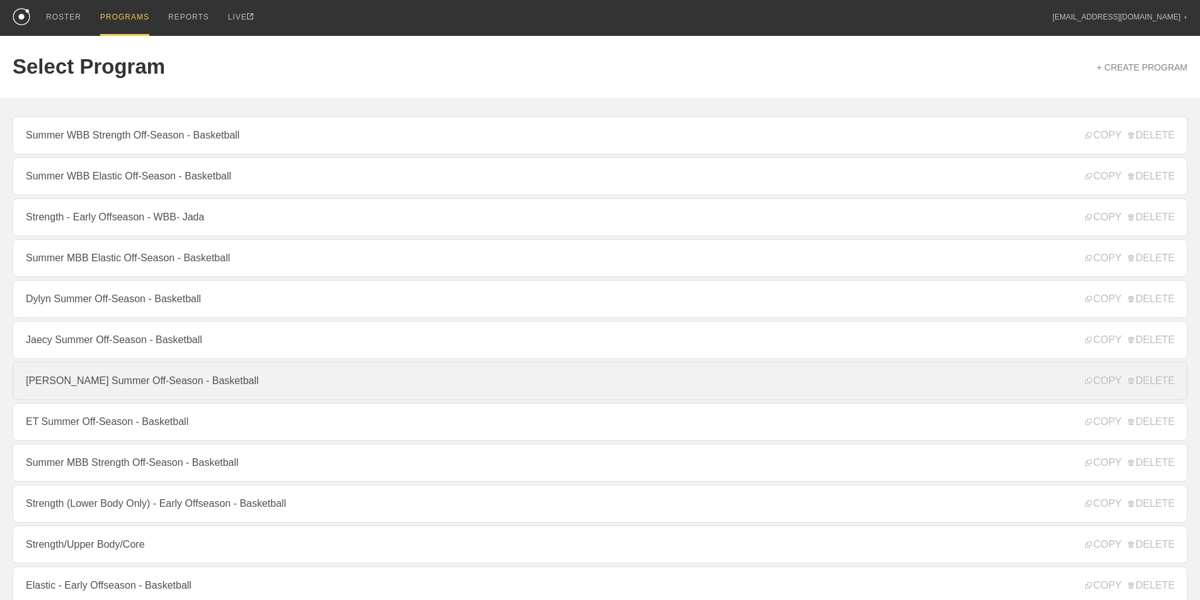
click at [89, 382] on link "[PERSON_NAME] Summer Off-Season - Basketball" at bounding box center [600, 381] width 1175 height 38
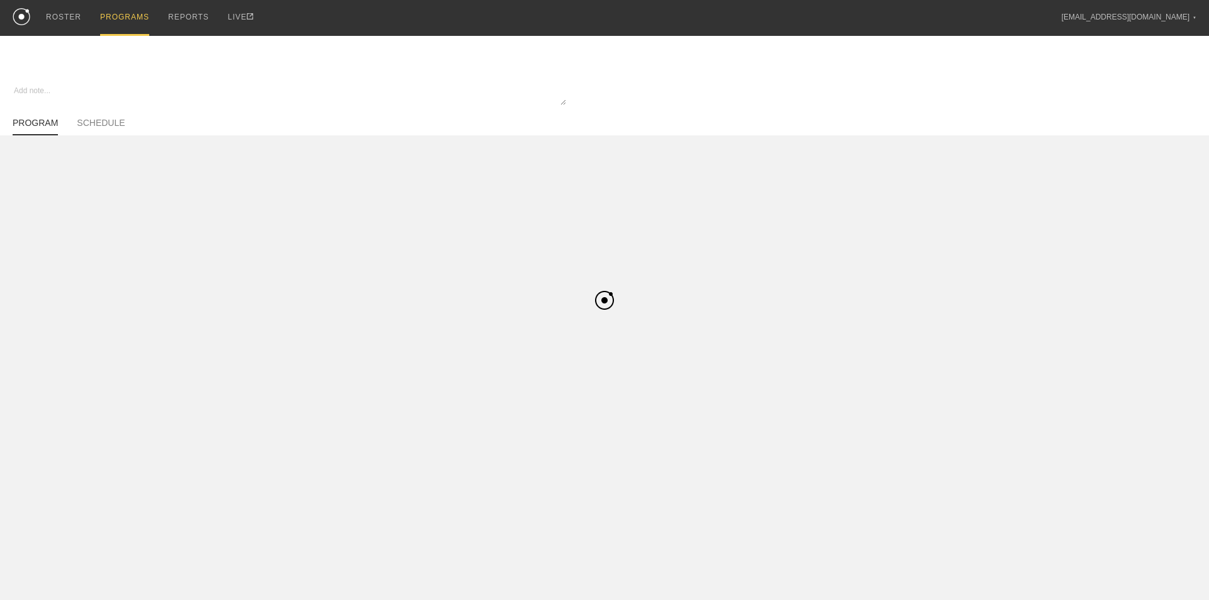
type textarea "x"
type input "[PERSON_NAME] Summer Off-Season - Basketball"
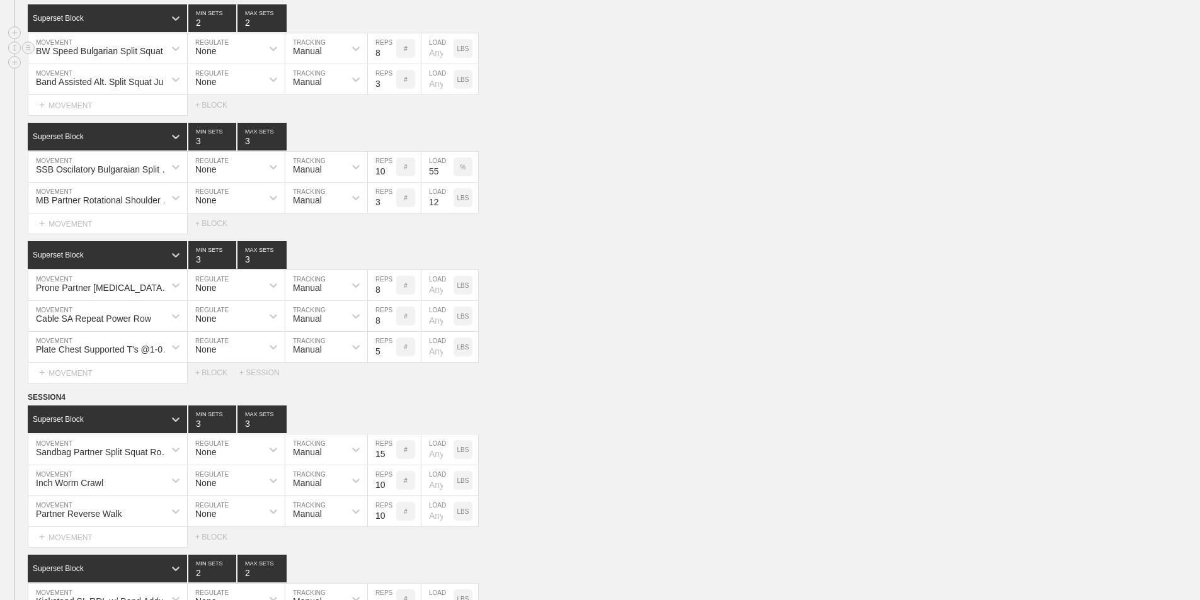
scroll to position [693, 0]
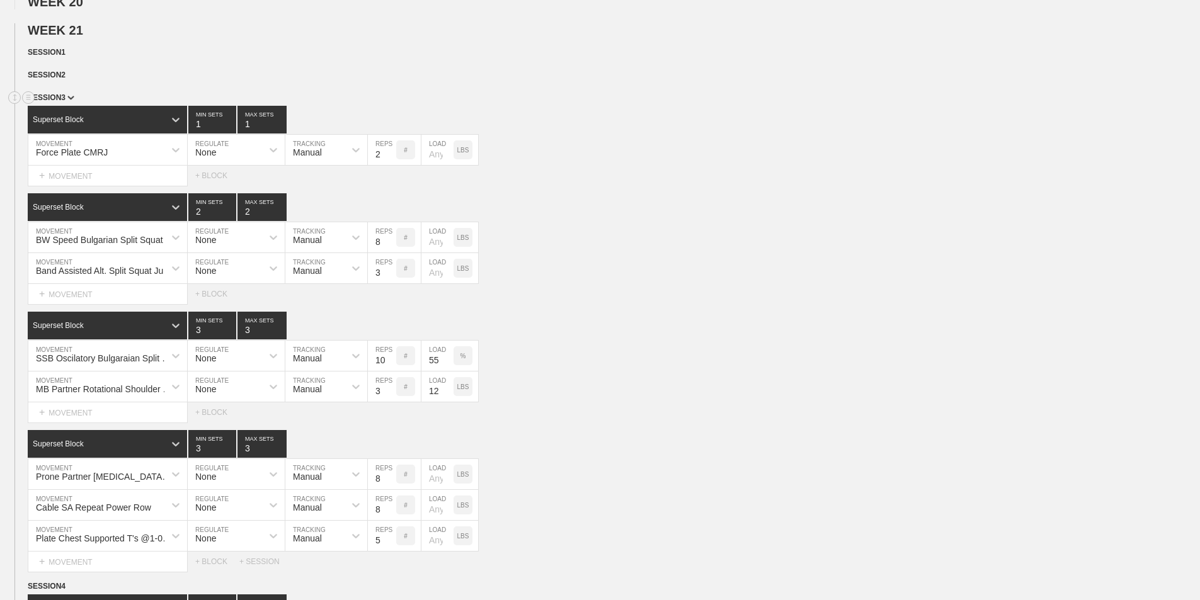
click at [66, 102] on span "SESSION 3" at bounding box center [51, 97] width 47 height 9
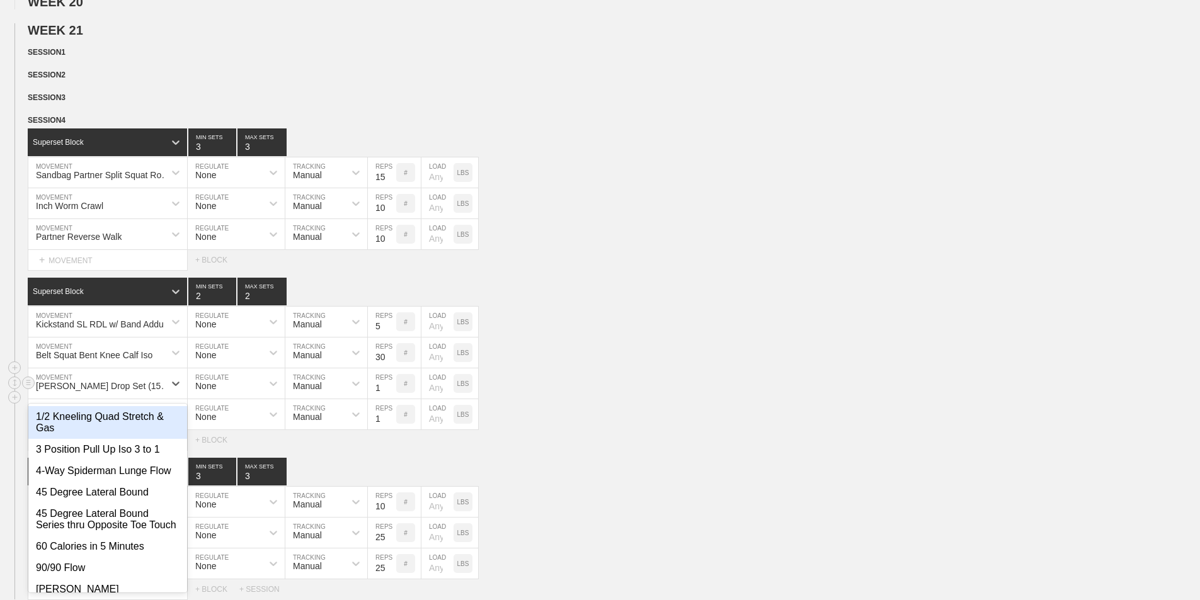
click at [88, 394] on div "[PERSON_NAME] Drop Set (15+10+5)" at bounding box center [96, 383] width 136 height 21
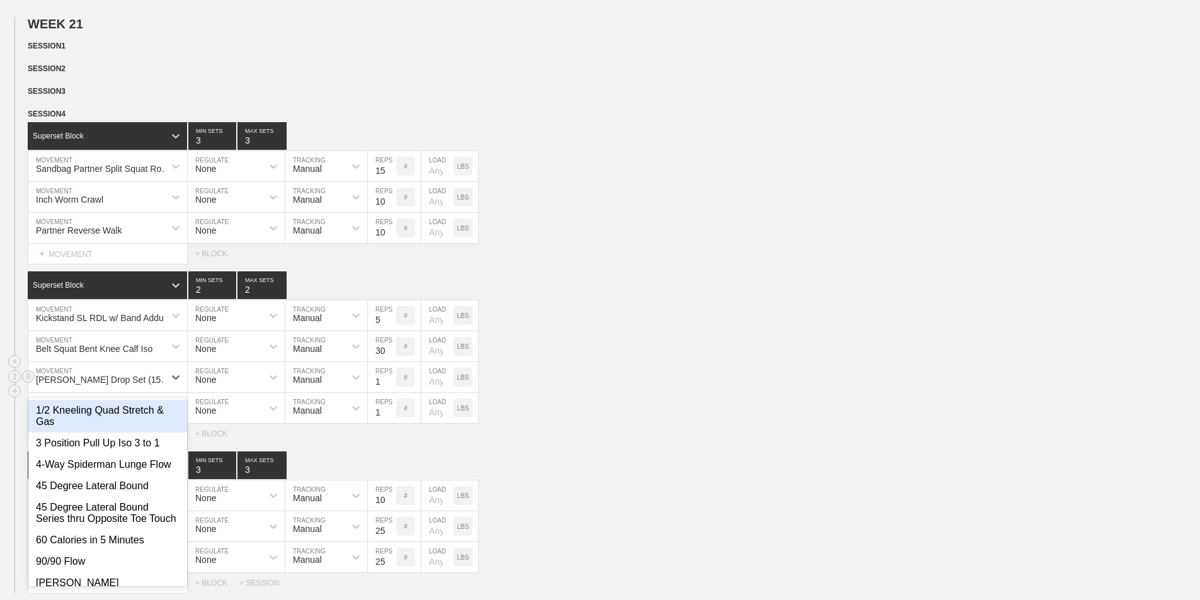
scroll to position [700, 0]
type input "T"
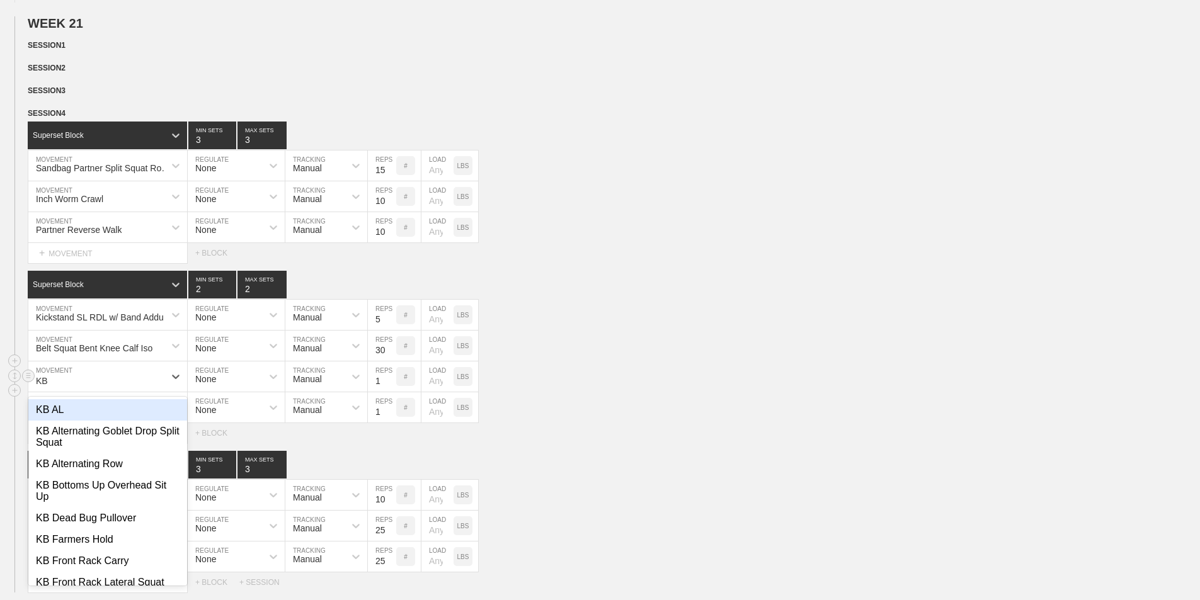
type input "KB T"
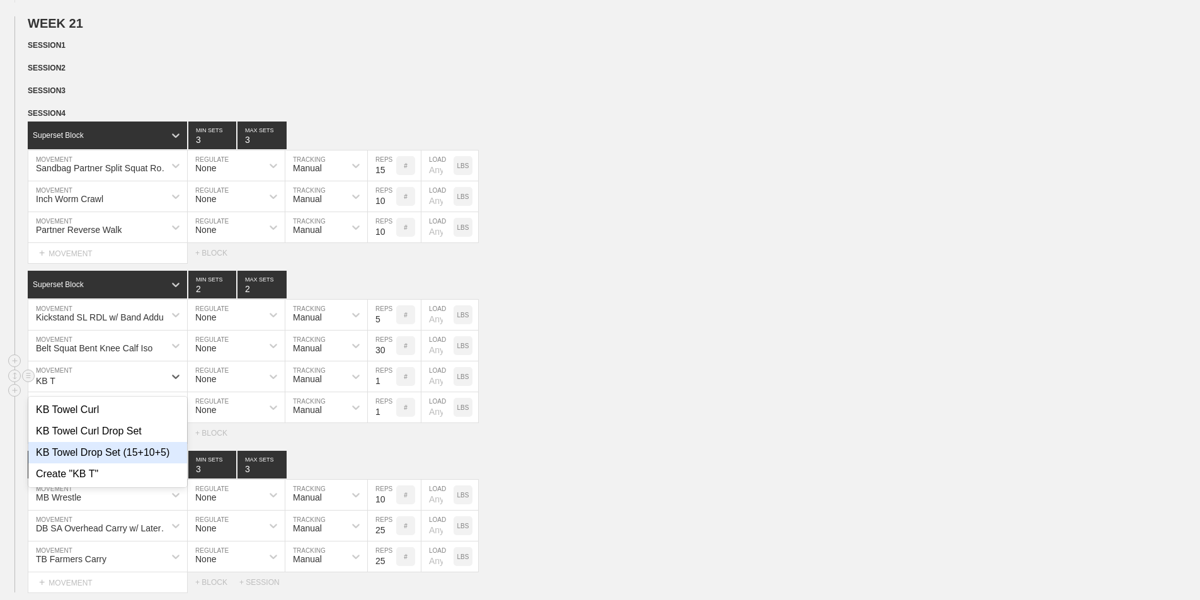
click at [106, 464] on div "KB Towel Drop Set (15+10+5)" at bounding box center [107, 452] width 159 height 21
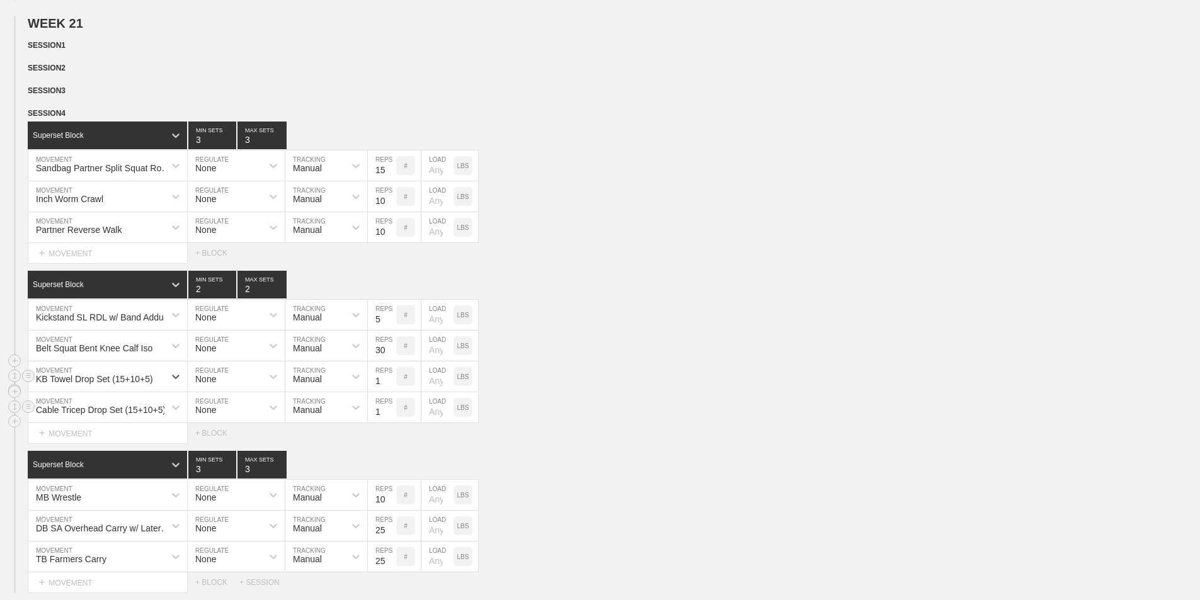
click at [105, 418] on div "Superset Block 2 MIN SETS 2 MAX SETS DUPLICATE INSERT MOVEMENT AFTER DELETE Kic…" at bounding box center [600, 357] width 1200 height 173
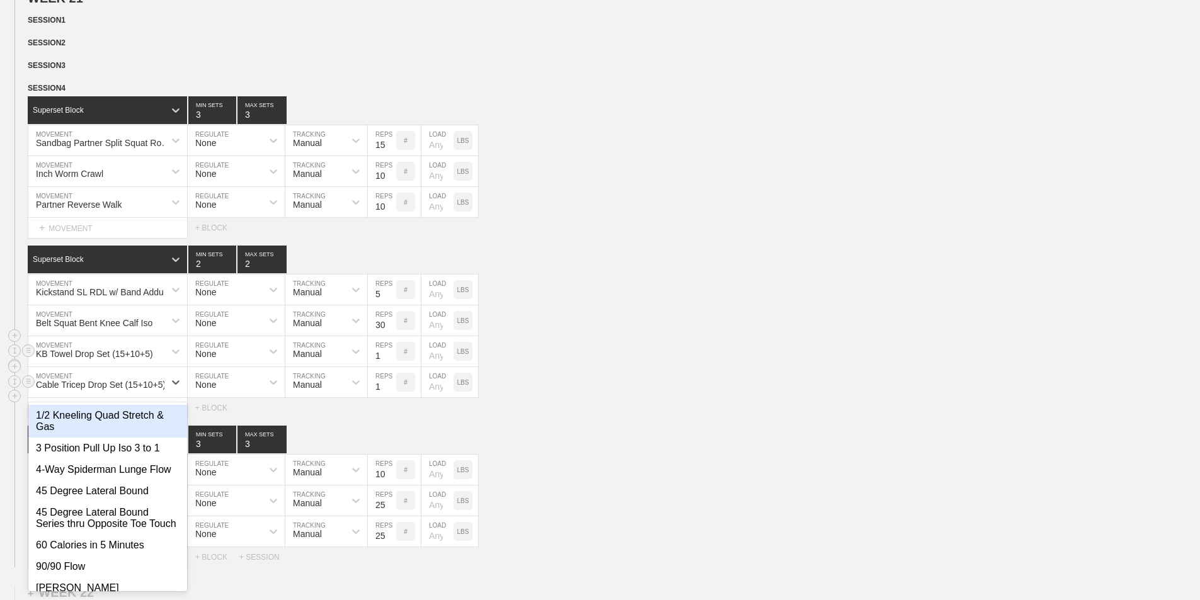
scroll to position [731, 0]
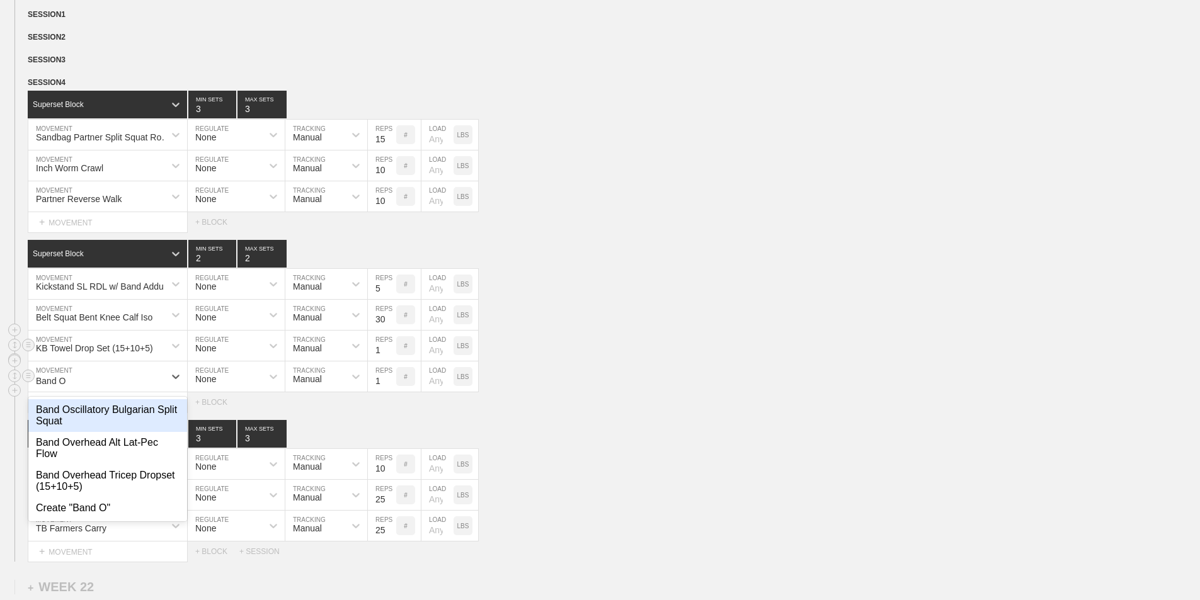
type input "Band Ov"
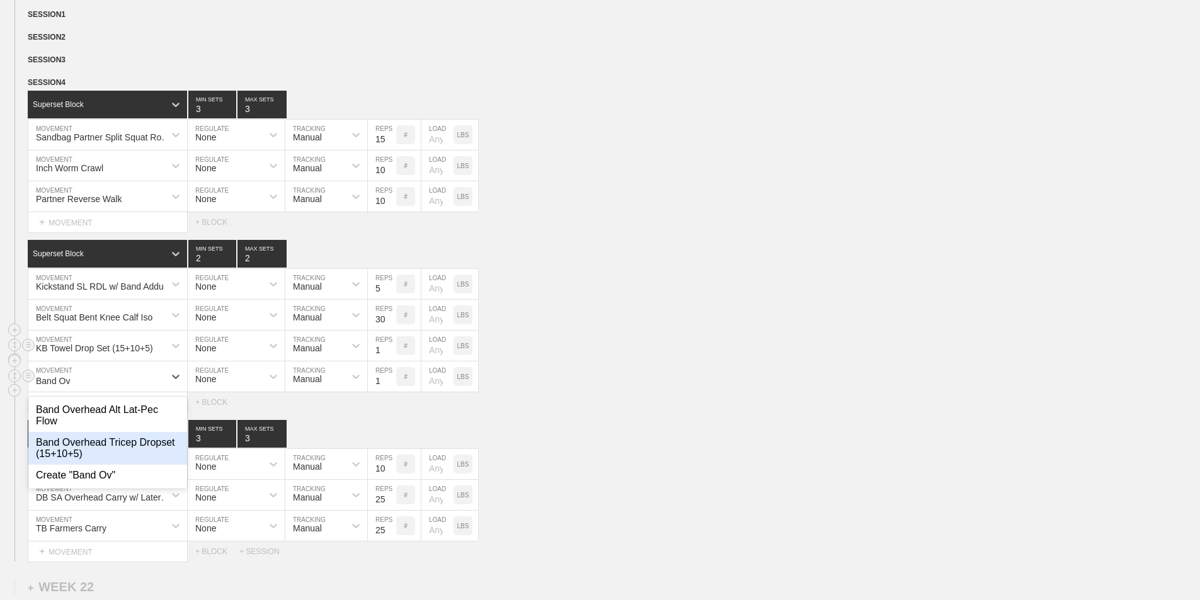
click at [110, 450] on div "Band Overhead Tricep Dropset (15+10+5)" at bounding box center [107, 448] width 159 height 33
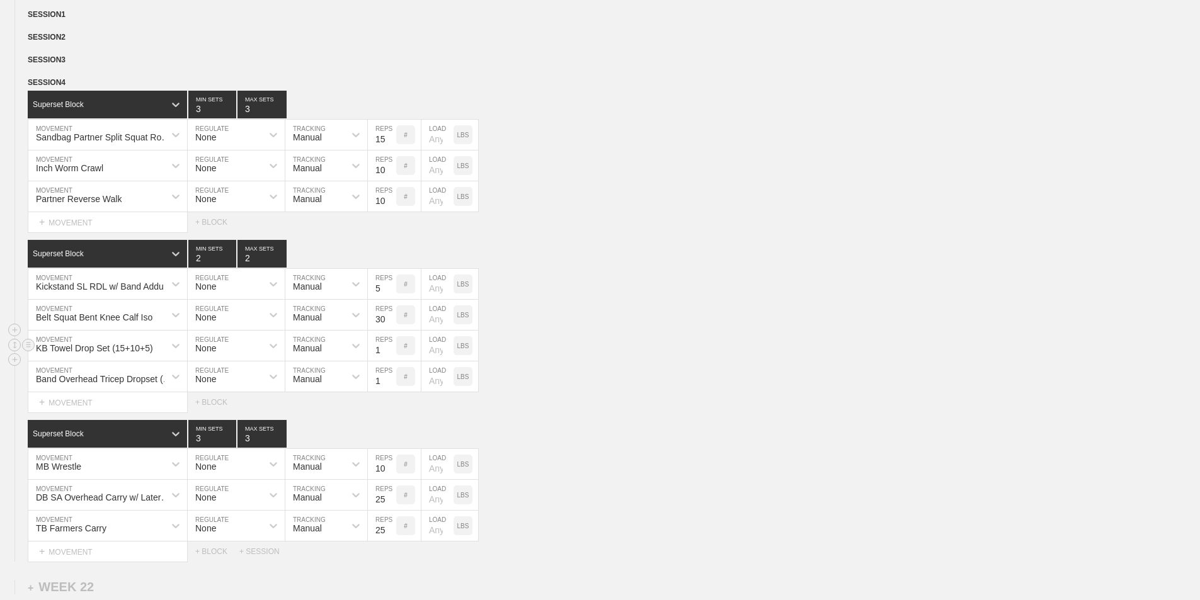
click at [561, 353] on div "KB Towel Drop Set (15+10+5) MOVEMENT None REGULATE Manual TRACKING 1 REPS # LOA…" at bounding box center [600, 346] width 1200 height 31
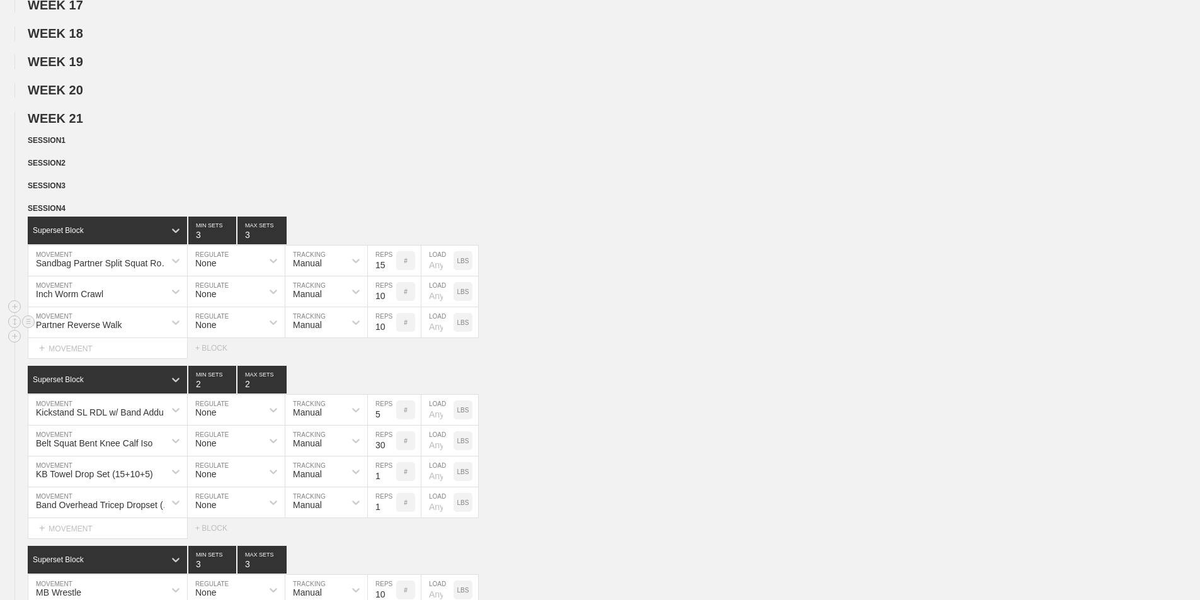
scroll to position [542, 0]
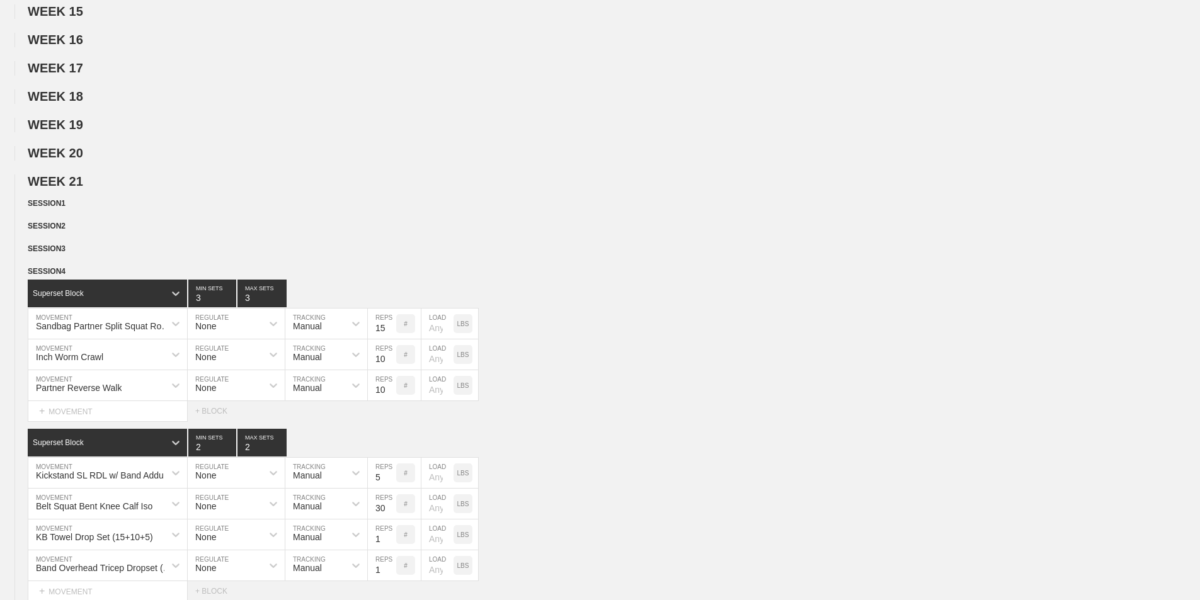
click at [193, 227] on div "WEEK 21 DUPLICATE DELETE SESSION 1 DUPLICATE DELETE SESSION 2 DUPLICATE DELETE …" at bounding box center [600, 462] width 1200 height 576
click at [211, 179] on div "WEEK 1 DUPLICATE DELETE WEEK 2 DUPLICATE DELETE WEEK 3 DUPLICATE DELETE WEEK 4 …" at bounding box center [600, 179] width 1200 height 1143
click at [73, 188] on span "WEEK 21" at bounding box center [55, 181] width 55 height 14
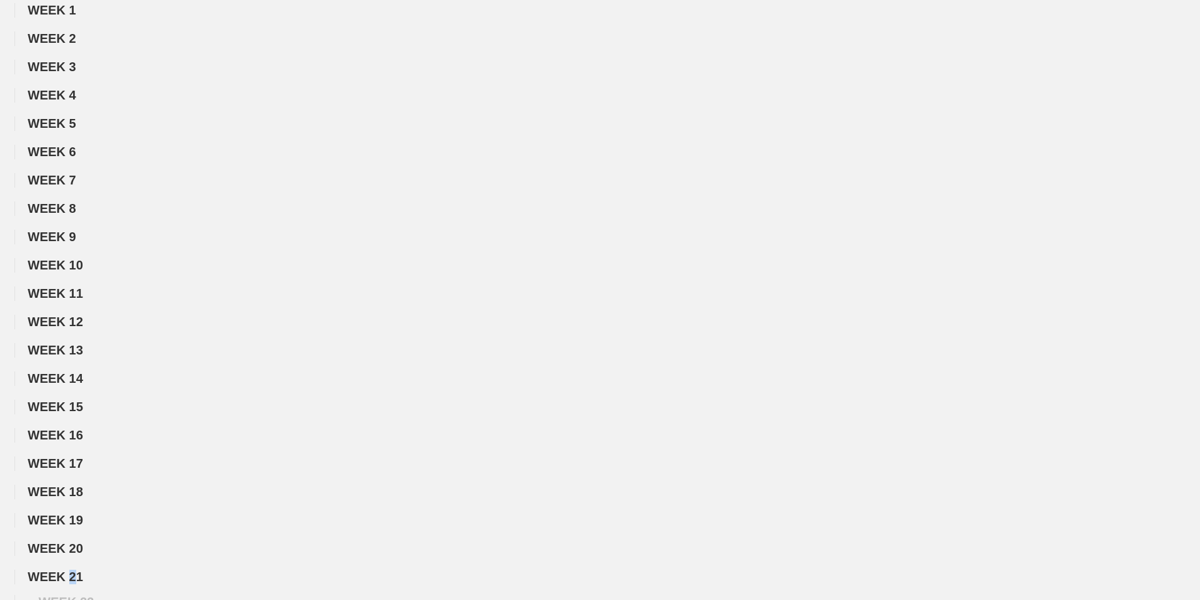
scroll to position [0, 0]
